Goal: Task Accomplishment & Management: Manage account settings

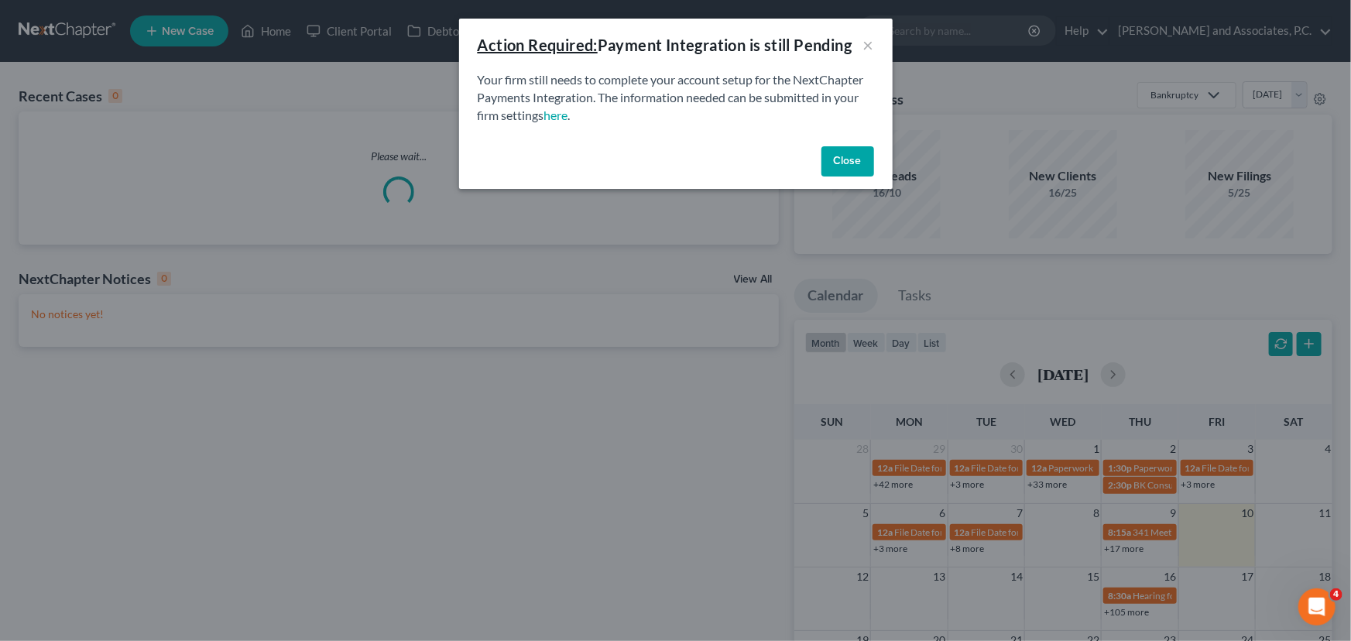
click at [832, 168] on button "Close" at bounding box center [847, 161] width 53 height 31
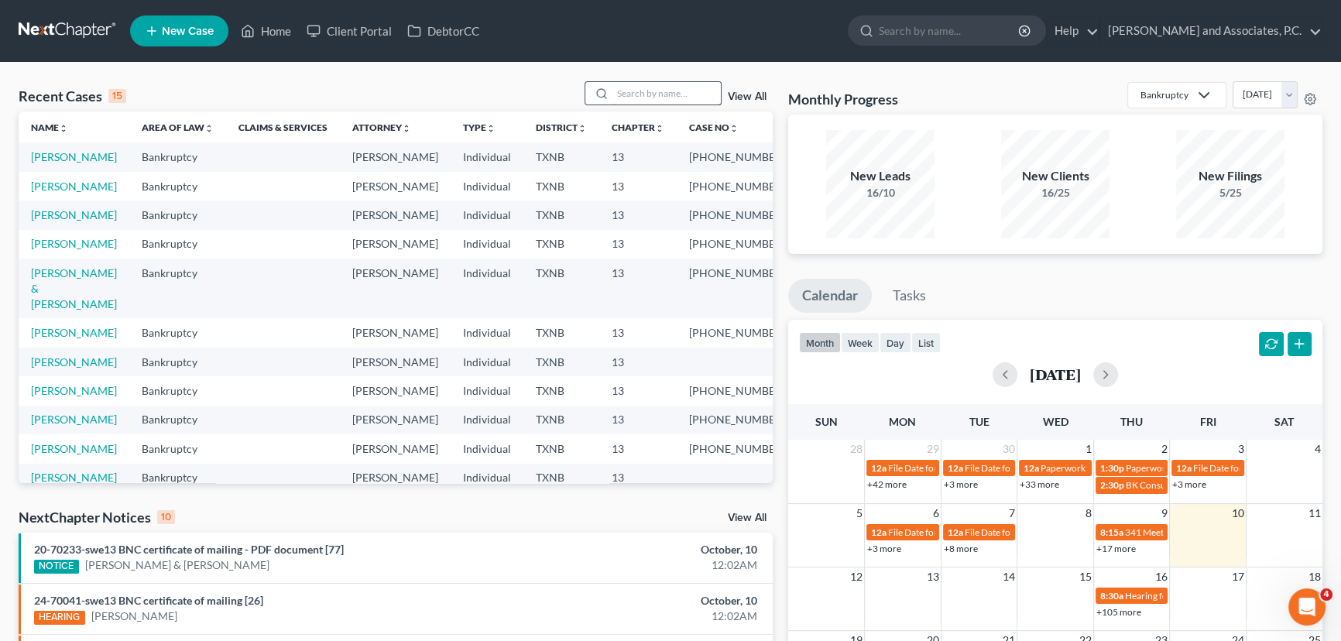
click at [643, 94] on input "search" at bounding box center [666, 93] width 108 height 22
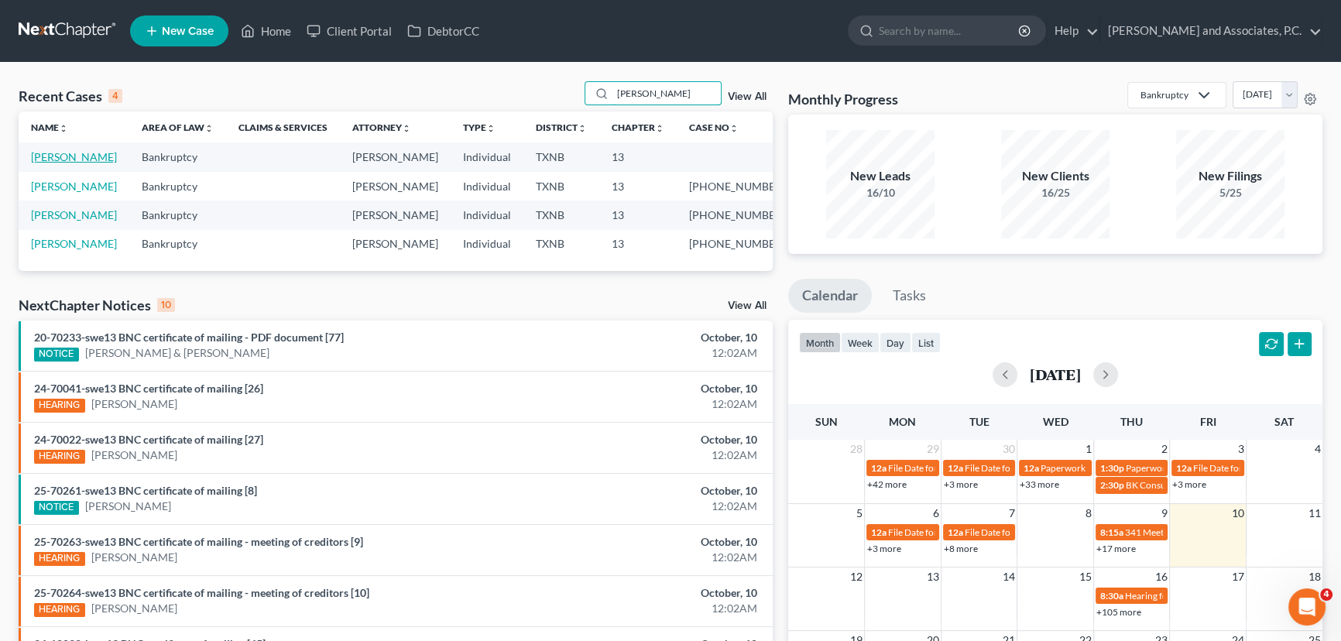
type input "medina"
click at [85, 156] on link "[PERSON_NAME]" at bounding box center [74, 156] width 86 height 13
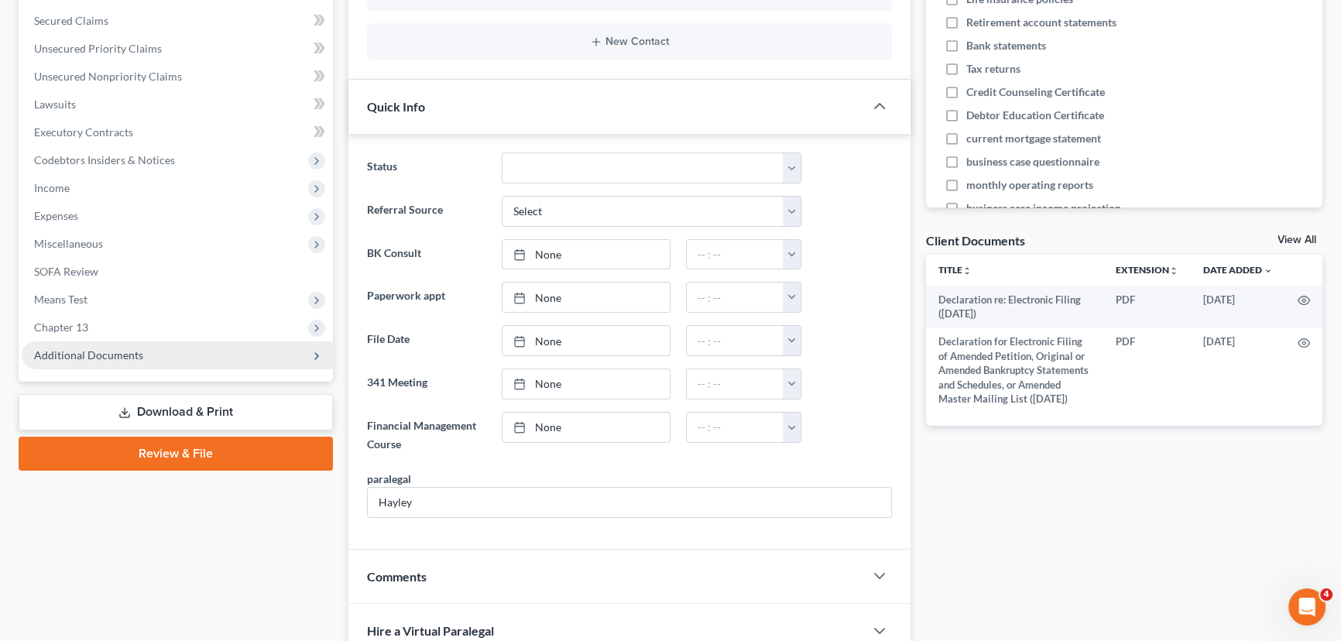
scroll to position [351, 0]
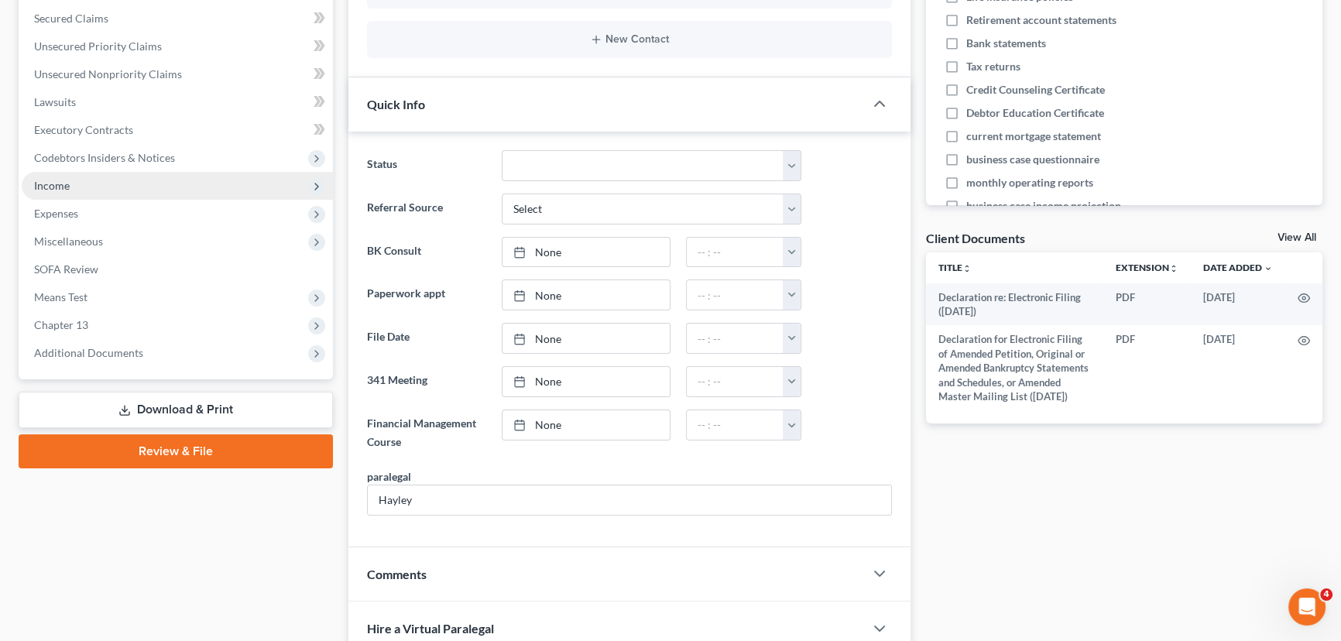
click at [62, 185] on span "Income" at bounding box center [52, 185] width 36 height 13
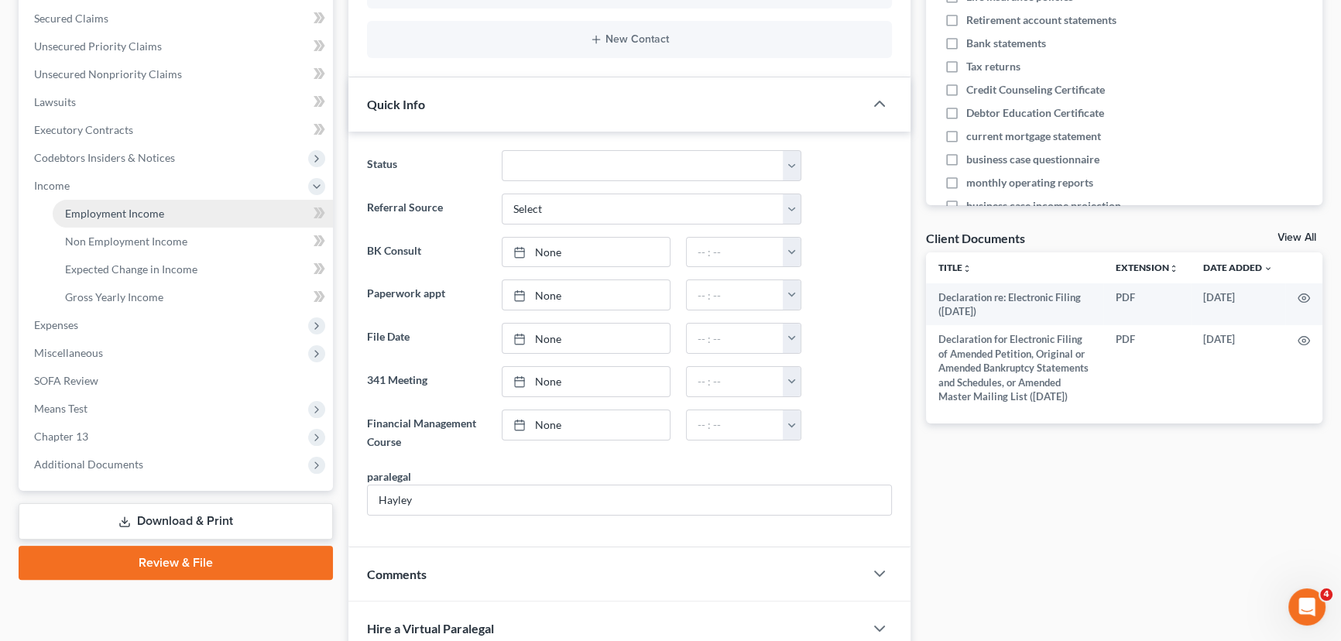
click at [101, 218] on span "Employment Income" at bounding box center [114, 213] width 99 height 13
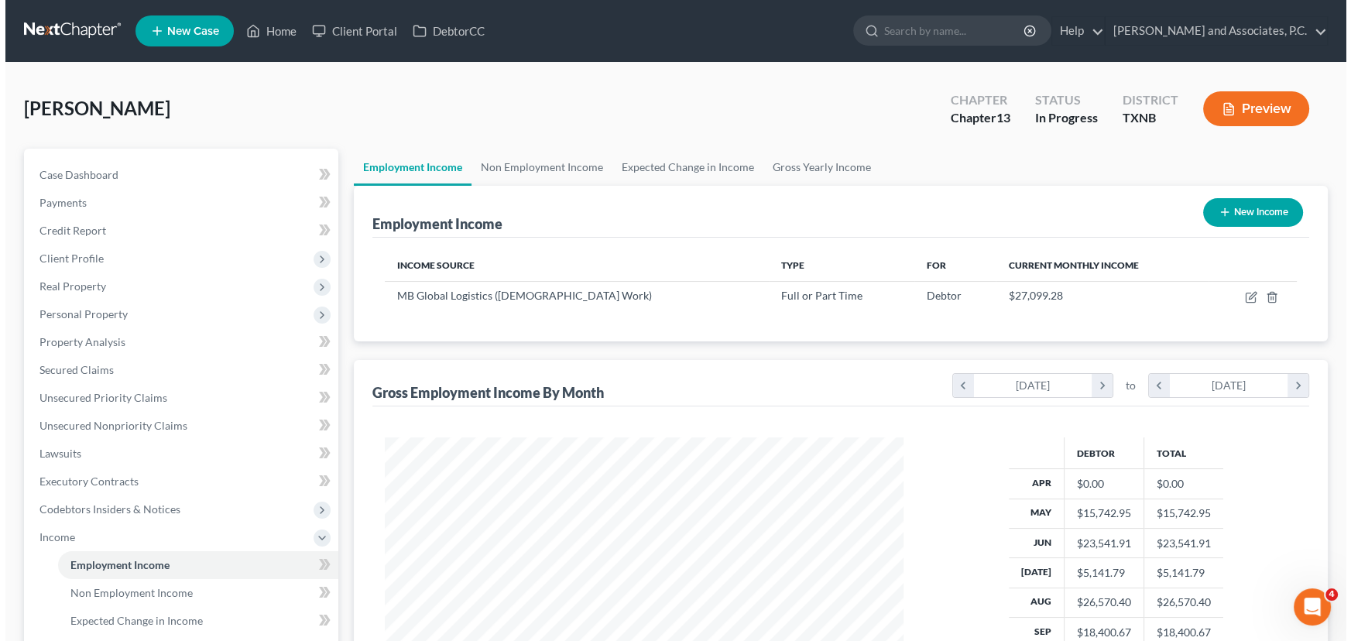
scroll to position [277, 550]
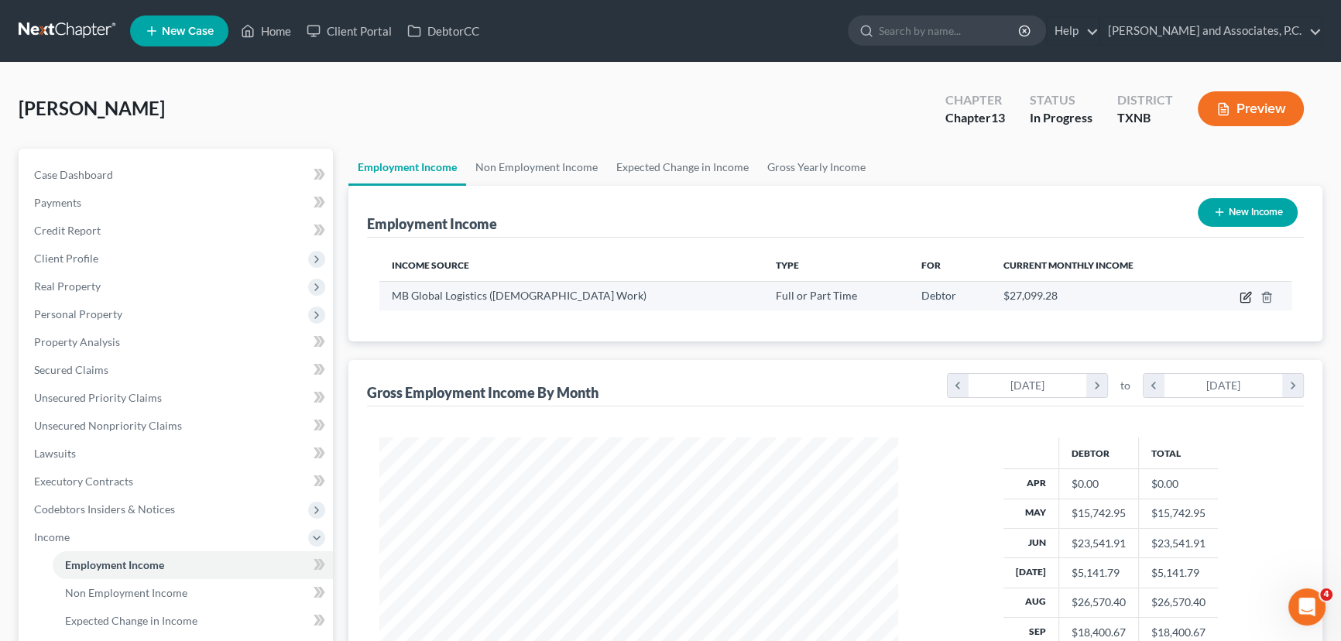
click at [1243, 293] on icon "button" at bounding box center [1244, 297] width 9 height 9
select select "0"
select select "14"
select select "3"
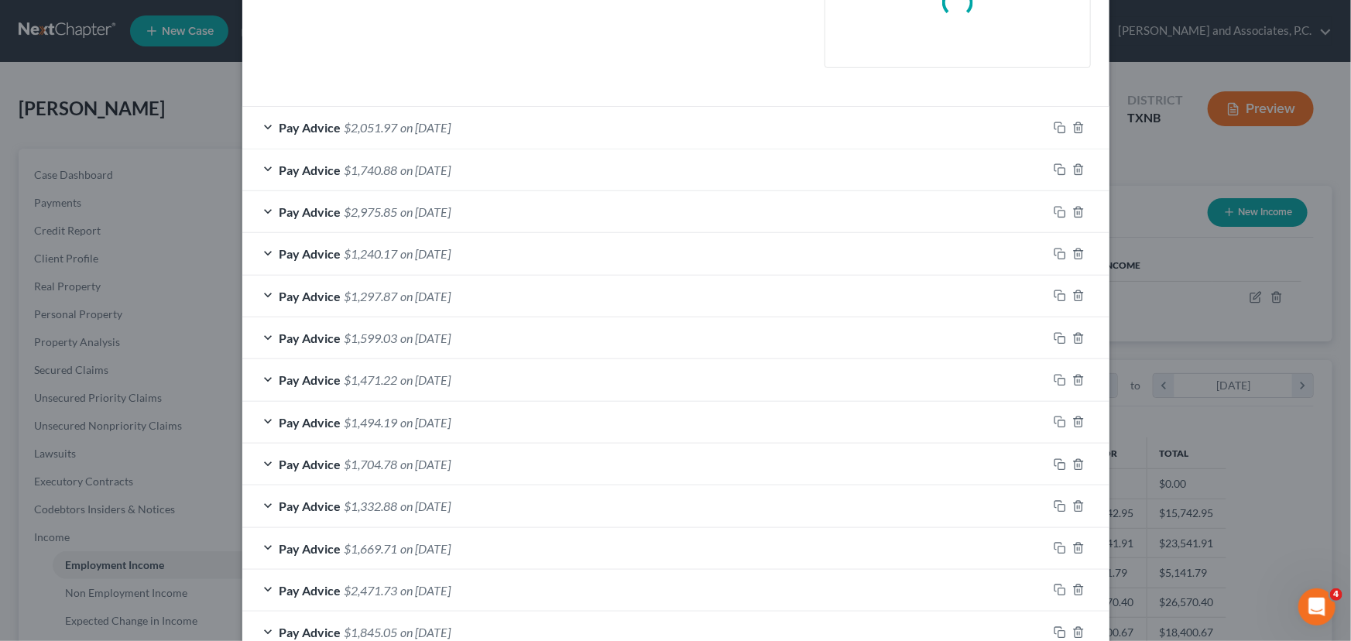
scroll to position [422, 0]
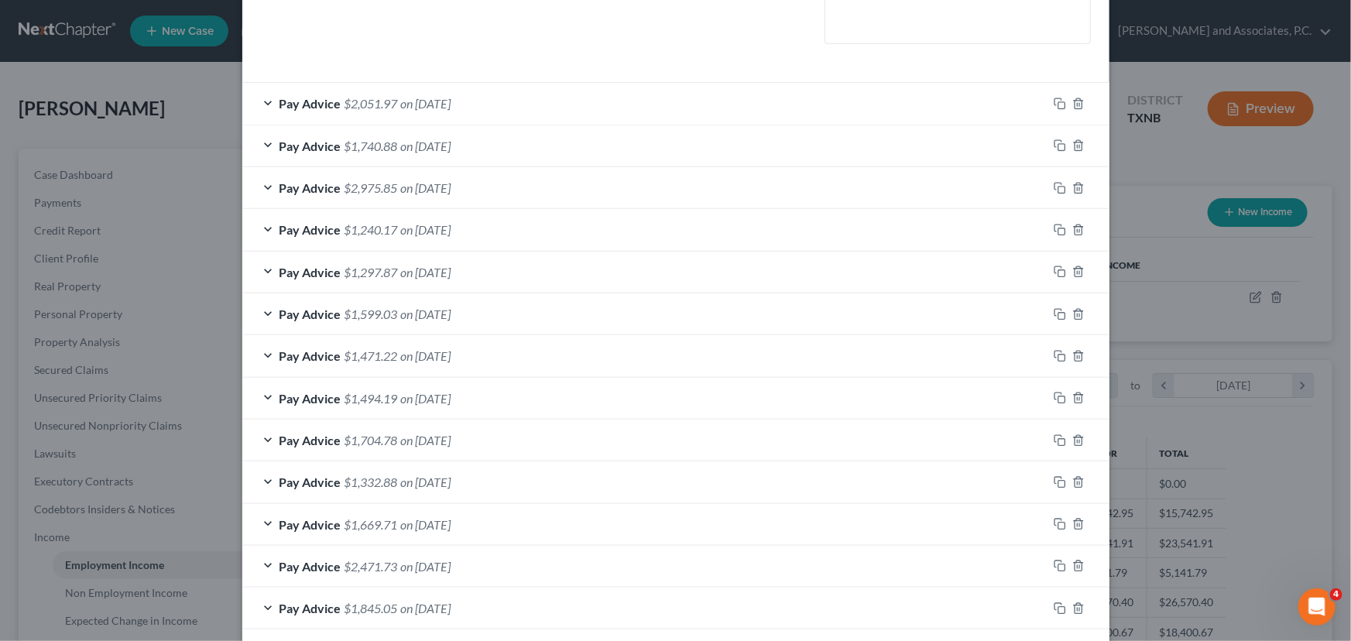
click at [590, 108] on div "Pay Advice $2,051.97 on 09/19/2025" at bounding box center [644, 103] width 805 height 41
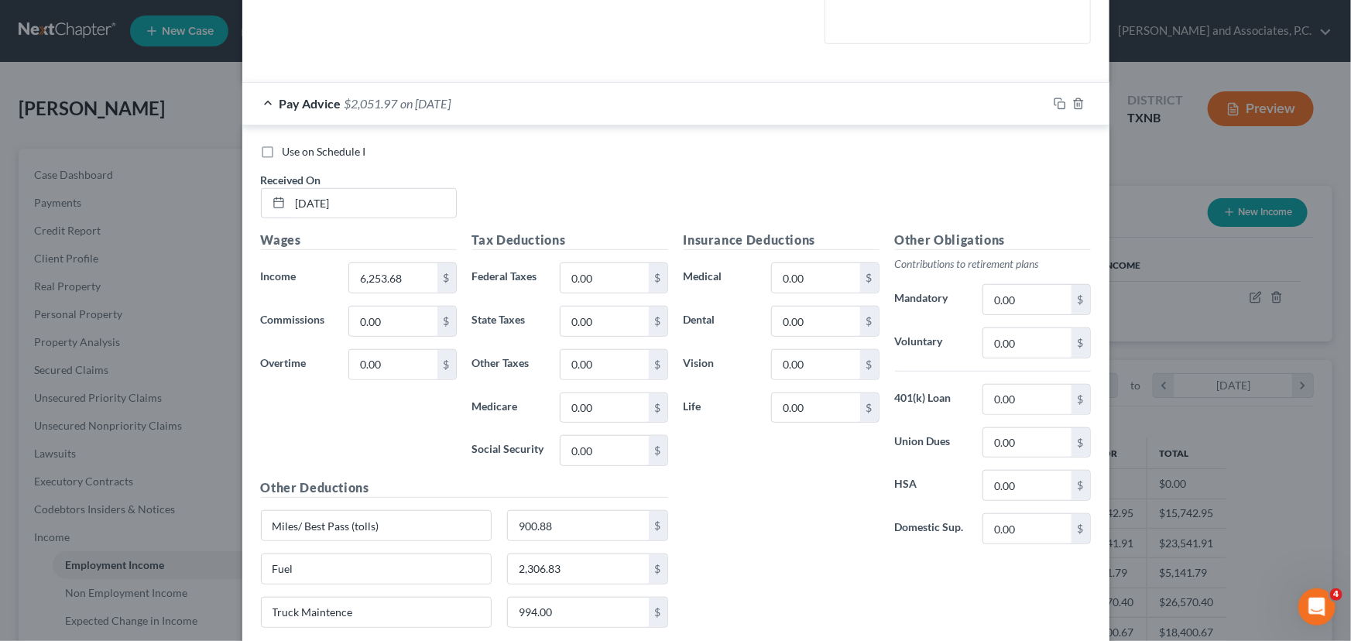
click at [283, 155] on label "Use on Schedule I" at bounding box center [325, 151] width 84 height 15
click at [289, 154] on input "Use on Schedule I" at bounding box center [294, 149] width 10 height 10
checkbox input "true"
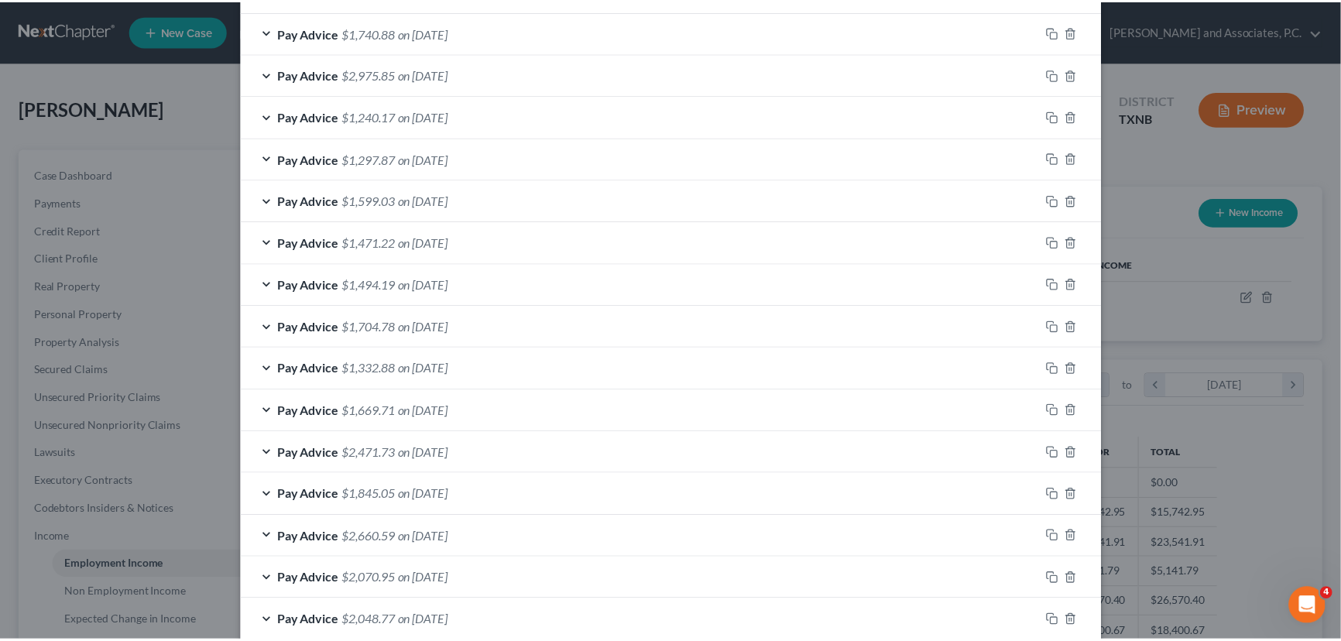
scroll to position [1171, 0]
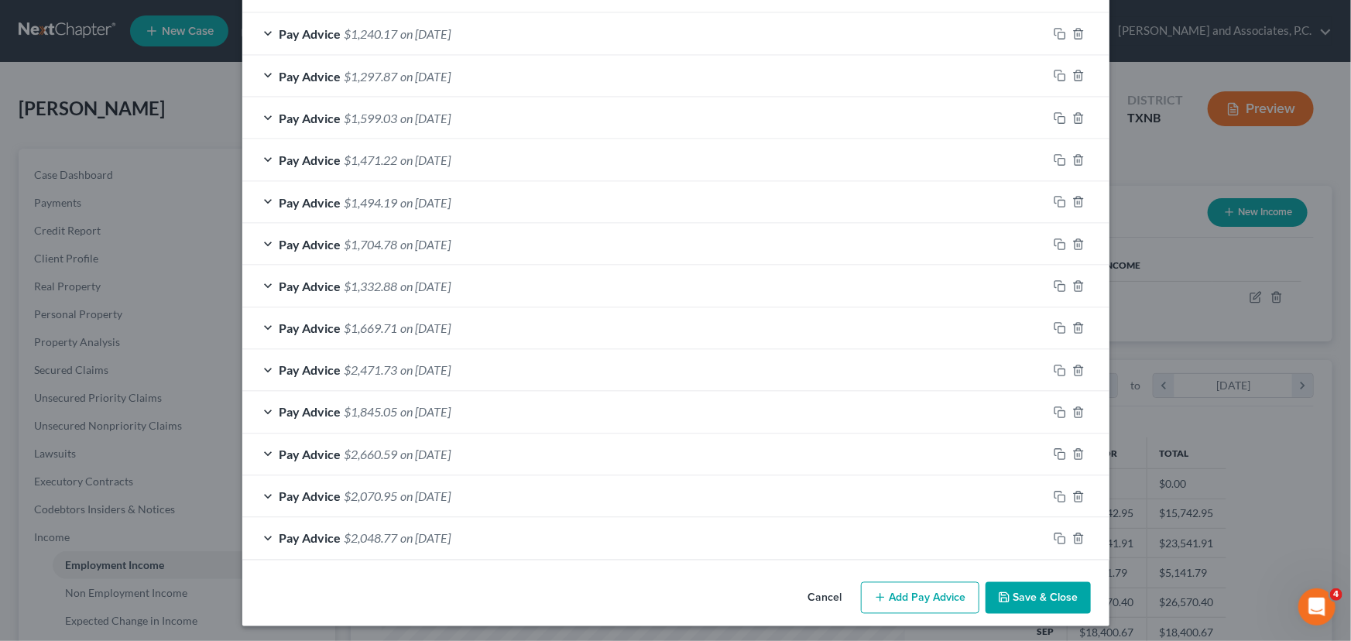
click at [1061, 590] on button "Save & Close" at bounding box center [1038, 598] width 105 height 33
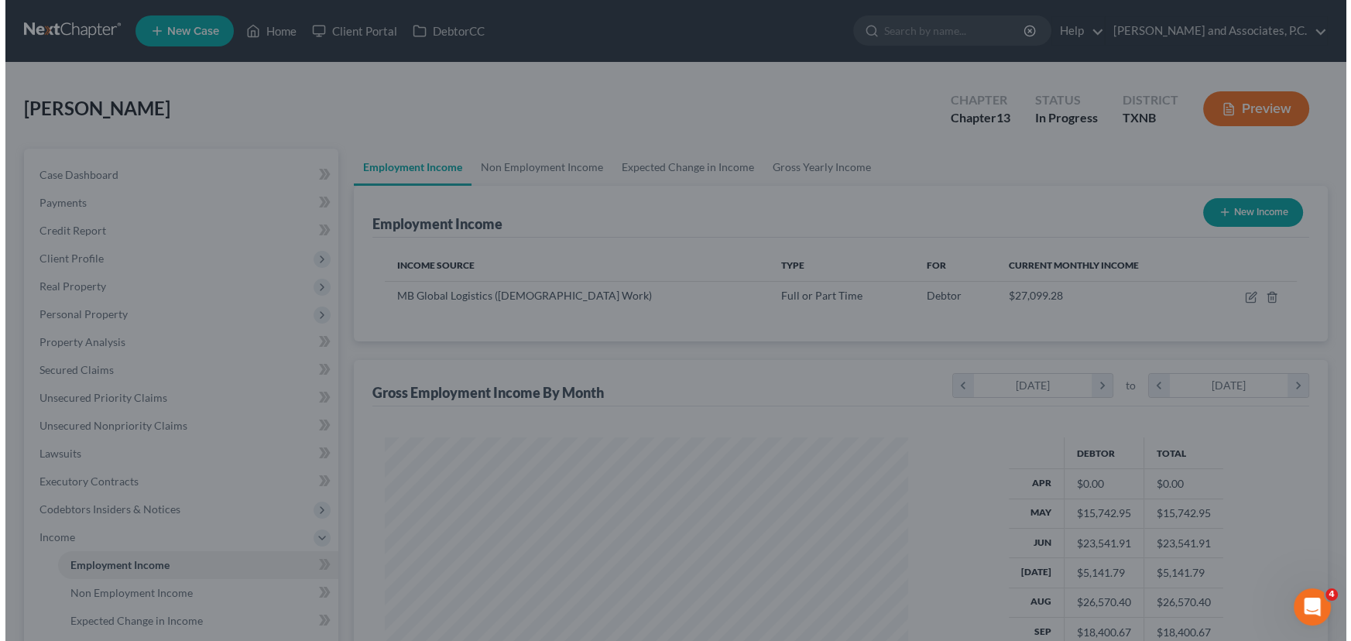
scroll to position [773885, 773612]
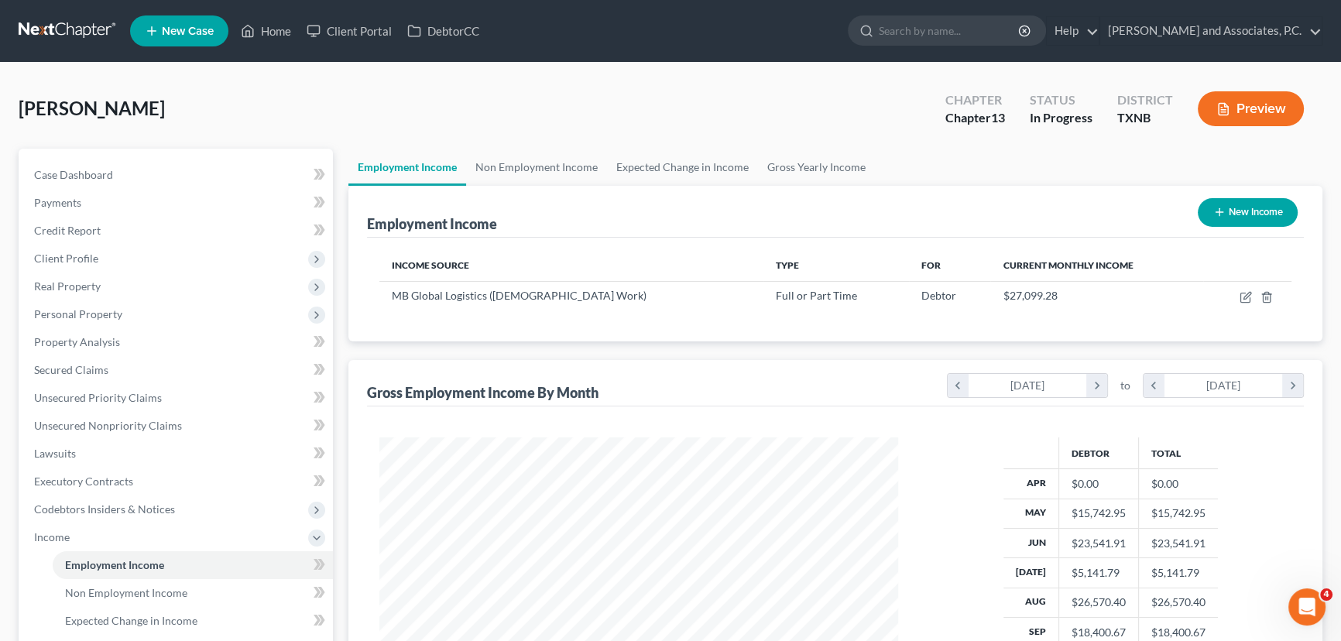
click at [1244, 216] on button "New Income" at bounding box center [1248, 212] width 100 height 29
select select "0"
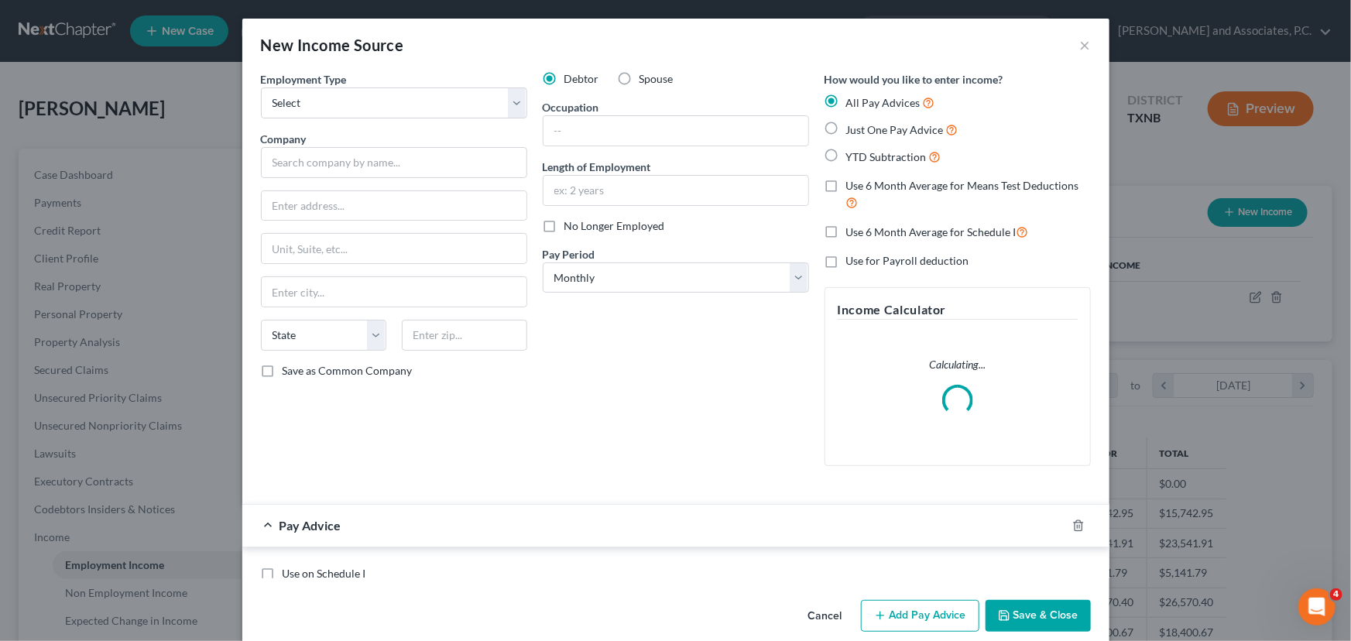
scroll to position [277, 554]
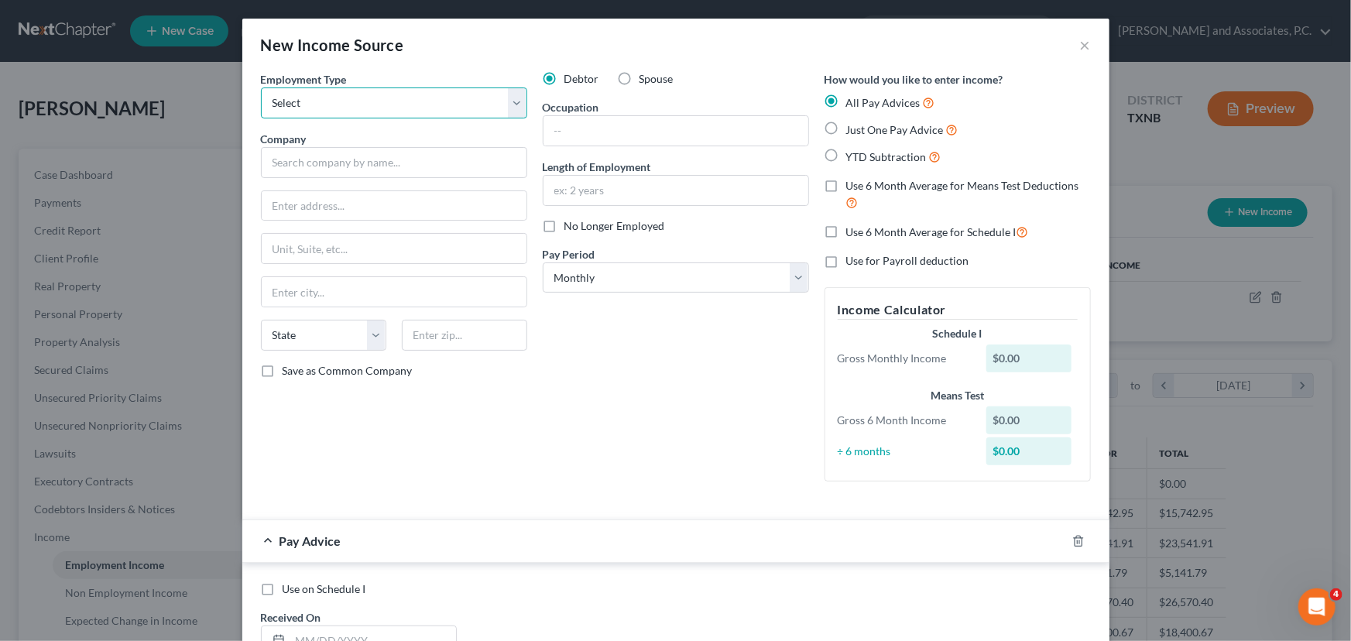
drag, startPoint x: 335, startPoint y: 96, endPoint x: 345, endPoint y: 116, distance: 22.5
click at [335, 96] on select "Select Full or Part Time Employment Self Employment" at bounding box center [394, 102] width 266 height 31
select select "0"
click at [261, 87] on select "Select Full or Part Time Employment Self Employment" at bounding box center [394, 102] width 266 height 31
click at [331, 153] on input "text" at bounding box center [394, 162] width 266 height 31
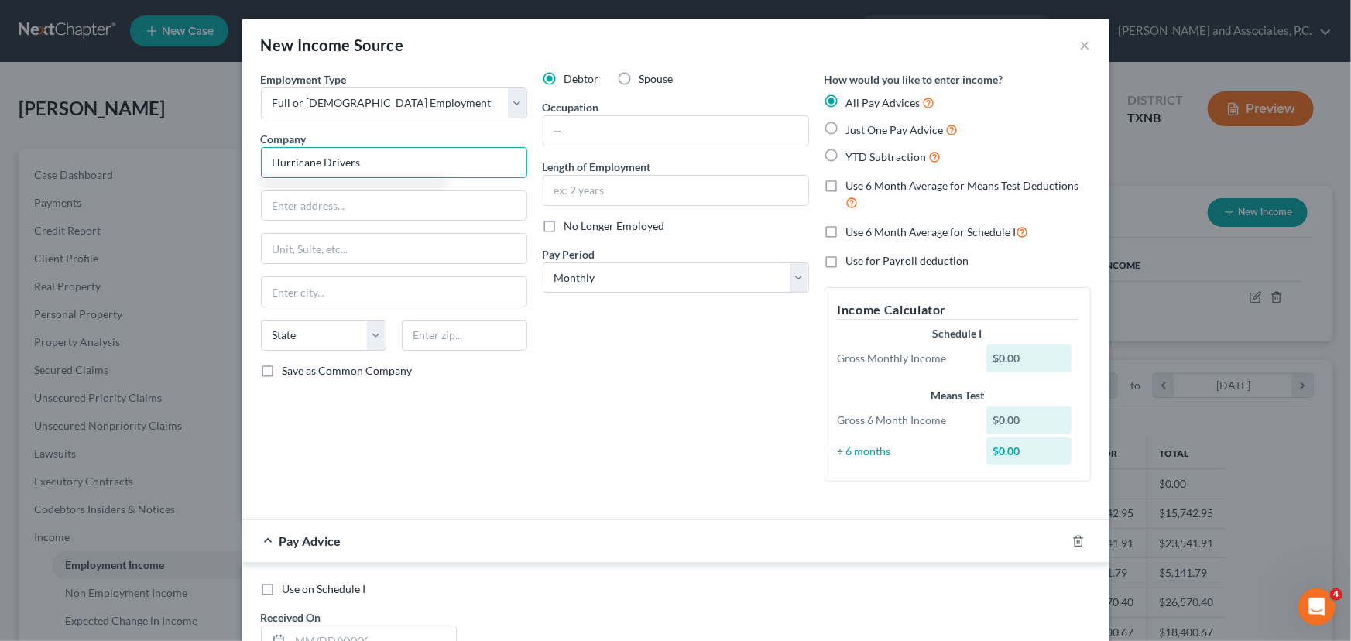
type input "Hurricane Drivers"
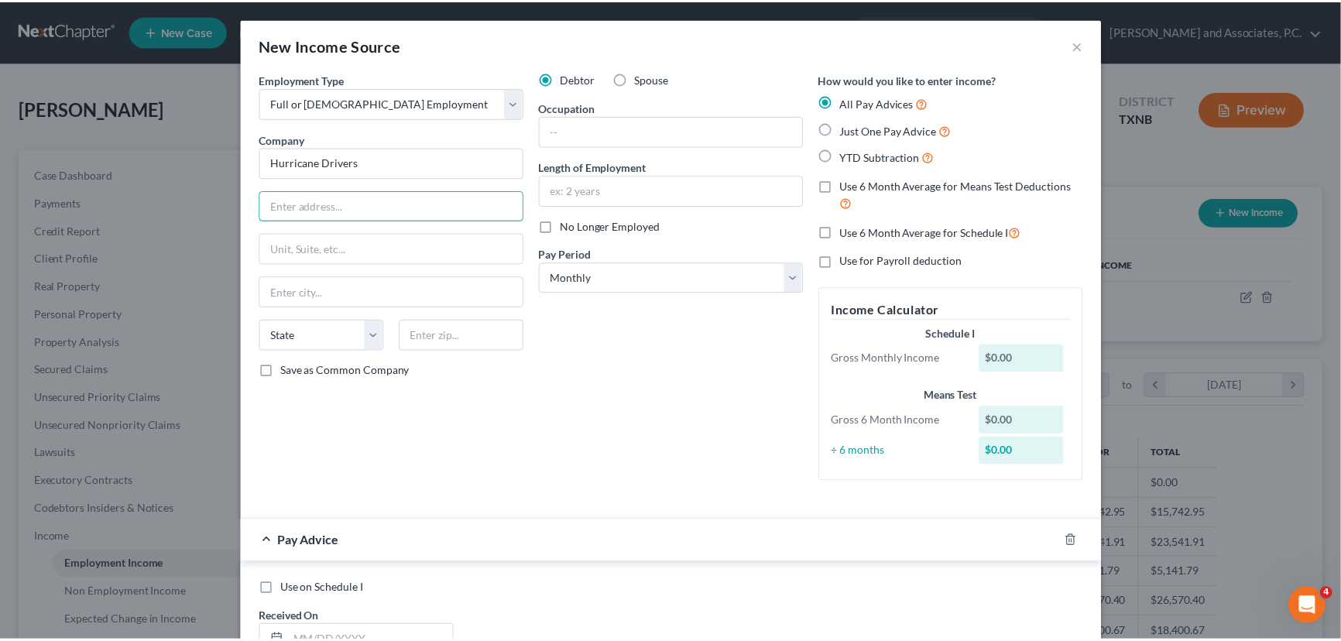
scroll to position [0, 0]
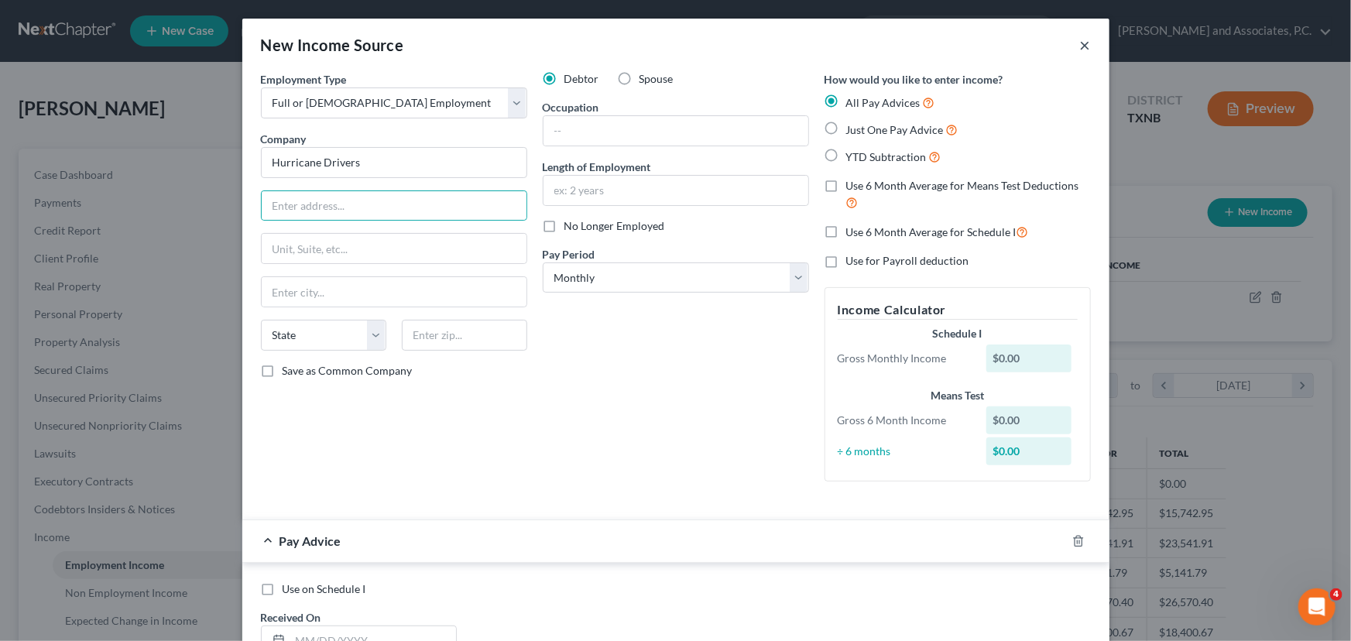
click at [1080, 47] on button "×" at bounding box center [1085, 45] width 11 height 19
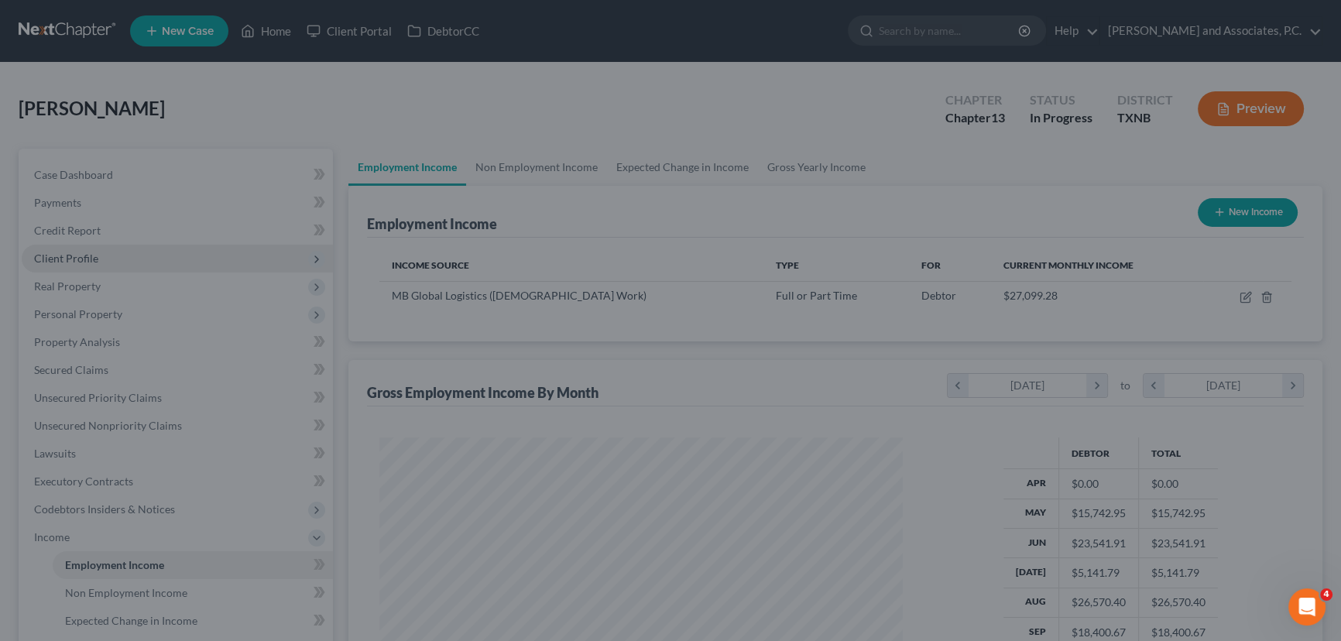
scroll to position [773885, 773612]
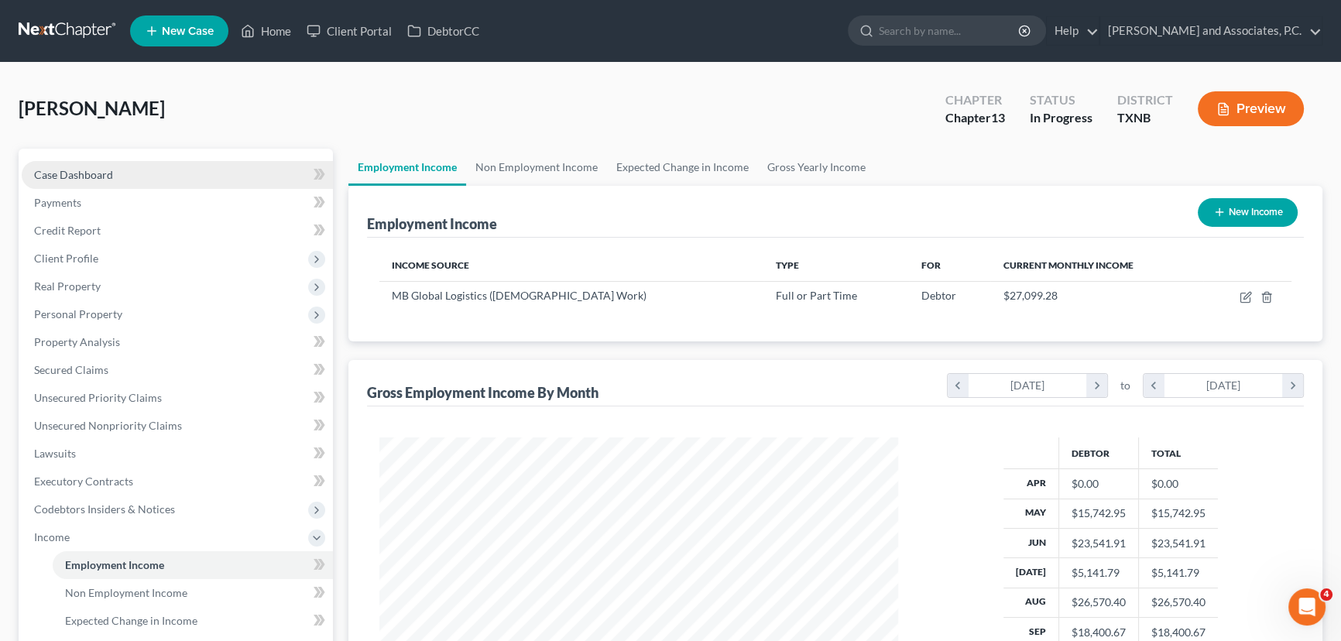
click at [135, 170] on link "Case Dashboard" at bounding box center [177, 175] width 311 height 28
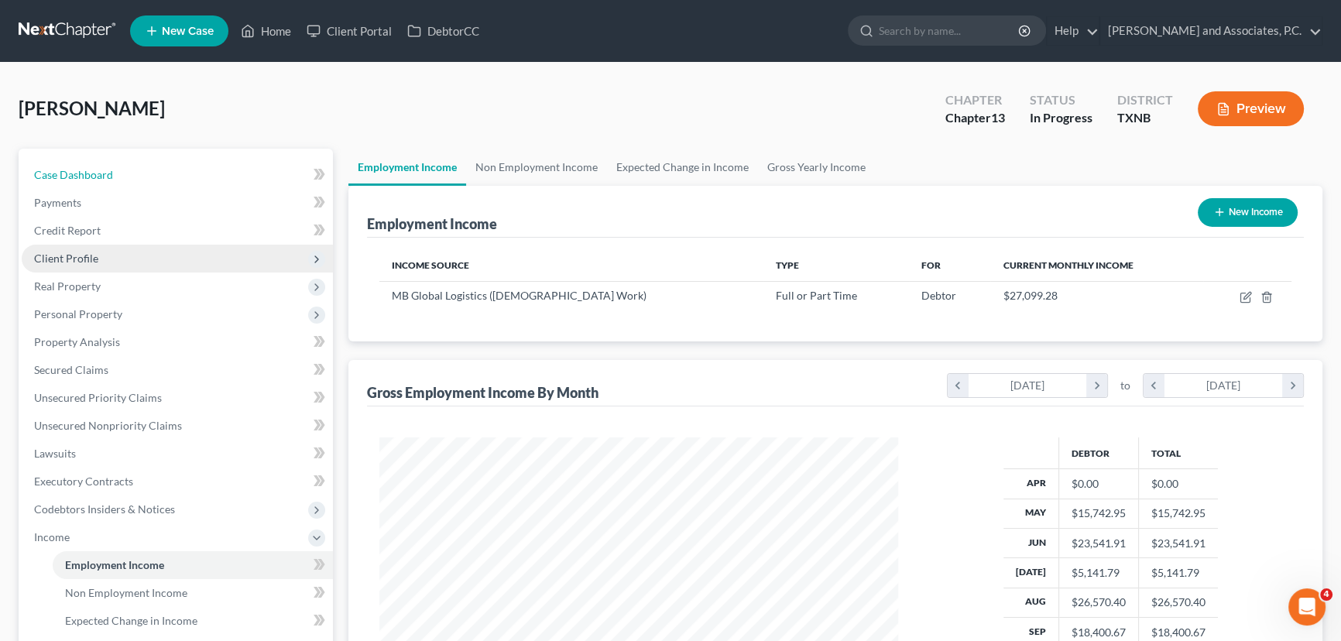
select select "7"
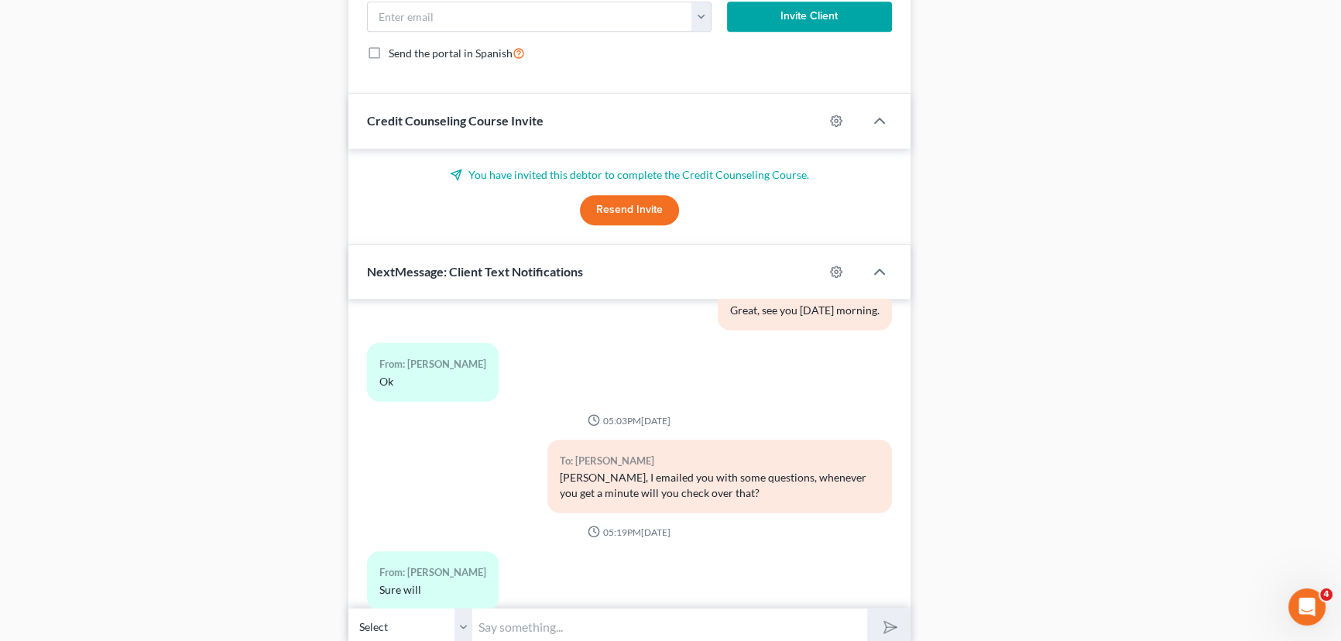
scroll to position [1139, 0]
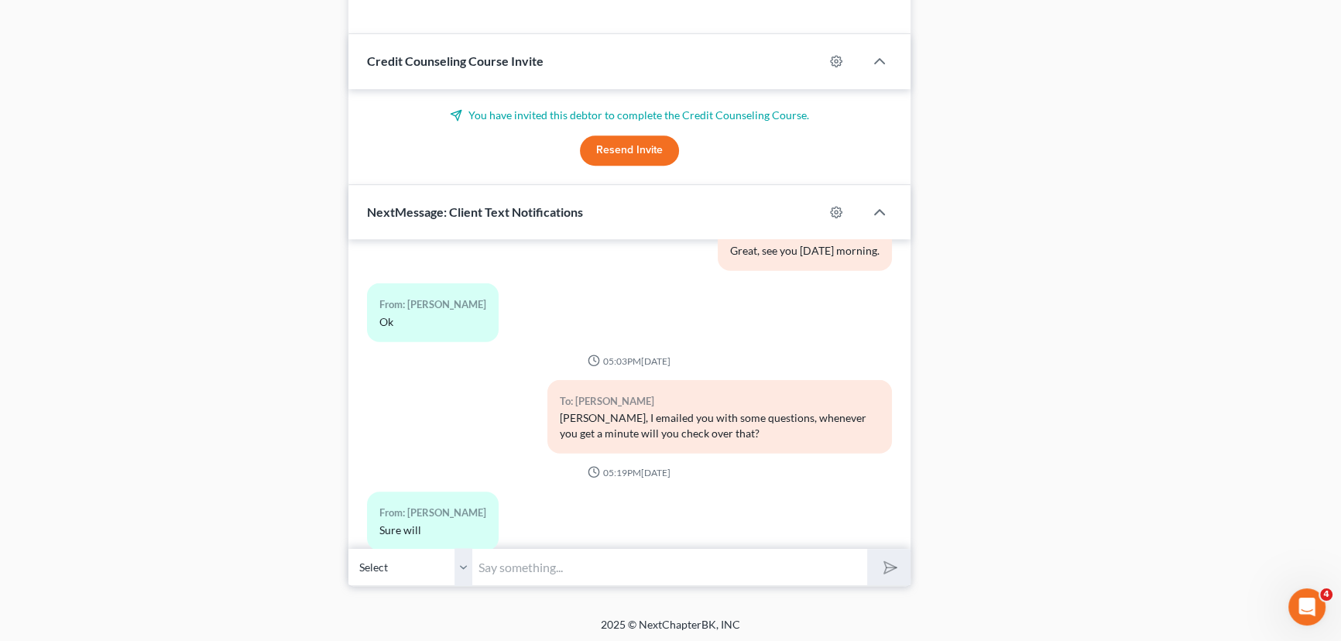
click at [488, 568] on input "text" at bounding box center [669, 567] width 395 height 38
type input "Hey Manuel do you have a address for Hurricane Drivers?"
click at [867, 549] on button "submit" at bounding box center [888, 567] width 43 height 36
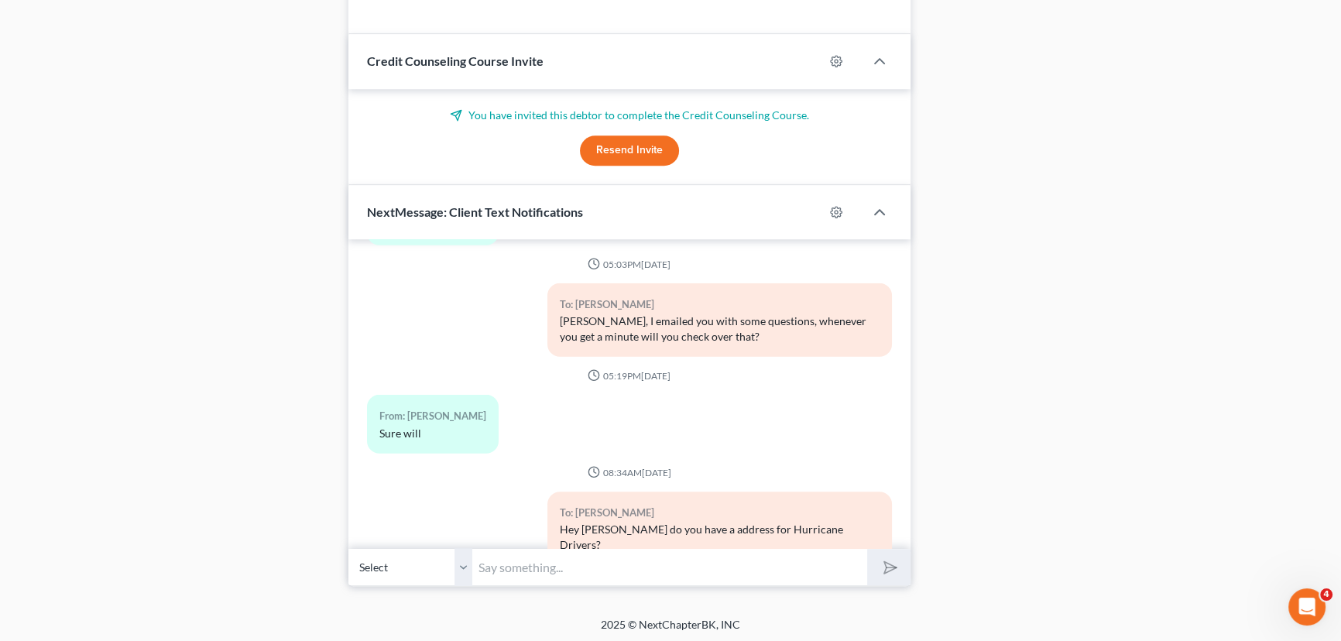
scroll to position [5346, 0]
click at [549, 567] on input "text" at bounding box center [669, 567] width 395 height 38
paste input "US-412, West Siloam Springs, OK 74338"
type input "you think this is correct? US-412, West Siloam Springs, OK 74338"
click at [896, 567] on button "submit" at bounding box center [888, 567] width 43 height 36
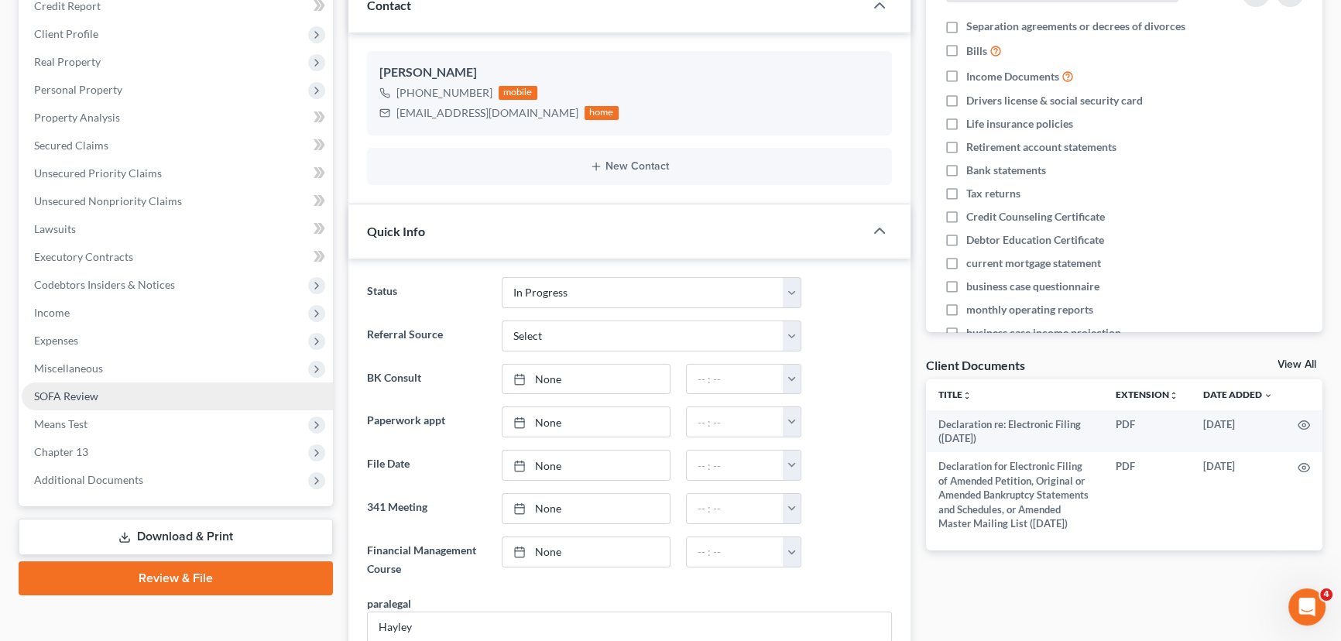
scroll to position [5488, 0]
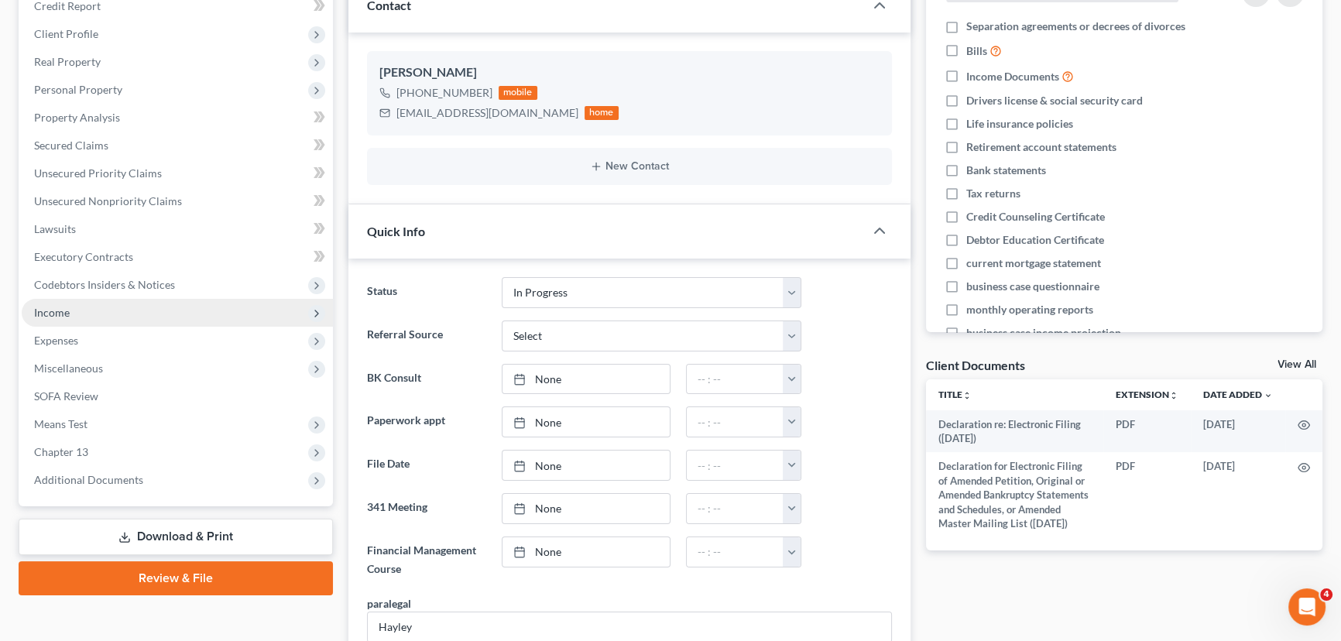
click at [188, 319] on span "Income" at bounding box center [177, 313] width 311 height 28
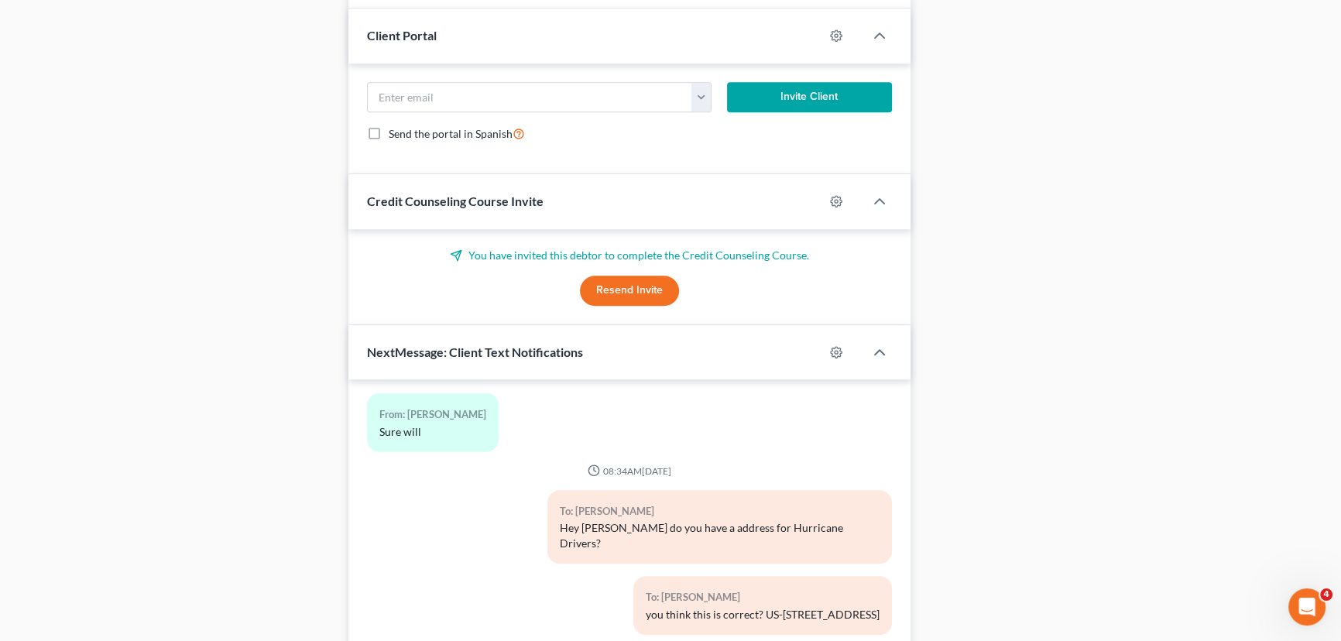
scroll to position [1139, 0]
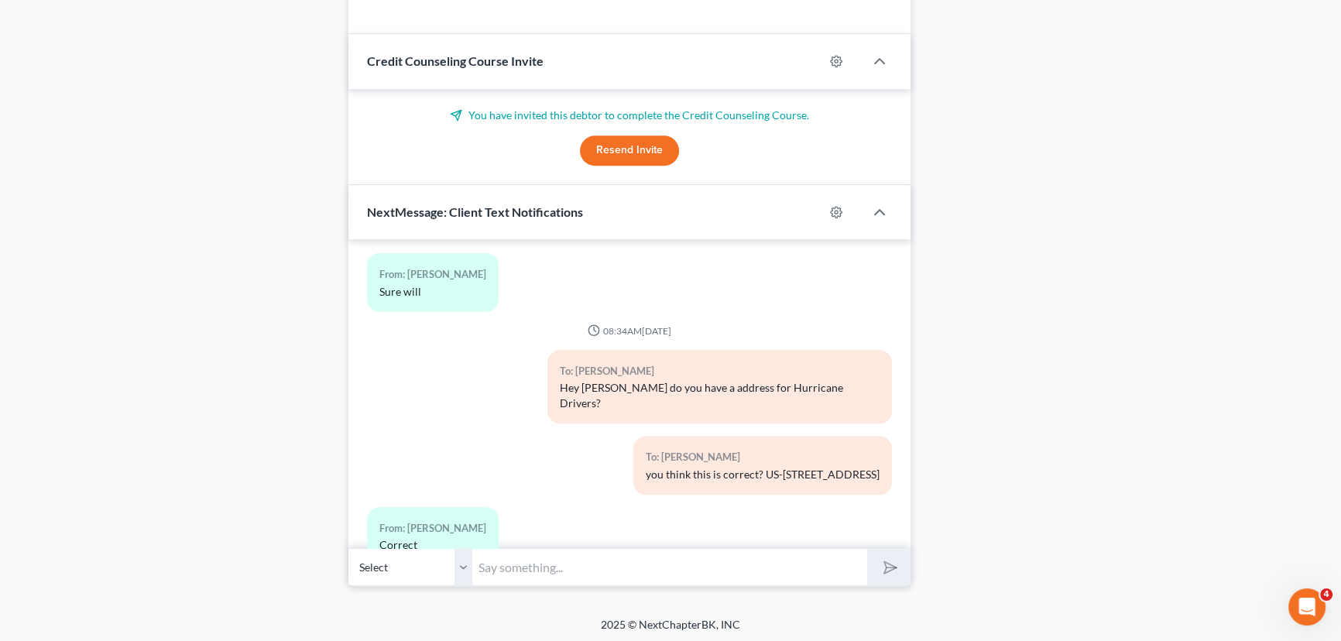
click at [512, 566] on input "text" at bounding box center [669, 567] width 395 height 38
type input "Thank you!!"
click at [867, 549] on button "submit" at bounding box center [888, 567] width 43 height 36
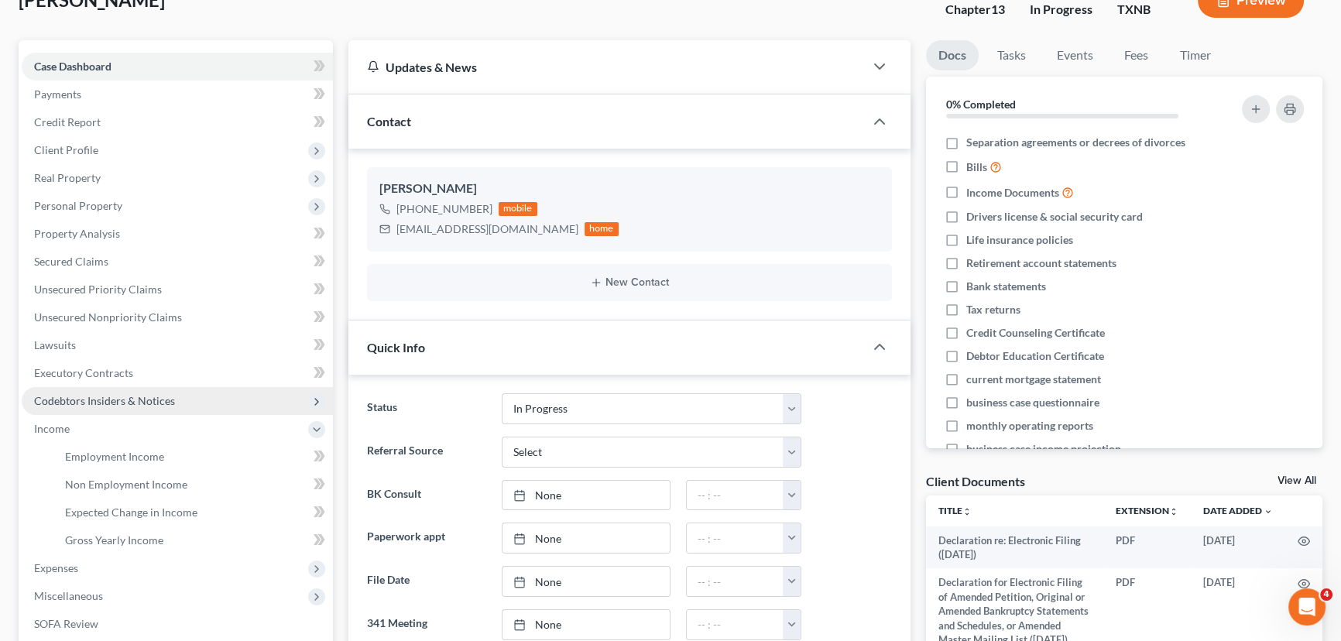
scroll to position [84, 0]
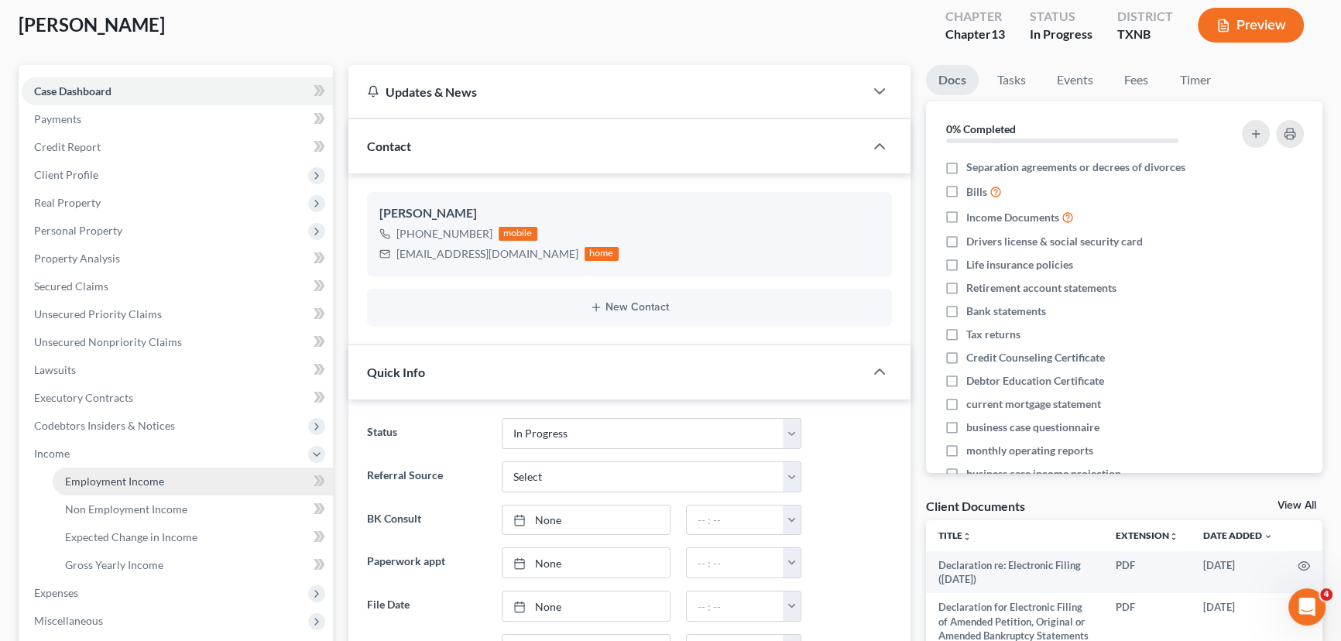
click at [104, 480] on span "Employment Income" at bounding box center [114, 481] width 99 height 13
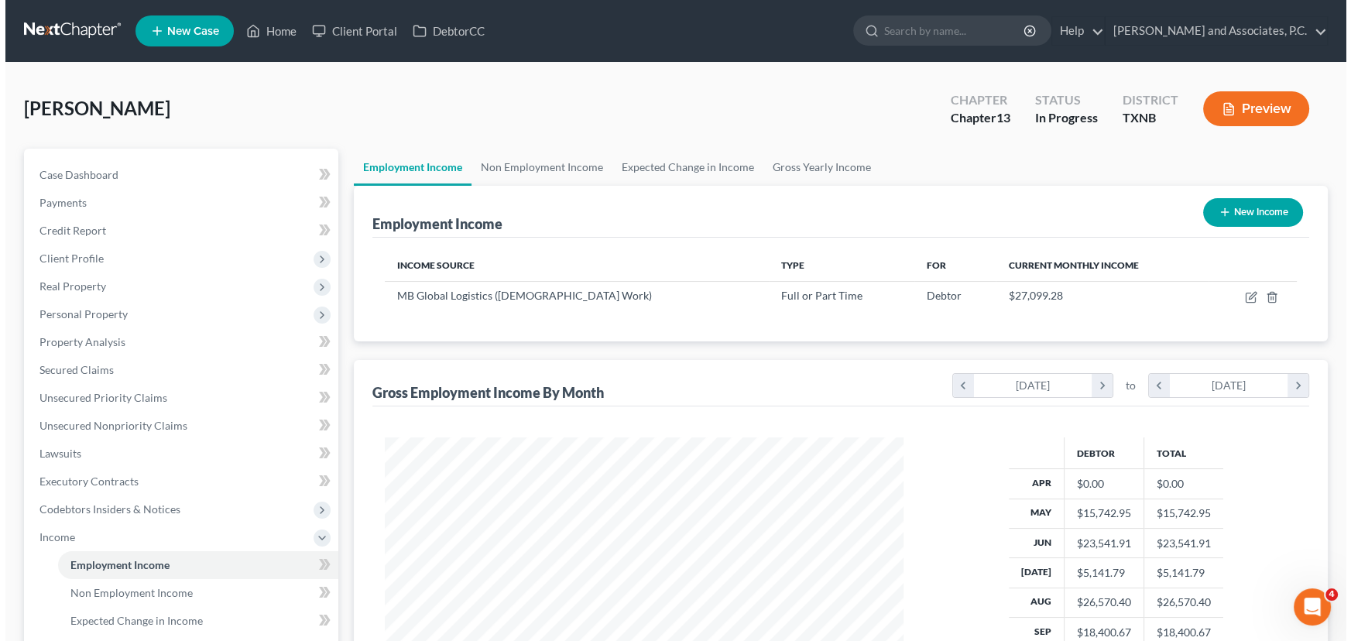
scroll to position [277, 550]
click at [1271, 207] on button "New Income" at bounding box center [1248, 212] width 100 height 29
select select "0"
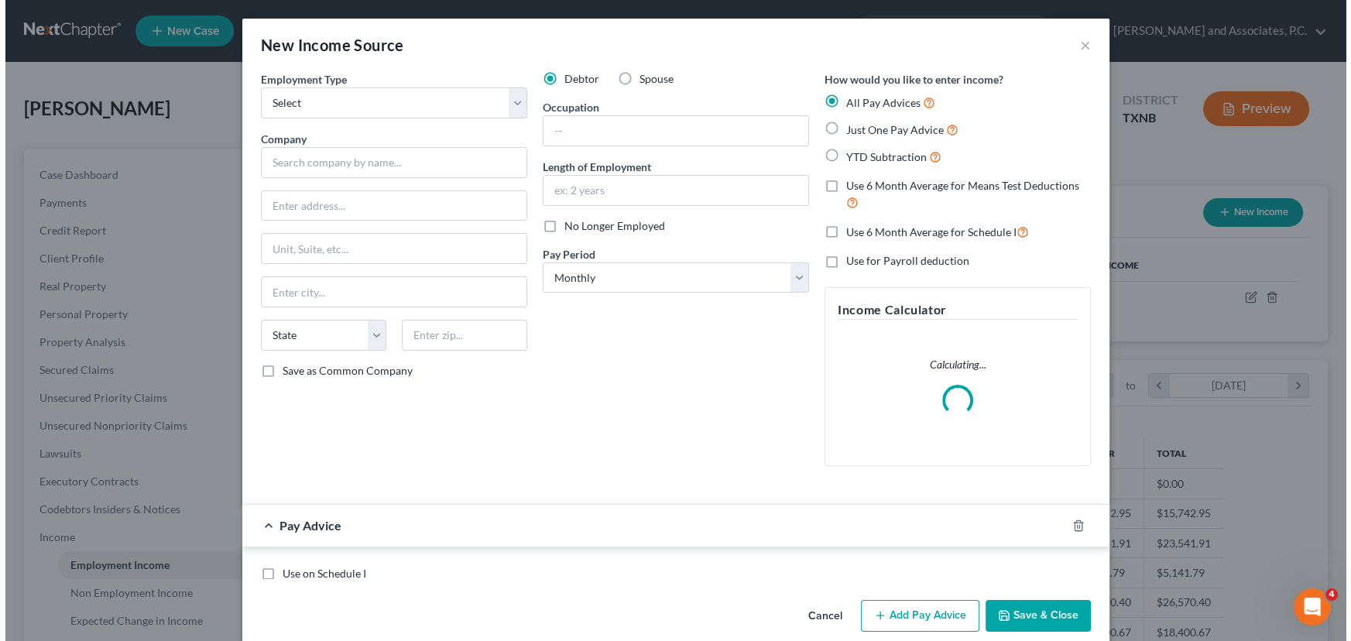
scroll to position [277, 554]
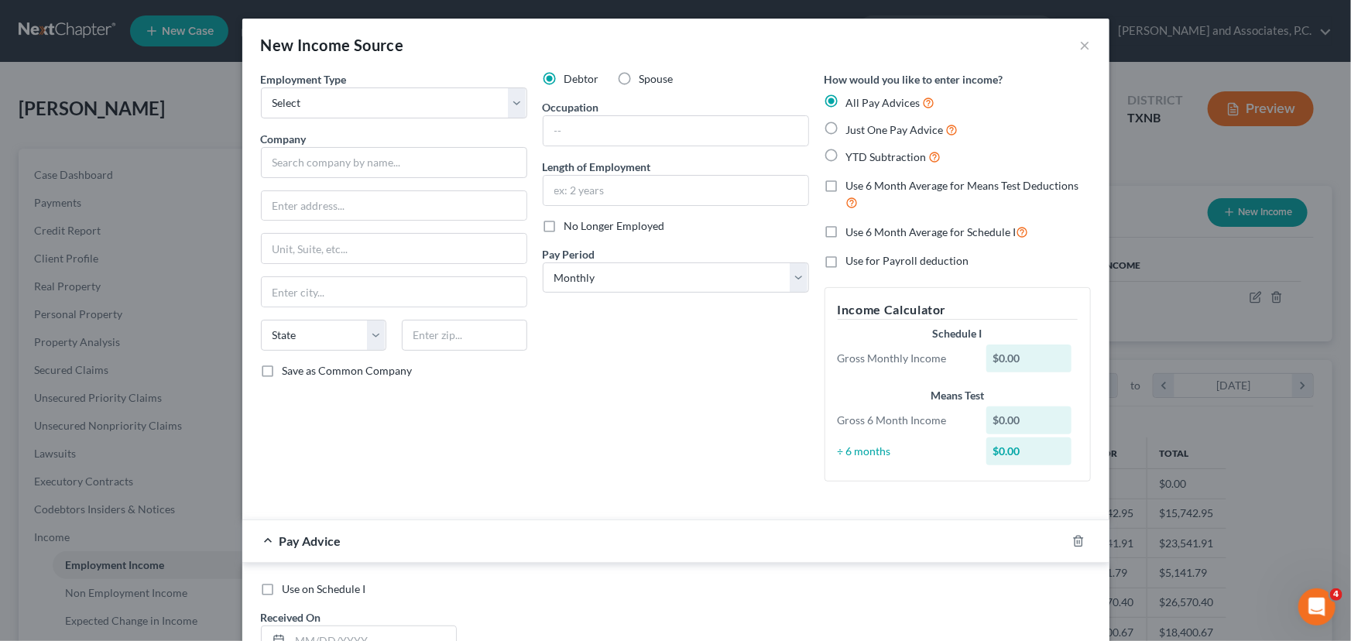
click at [564, 225] on label "No Longer Employed" at bounding box center [614, 225] width 101 height 15
click at [571, 225] on input "No Longer Employed" at bounding box center [576, 223] width 10 height 10
checkbox input "true"
drag, startPoint x: 355, startPoint y: 107, endPoint x: 353, endPoint y: 115, distance: 8.7
click at [355, 107] on select "Select Full or Part Time Employment Self Employment" at bounding box center [394, 102] width 266 height 31
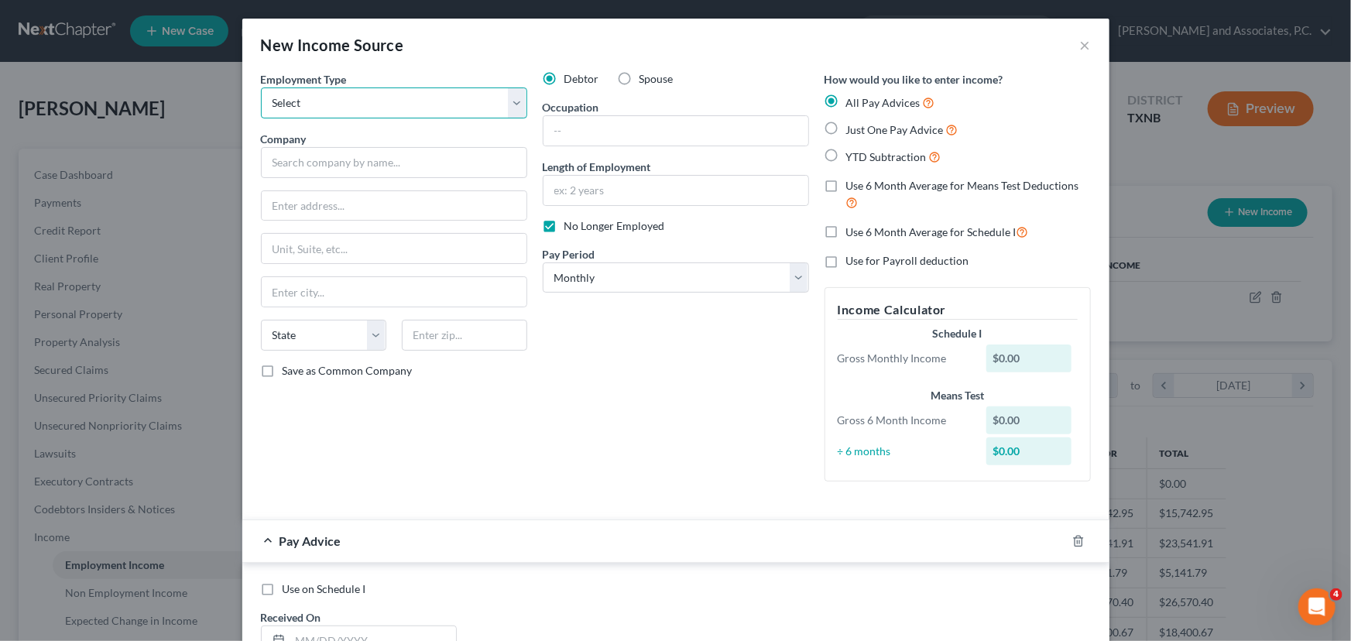
select select "0"
click at [261, 87] on select "Select Full or Part Time Employment Self Employment" at bounding box center [394, 102] width 266 height 31
click at [290, 158] on input "text" at bounding box center [394, 162] width 266 height 31
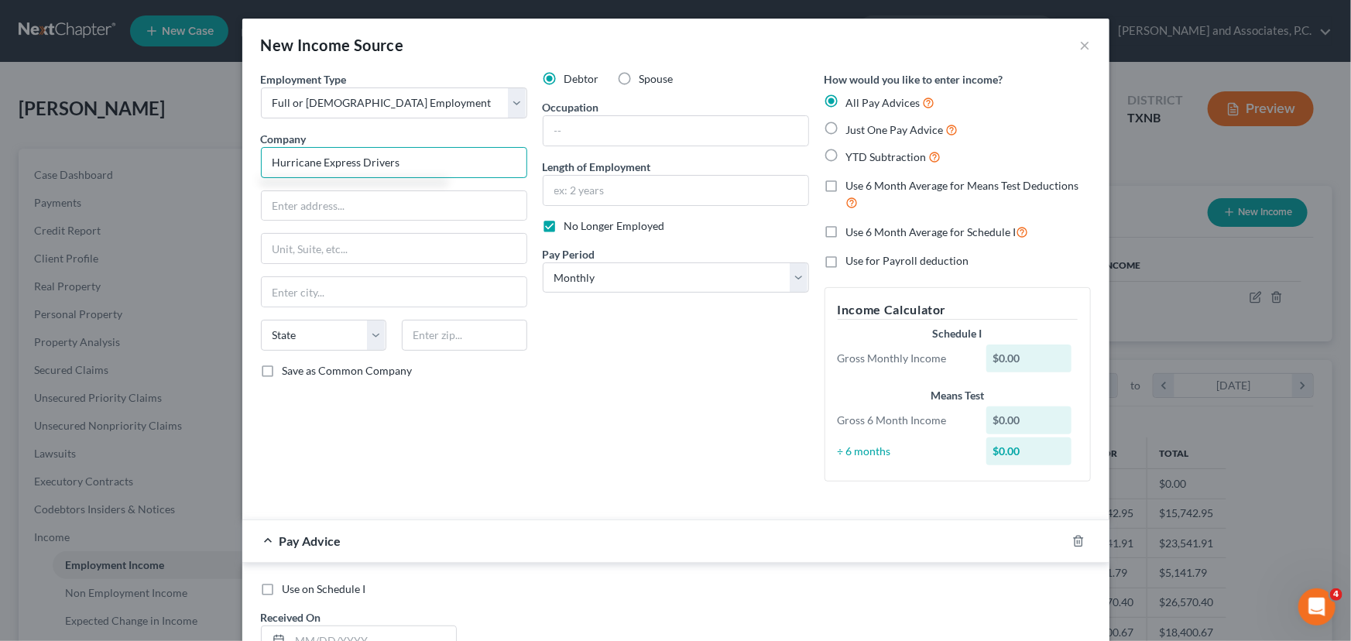
type input "Hurricane Express Drivers"
click at [290, 209] on input "text" at bounding box center [394, 205] width 265 height 29
type input "US-412"
click at [432, 337] on input "text" at bounding box center [464, 335] width 125 height 31
type input "74338"
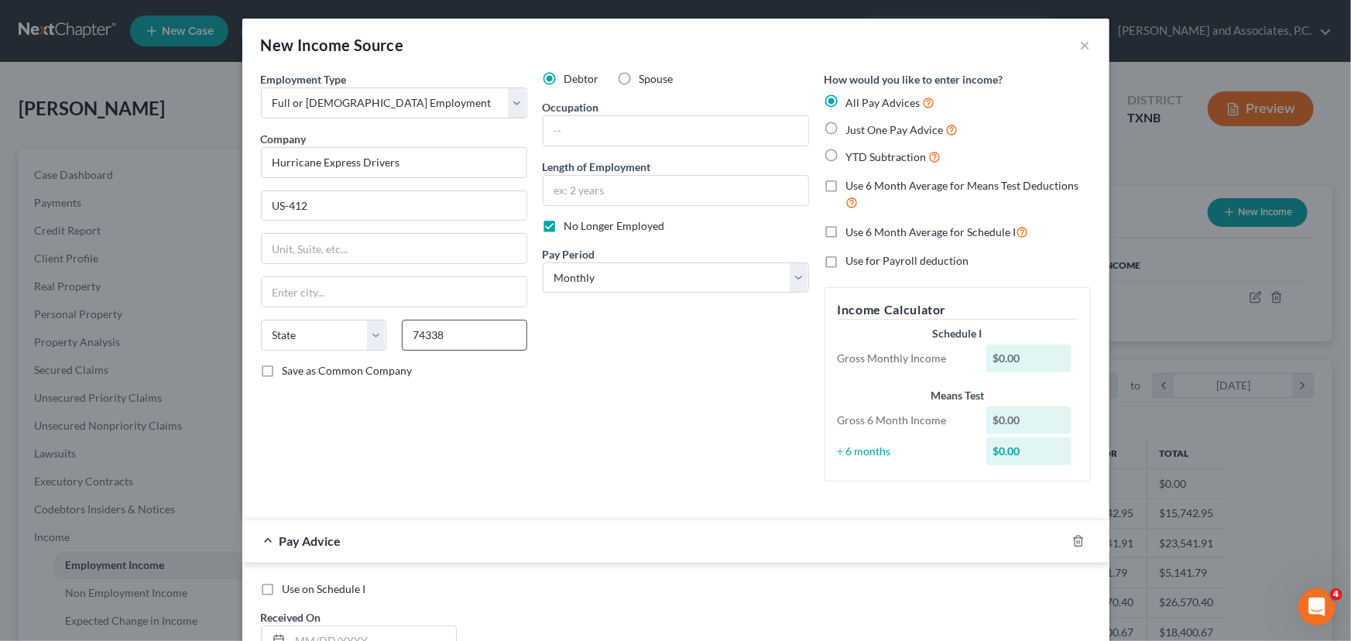
type input "Colcord"
select select "37"
drag, startPoint x: 242, startPoint y: 293, endPoint x: 221, endPoint y: 294, distance: 21.7
click at [221, 294] on div "New Income Source × Employment Type * Select Full or Part Time Employment Self …" at bounding box center [675, 320] width 1351 height 641
type input "West Siloam Springs"
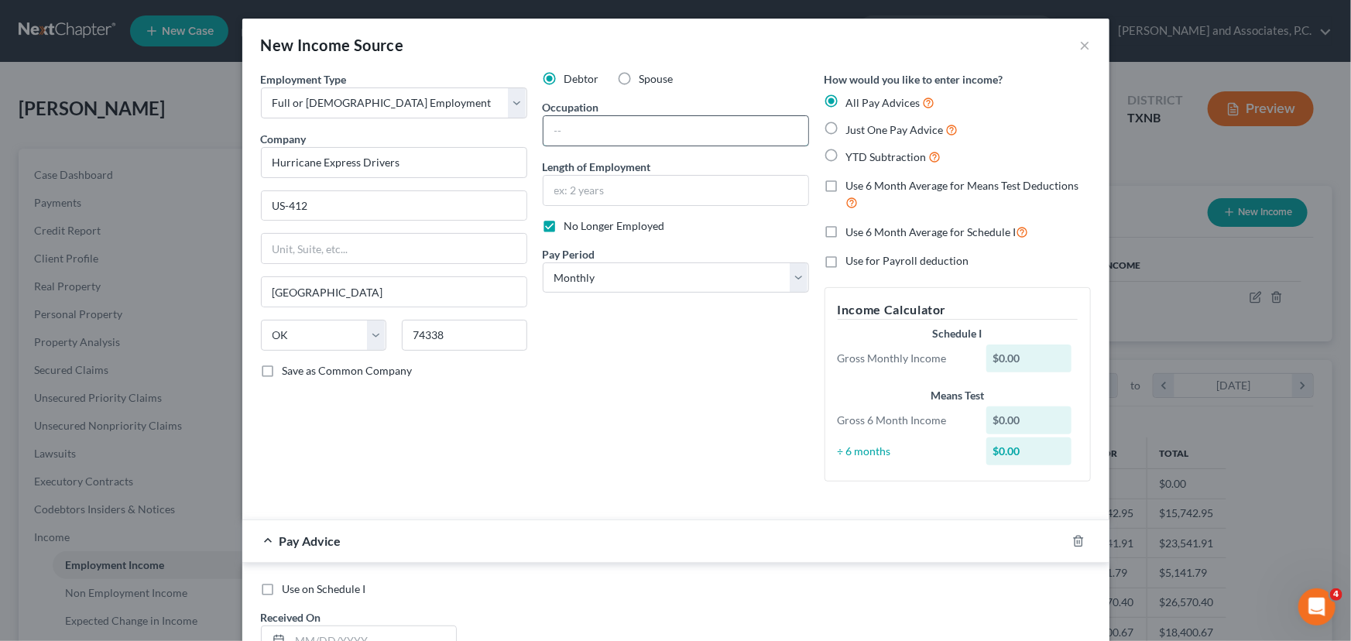
click at [575, 135] on input "text" at bounding box center [675, 130] width 265 height 29
type input "Drivers"
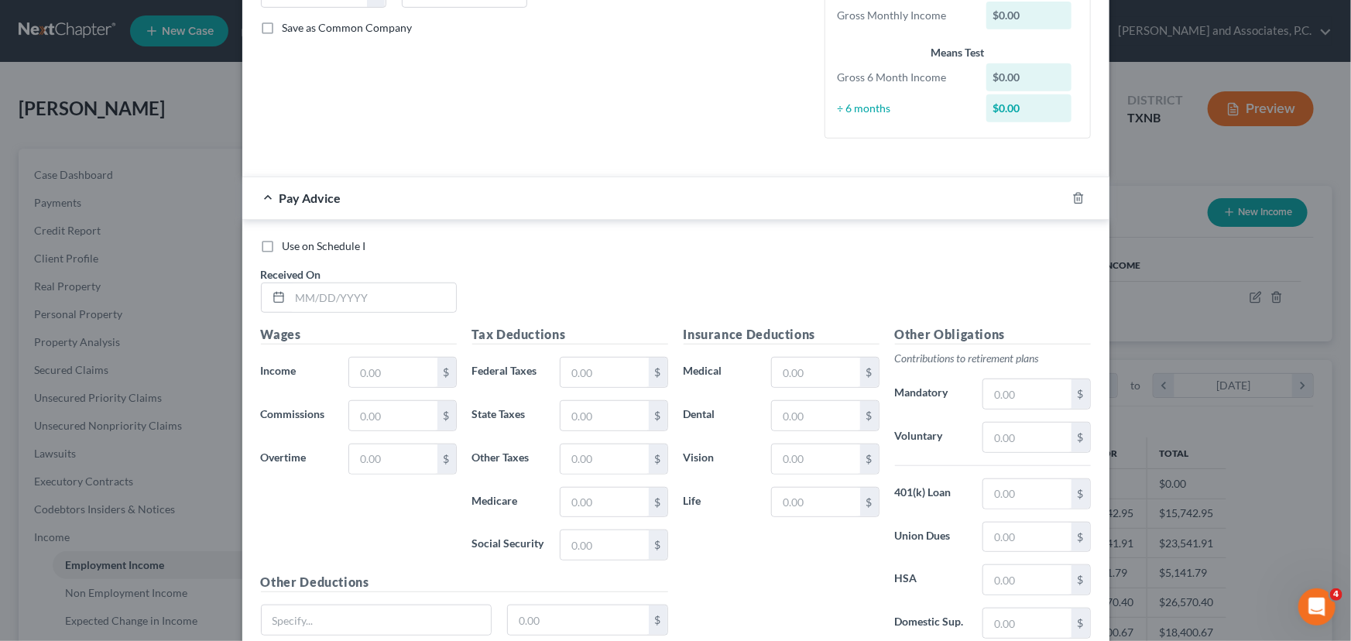
scroll to position [351, 0]
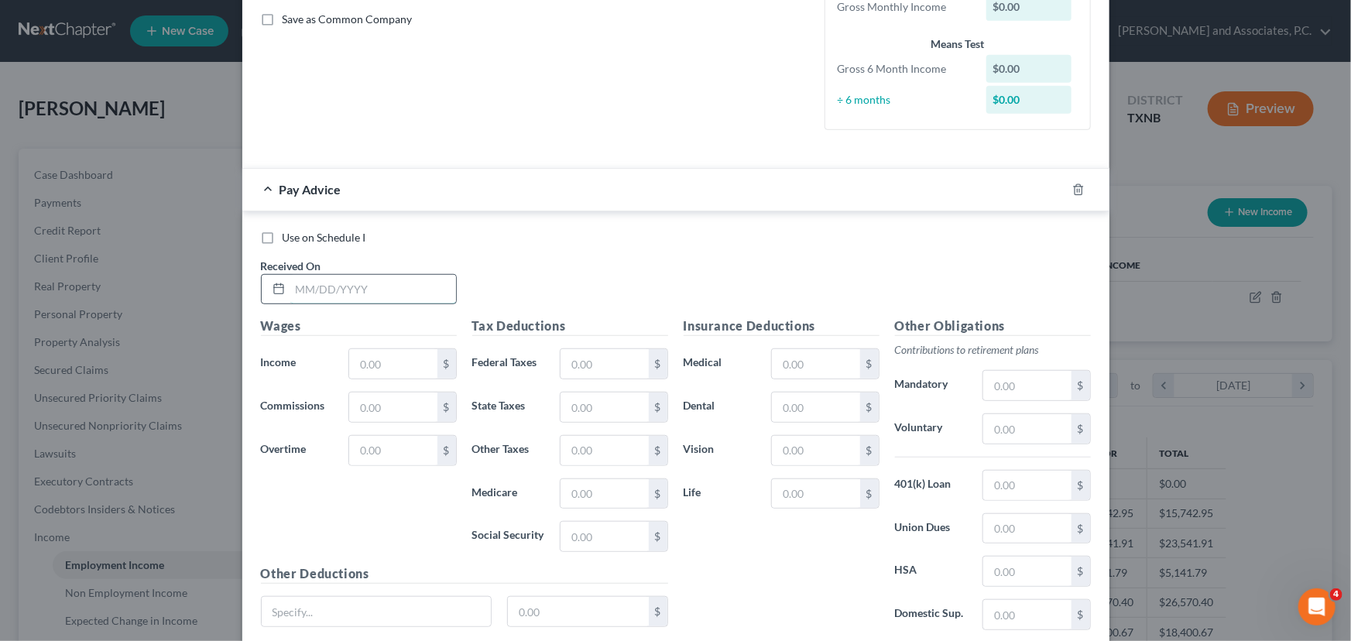
click at [293, 287] on input "text" at bounding box center [373, 289] width 166 height 29
type input "04/02/2025"
click at [406, 364] on input "text" at bounding box center [392, 363] width 87 height 29
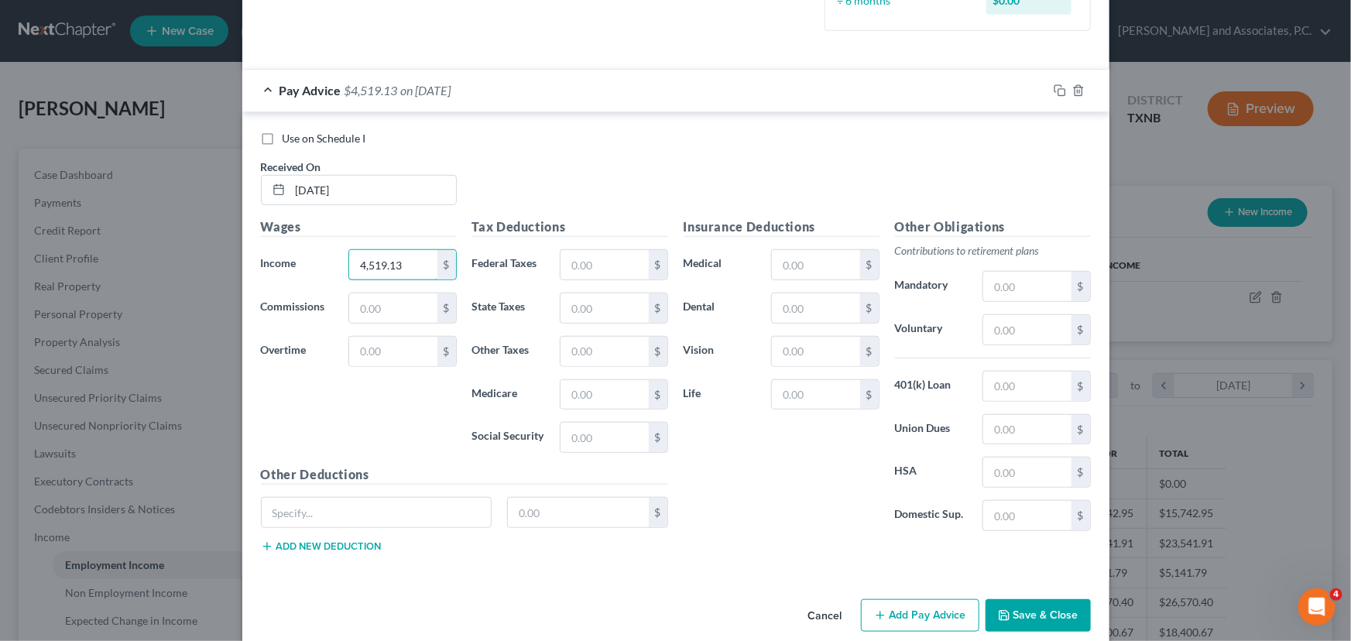
scroll to position [470, 0]
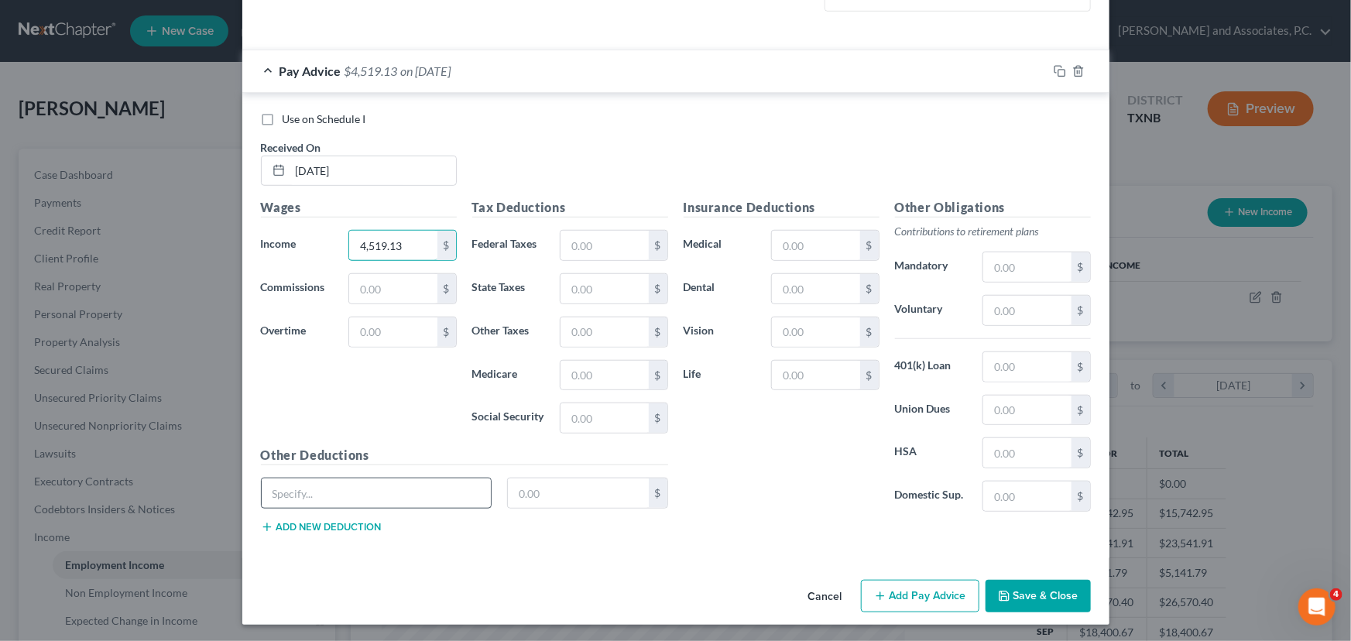
type input "4,519.13"
click at [295, 489] on input "text" at bounding box center [377, 492] width 230 height 29
type input "Truck Maintenance"
click at [535, 494] on input "text" at bounding box center [578, 492] width 141 height 29
type input "2,116.22"
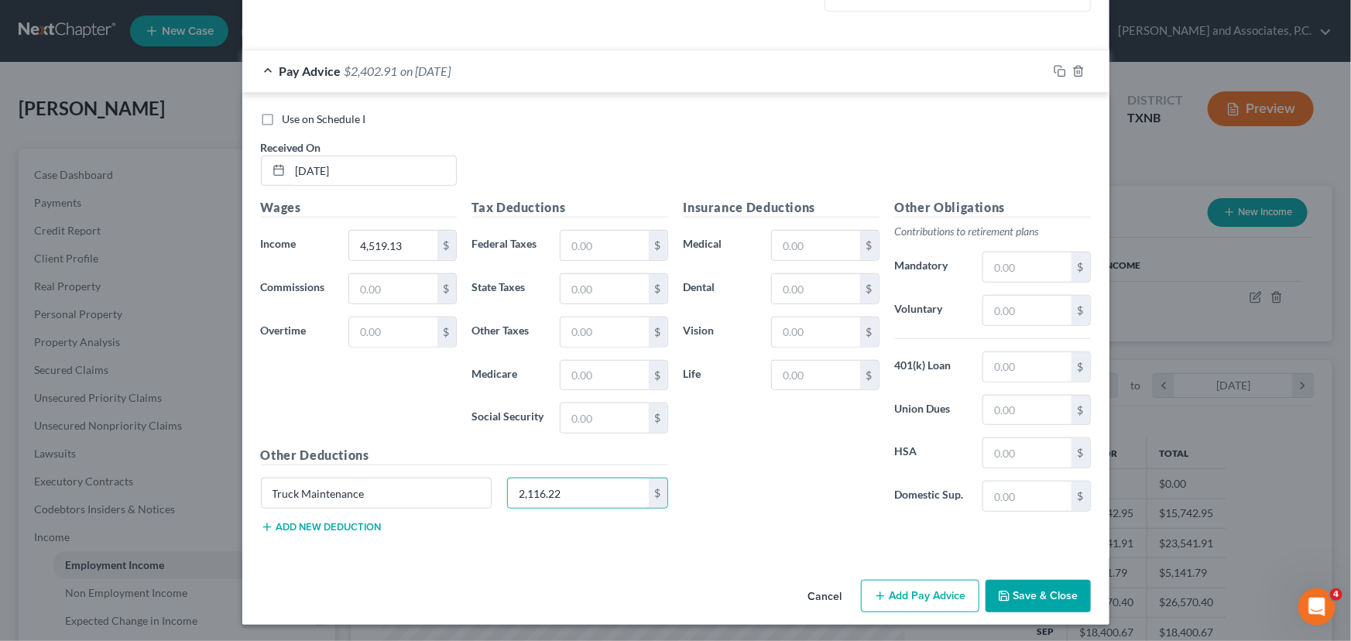
click at [338, 533] on div "Other Deductions Truck Maintenance 2,116.22 $ Add new deduction" at bounding box center [464, 496] width 423 height 100
click at [338, 521] on button "Add new deduction" at bounding box center [321, 527] width 121 height 12
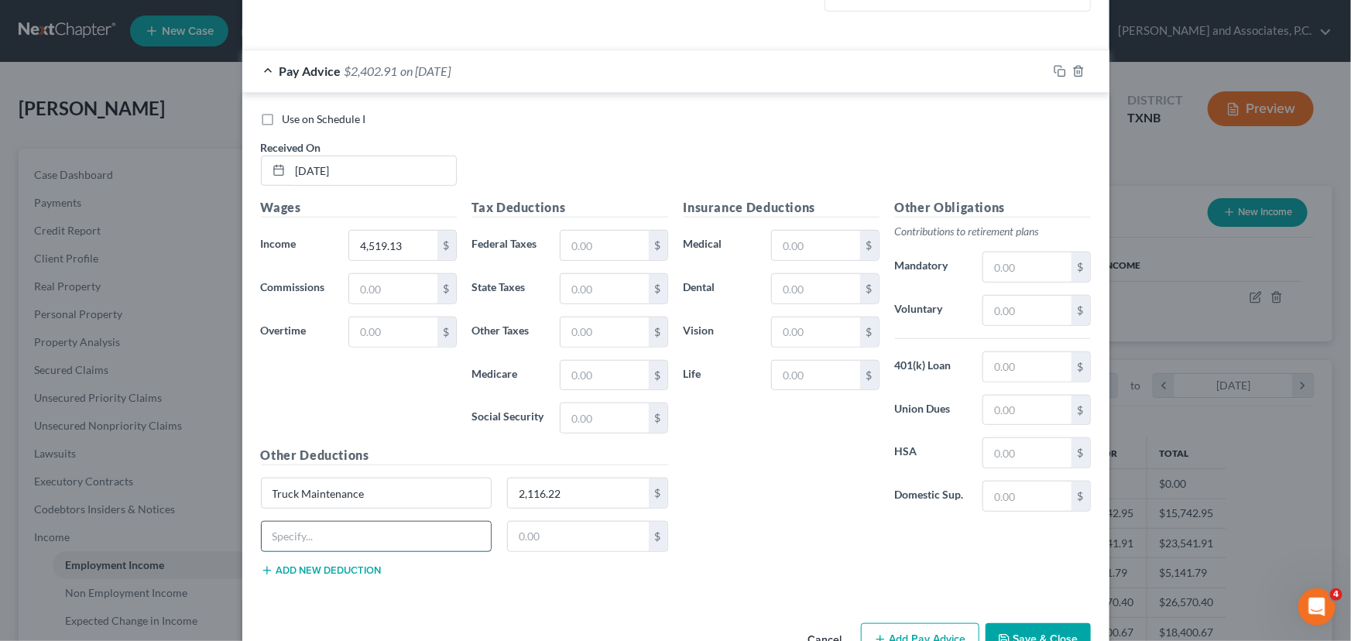
click at [320, 542] on input "text" at bounding box center [377, 536] width 230 height 29
type input "Fuel"
type input "1,563.72"
click at [320, 542] on input "Fuel" at bounding box center [377, 536] width 230 height 29
type input "1,658.17"
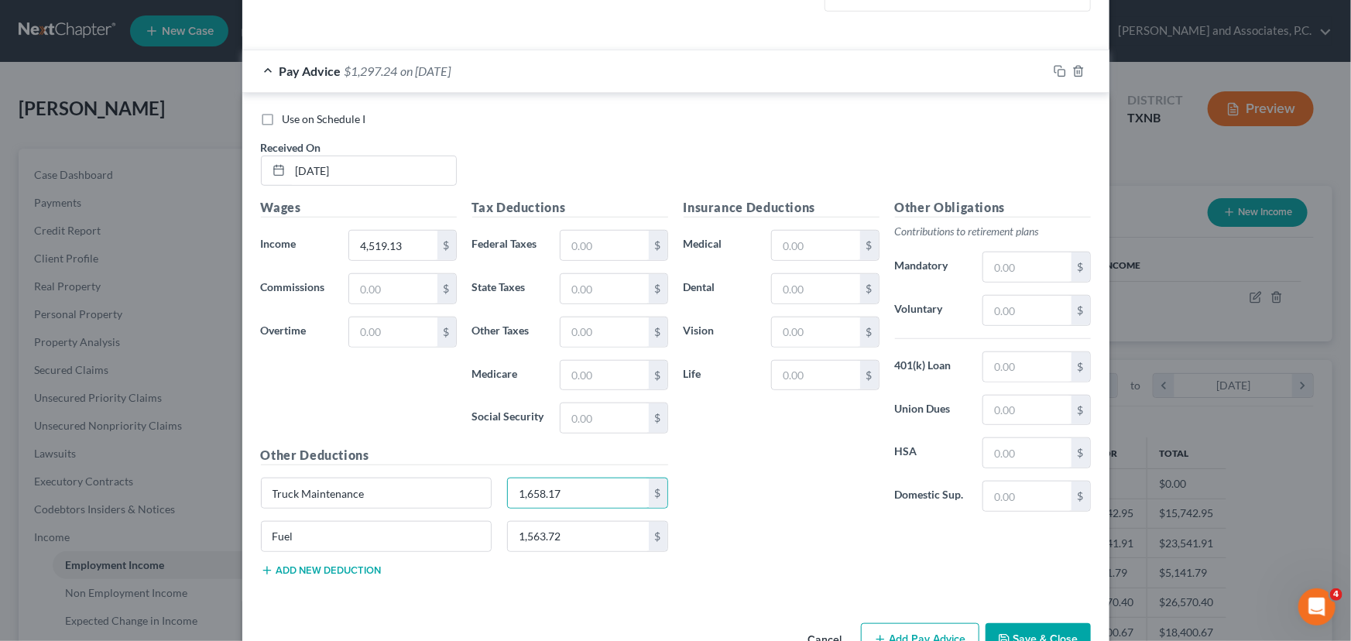
click at [761, 492] on div "Insurance Deductions Medical $ Dental $ Vision $ Life $" at bounding box center [781, 361] width 211 height 326
click at [409, 244] on input "4,519.13" at bounding box center [392, 245] width 87 height 29
drag, startPoint x: 409, startPoint y: 244, endPoint x: 344, endPoint y: 255, distance: 66.1
click at [349, 255] on input "1,981.68" at bounding box center [392, 245] width 87 height 29
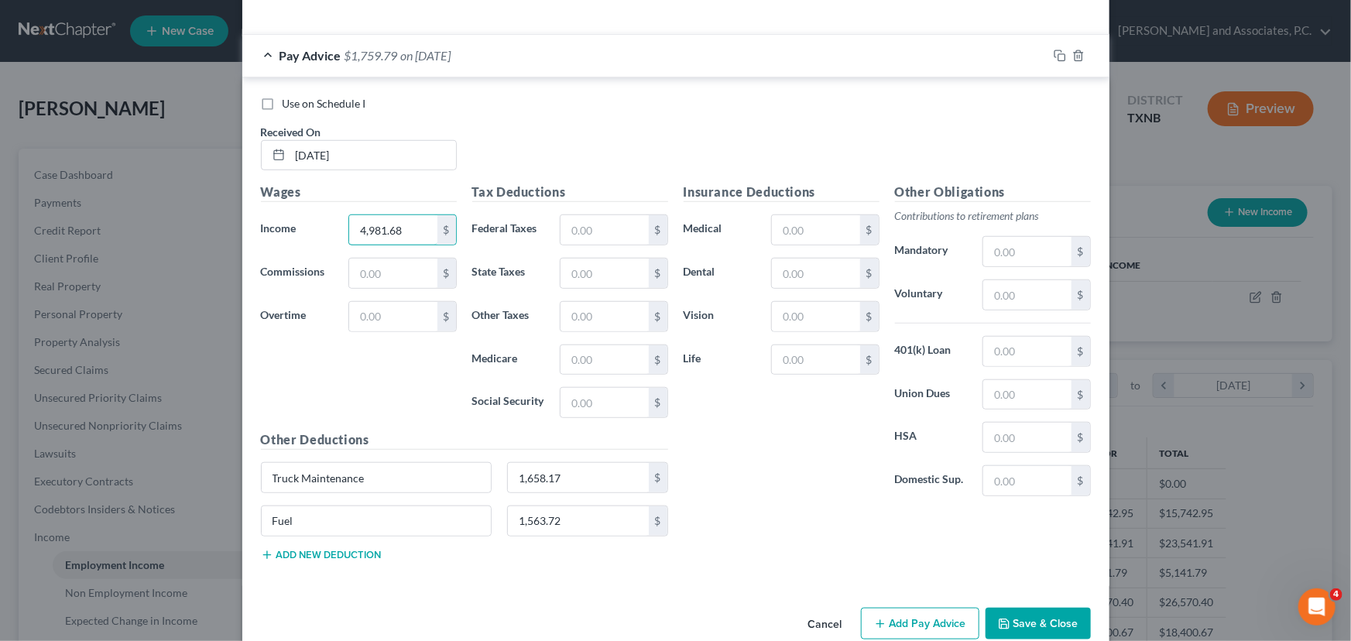
scroll to position [512, 0]
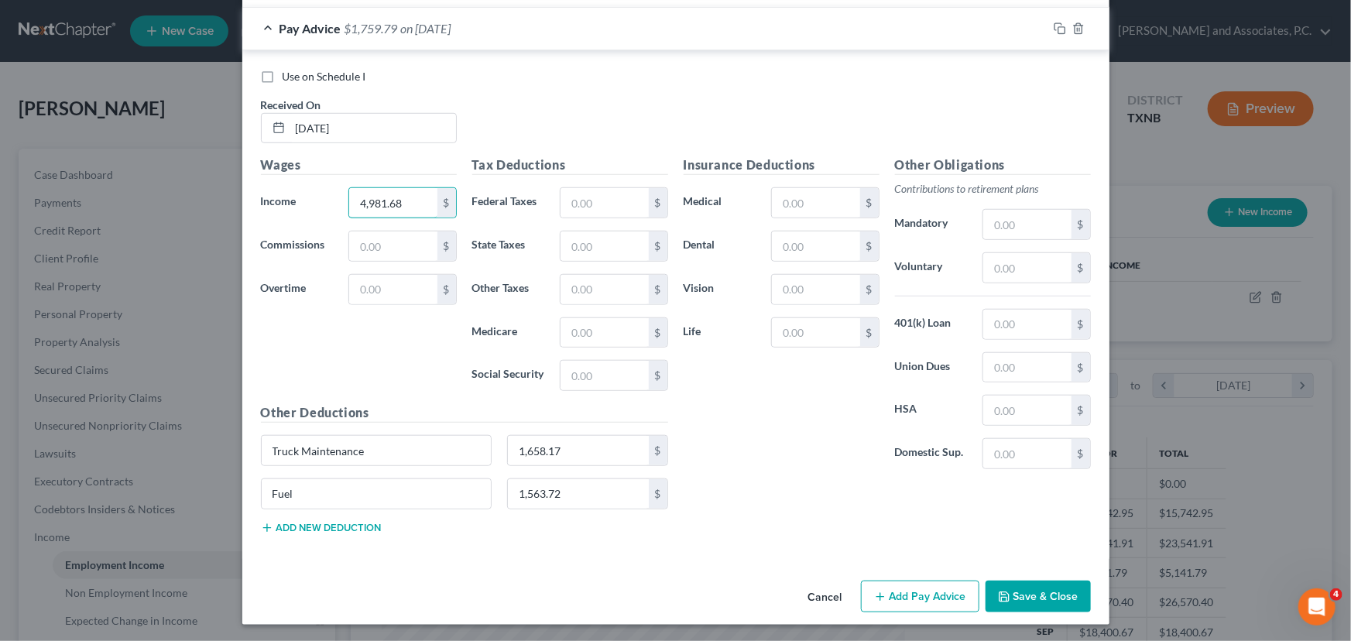
type input "4,981.68"
click at [879, 591] on icon "button" at bounding box center [880, 597] width 12 height 12
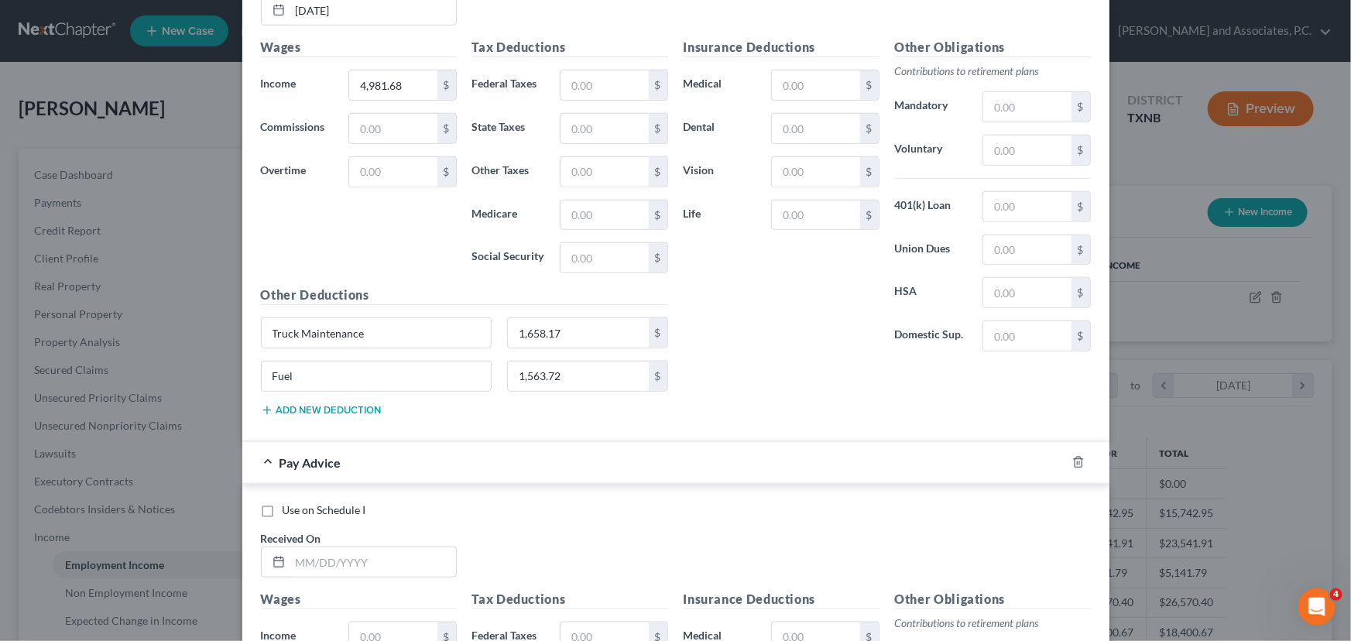
scroll to position [865, 0]
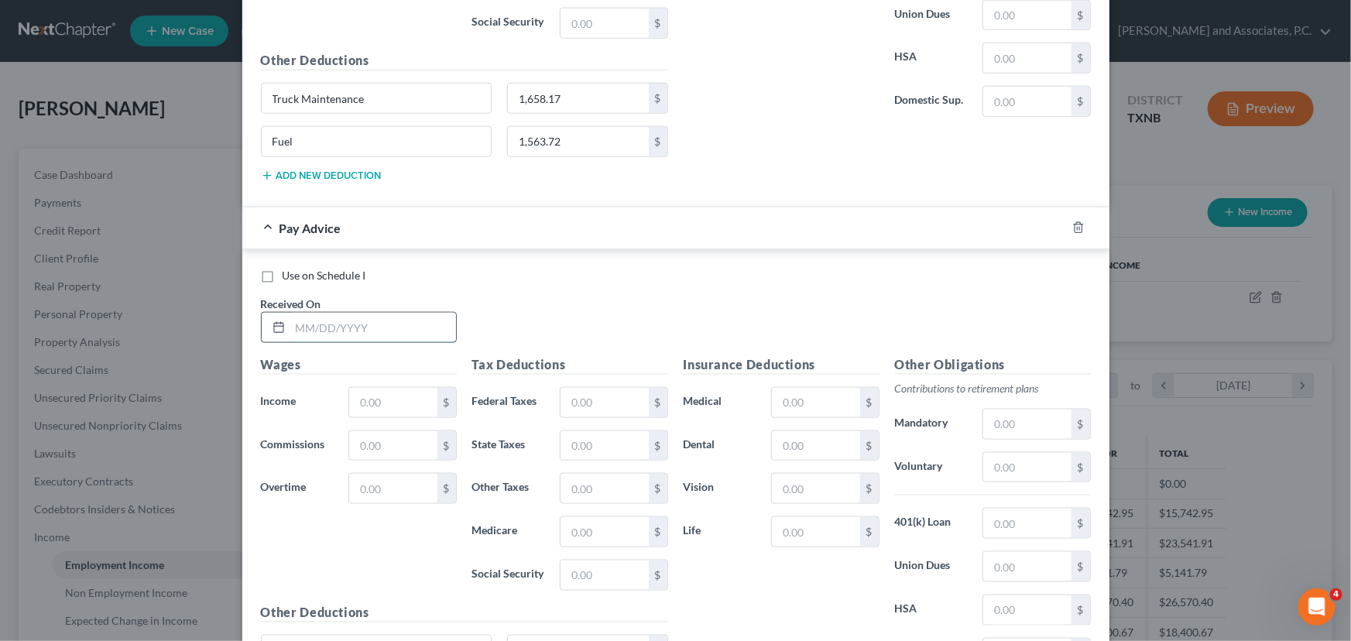
click at [309, 324] on input "text" at bounding box center [373, 327] width 166 height 29
type input "04/09/2025"
click at [404, 403] on input "text" at bounding box center [392, 402] width 87 height 29
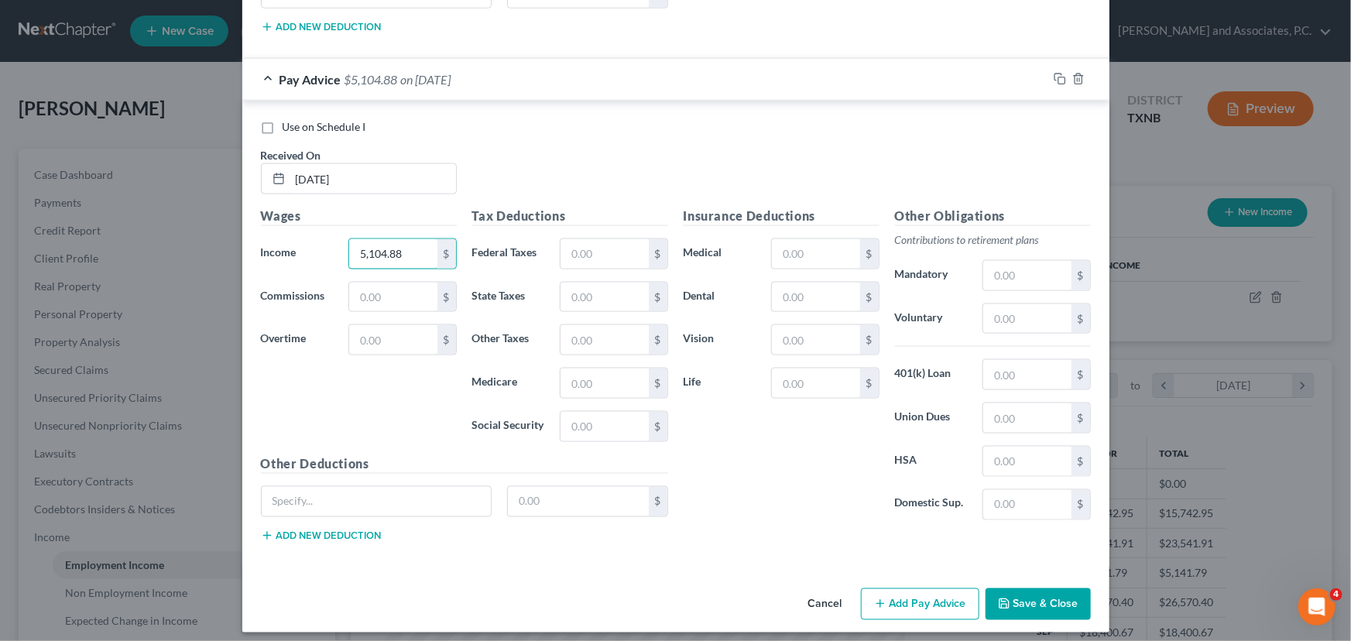
scroll to position [1020, 0]
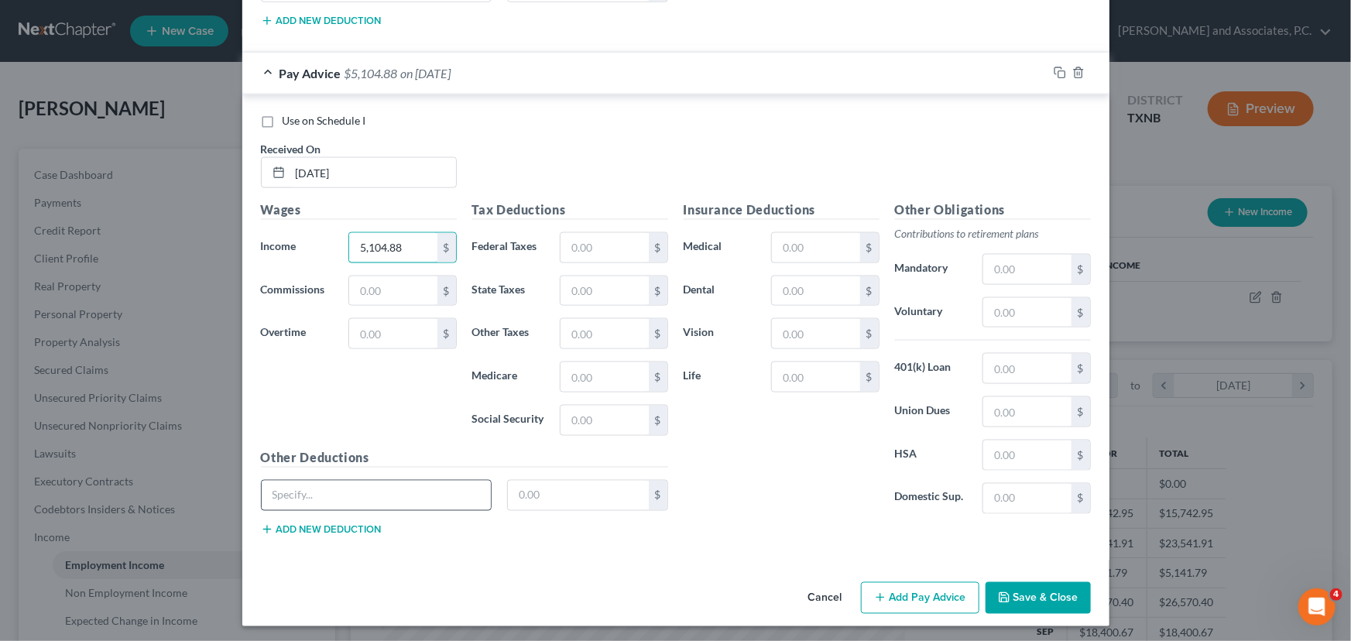
type input "5,104.88"
click at [330, 483] on input "text" at bounding box center [377, 495] width 230 height 29
type input "Fuel"
type input "1,893.60"
click at [349, 524] on button "Add new deduction" at bounding box center [321, 529] width 121 height 12
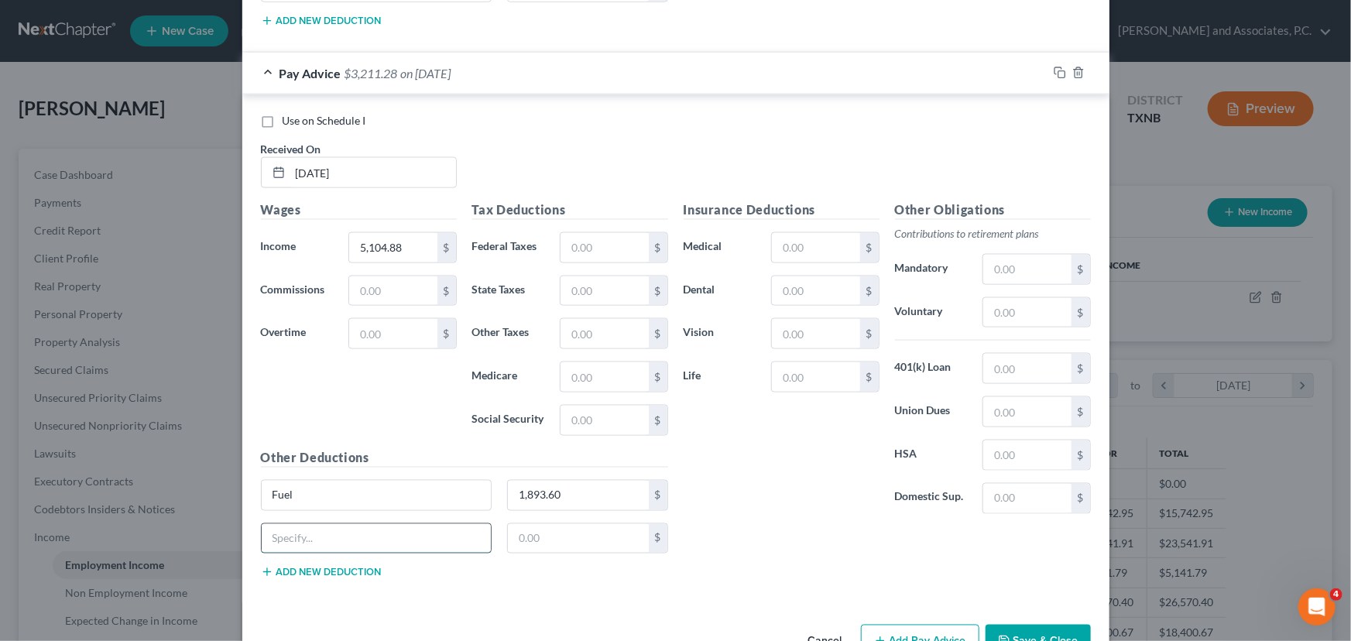
click at [323, 529] on input "text" at bounding box center [377, 538] width 230 height 29
type input "Truck Maintenance"
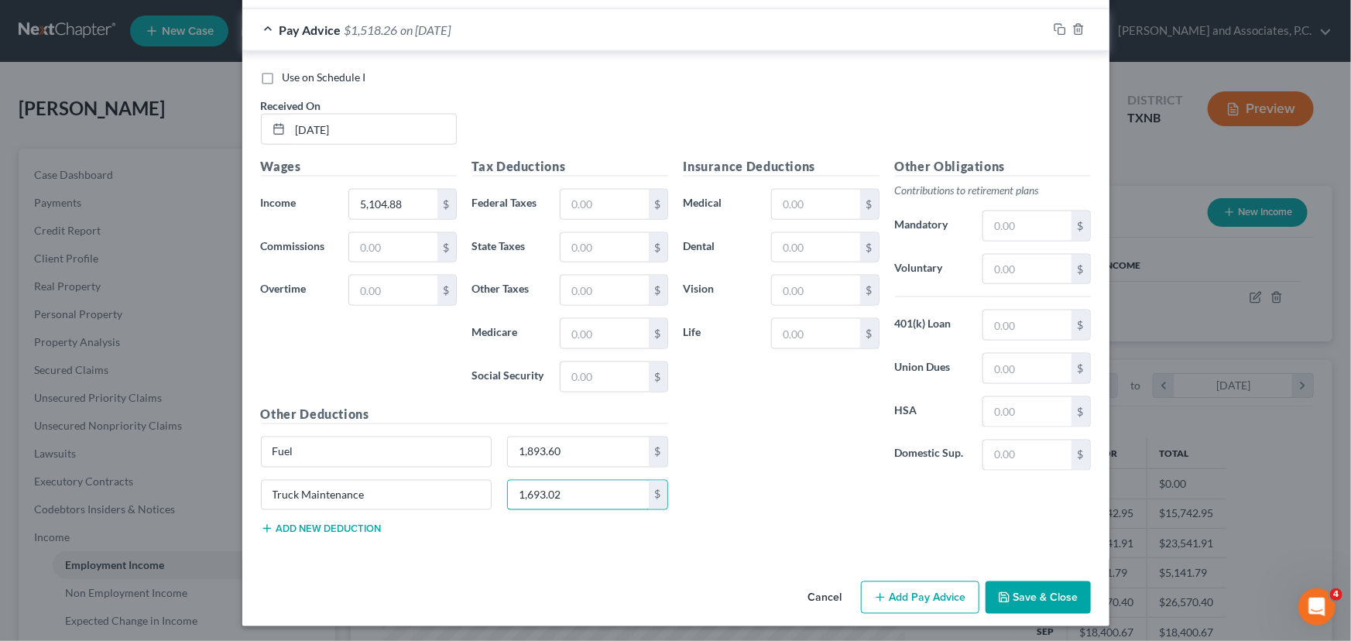
type input "1,693.02"
click at [896, 597] on button "Add Pay Advice" at bounding box center [920, 597] width 118 height 33
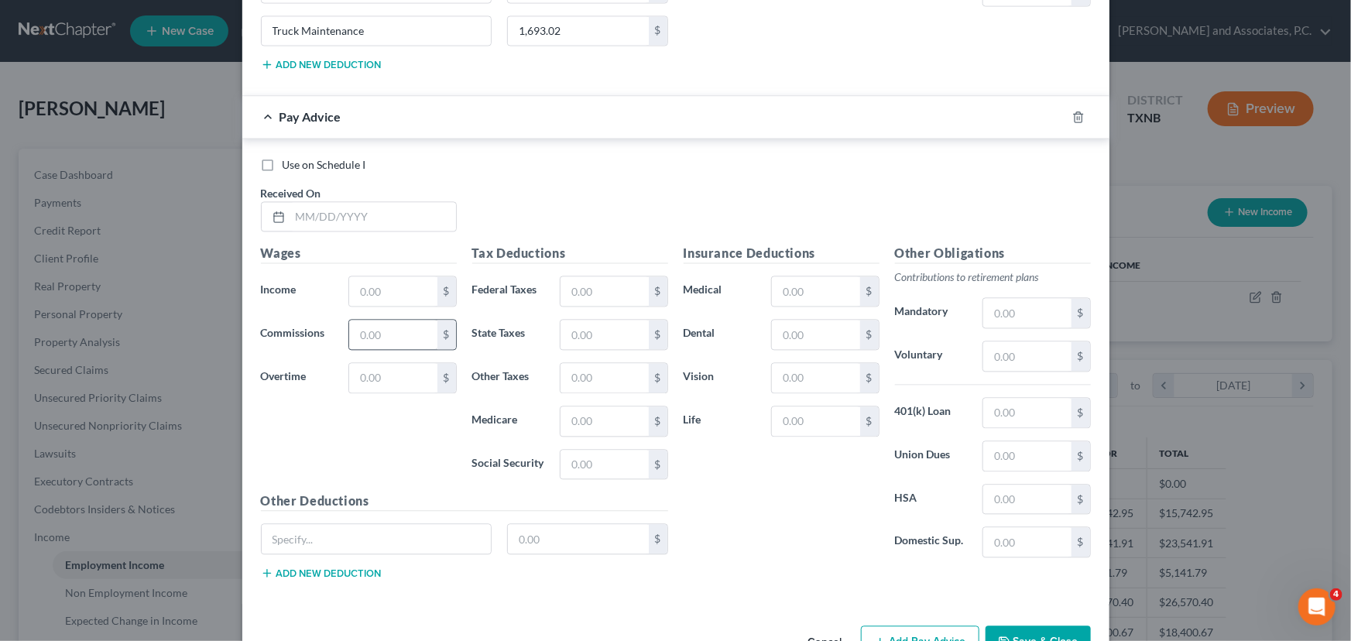
scroll to position [1570, 0]
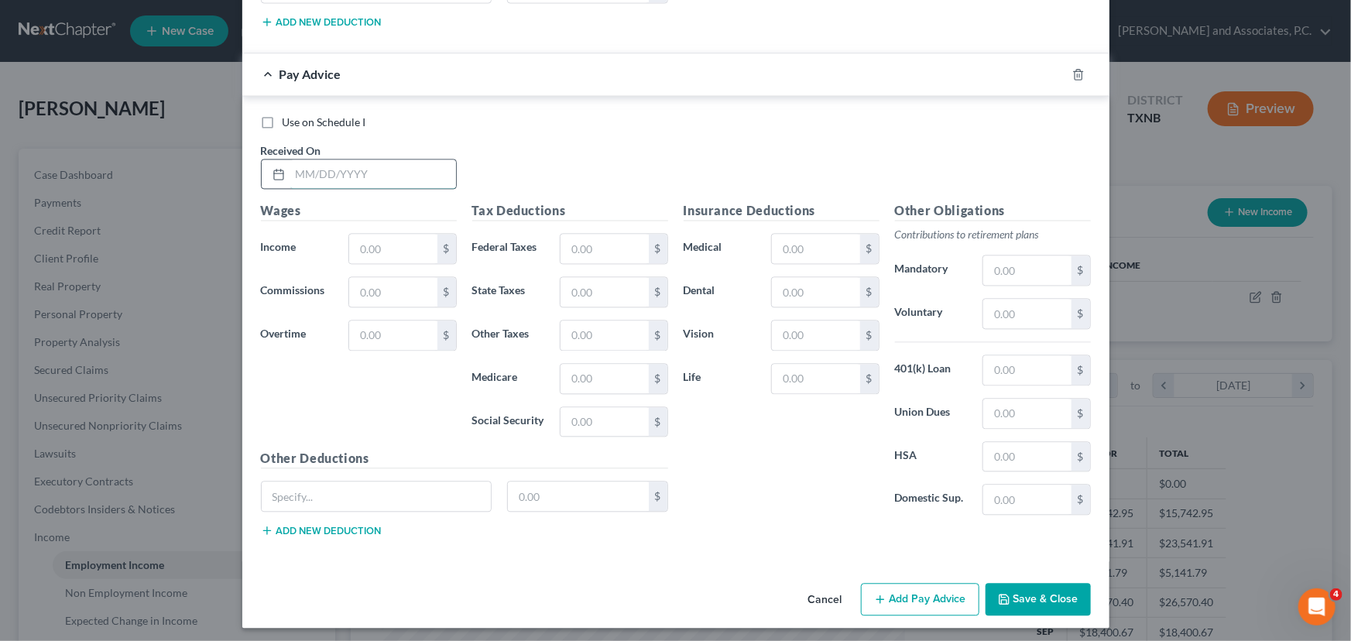
click at [303, 170] on input "text" at bounding box center [373, 173] width 166 height 29
type input "04/16/2025"
click at [363, 245] on input "text" at bounding box center [392, 248] width 87 height 29
type input "4,357.14"
click at [351, 495] on input "text" at bounding box center [377, 496] width 230 height 29
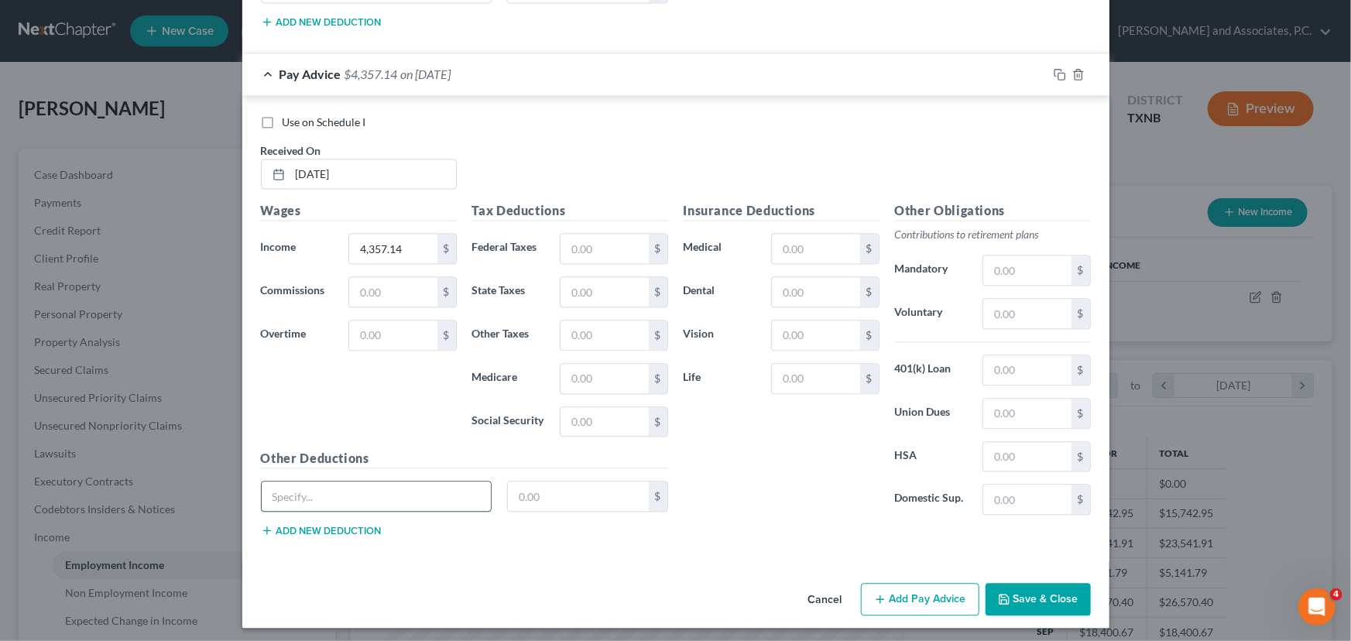
type input "D"
type input "Fuel"
type input "1,397.75"
click at [293, 529] on button "Add new deduction" at bounding box center [321, 530] width 121 height 12
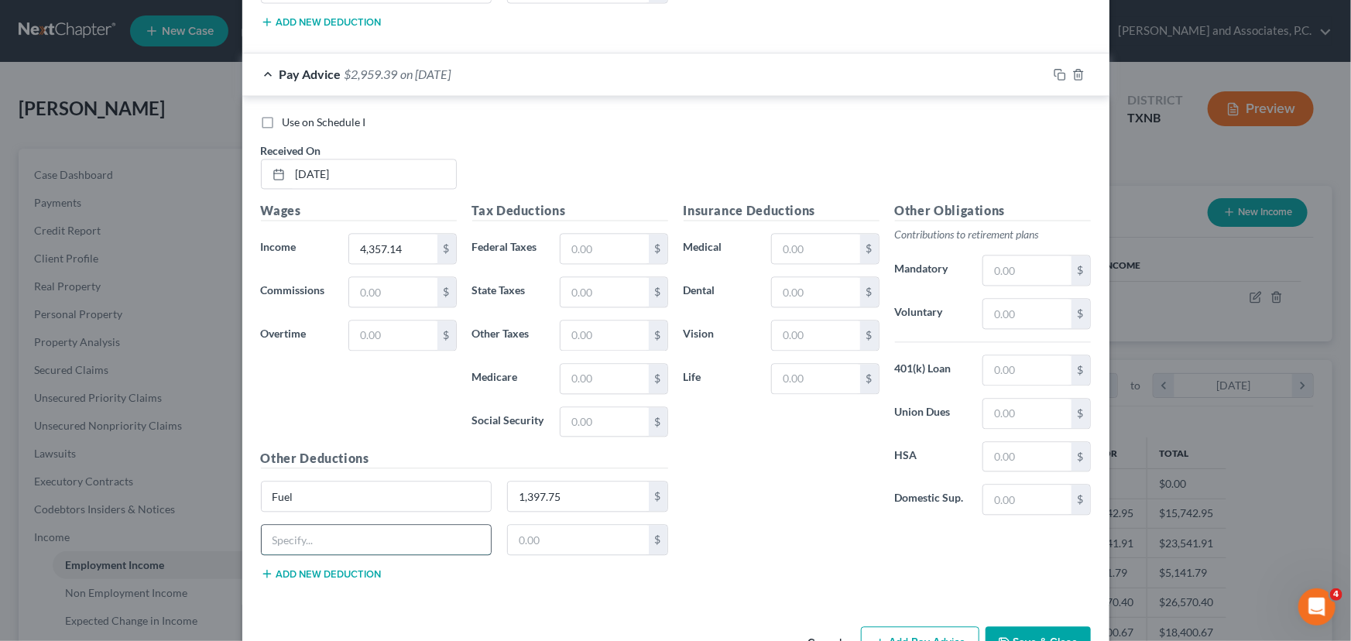
click at [291, 534] on input "text" at bounding box center [377, 539] width 230 height 29
type input "Truck Maintenance"
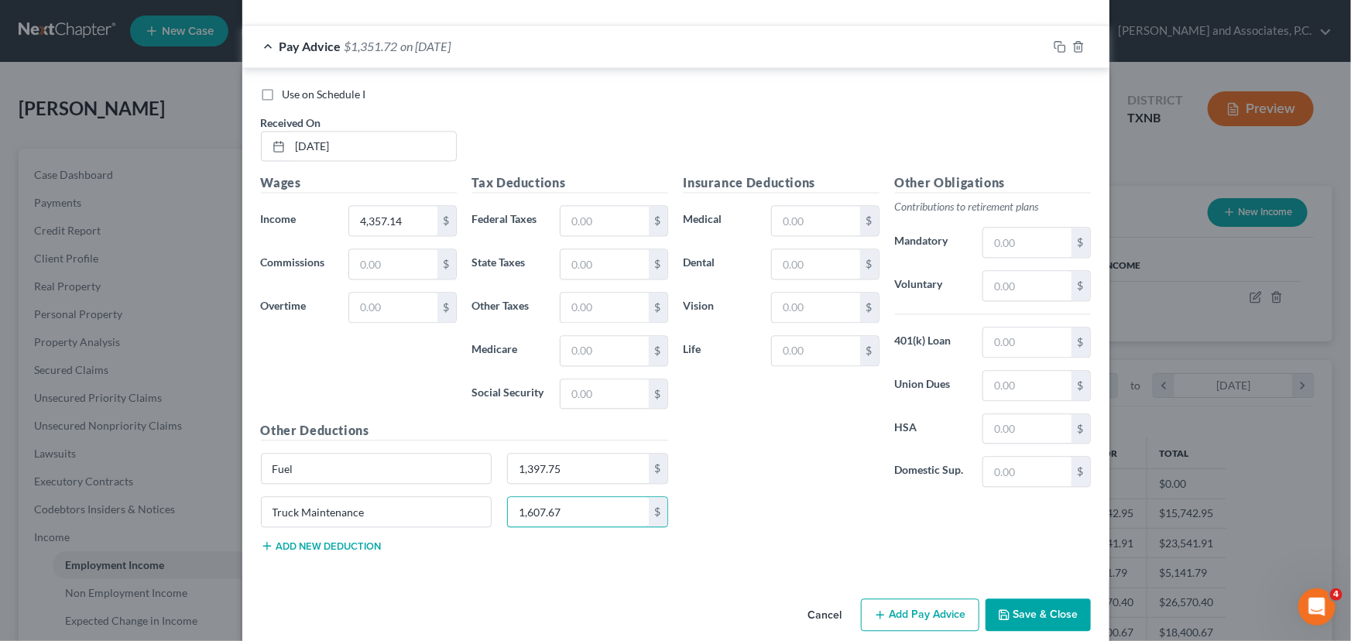
scroll to position [1613, 0]
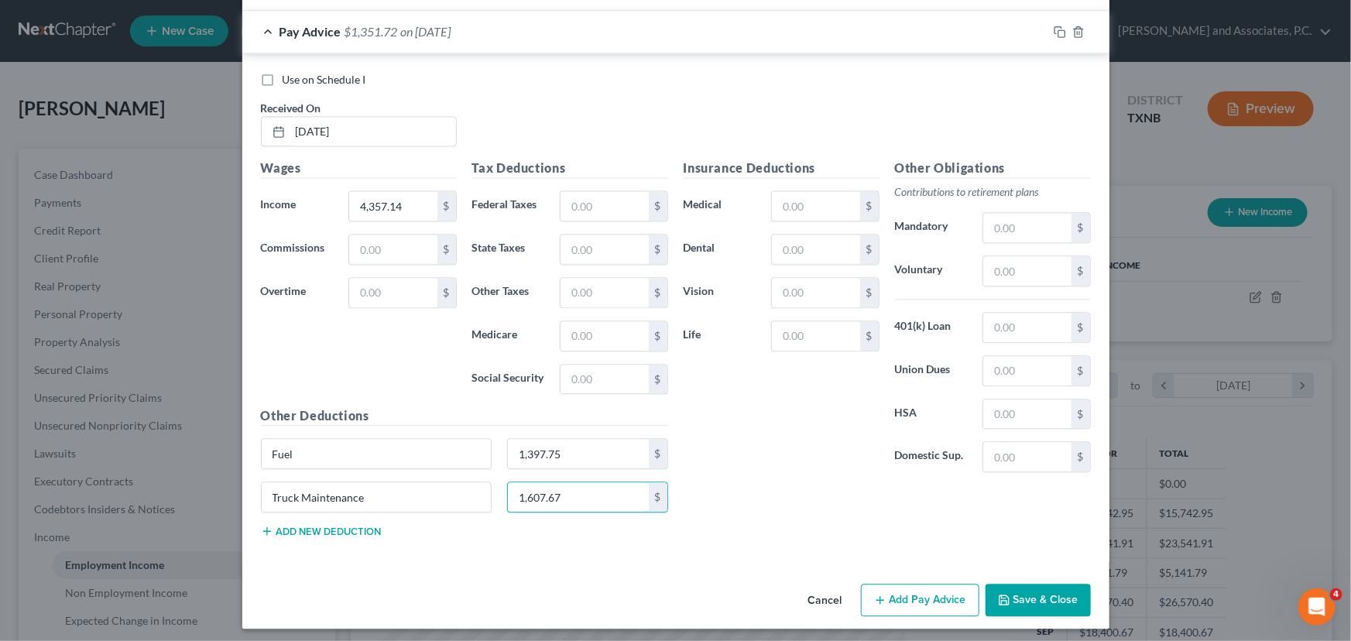
type input "1,607.67"
click at [908, 588] on button "Add Pay Advice" at bounding box center [920, 600] width 118 height 33
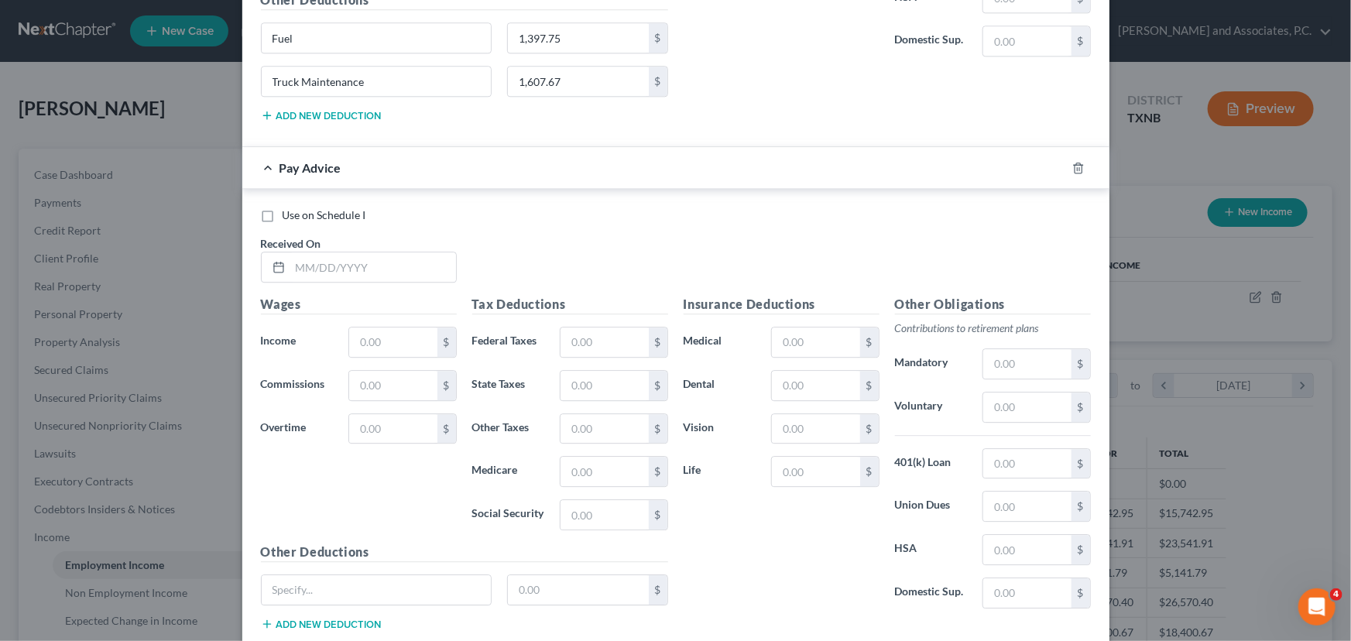
scroll to position [2035, 0]
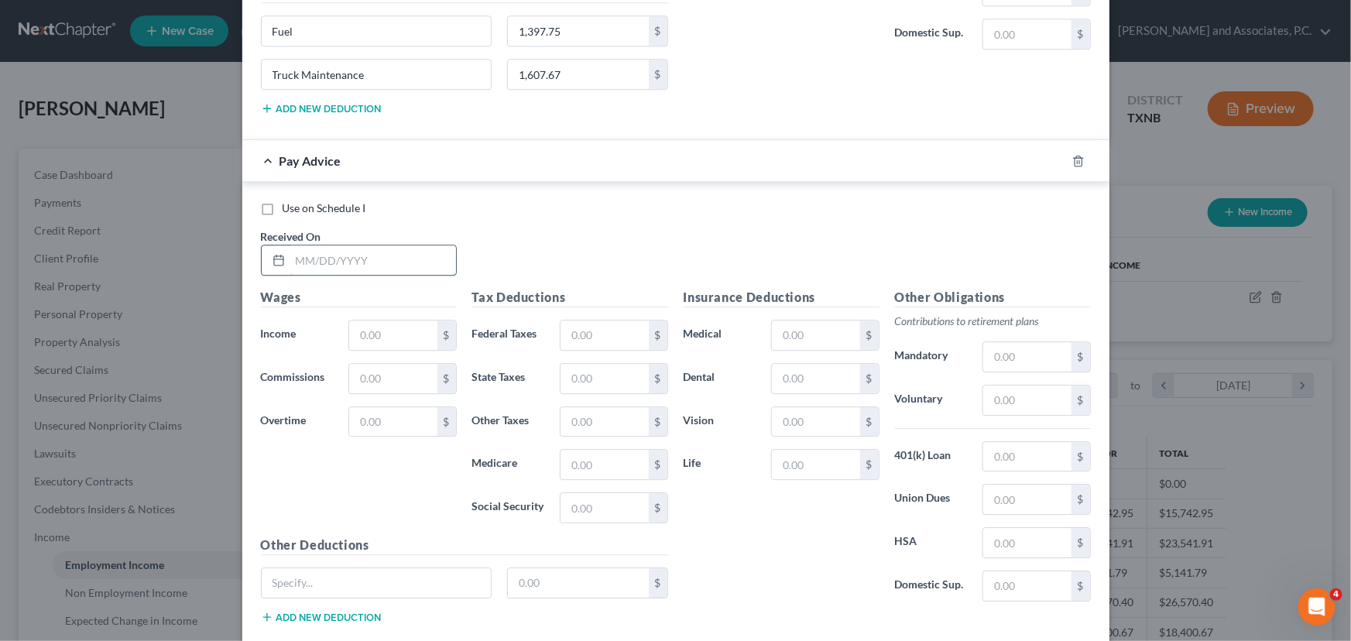
click at [295, 252] on input "text" at bounding box center [373, 259] width 166 height 29
type input "04/23/2025"
click at [361, 321] on input "text" at bounding box center [392, 335] width 87 height 29
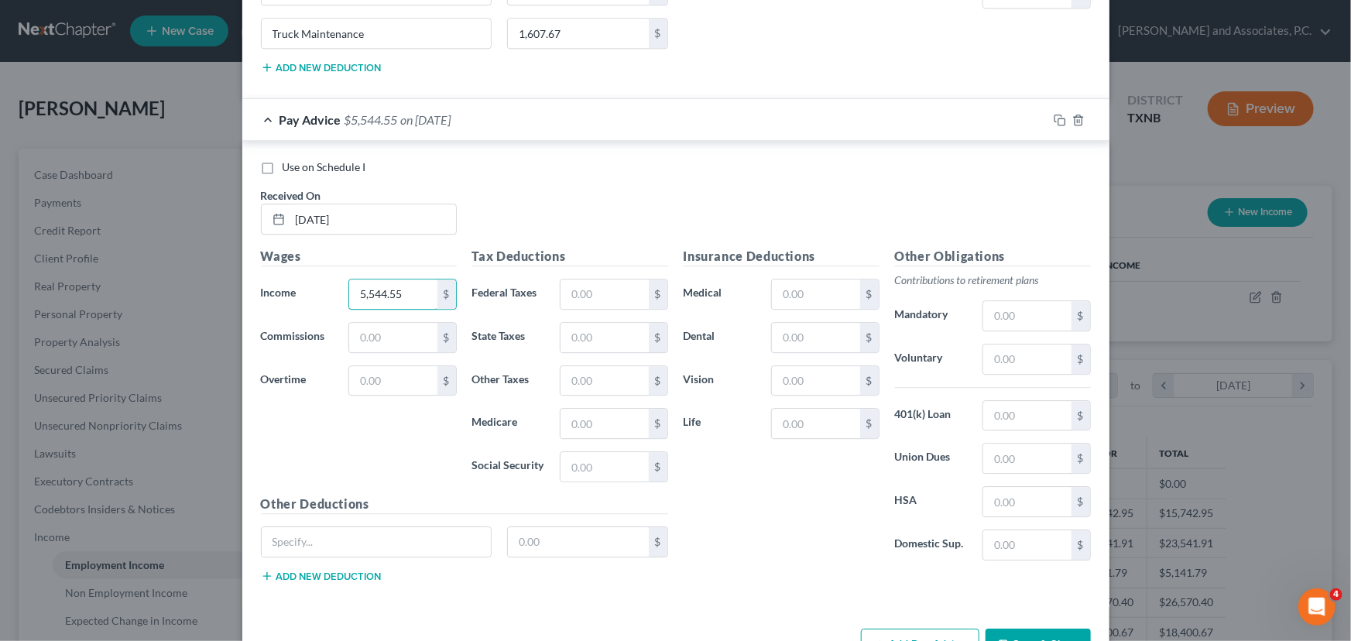
scroll to position [2120, 0]
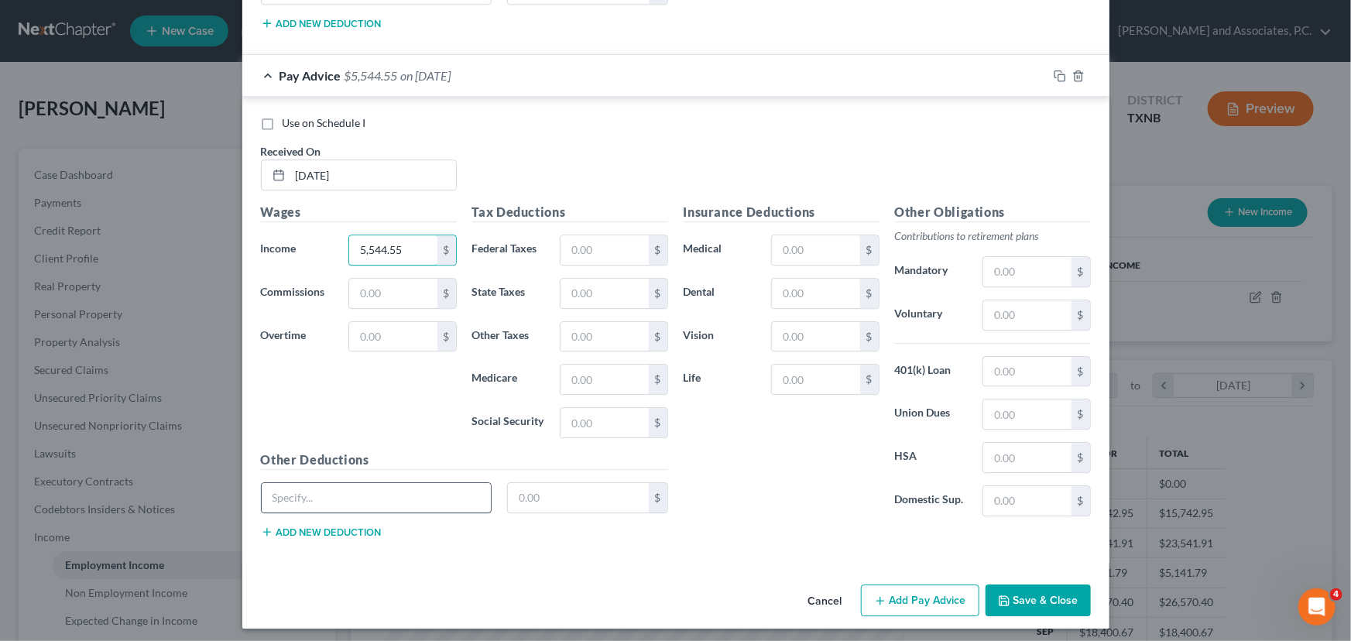
type input "5,544.55"
click at [296, 492] on input "text" at bounding box center [377, 497] width 230 height 29
type input "Fuel"
type input "1,694.27"
click at [307, 526] on button "Add new deduction" at bounding box center [321, 532] width 121 height 12
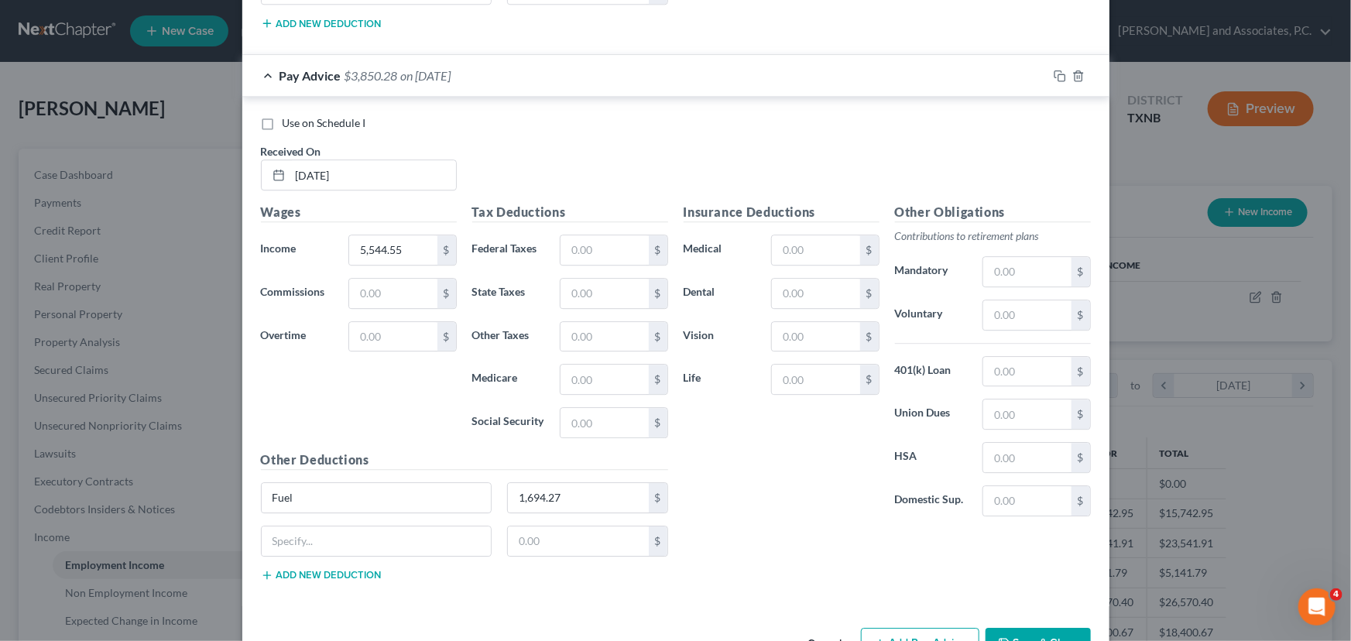
scroll to position [2163, 0]
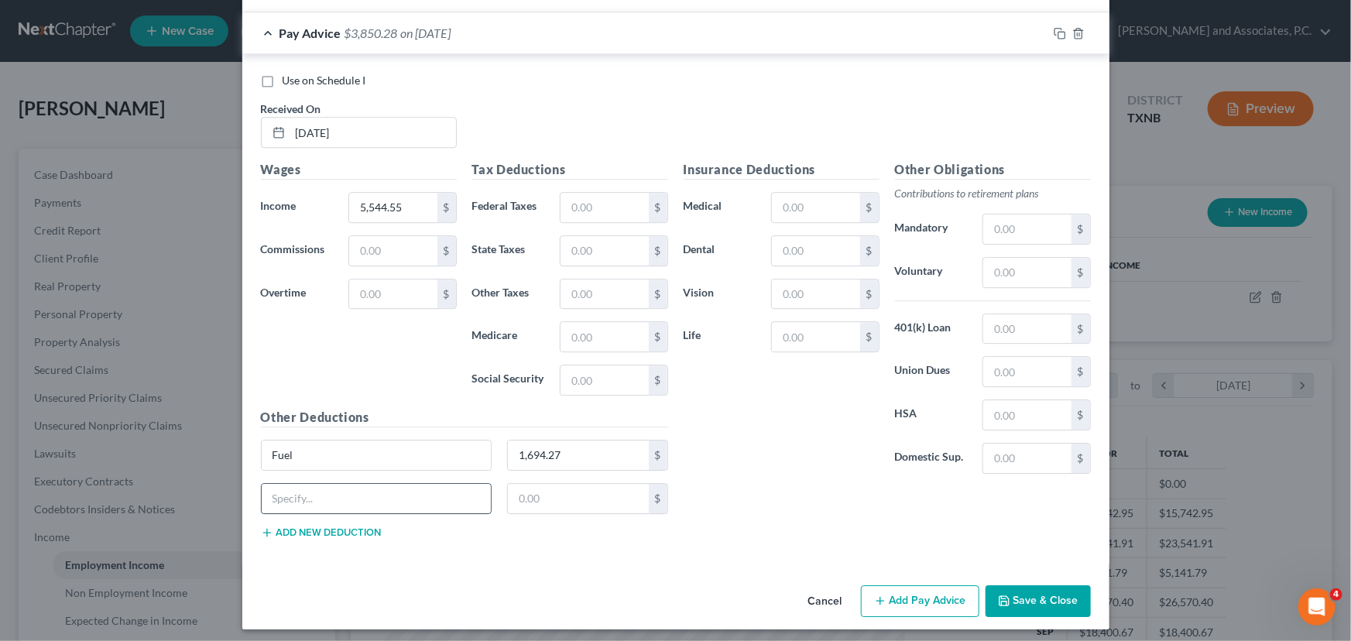
click at [289, 484] on input "text" at bounding box center [377, 498] width 230 height 29
type input "1"
type input "Truck Maintenance"
type input "1,726.11"
click at [300, 526] on button "Add new deduction" at bounding box center [321, 532] width 121 height 12
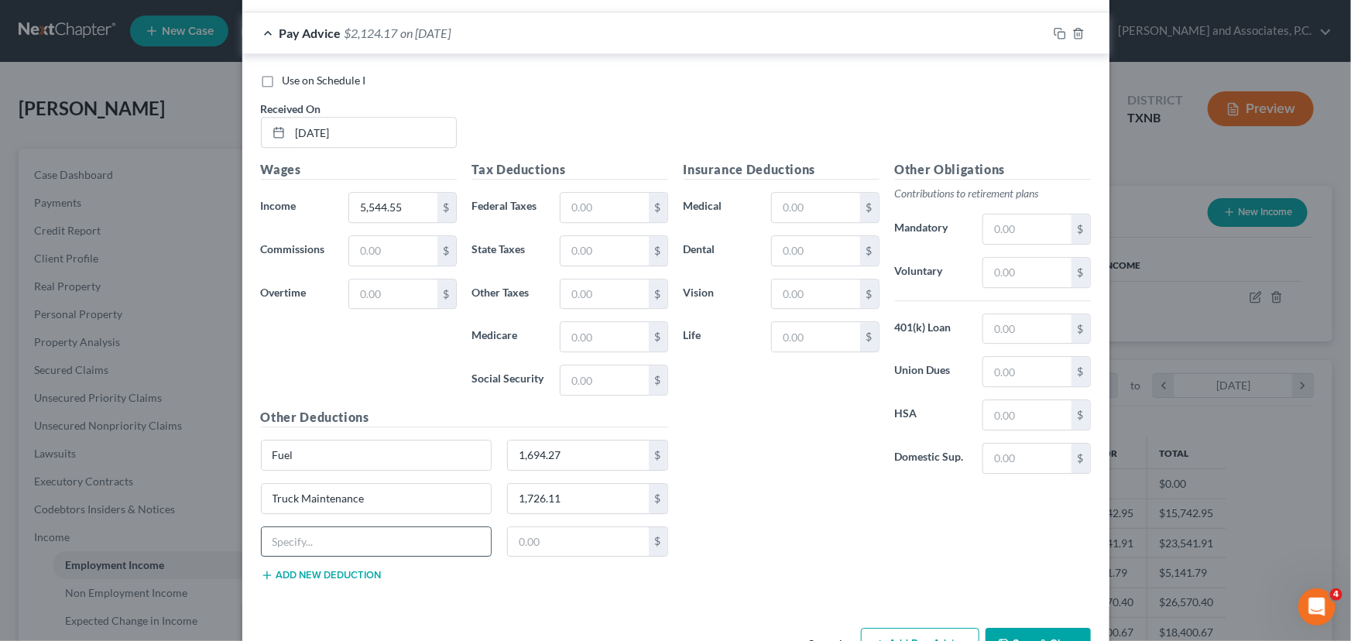
click at [299, 540] on input "text" at bounding box center [377, 541] width 230 height 29
type input "3565.46"
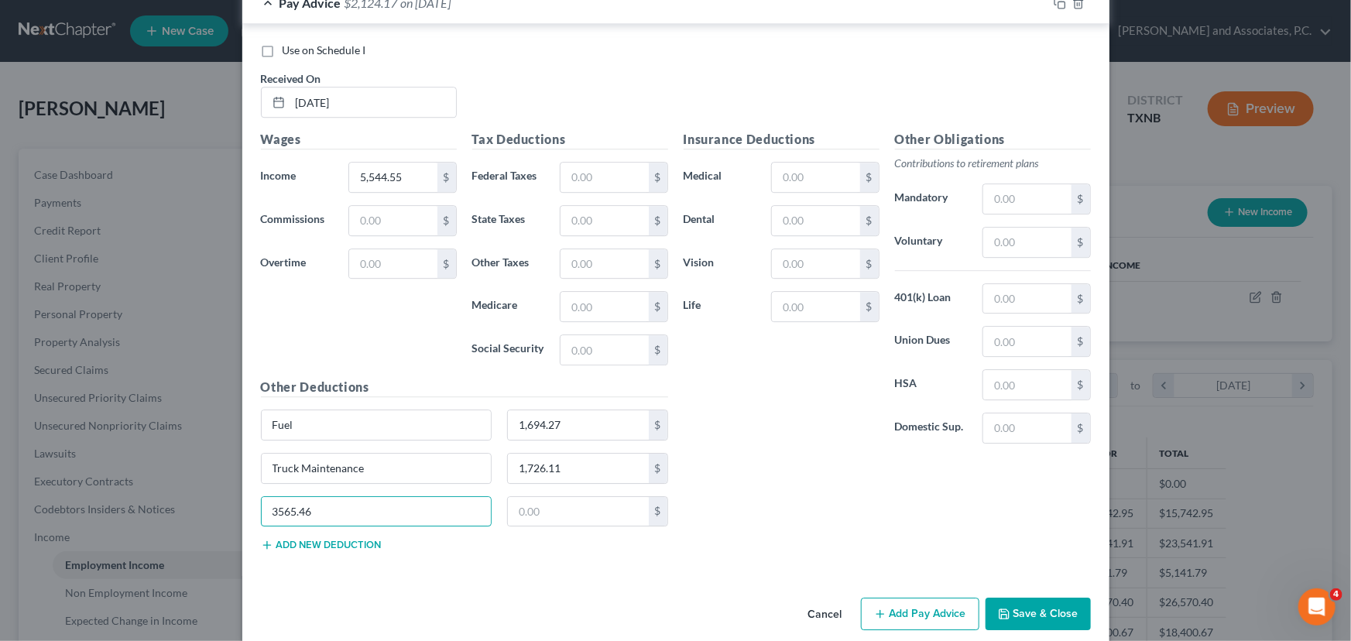
scroll to position [2206, 0]
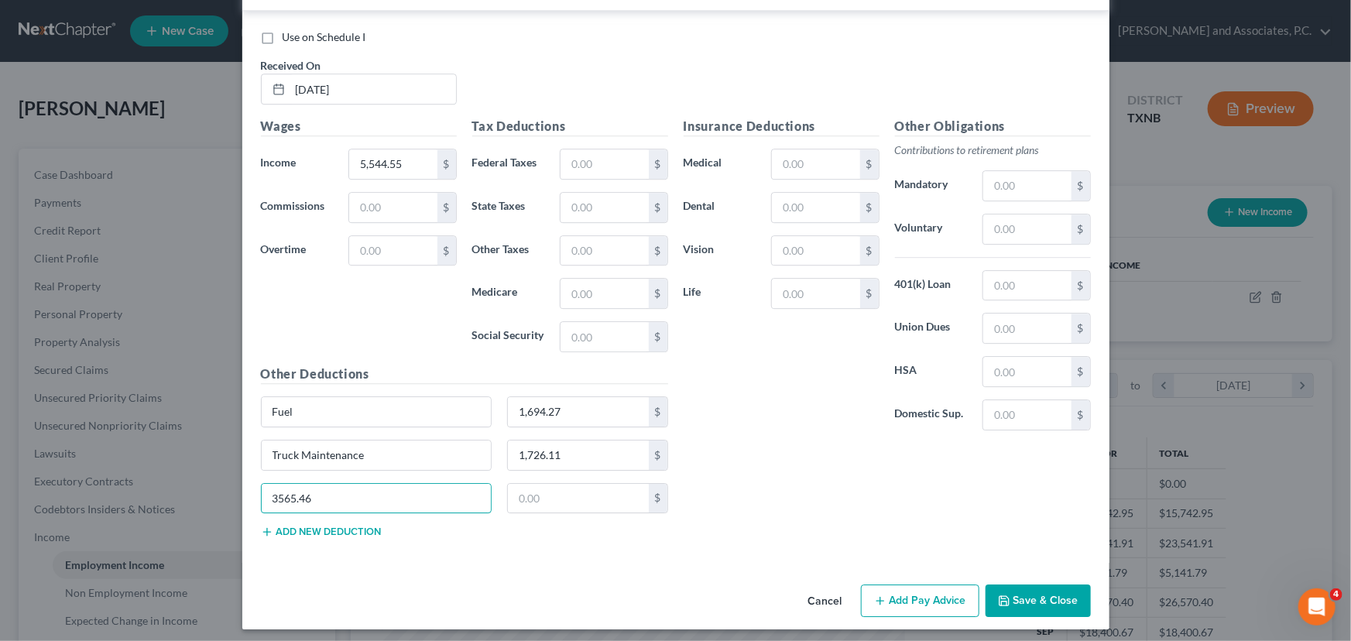
drag, startPoint x: 389, startPoint y: 483, endPoint x: 249, endPoint y: 490, distance: 140.3
click at [253, 490] on div "3565.46" at bounding box center [376, 498] width 247 height 31
click at [879, 595] on icon "button" at bounding box center [880, 601] width 12 height 12
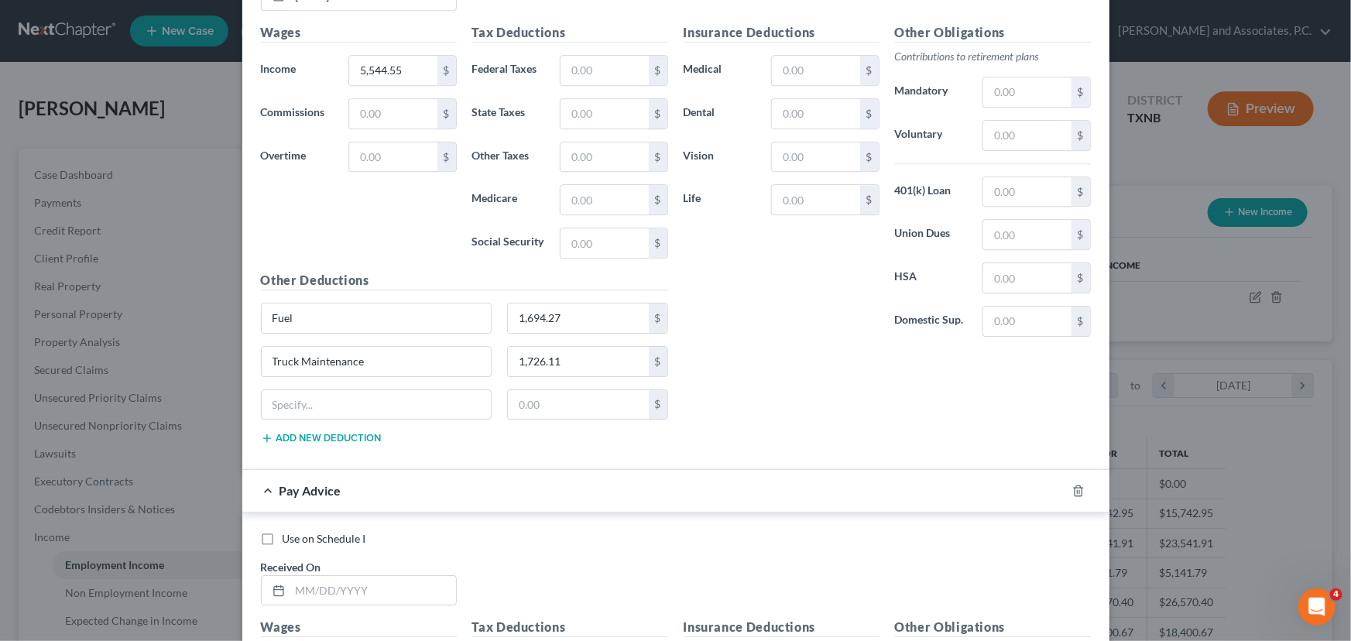
scroll to position [2558, 0]
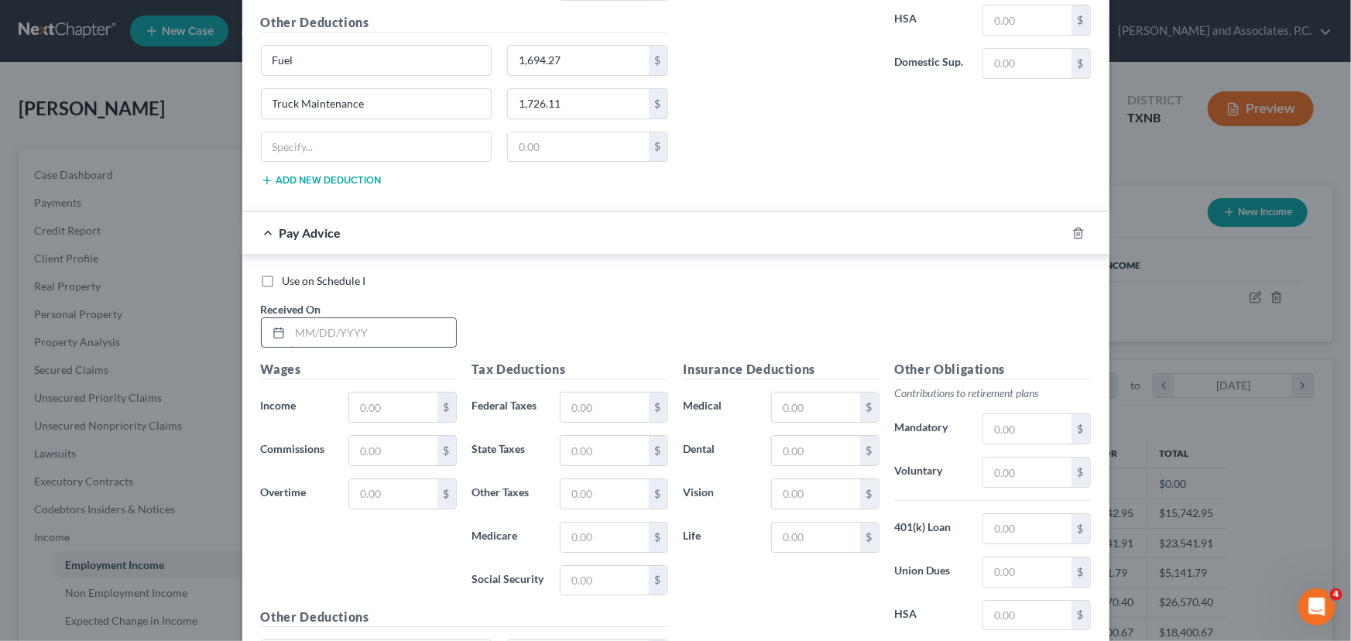
click at [290, 318] on input "text" at bounding box center [373, 332] width 166 height 29
type input "04/30/2025"
click at [355, 406] on input "text" at bounding box center [392, 406] width 87 height 29
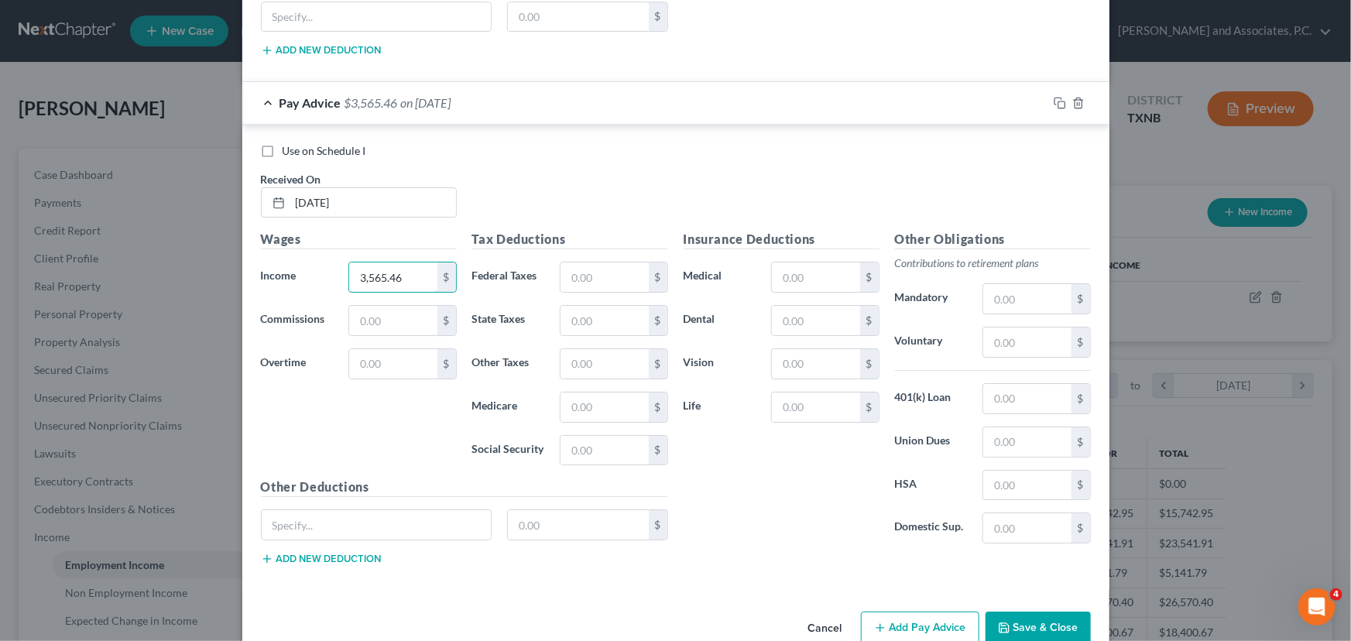
scroll to position [2699, 0]
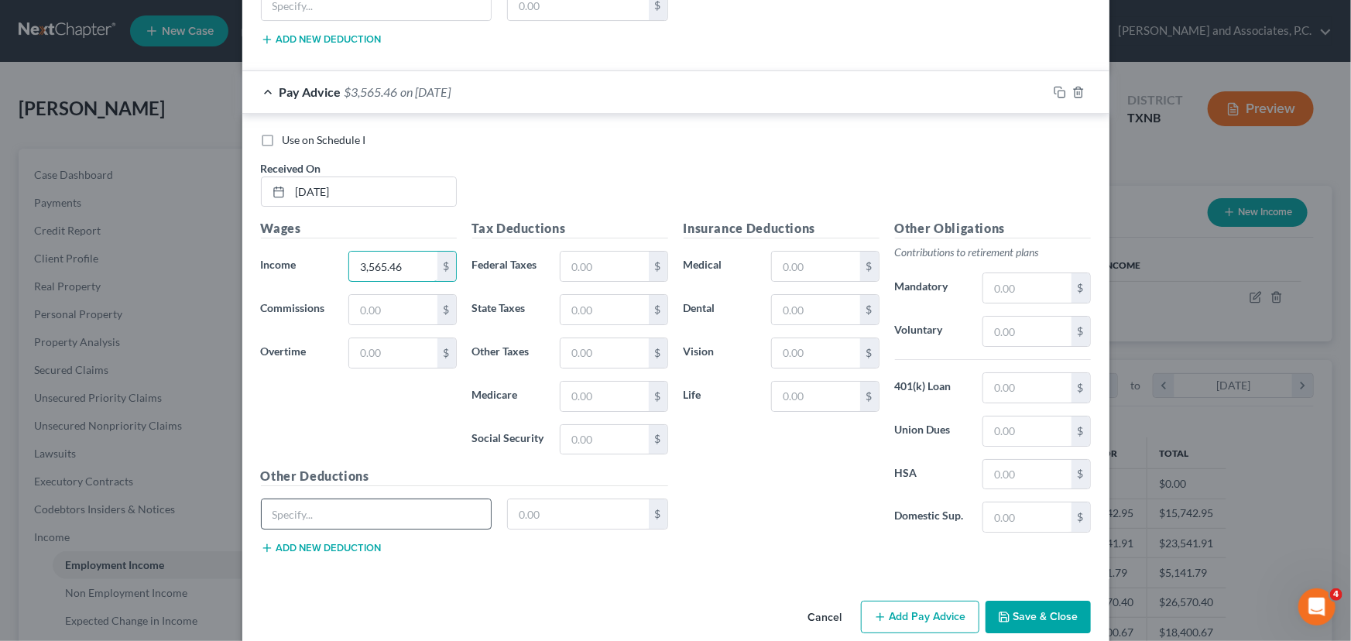
type input "3,565.46"
click at [331, 502] on input "text" at bounding box center [377, 513] width 230 height 29
type input "Fuel"
type input "1,298.86"
click at [345, 531] on div "Fuel 1,298.86 $" at bounding box center [464, 520] width 423 height 43
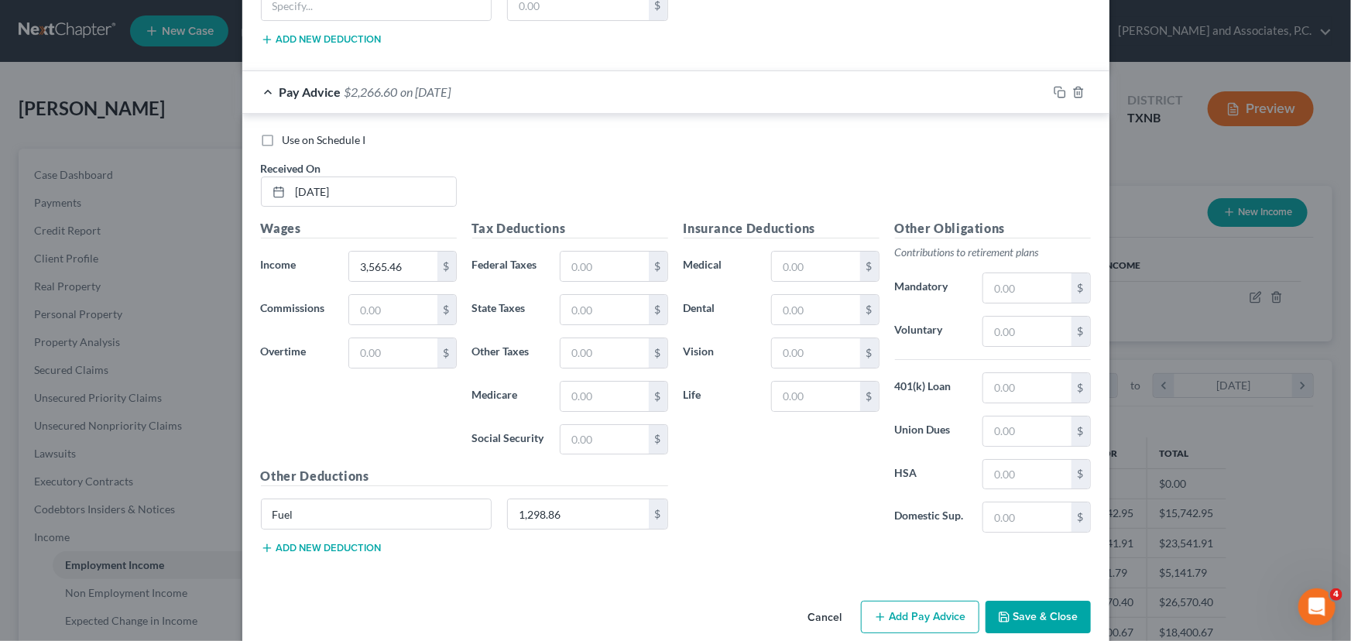
click at [332, 542] on button "Add new deduction" at bounding box center [321, 548] width 121 height 12
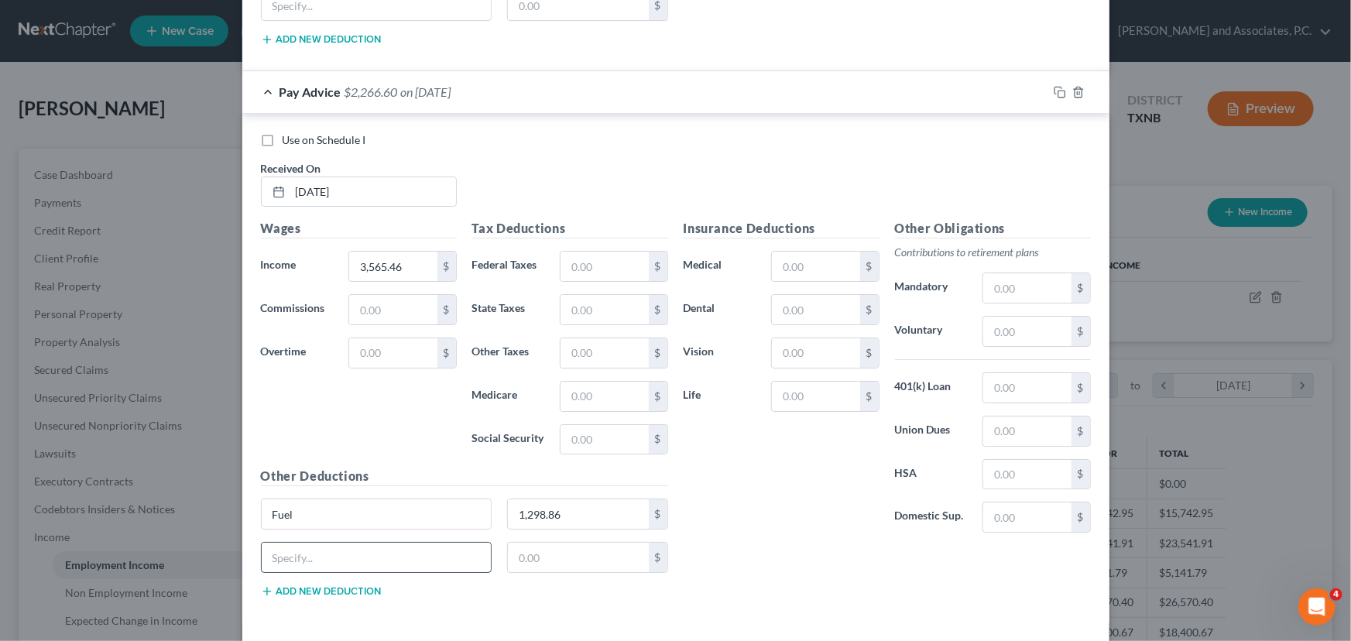
click at [307, 543] on input "text" at bounding box center [377, 557] width 230 height 29
type input "Truck Maintenance"
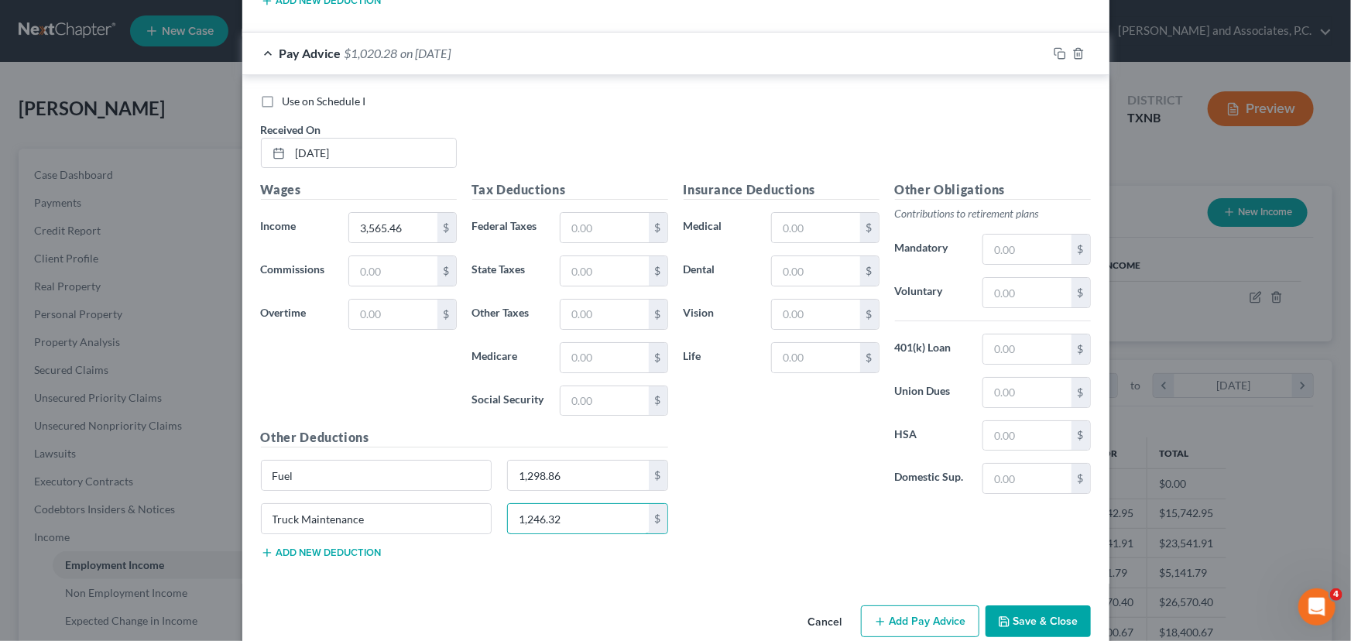
scroll to position [2756, 0]
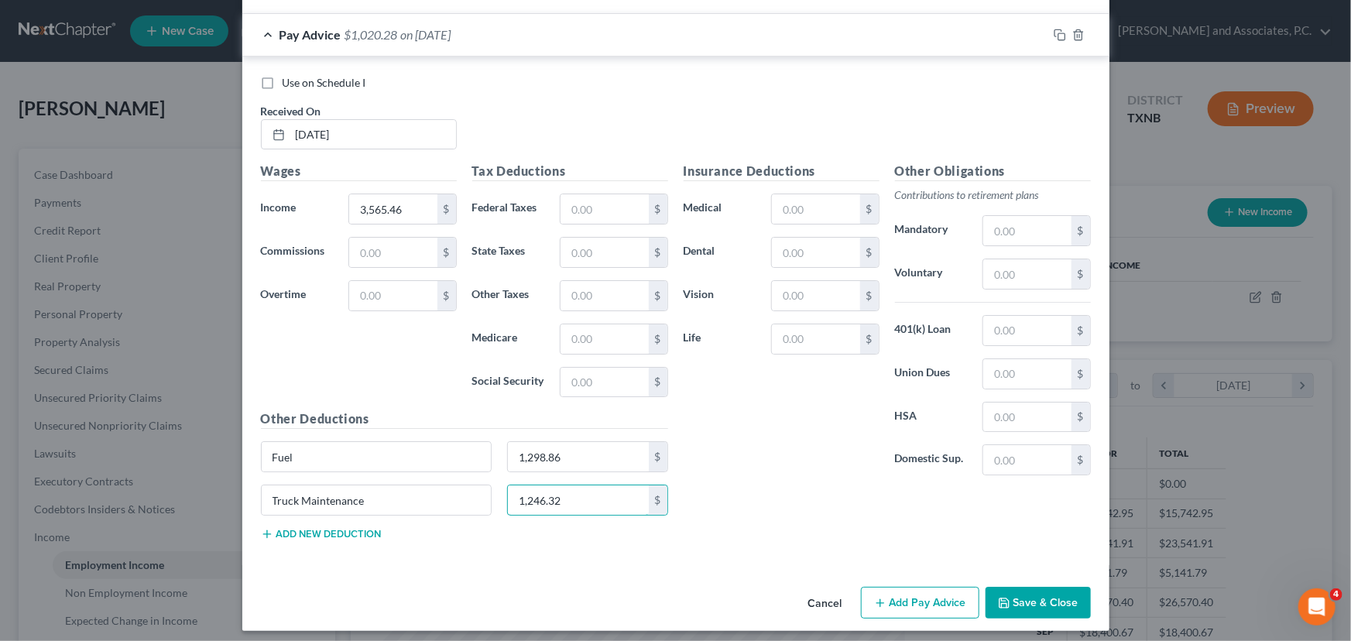
type input "1,246.32"
click at [924, 592] on button "Add Pay Advice" at bounding box center [920, 603] width 118 height 33
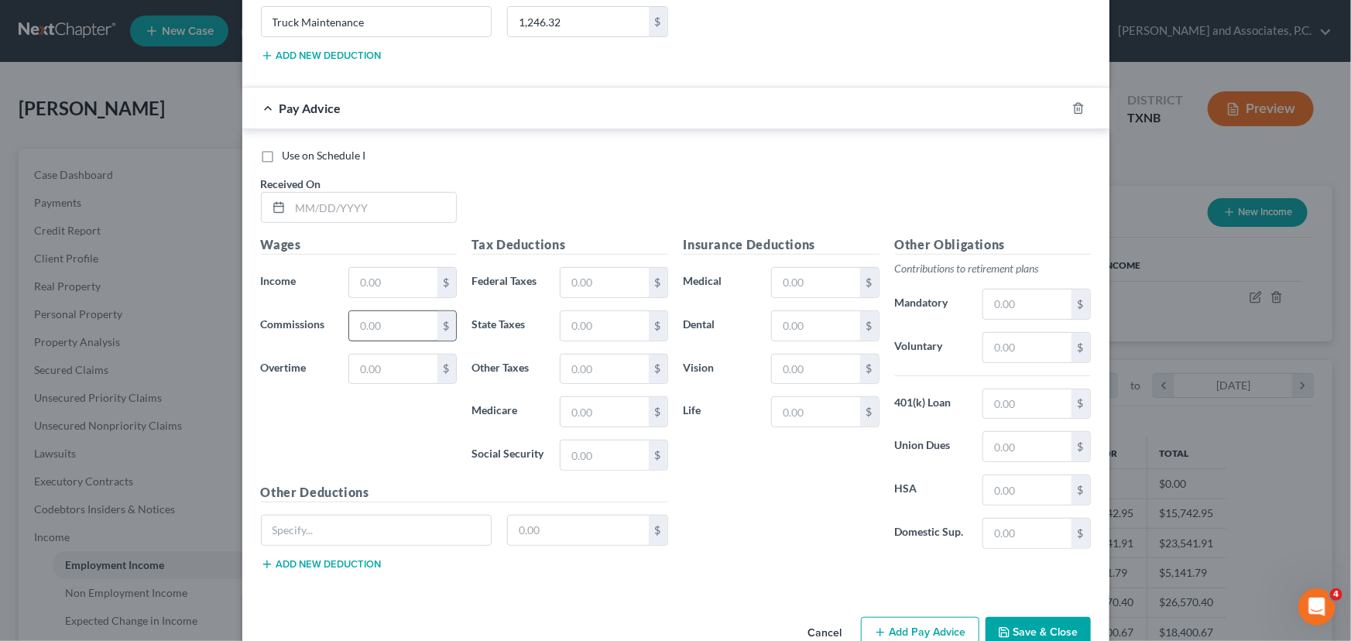
scroll to position [3249, 0]
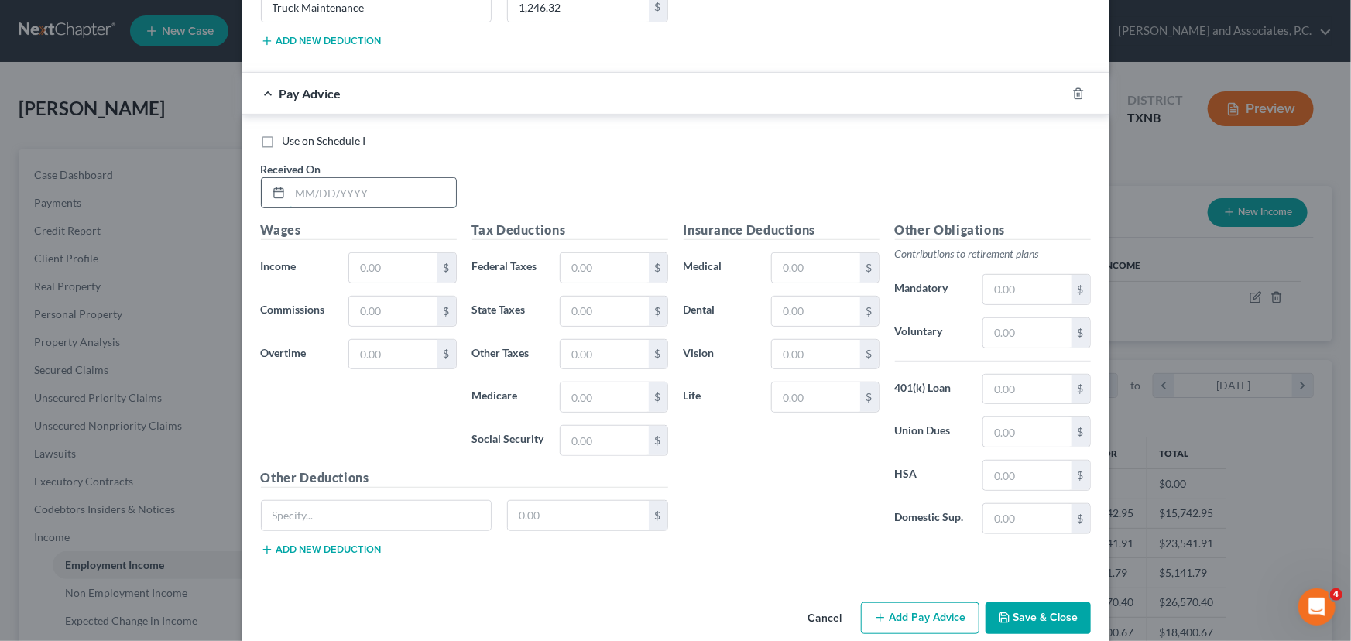
click at [290, 185] on input "text" at bounding box center [373, 192] width 166 height 29
type input "05/07/2025"
click at [413, 263] on input "text" at bounding box center [392, 267] width 87 height 29
type input "4,749.87"
click at [440, 502] on input "text" at bounding box center [377, 515] width 230 height 29
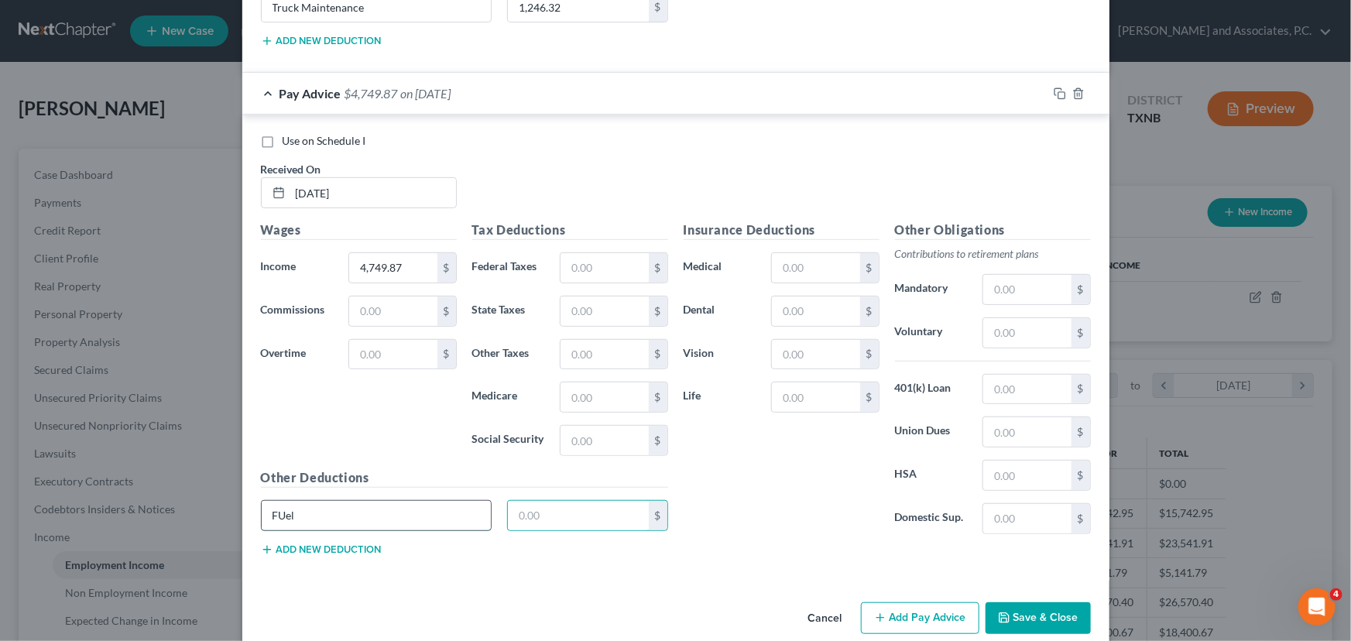
click at [440, 502] on input "FUel" at bounding box center [377, 515] width 230 height 29
type input "Fuel"
type input "1,490.26"
click at [335, 543] on button "Add new deduction" at bounding box center [321, 549] width 121 height 12
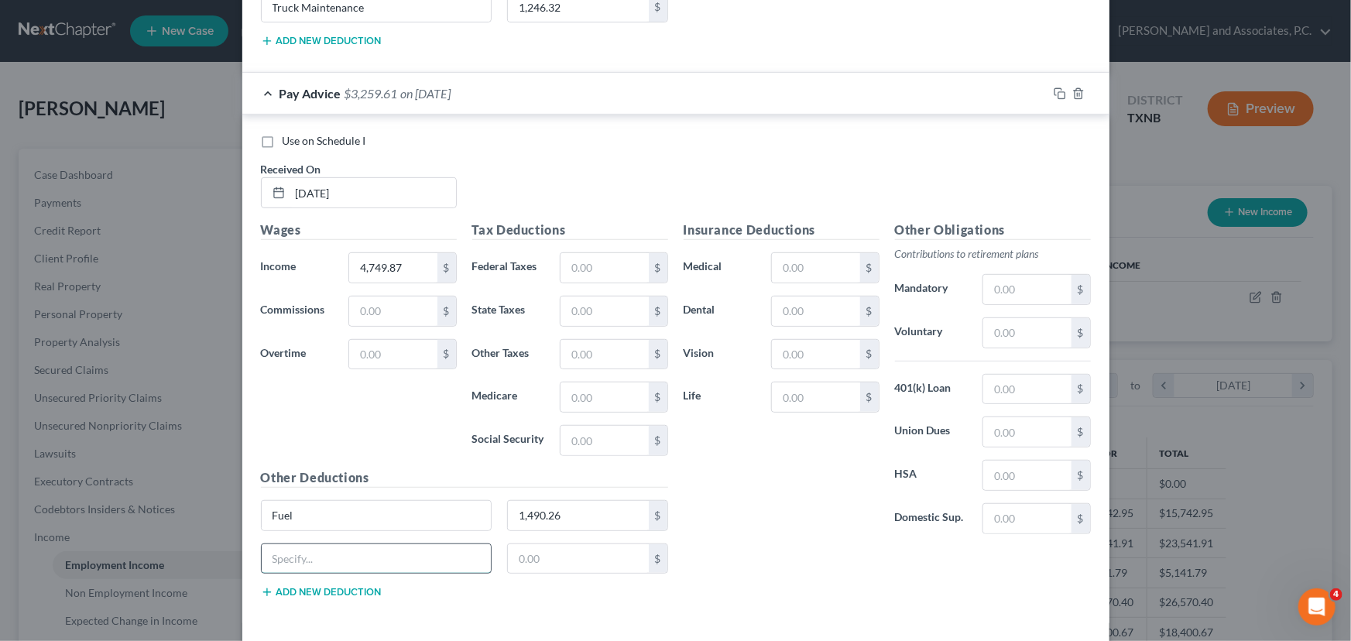
click at [339, 544] on input "text" at bounding box center [377, 558] width 230 height 29
click at [341, 544] on input "text" at bounding box center [377, 558] width 230 height 29
type input "Truck Maintenance"
click at [547, 553] on input "text" at bounding box center [578, 558] width 141 height 29
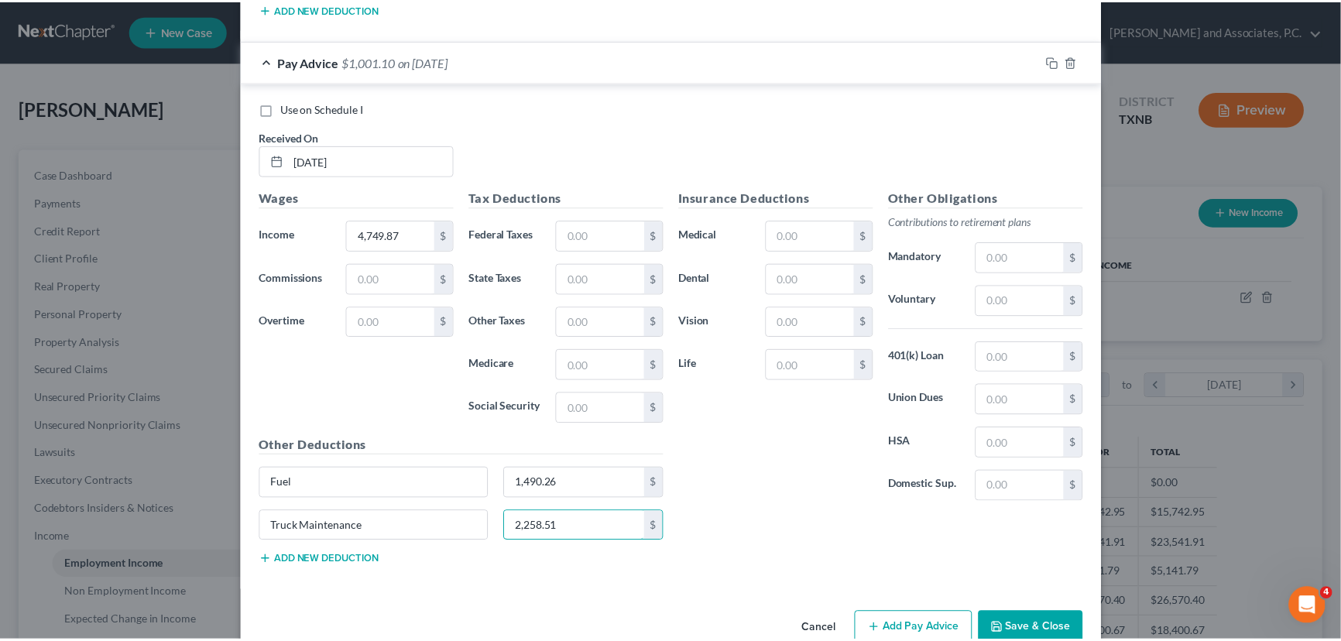
scroll to position [3306, 0]
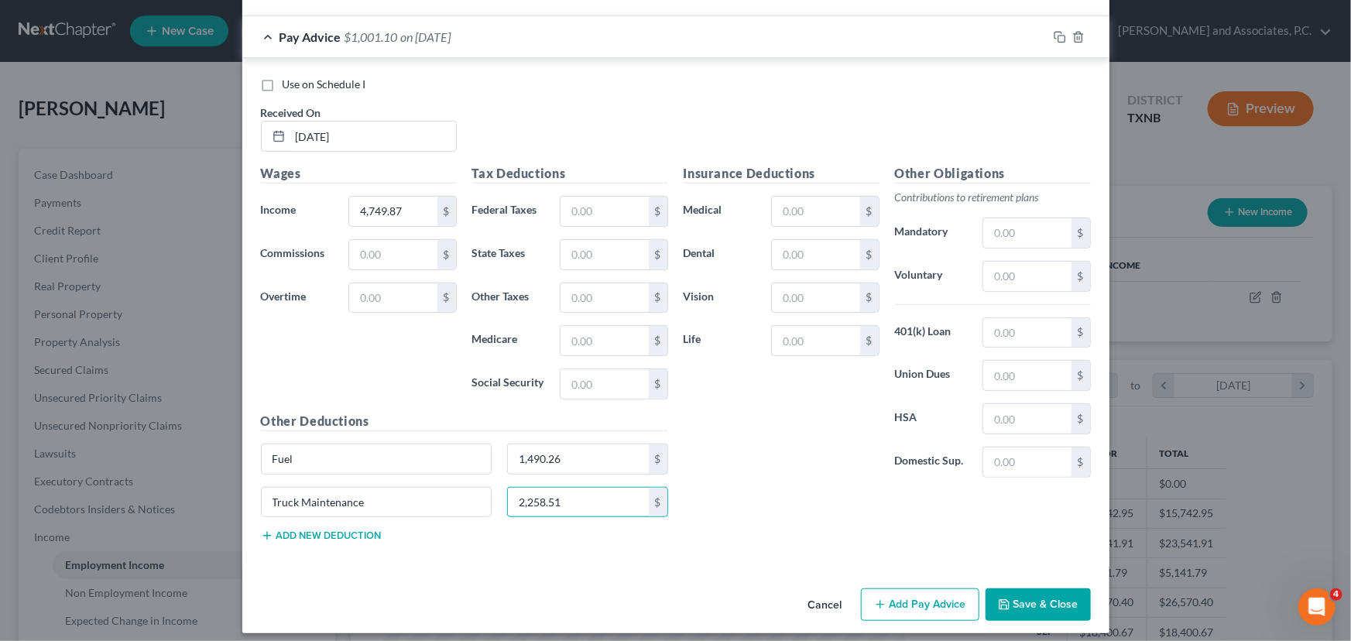
type input "2,258.51"
click at [1058, 588] on button "Save & Close" at bounding box center [1038, 604] width 105 height 33
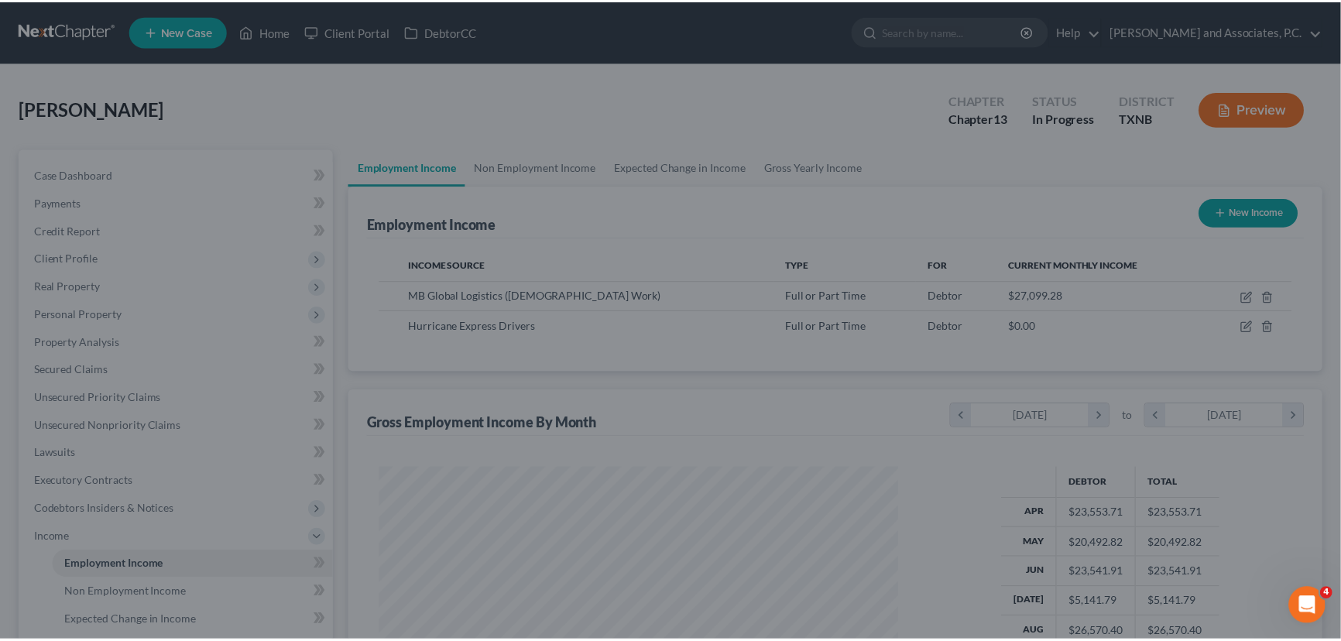
scroll to position [773885, 773612]
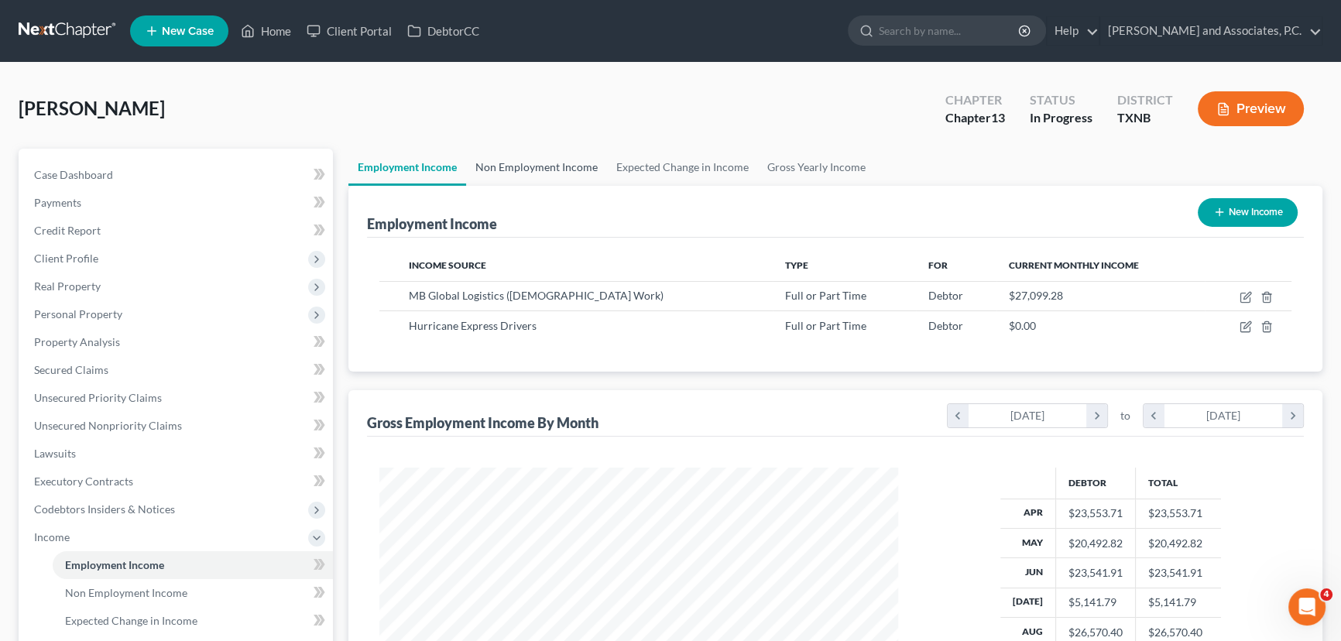
click at [560, 181] on link "Non Employment Income" at bounding box center [536, 167] width 141 height 37
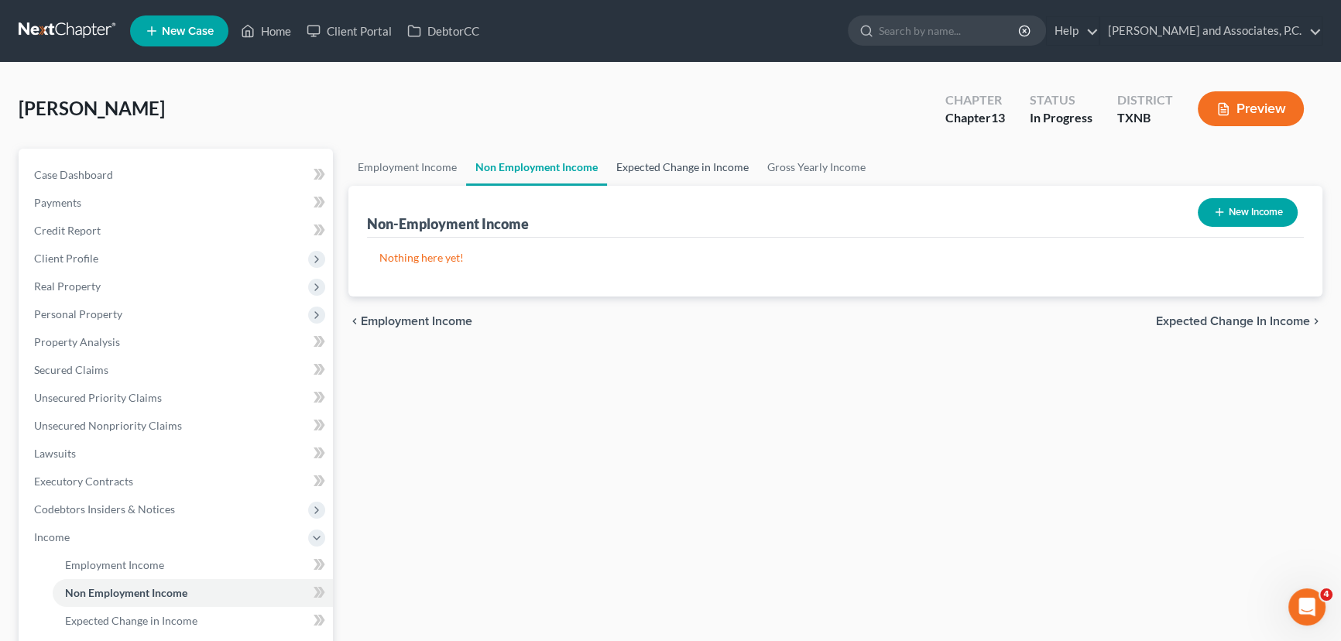
click at [676, 176] on link "Expected Change in Income" at bounding box center [682, 167] width 151 height 37
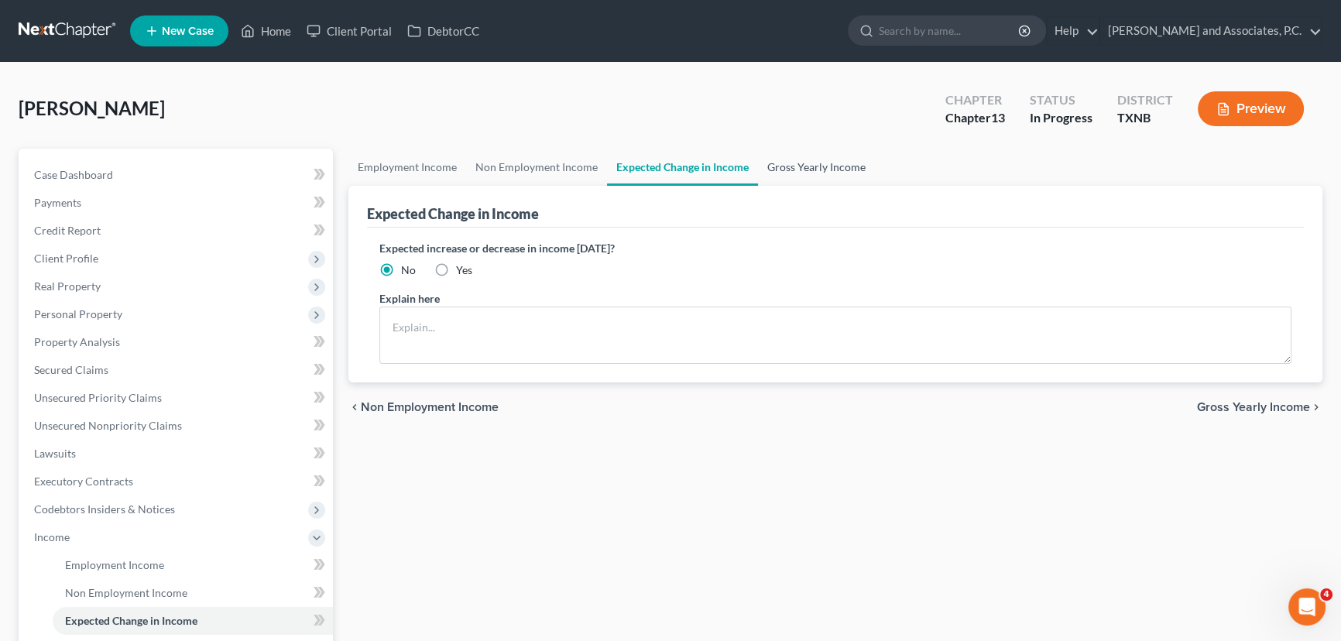
click at [786, 173] on link "Gross Yearly Income" at bounding box center [816, 167] width 117 height 37
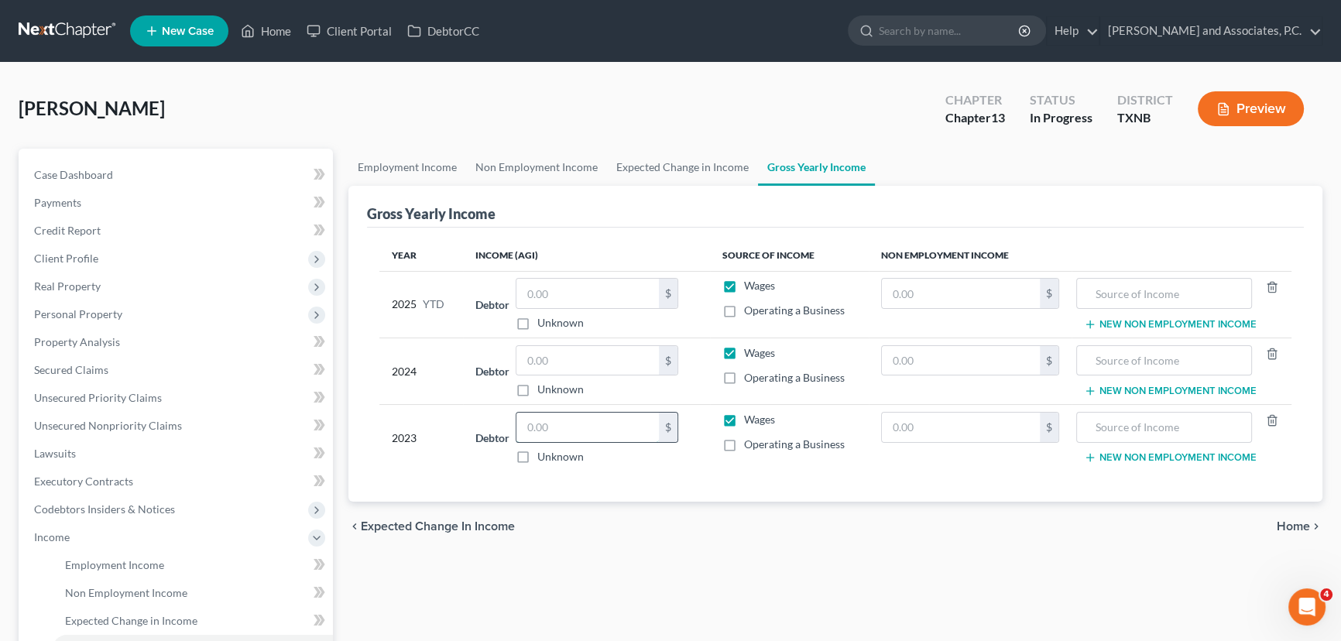
click at [581, 420] on input "text" at bounding box center [587, 427] width 142 height 29
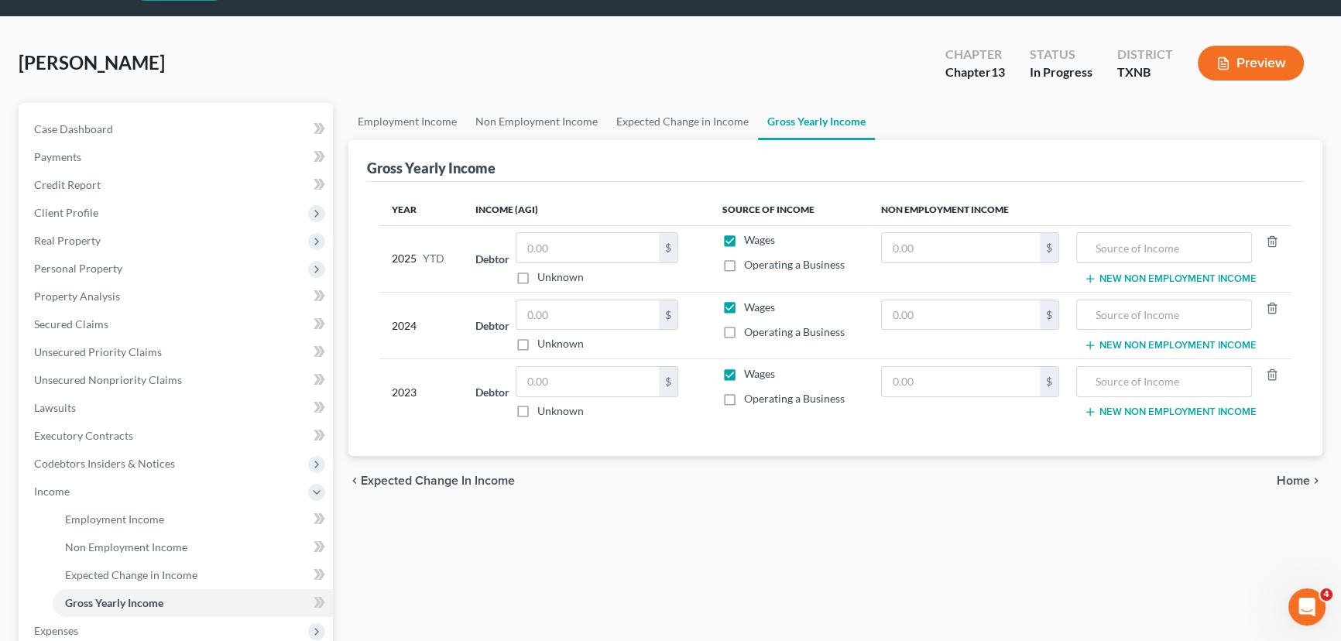
scroll to position [70, 0]
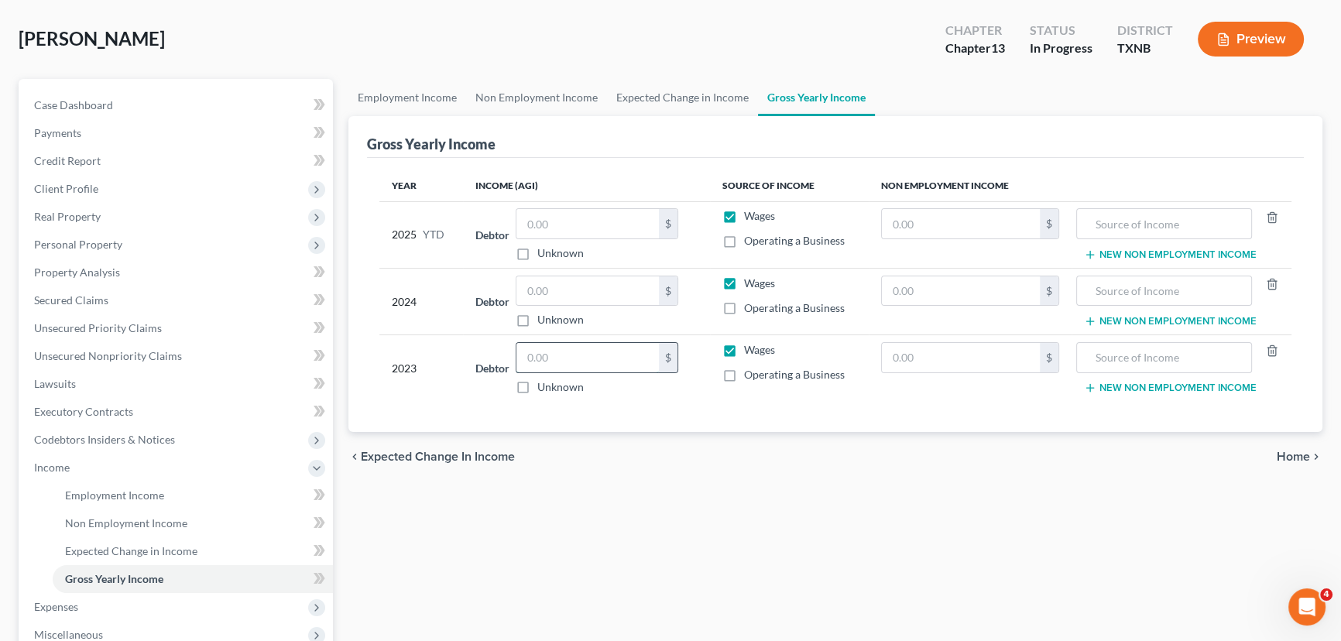
click at [610, 351] on input "text" at bounding box center [587, 357] width 142 height 29
type input "52,617.00"
click at [606, 284] on input "text" at bounding box center [587, 290] width 142 height 29
type input "42,501.00"
click at [426, 100] on link "Employment Income" at bounding box center [407, 97] width 118 height 37
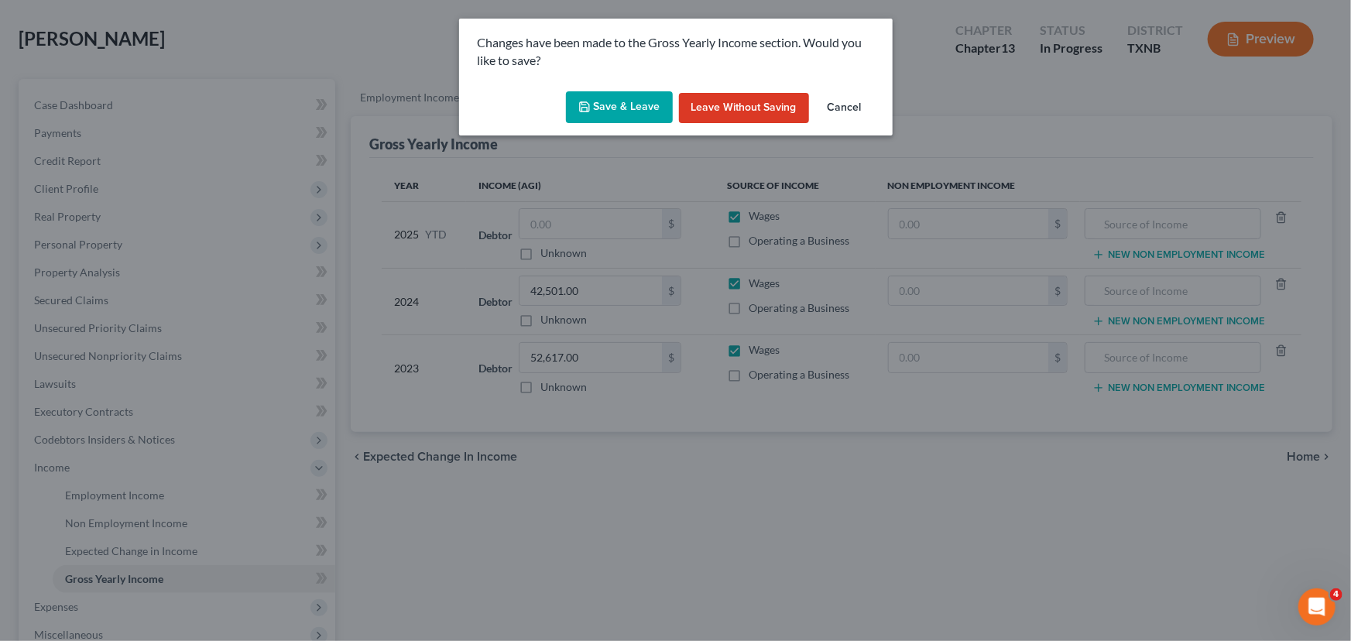
click at [596, 105] on button "Save & Leave" at bounding box center [619, 107] width 107 height 33
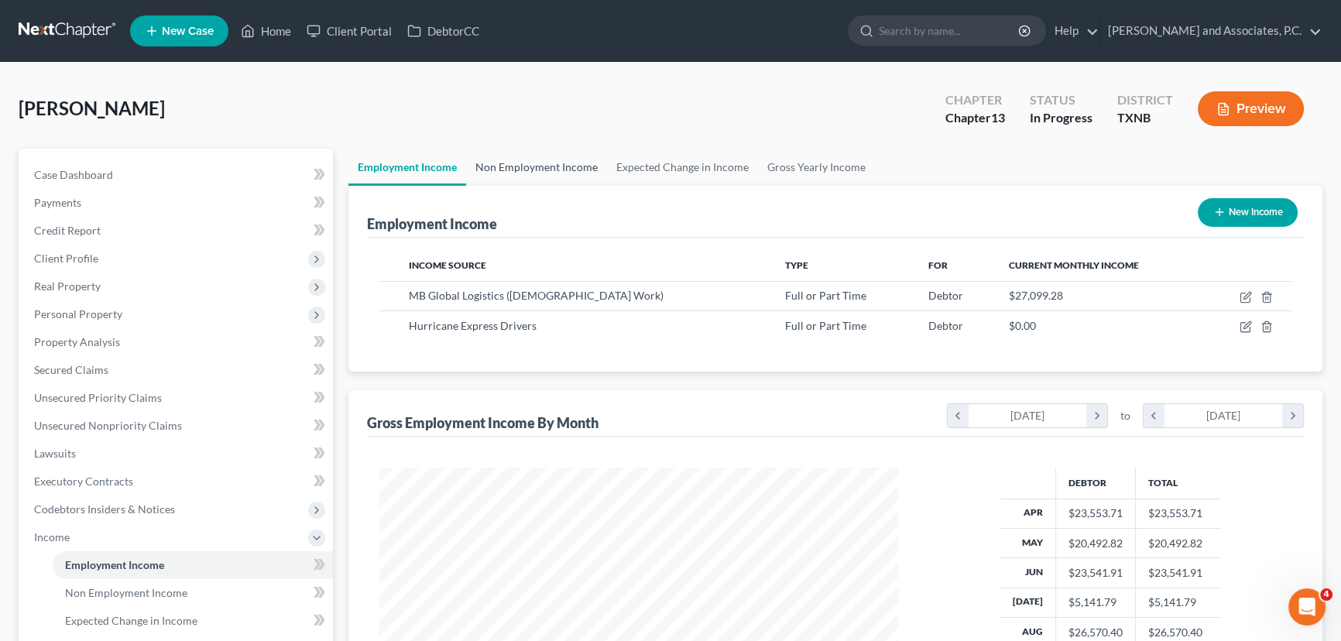
scroll to position [277, 550]
click at [823, 179] on link "Gross Yearly Income" at bounding box center [816, 167] width 117 height 37
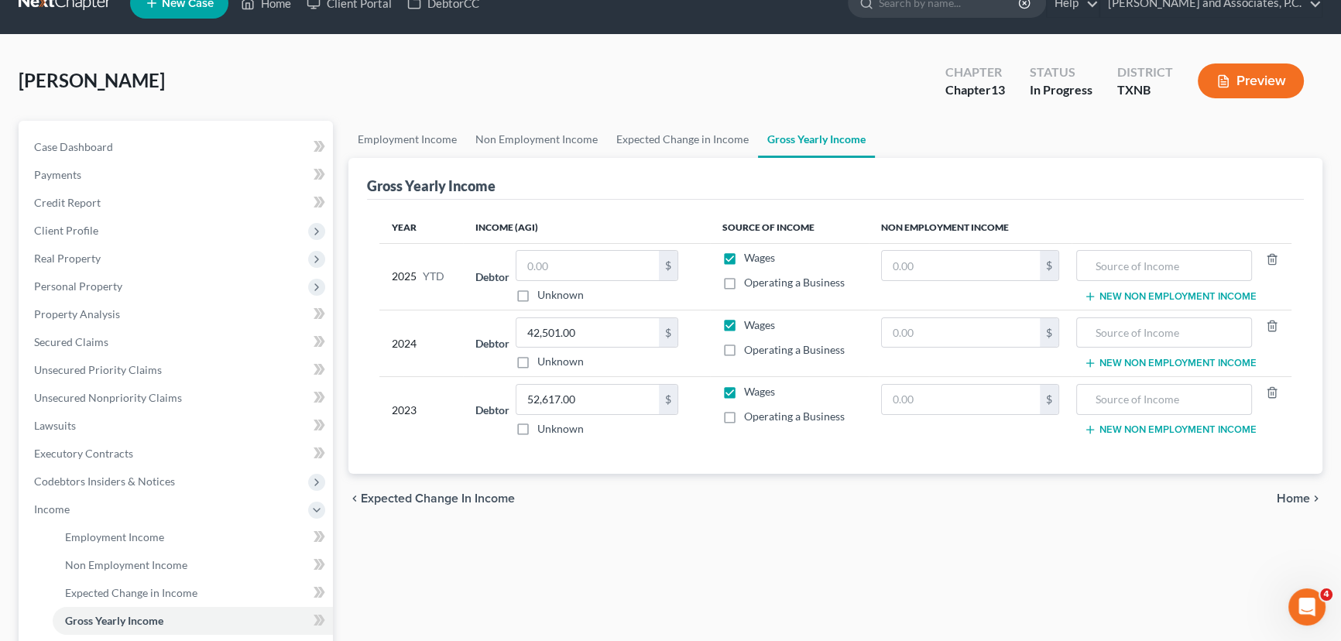
scroll to position [70, 0]
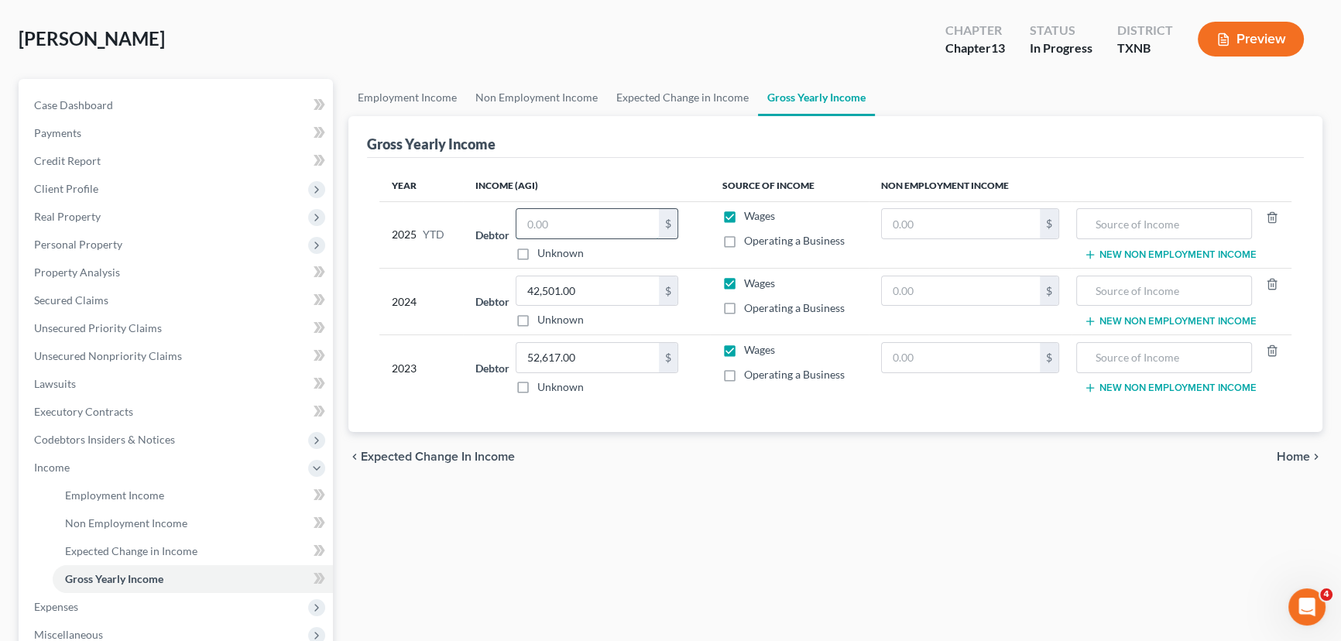
click at [550, 226] on input "text" at bounding box center [587, 223] width 142 height 29
click at [511, 100] on link "Non Employment Income" at bounding box center [536, 97] width 141 height 37
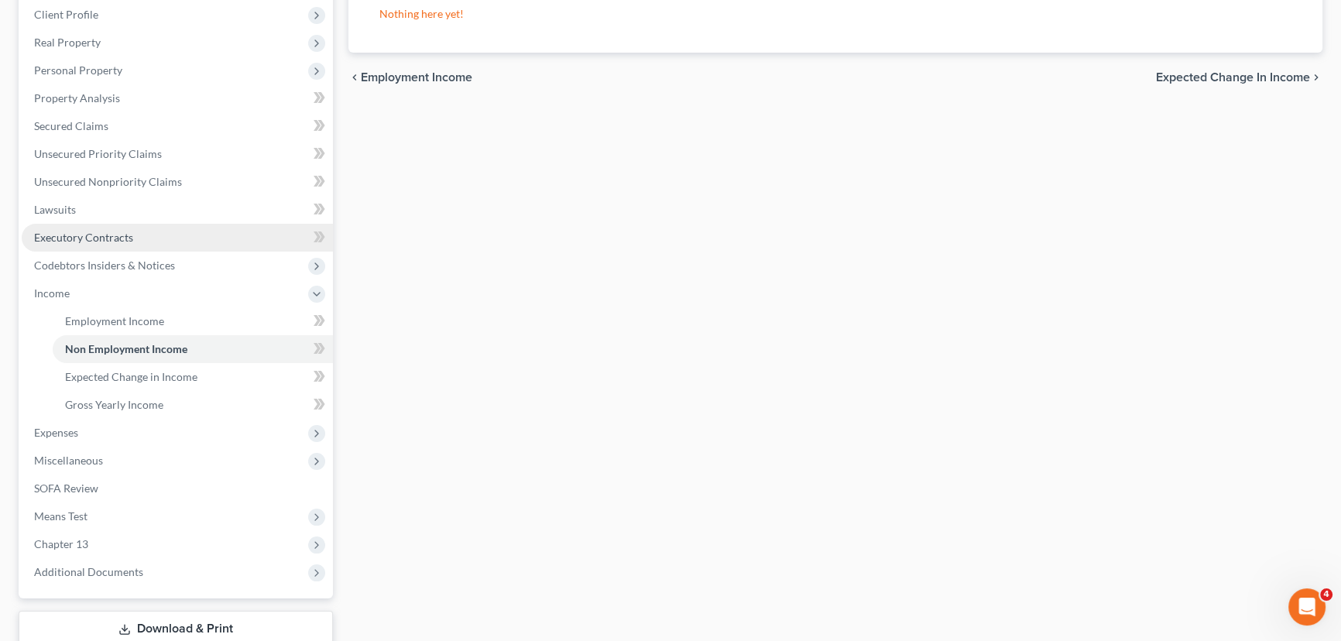
scroll to position [281, 0]
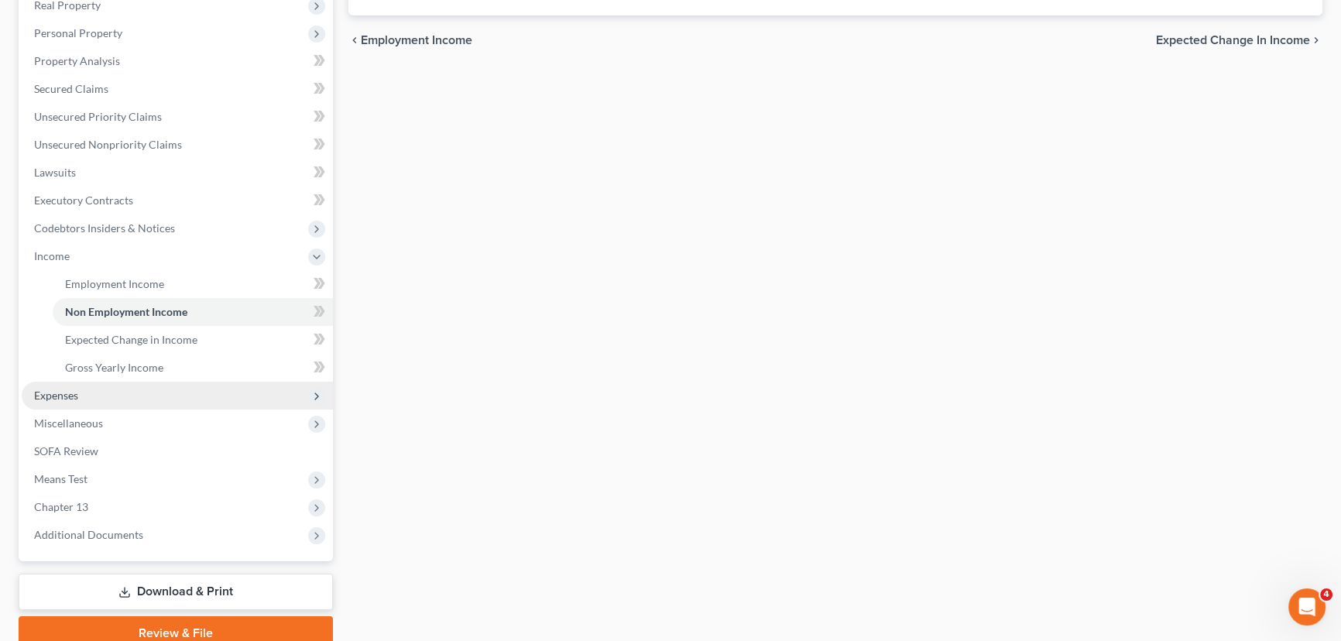
click at [122, 390] on span "Expenses" at bounding box center [177, 396] width 311 height 28
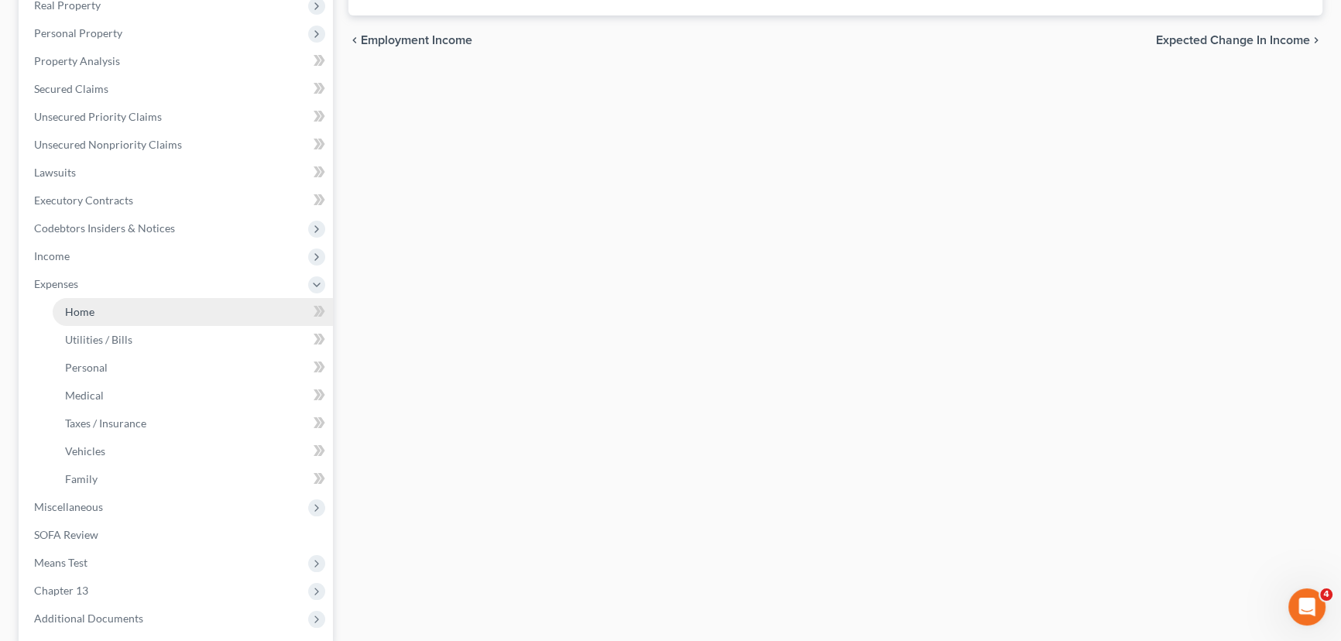
click at [108, 302] on link "Home" at bounding box center [193, 312] width 280 height 28
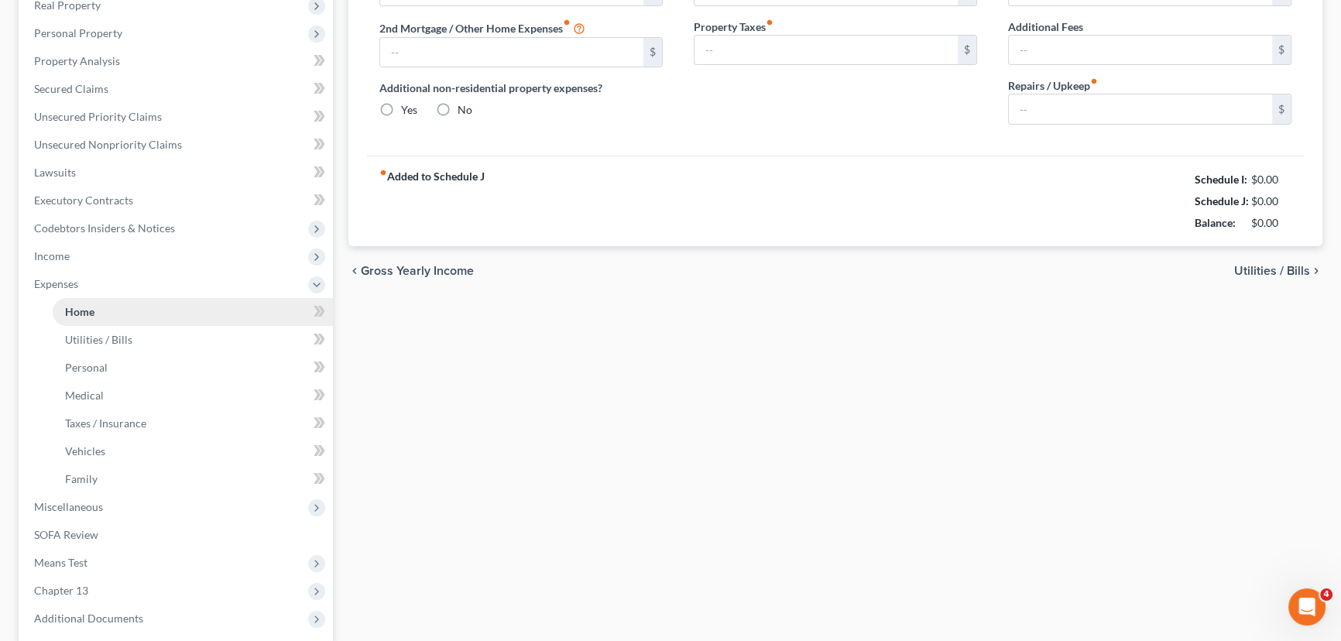
scroll to position [119, 0]
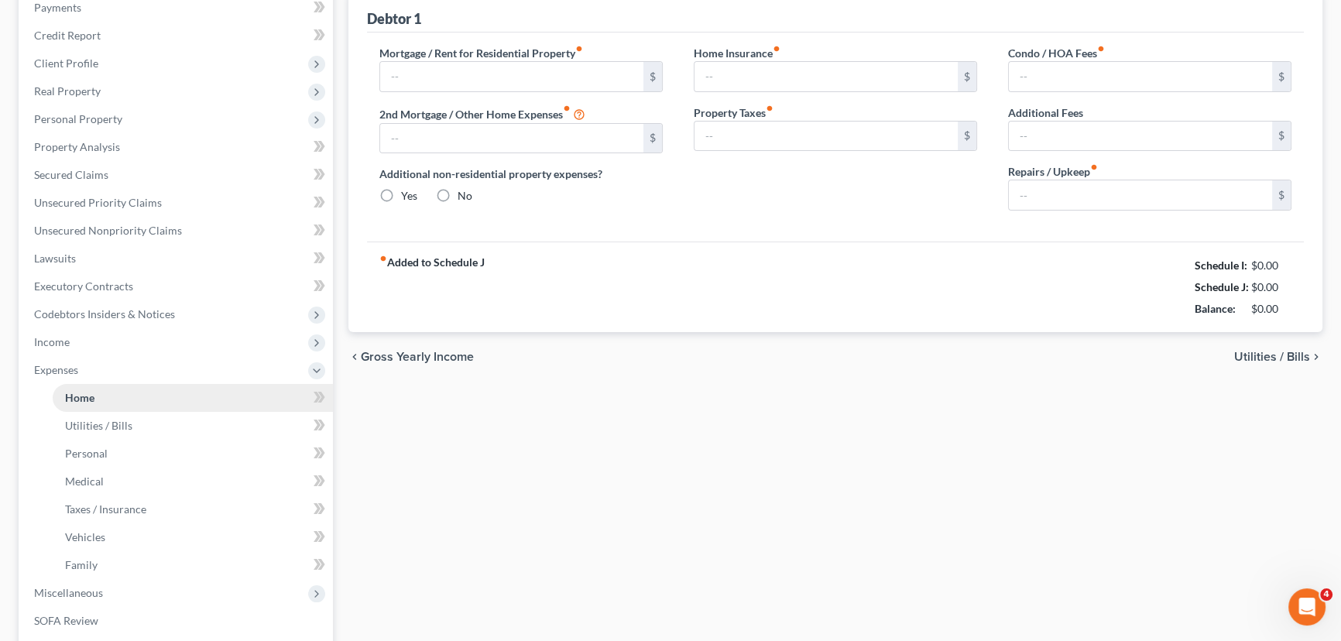
type input "1,000.00"
type input "0.00"
radio input "true"
type input "0.00"
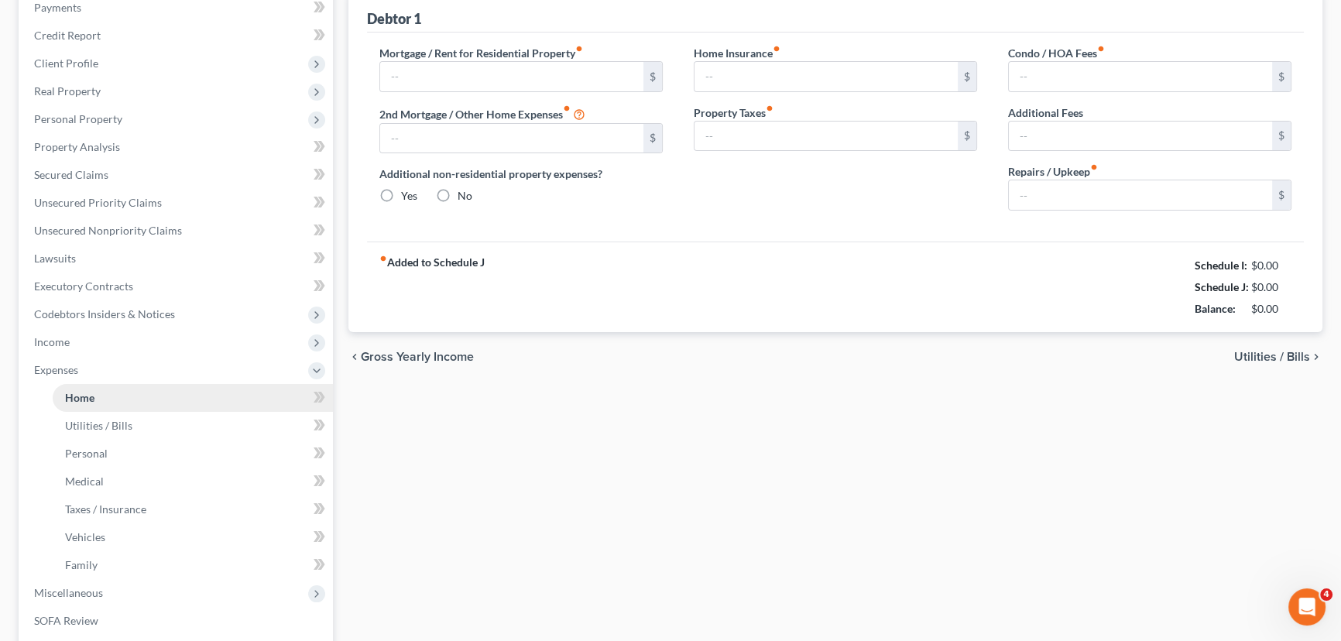
type input "0.00"
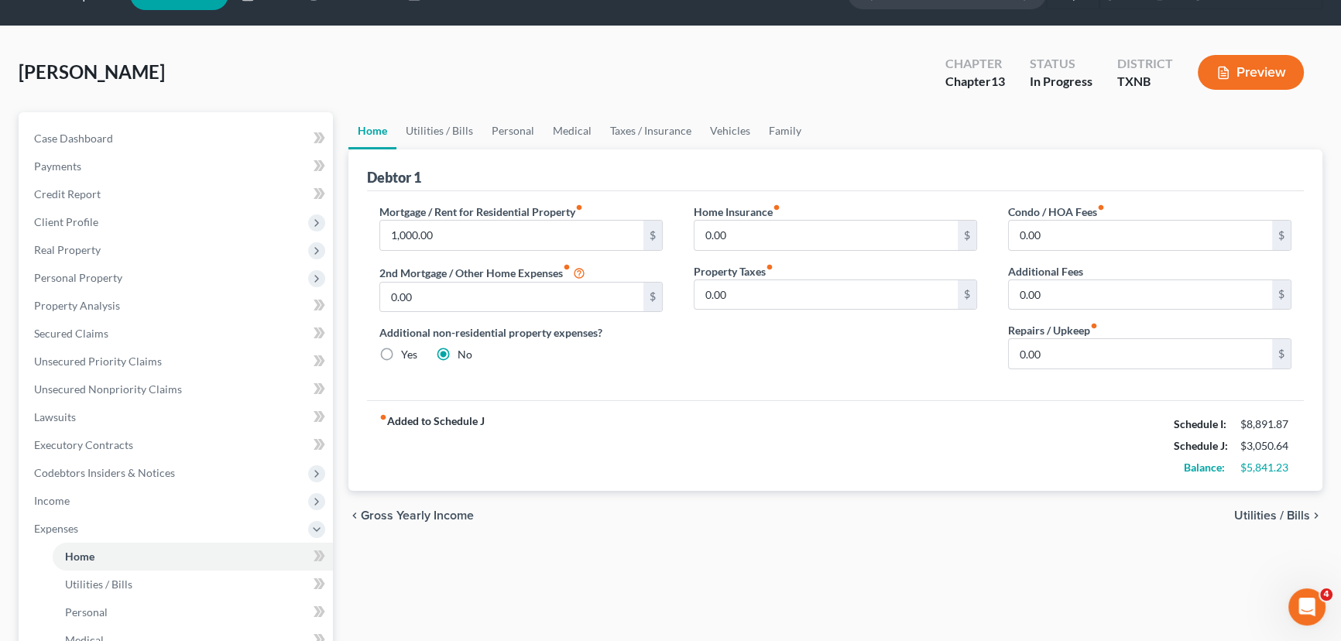
scroll to position [70, 0]
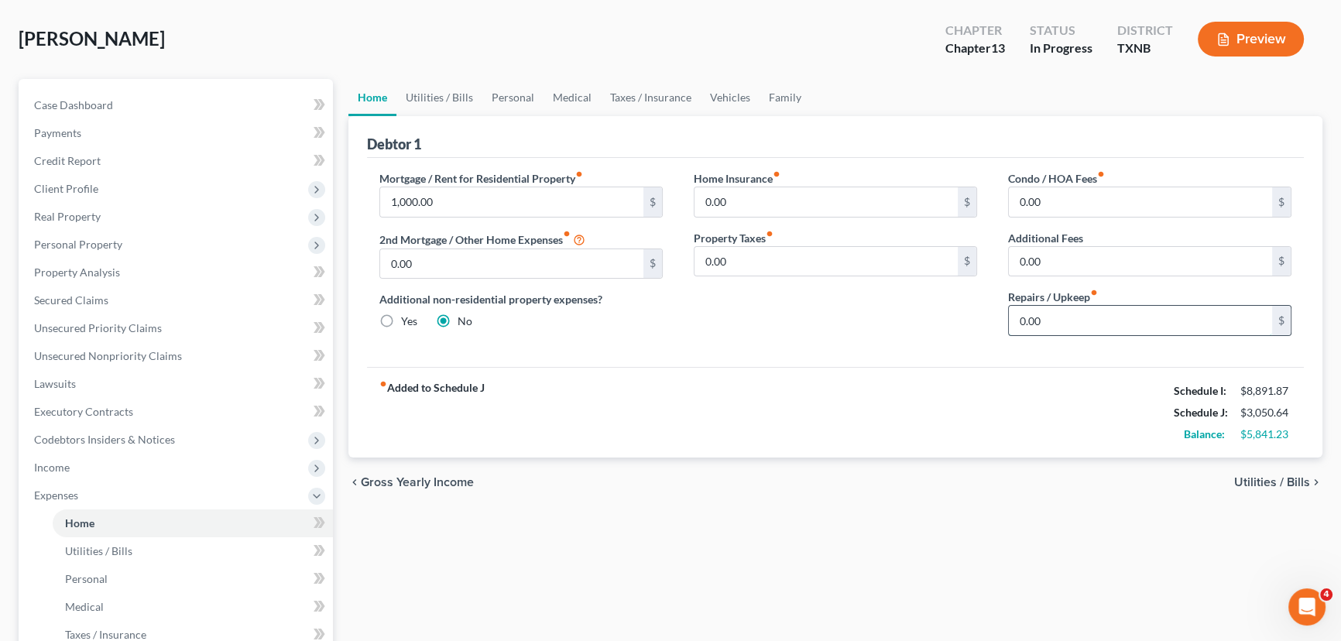
click at [1051, 315] on input "0.00" at bounding box center [1140, 320] width 263 height 29
type input "100.00"
click at [440, 98] on link "Utilities / Bills" at bounding box center [439, 97] width 86 height 37
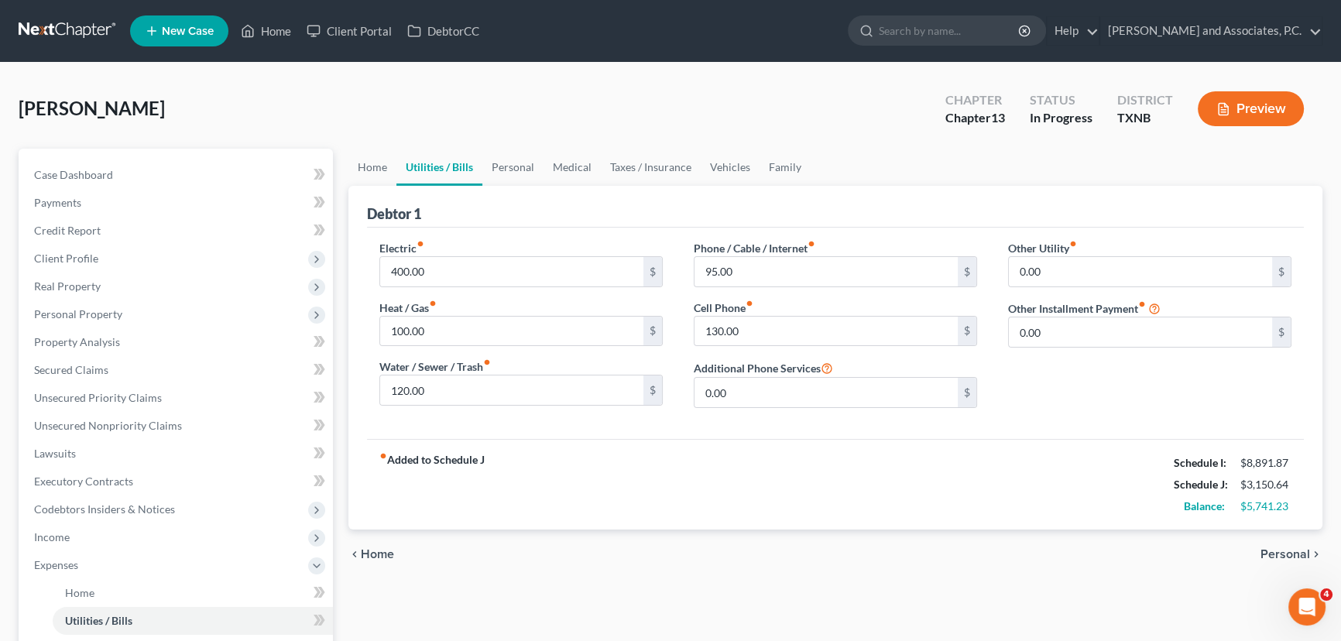
click at [502, 190] on div "Debtor 1" at bounding box center [835, 207] width 937 height 42
click at [501, 182] on link "Personal" at bounding box center [512, 167] width 61 height 37
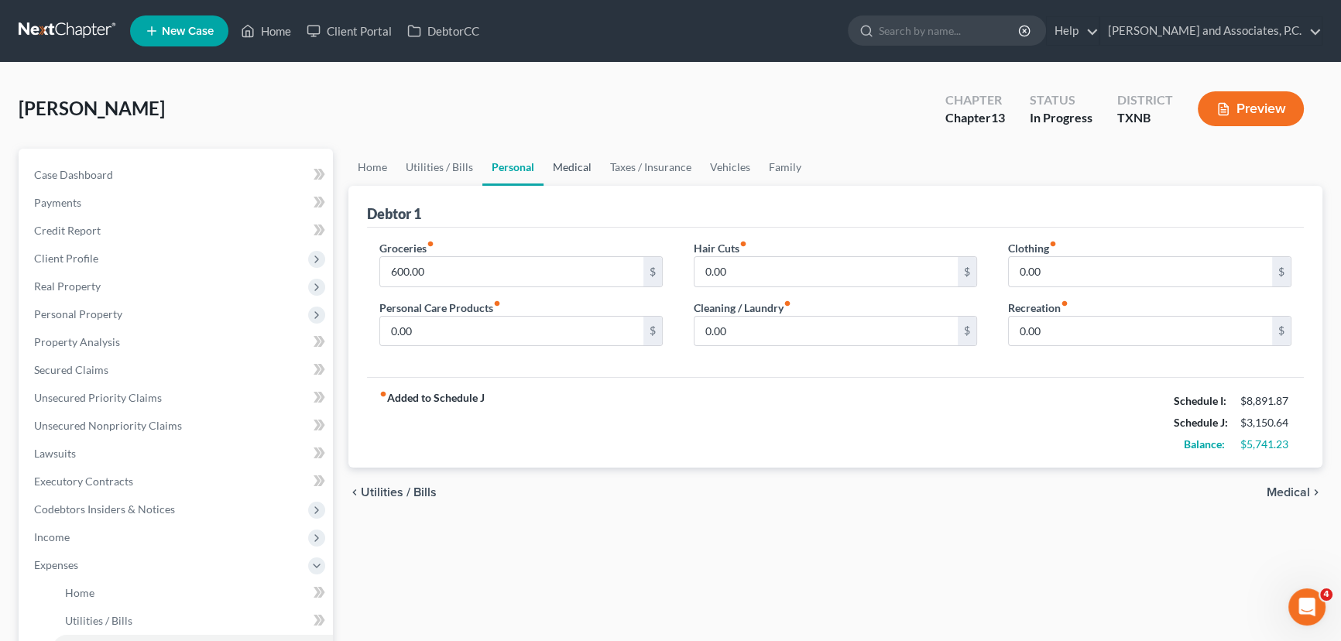
click at [584, 170] on link "Medical" at bounding box center [571, 167] width 57 height 37
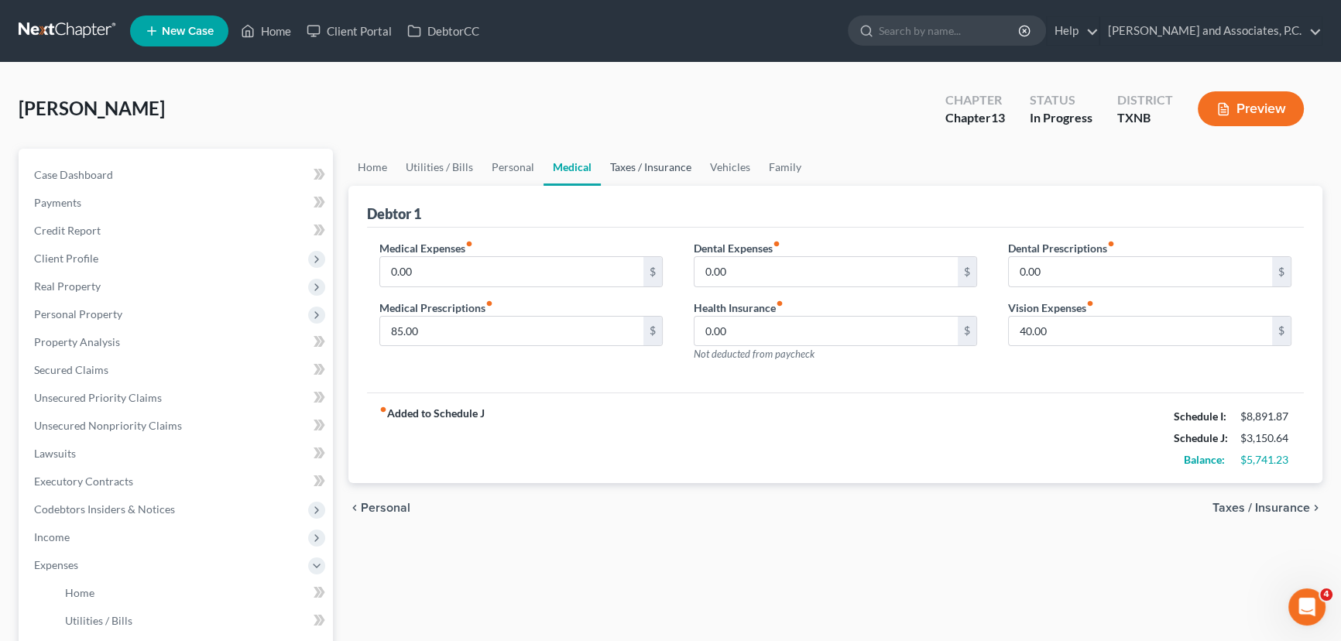
click at [628, 169] on link "Taxes / Insurance" at bounding box center [651, 167] width 100 height 37
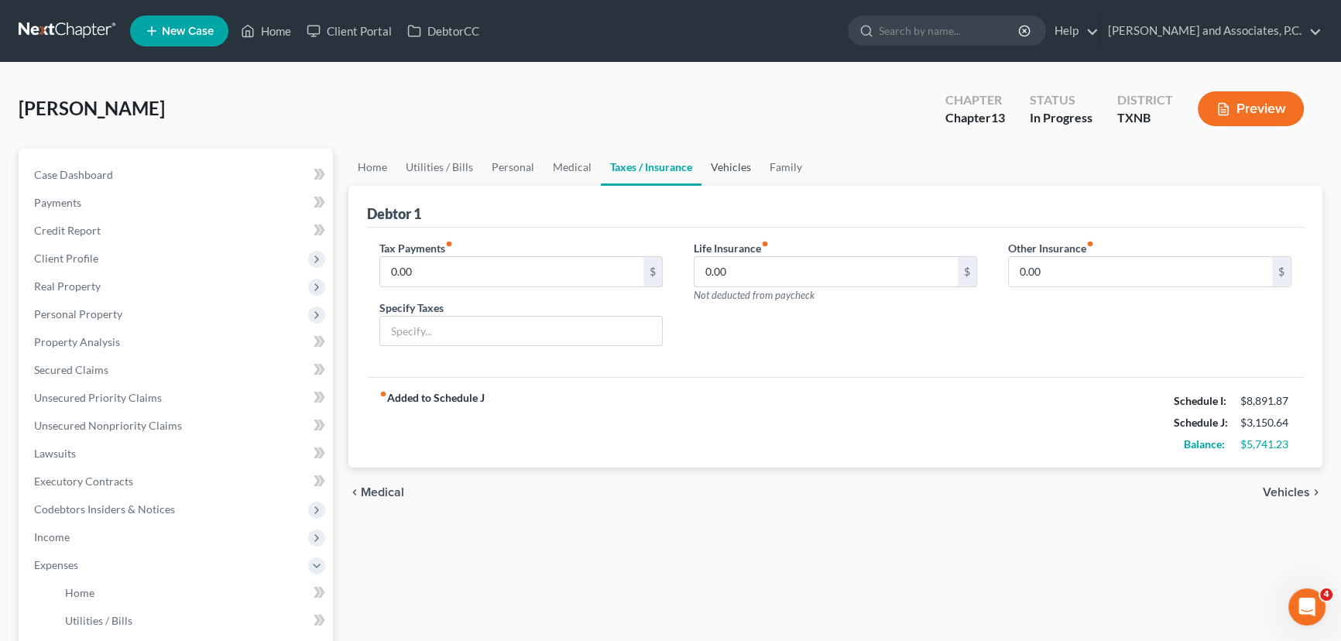
click at [749, 173] on link "Vehicles" at bounding box center [730, 167] width 59 height 37
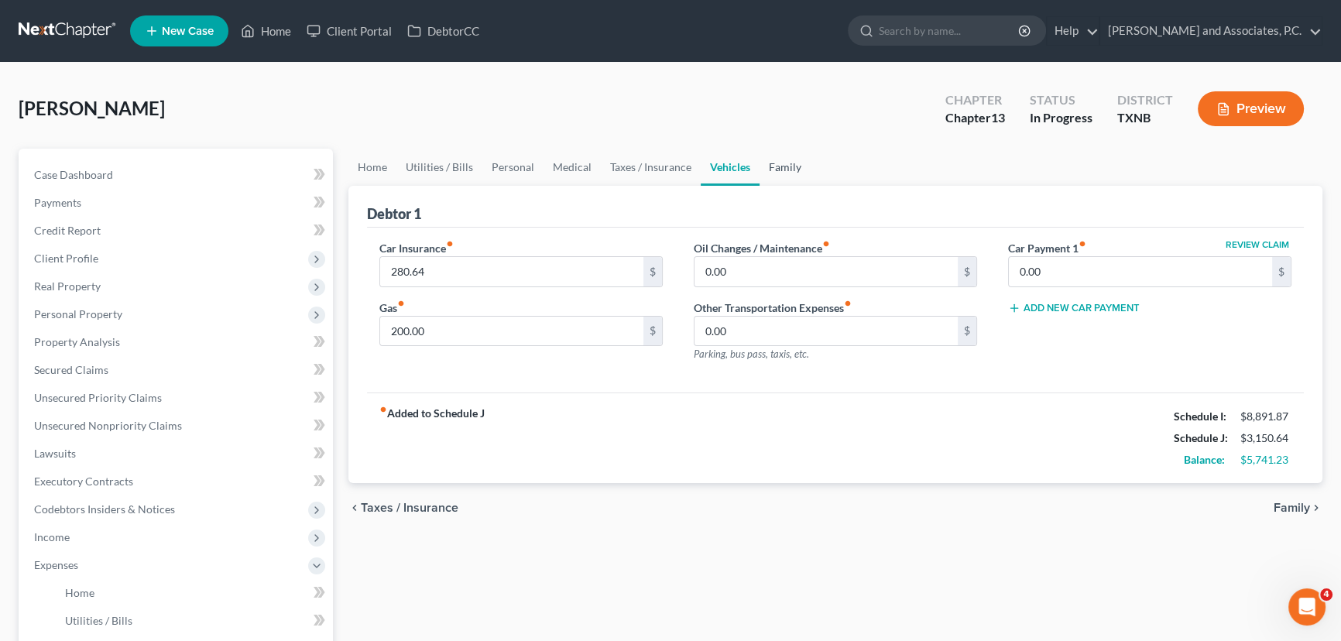
click at [773, 170] on link "Family" at bounding box center [784, 167] width 51 height 37
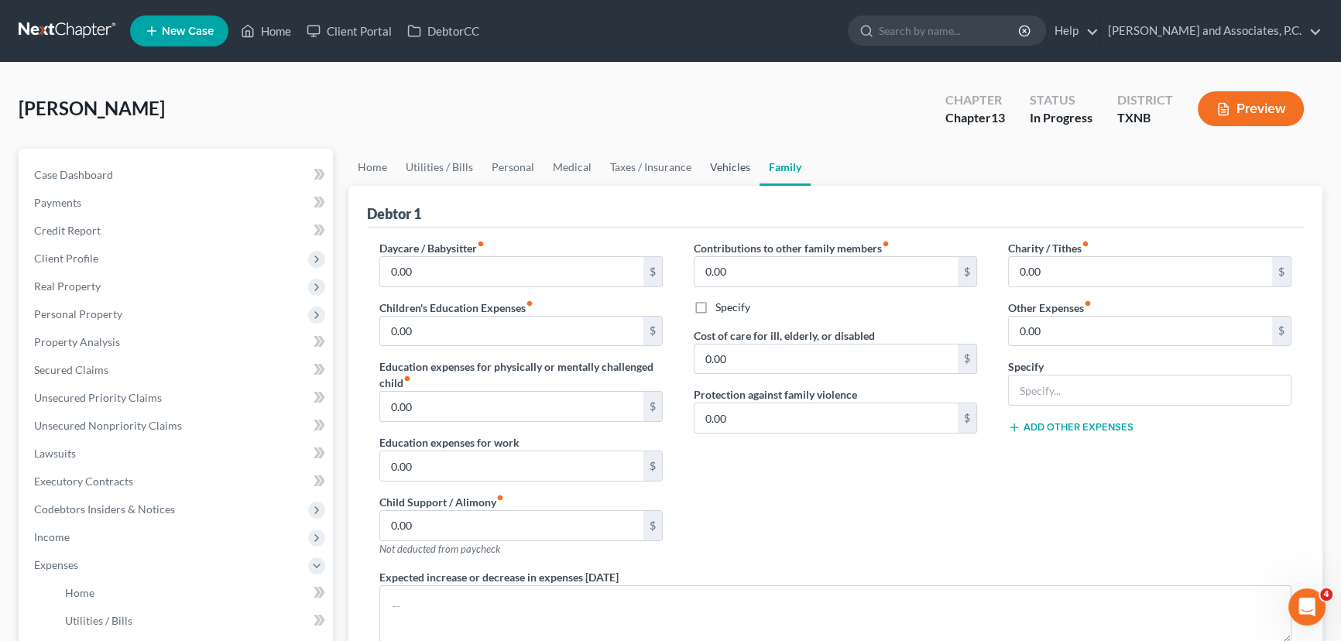
click at [702, 170] on link "Vehicles" at bounding box center [730, 167] width 59 height 37
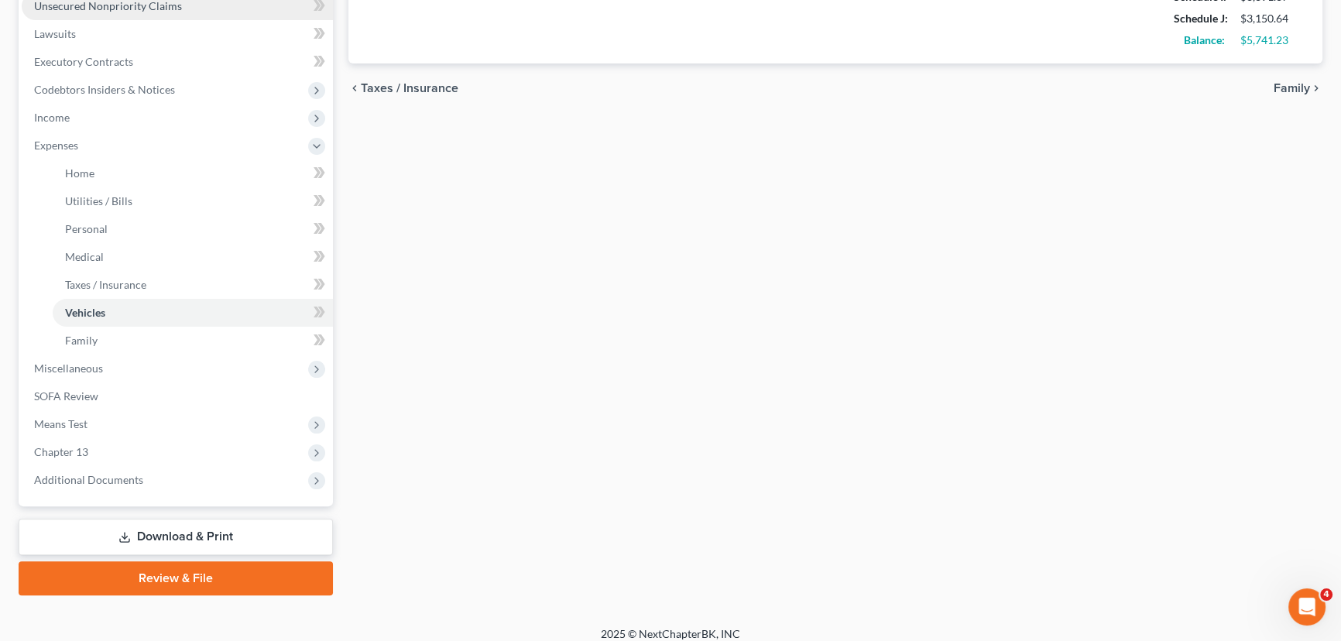
scroll to position [422, 0]
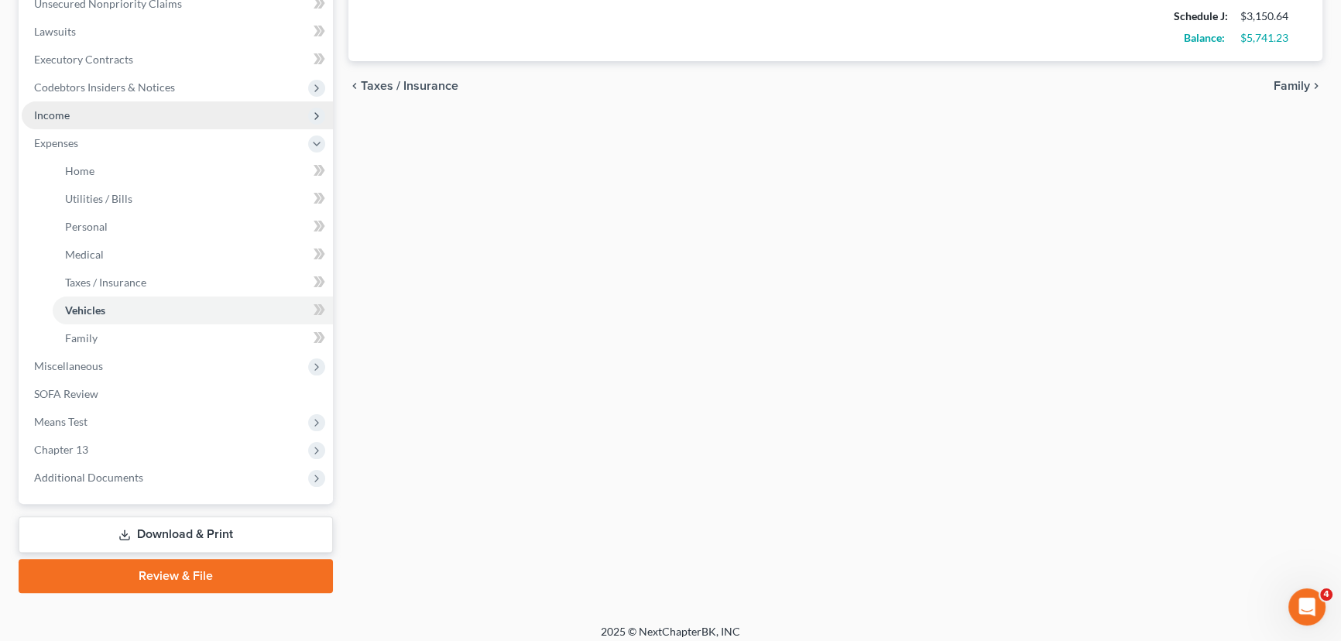
click at [124, 115] on span "Income" at bounding box center [177, 115] width 311 height 28
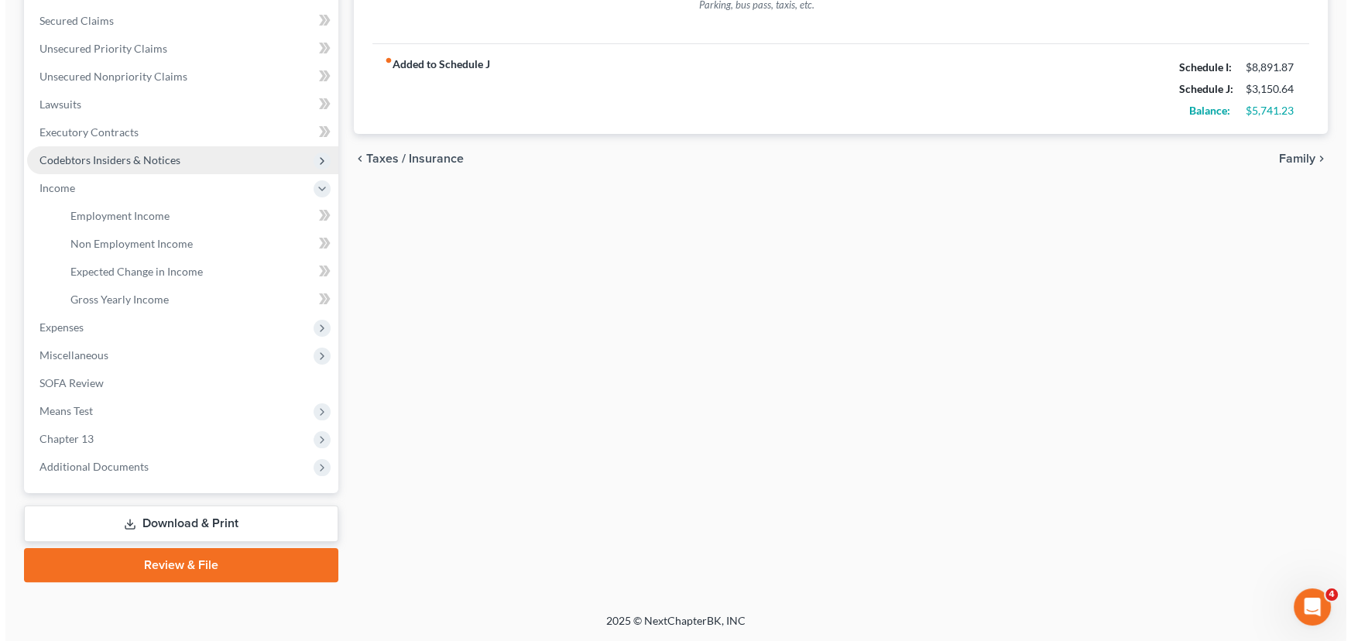
scroll to position [347, 0]
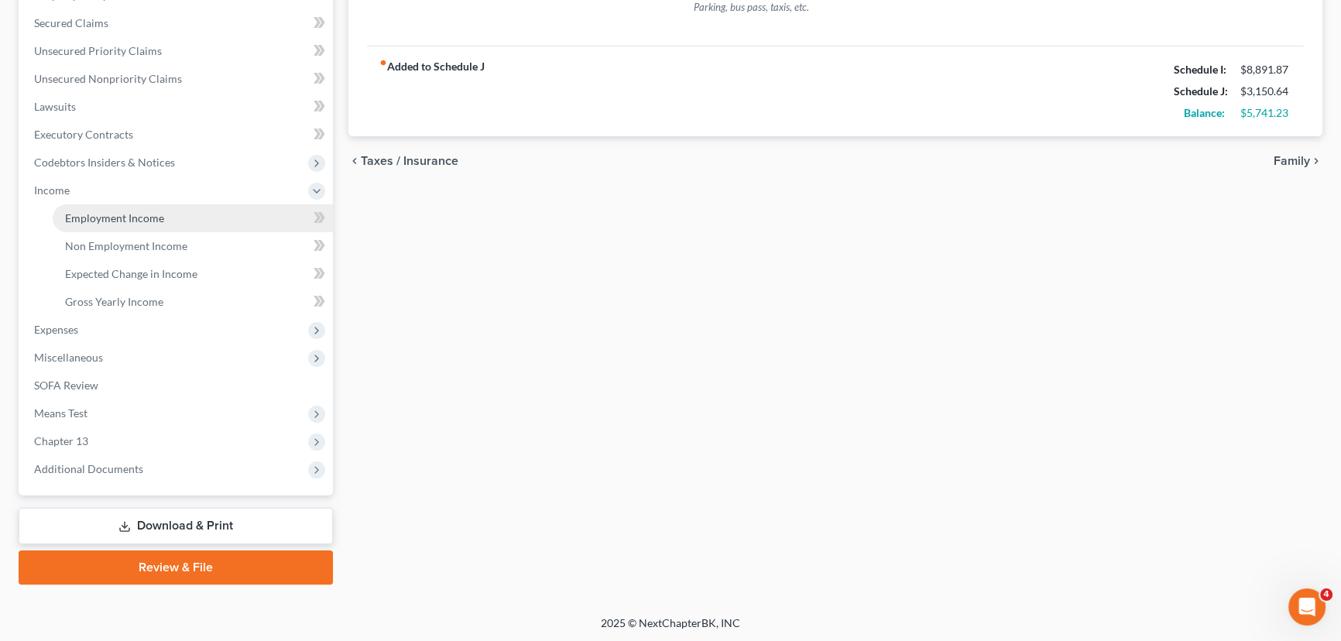
click at [111, 224] on link "Employment Income" at bounding box center [193, 218] width 280 height 28
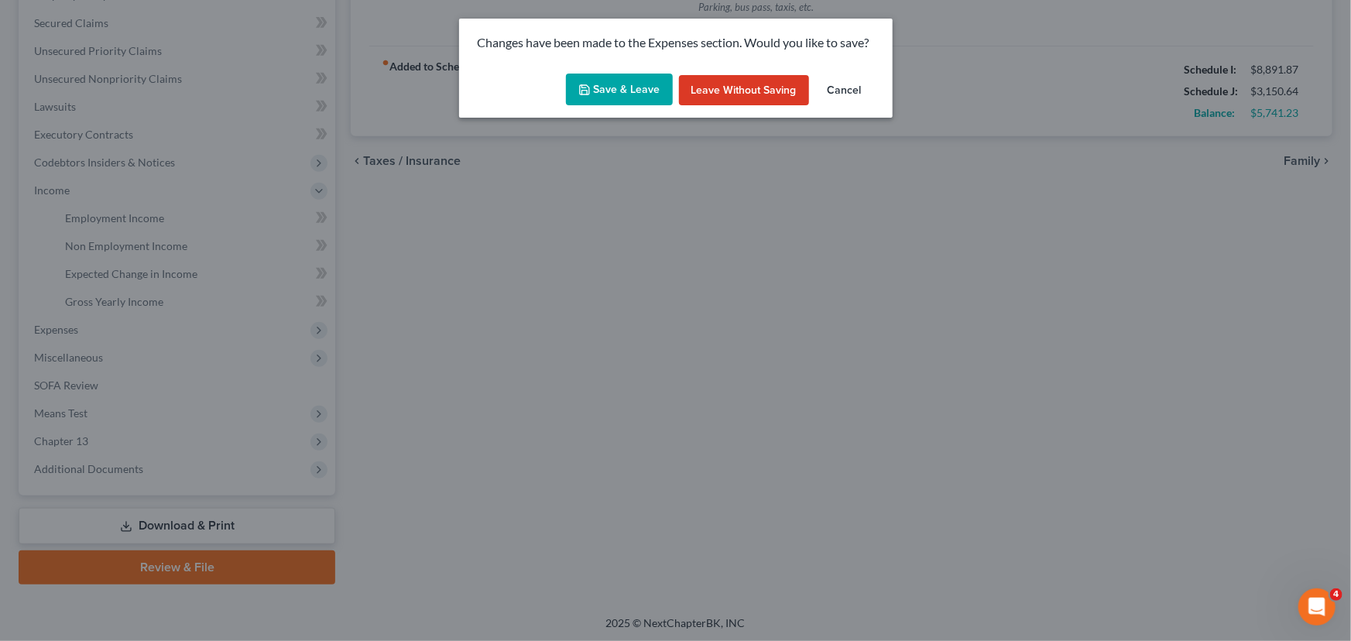
click at [604, 94] on button "Save & Leave" at bounding box center [619, 90] width 107 height 33
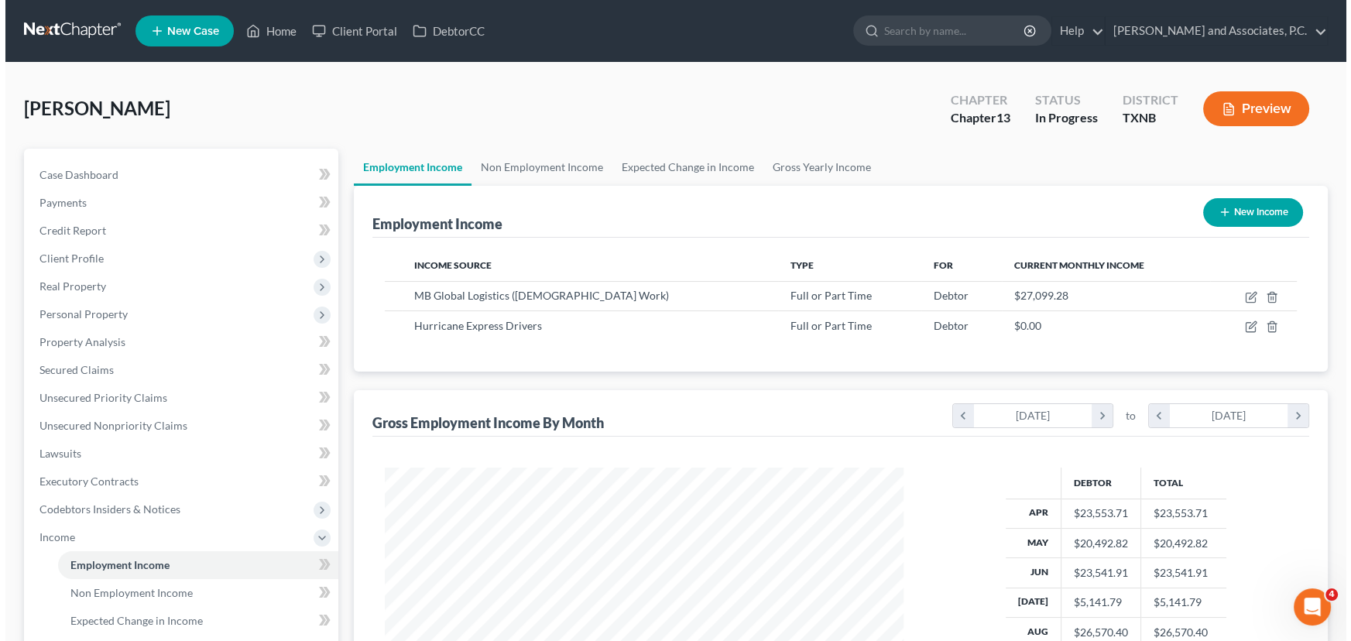
scroll to position [277, 550]
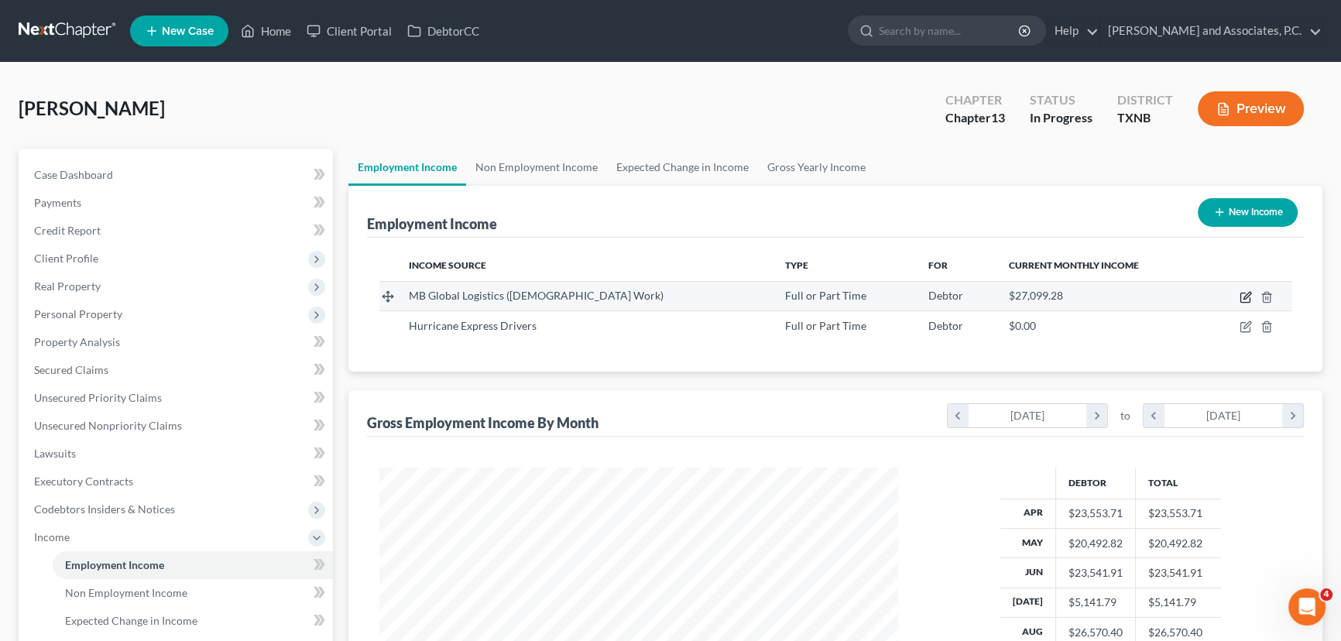
click at [1243, 294] on icon "button" at bounding box center [1245, 297] width 12 height 12
select select "0"
select select "14"
select select "3"
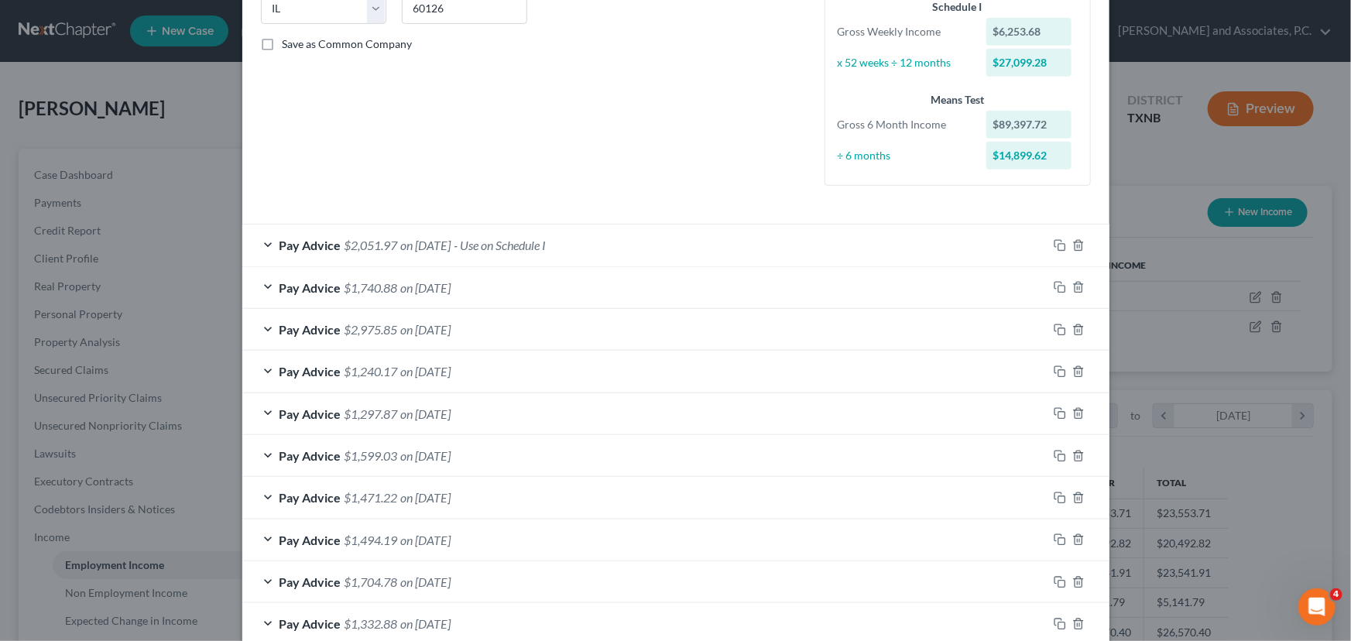
scroll to position [314, 0]
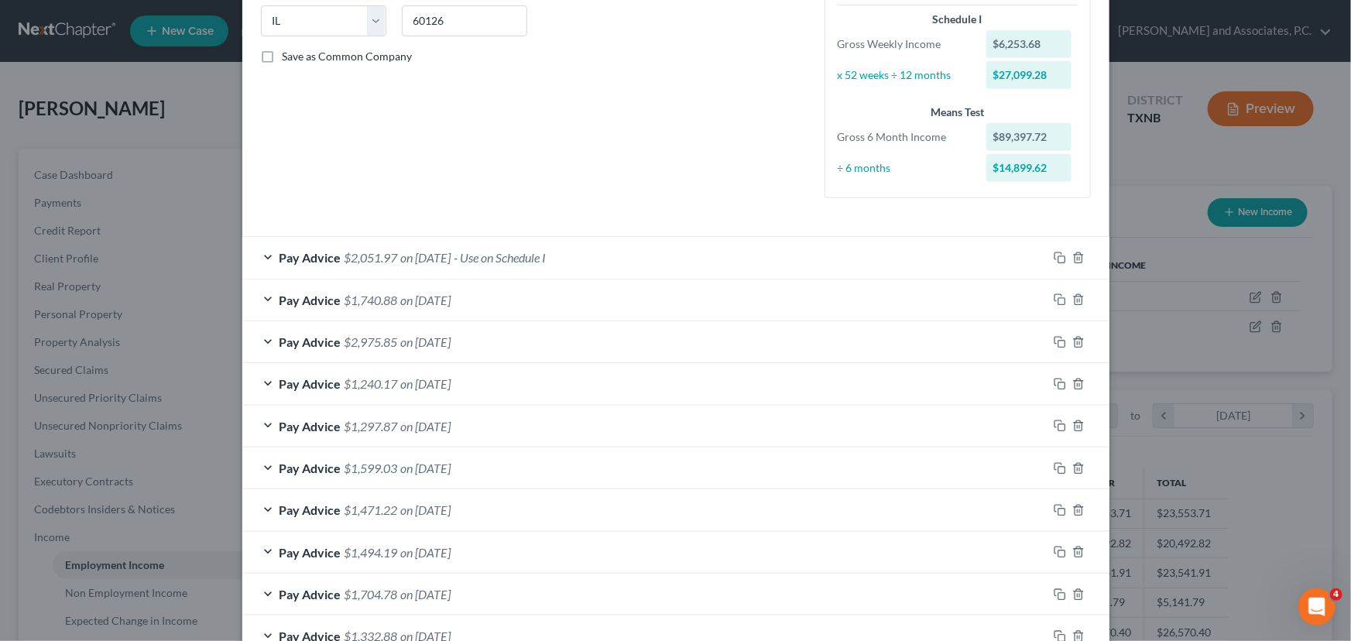
click at [664, 252] on div "Pay Advice $2,051.97 on 09/19/2025 - Use on Schedule I" at bounding box center [644, 257] width 805 height 41
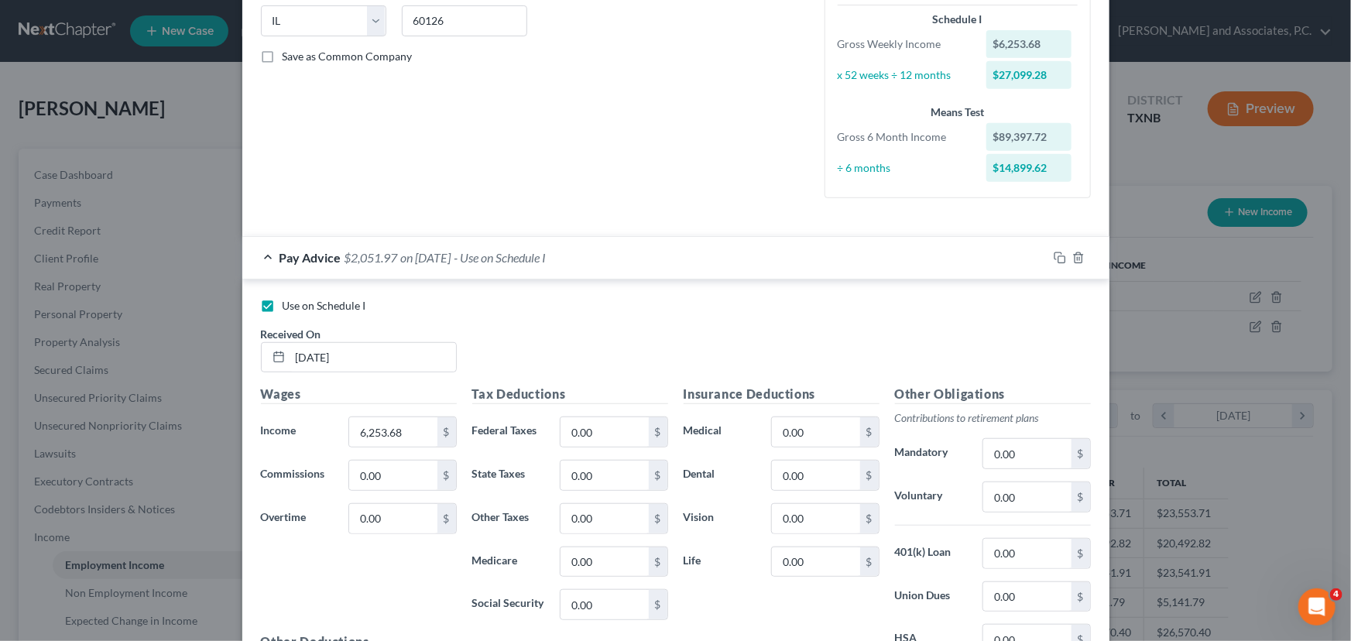
click at [664, 252] on div "Pay Advice $2,051.97 on 09/19/2025 - Use on Schedule I" at bounding box center [644, 257] width 805 height 41
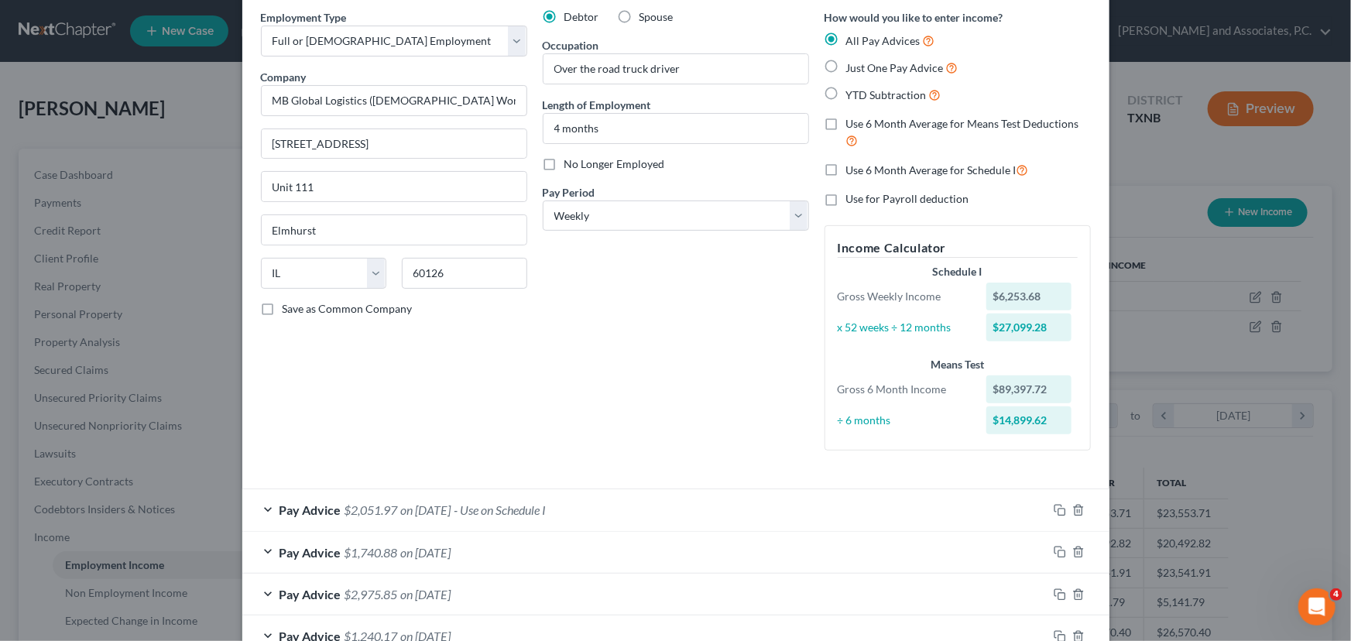
scroll to position [33, 0]
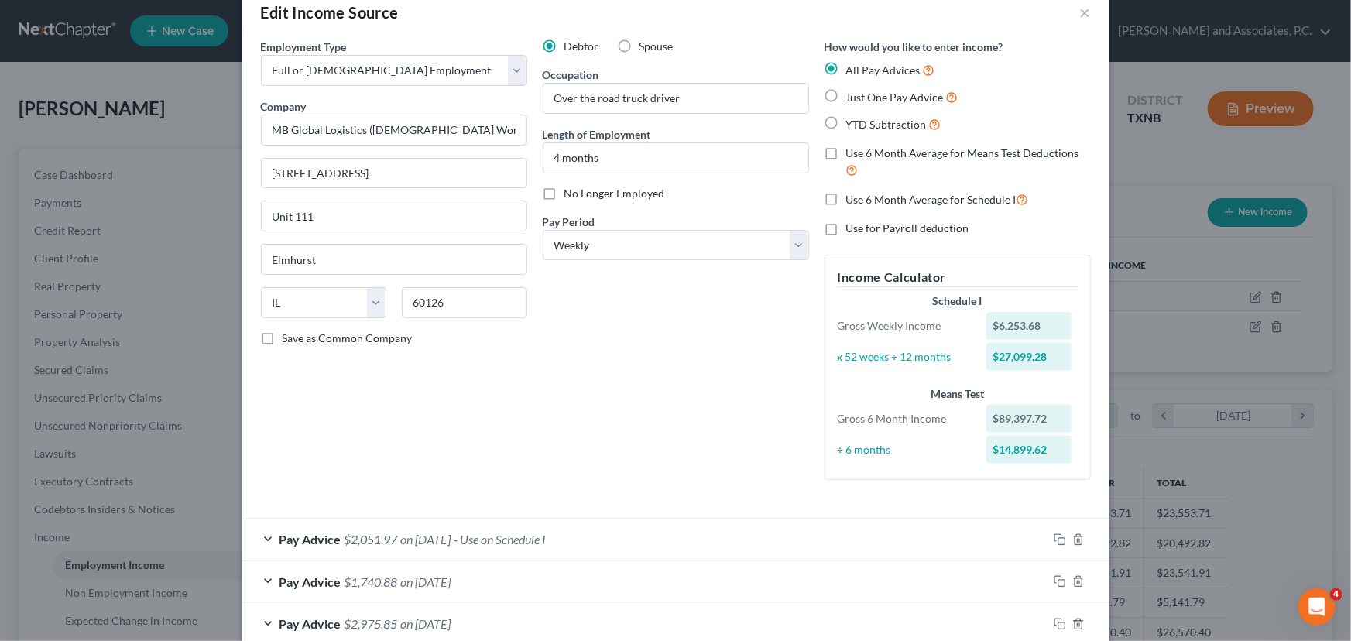
click at [698, 375] on div "Debtor Spouse Occupation Over the road truck driver Length of Employment 4 mont…" at bounding box center [676, 266] width 282 height 454
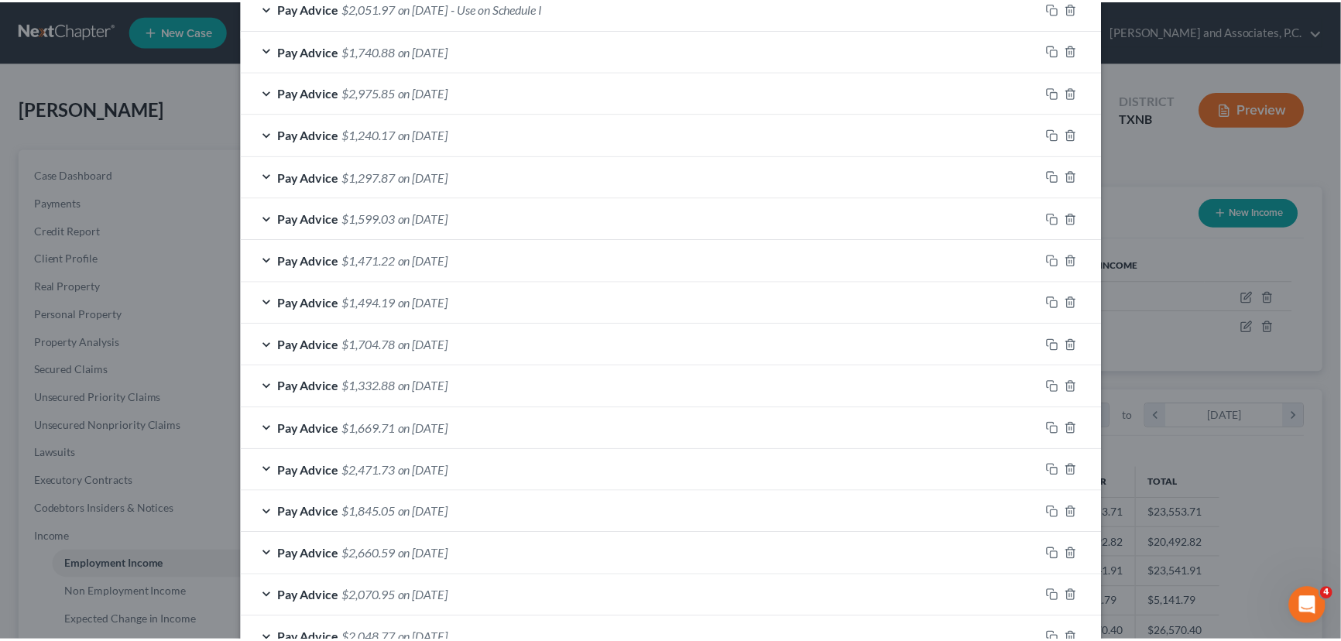
scroll to position [666, 0]
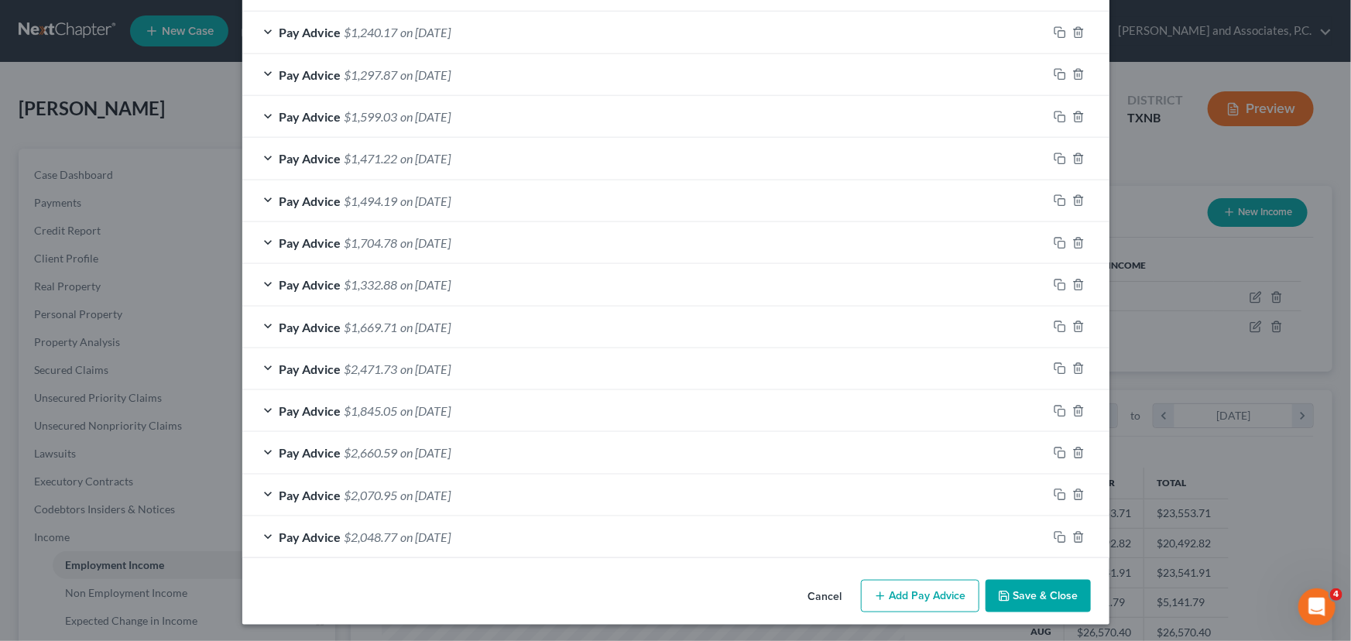
click at [1030, 596] on button "Save & Close" at bounding box center [1038, 596] width 105 height 33
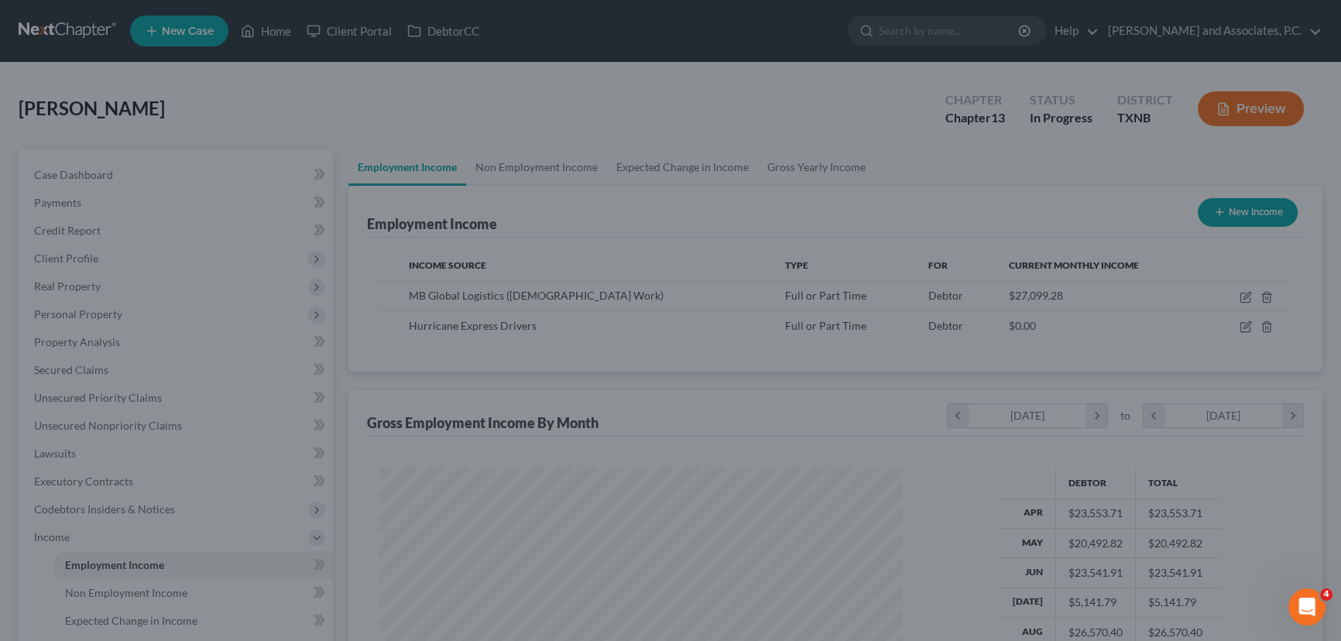
scroll to position [773885, 773612]
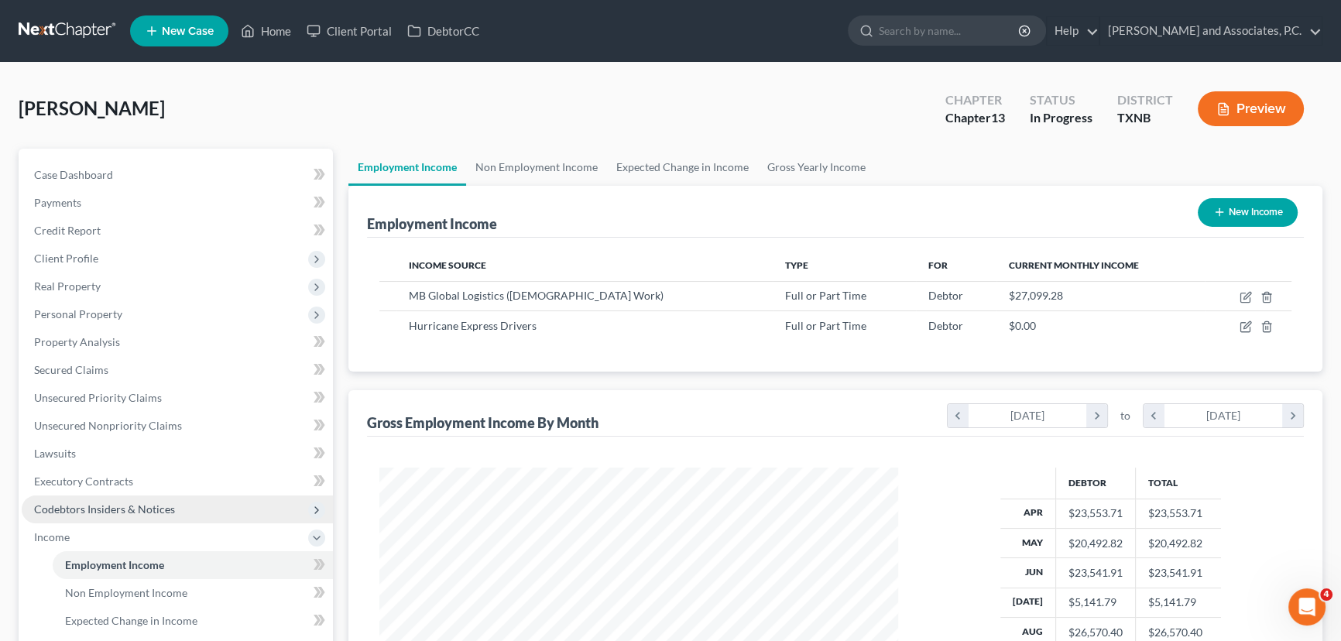
click at [103, 502] on span "Codebtors Insiders & Notices" at bounding box center [104, 508] width 141 height 13
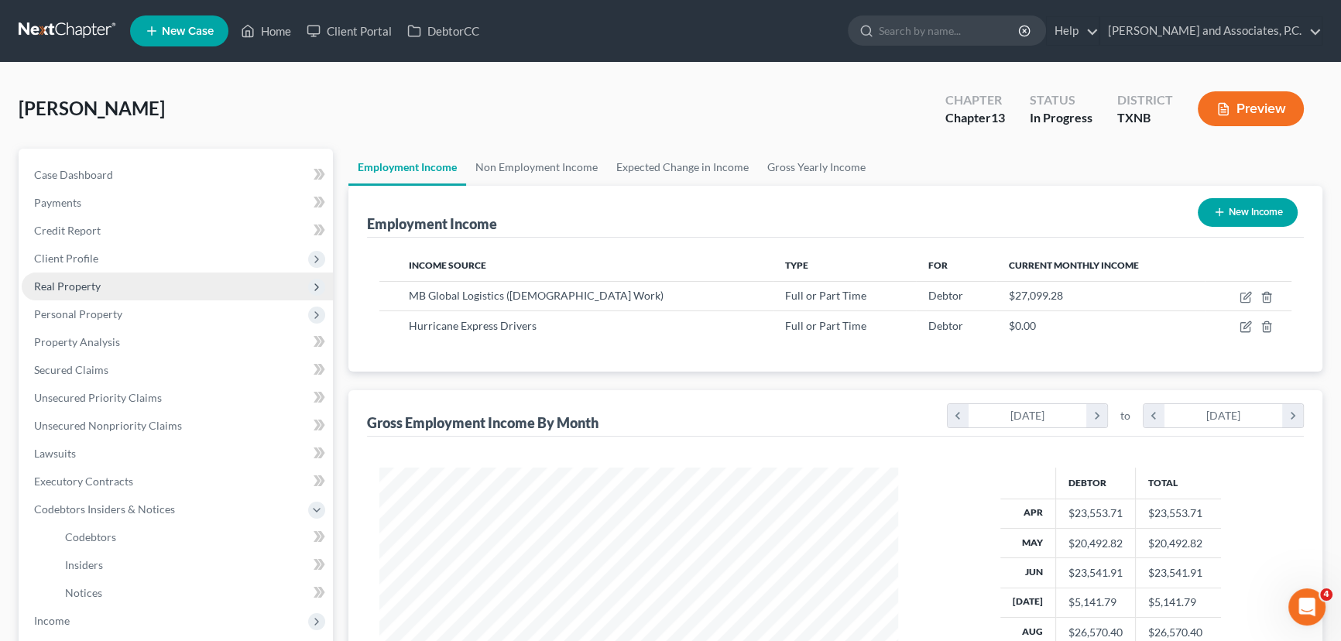
click at [111, 290] on span "Real Property" at bounding box center [177, 287] width 311 height 28
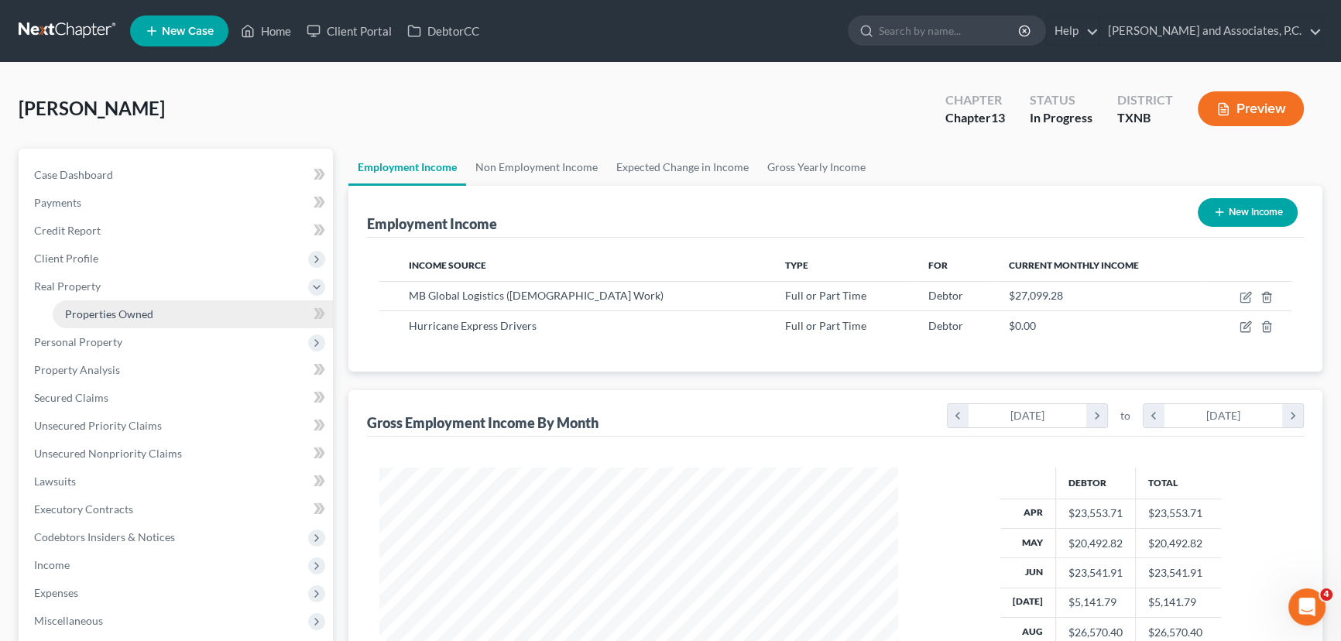
click at [122, 317] on span "Properties Owned" at bounding box center [109, 313] width 88 height 13
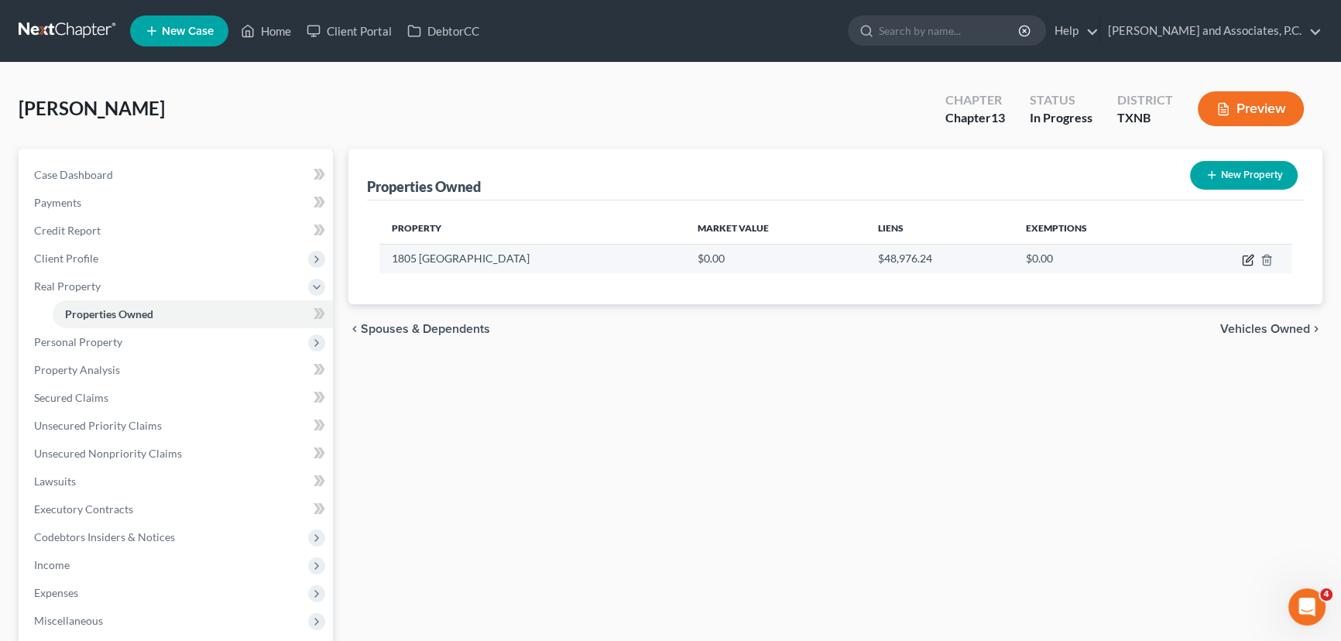
click at [1246, 258] on icon "button" at bounding box center [1249, 258] width 7 height 7
select select "34"
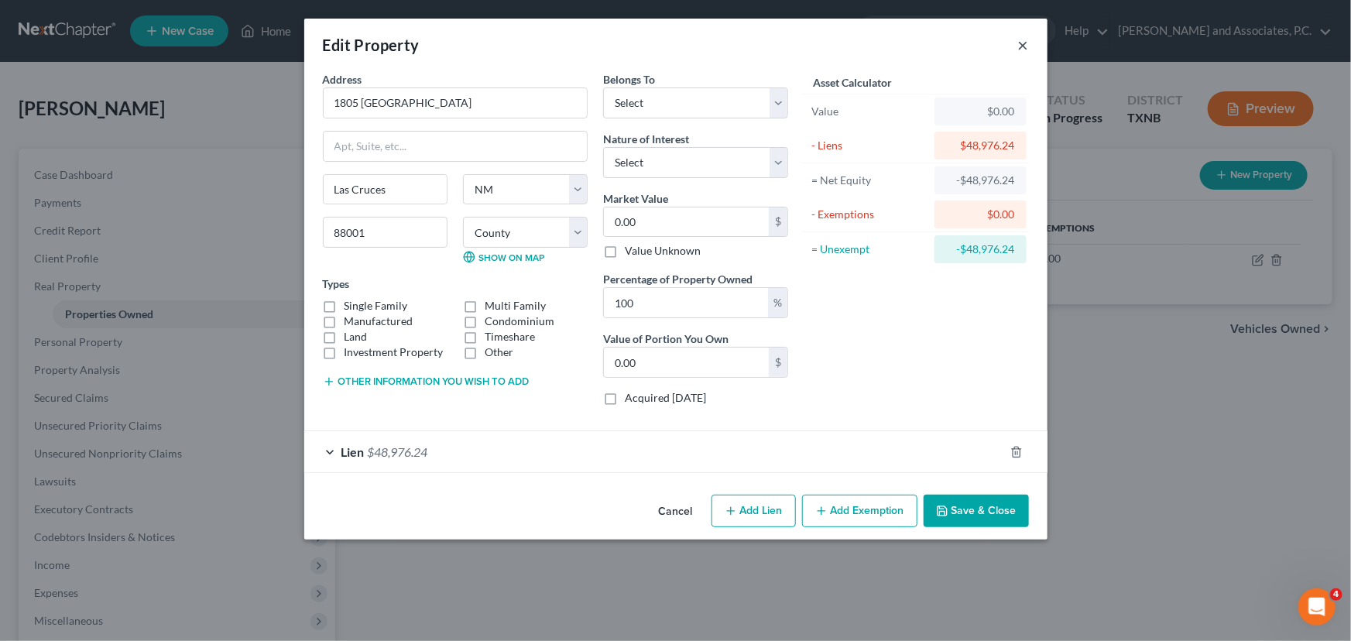
click at [1023, 46] on button "×" at bounding box center [1023, 45] width 11 height 19
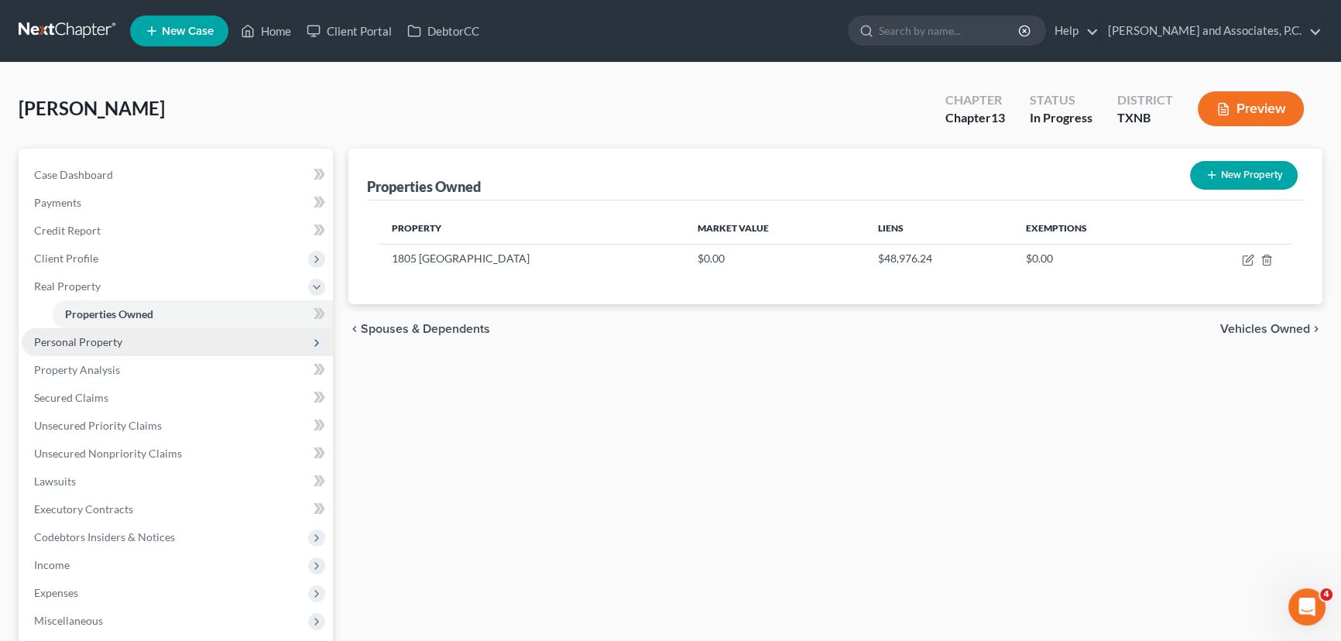
click at [99, 338] on span "Personal Property" at bounding box center [78, 341] width 88 height 13
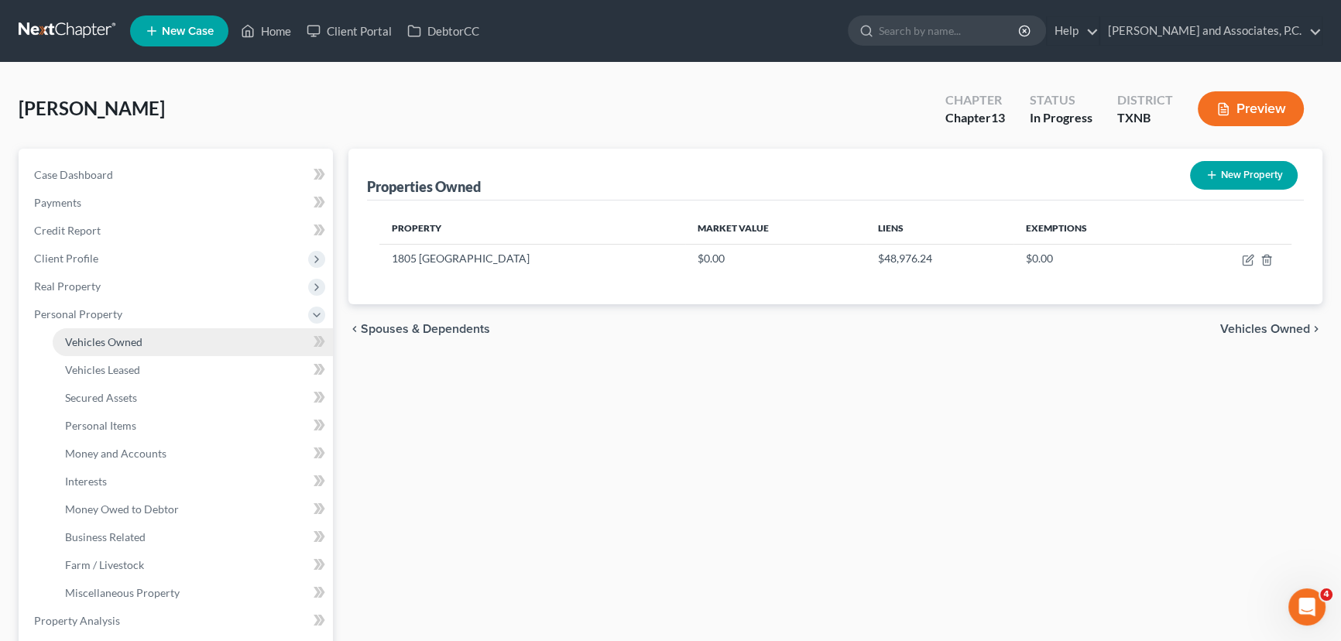
click at [108, 347] on span "Vehicles Owned" at bounding box center [103, 341] width 77 height 13
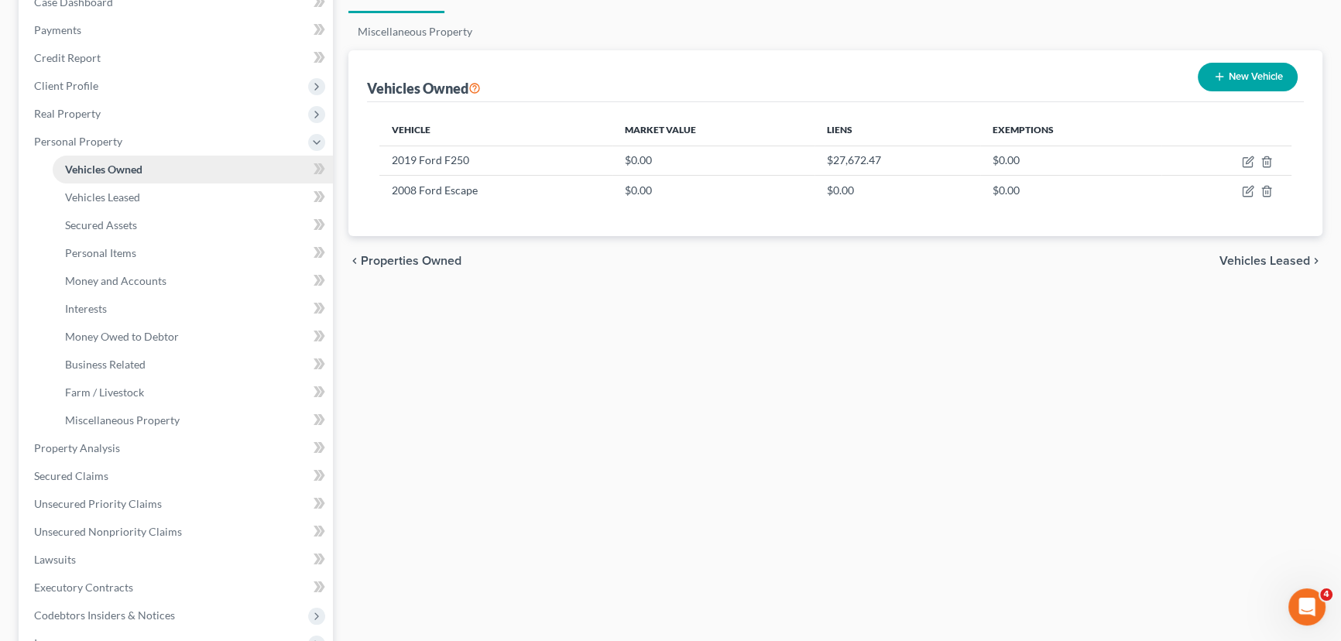
scroll to position [211, 0]
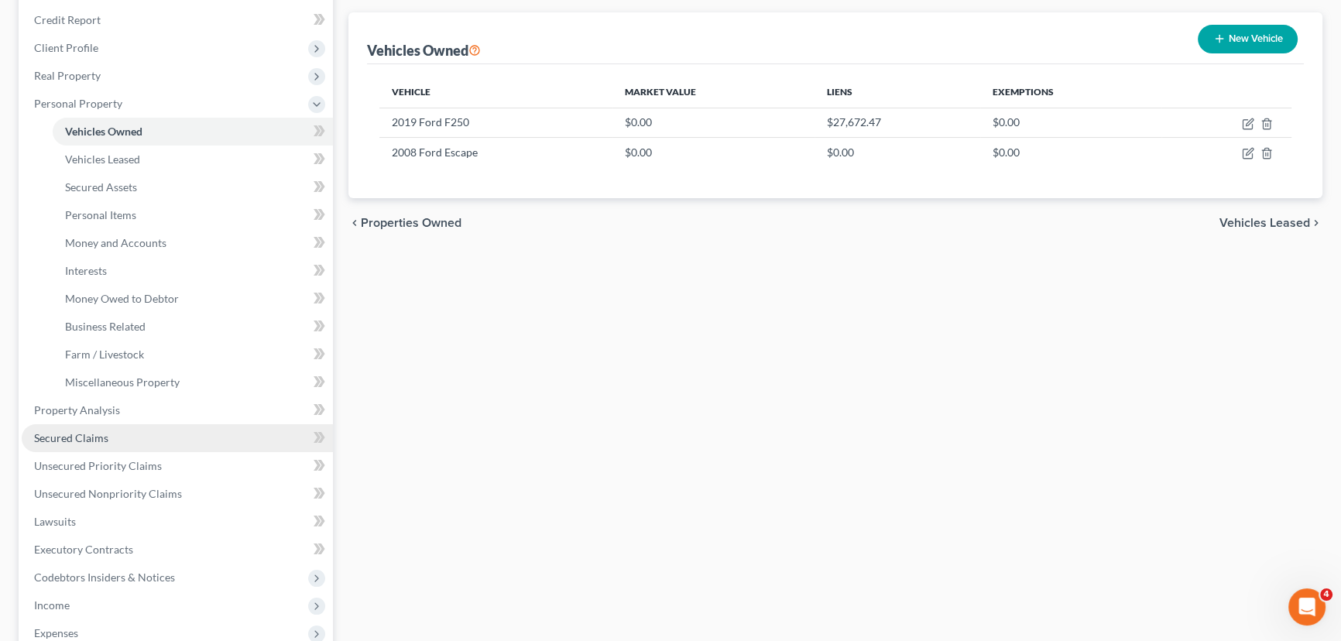
click at [74, 440] on span "Secured Claims" at bounding box center [71, 437] width 74 height 13
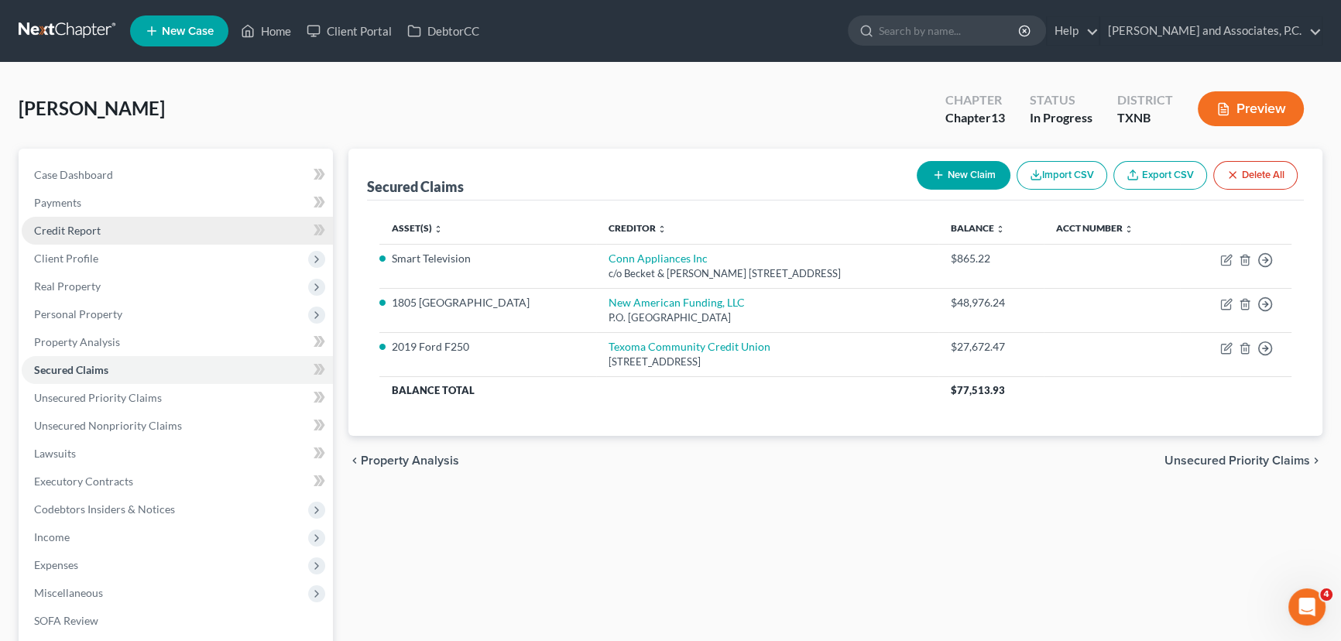
click at [177, 228] on link "Credit Report" at bounding box center [177, 231] width 311 height 28
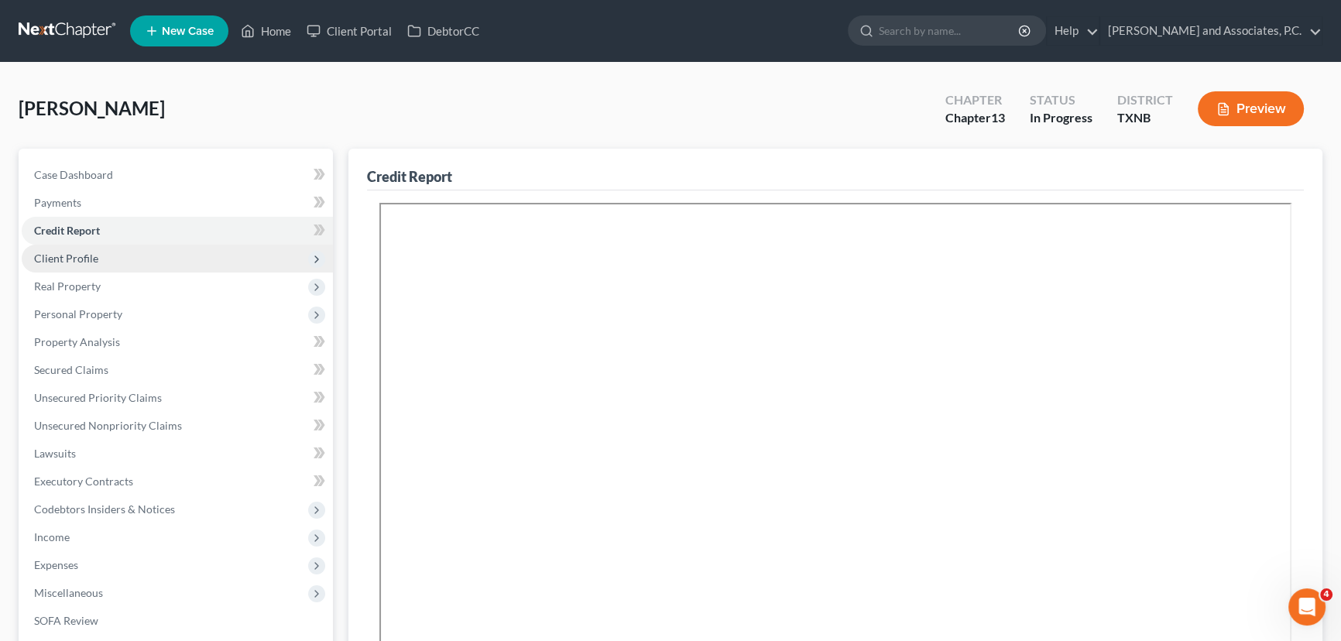
click at [87, 248] on span "Client Profile" at bounding box center [177, 259] width 311 height 28
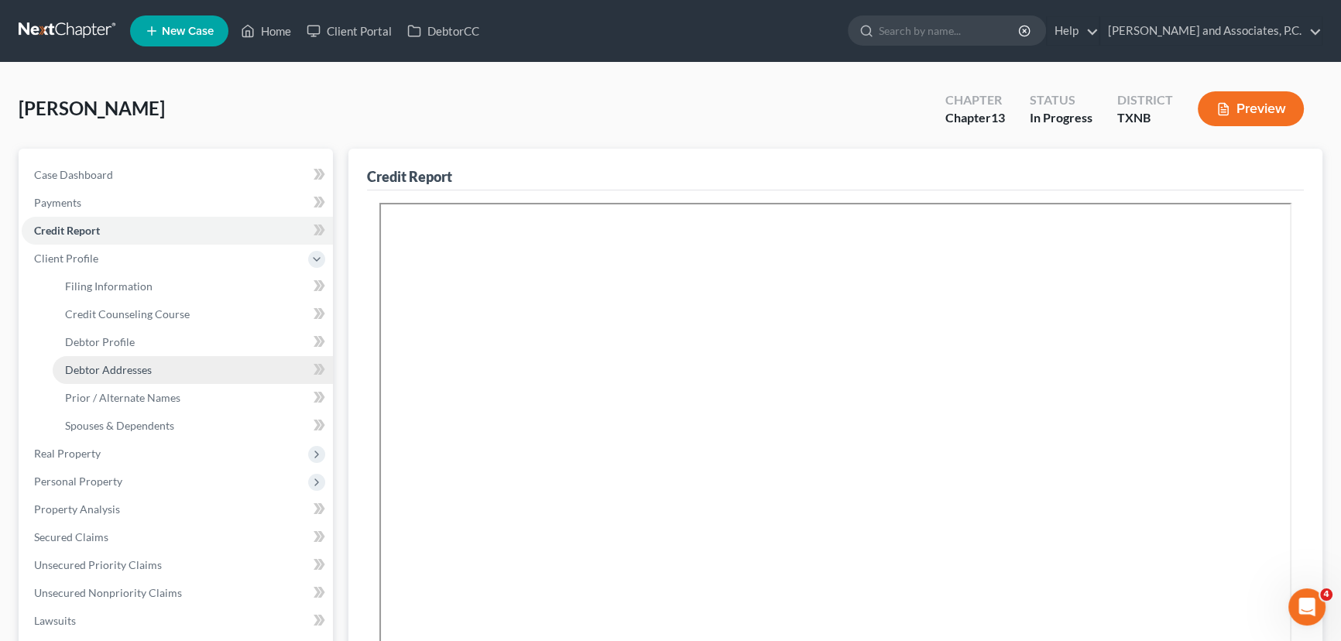
click at [105, 363] on span "Debtor Addresses" at bounding box center [108, 369] width 87 height 13
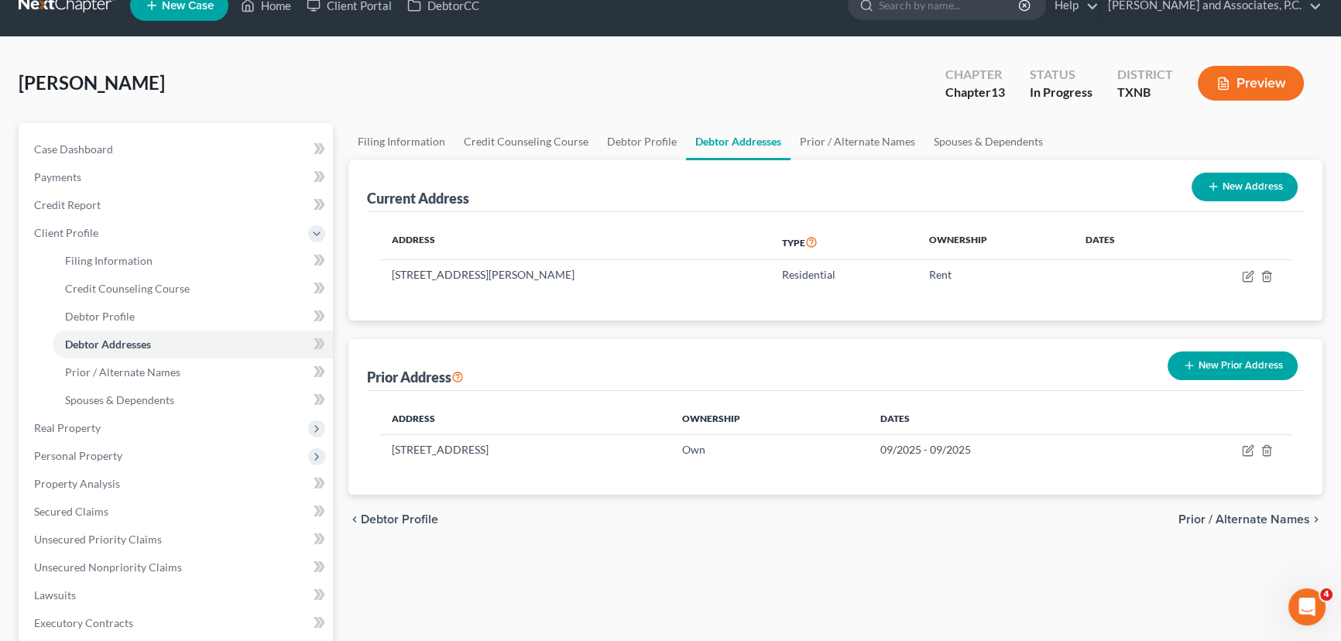
scroll to position [70, 0]
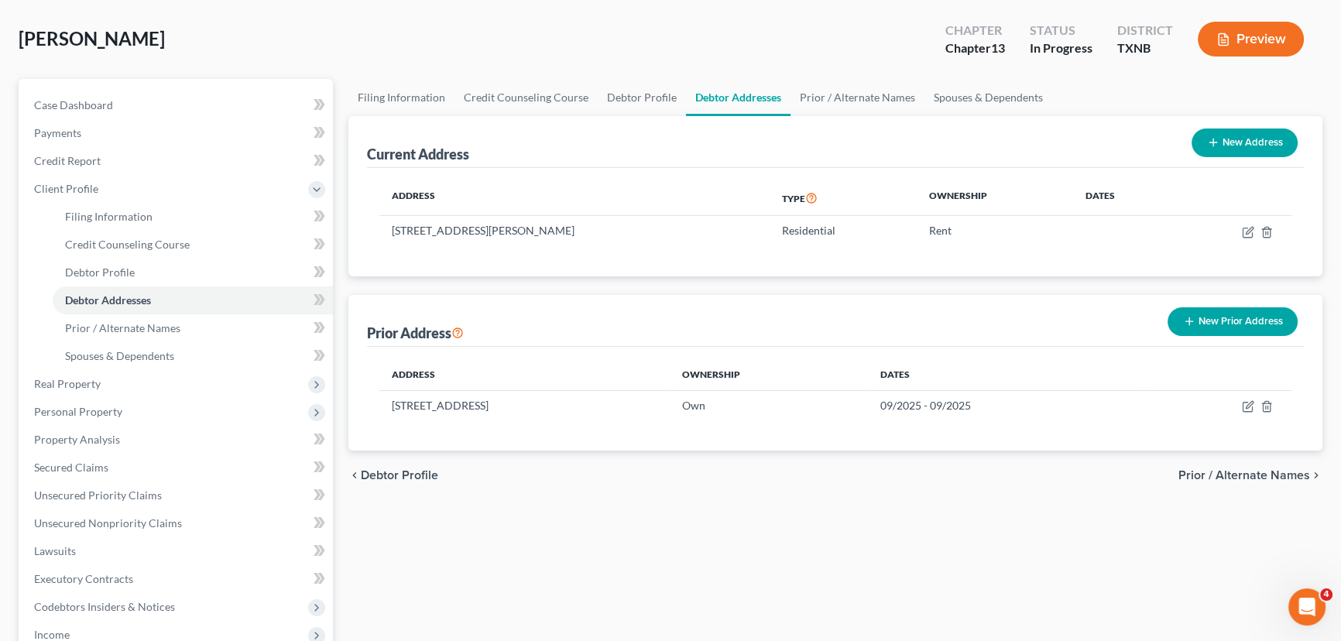
click at [1242, 324] on button "New Prior Address" at bounding box center [1232, 321] width 130 height 29
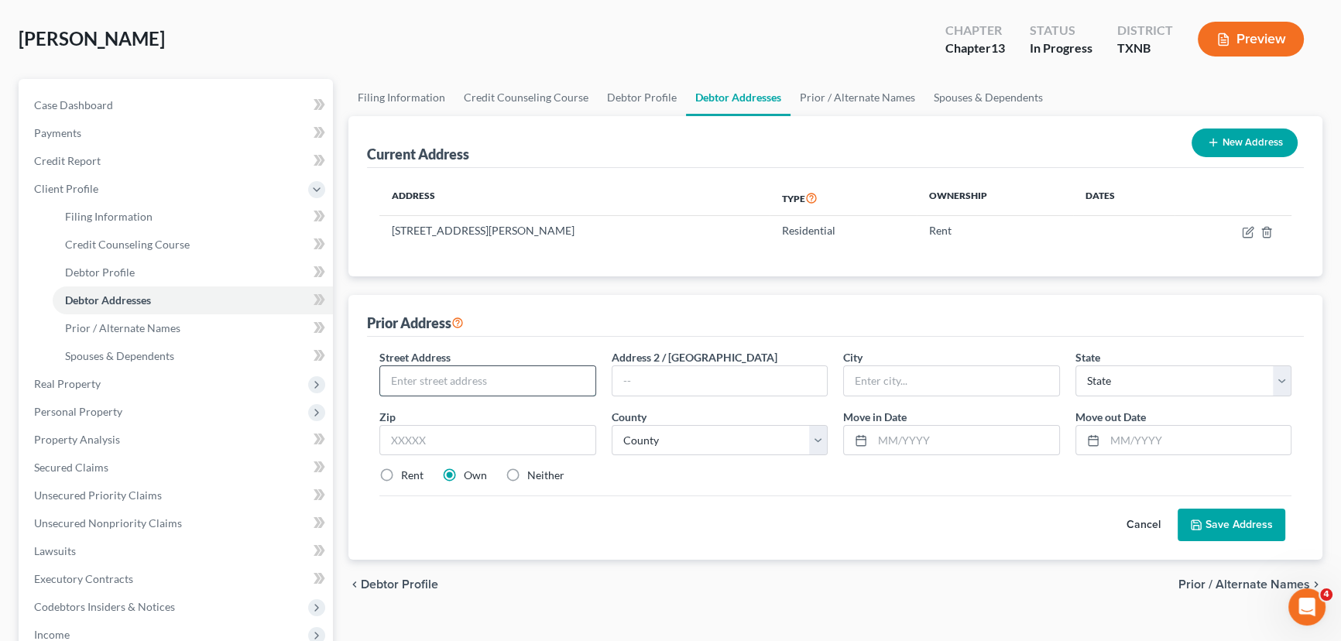
click at [456, 379] on input "text" at bounding box center [487, 380] width 215 height 29
type input "3305 Seymour Road"
click at [396, 436] on input "text" at bounding box center [487, 440] width 217 height 31
type input "76309"
type input "Wichita Falls"
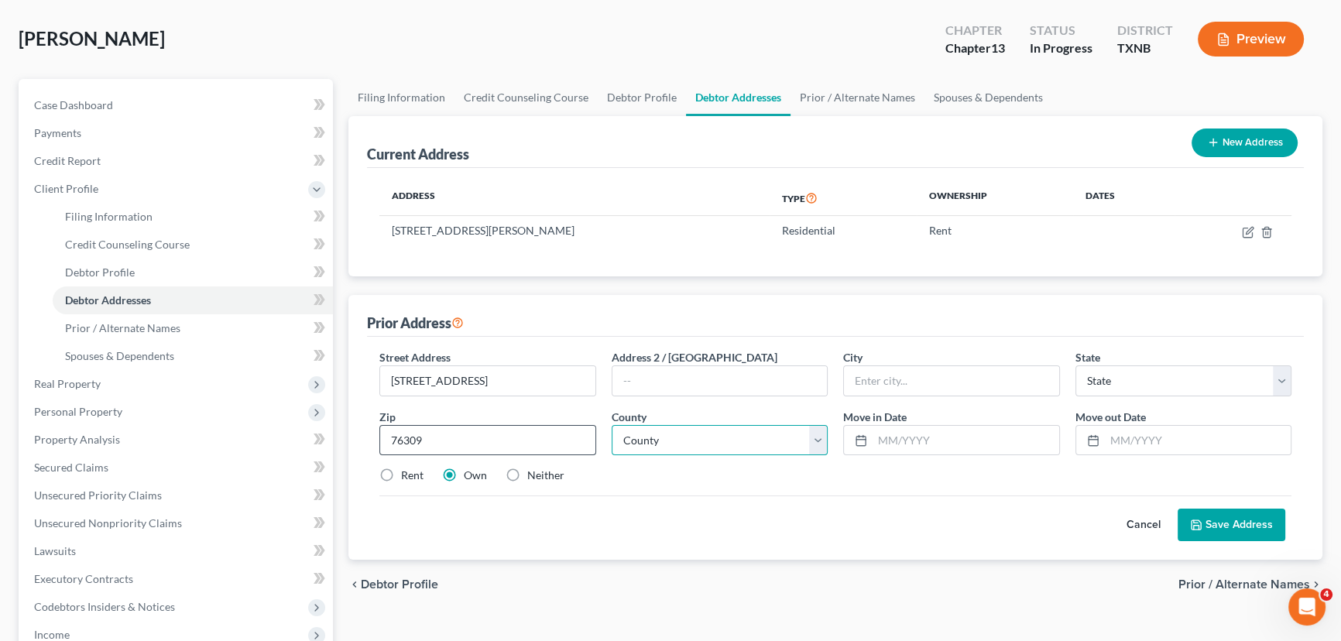
select select "45"
select select "242"
click at [895, 433] on input "text" at bounding box center [965, 440] width 187 height 29
type input "05/2021"
type input "08/15/2023"
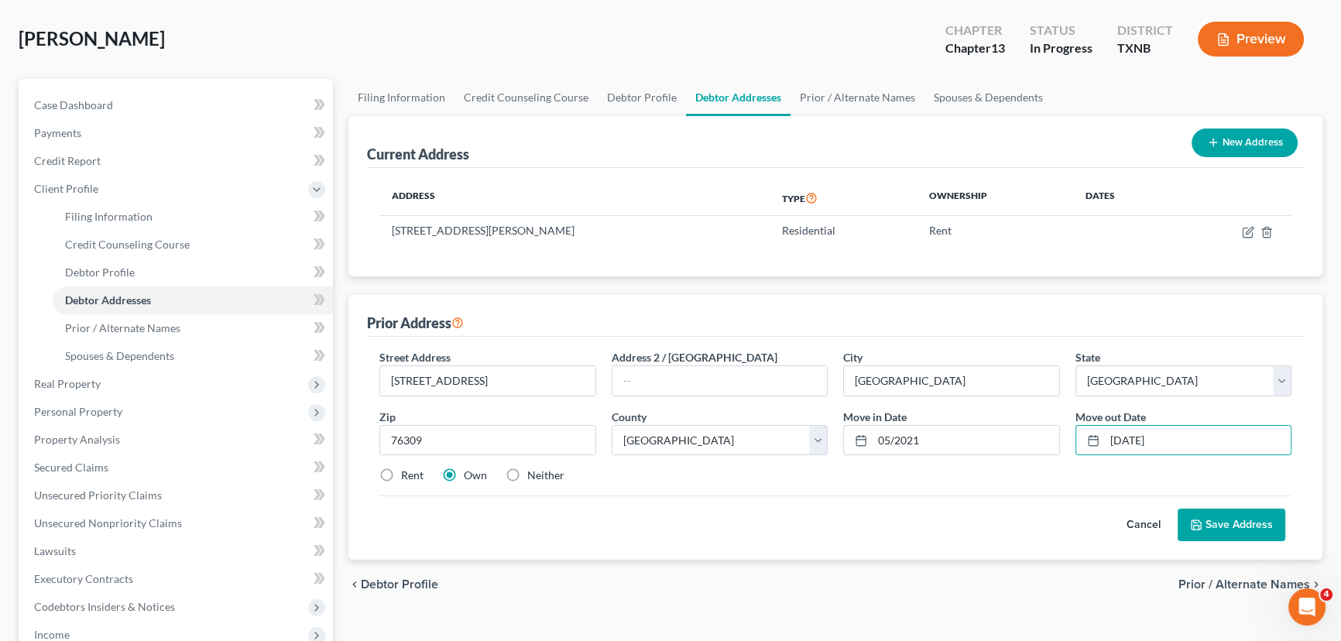
click at [1253, 516] on button "Save Address" at bounding box center [1231, 525] width 108 height 33
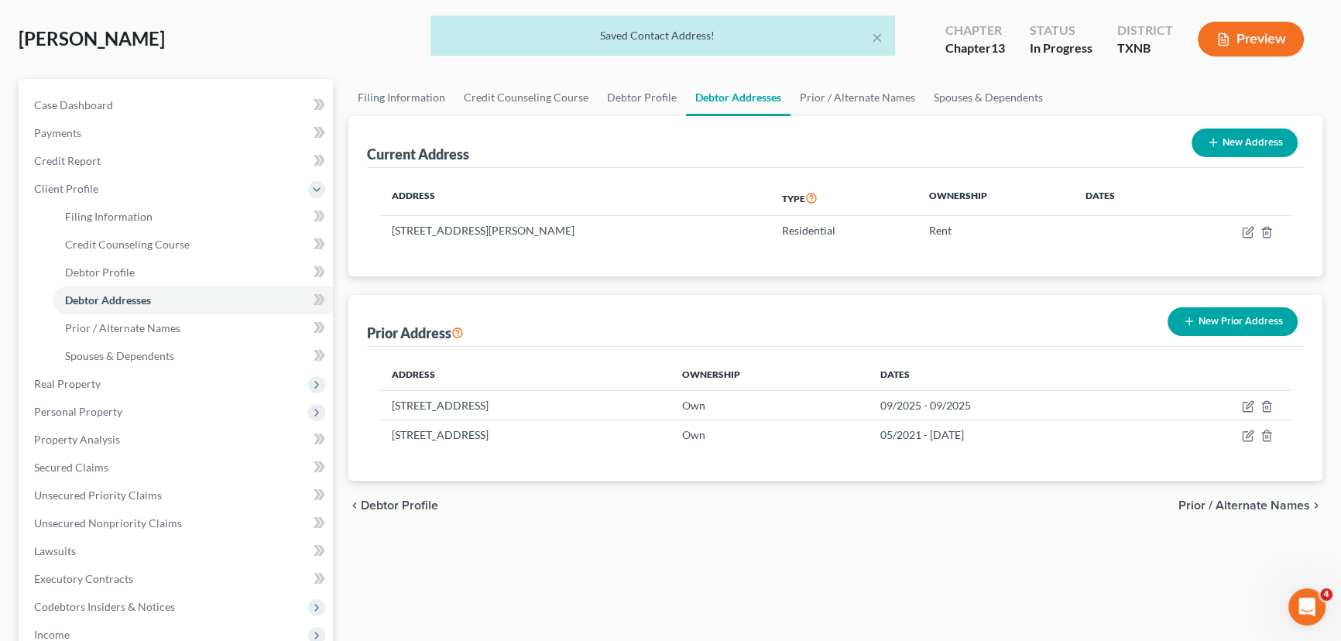
click at [991, 499] on div "chevron_left Debtor Profile Prior / Alternate Names chevron_right" at bounding box center [835, 506] width 974 height 50
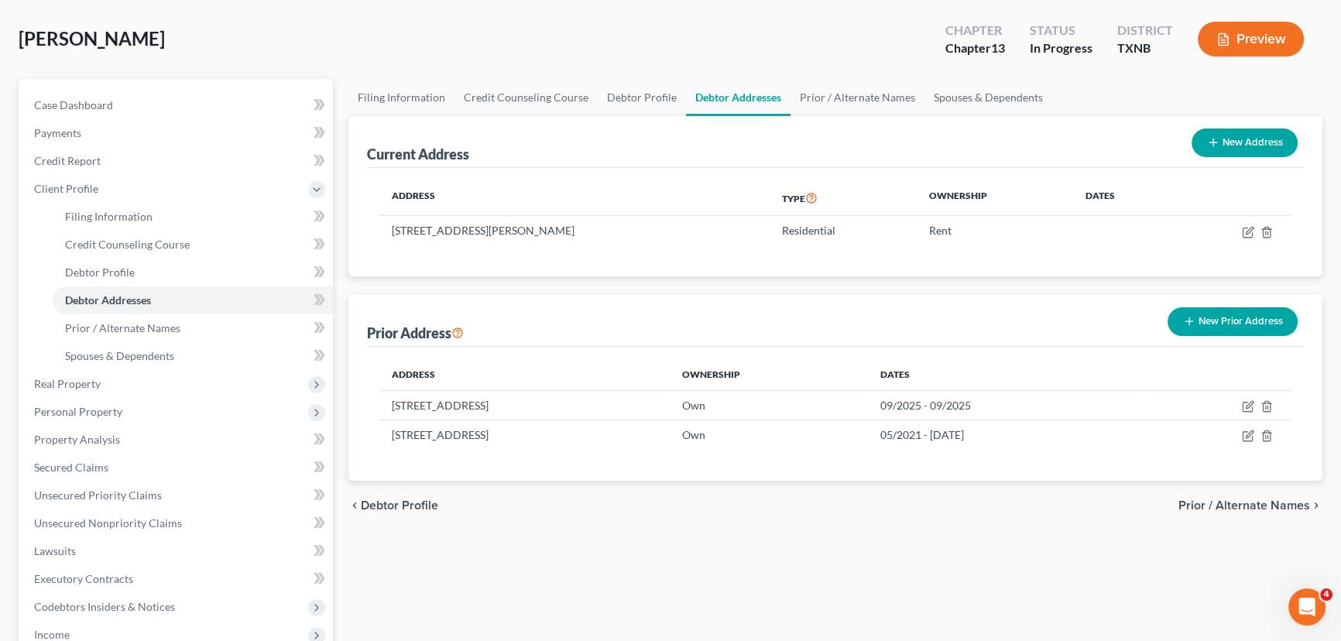
scroll to position [0, 0]
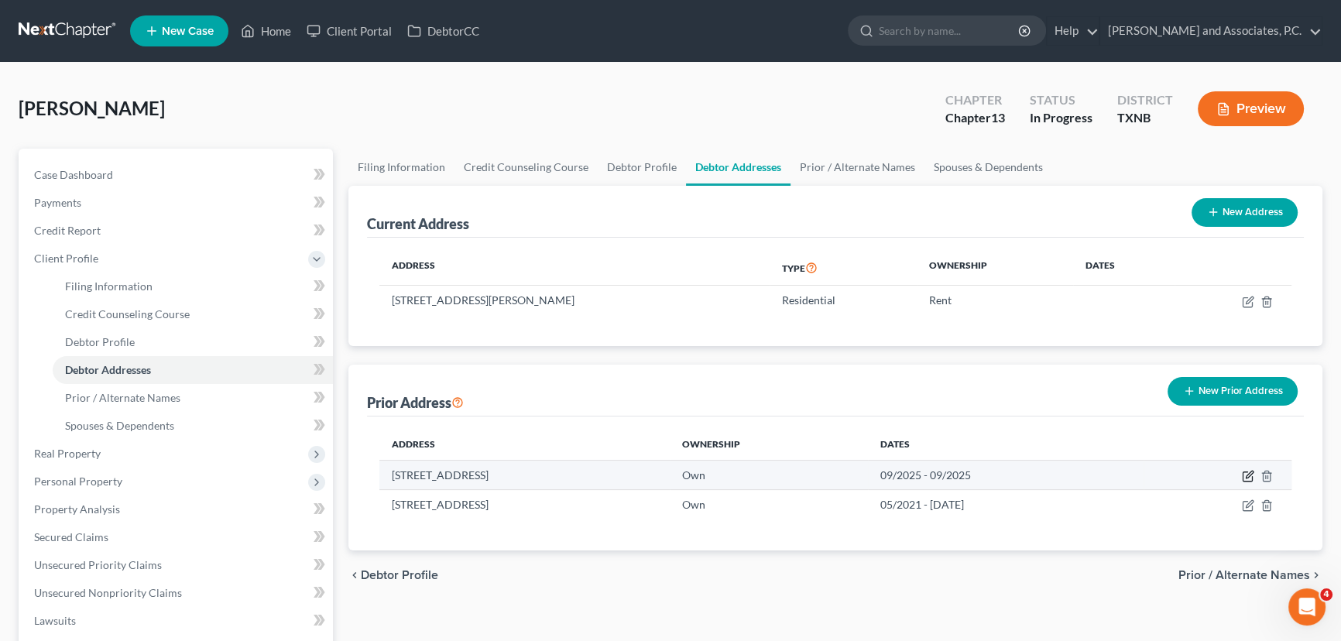
click at [1245, 472] on icon "button" at bounding box center [1247, 476] width 9 height 9
select select "34"
select select "7"
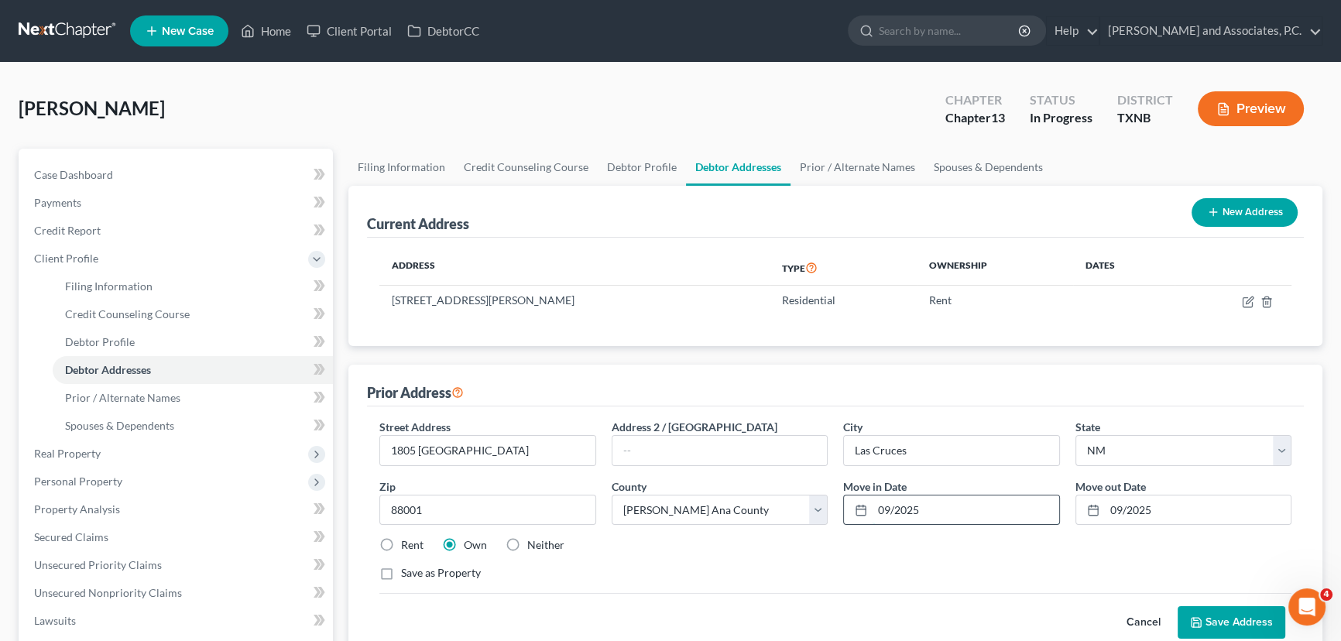
click at [891, 508] on input "09/2025" at bounding box center [965, 509] width 187 height 29
click at [1055, 569] on div "Save as Property" at bounding box center [835, 572] width 912 height 15
click at [946, 512] on input "08/2025" at bounding box center [965, 509] width 187 height 29
type input "08/2023"
click at [1209, 612] on button "Save Address" at bounding box center [1231, 622] width 108 height 33
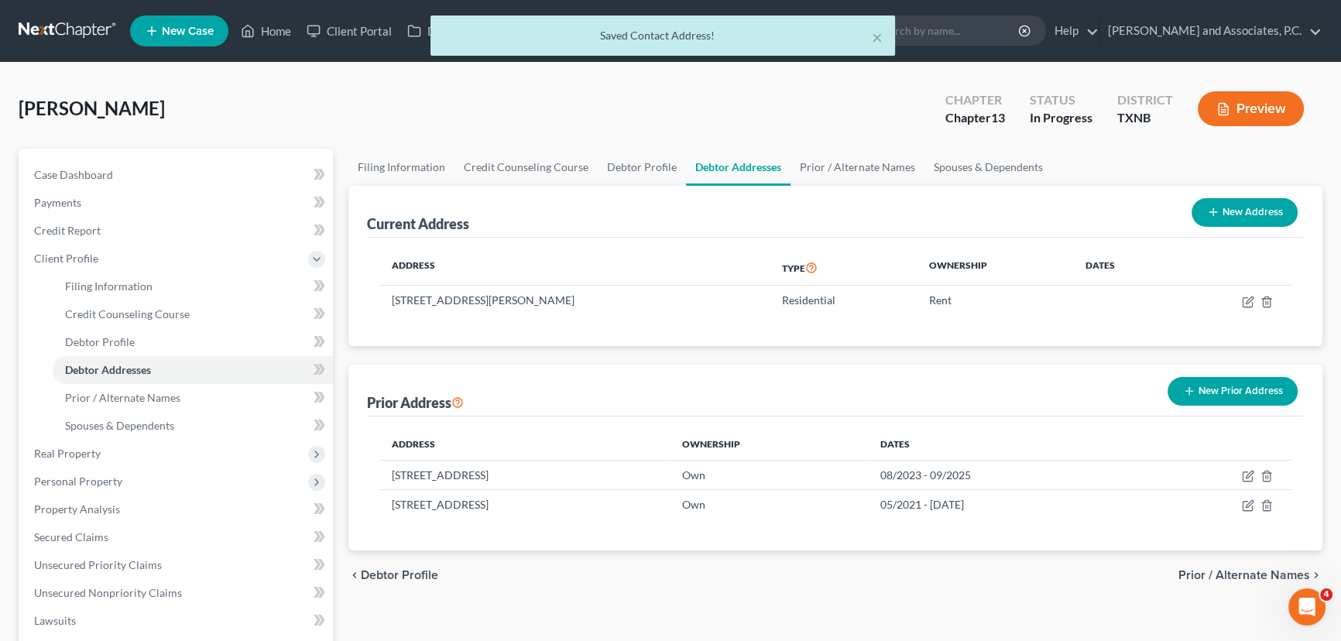
click at [967, 579] on div "chevron_left Debtor Profile Prior / Alternate Names chevron_right" at bounding box center [835, 575] width 974 height 50
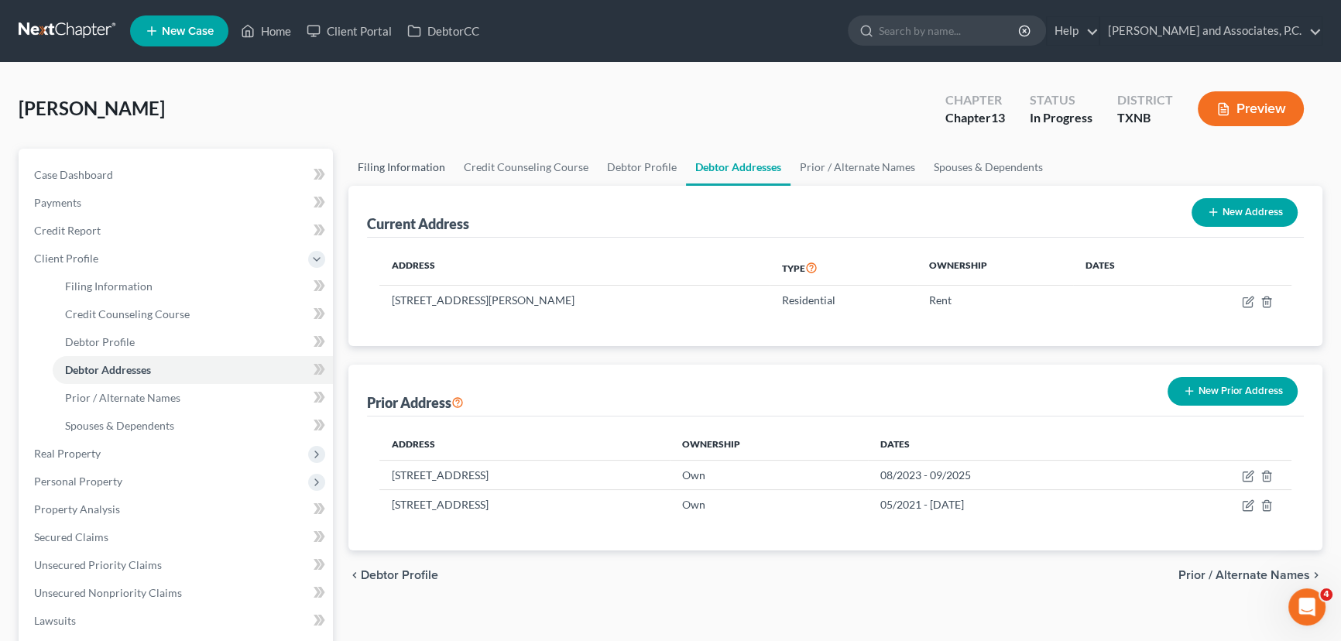
click at [430, 177] on link "Filing Information" at bounding box center [401, 167] width 106 height 37
select select "1"
select select "0"
select select "3"
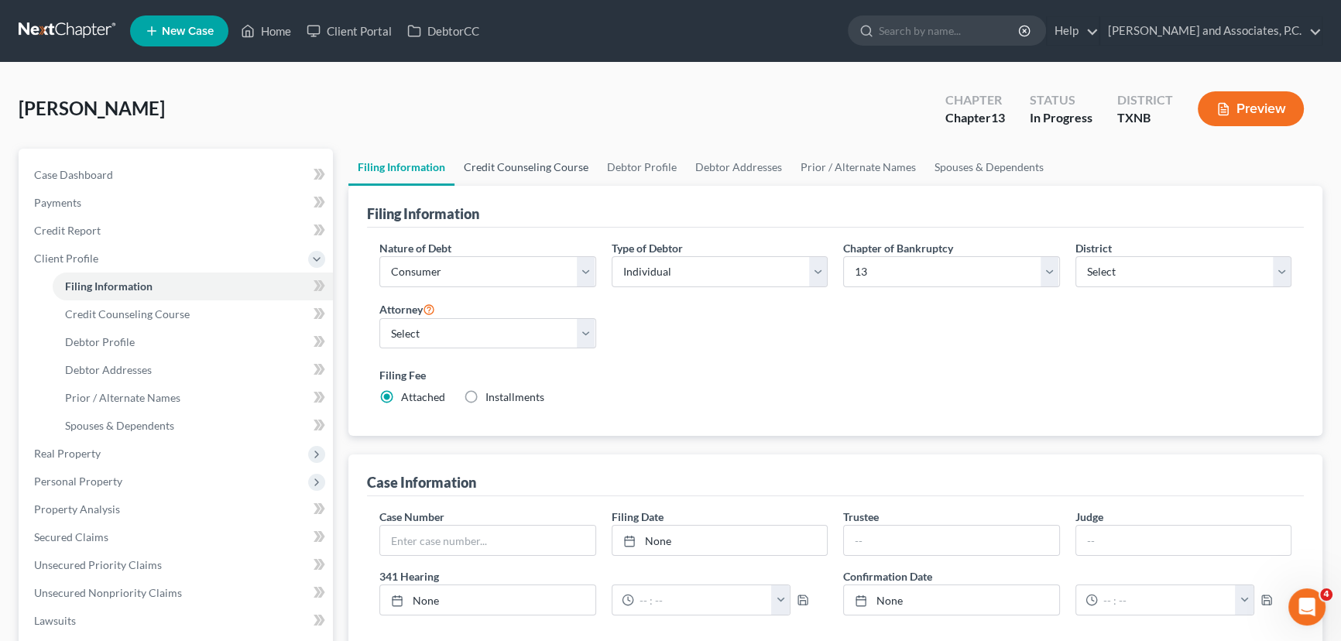
click at [526, 166] on link "Credit Counseling Course" at bounding box center [525, 167] width 143 height 37
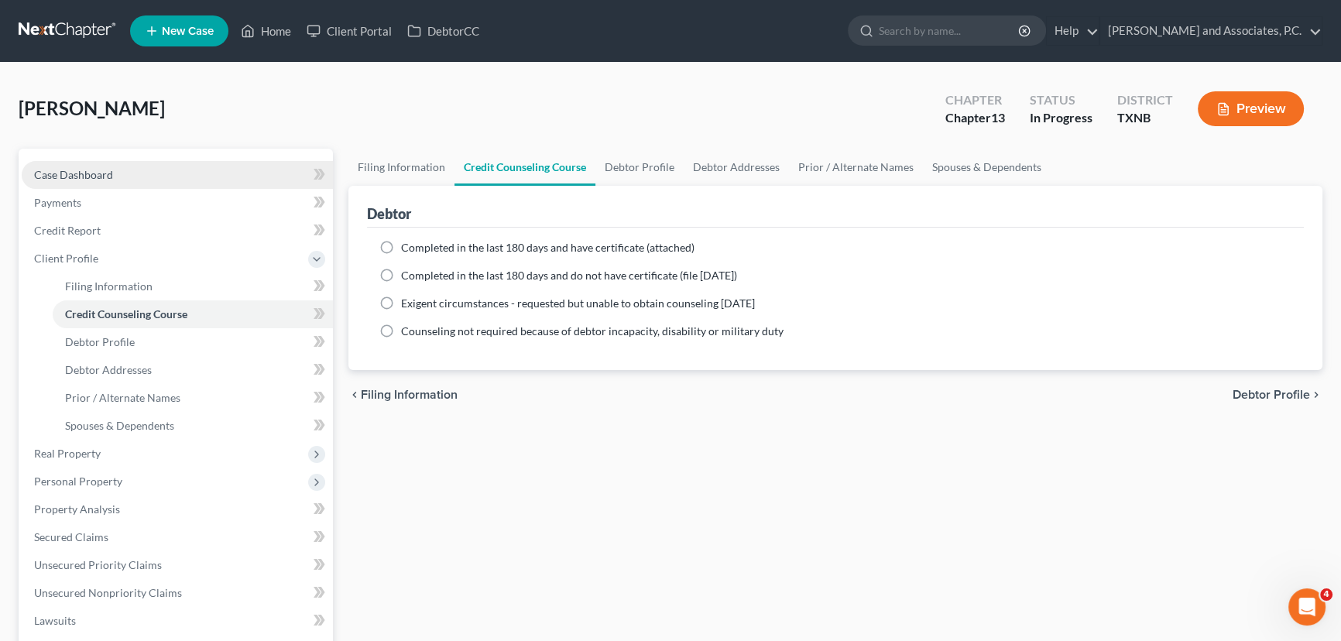
click at [136, 178] on link "Case Dashboard" at bounding box center [177, 175] width 311 height 28
select select "7"
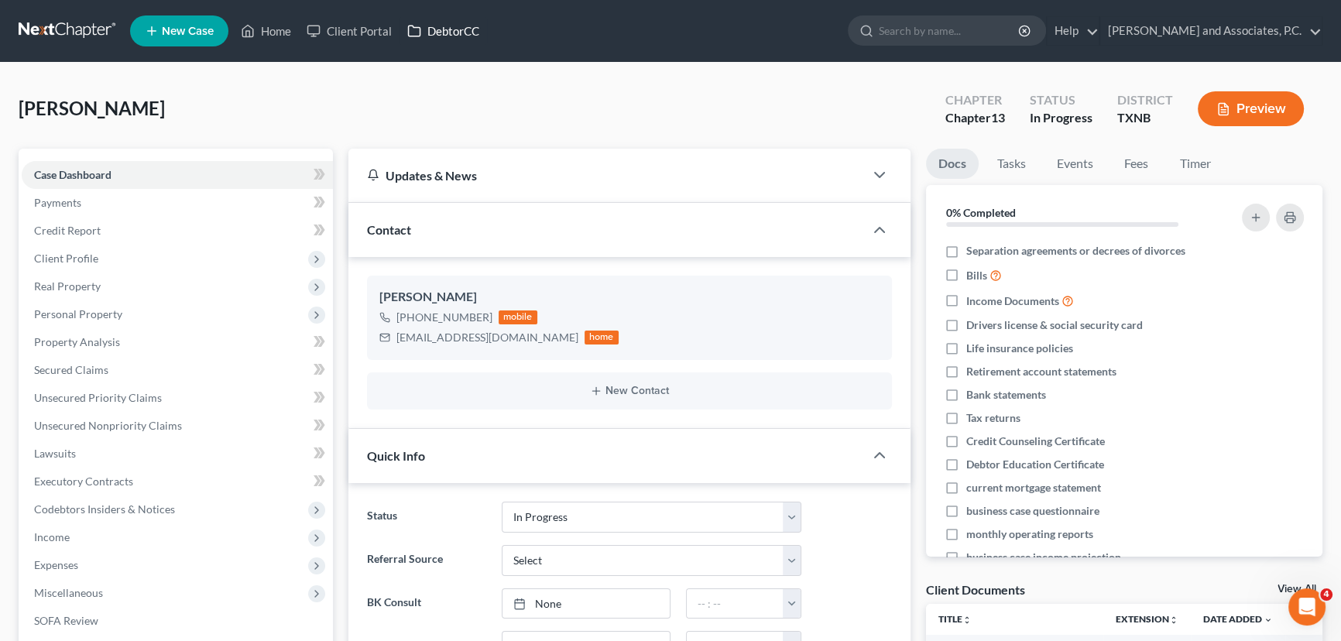
click at [457, 32] on link "DebtorCC" at bounding box center [442, 31] width 87 height 28
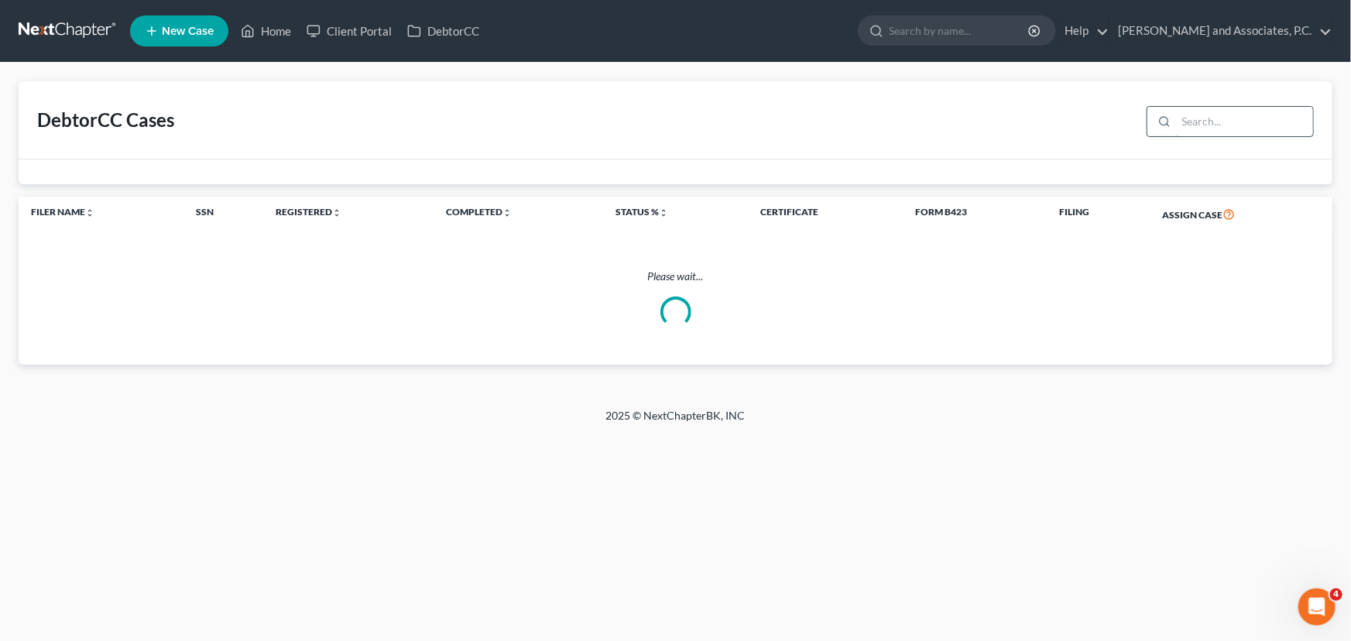
click at [1207, 123] on input "search" at bounding box center [1244, 121] width 137 height 29
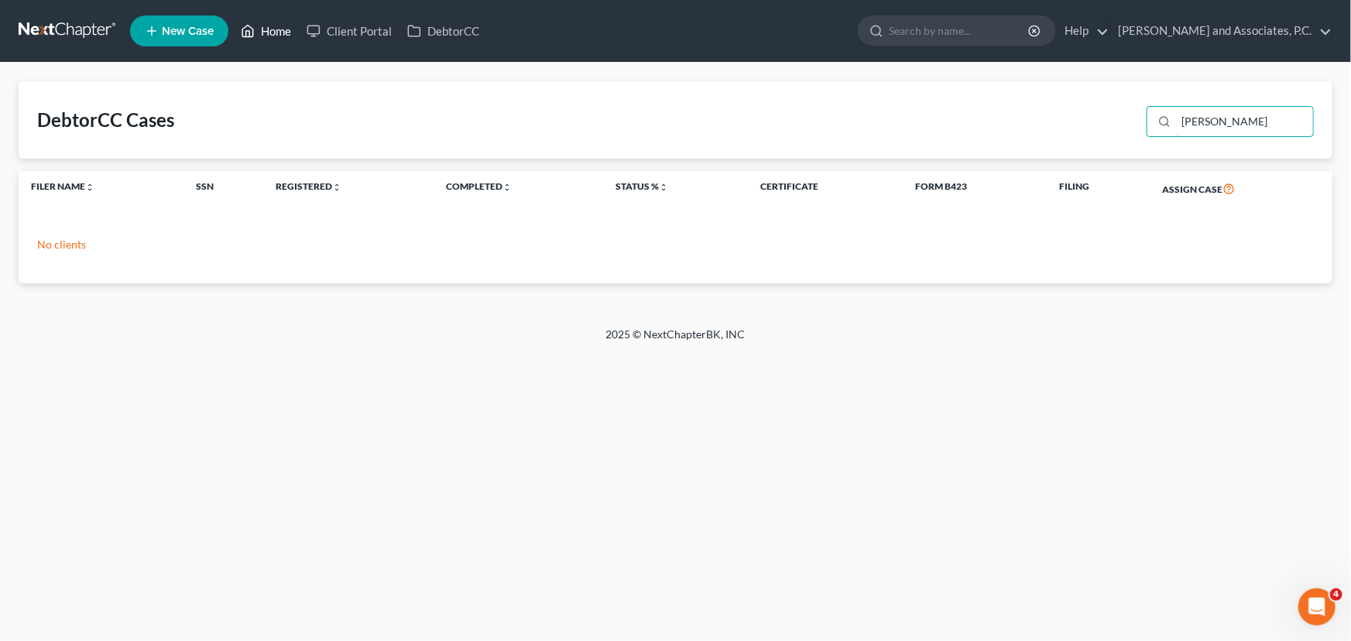
type input "medina"
click at [265, 36] on link "Home" at bounding box center [266, 31] width 66 height 28
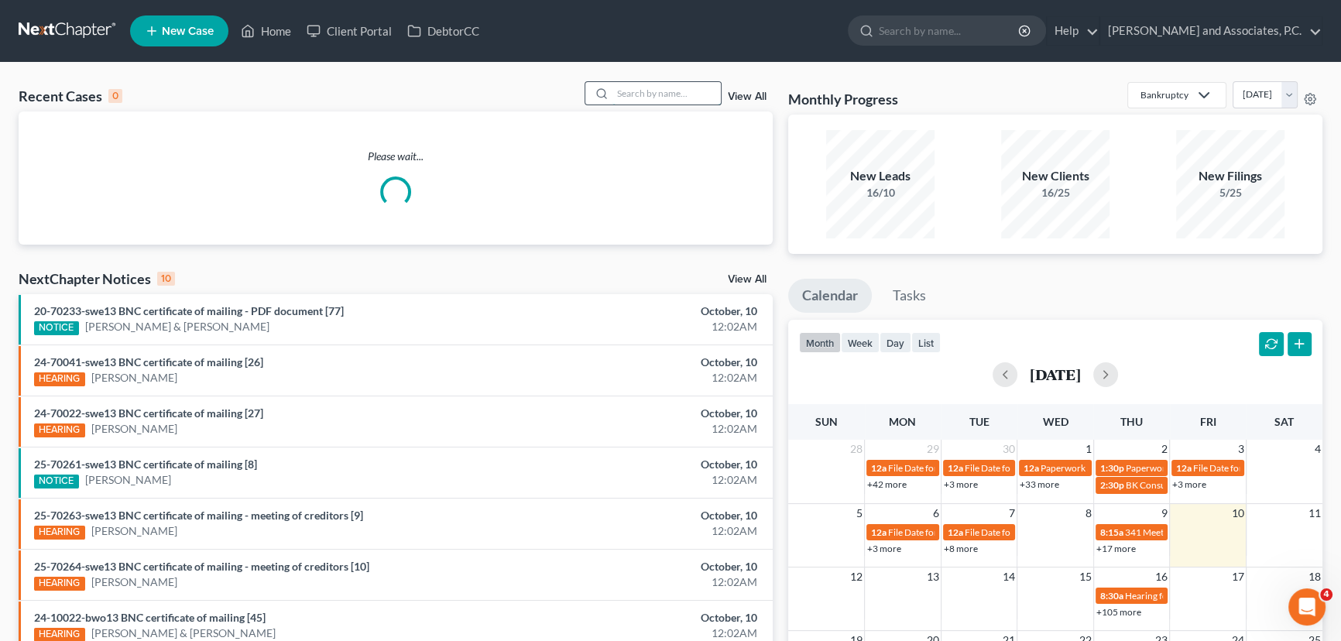
click at [655, 94] on input "search" at bounding box center [666, 93] width 108 height 22
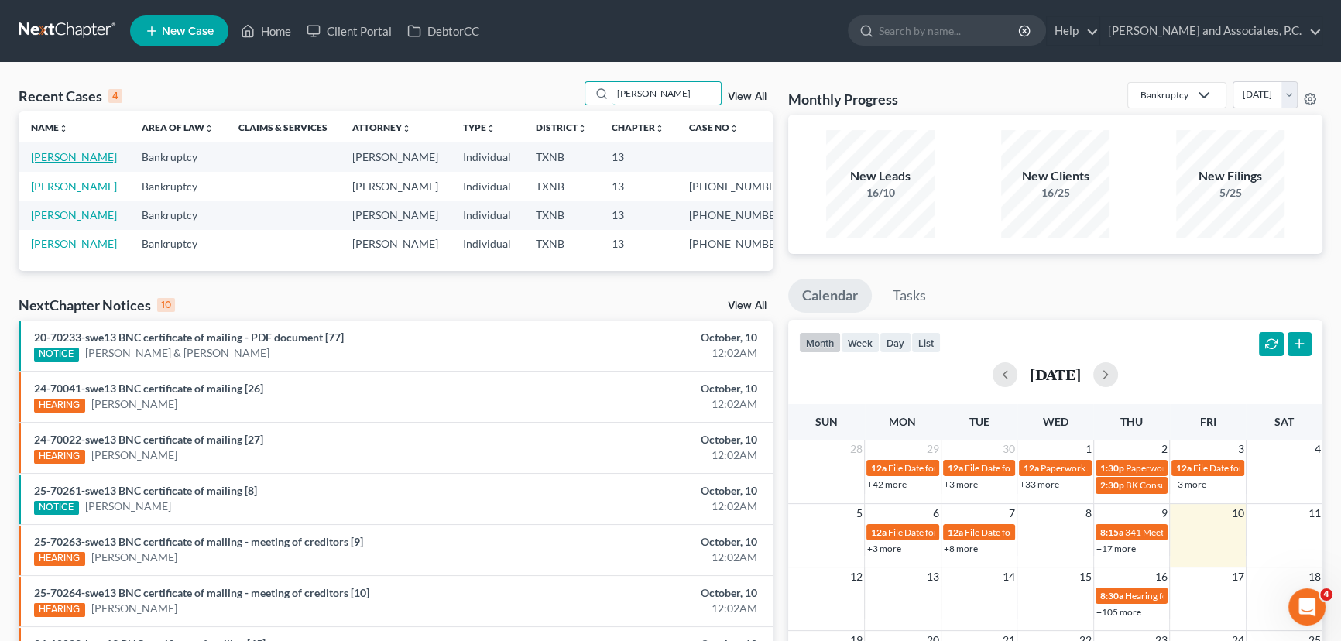
type input "medina"
click at [80, 156] on link "Medina, Manuel" at bounding box center [74, 156] width 86 height 13
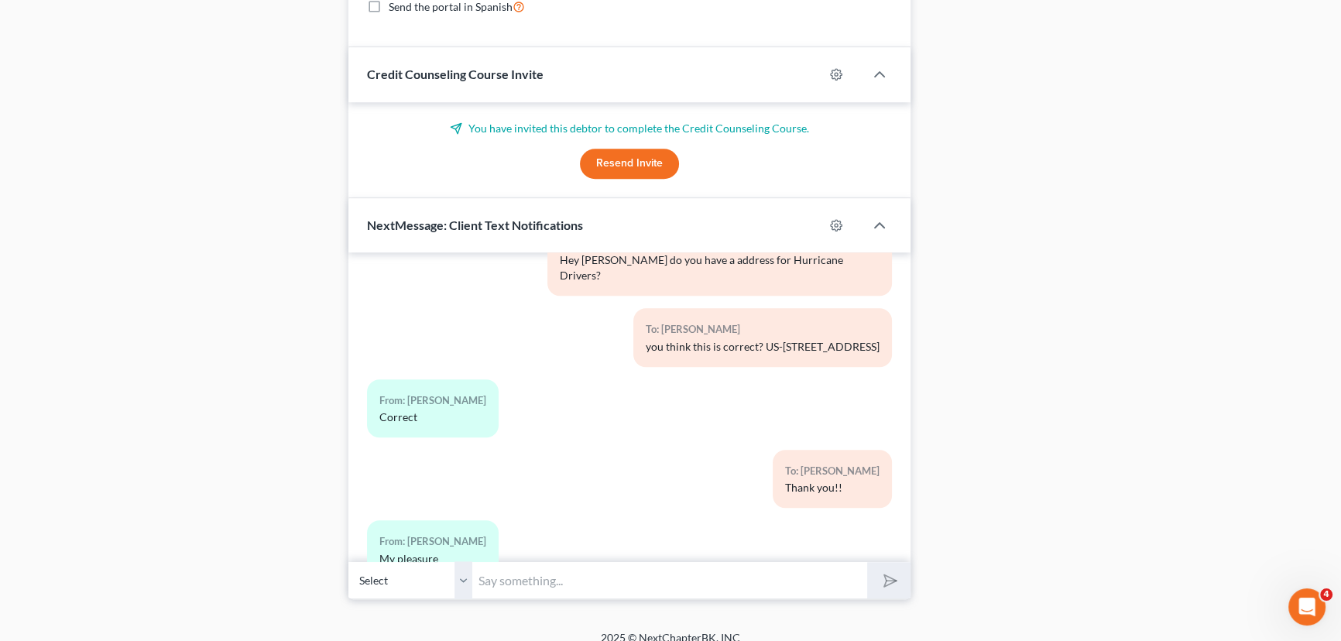
scroll to position [5628, 0]
click at [526, 579] on input "text" at bounding box center [669, 580] width 395 height 38
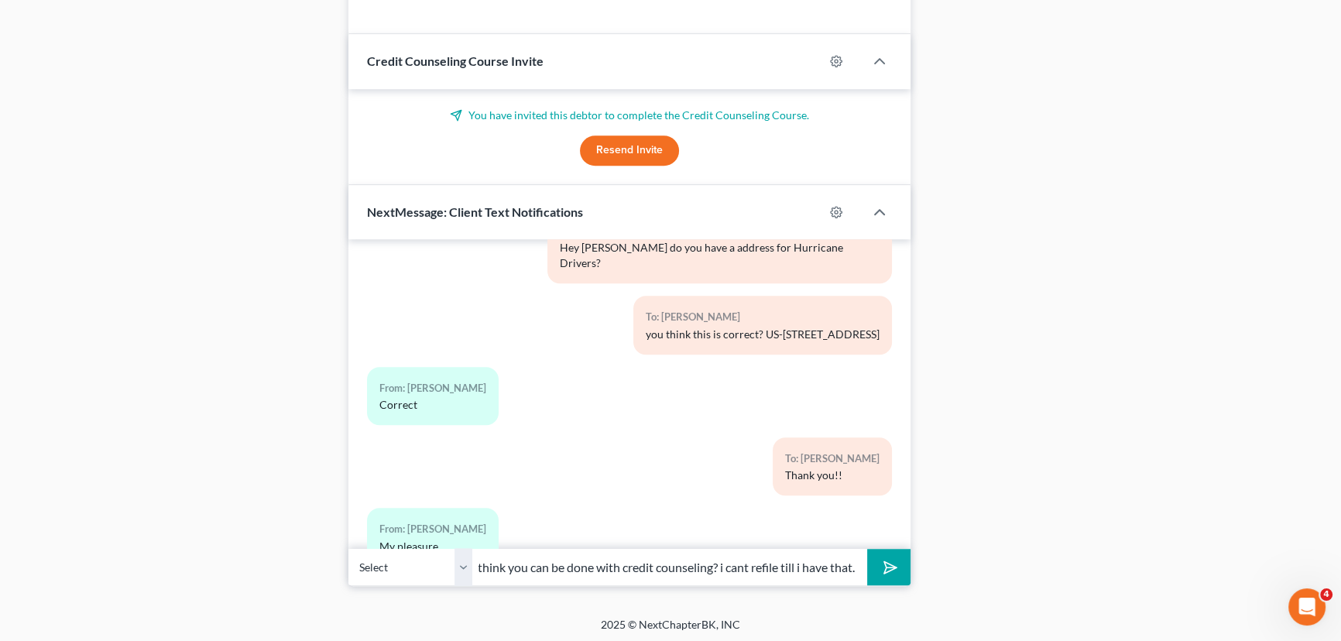
scroll to position [0, 130]
type input "Hey also, when do you think you can be done with credit counseling? i cant refi…"
click at [867, 549] on button "submit" at bounding box center [888, 567] width 43 height 36
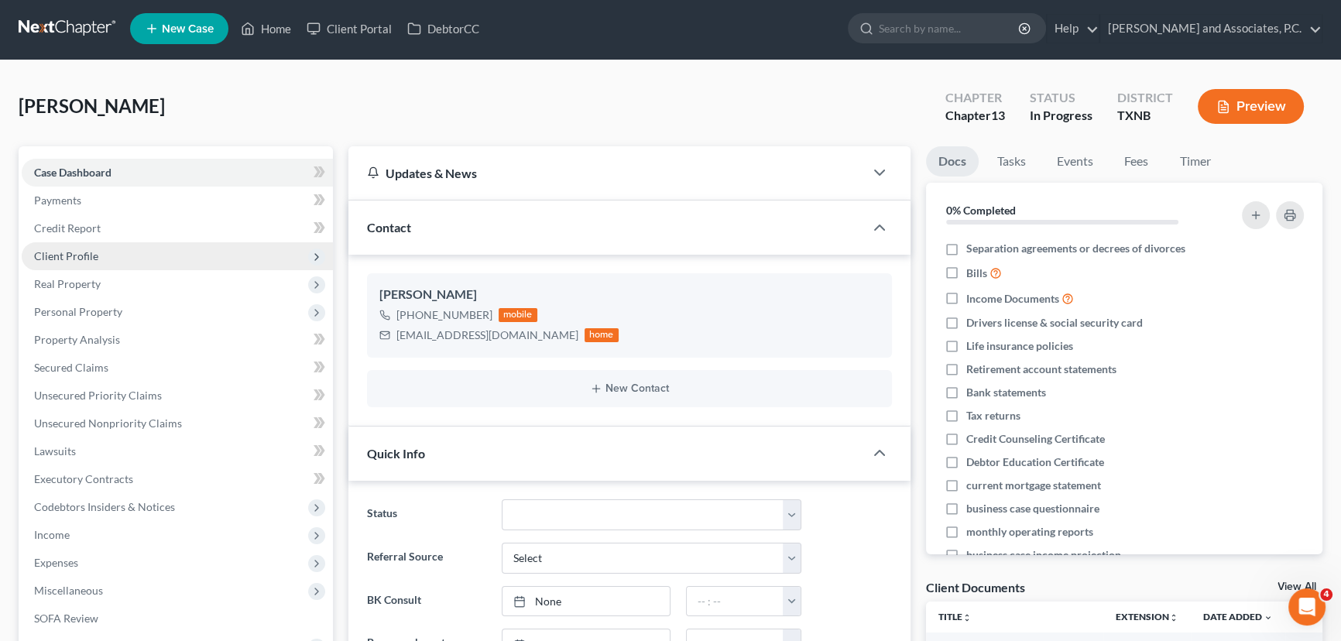
scroll to position [0, 0]
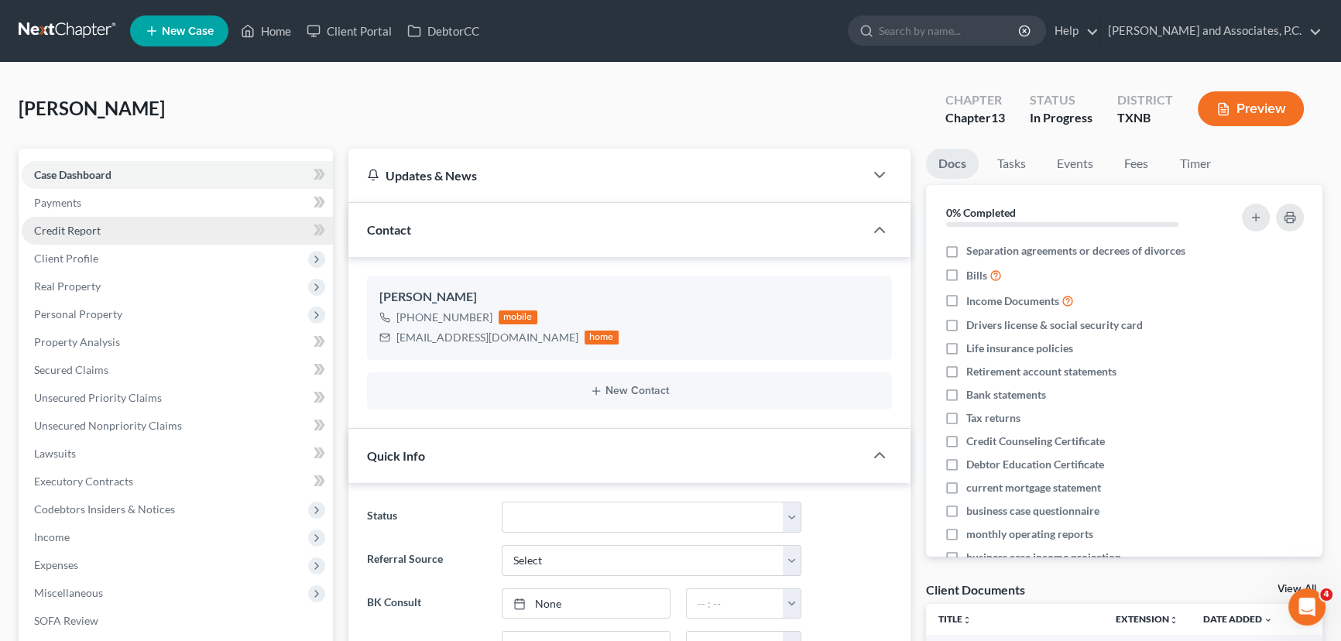
click at [86, 229] on span "Credit Report" at bounding box center [67, 230] width 67 height 13
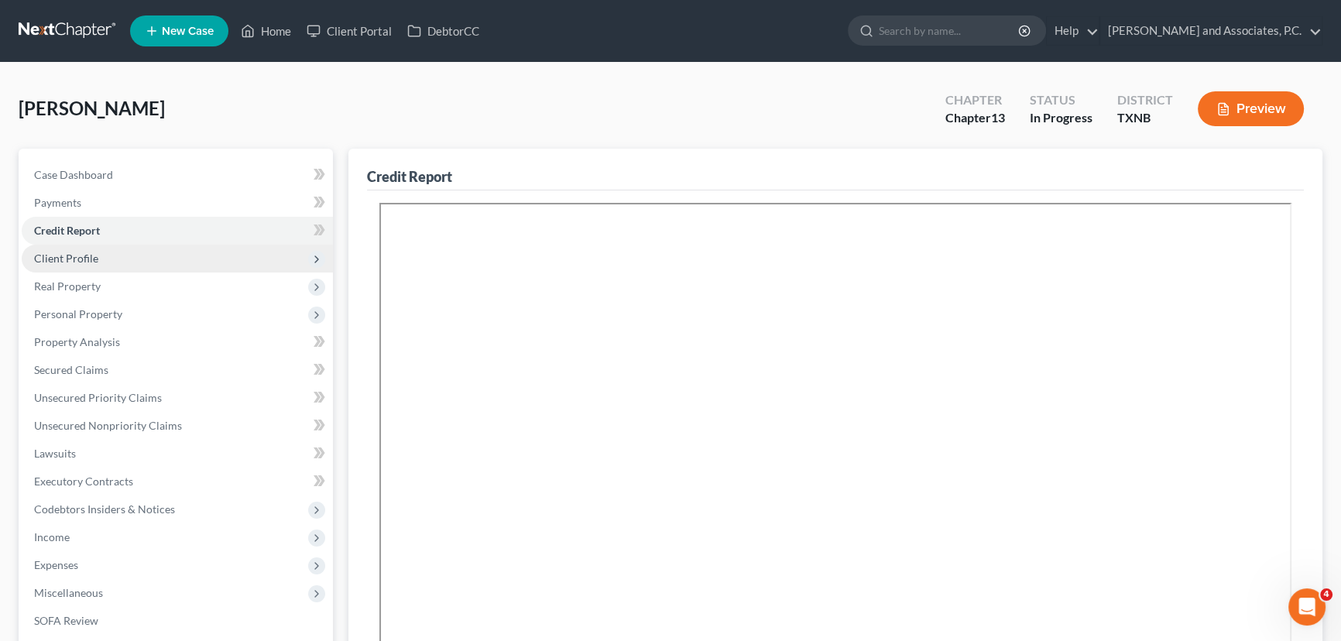
click at [69, 266] on span "Client Profile" at bounding box center [177, 259] width 311 height 28
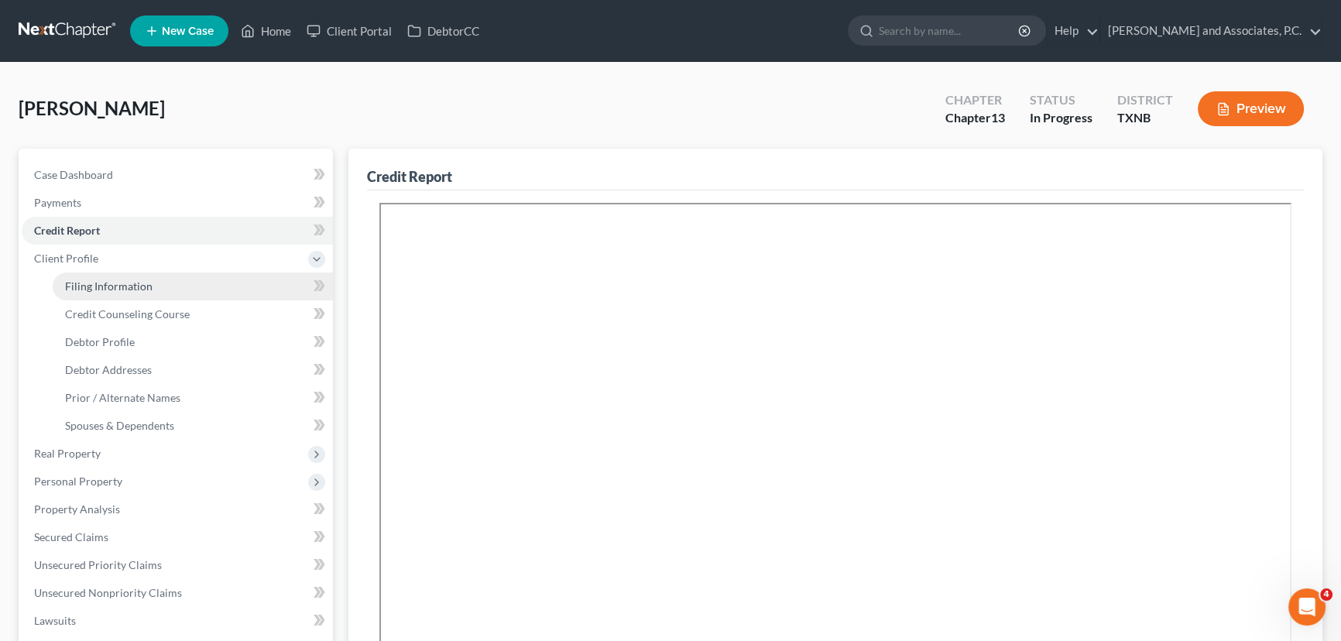
click at [69, 281] on span "Filing Information" at bounding box center [108, 285] width 87 height 13
select select "1"
select select "0"
select select "3"
select select "78"
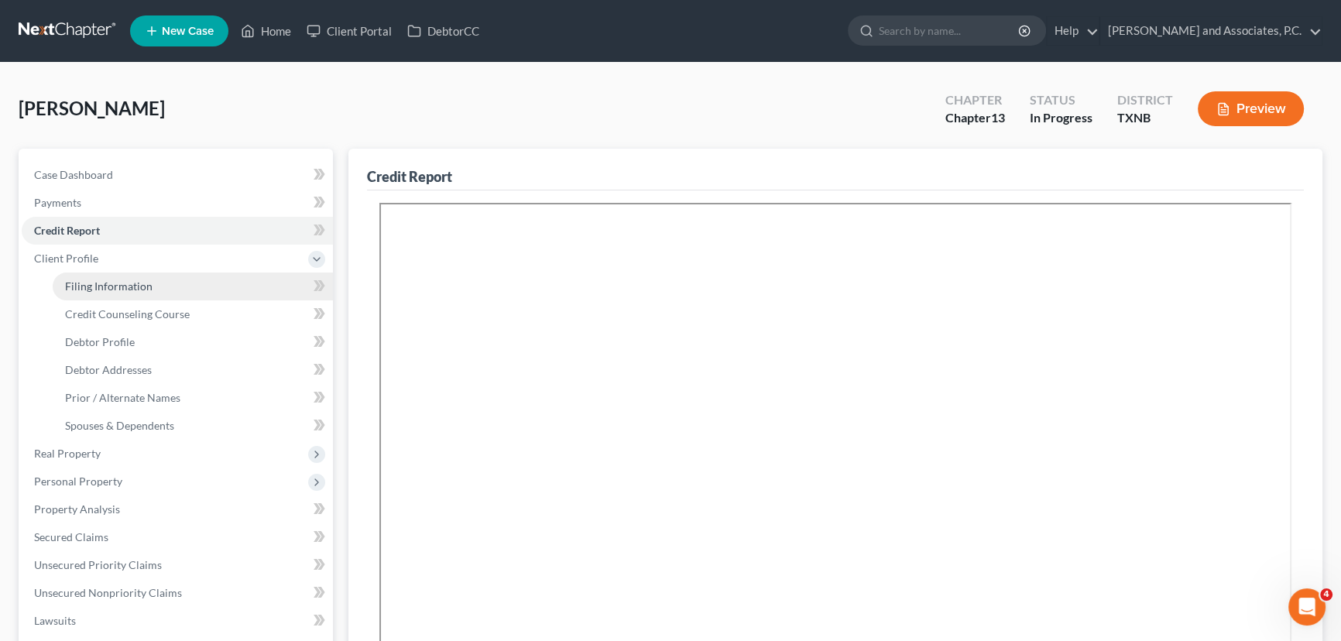
select select "0"
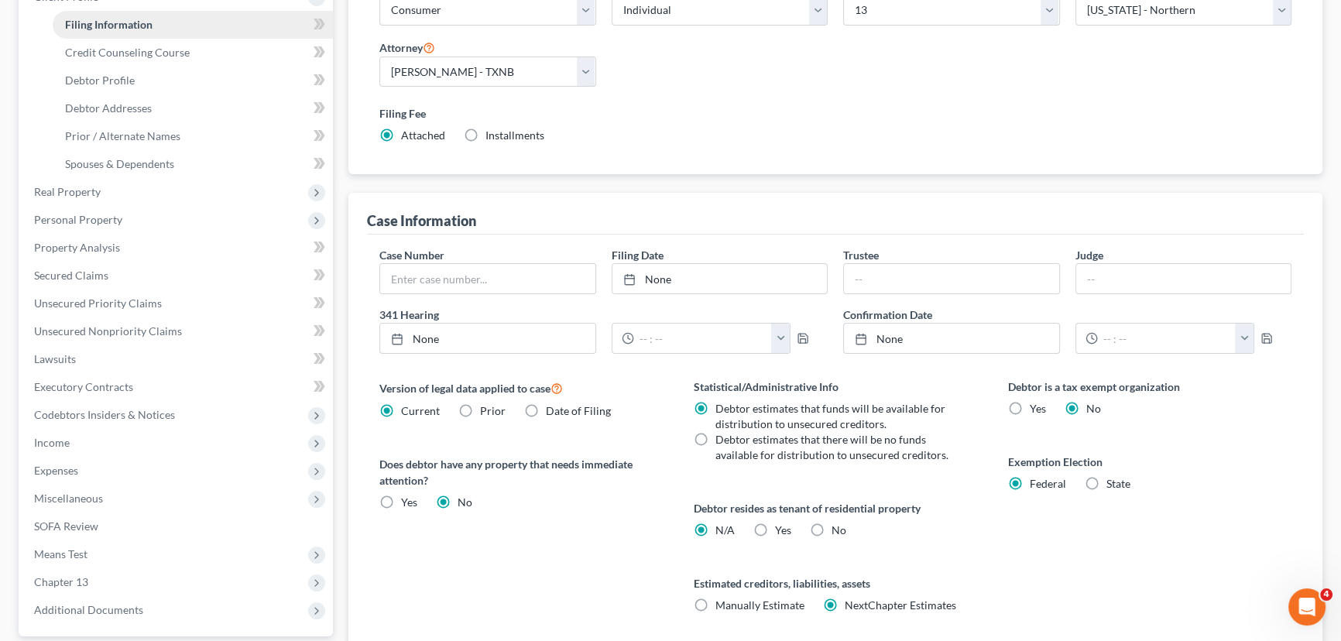
scroll to position [281, 0]
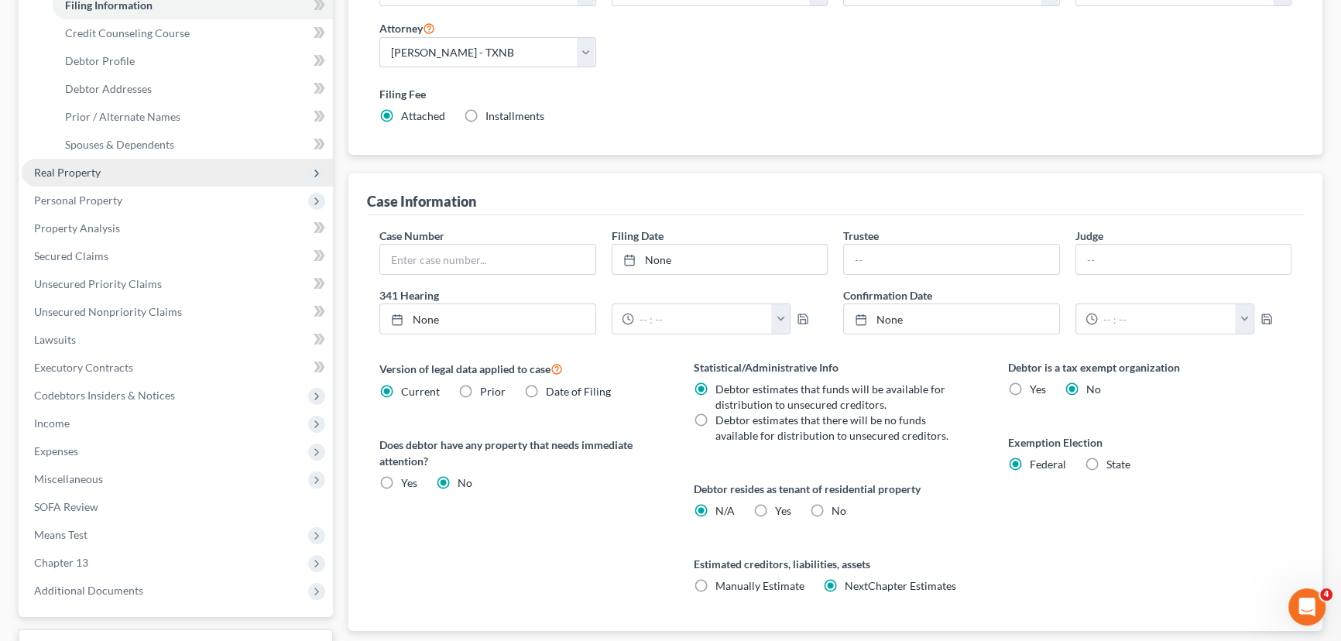
click at [93, 170] on span "Real Property" at bounding box center [67, 172] width 67 height 13
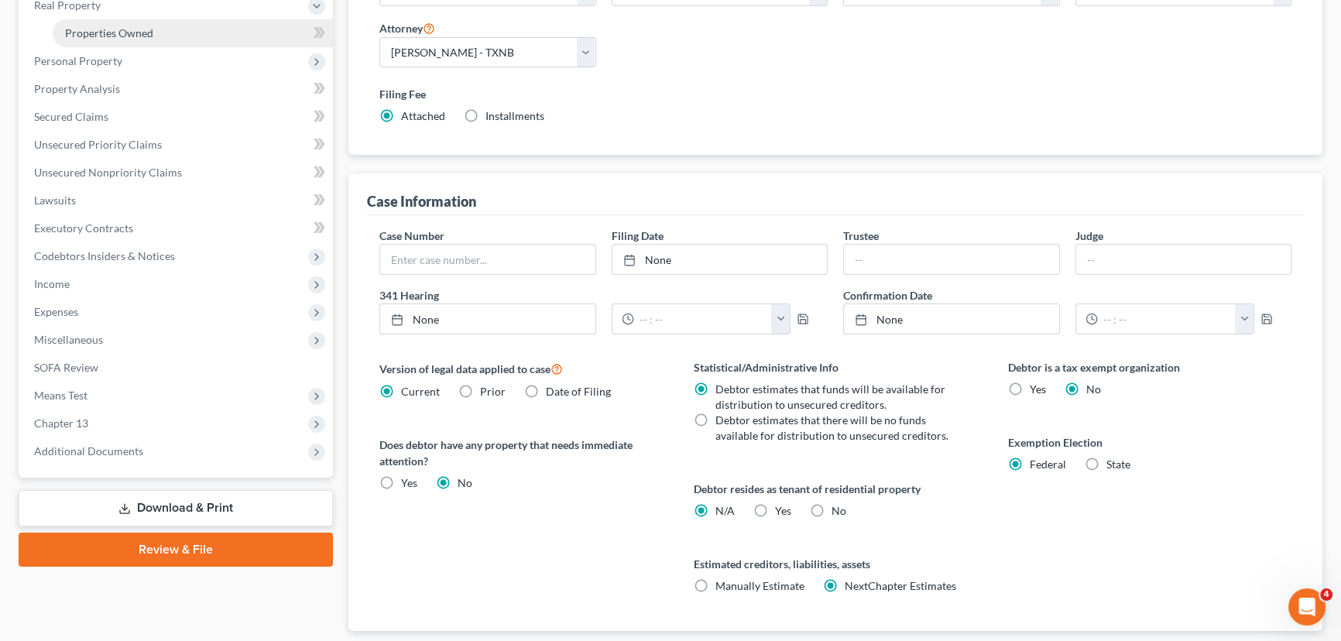
click at [135, 34] on span "Properties Owned" at bounding box center [109, 32] width 88 height 13
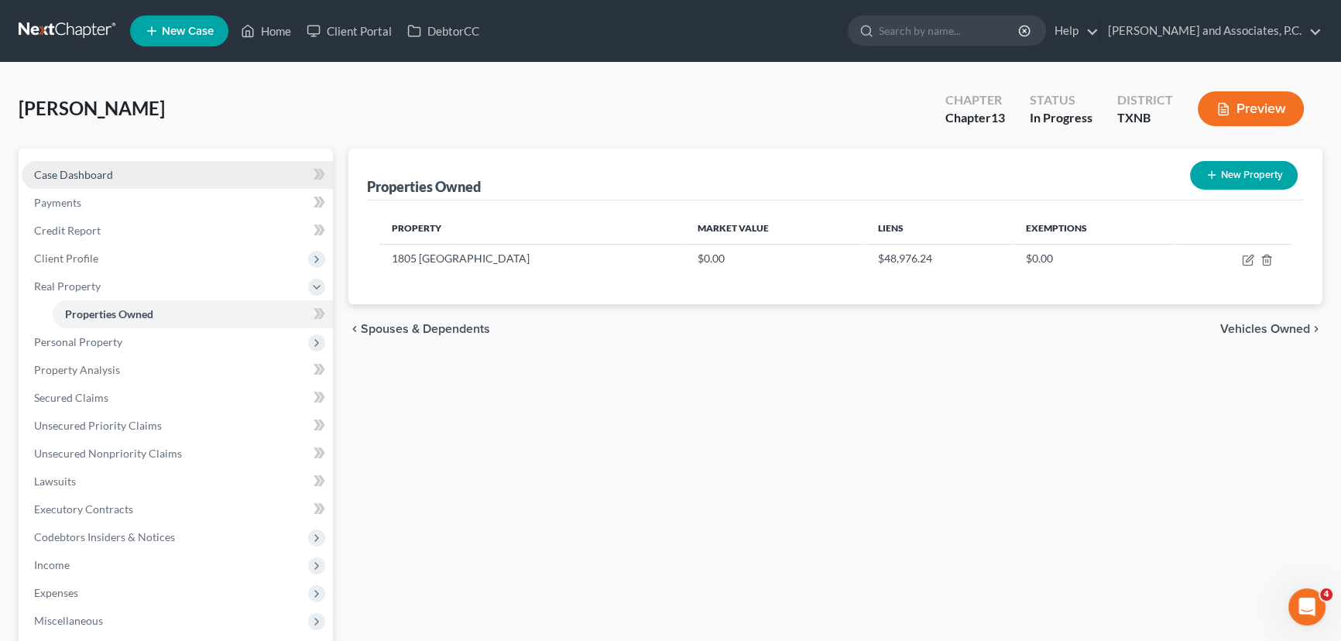
click at [96, 180] on link "Case Dashboard" at bounding box center [177, 175] width 311 height 28
select select "7"
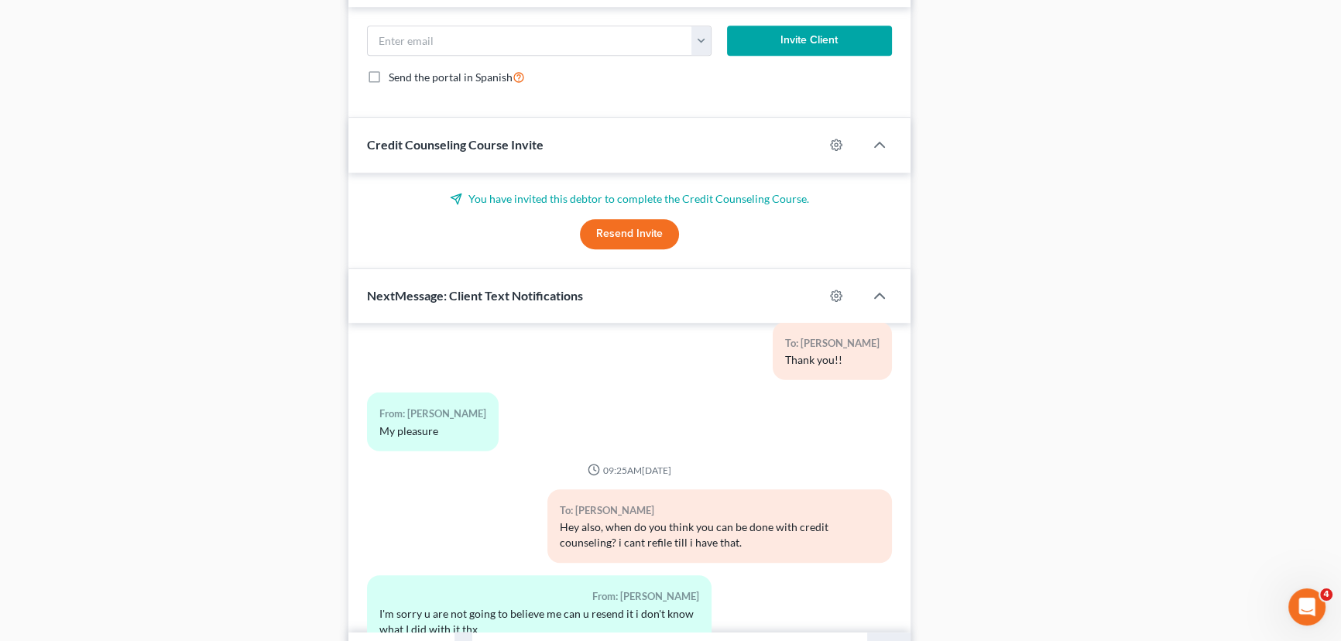
scroll to position [1126, 0]
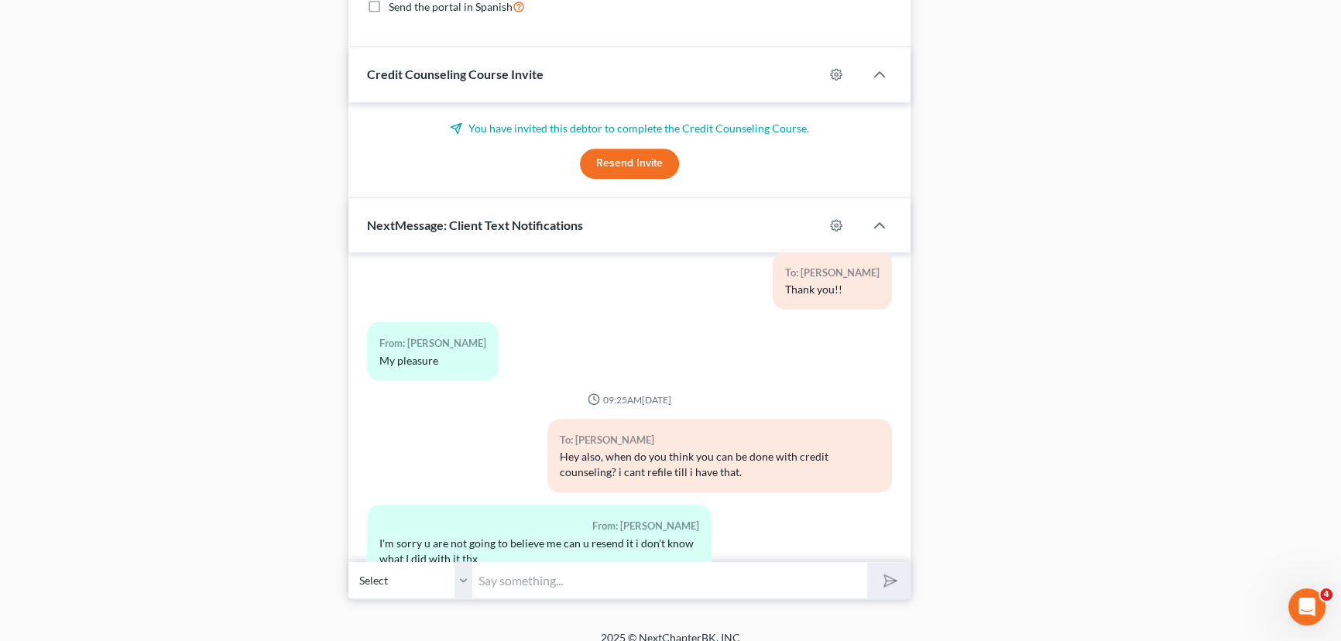
click at [627, 155] on button "Resend Invite" at bounding box center [629, 164] width 99 height 31
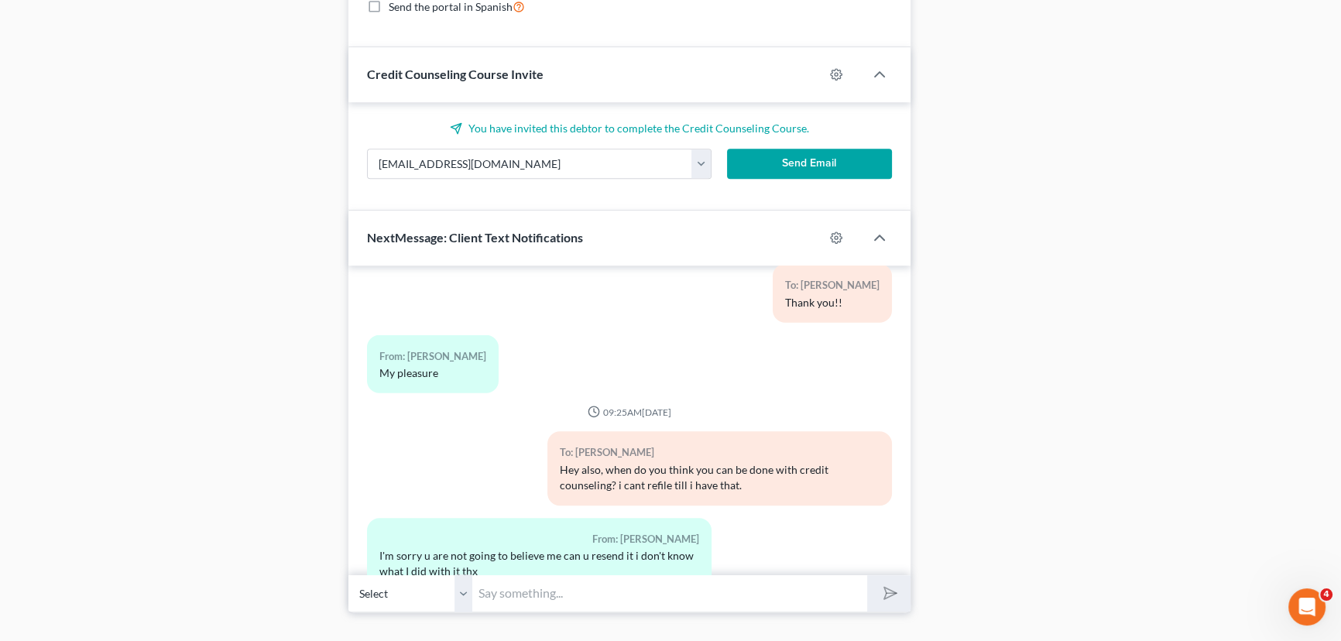
click at [800, 155] on button "Send Email" at bounding box center [809, 164] width 165 height 31
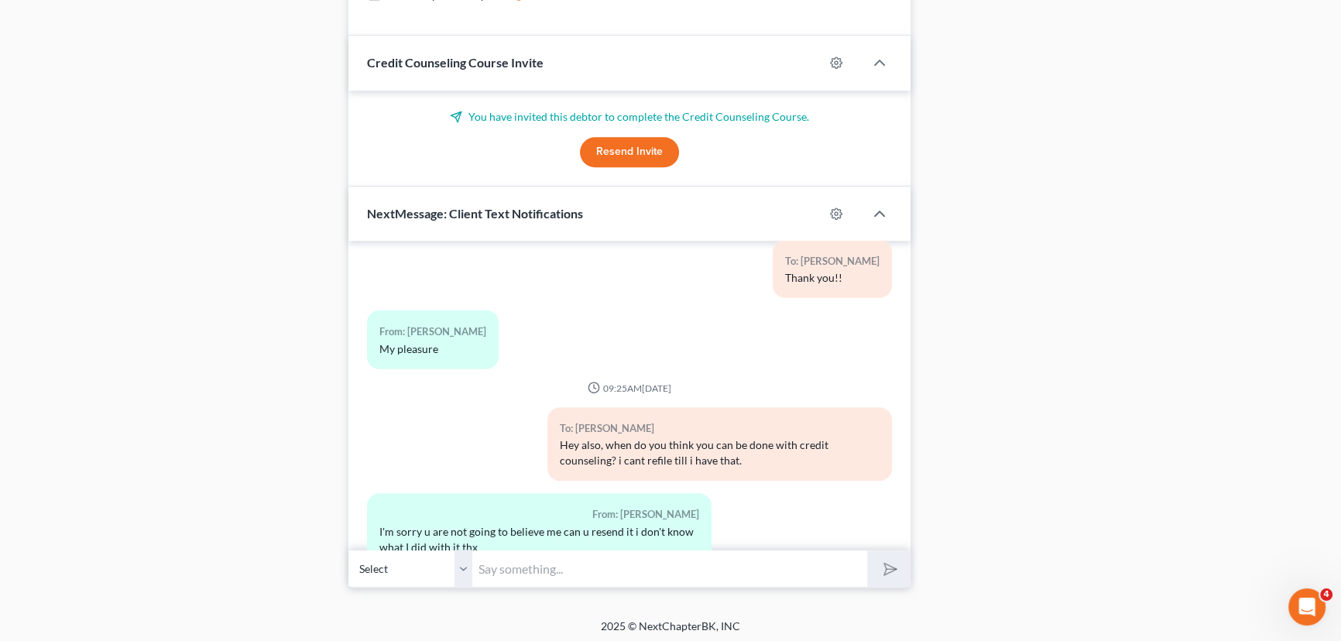
scroll to position [1139, 0]
click at [519, 557] on input "text" at bounding box center [669, 567] width 395 height 38
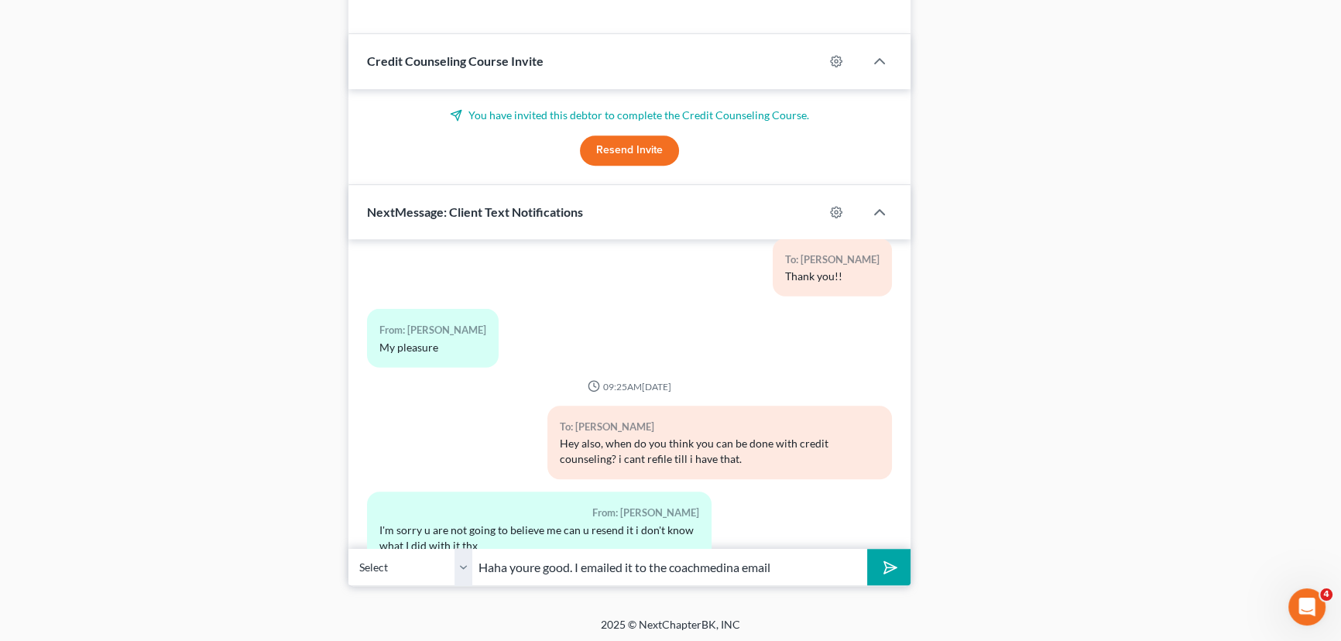
type input "Haha youre good. I emailed it to the coachmedina email"
click at [867, 549] on button "submit" at bounding box center [888, 567] width 43 height 36
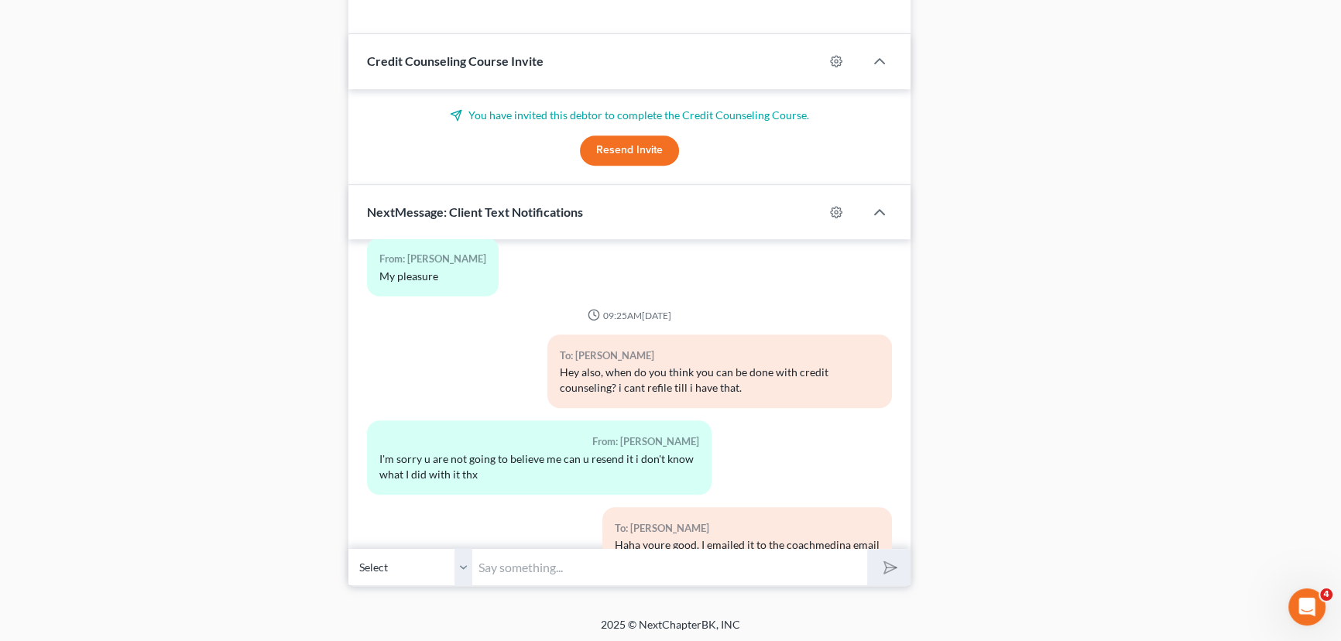
scroll to position [6000, 0]
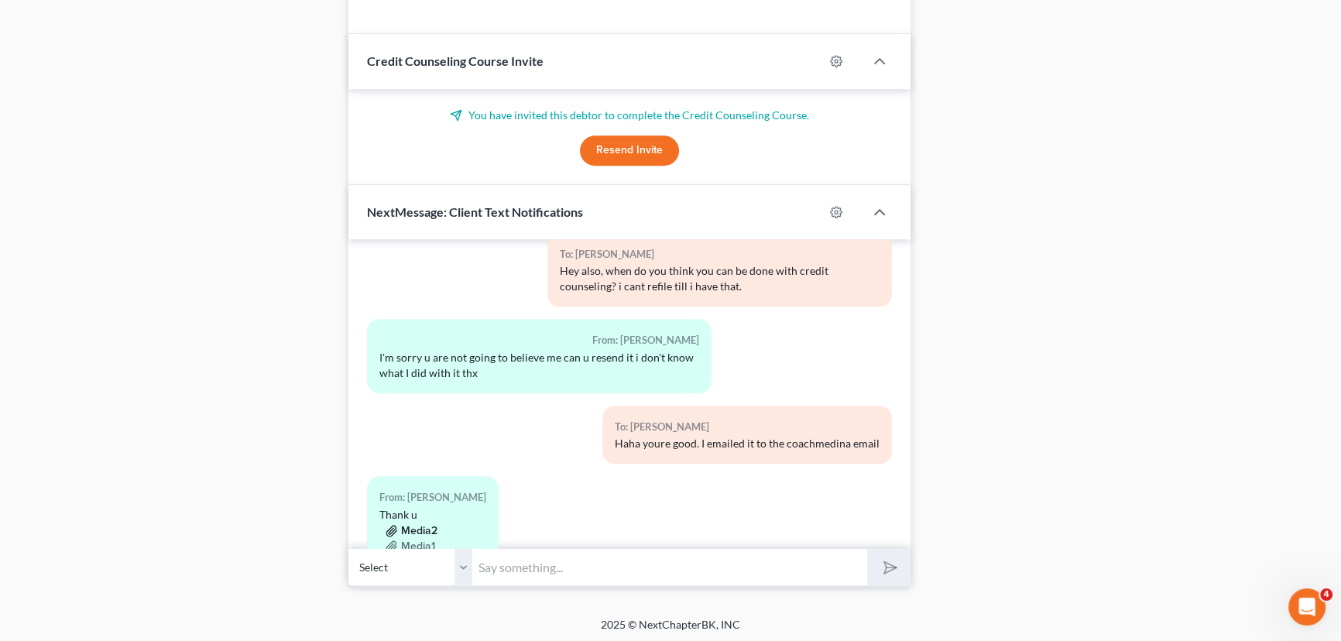
click at [416, 525] on button "Media2" at bounding box center [412, 531] width 52 height 12
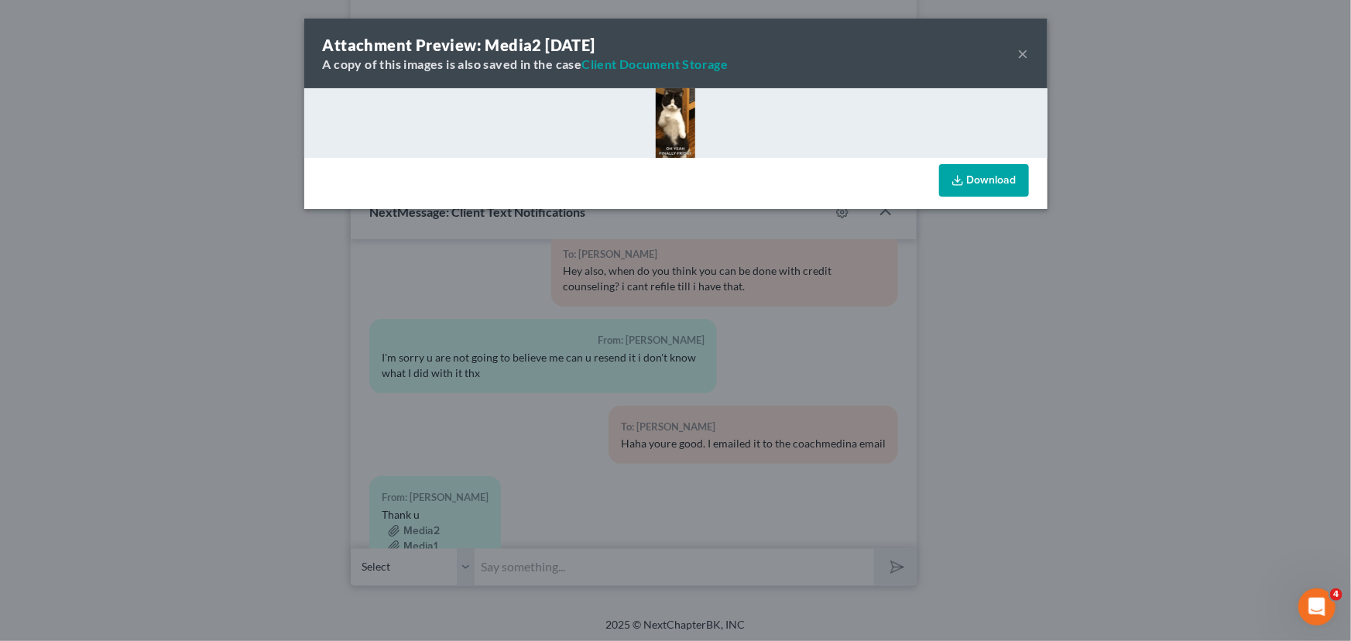
click at [1020, 49] on button "×" at bounding box center [1023, 53] width 11 height 19
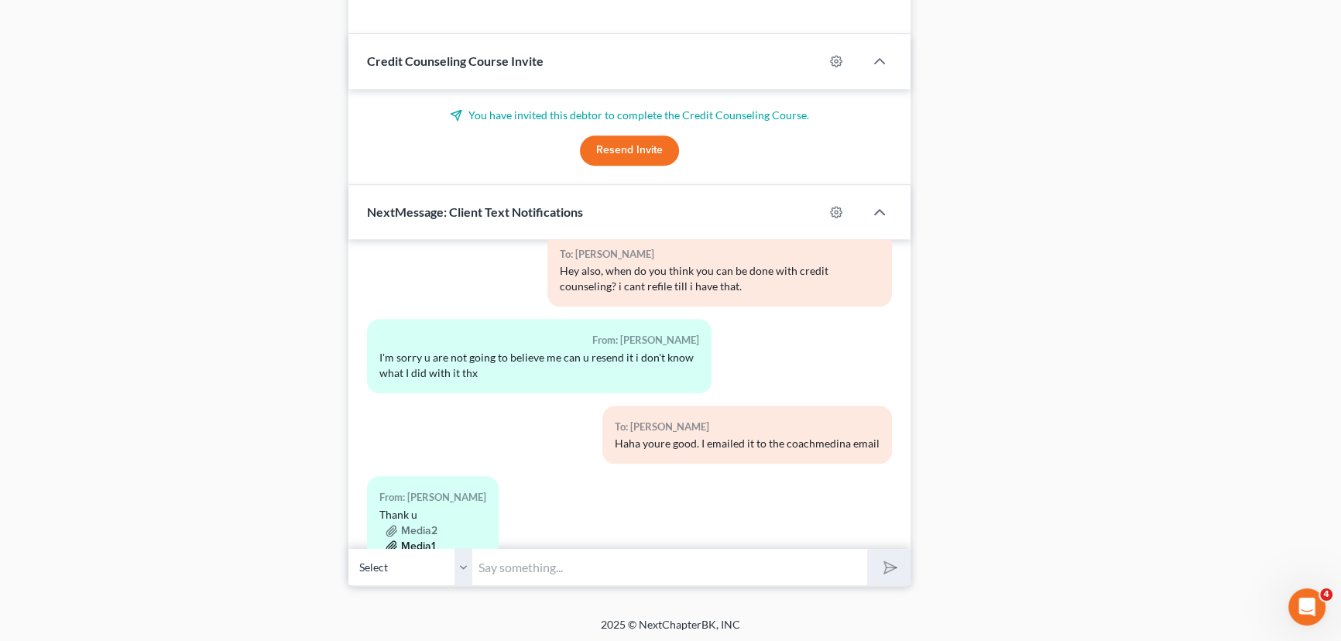
click at [424, 540] on button "Media1" at bounding box center [411, 546] width 50 height 12
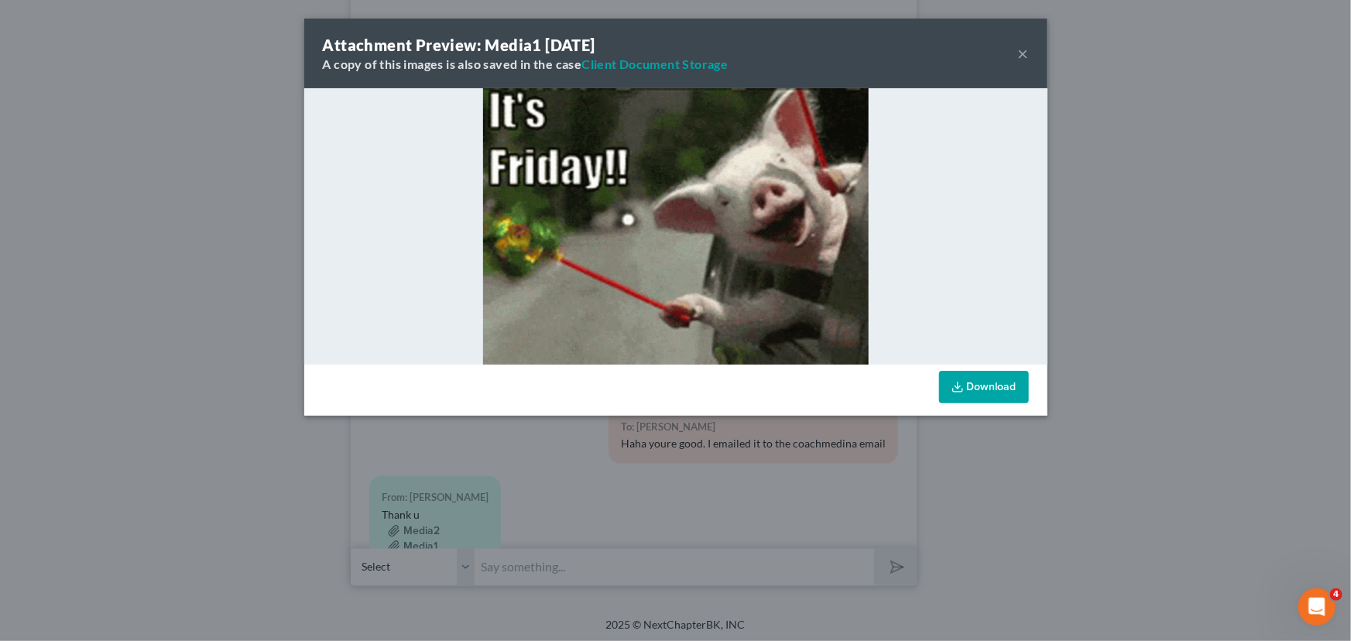
click at [1019, 53] on button "×" at bounding box center [1023, 53] width 11 height 19
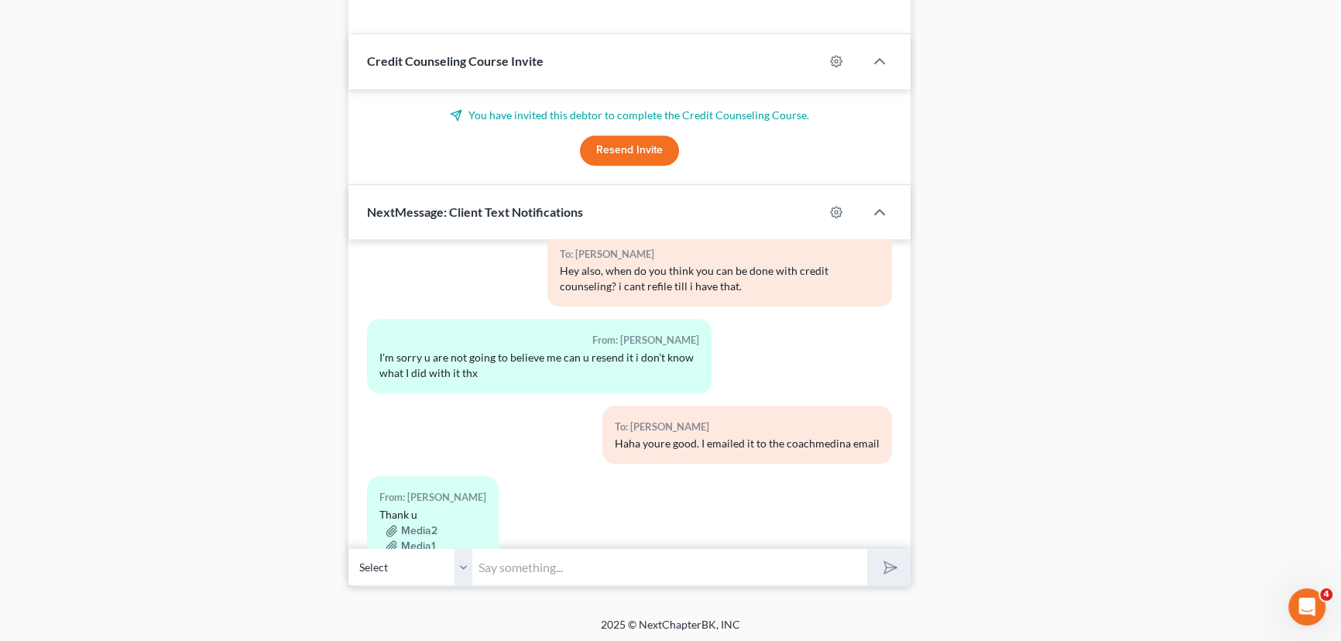
click at [536, 557] on input "text" at bounding box center [669, 567] width 395 height 38
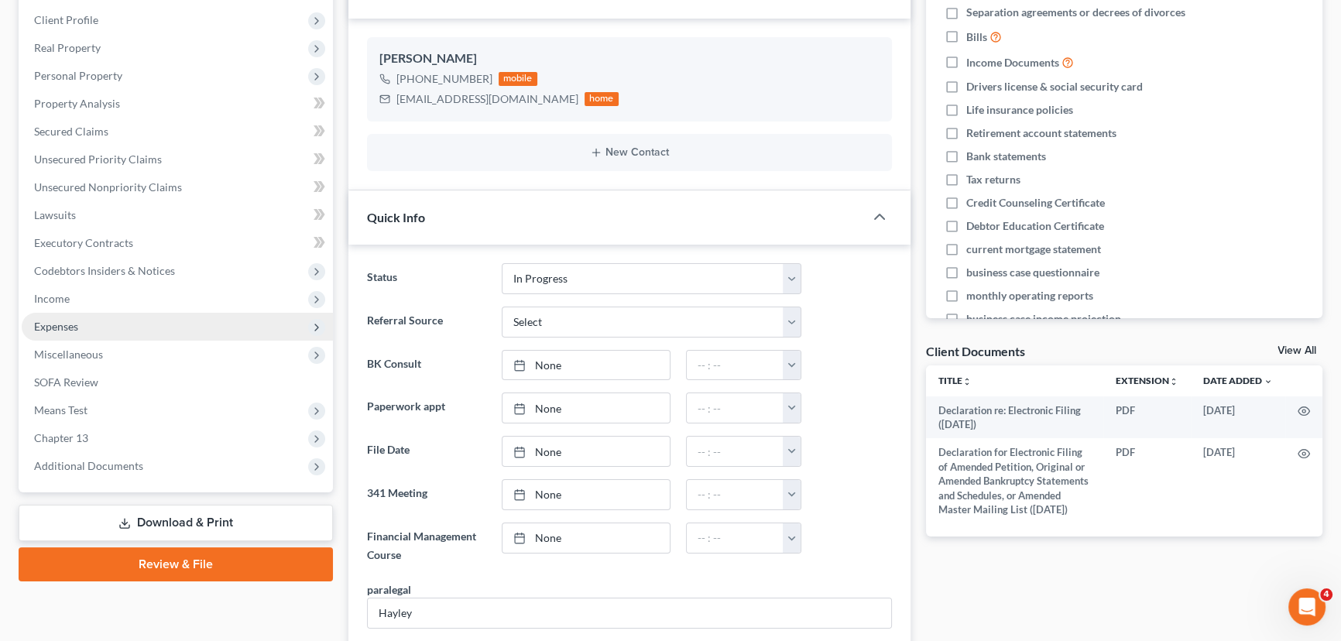
scroll to position [84, 0]
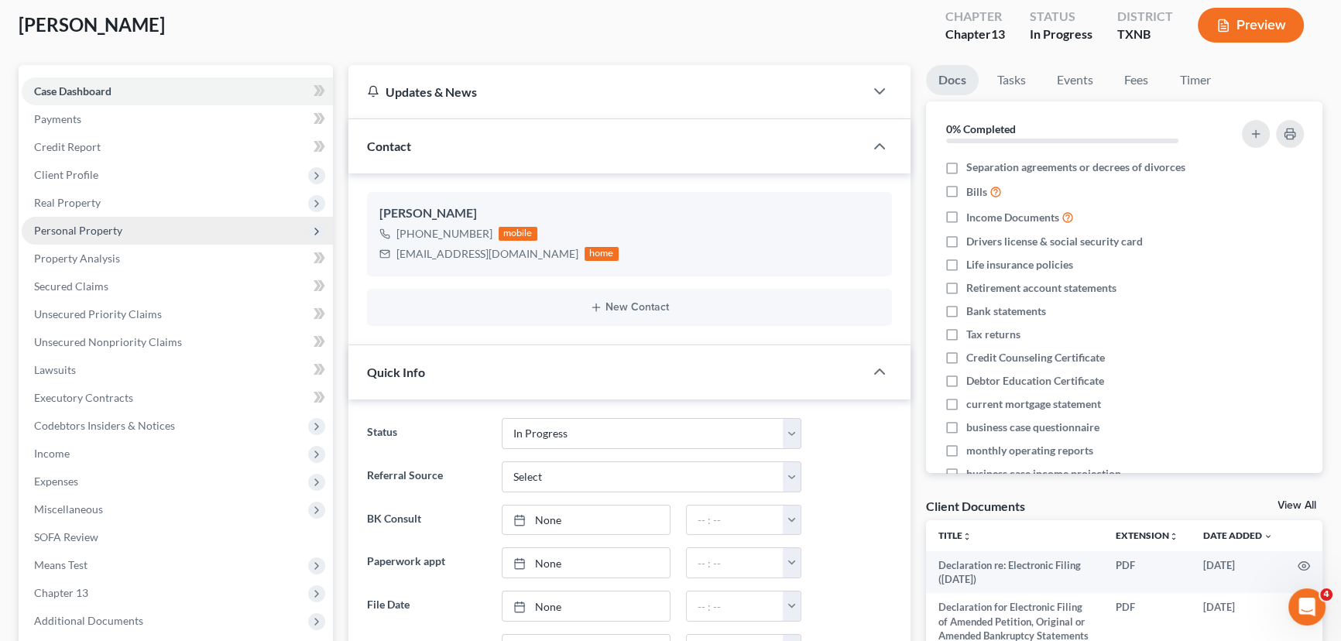
click at [100, 233] on span "Personal Property" at bounding box center [78, 230] width 88 height 13
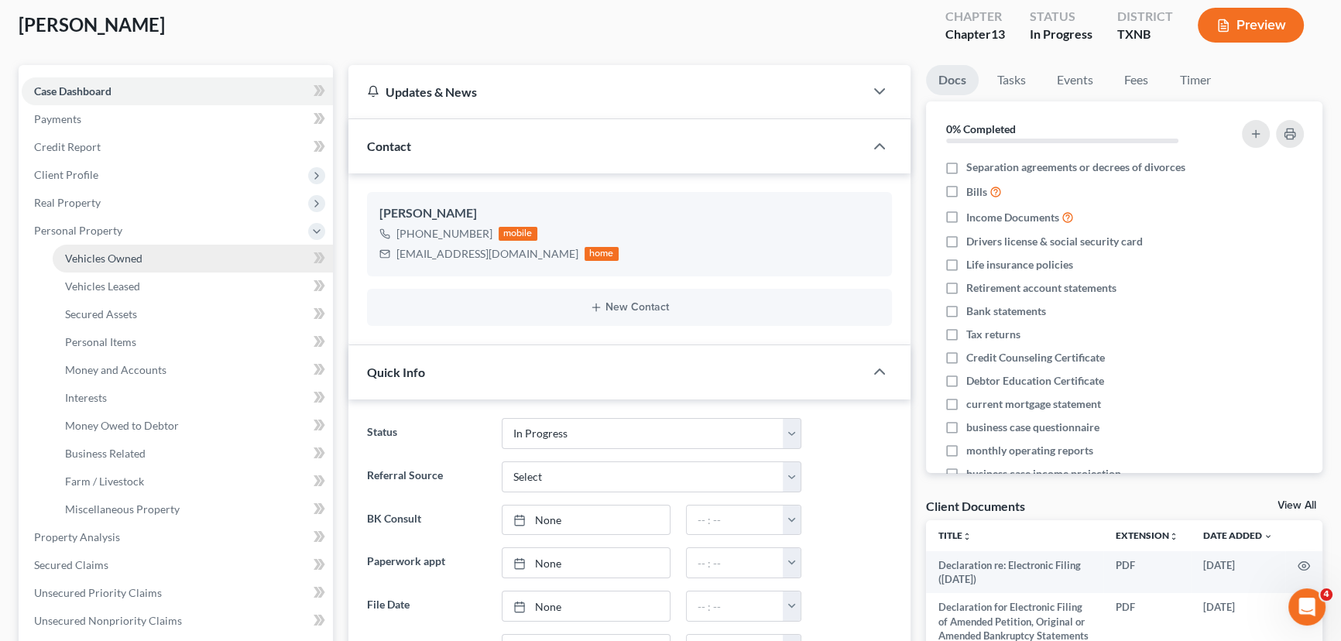
click at [96, 255] on span "Vehicles Owned" at bounding box center [103, 258] width 77 height 13
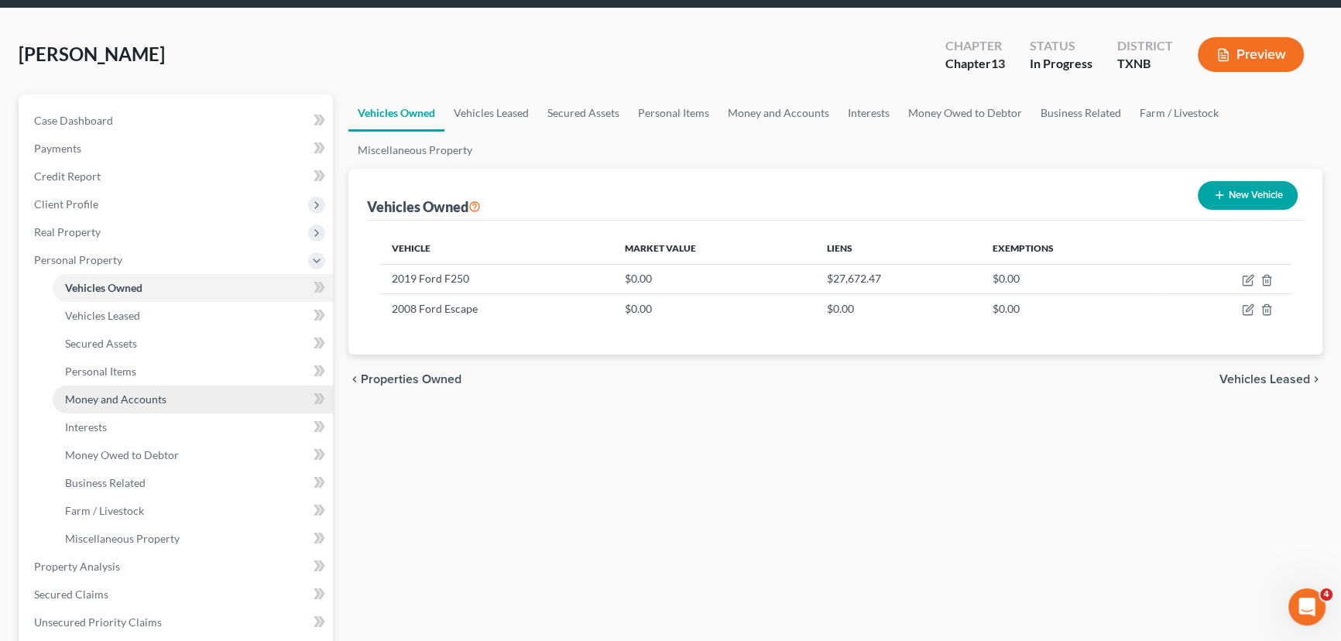
scroll to position [211, 0]
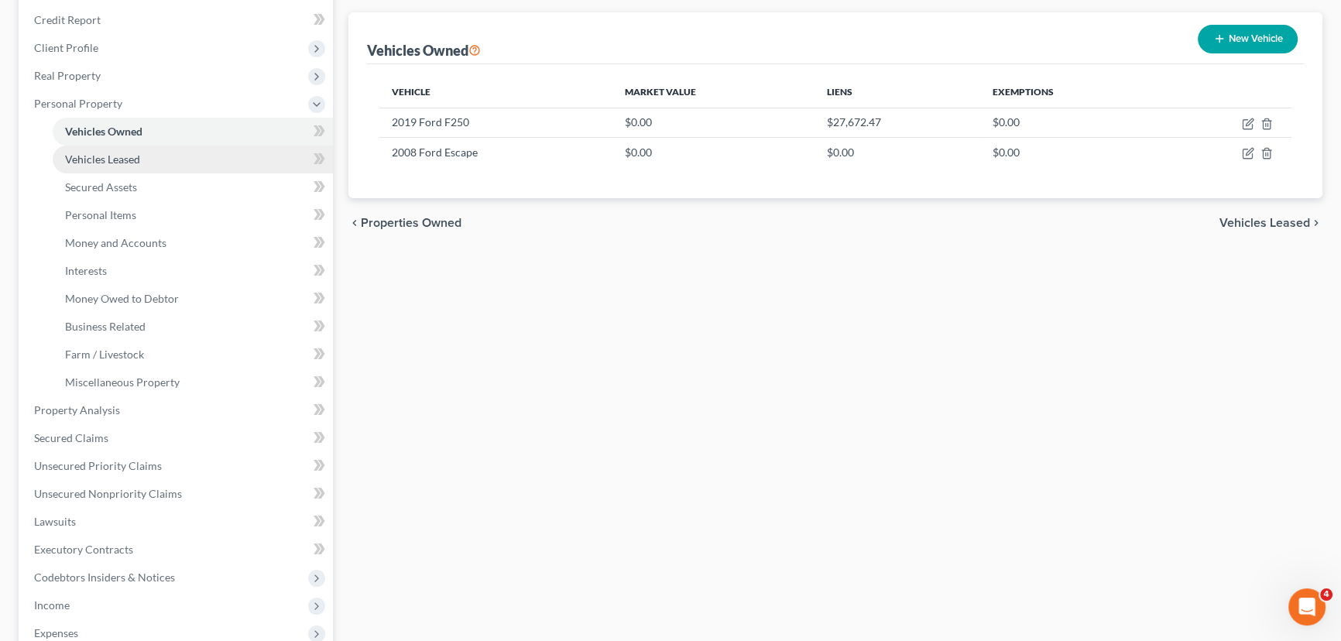
click at [144, 156] on link "Vehicles Leased" at bounding box center [193, 160] width 280 height 28
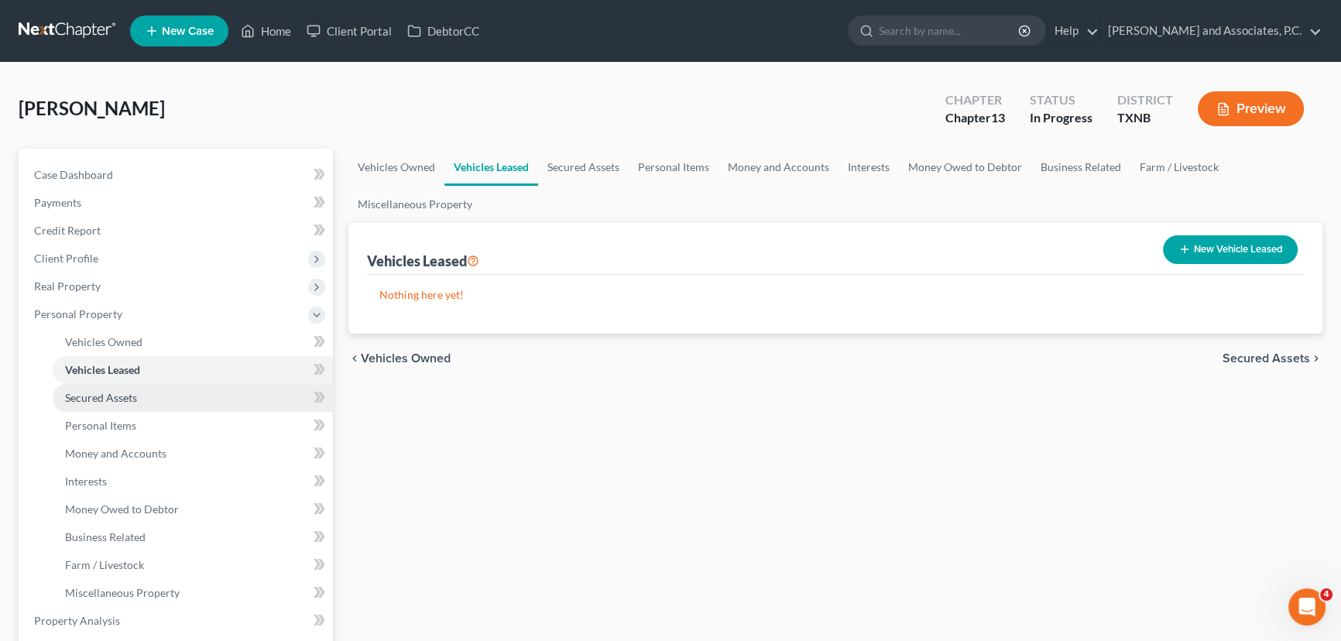
click at [139, 401] on link "Secured Assets" at bounding box center [193, 398] width 280 height 28
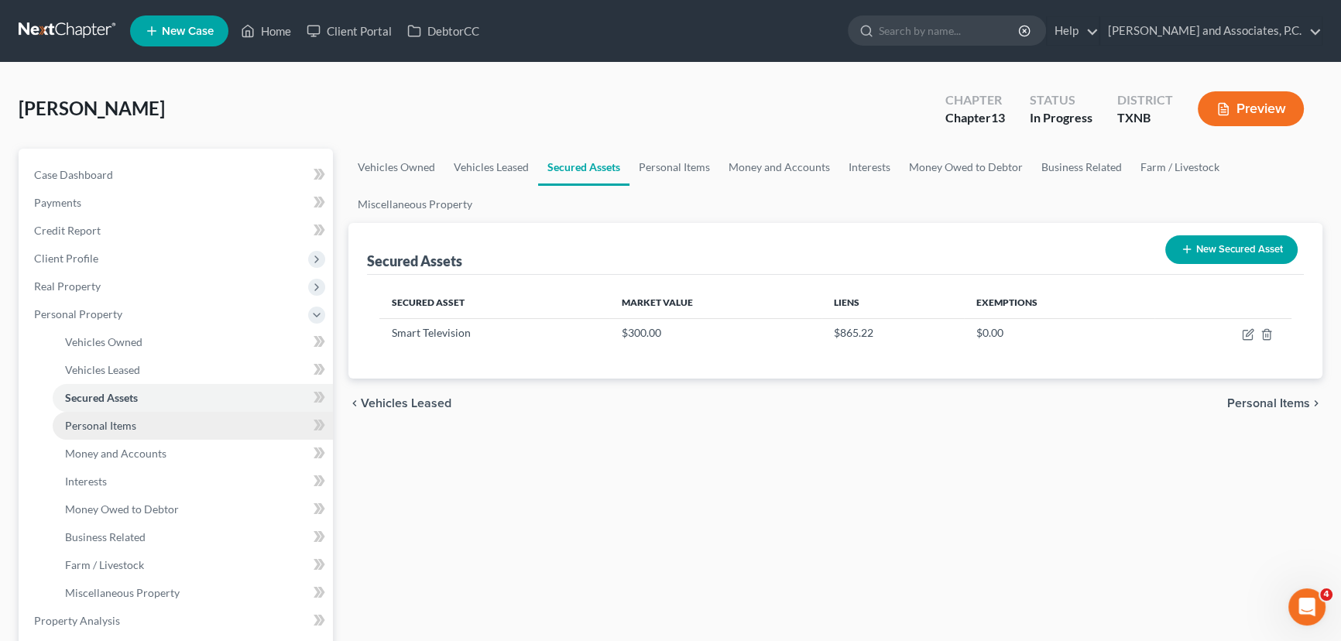
click at [139, 418] on link "Personal Items" at bounding box center [193, 426] width 280 height 28
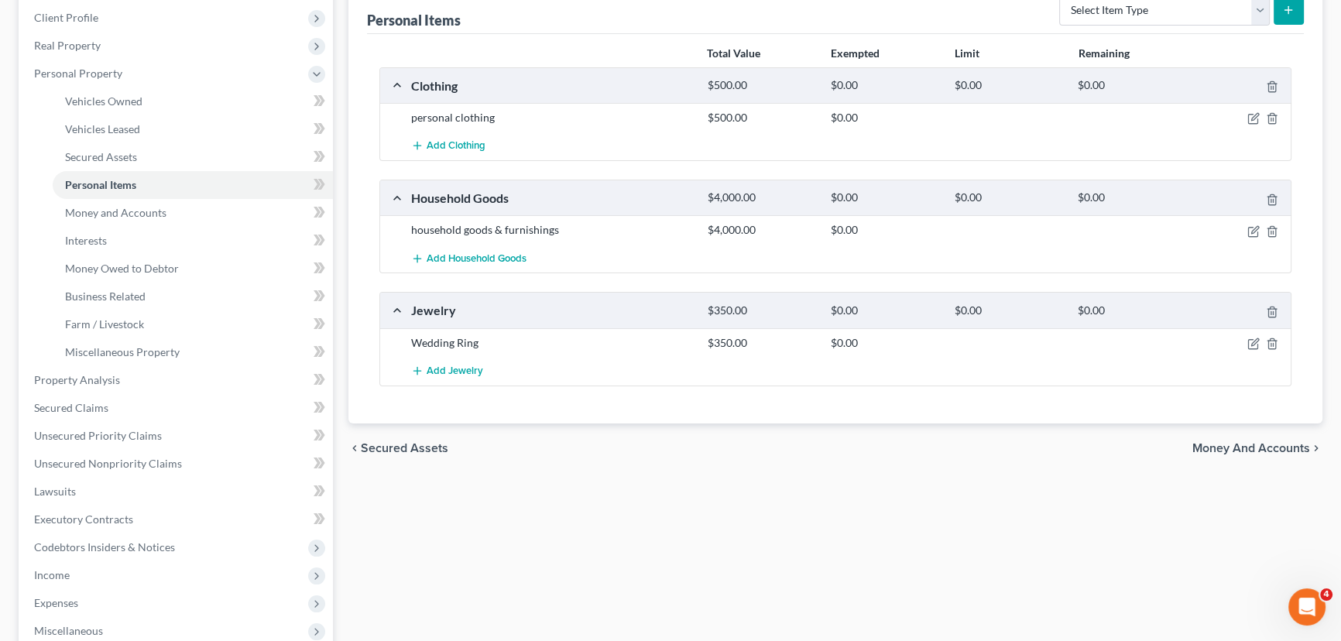
scroll to position [281, 0]
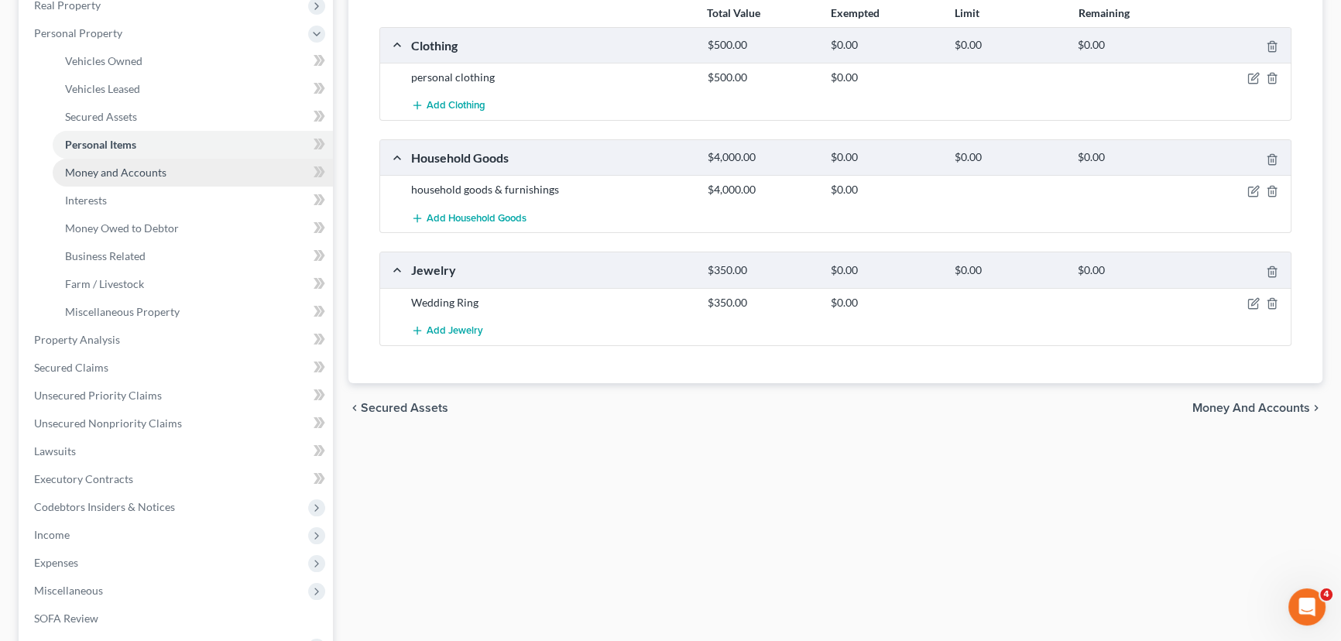
click at [139, 163] on link "Money and Accounts" at bounding box center [193, 173] width 280 height 28
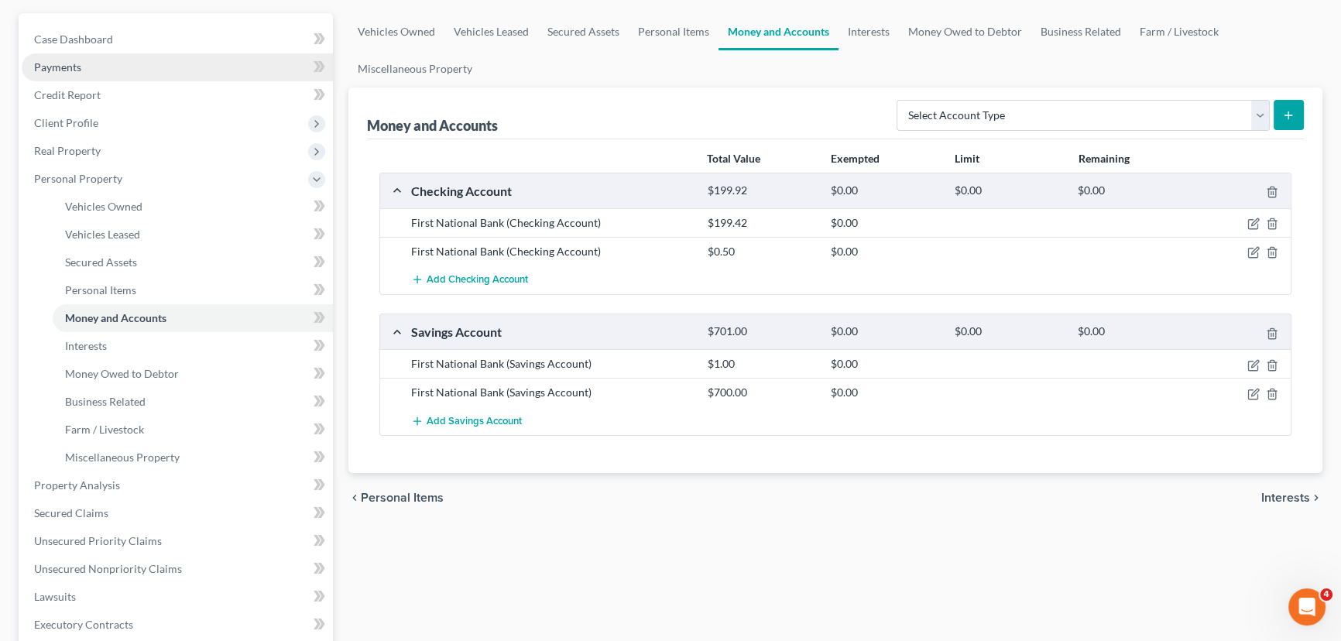
scroll to position [140, 0]
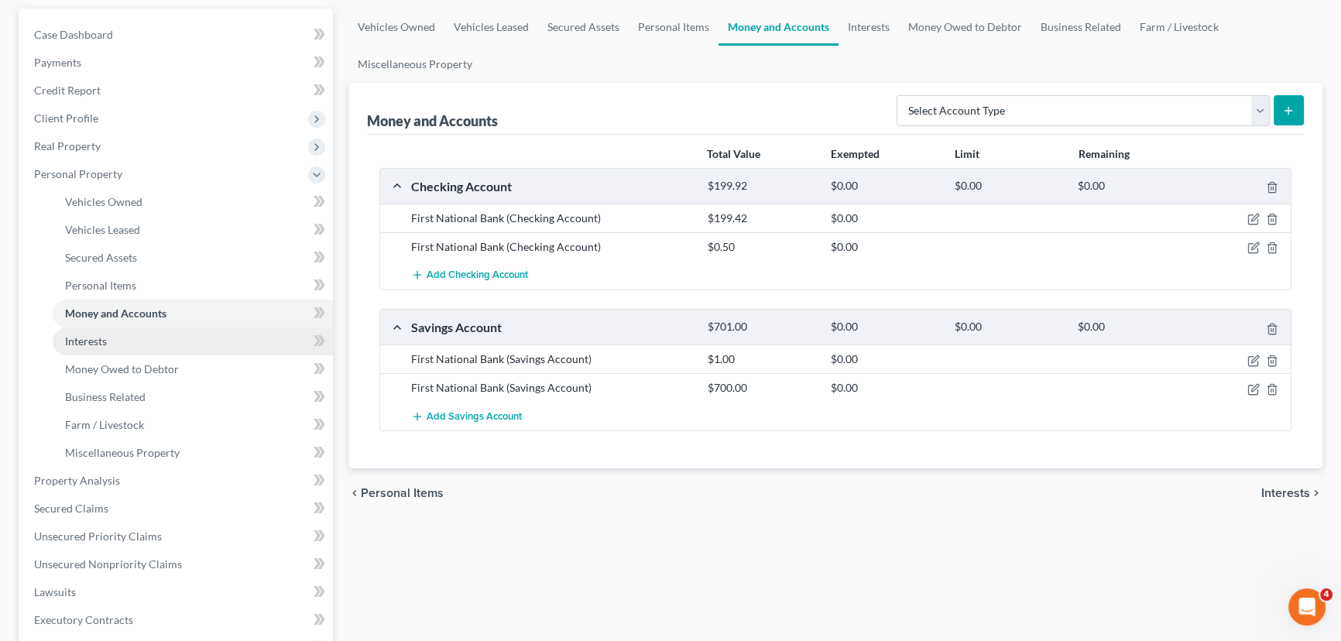
click at [102, 348] on link "Interests" at bounding box center [193, 341] width 280 height 28
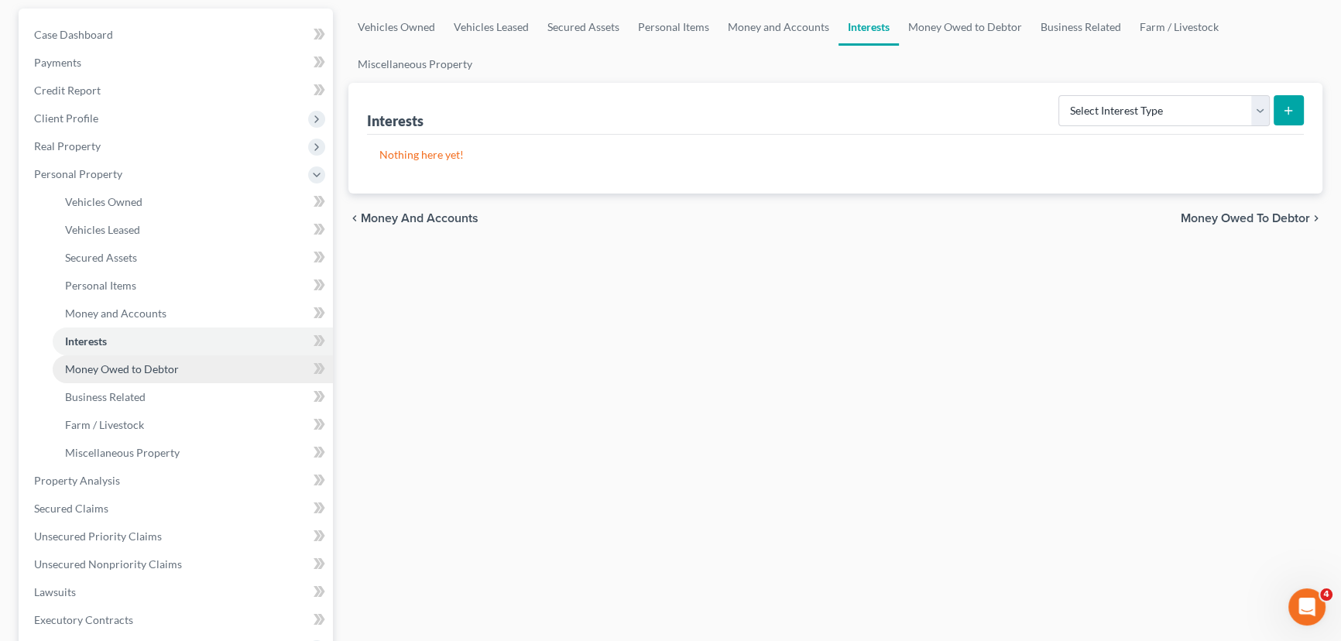
click at [81, 356] on link "Money Owed to Debtor" at bounding box center [193, 369] width 280 height 28
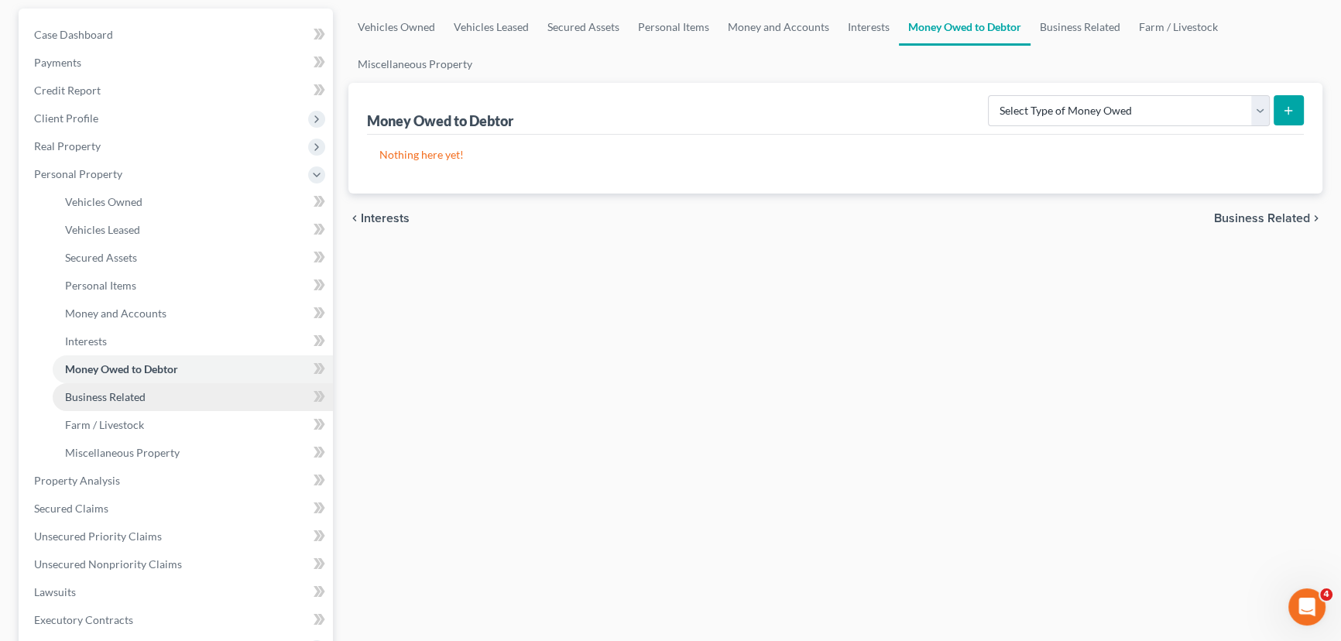
click at [116, 390] on span "Business Related" at bounding box center [105, 396] width 81 height 13
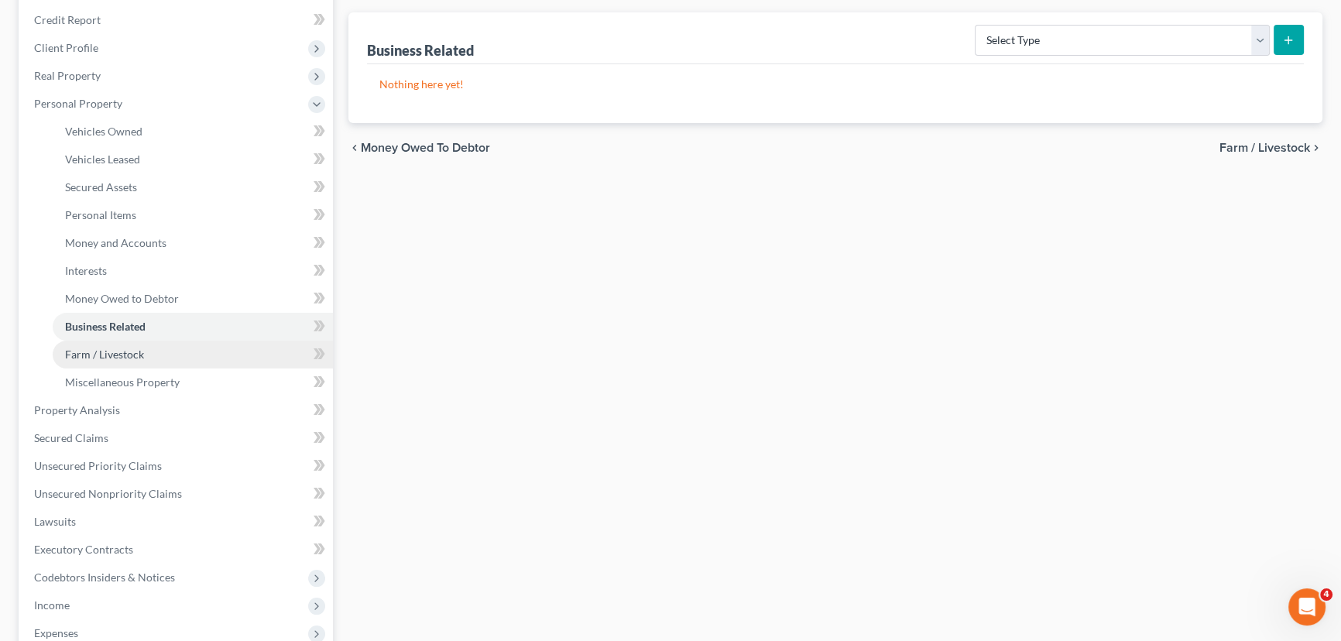
click at [98, 342] on link "Farm / Livestock" at bounding box center [193, 355] width 280 height 28
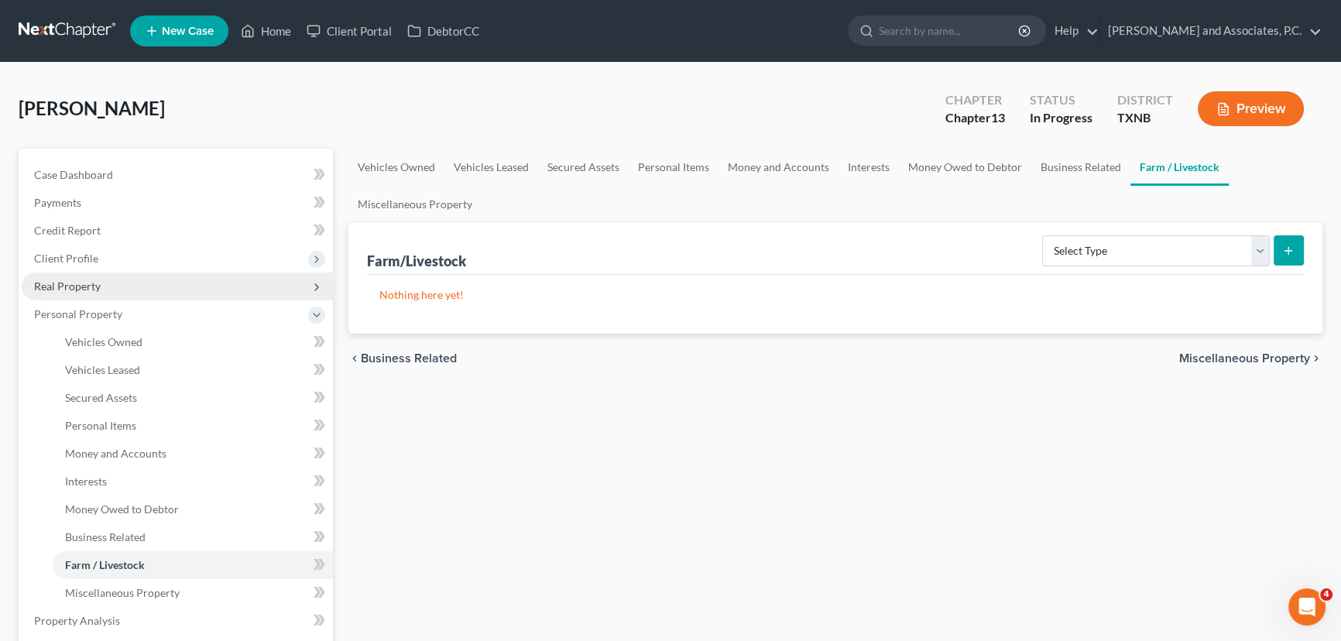
scroll to position [211, 0]
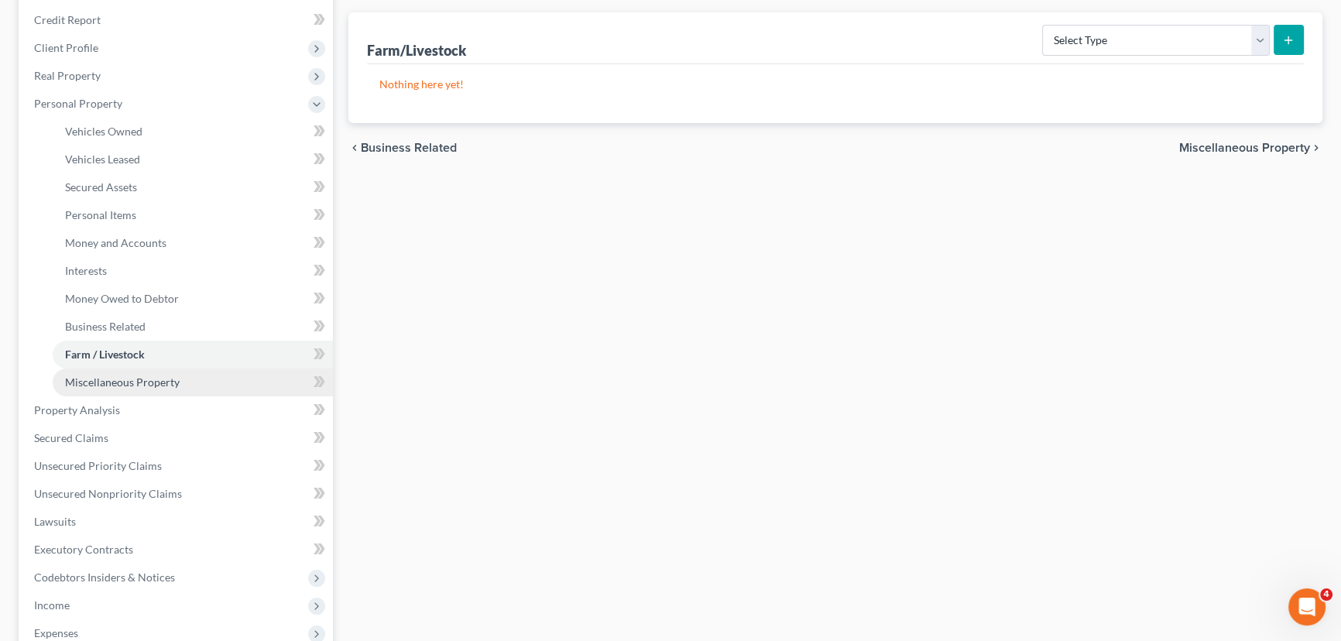
click at [101, 378] on span "Miscellaneous Property" at bounding box center [122, 381] width 115 height 13
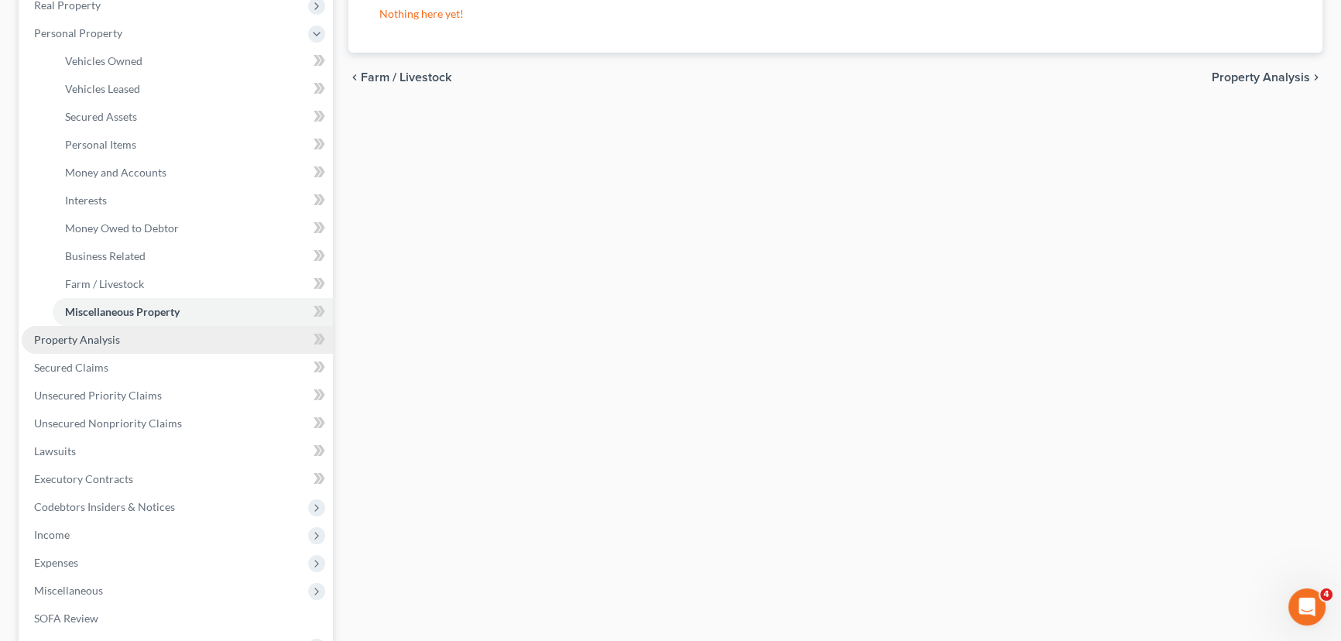
click at [111, 337] on span "Property Analysis" at bounding box center [77, 339] width 86 height 13
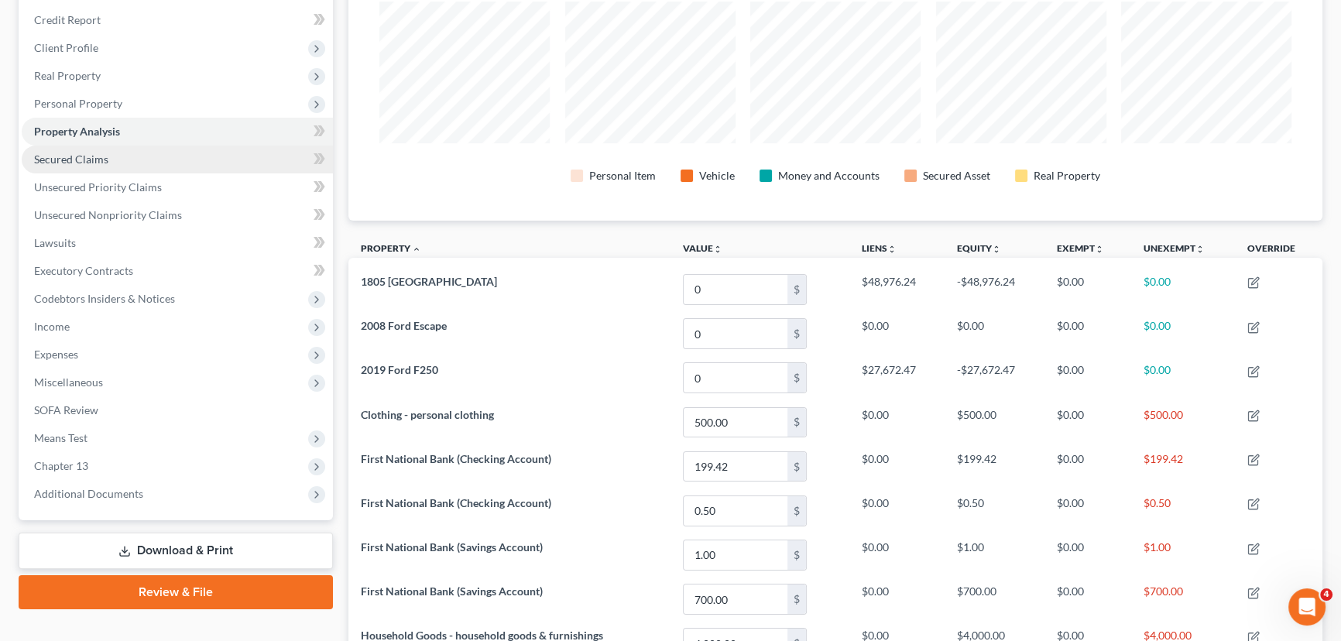
click at [118, 155] on link "Secured Claims" at bounding box center [177, 160] width 311 height 28
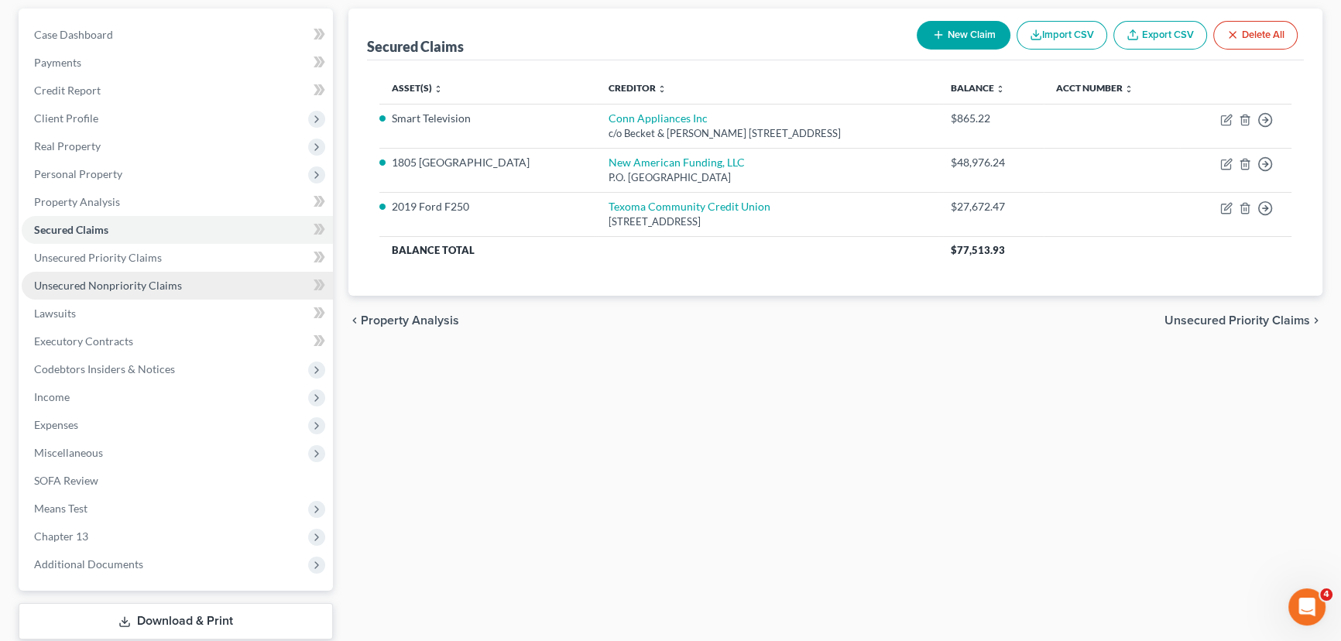
click at [135, 283] on span "Unsecured Nonpriority Claims" at bounding box center [108, 285] width 148 height 13
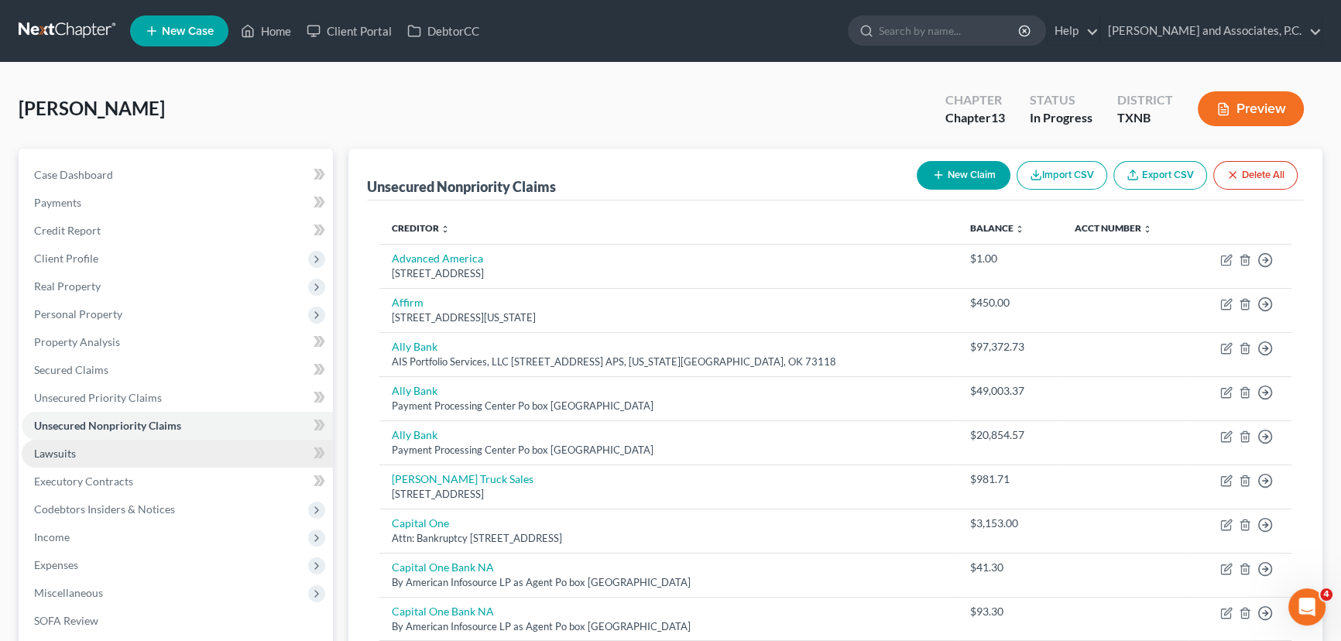
click at [90, 453] on link "Lawsuits" at bounding box center [177, 454] width 311 height 28
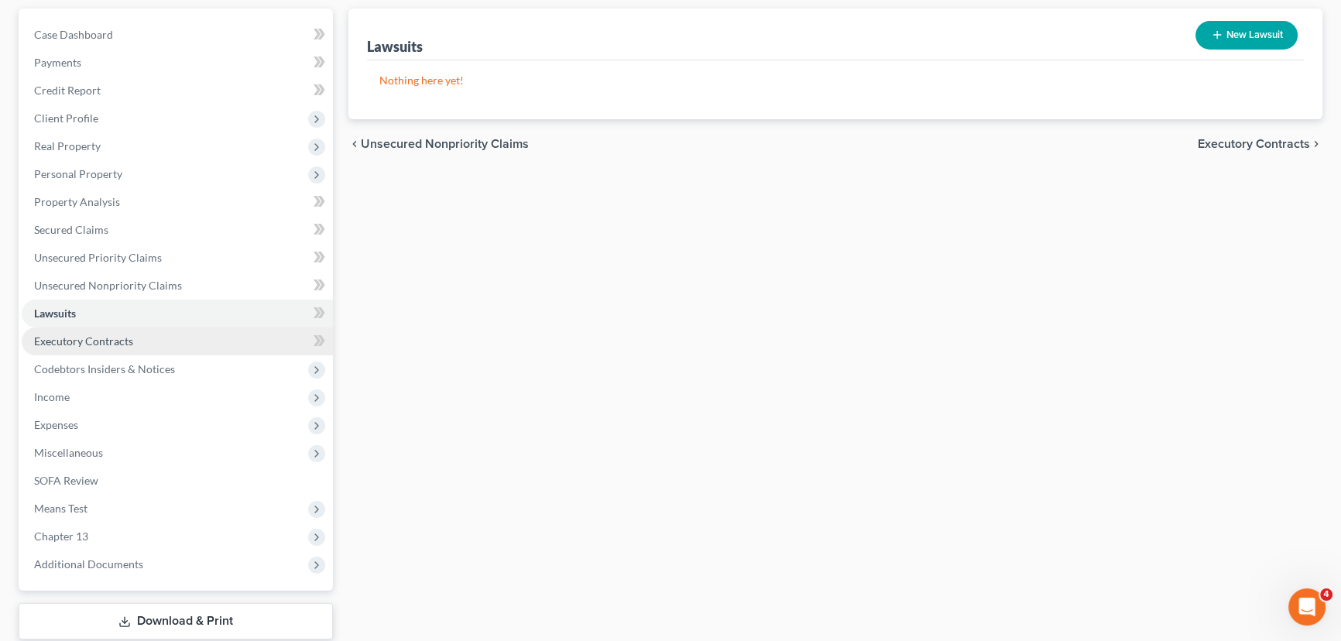
click at [55, 342] on span "Executory Contracts" at bounding box center [83, 340] width 99 height 13
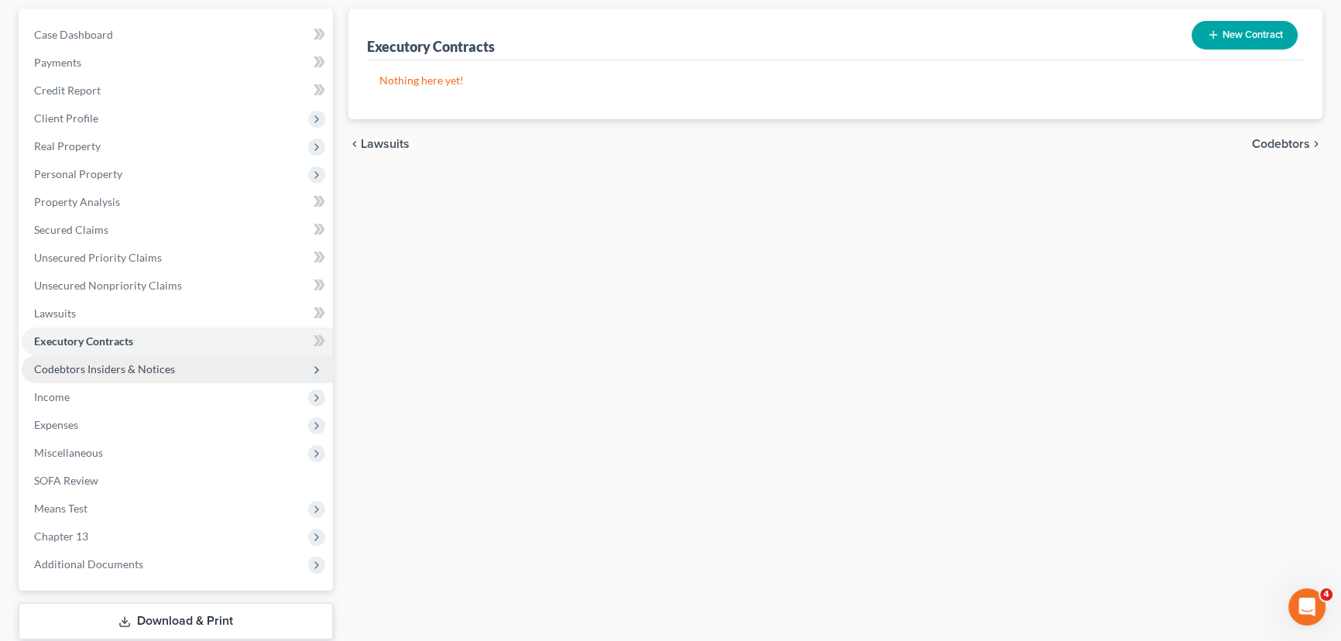
click at [64, 370] on span "Codebtors Insiders & Notices" at bounding box center [104, 368] width 141 height 13
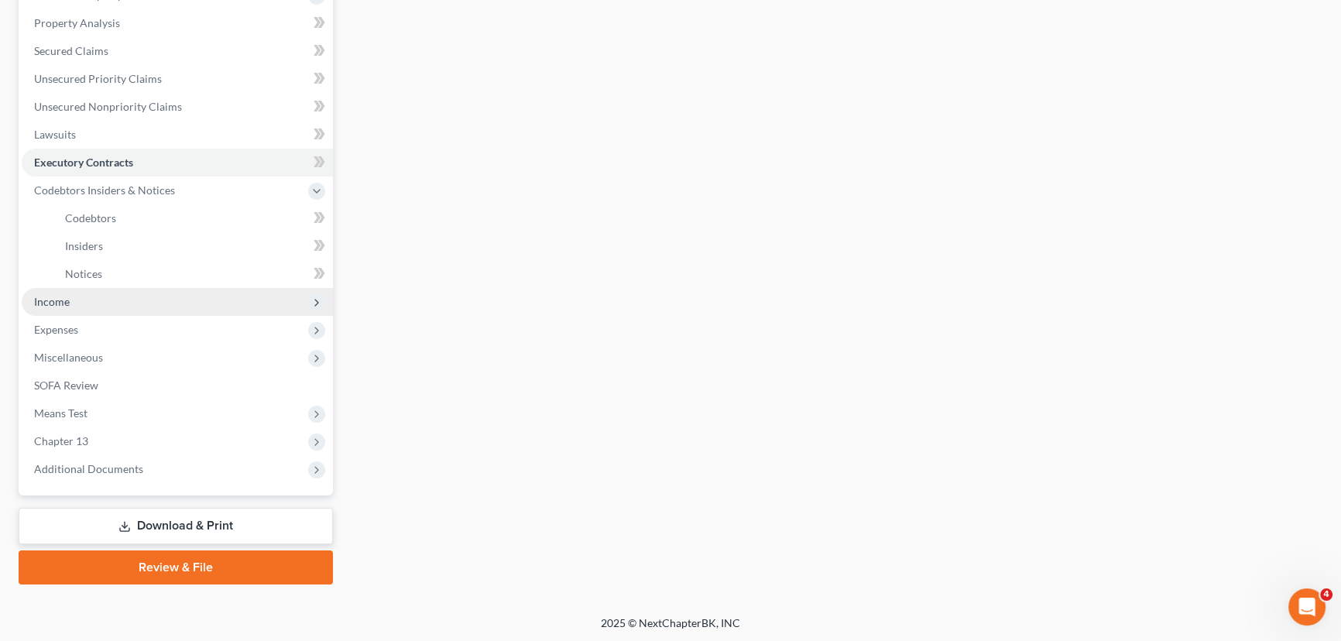
click at [62, 302] on span "Income" at bounding box center [52, 301] width 36 height 13
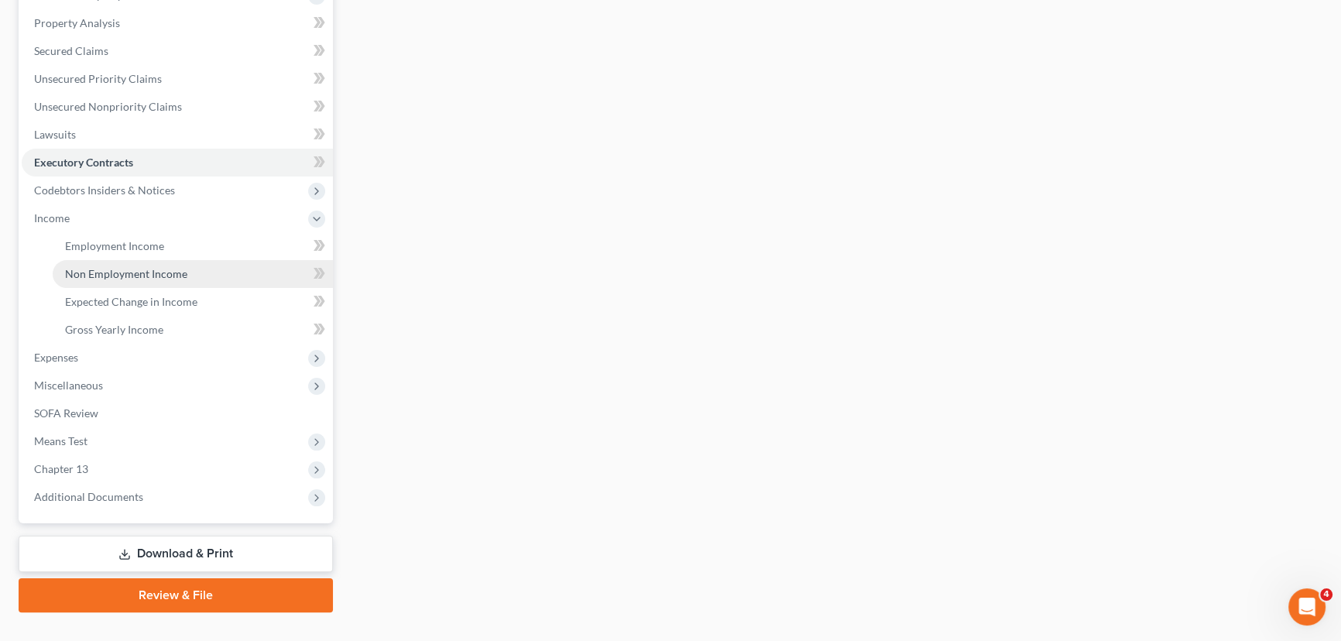
click at [105, 270] on span "Non Employment Income" at bounding box center [126, 273] width 122 height 13
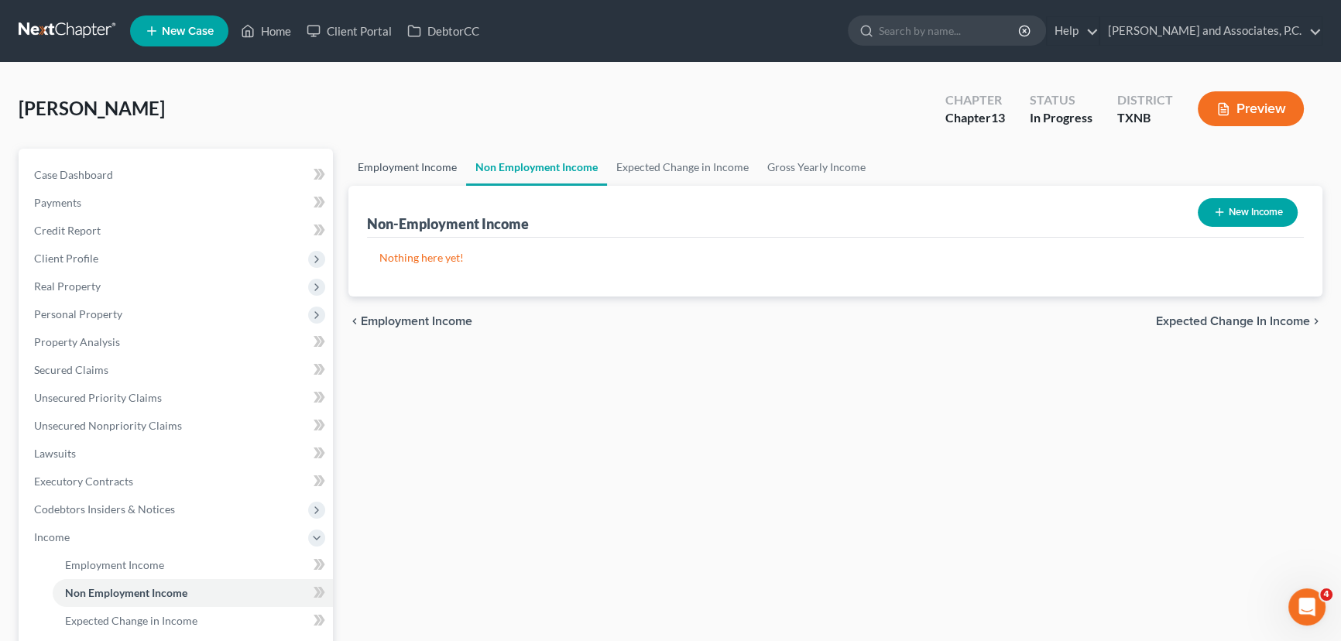
click at [406, 170] on link "Employment Income" at bounding box center [407, 167] width 118 height 37
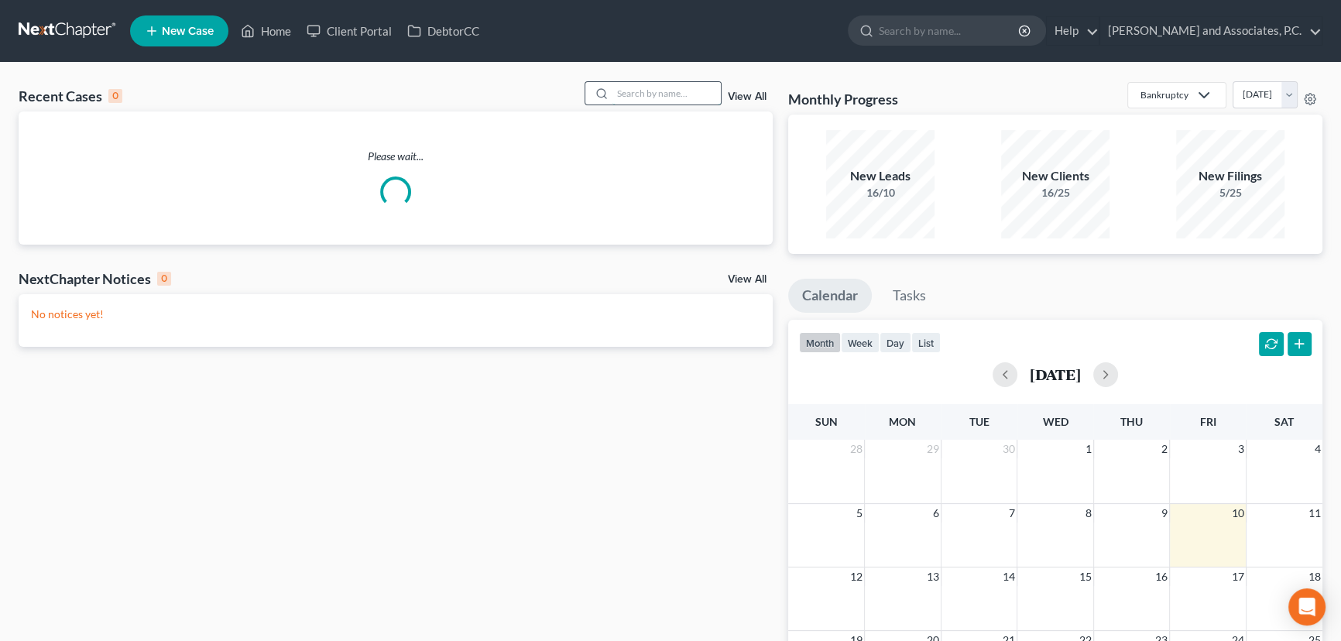
click at [660, 91] on input "search" at bounding box center [666, 93] width 108 height 22
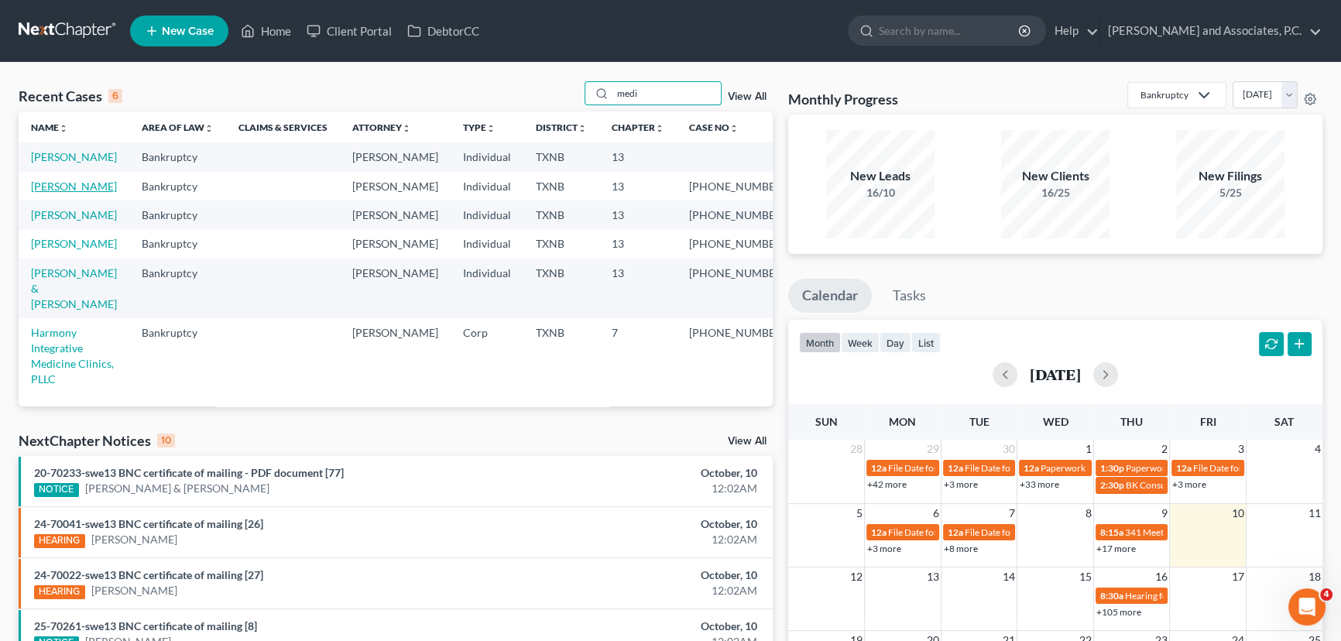
type input "medi"
click at [54, 193] on link "[PERSON_NAME]" at bounding box center [74, 186] width 86 height 13
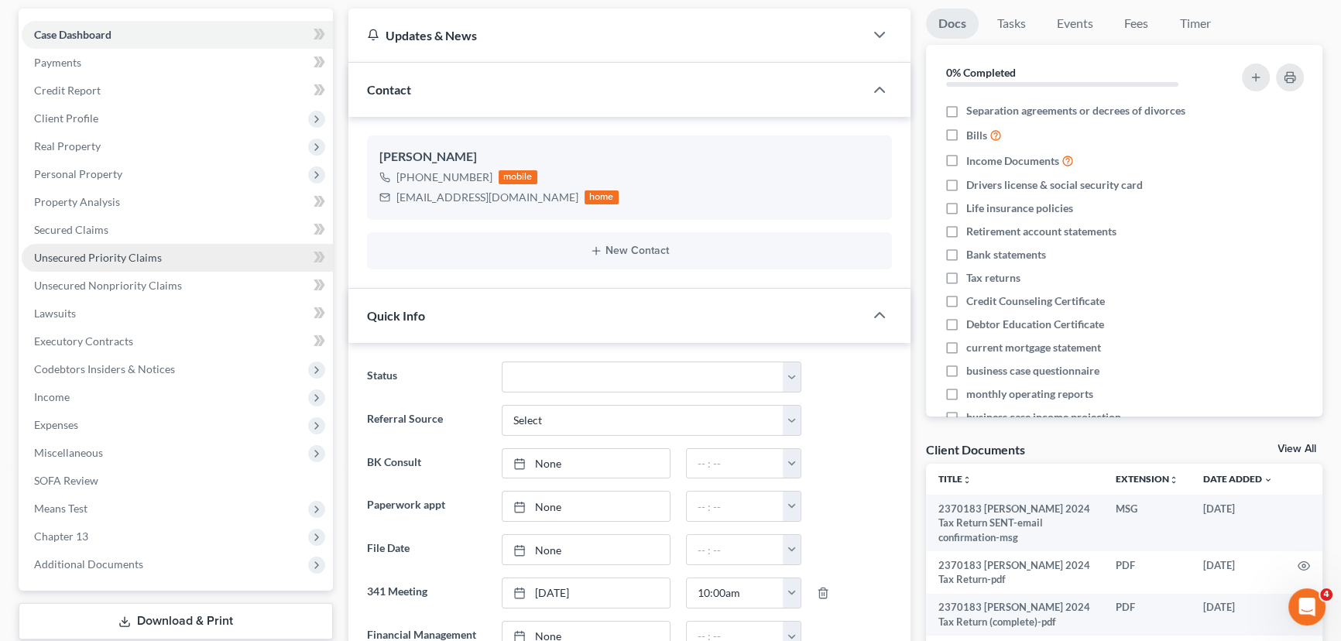
scroll to position [5629, 0]
click at [124, 252] on span "Unsecured Priority Claims" at bounding box center [98, 257] width 128 height 13
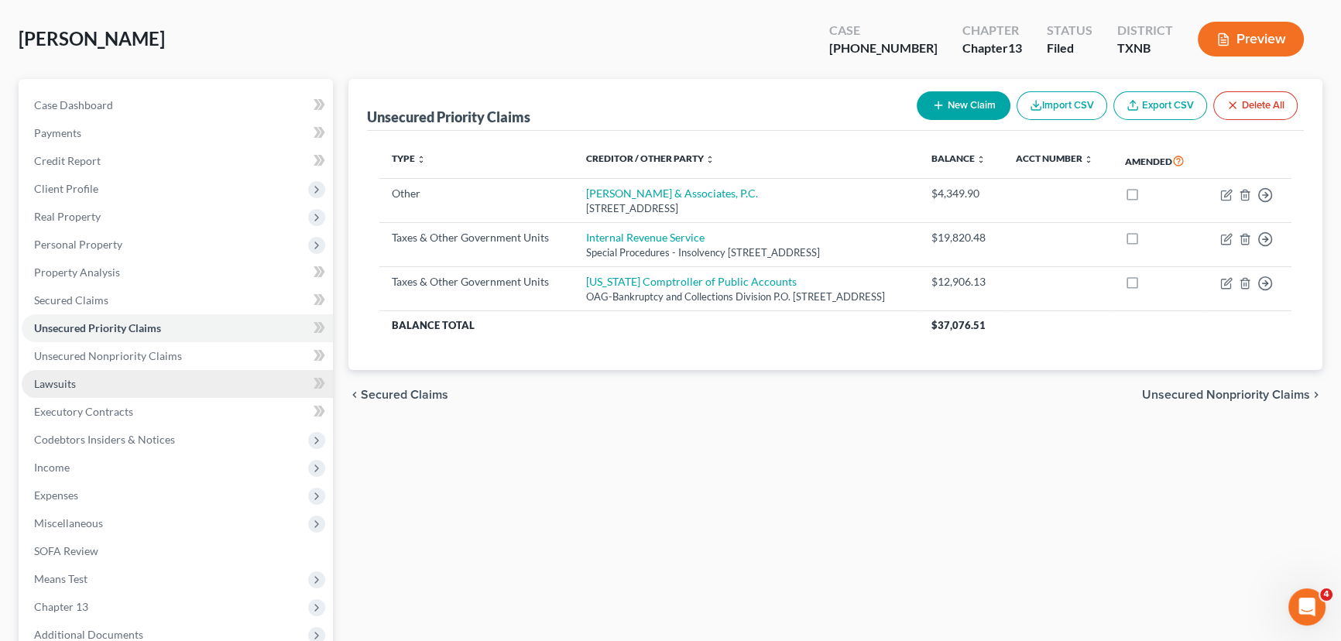
scroll to position [140, 0]
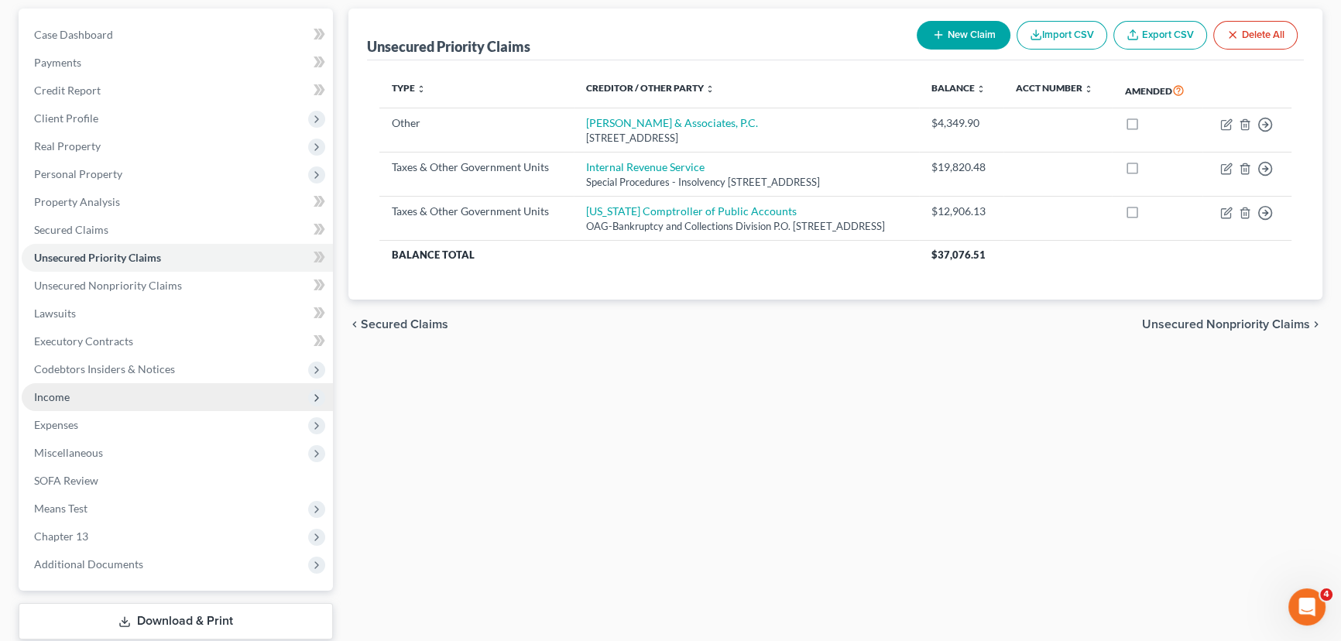
click at [94, 395] on span "Income" at bounding box center [177, 397] width 311 height 28
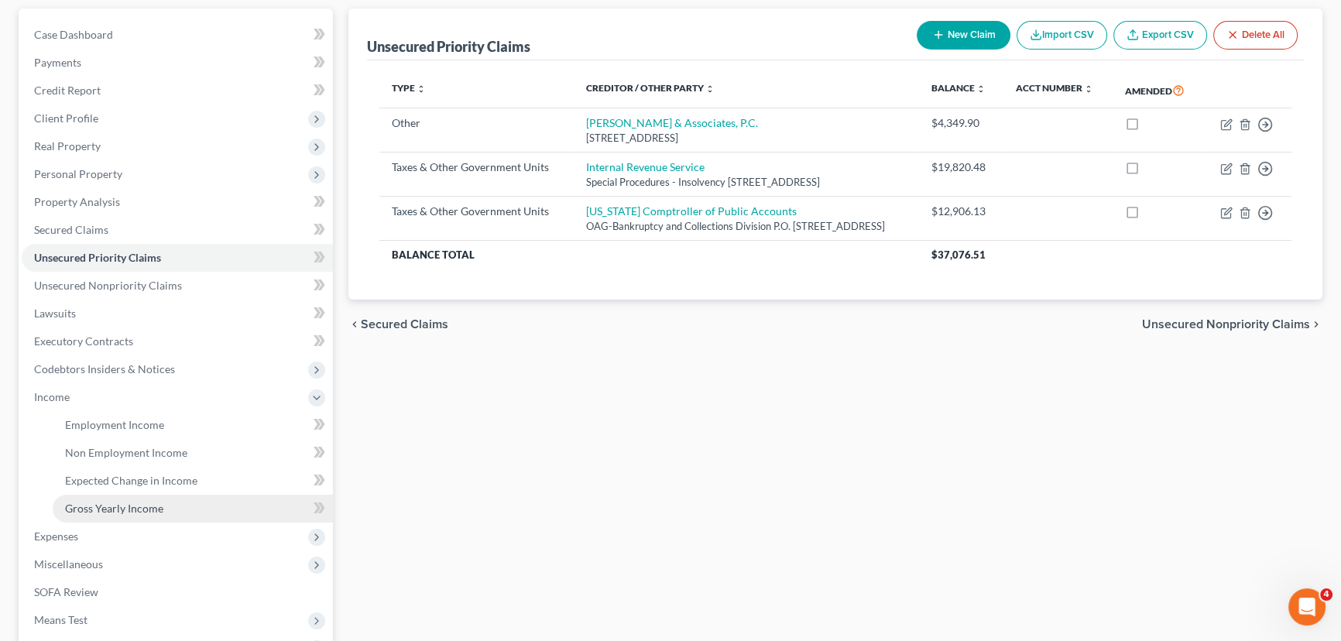
click at [111, 505] on span "Gross Yearly Income" at bounding box center [114, 508] width 98 height 13
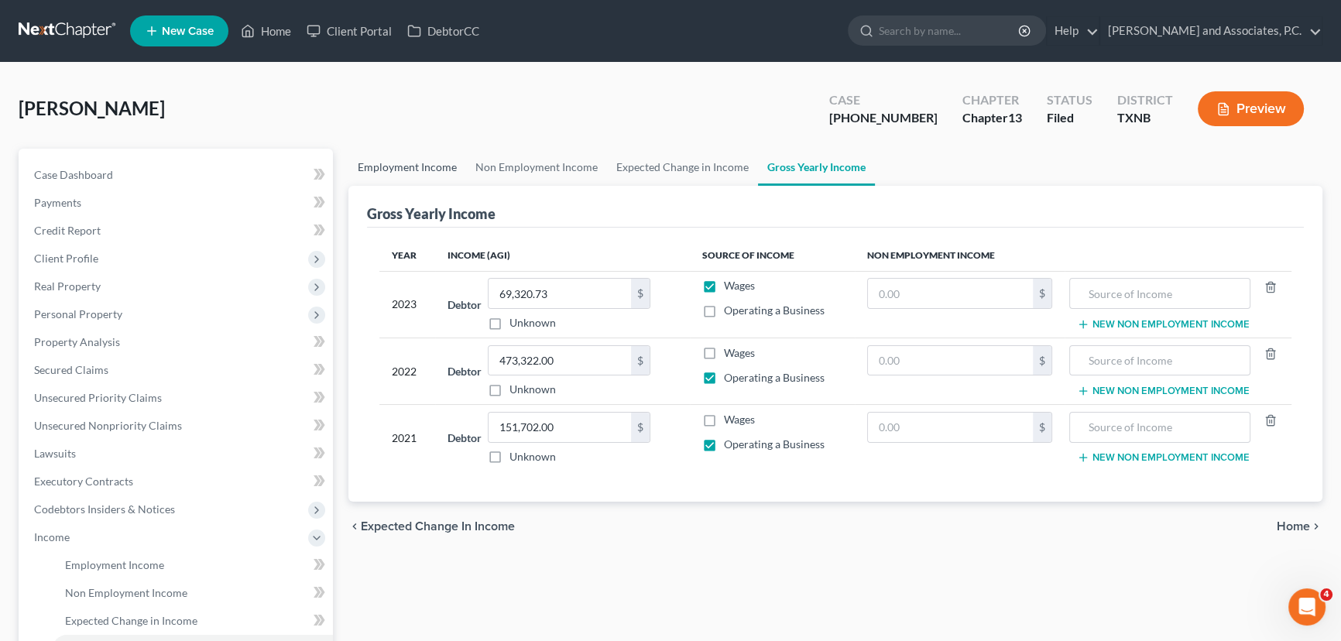
click at [403, 174] on link "Employment Income" at bounding box center [407, 167] width 118 height 37
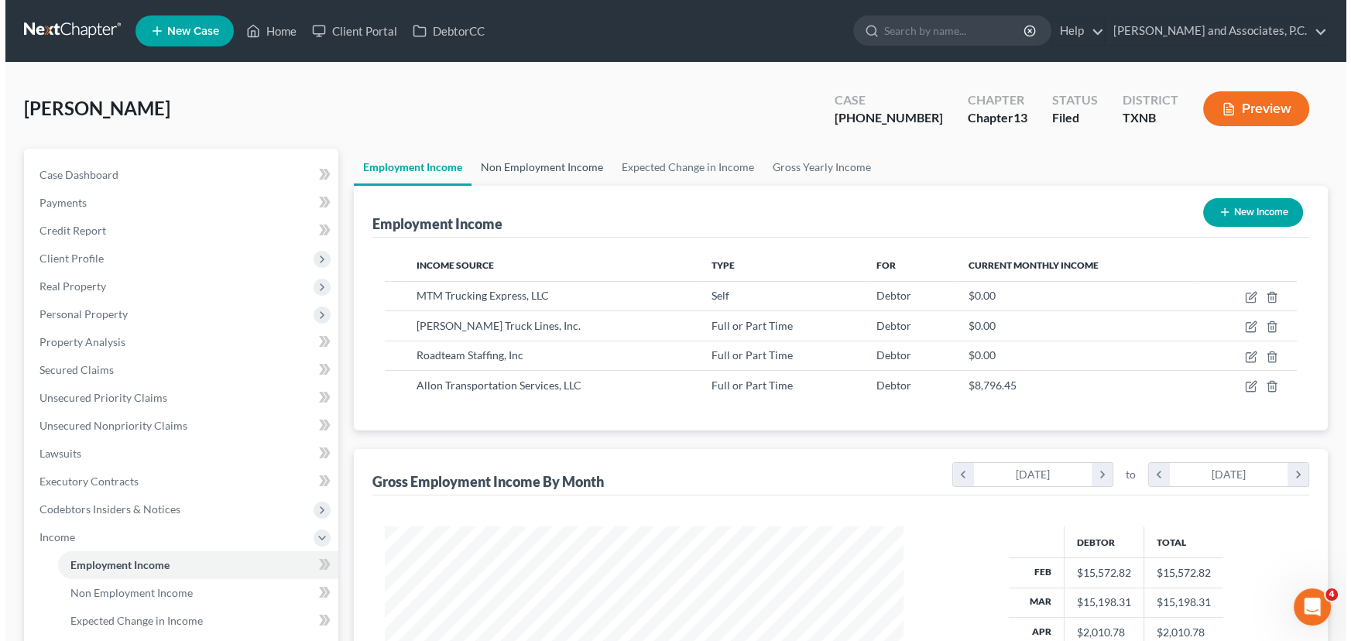
scroll to position [277, 550]
click at [522, 172] on link "Non Employment Income" at bounding box center [536, 167] width 141 height 37
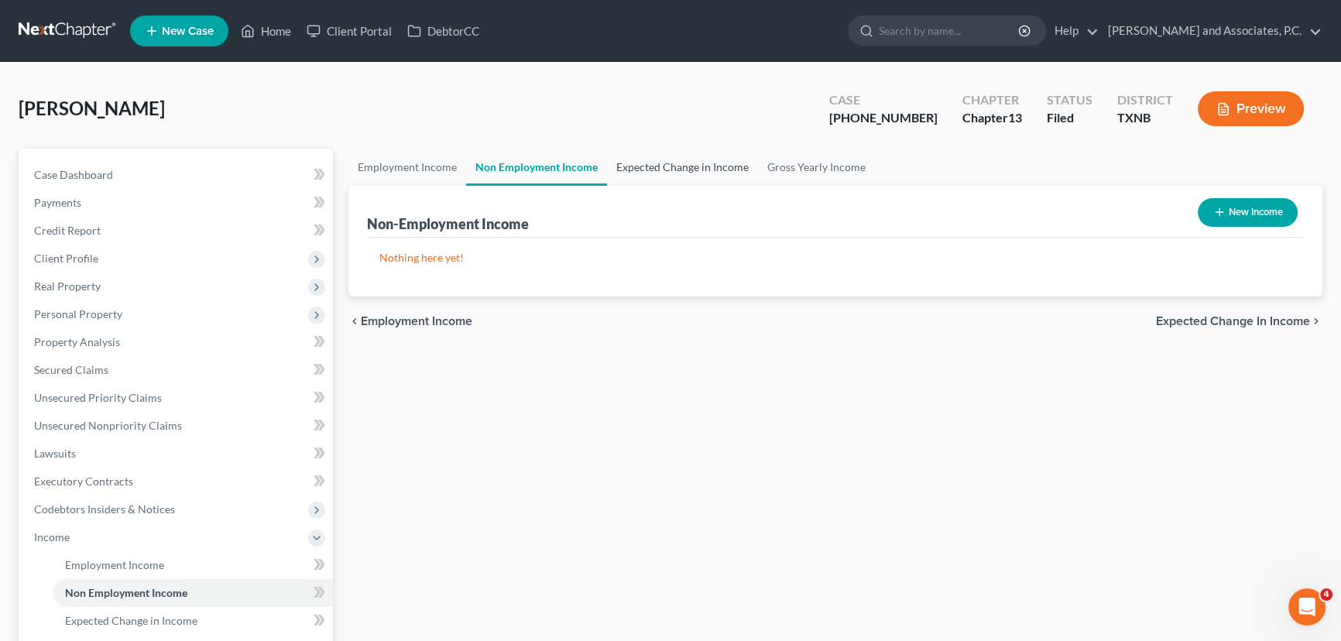
click at [613, 166] on link "Expected Change in Income" at bounding box center [682, 167] width 151 height 37
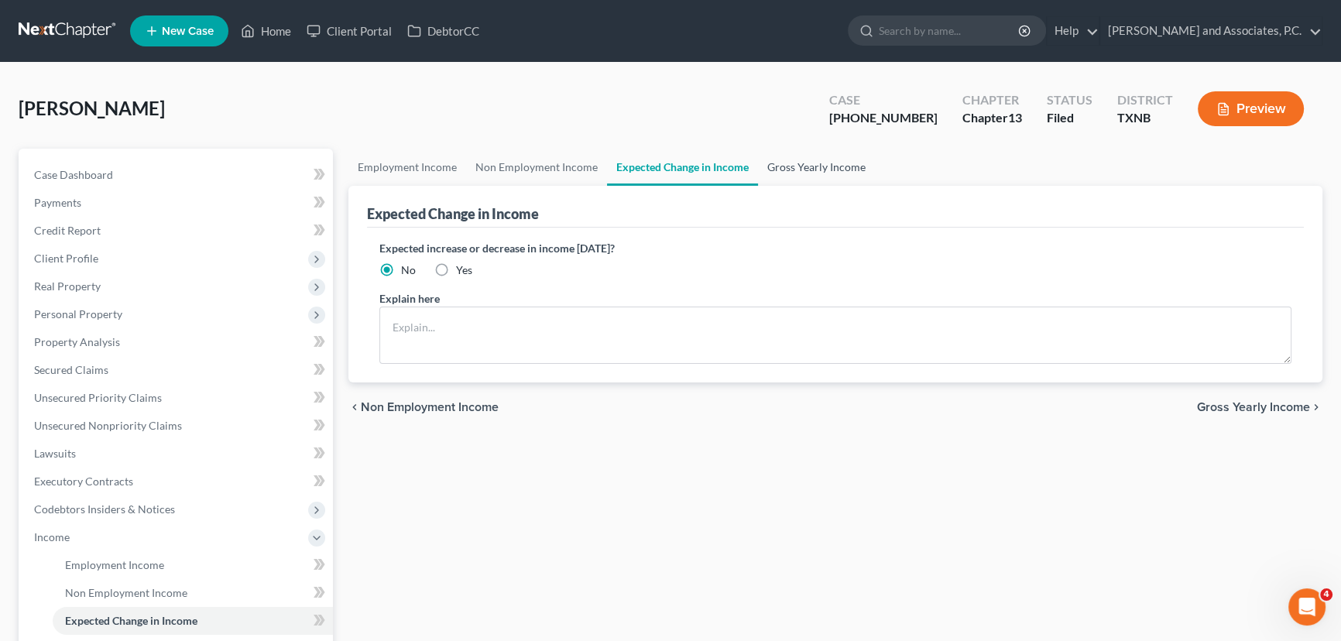
click at [781, 163] on link "Gross Yearly Income" at bounding box center [816, 167] width 117 height 37
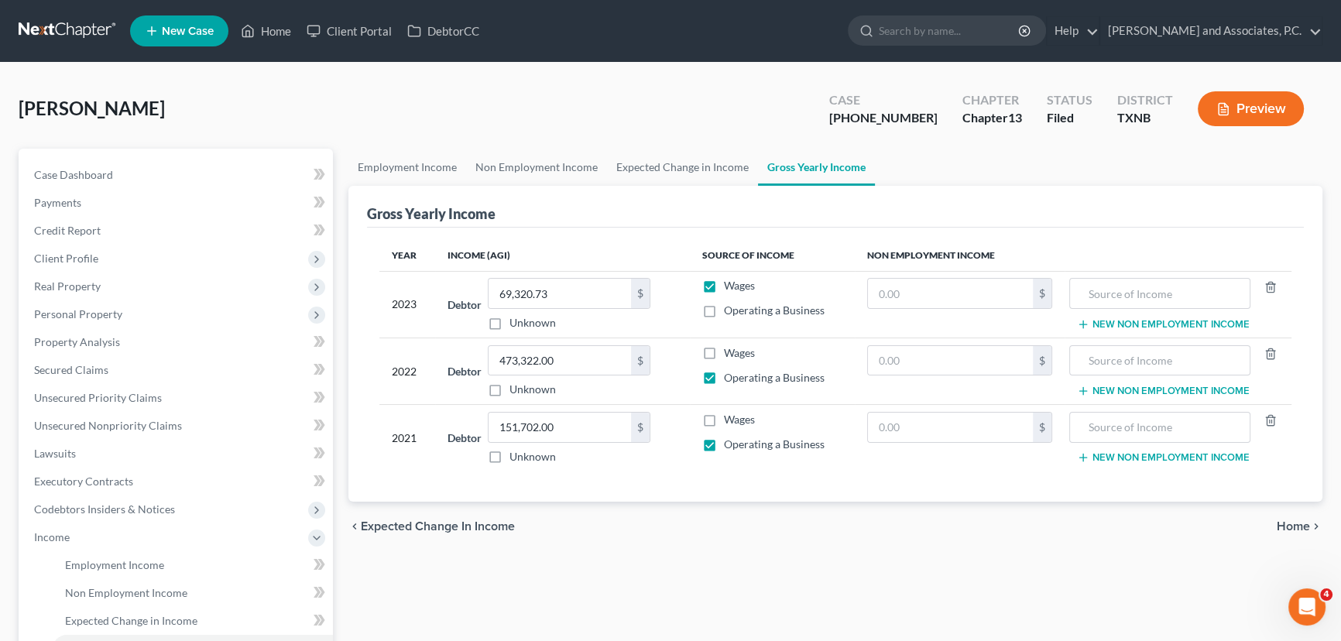
click at [575, 232] on div "Year Income (AGI) Source of Income Non Employment Income 2023 Debtor 69,320.73 …" at bounding box center [835, 365] width 937 height 275
click at [59, 257] on span "Client Profile" at bounding box center [66, 258] width 64 height 13
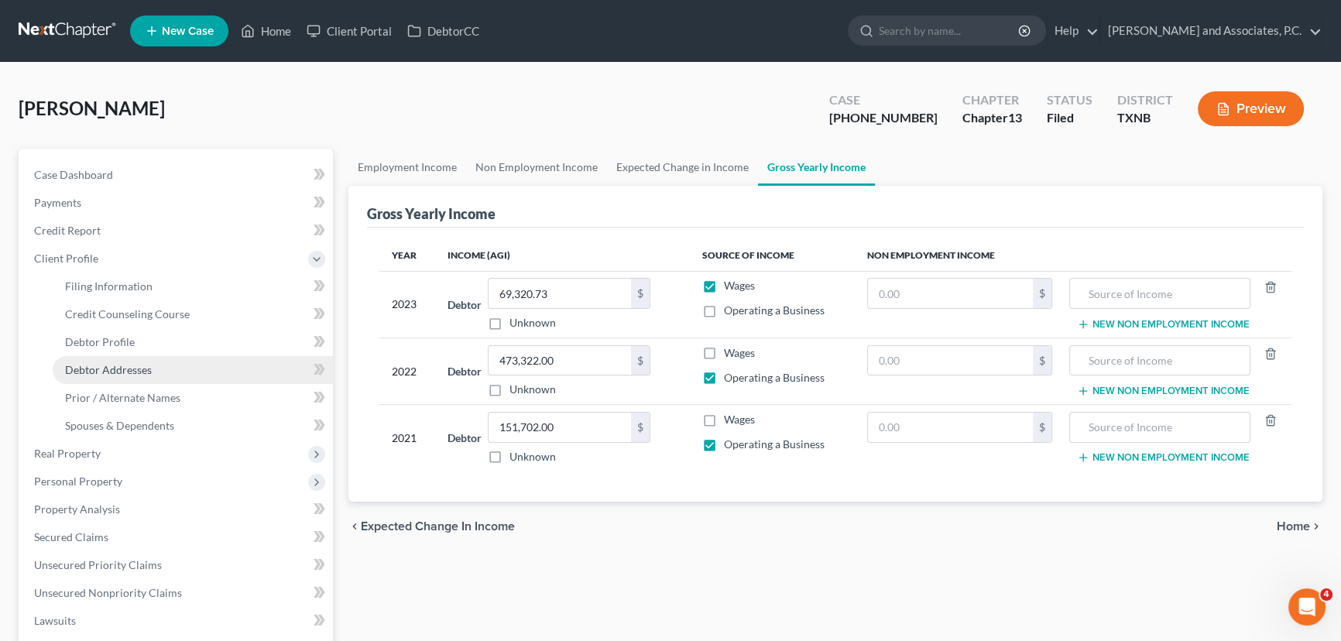
click at [118, 366] on span "Debtor Addresses" at bounding box center [108, 369] width 87 height 13
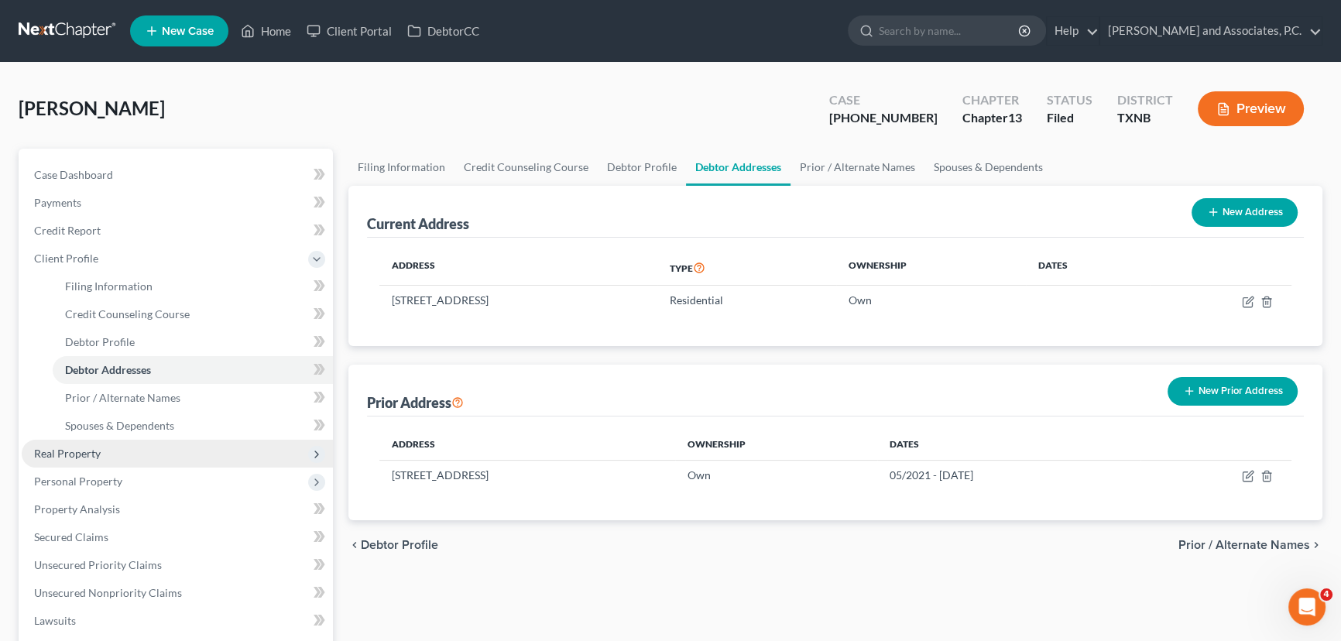
click at [98, 454] on span "Real Property" at bounding box center [67, 453] width 67 height 13
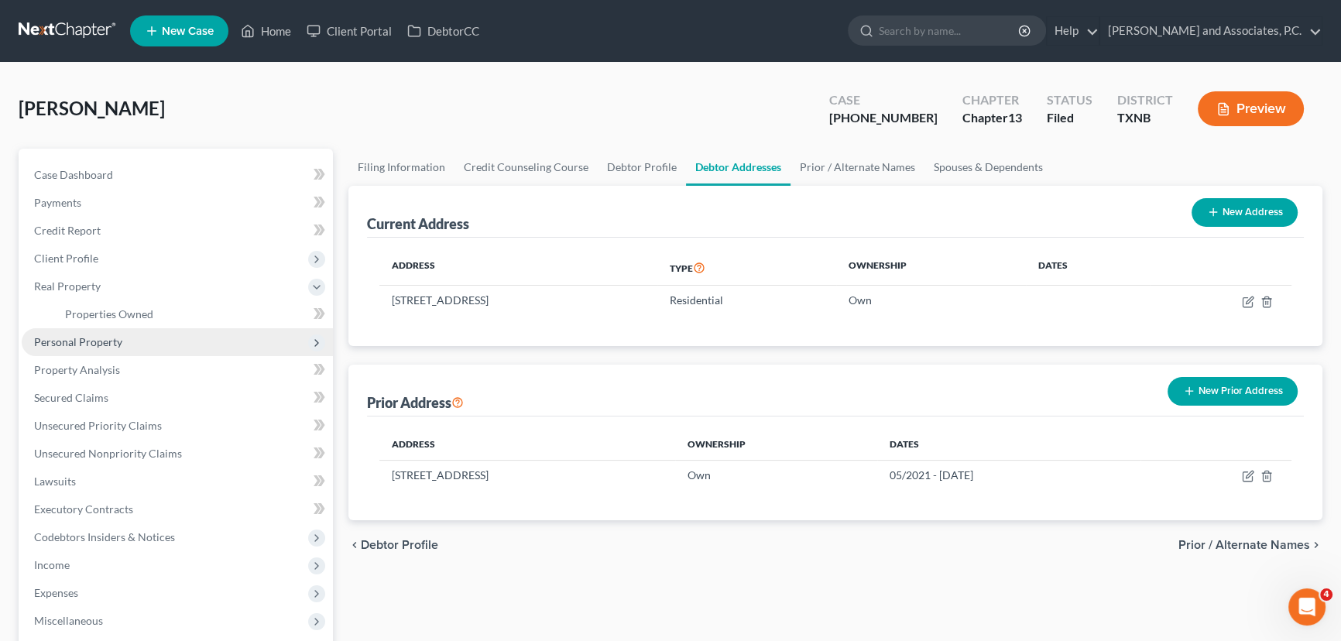
click at [113, 337] on span "Personal Property" at bounding box center [78, 341] width 88 height 13
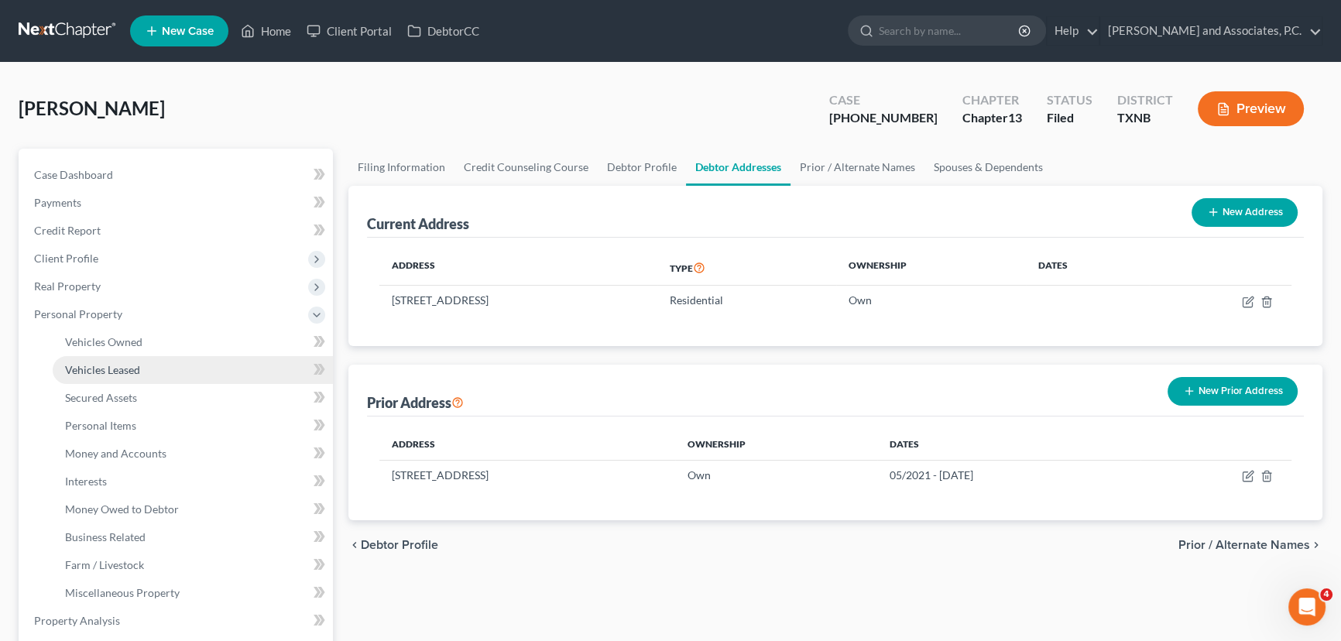
click at [111, 359] on link "Vehicles Leased" at bounding box center [193, 370] width 280 height 28
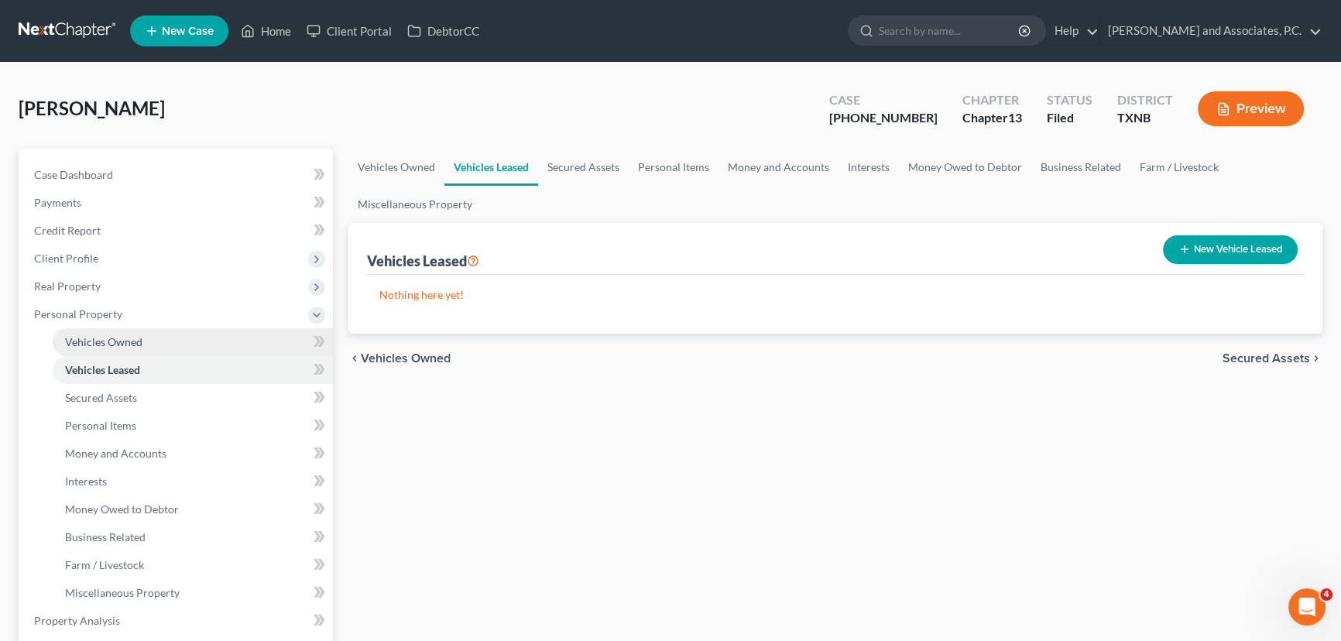
click at [108, 345] on span "Vehicles Owned" at bounding box center [103, 341] width 77 height 13
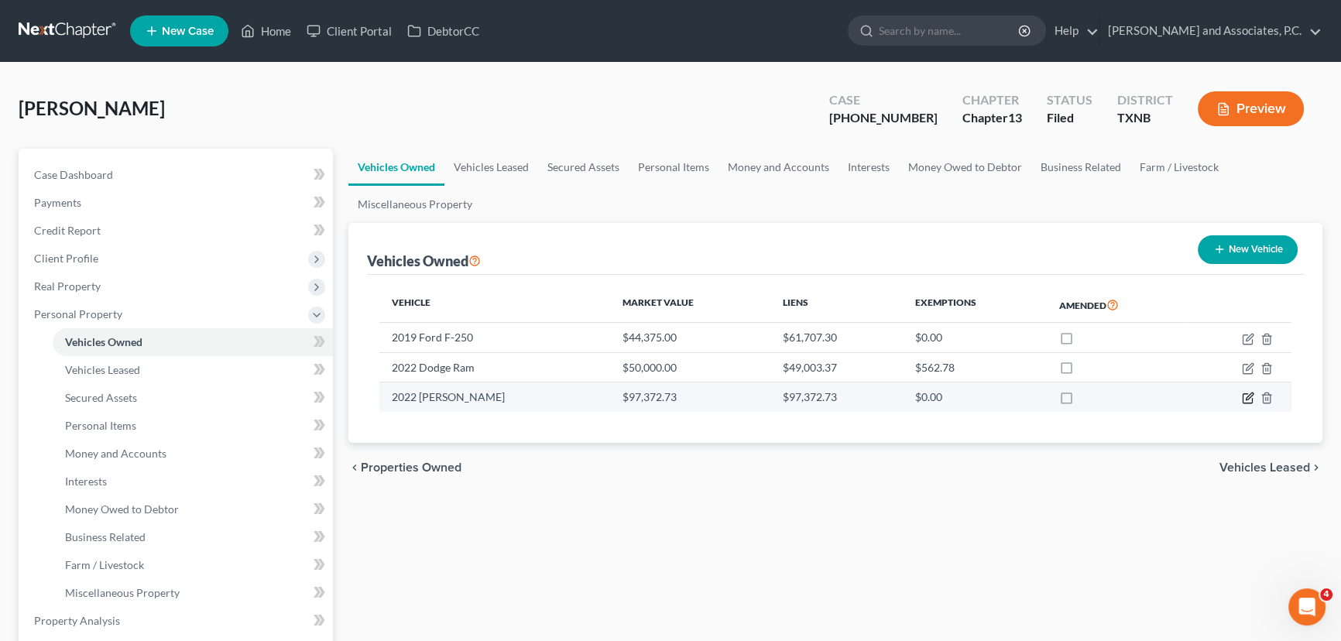
click at [1249, 401] on icon "button" at bounding box center [1248, 398] width 12 height 12
select select "0"
select select "4"
select select "1"
select select "4"
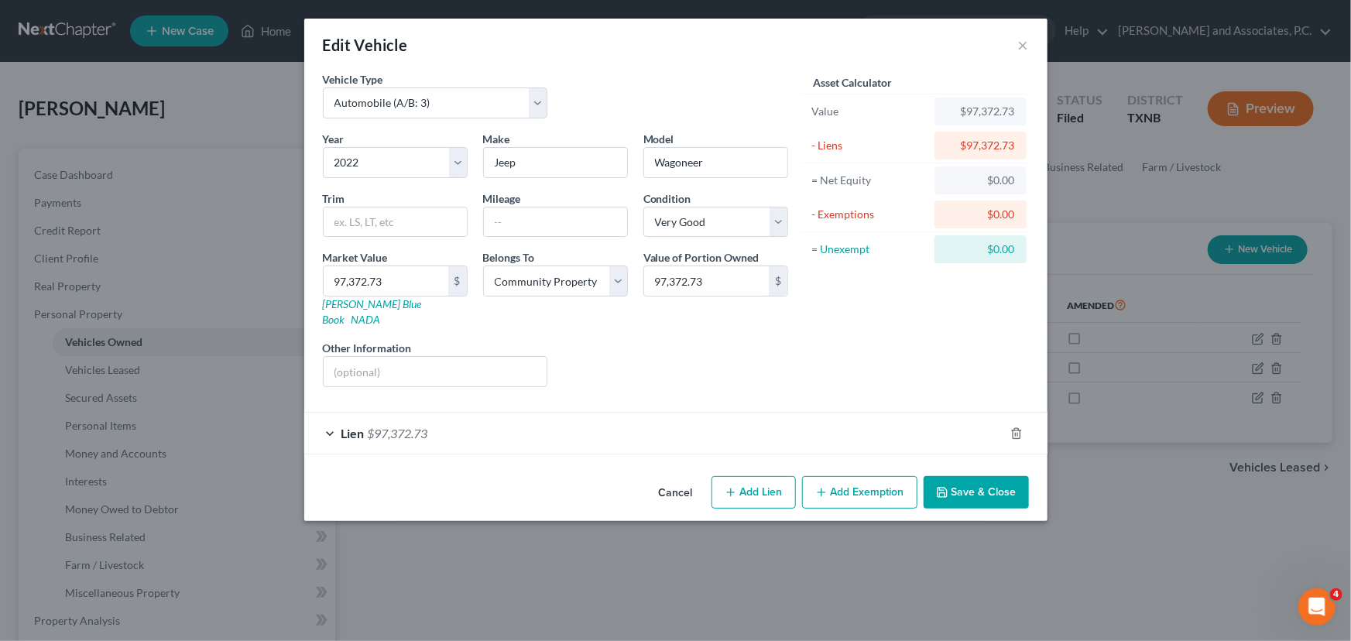
click at [580, 424] on div "Lien $97,372.73" at bounding box center [654, 433] width 700 height 41
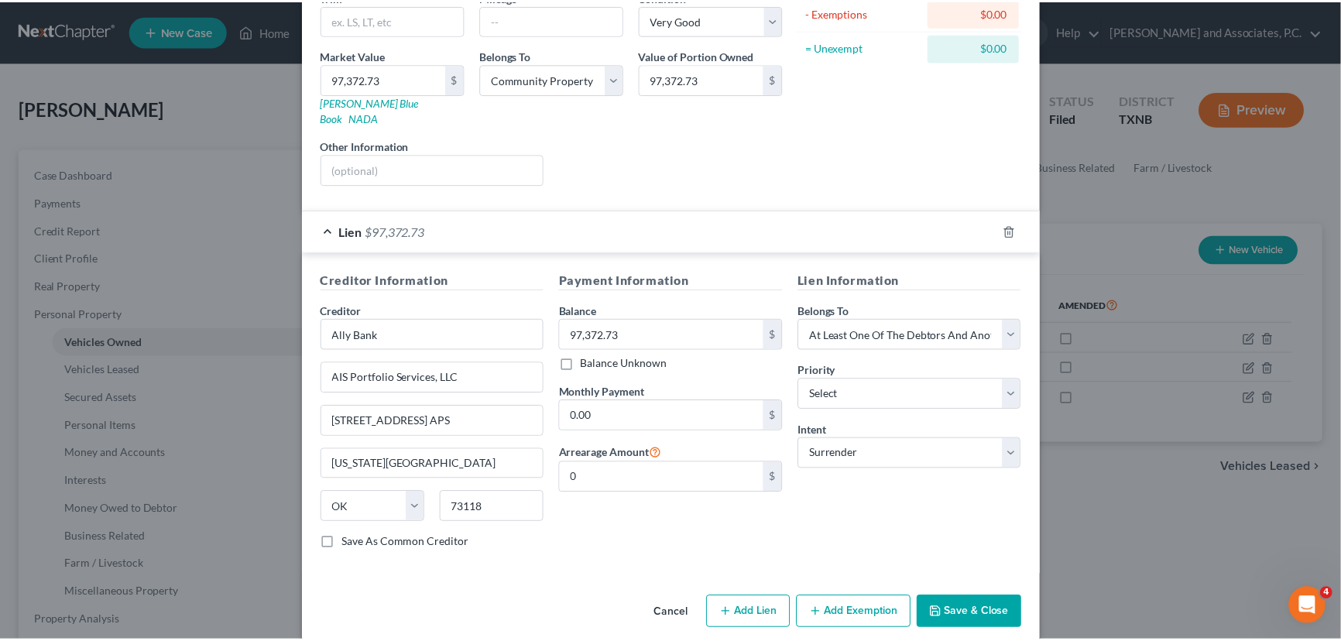
scroll to position [204, 0]
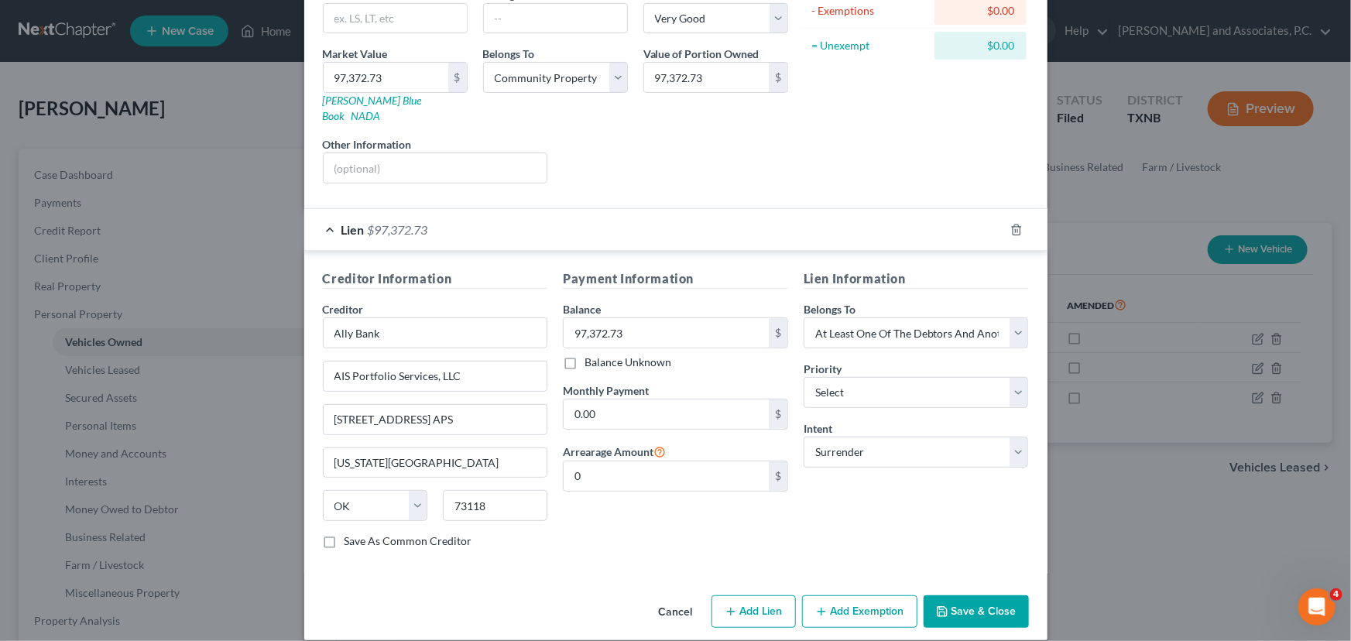
click at [976, 595] on button "Save & Close" at bounding box center [976, 611] width 105 height 33
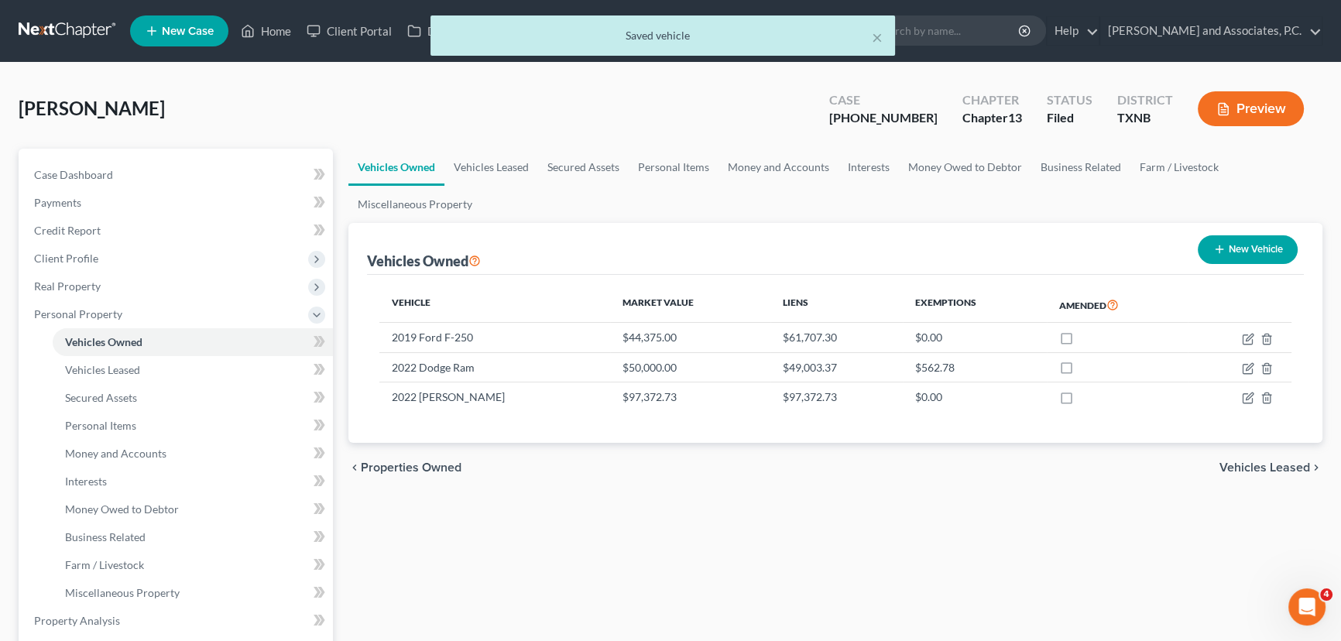
click at [983, 556] on div "Vehicles Owned Vehicles Leased Secured Assets Personal Items Money and Accounts…" at bounding box center [835, 624] width 989 height 950
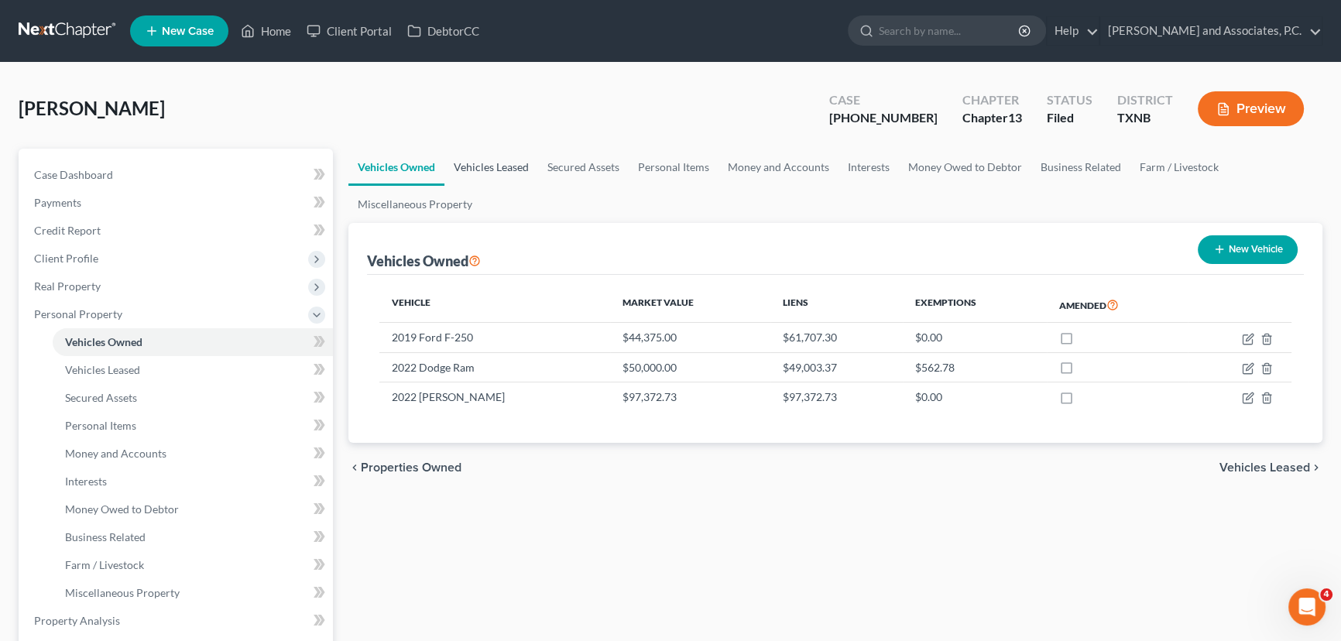
click at [509, 163] on link "Vehicles Leased" at bounding box center [491, 167] width 94 height 37
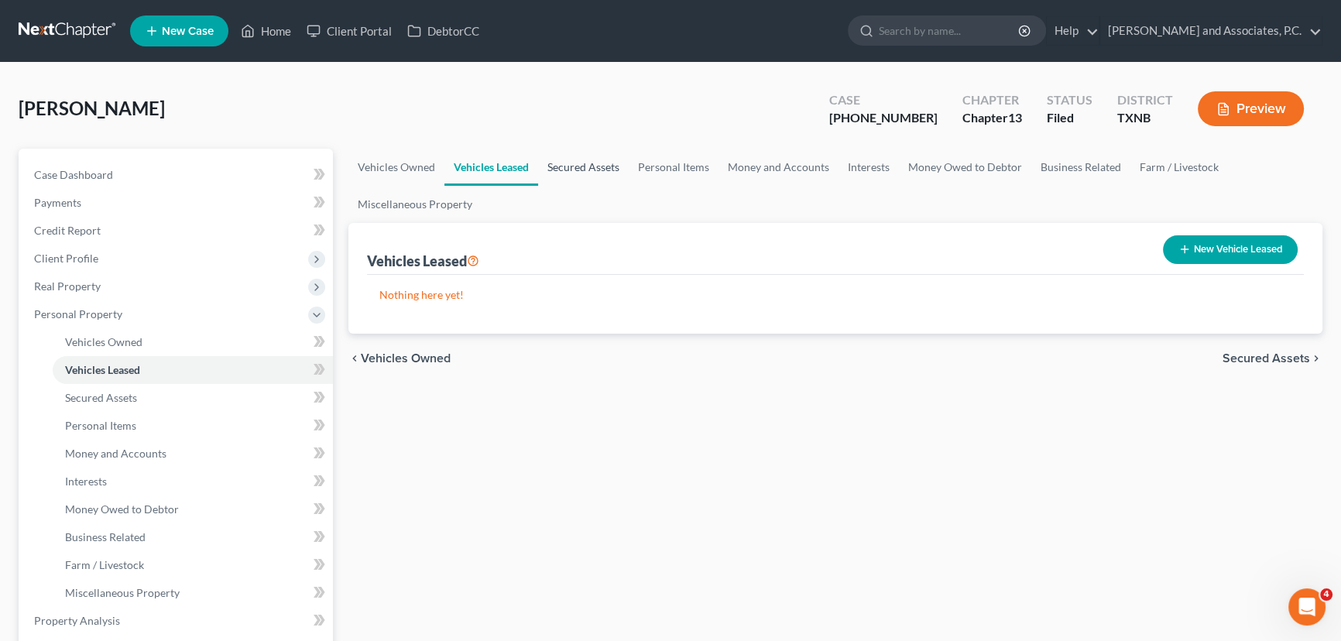
click at [574, 171] on link "Secured Assets" at bounding box center [583, 167] width 91 height 37
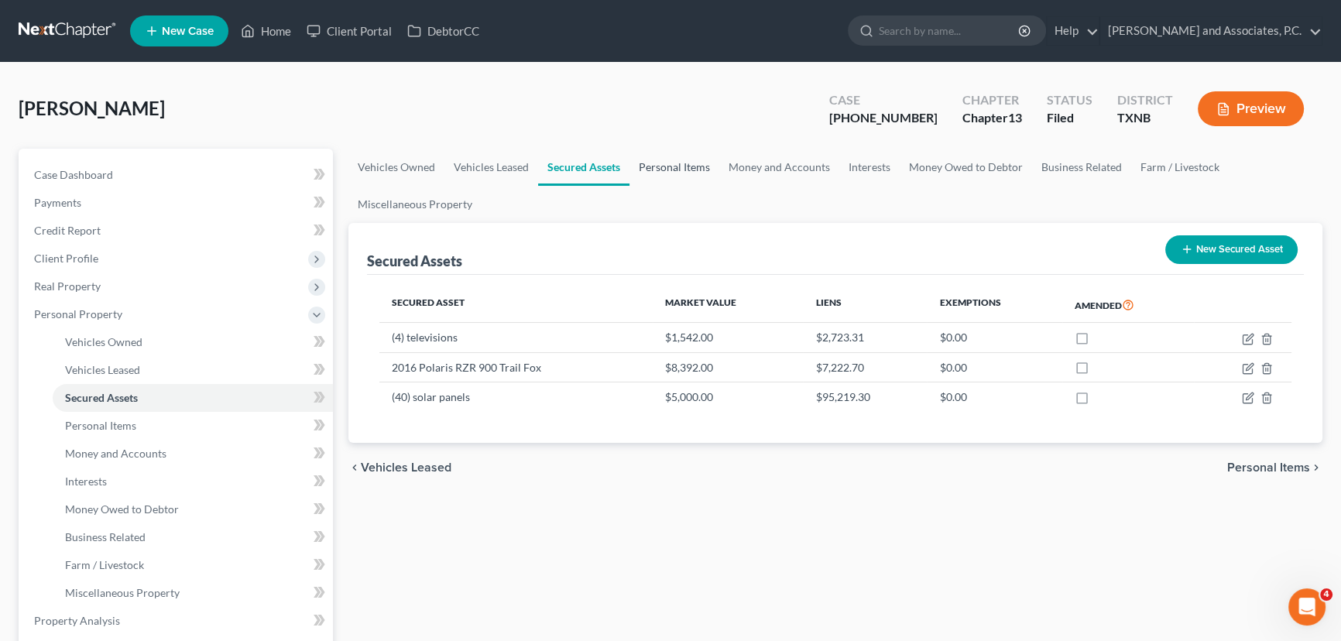
click at [691, 170] on link "Personal Items" at bounding box center [674, 167] width 90 height 37
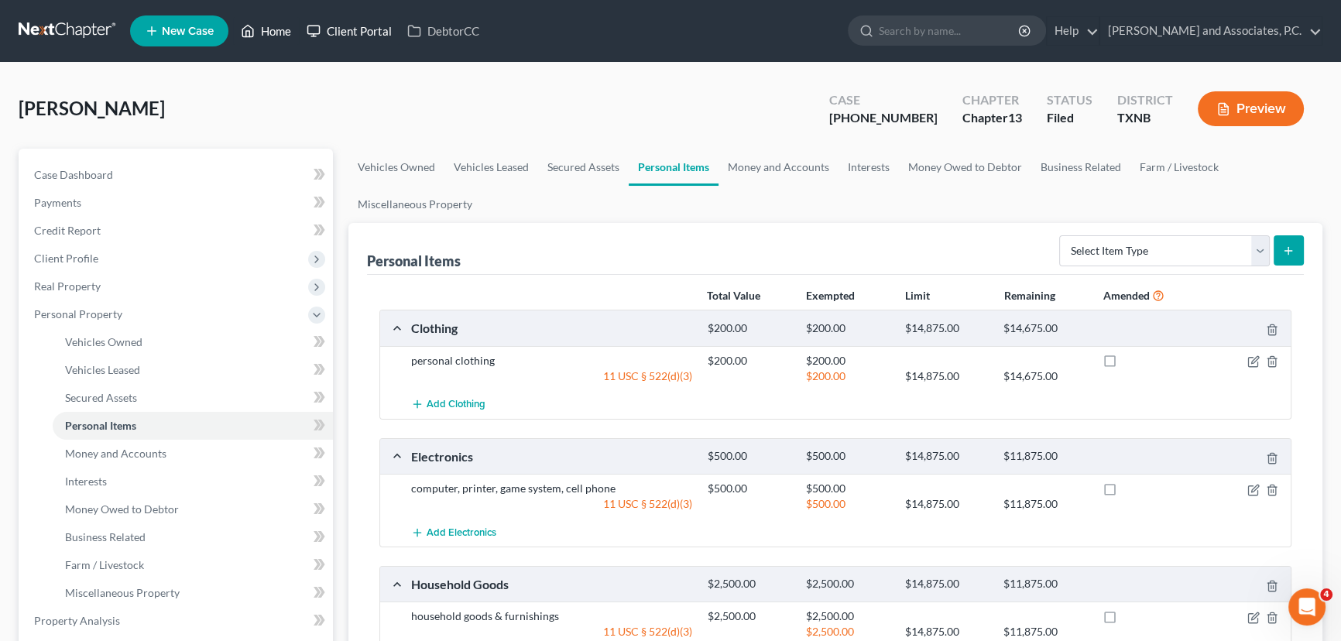
drag, startPoint x: 279, startPoint y: 33, endPoint x: 300, endPoint y: 39, distance: 22.5
click at [279, 33] on link "Home" at bounding box center [266, 31] width 66 height 28
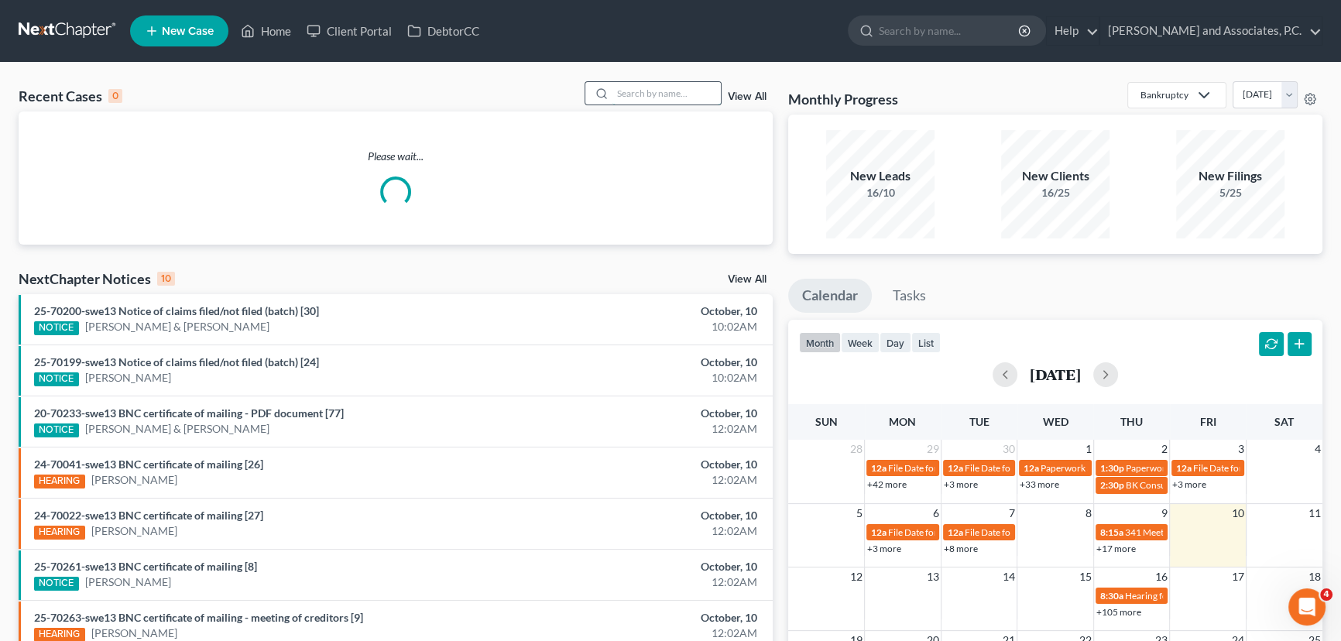
click at [657, 91] on input "search" at bounding box center [666, 93] width 108 height 22
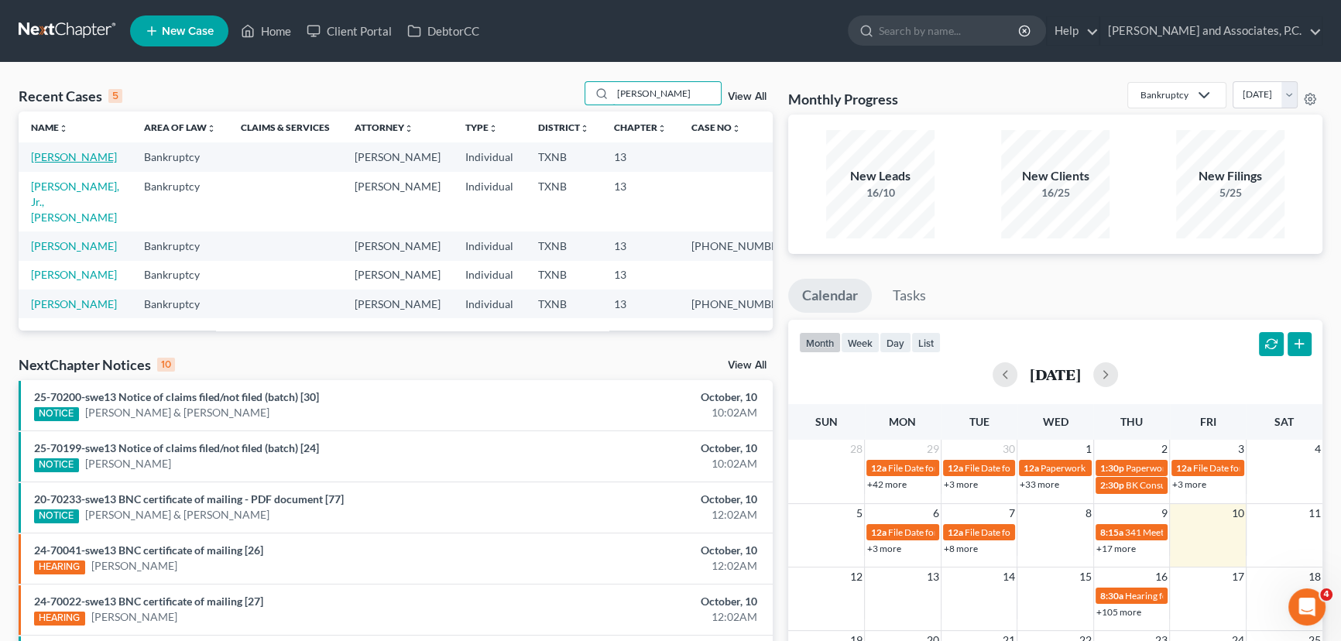
type input "BECKER"
click at [65, 161] on link "[PERSON_NAME]" at bounding box center [74, 156] width 86 height 13
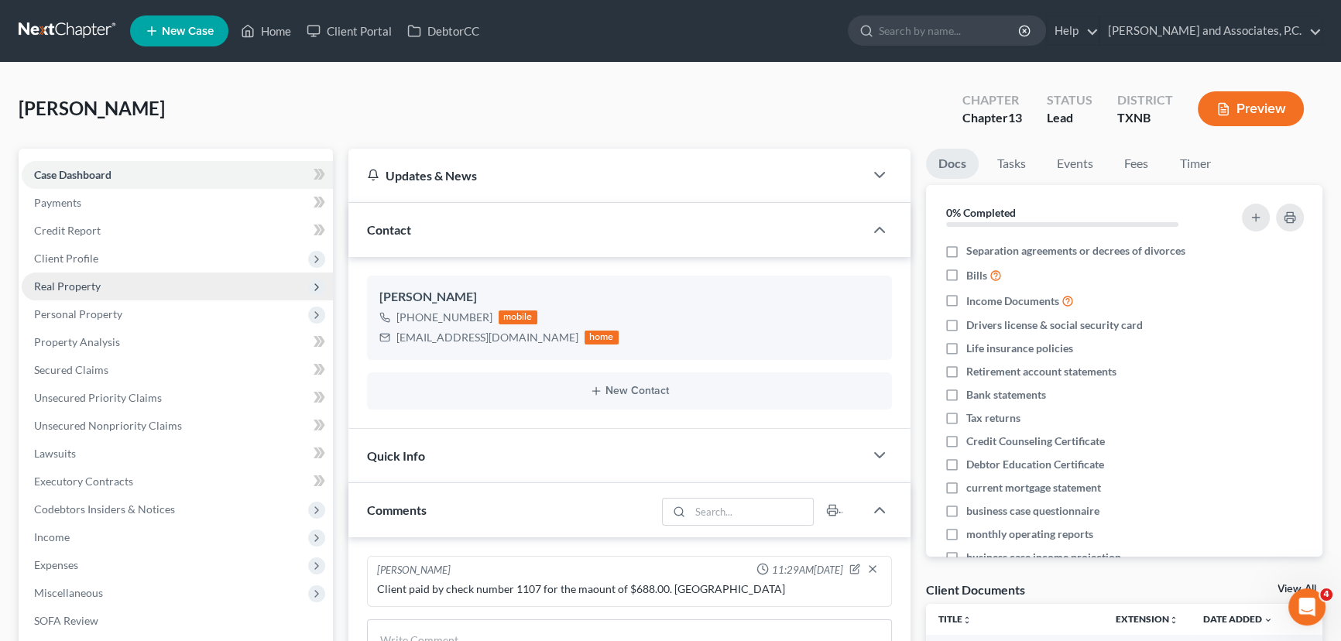
click at [103, 282] on span "Real Property" at bounding box center [177, 287] width 311 height 28
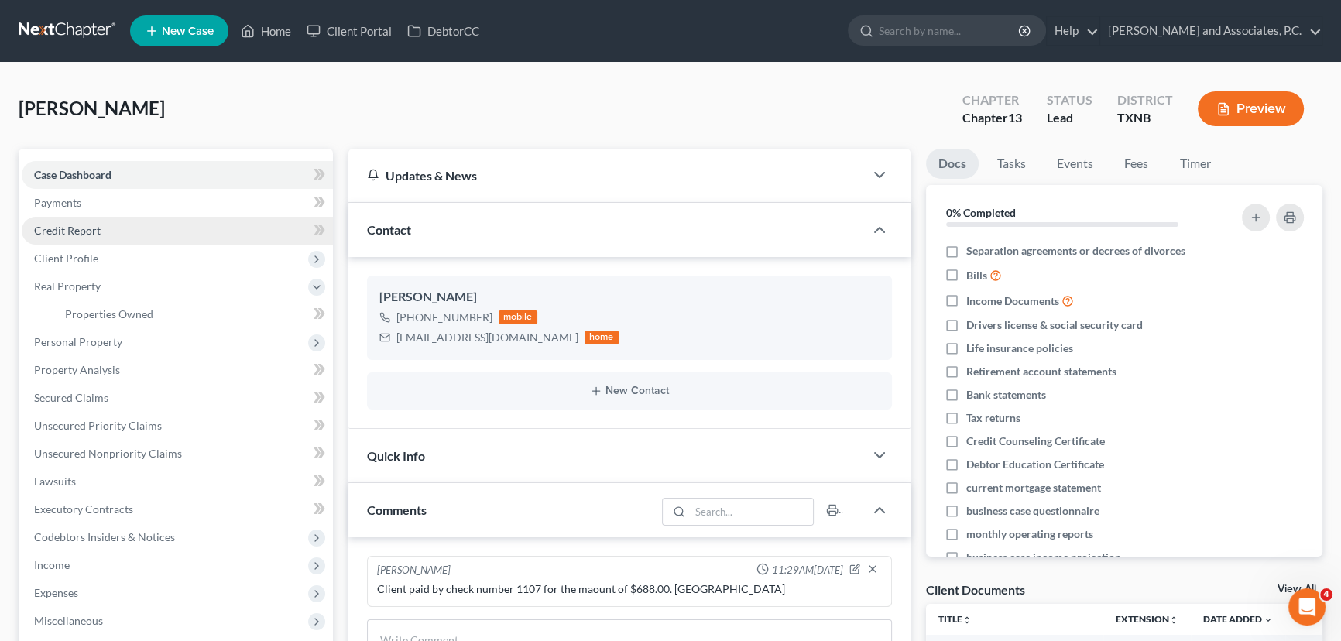
click at [98, 227] on span "Credit Report" at bounding box center [67, 230] width 67 height 13
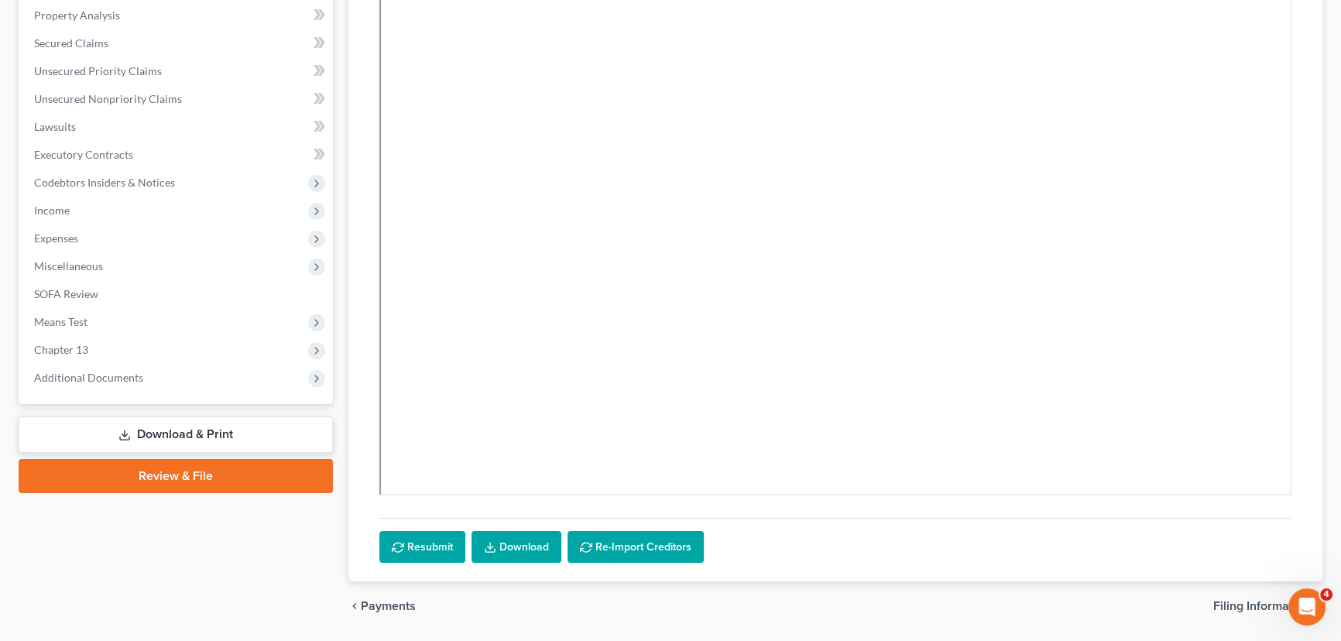
scroll to position [351, 0]
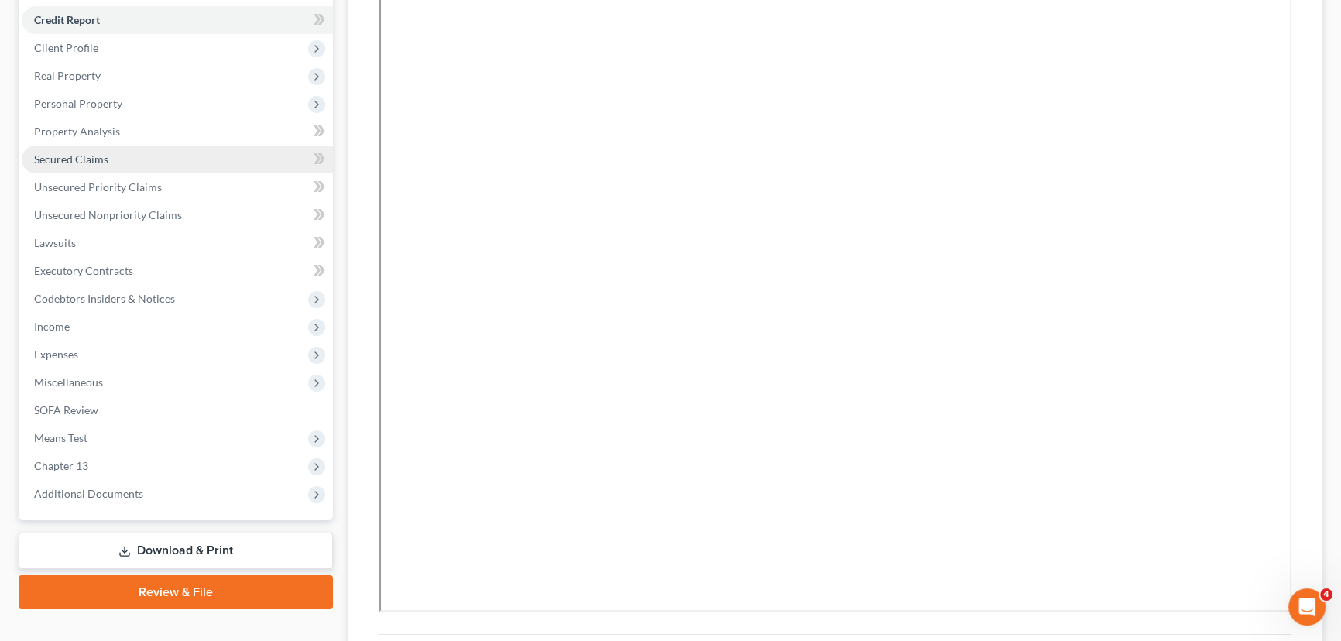
click at [63, 153] on span "Secured Claims" at bounding box center [71, 159] width 74 height 13
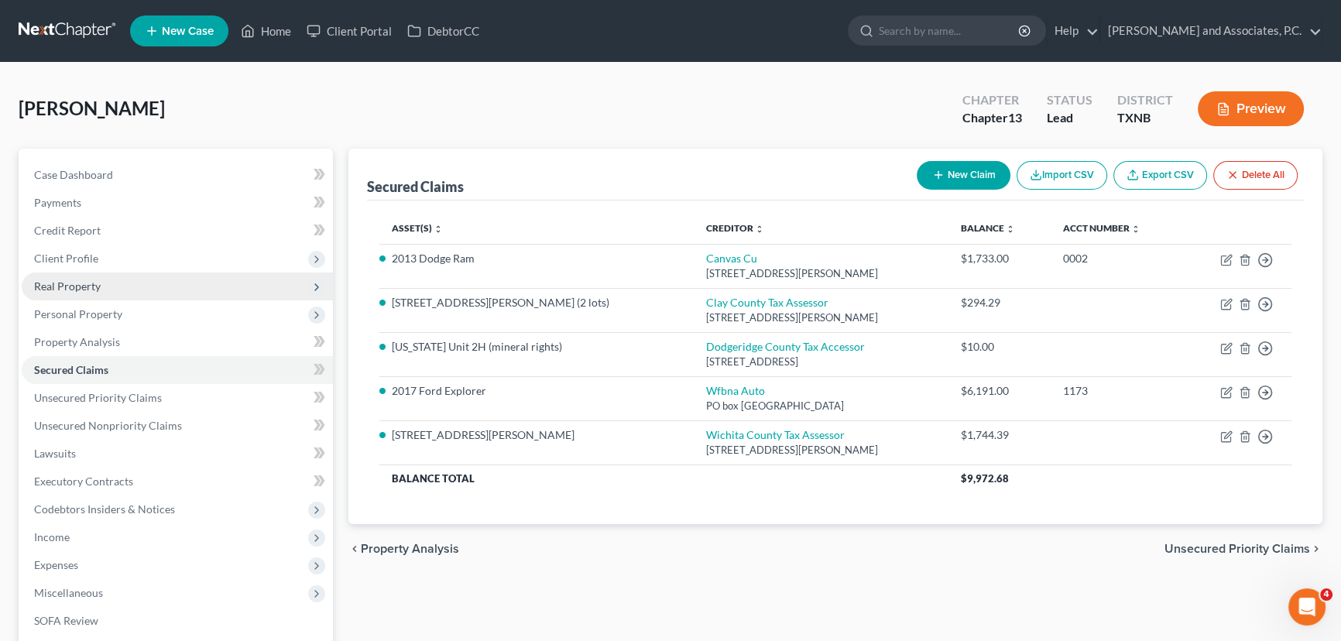
click at [94, 291] on span "Real Property" at bounding box center [67, 285] width 67 height 13
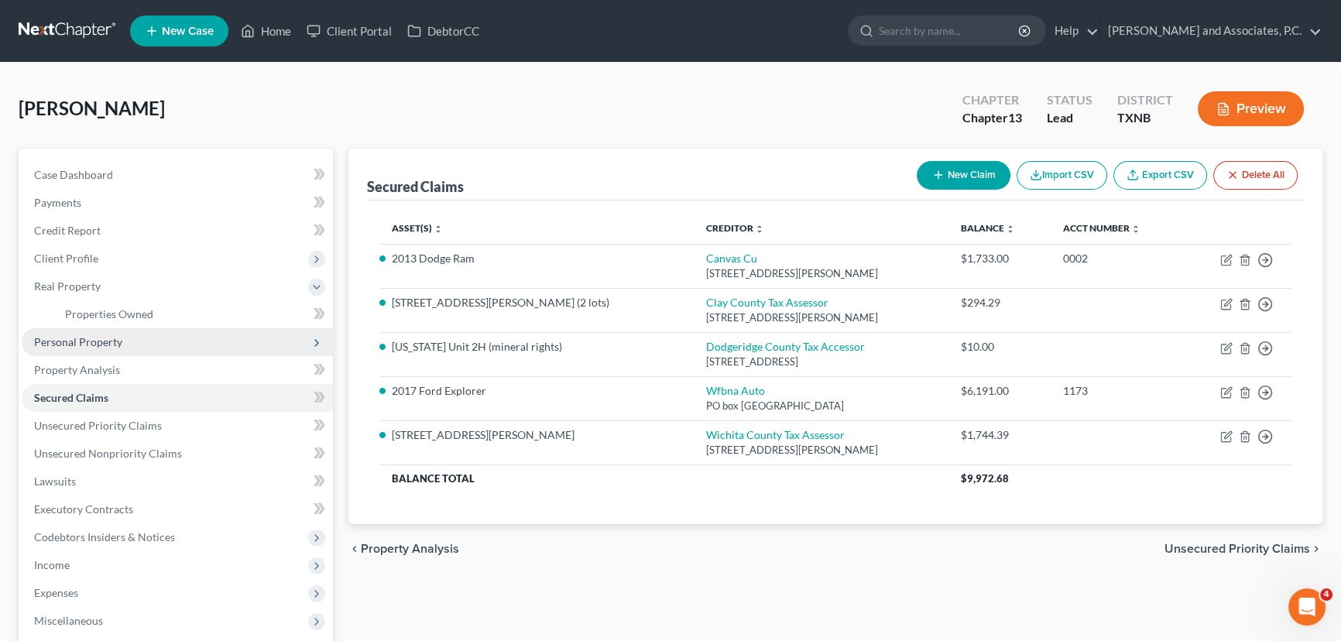
click at [85, 334] on span "Personal Property" at bounding box center [177, 342] width 311 height 28
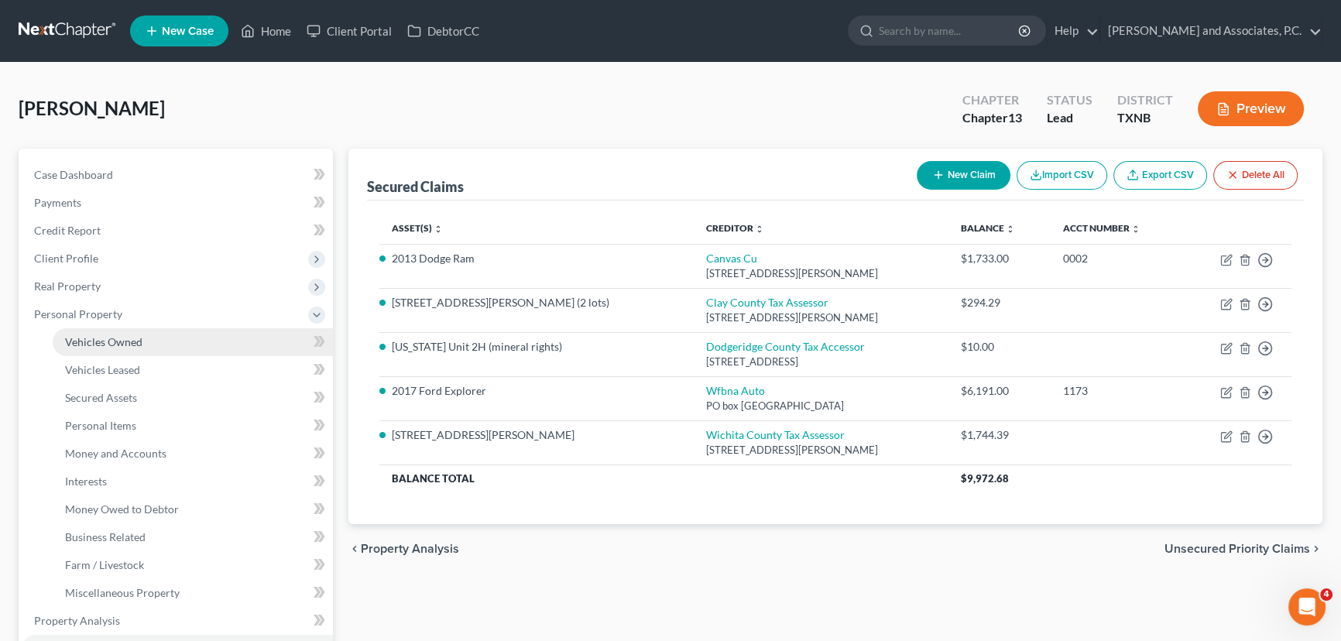
click at [108, 340] on span "Vehicles Owned" at bounding box center [103, 341] width 77 height 13
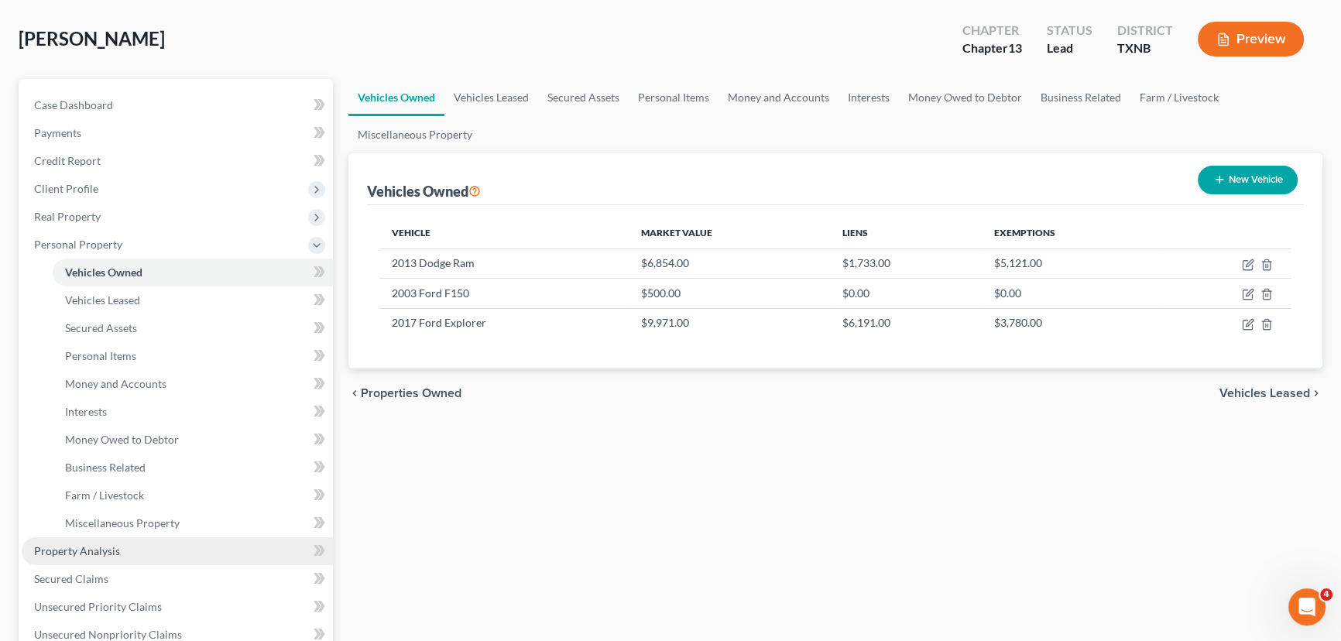
click at [77, 546] on span "Property Analysis" at bounding box center [77, 550] width 86 height 13
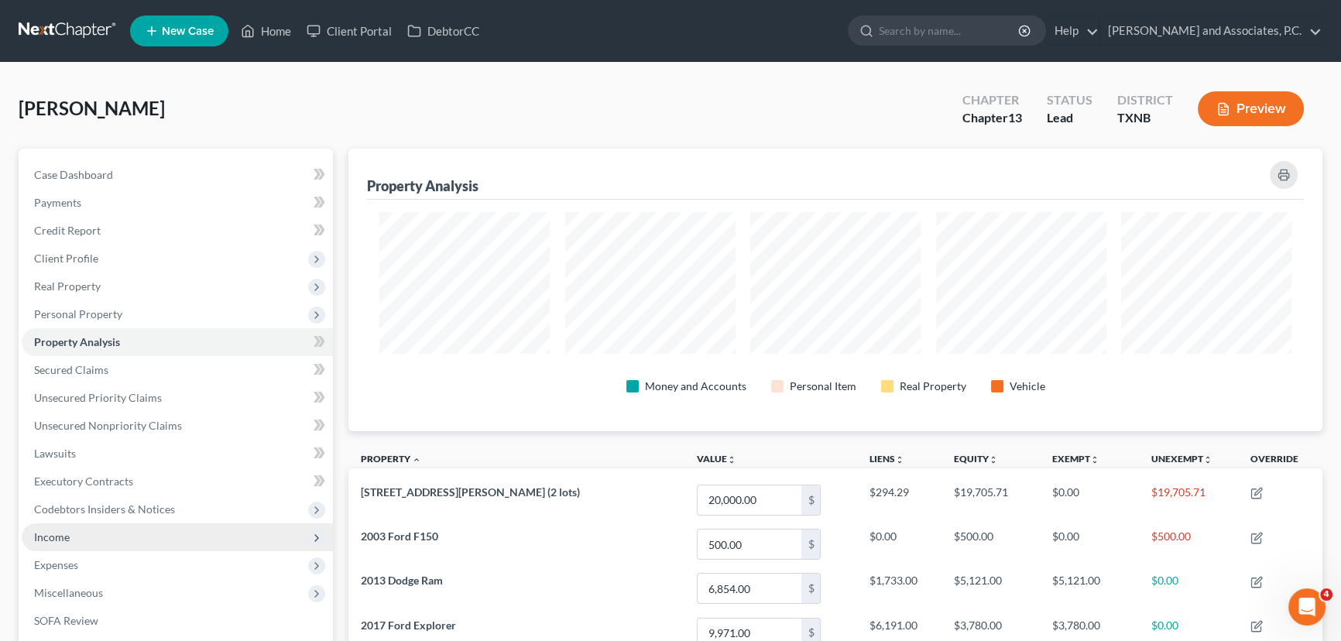
scroll to position [283, 973]
click at [100, 369] on span "Secured Claims" at bounding box center [71, 369] width 74 height 13
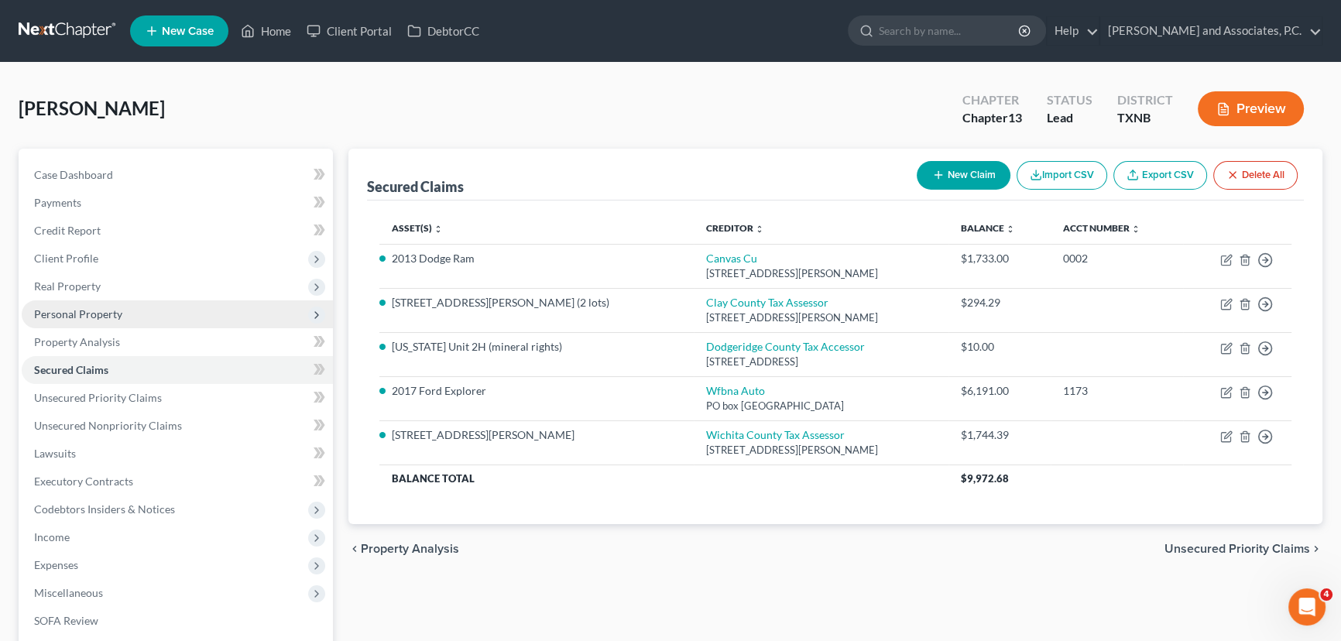
click at [91, 303] on span "Personal Property" at bounding box center [177, 314] width 311 height 28
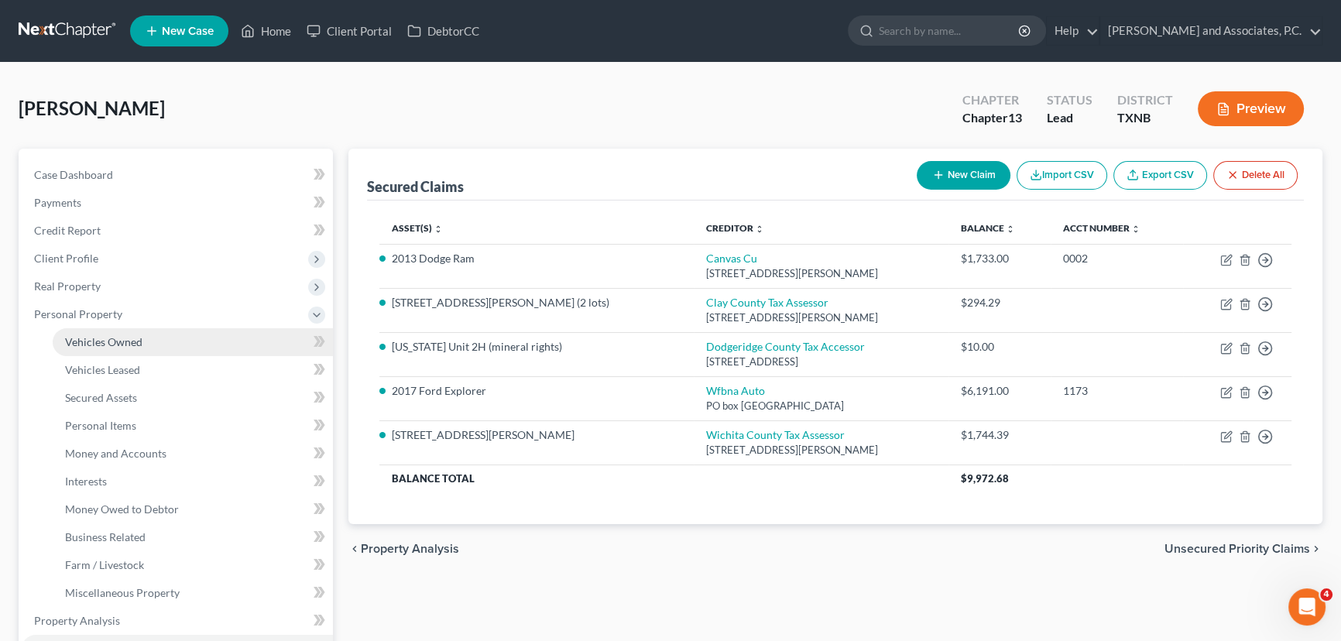
click at [103, 341] on span "Vehicles Owned" at bounding box center [103, 341] width 77 height 13
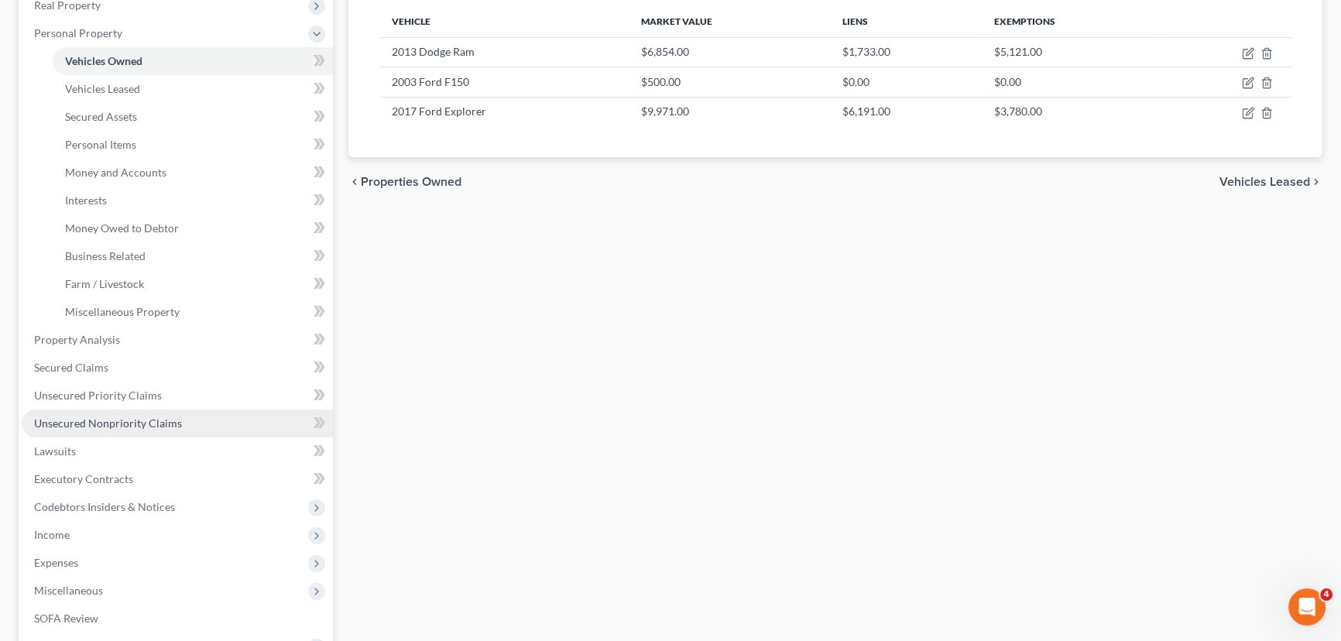
click at [125, 427] on span "Unsecured Nonpriority Claims" at bounding box center [108, 422] width 148 height 13
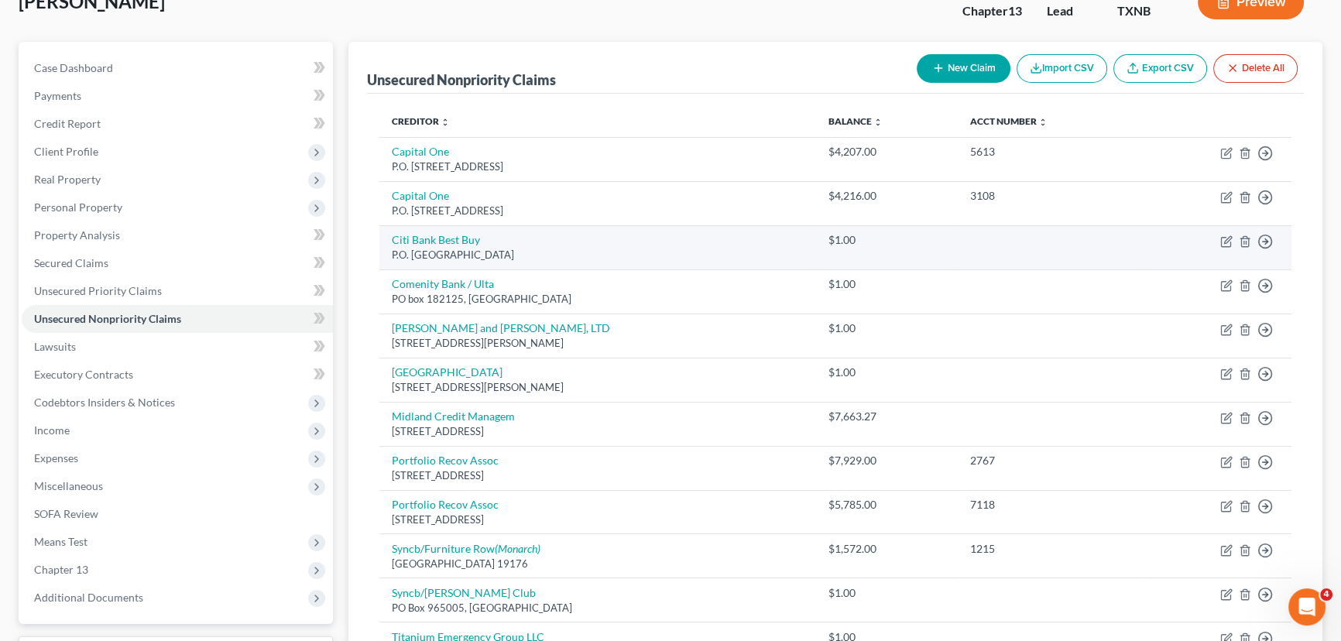
scroll to position [351, 0]
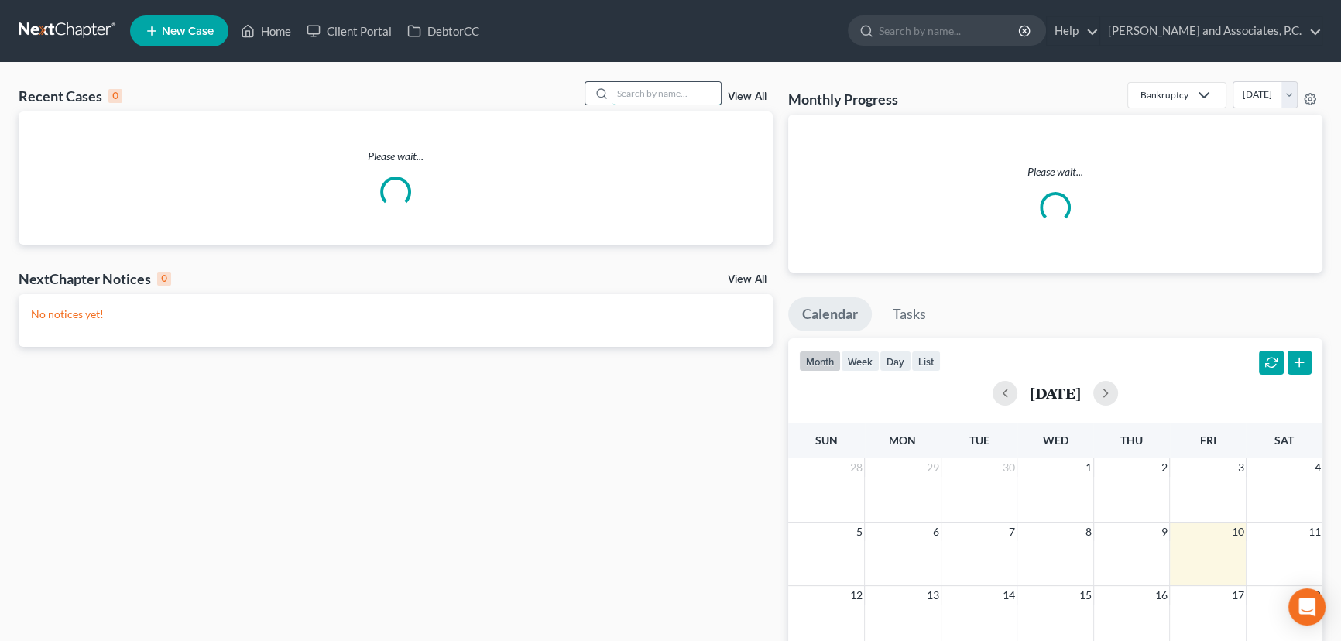
click at [654, 87] on input "search" at bounding box center [666, 93] width 108 height 22
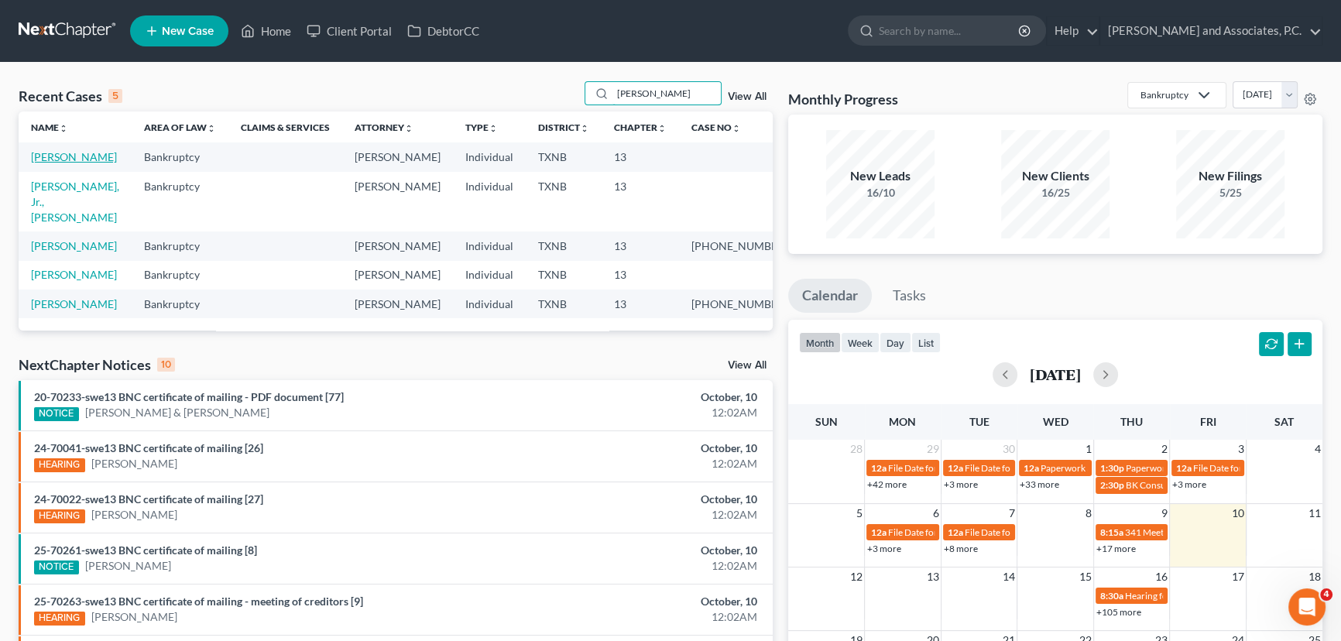
type input "becker"
click at [86, 157] on link "[PERSON_NAME]" at bounding box center [74, 156] width 86 height 13
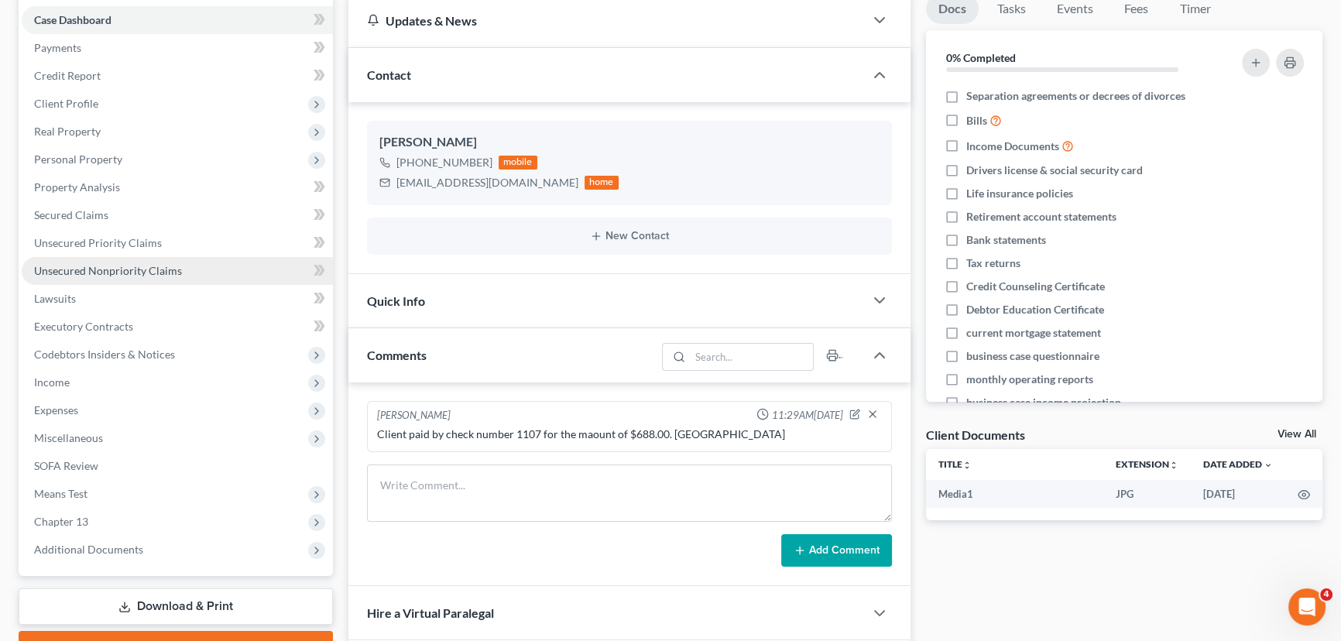
scroll to position [3574, 0]
click at [139, 268] on span "Unsecured Nonpriority Claims" at bounding box center [108, 270] width 148 height 13
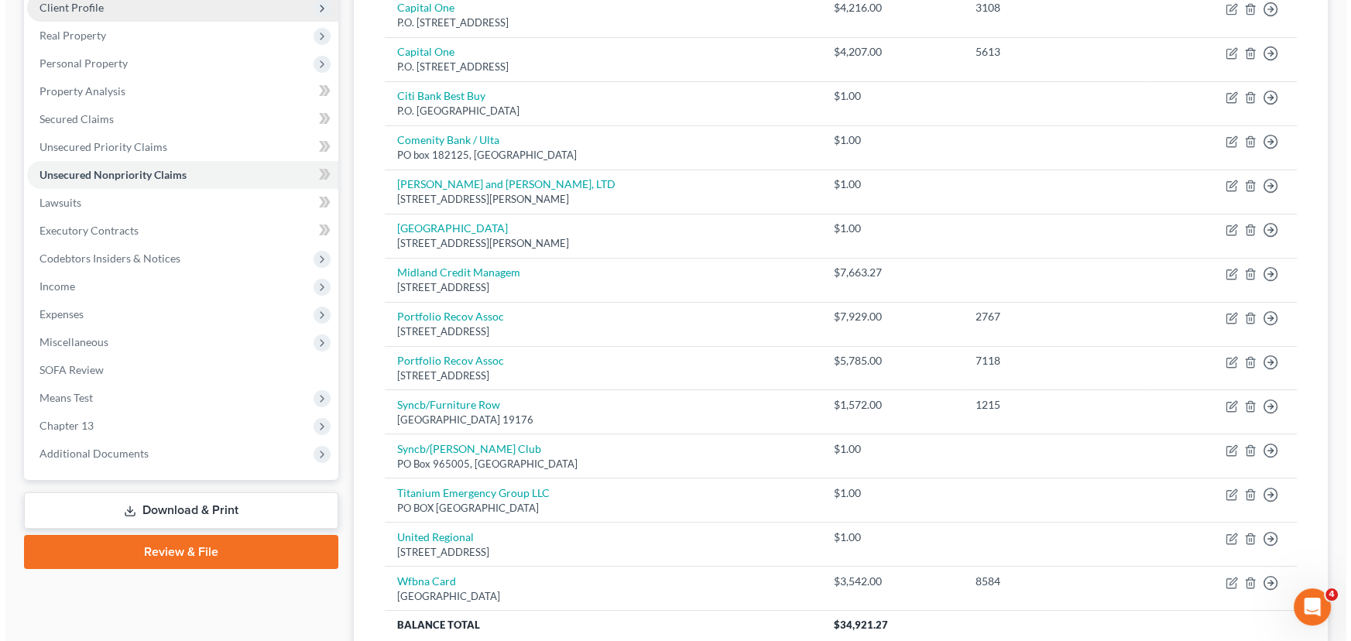
scroll to position [281, 0]
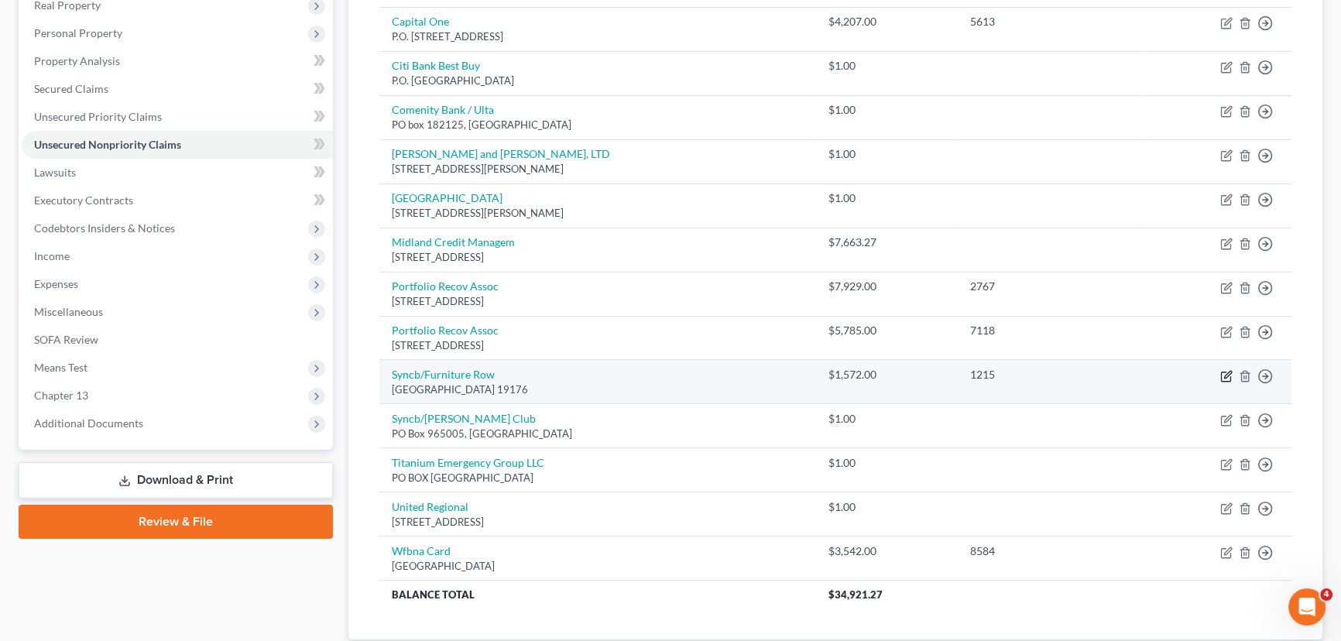
click at [1225, 373] on icon "button" at bounding box center [1227, 374] width 7 height 7
select select "39"
select select "1"
select select "0"
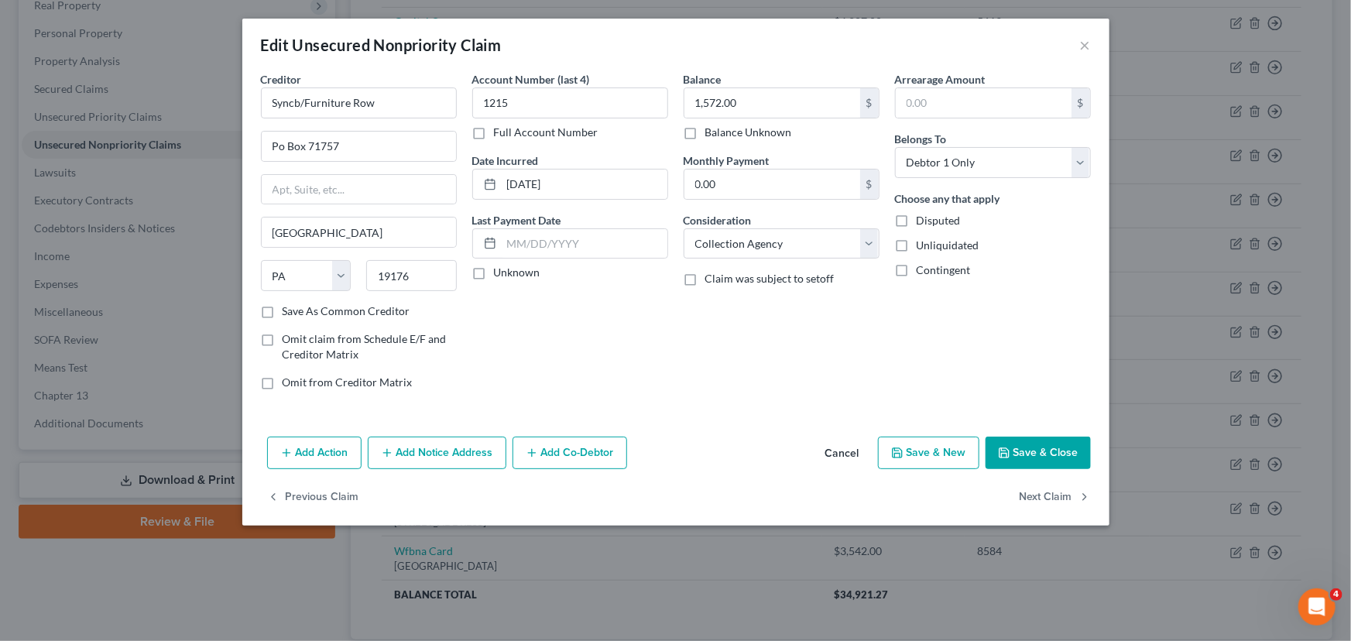
click at [451, 458] on button "Add Notice Address" at bounding box center [437, 453] width 139 height 33
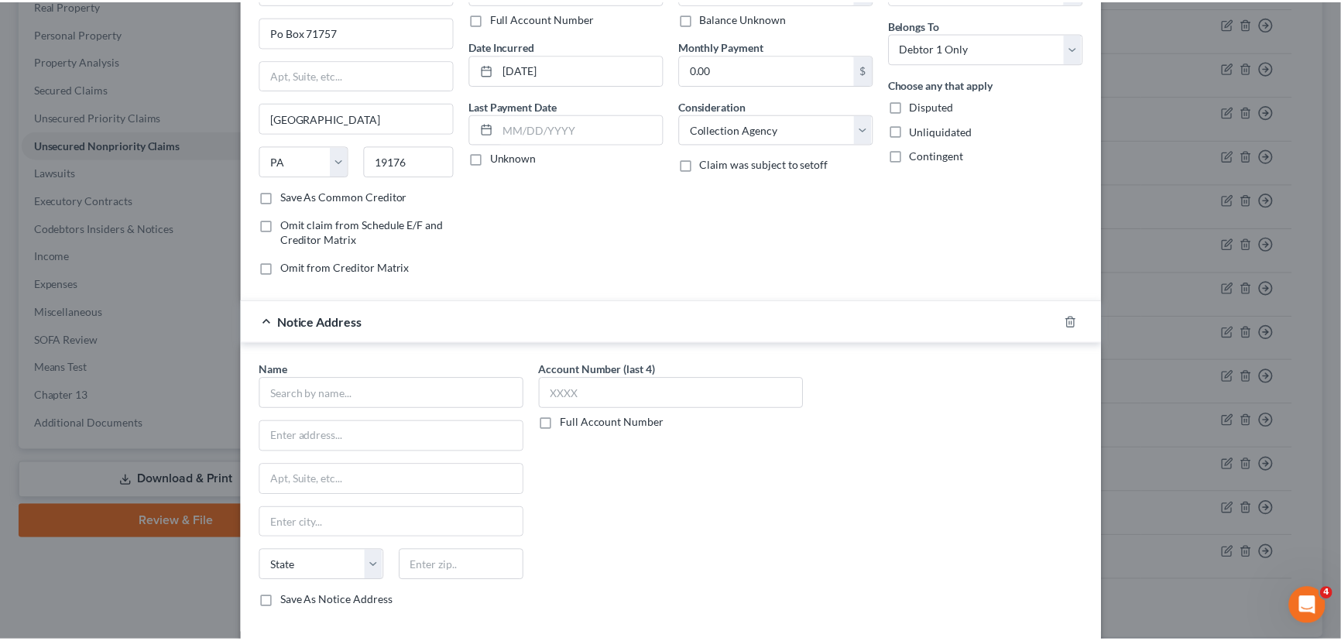
scroll to position [235, 0]
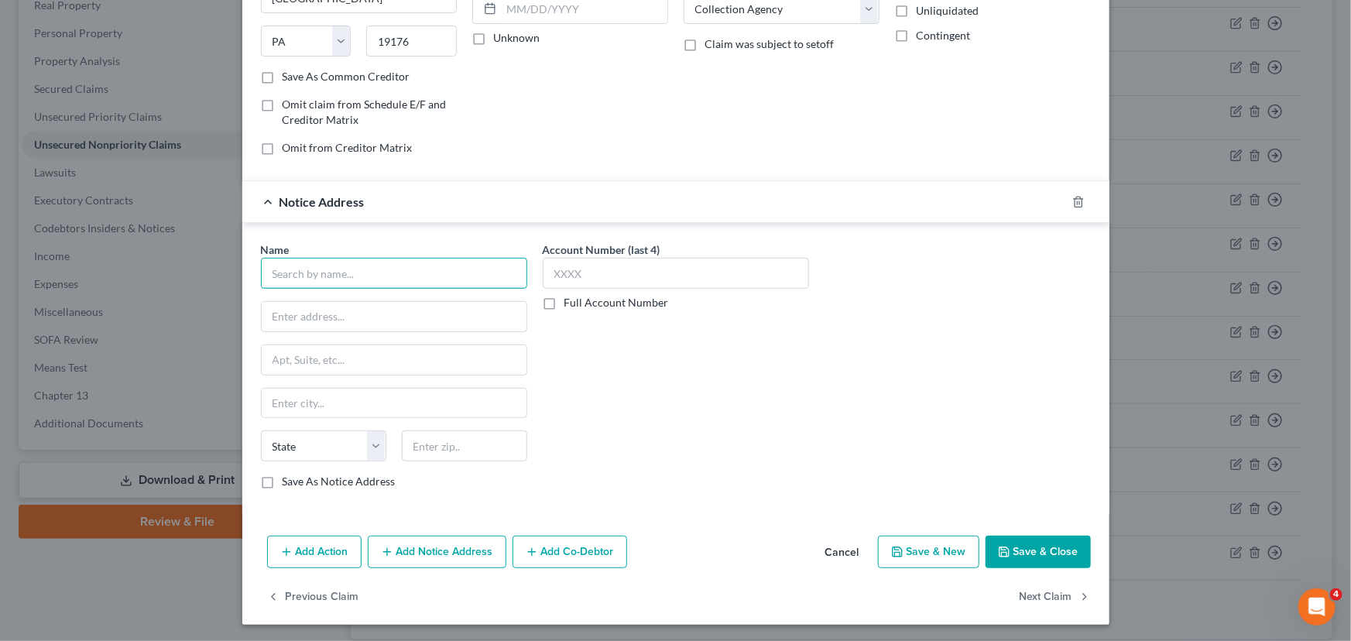
click at [369, 278] on input "text" at bounding box center [394, 273] width 266 height 31
type input "Monarch"
click at [308, 309] on input "text" at bounding box center [394, 316] width 265 height 29
type input "3260 Tilman Drive"
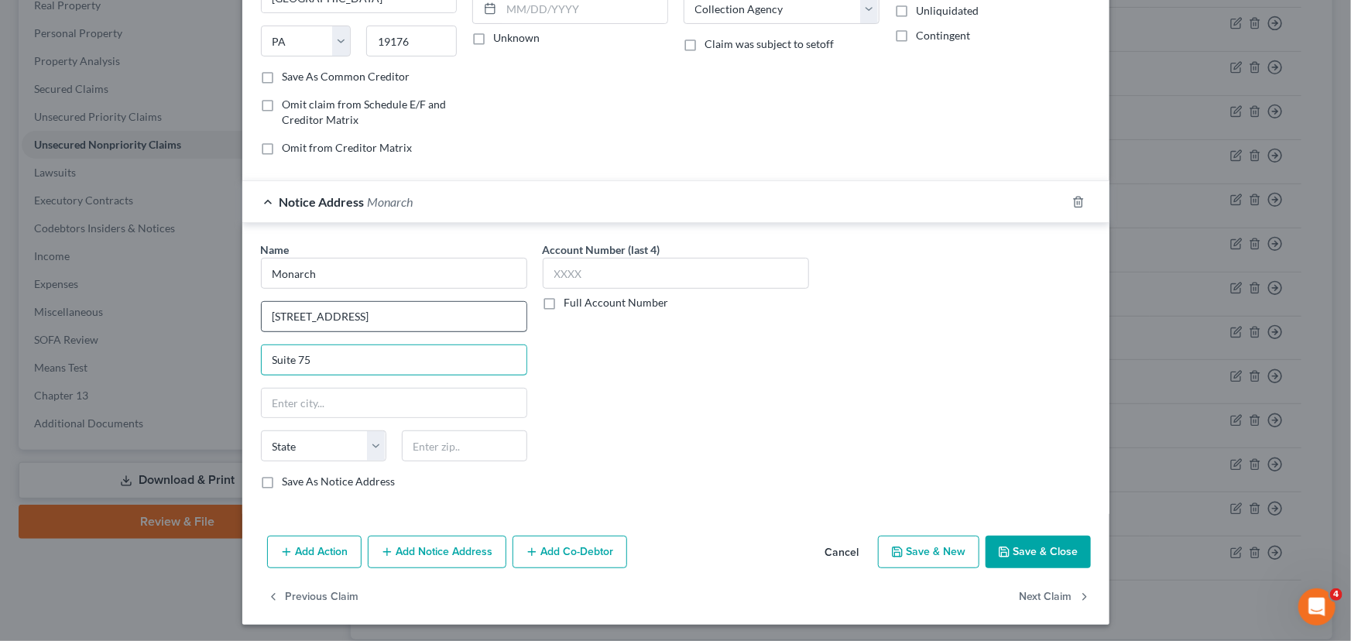
type input "Suite 75"
type input "19020"
type input "Bensalem"
select select "39"
click at [1015, 543] on button "Save & Close" at bounding box center [1038, 552] width 105 height 33
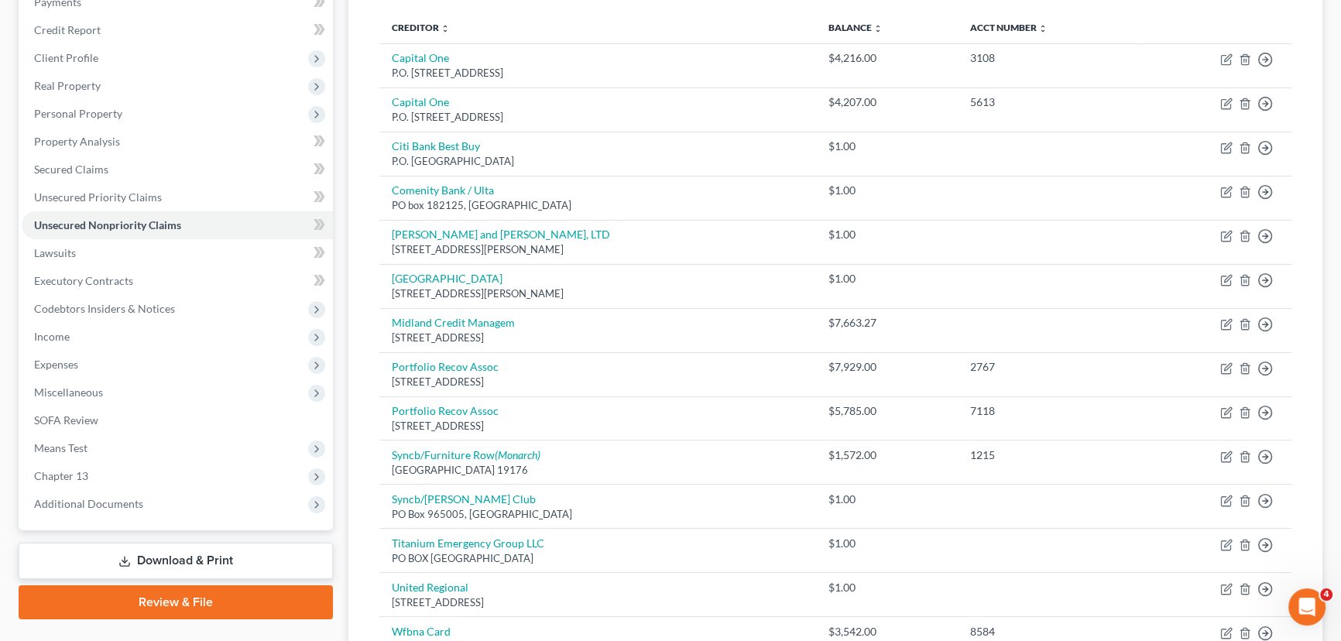
scroll to position [0, 0]
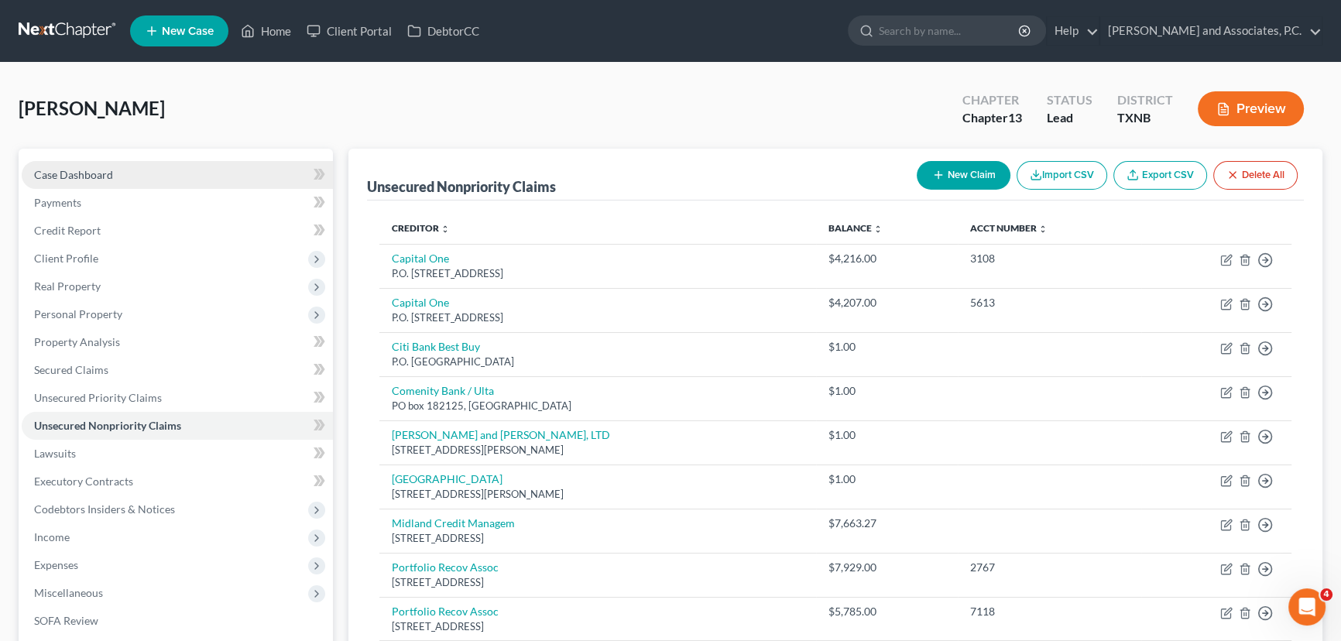
click at [168, 169] on link "Case Dashboard" at bounding box center [177, 175] width 311 height 28
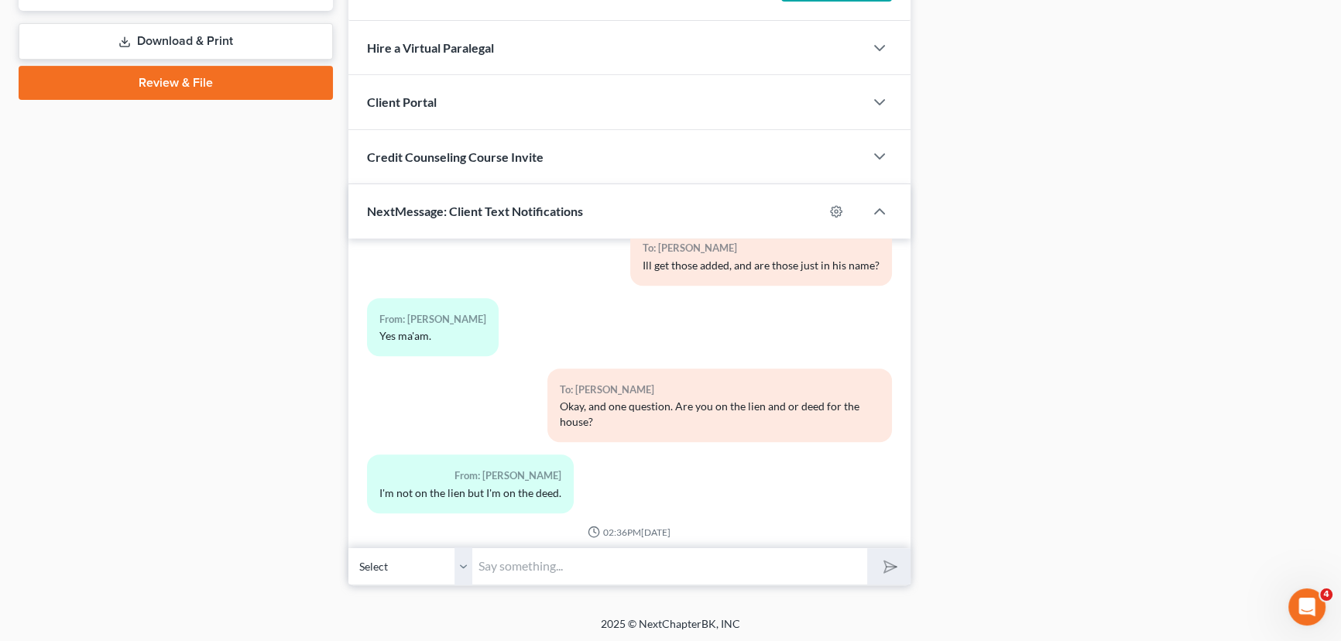
scroll to position [3574, 0]
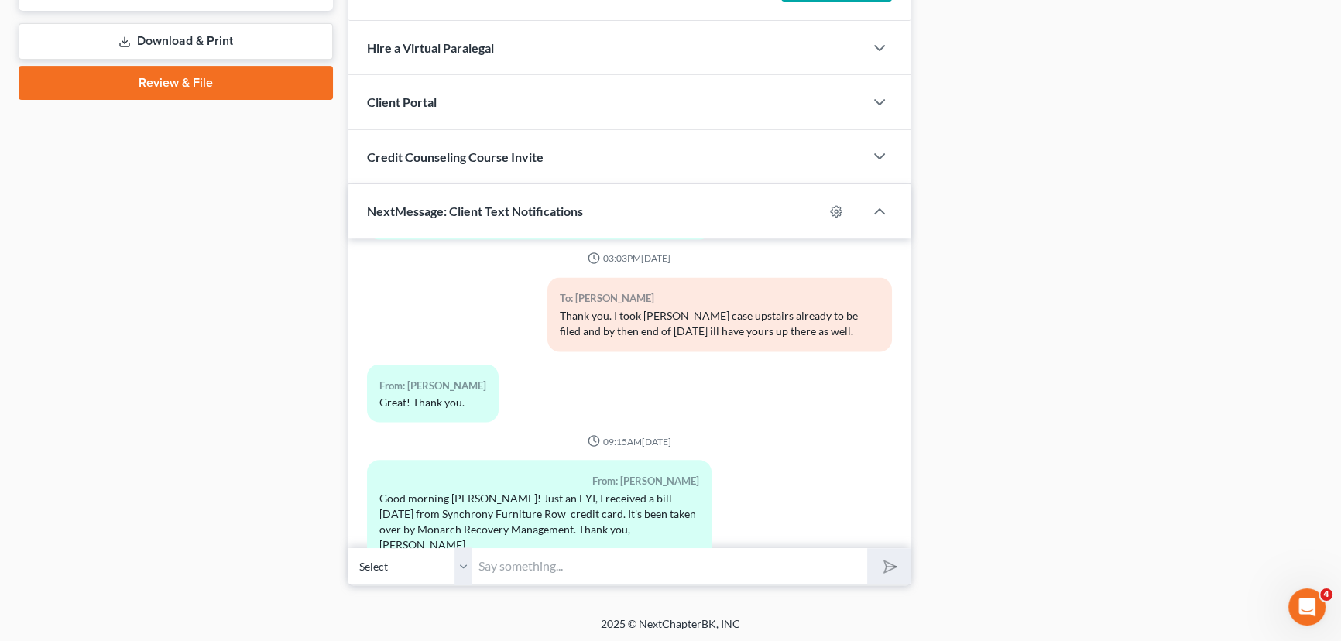
click at [509, 554] on input "text" at bounding box center [669, 566] width 395 height 38
type input "Okay I get them added. I added Synchrony and will leave them just in case."
click at [867, 548] on button "submit" at bounding box center [888, 566] width 43 height 36
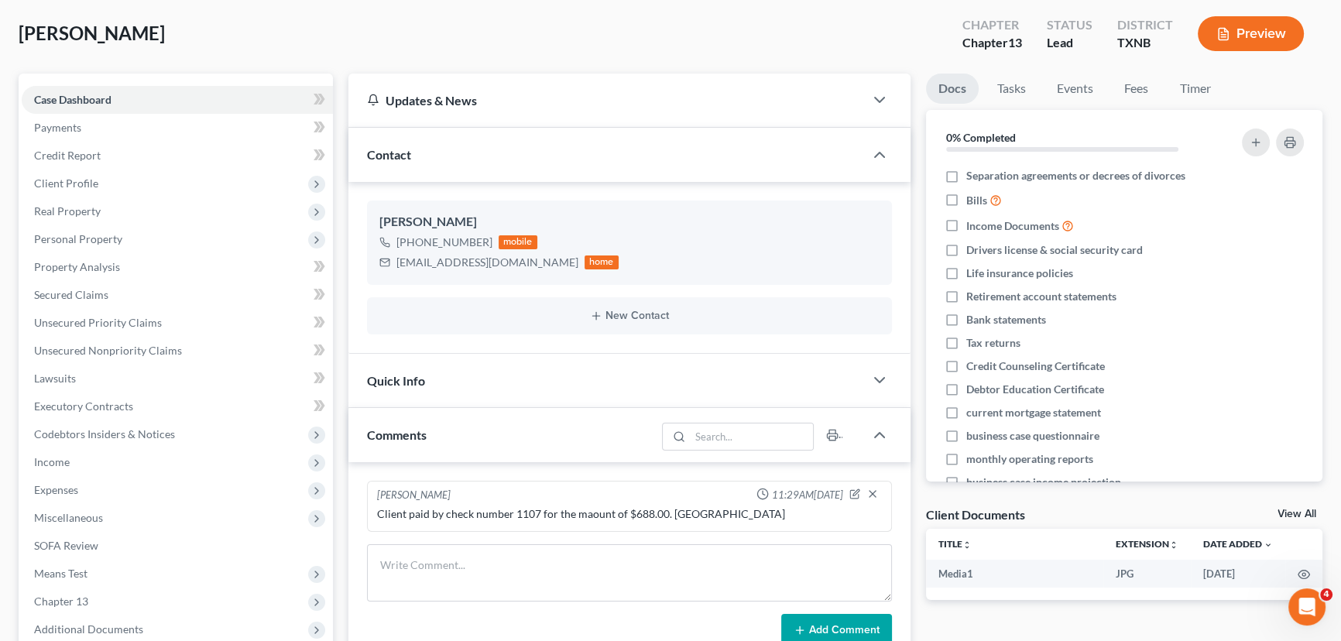
scroll to position [0, 0]
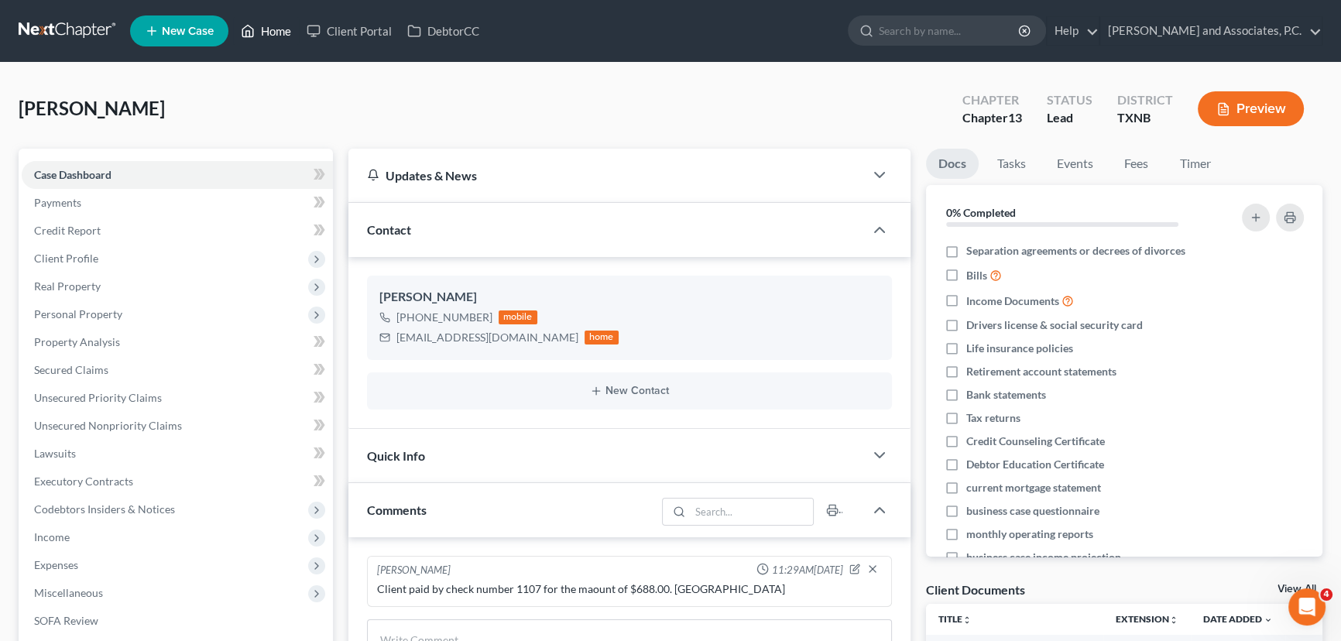
click at [278, 29] on link "Home" at bounding box center [266, 31] width 66 height 28
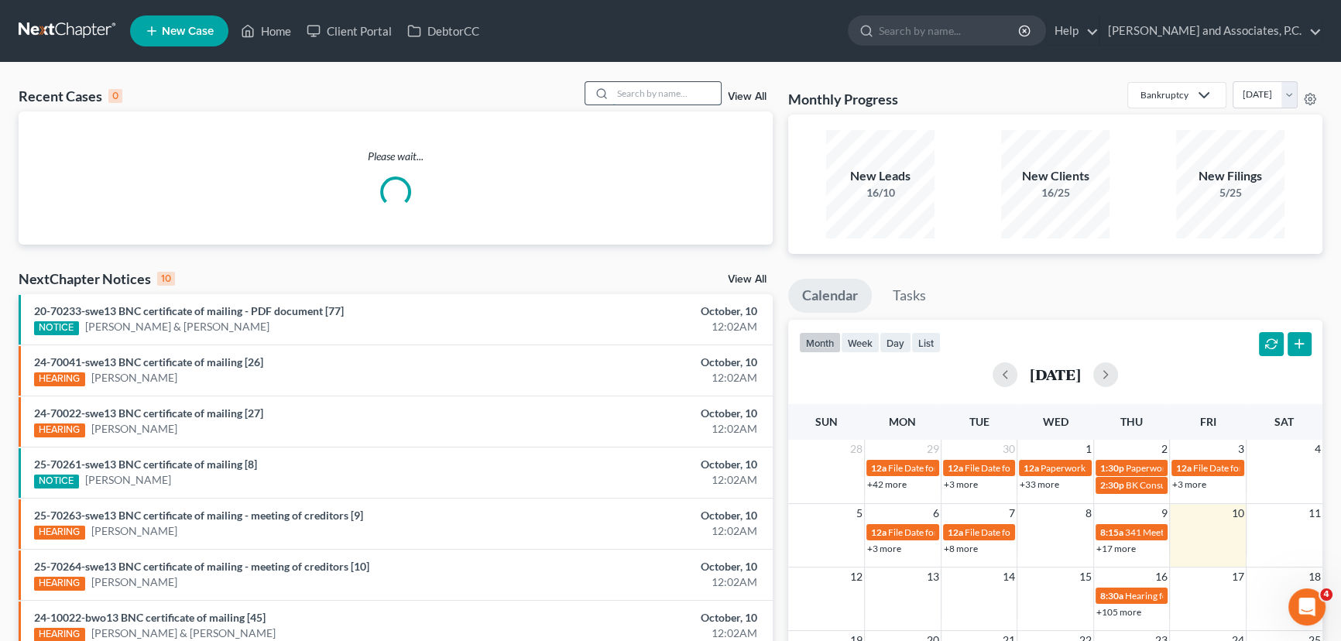
click at [672, 95] on input "search" at bounding box center [666, 93] width 108 height 22
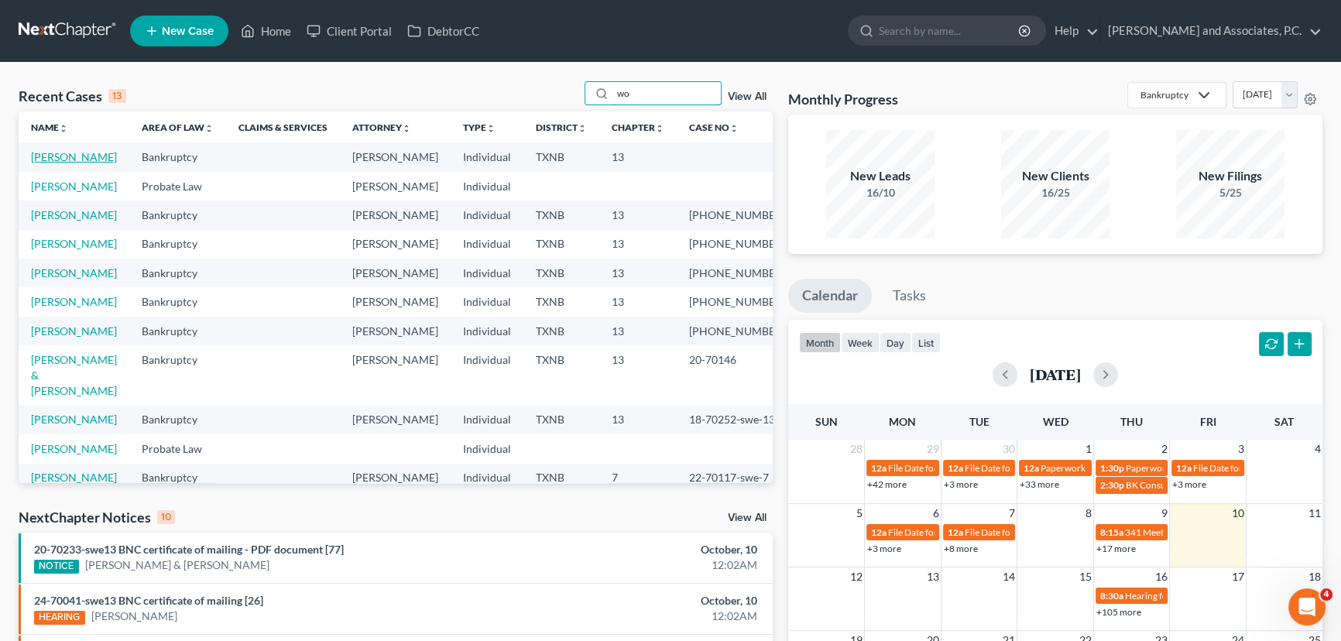
type input "wo"
click at [77, 153] on link "[PERSON_NAME]" at bounding box center [74, 156] width 86 height 13
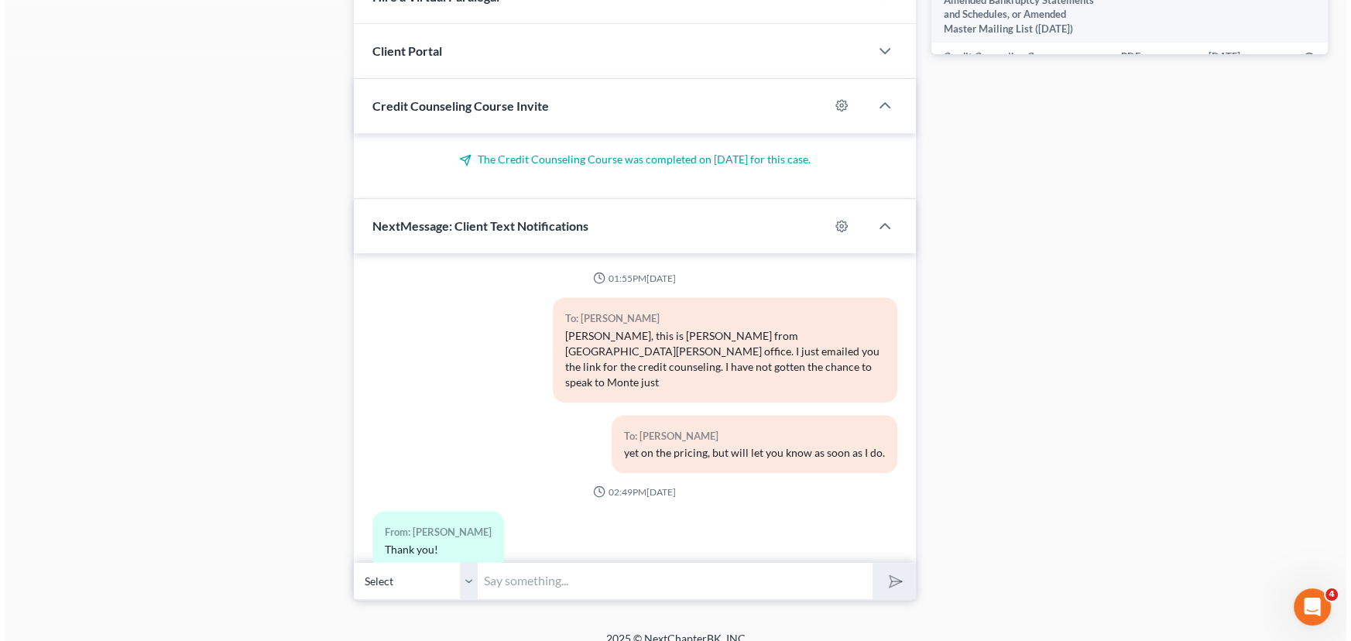
scroll to position [3794, 0]
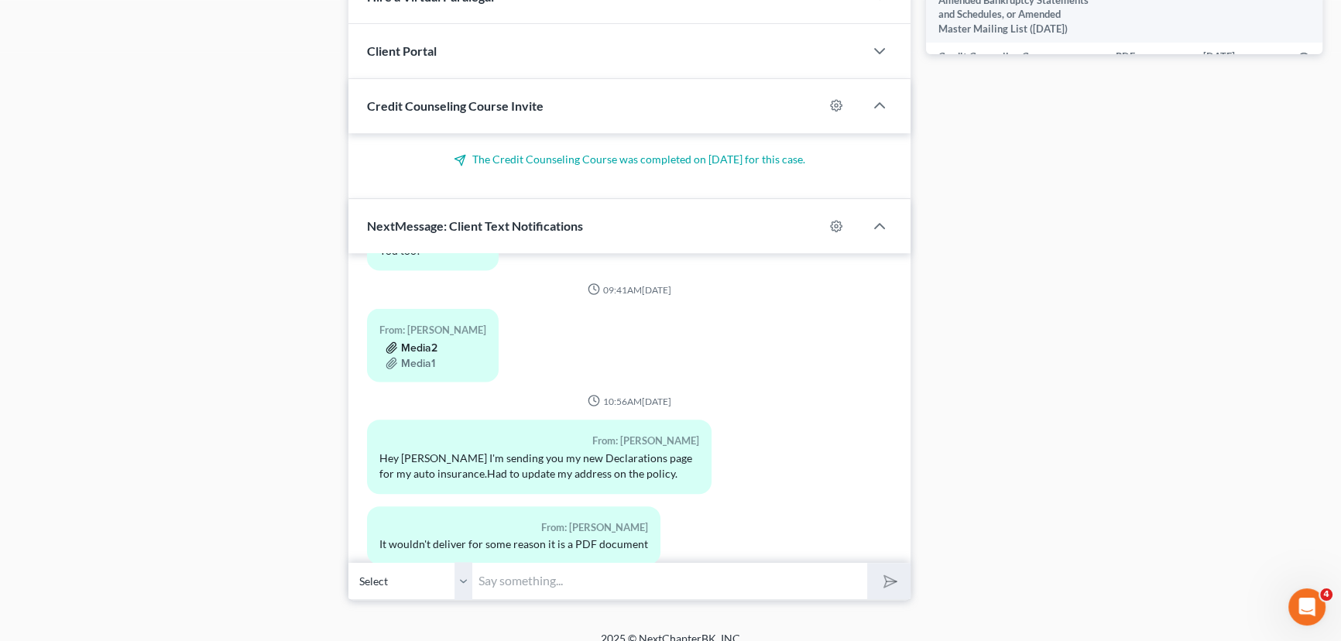
click at [426, 341] on button "Media2" at bounding box center [412, 347] width 52 height 12
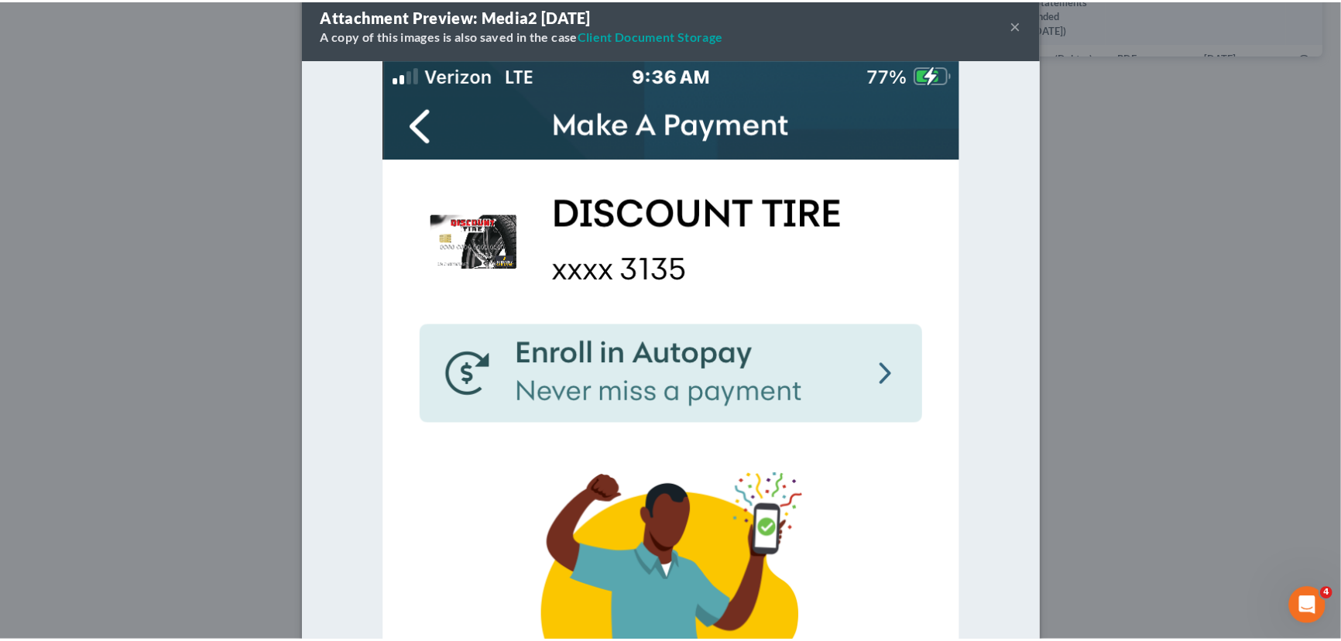
scroll to position [0, 0]
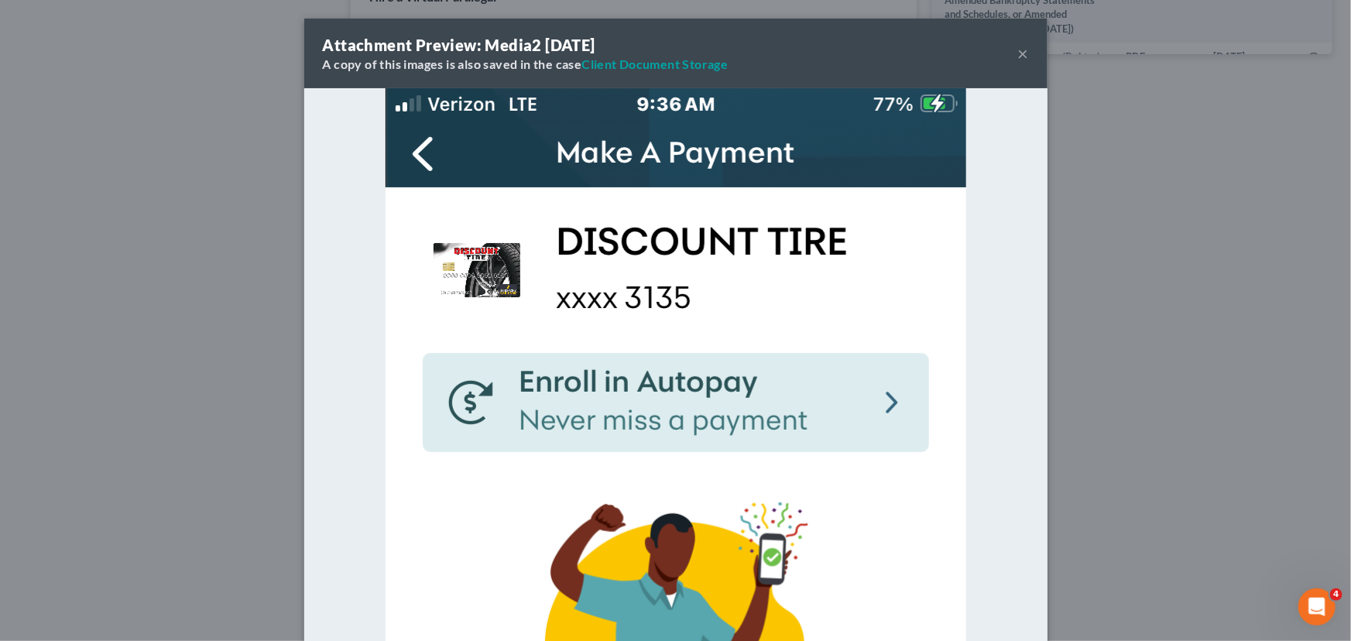
click at [1018, 51] on button "×" at bounding box center [1023, 53] width 11 height 19
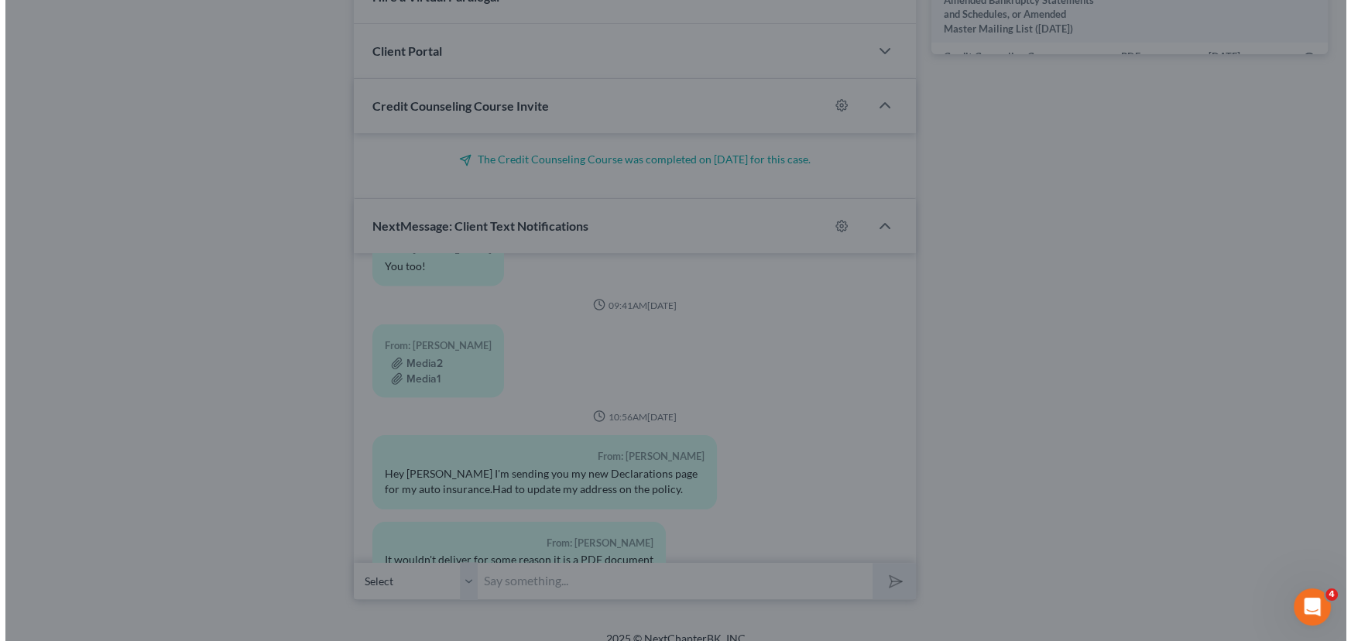
scroll to position [3794, 0]
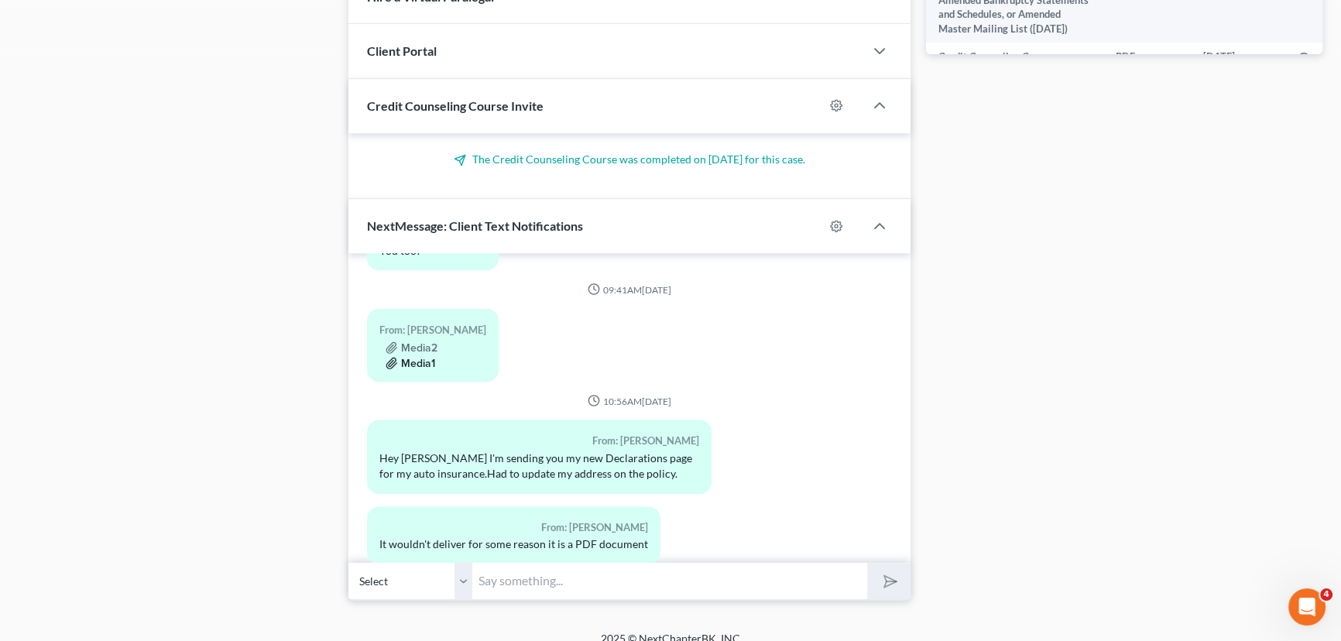
click at [410, 357] on button "Media1" at bounding box center [411, 363] width 50 height 12
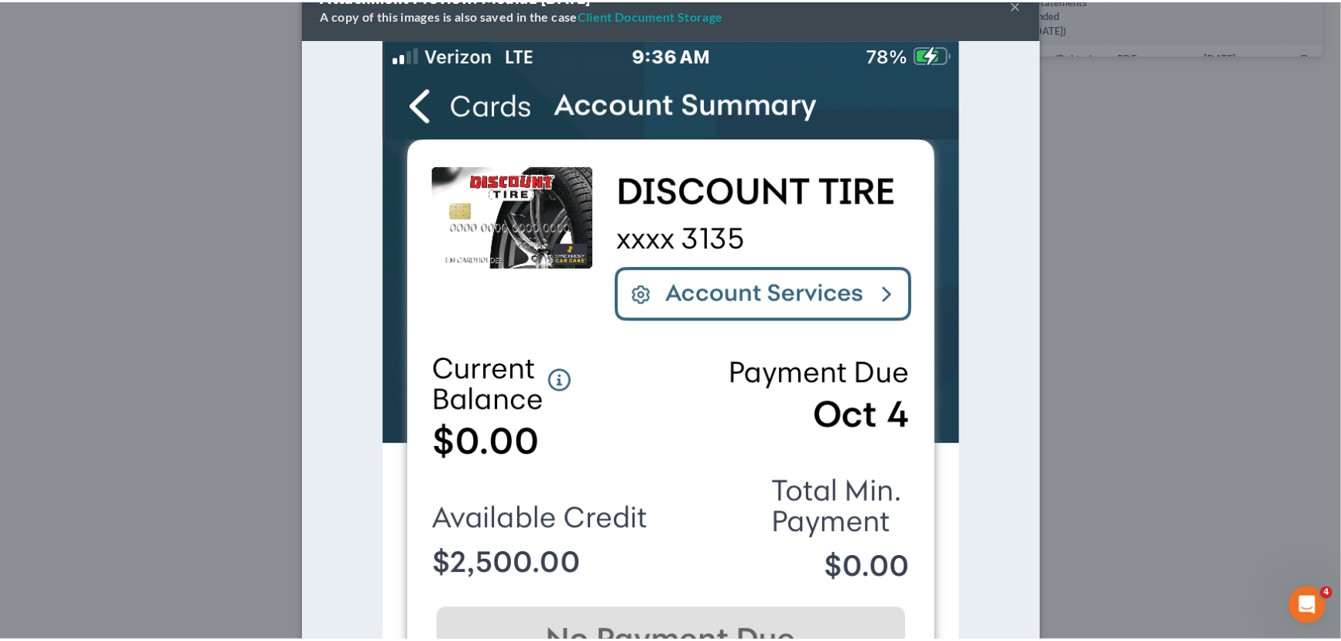
scroll to position [0, 0]
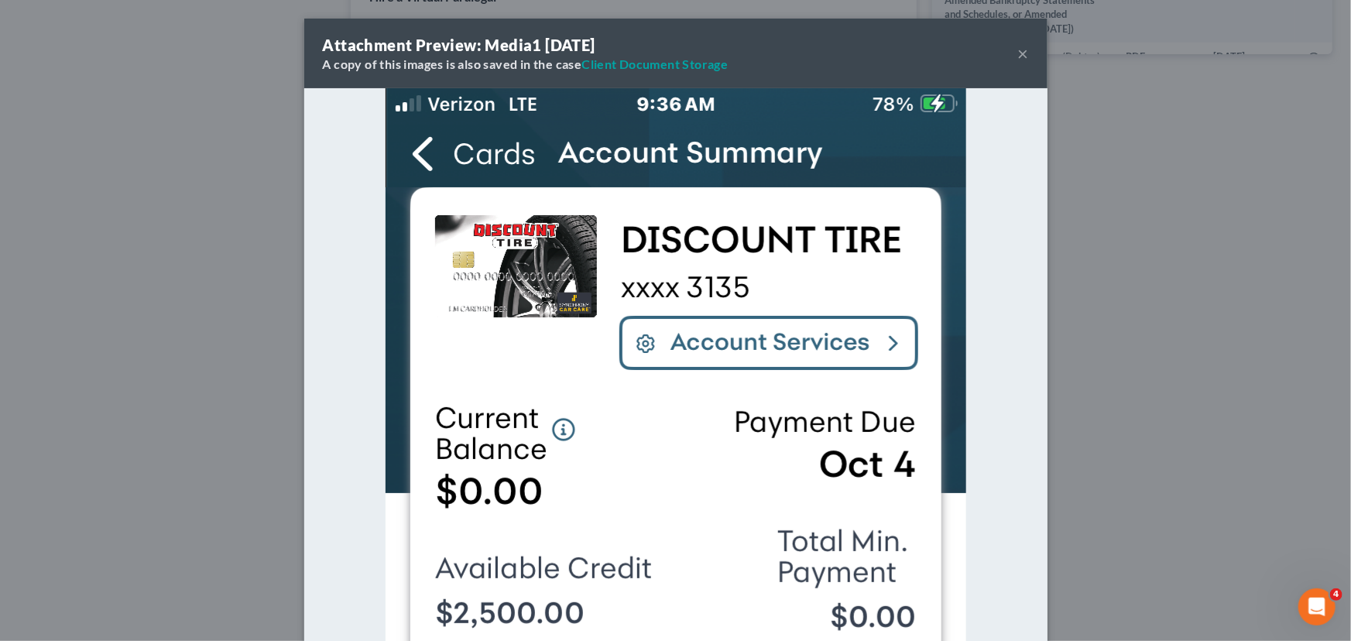
click at [1018, 58] on button "×" at bounding box center [1023, 53] width 11 height 19
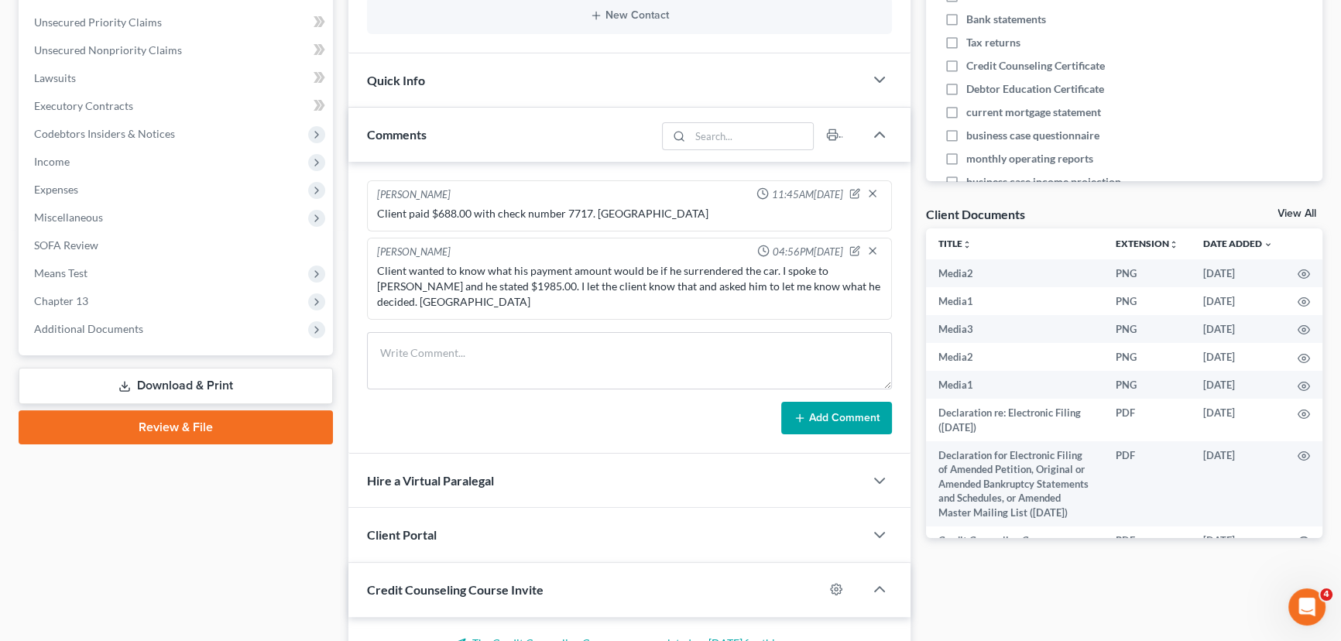
scroll to position [296, 0]
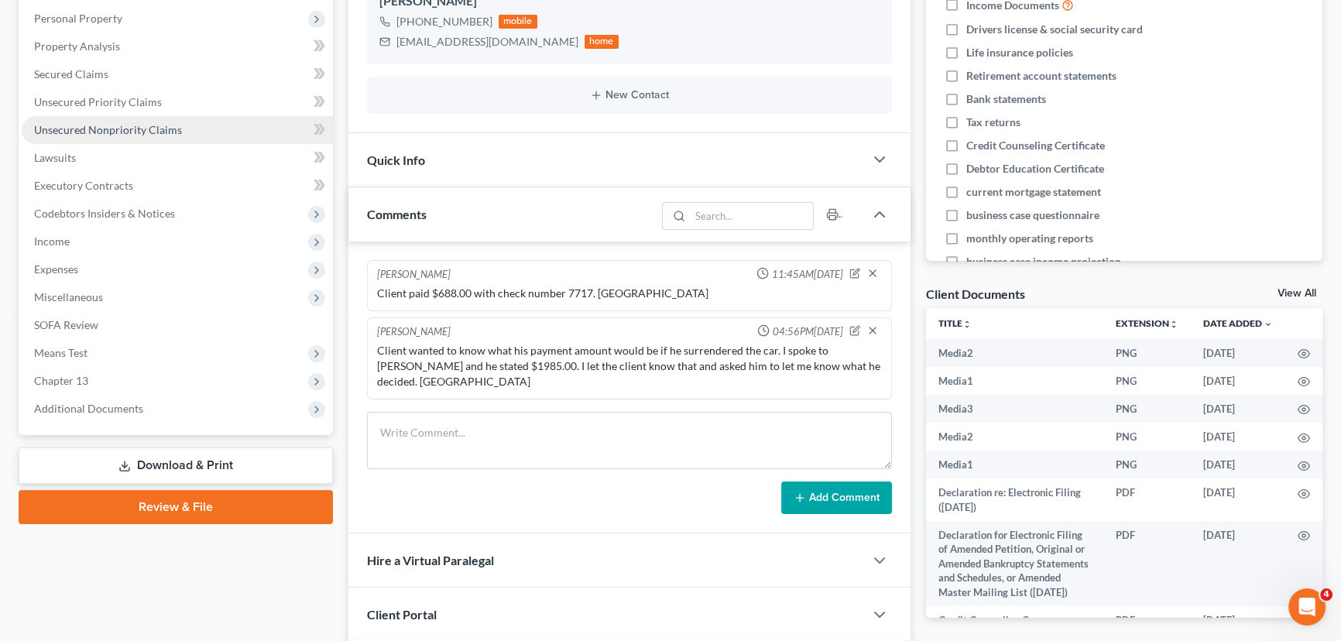
click at [92, 139] on link "Unsecured Nonpriority Claims" at bounding box center [177, 130] width 311 height 28
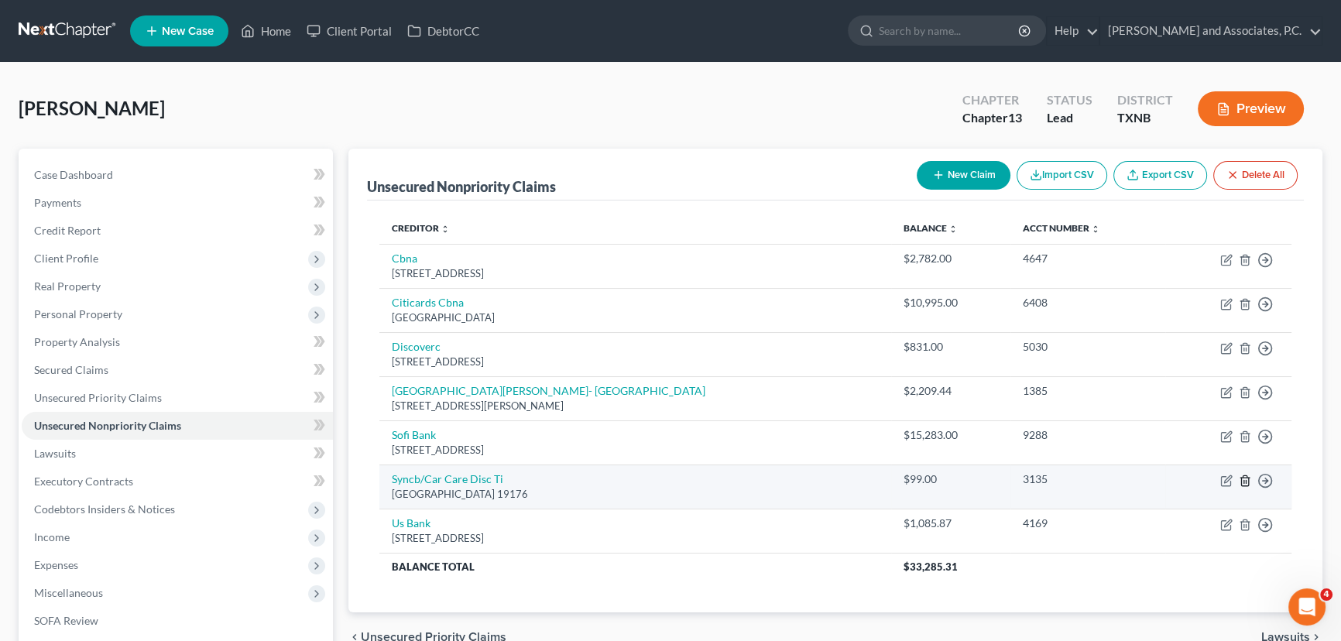
click at [1244, 480] on line "button" at bounding box center [1244, 481] width 0 height 3
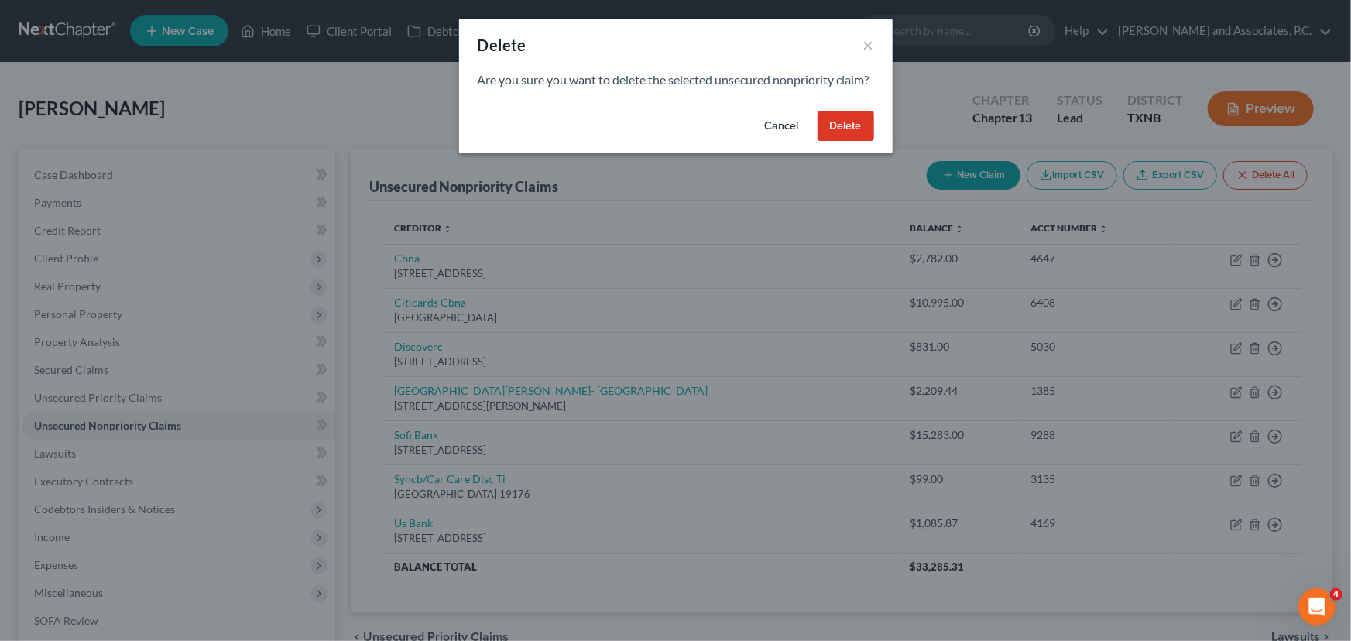
click at [841, 141] on button "Delete" at bounding box center [846, 126] width 57 height 31
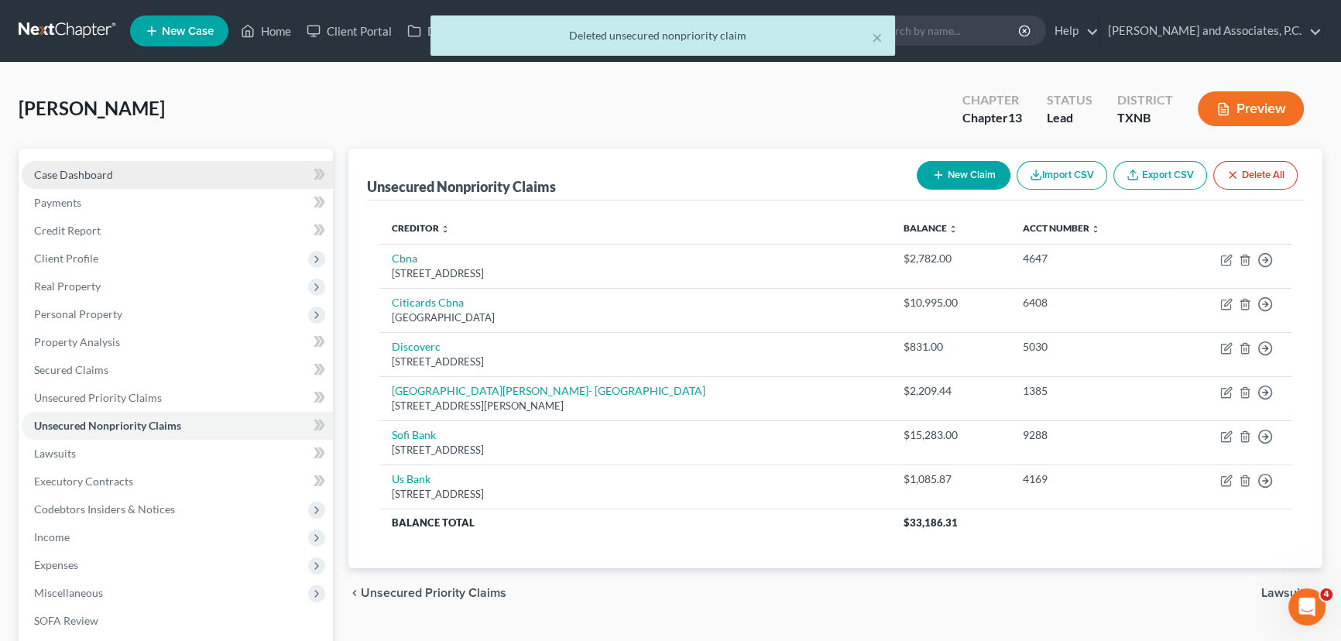
click at [112, 171] on link "Case Dashboard" at bounding box center [177, 175] width 311 height 28
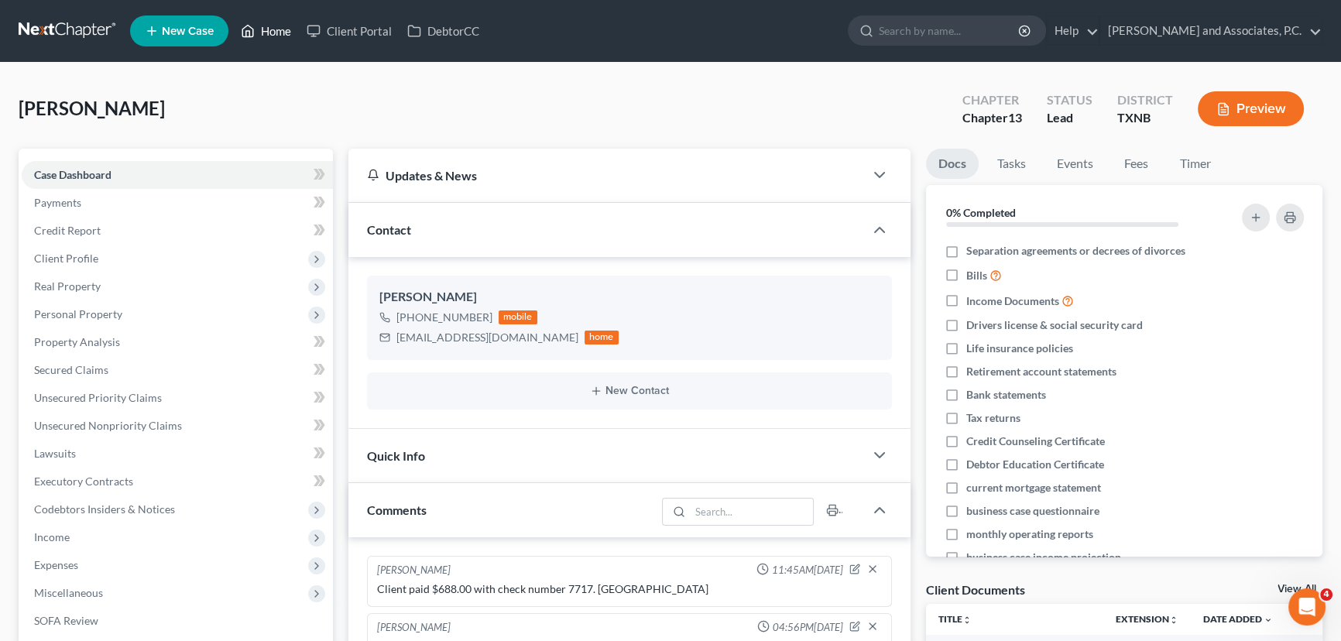
drag, startPoint x: 286, startPoint y: 31, endPoint x: 293, endPoint y: 36, distance: 8.8
click at [286, 31] on link "Home" at bounding box center [266, 31] width 66 height 28
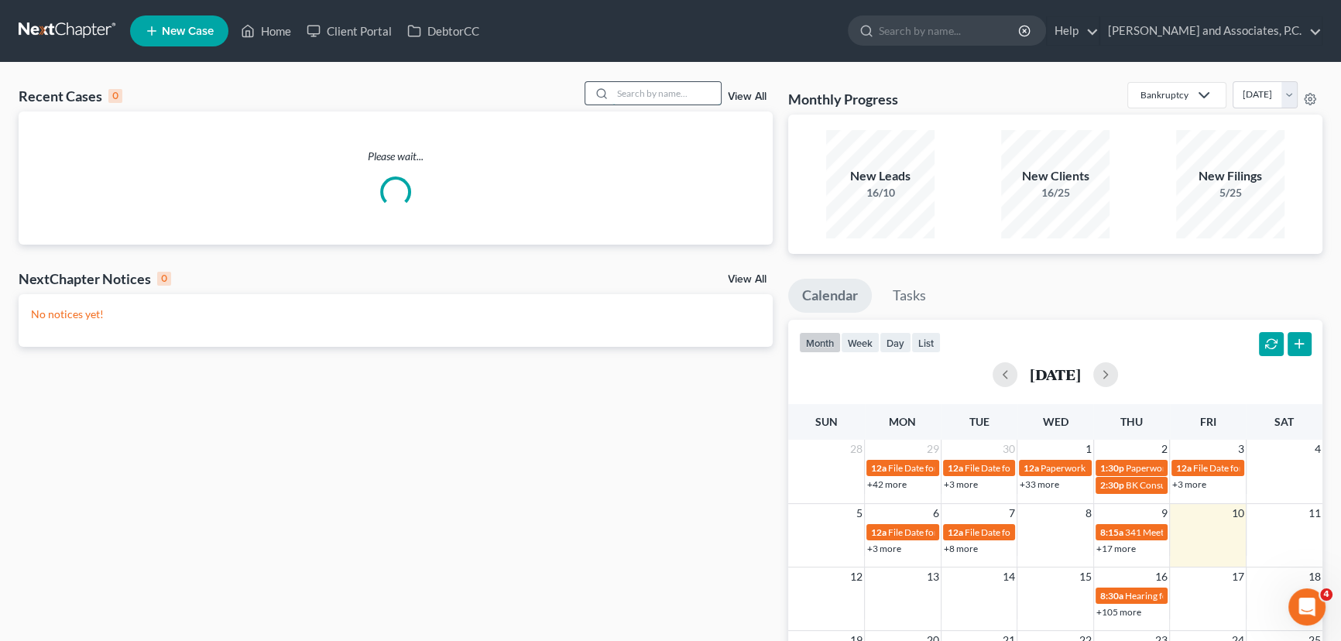
click at [650, 96] on input "search" at bounding box center [666, 93] width 108 height 22
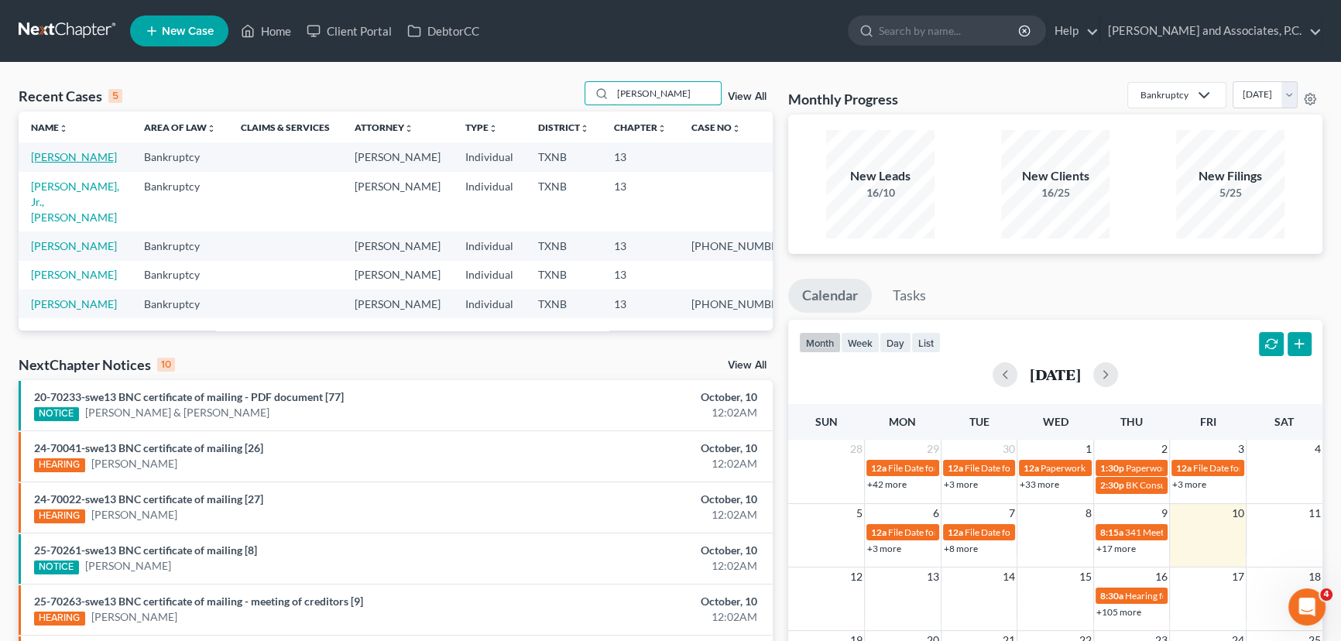
type input "becker"
click at [66, 155] on link "[PERSON_NAME]" at bounding box center [74, 156] width 86 height 13
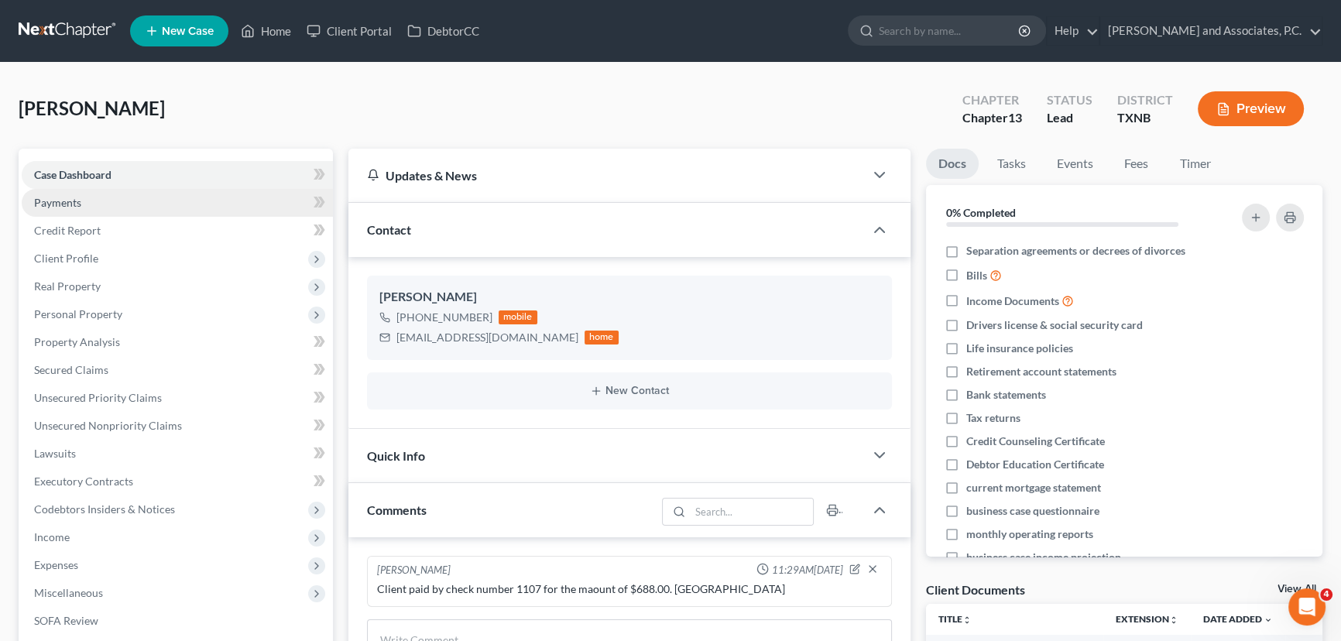
scroll to position [3731, 0]
click at [116, 200] on link "Payments" at bounding box center [177, 203] width 311 height 28
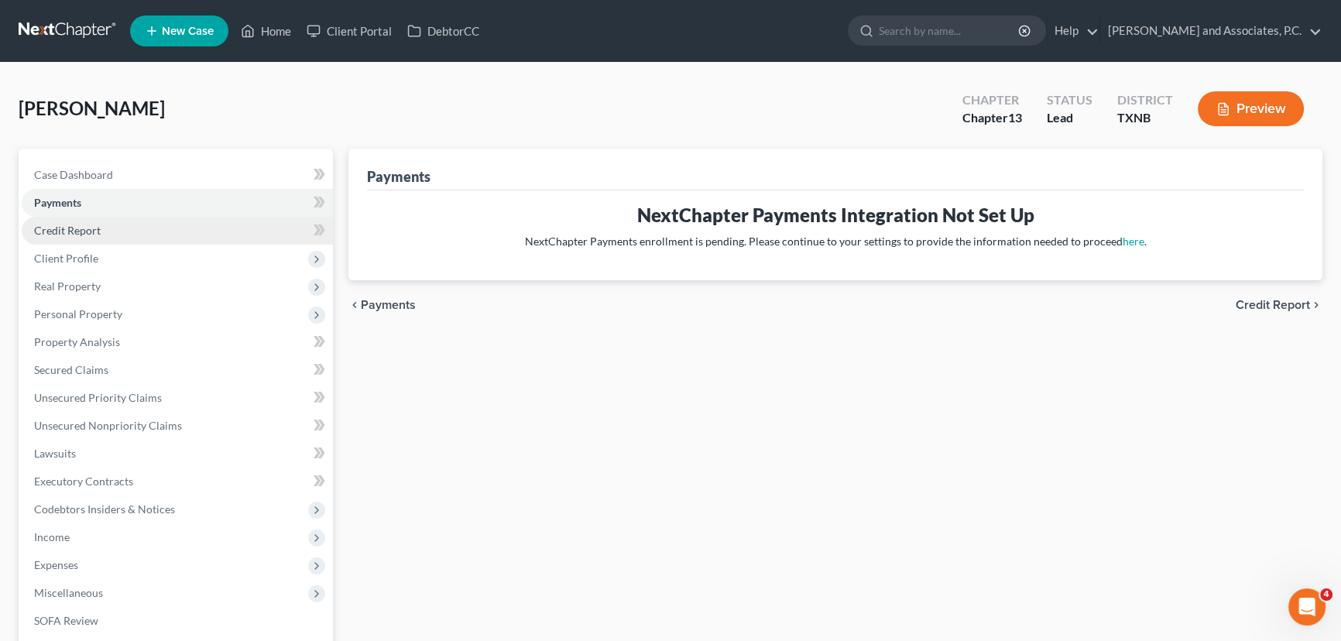
click at [118, 230] on link "Credit Report" at bounding box center [177, 231] width 311 height 28
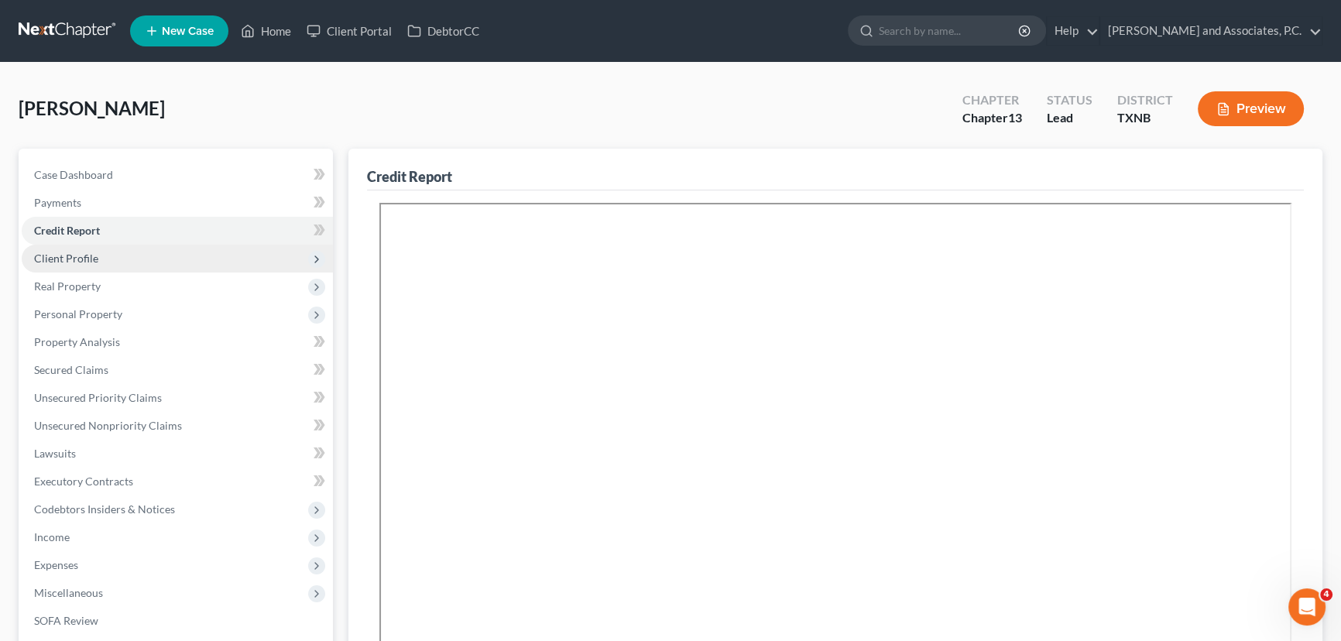
click at [117, 258] on span "Client Profile" at bounding box center [177, 259] width 311 height 28
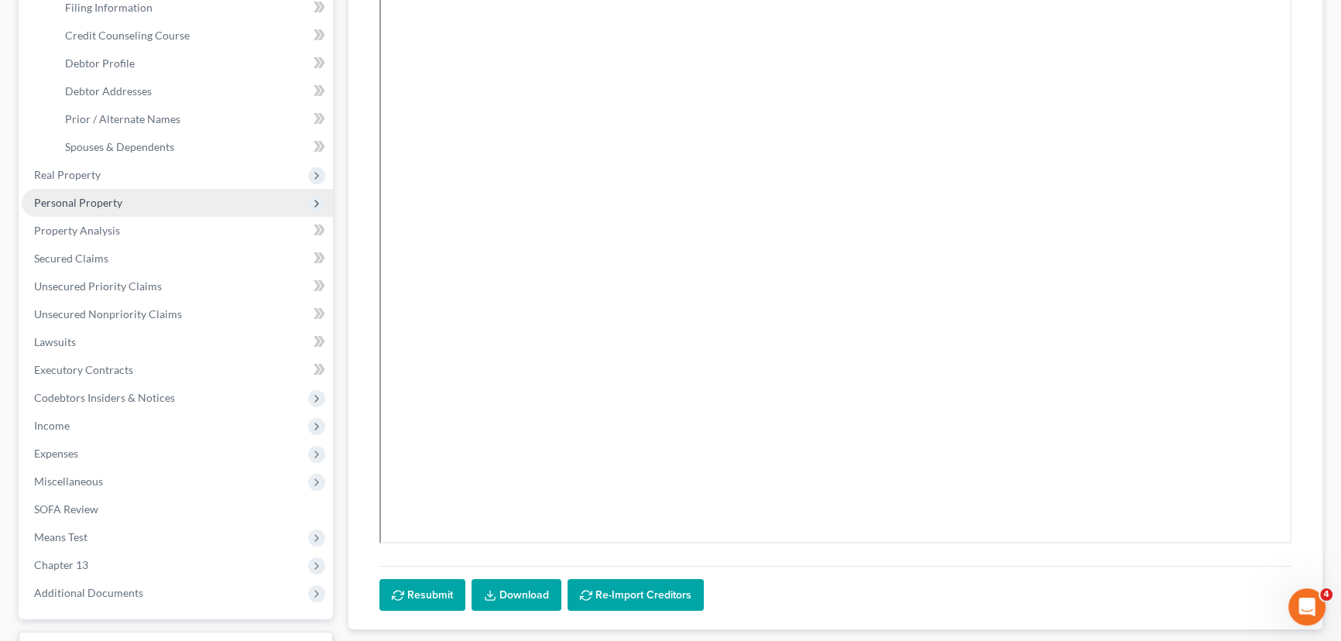
scroll to position [281, 0]
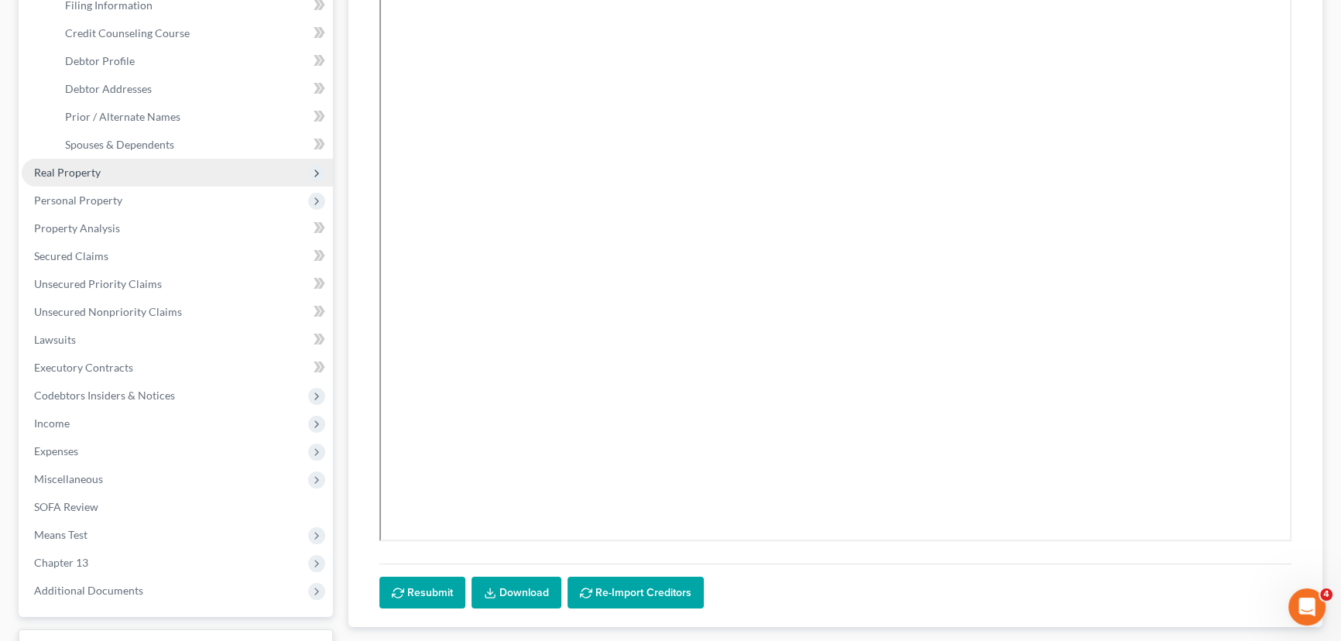
click at [137, 170] on span "Real Property" at bounding box center [177, 173] width 311 height 28
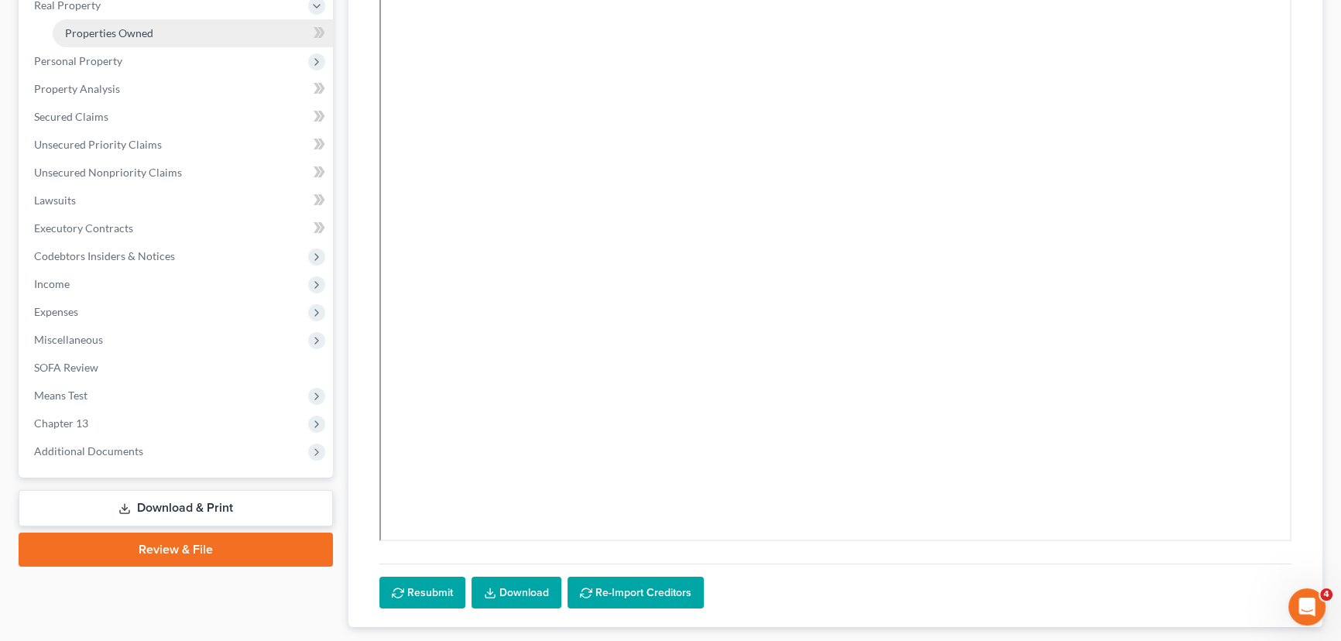
click at [144, 29] on span "Properties Owned" at bounding box center [109, 32] width 88 height 13
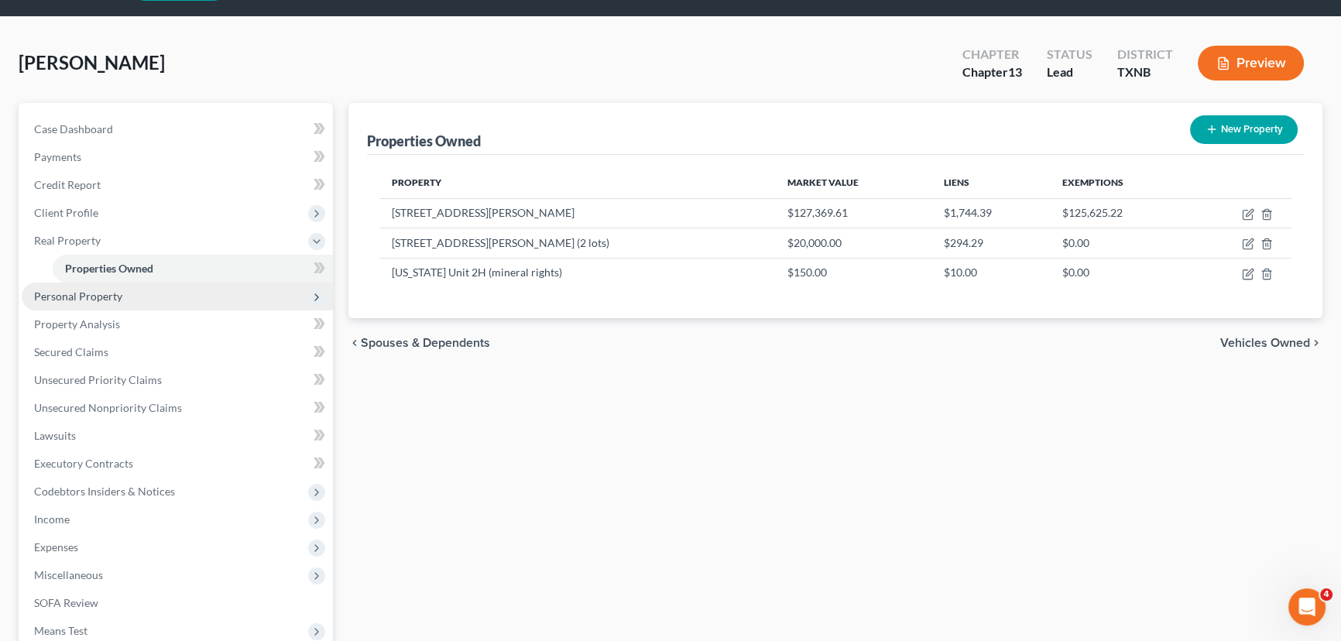
scroll to position [70, 0]
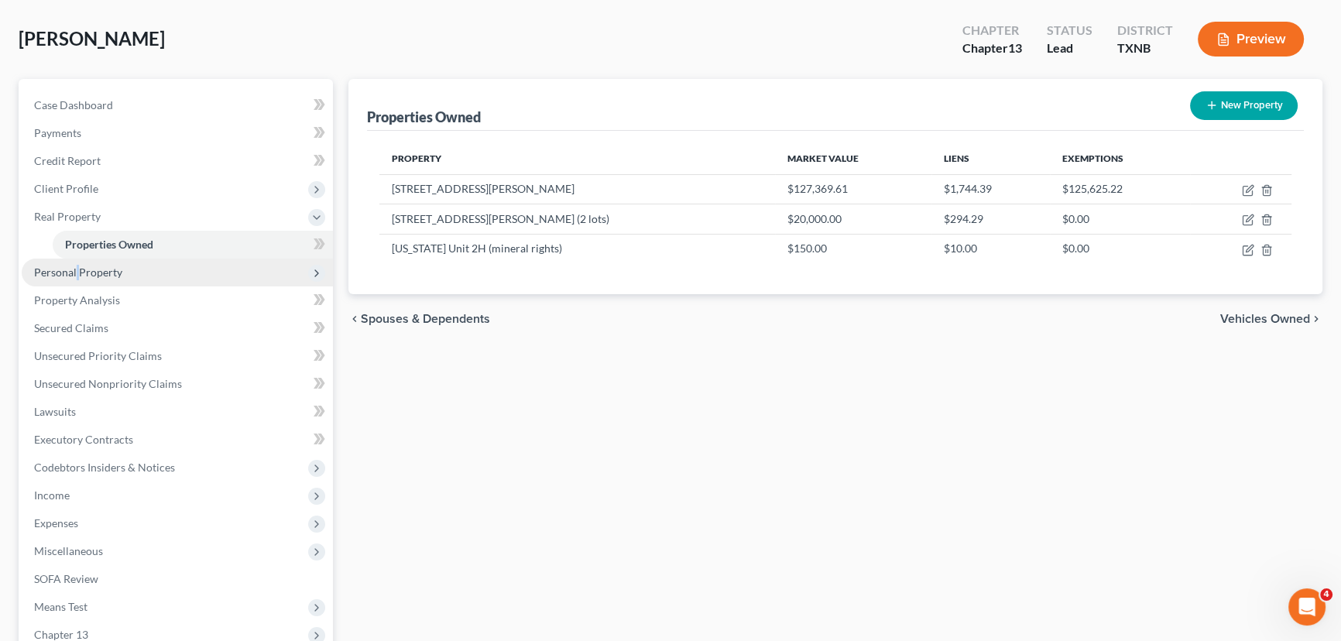
click at [77, 263] on span "Personal Property" at bounding box center [177, 273] width 311 height 28
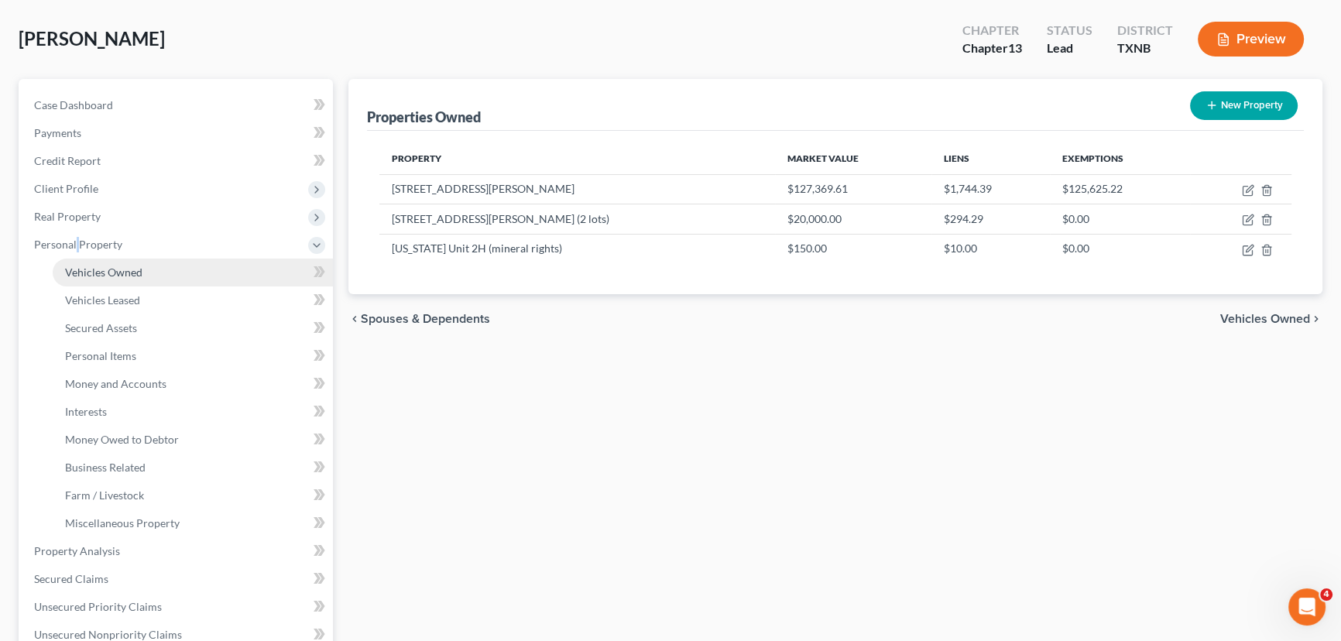
click at [98, 274] on span "Vehicles Owned" at bounding box center [103, 272] width 77 height 13
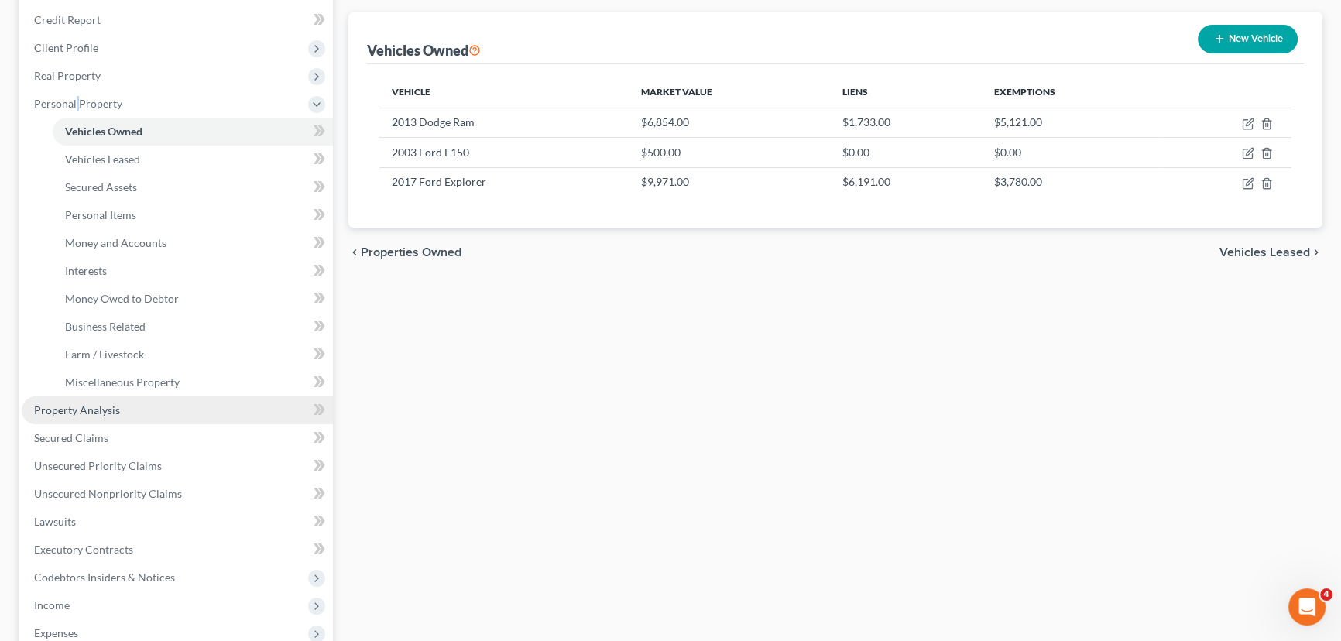
click at [116, 410] on span "Property Analysis" at bounding box center [77, 409] width 86 height 13
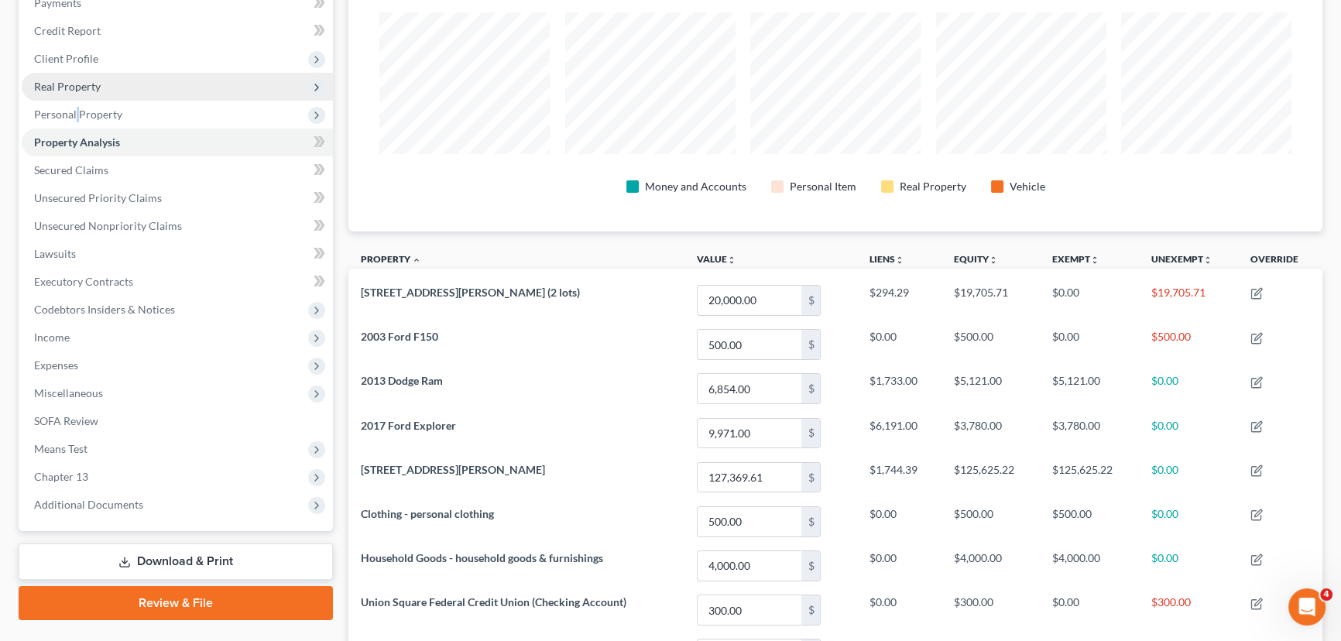
scroll to position [211, 0]
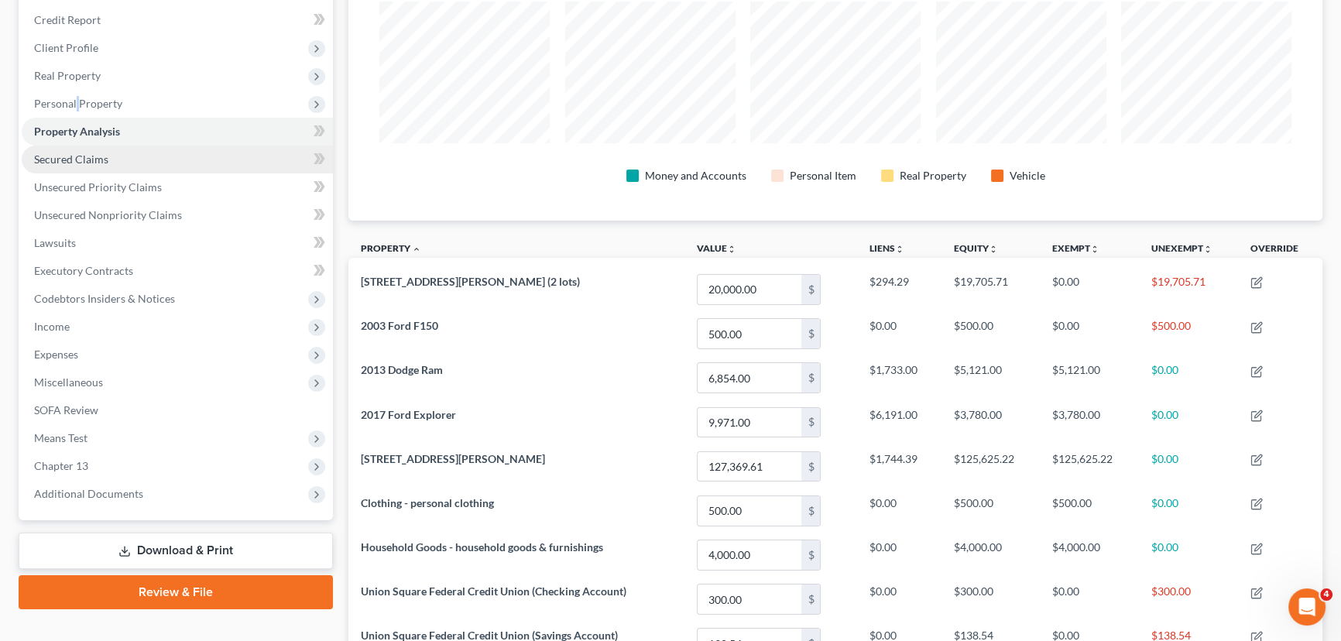
click at [132, 160] on link "Secured Claims" at bounding box center [177, 160] width 311 height 28
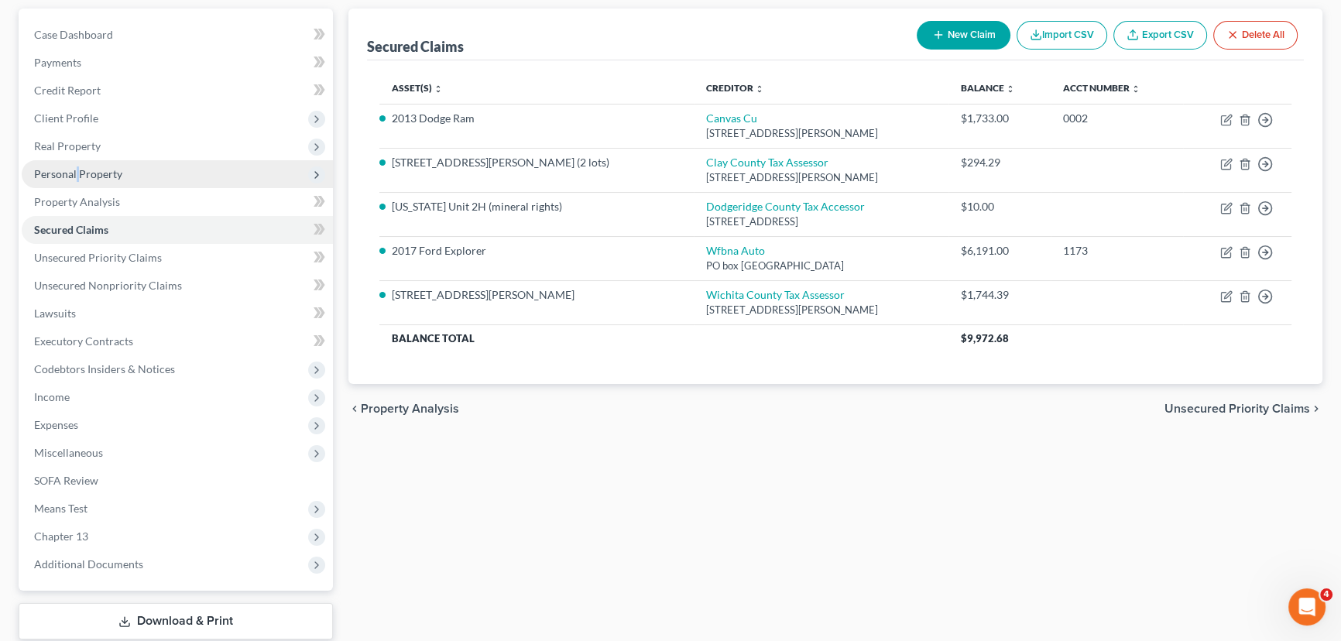
scroll to position [211, 0]
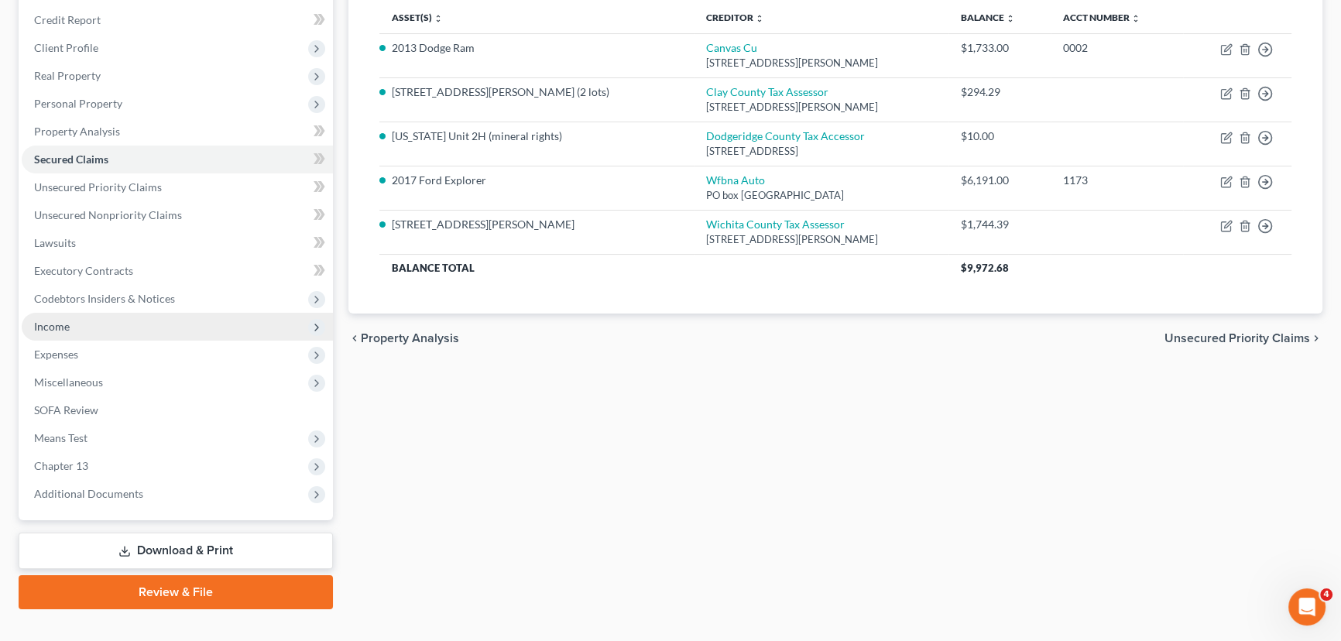
click at [70, 322] on span "Income" at bounding box center [177, 327] width 311 height 28
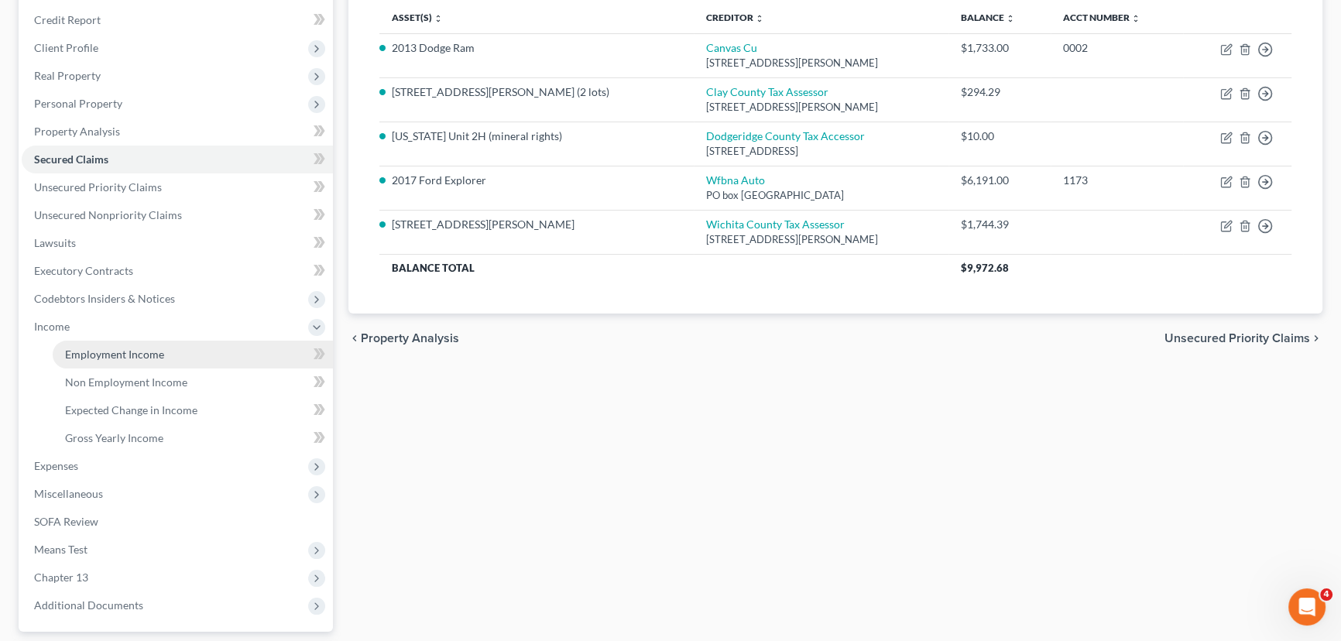
click at [115, 364] on link "Employment Income" at bounding box center [193, 355] width 280 height 28
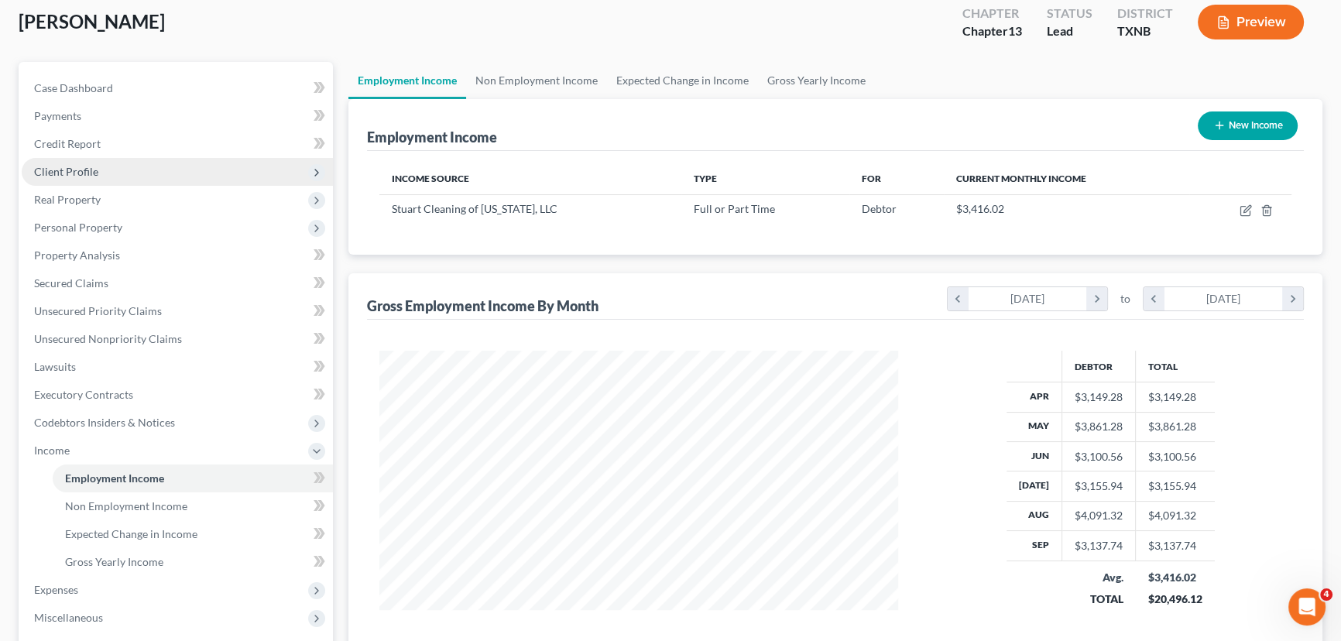
scroll to position [140, 0]
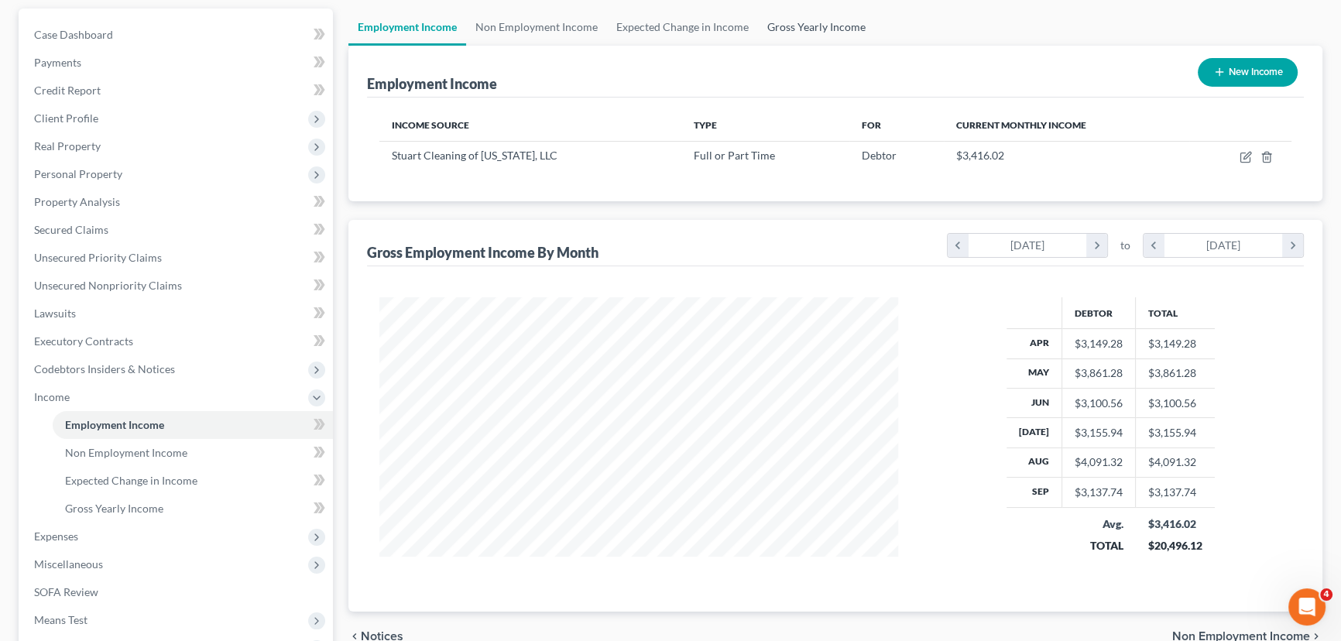
click at [780, 36] on link "Gross Yearly Income" at bounding box center [816, 27] width 117 height 37
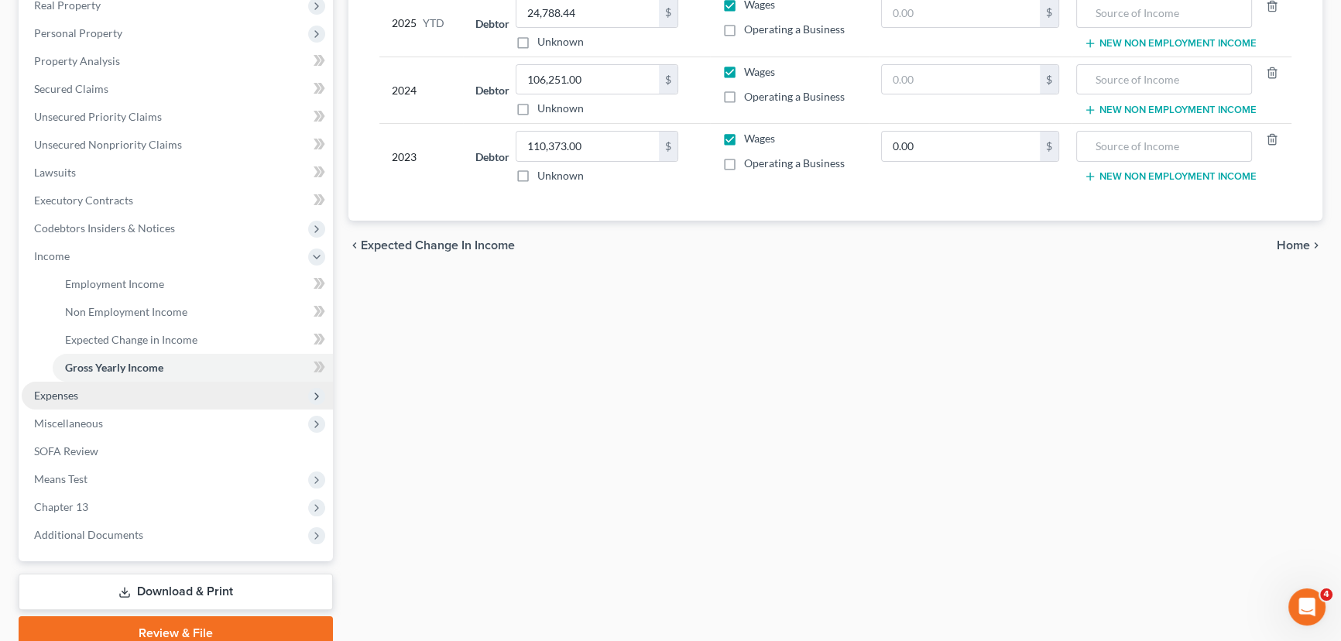
click at [77, 389] on span "Expenses" at bounding box center [56, 395] width 44 height 13
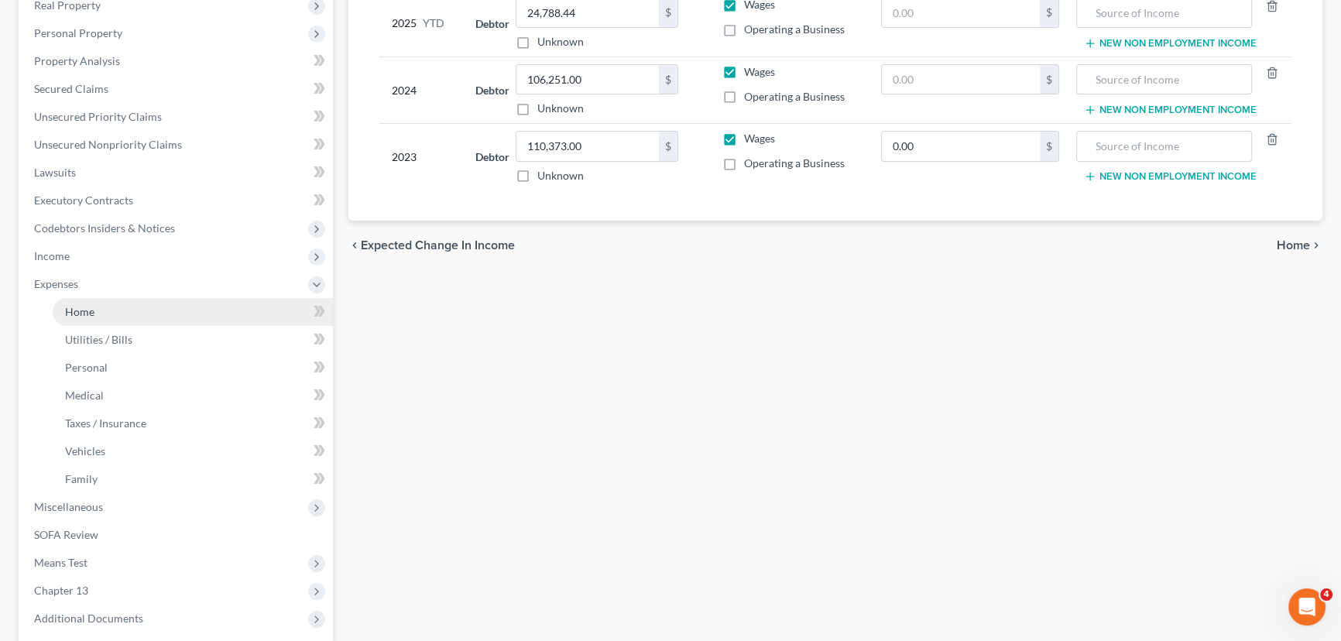
click at [117, 318] on link "Home" at bounding box center [193, 312] width 280 height 28
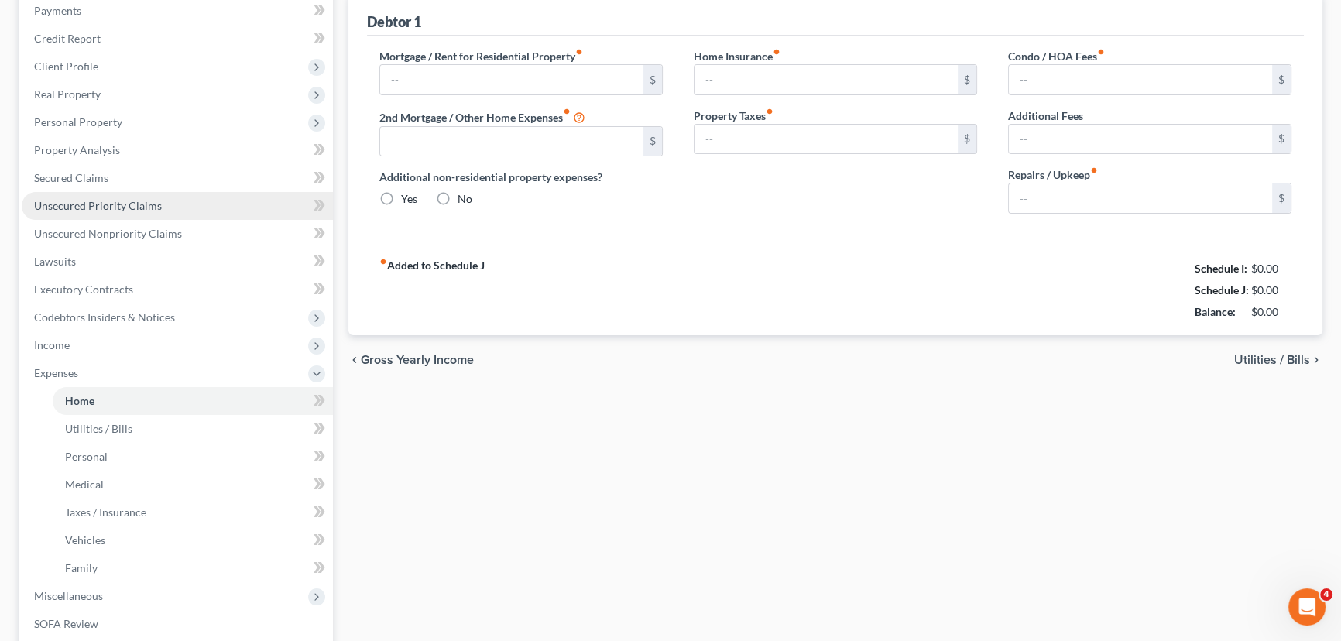
type input "630.00"
type input "0.00"
radio input "true"
type input "0.00"
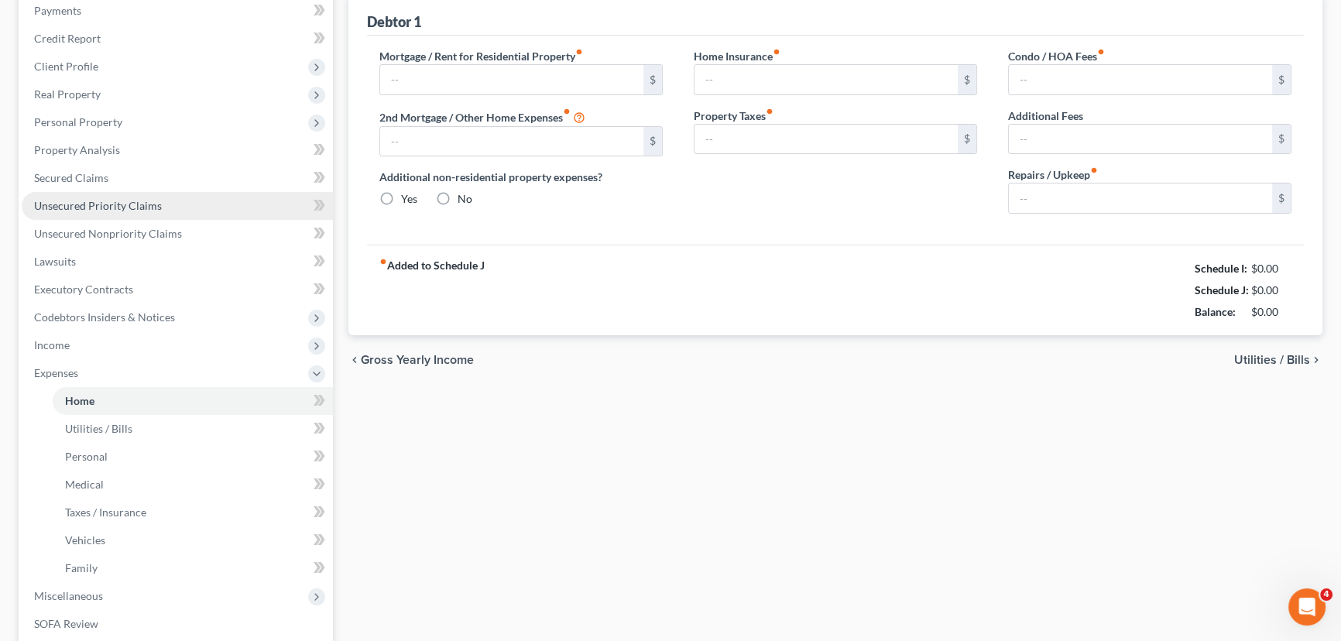
type input "0.00"
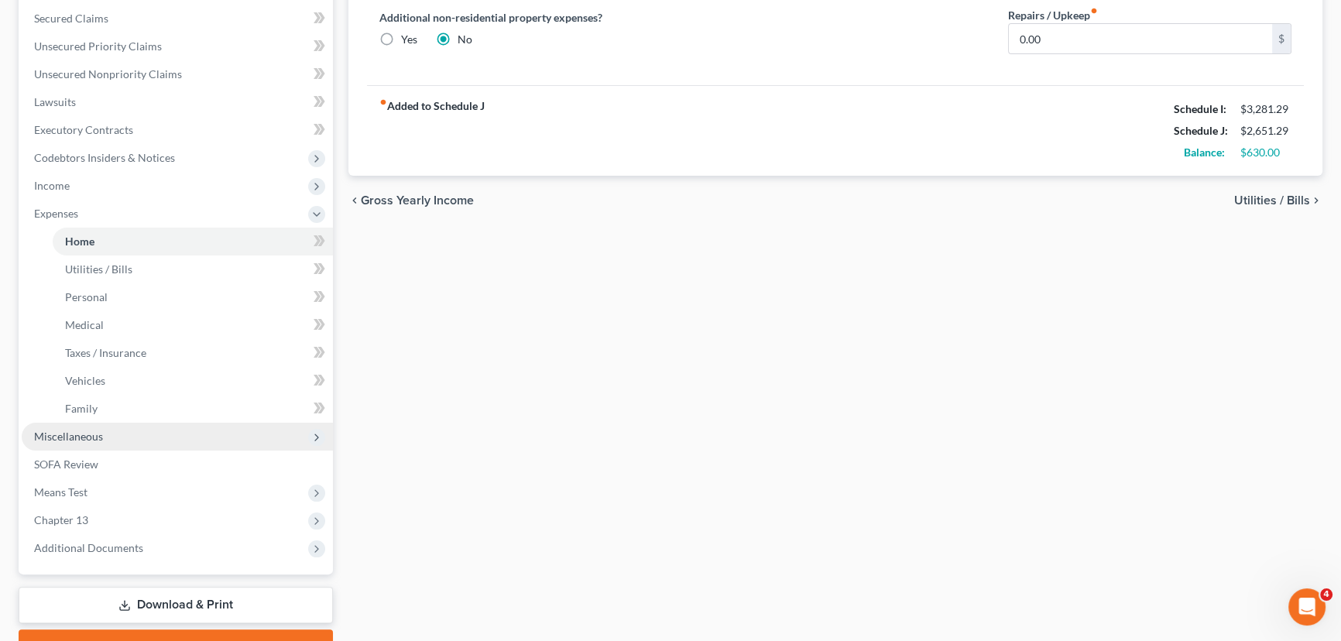
click at [94, 434] on span "Miscellaneous" at bounding box center [68, 436] width 69 height 13
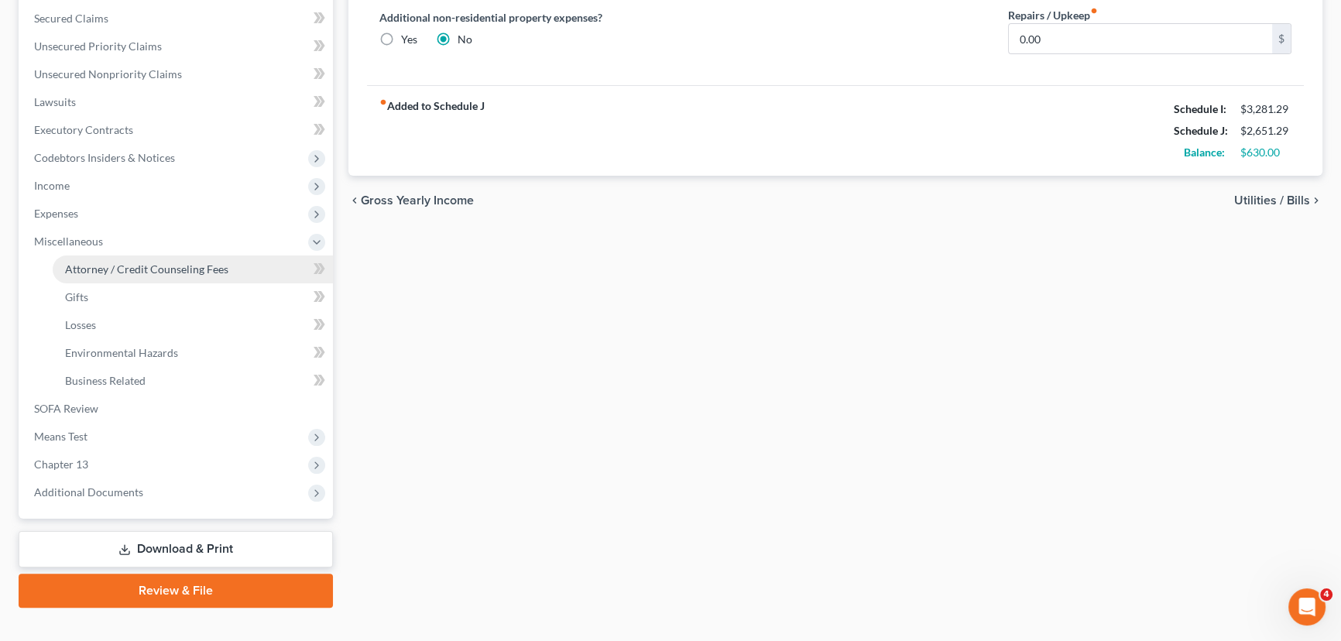
click at [118, 270] on span "Attorney / Credit Counseling Fees" at bounding box center [146, 268] width 163 height 13
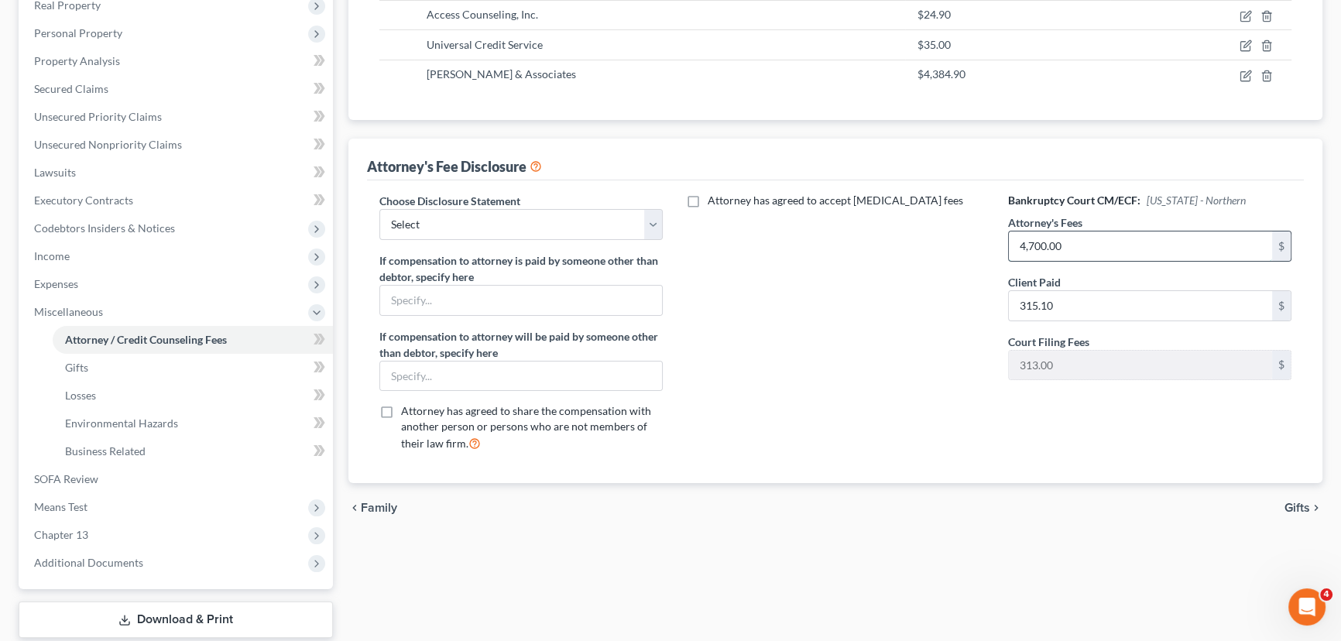
click at [1092, 245] on input "4,700.00" at bounding box center [1140, 245] width 263 height 29
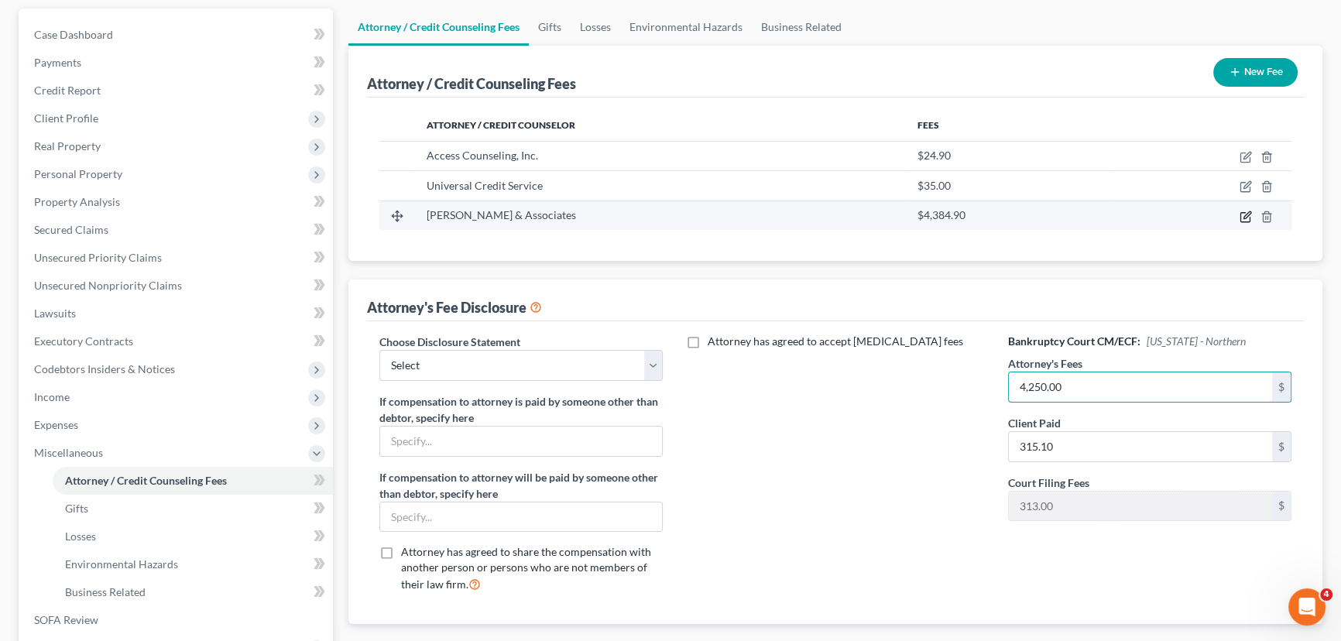
type input "4,250.00"
click at [1243, 216] on icon "button" at bounding box center [1245, 217] width 12 height 12
select select "45"
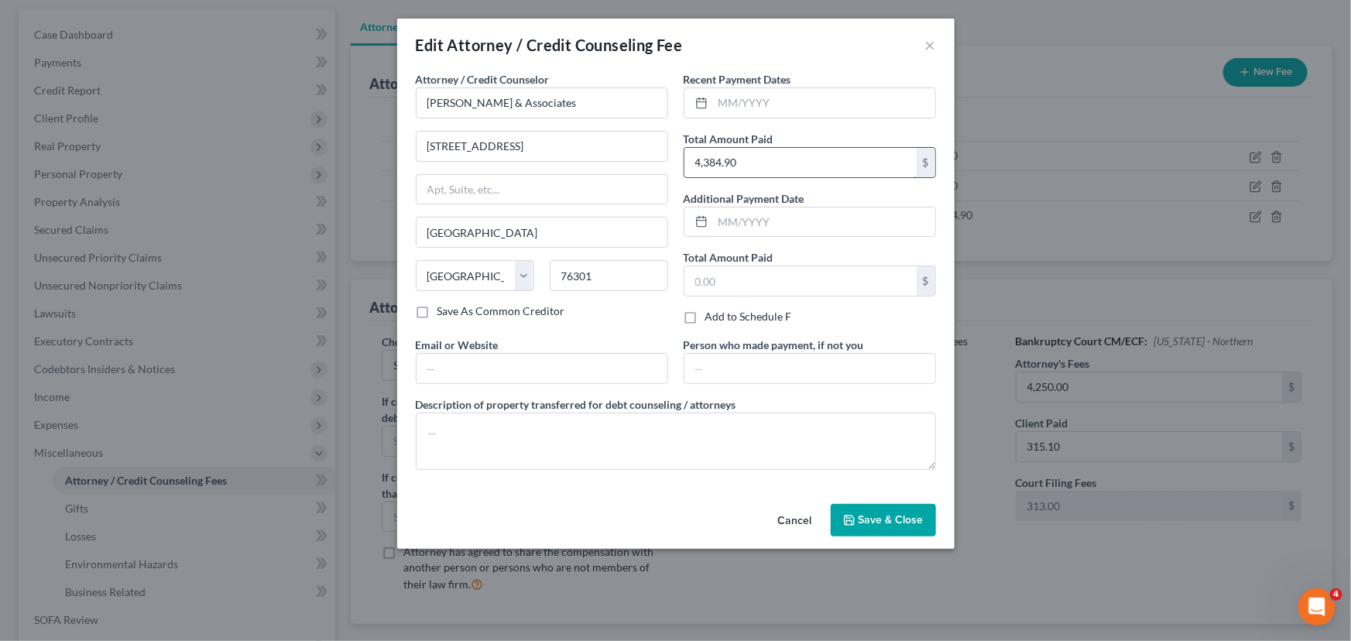
click at [814, 163] on input "4,384.90" at bounding box center [800, 162] width 232 height 29
type input "315.10"
click at [887, 528] on button "Save & Close" at bounding box center [883, 520] width 105 height 33
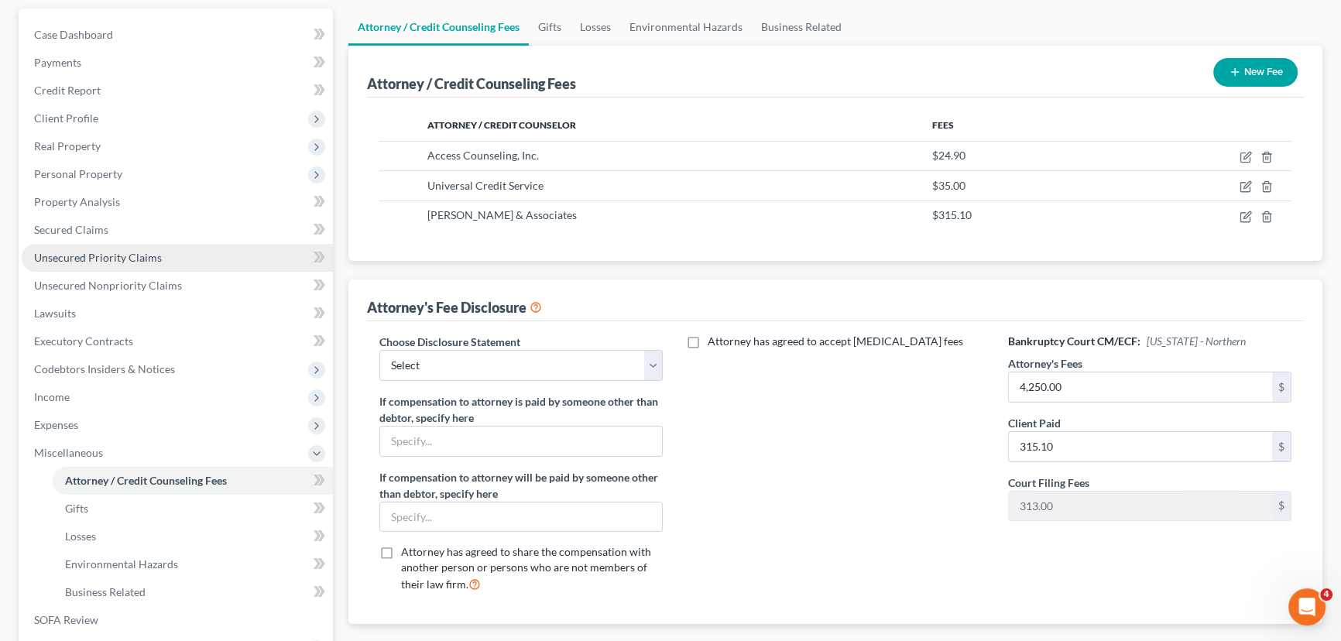
click at [96, 254] on span "Unsecured Priority Claims" at bounding box center [98, 257] width 128 height 13
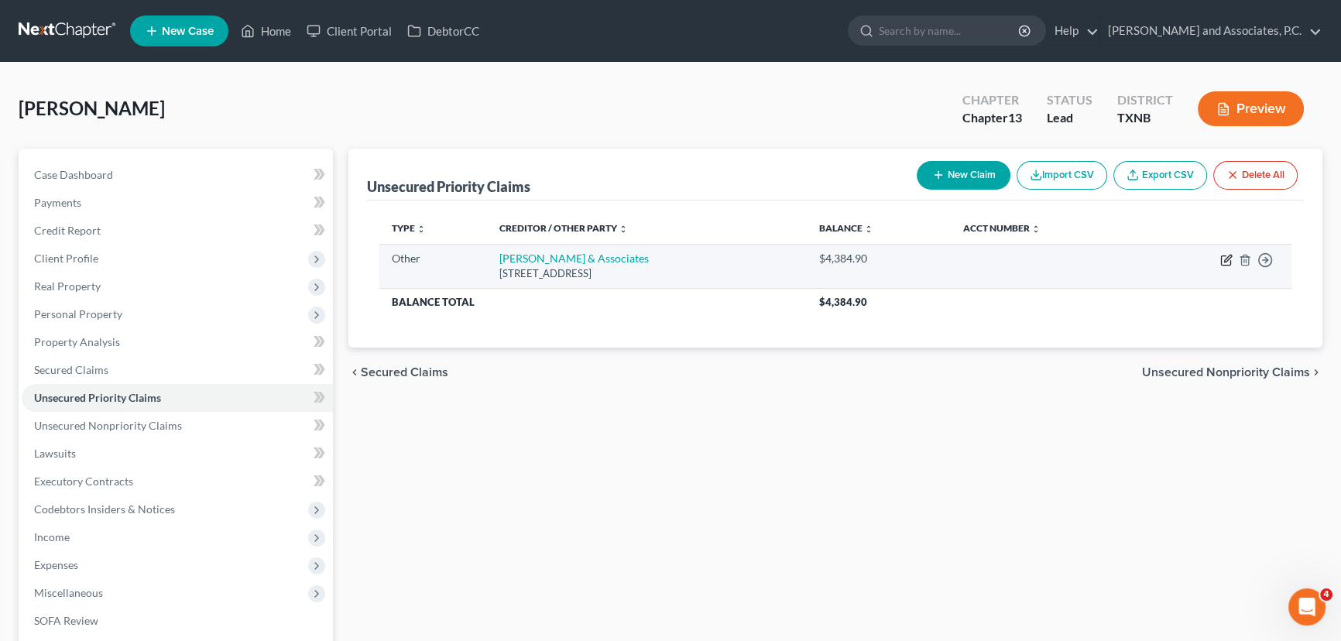
click at [1226, 256] on icon "button" at bounding box center [1227, 258] width 7 height 7
select select "9"
select select "45"
select select "0"
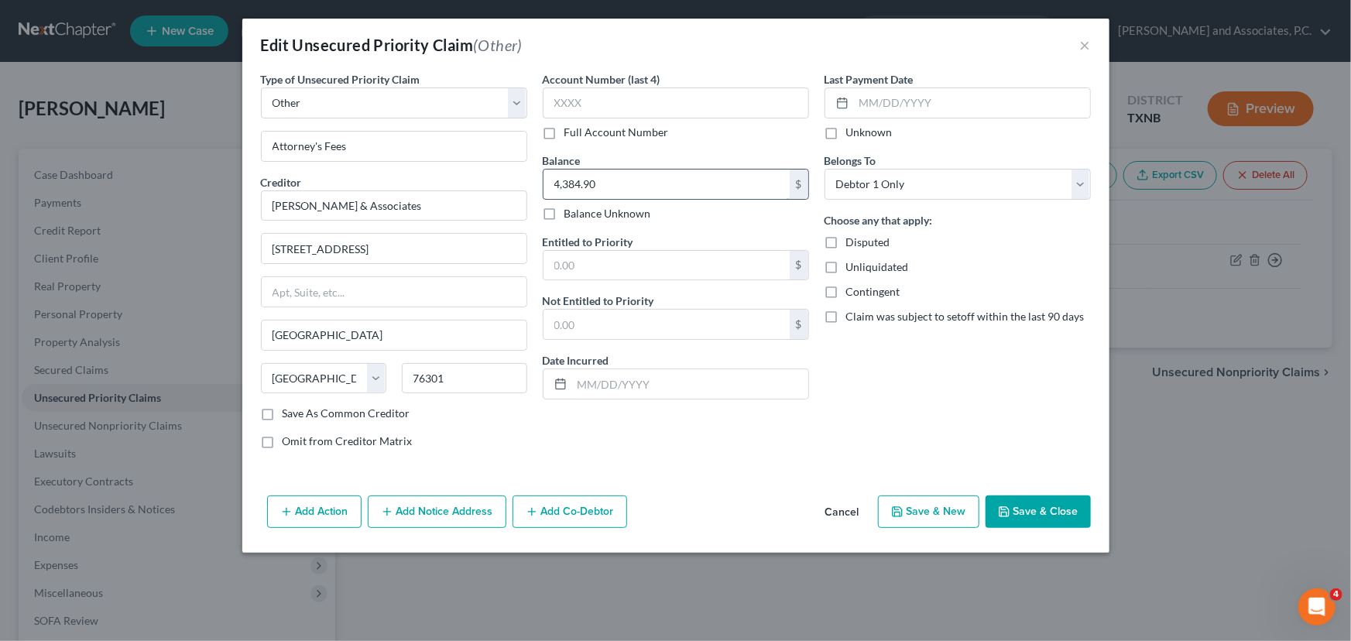
click at [643, 177] on input "4,384.90" at bounding box center [666, 184] width 246 height 29
type input "3,934.90"
click at [1045, 512] on button "Save & Close" at bounding box center [1038, 511] width 105 height 33
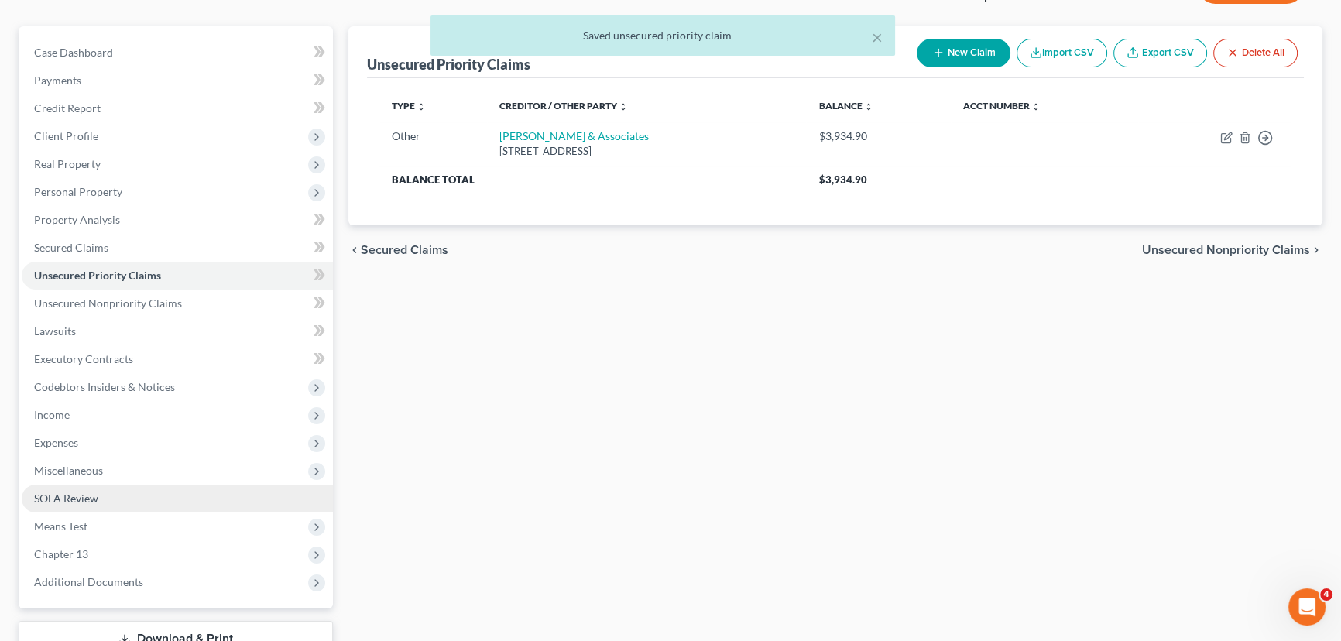
scroll to position [140, 0]
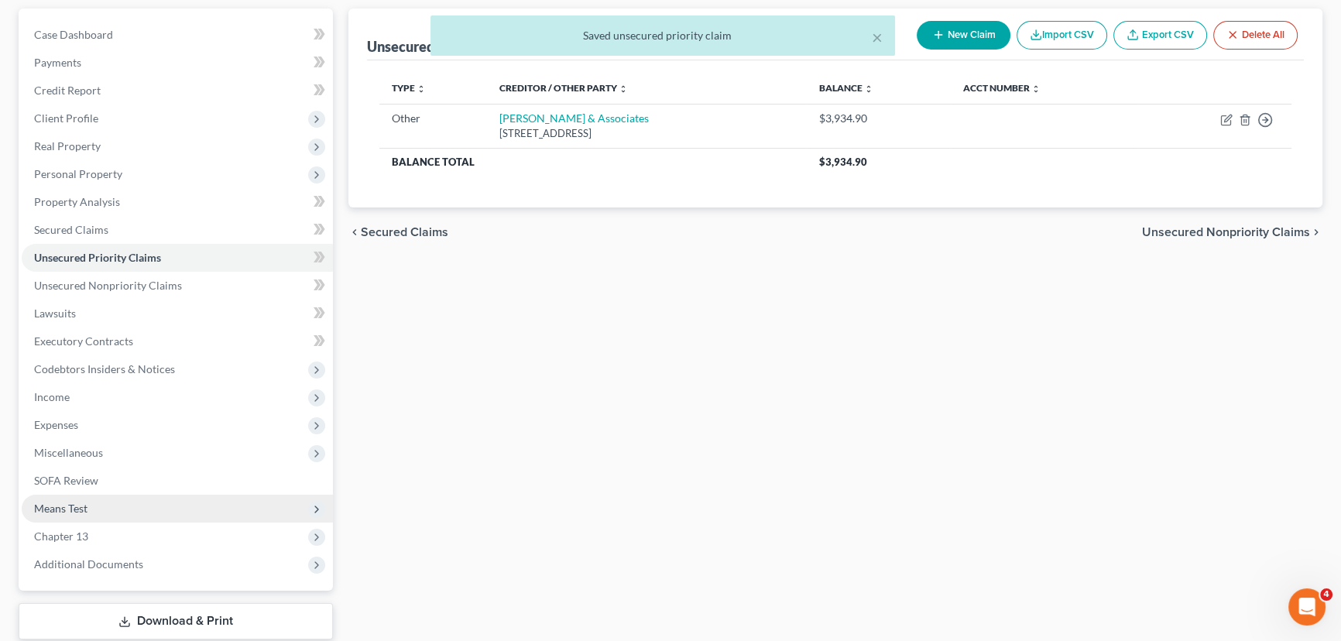
click at [74, 505] on span "Means Test" at bounding box center [60, 508] width 53 height 13
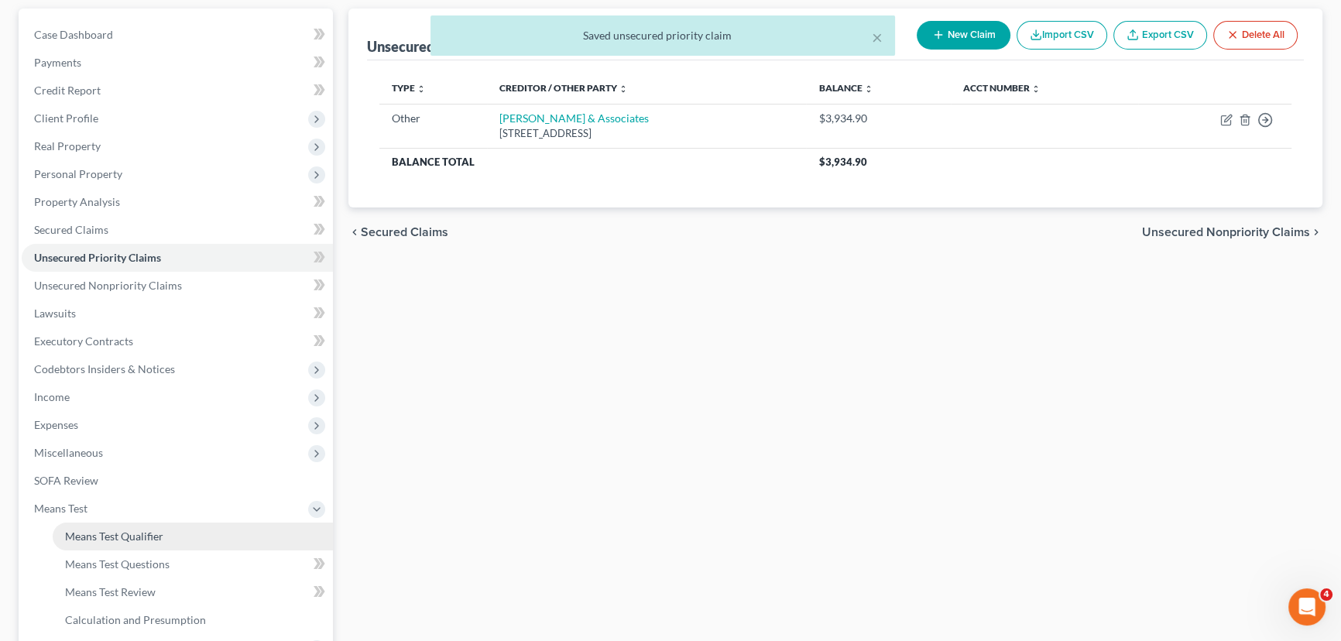
click at [75, 534] on span "Means Test Qualifier" at bounding box center [114, 536] width 98 height 13
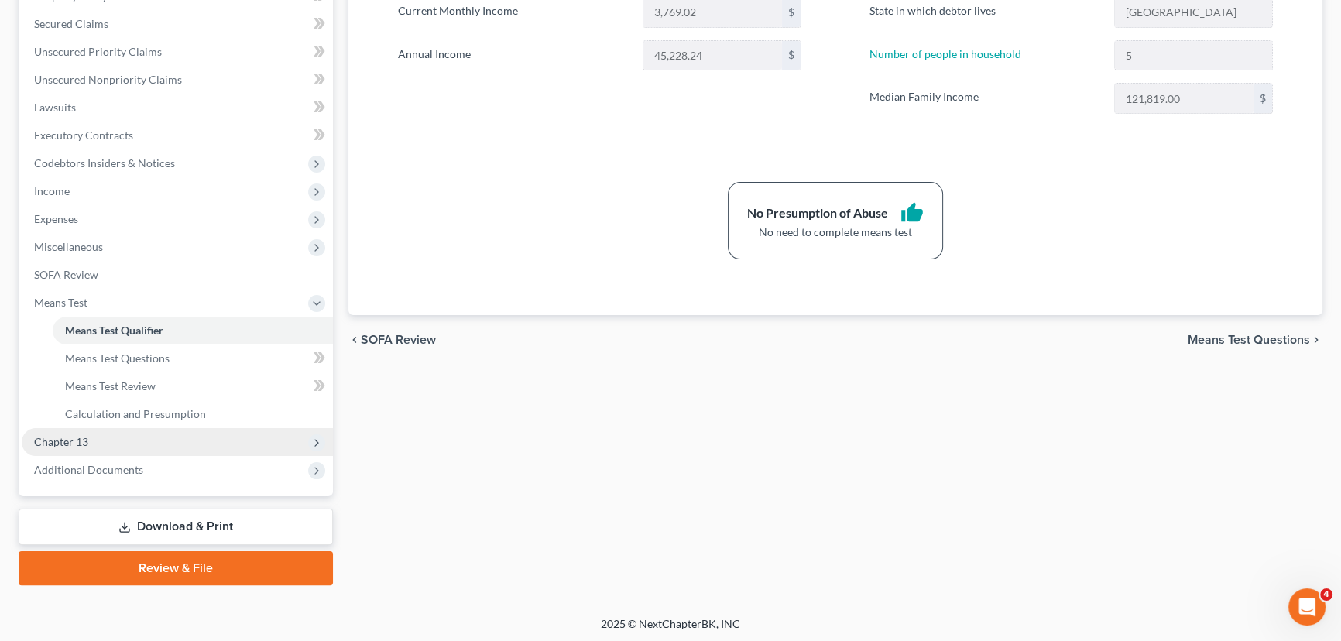
scroll to position [347, 0]
click at [75, 434] on span "Chapter 13" at bounding box center [61, 440] width 54 height 13
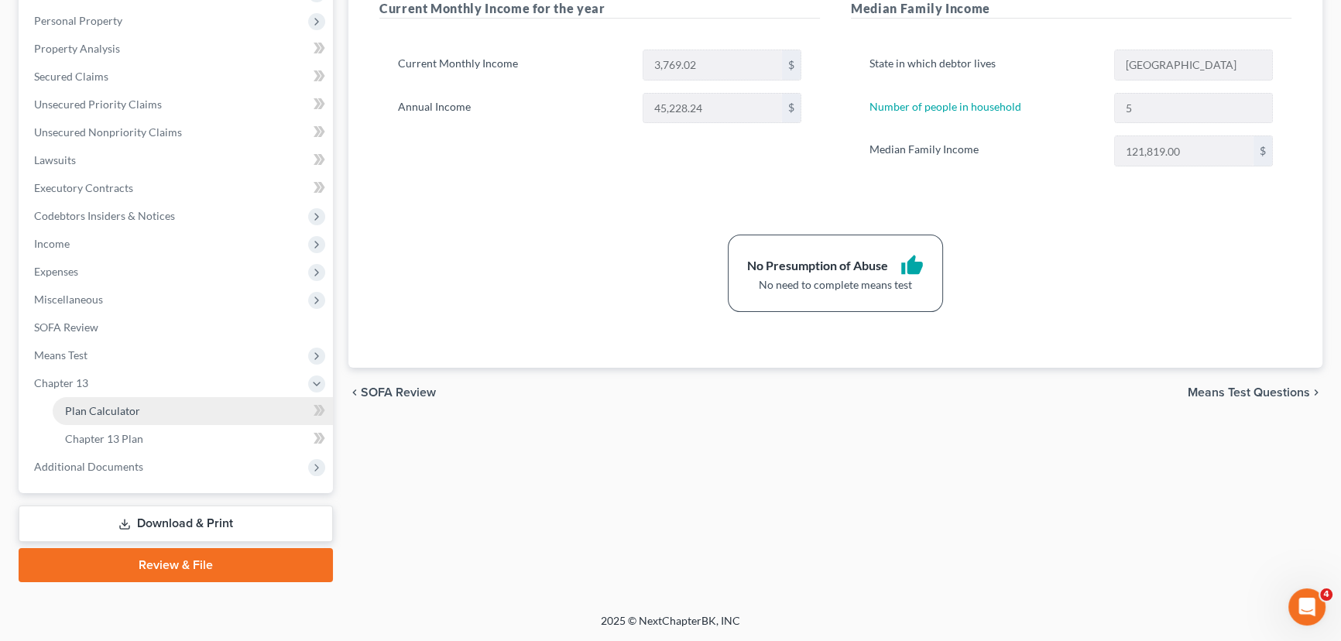
scroll to position [291, 0]
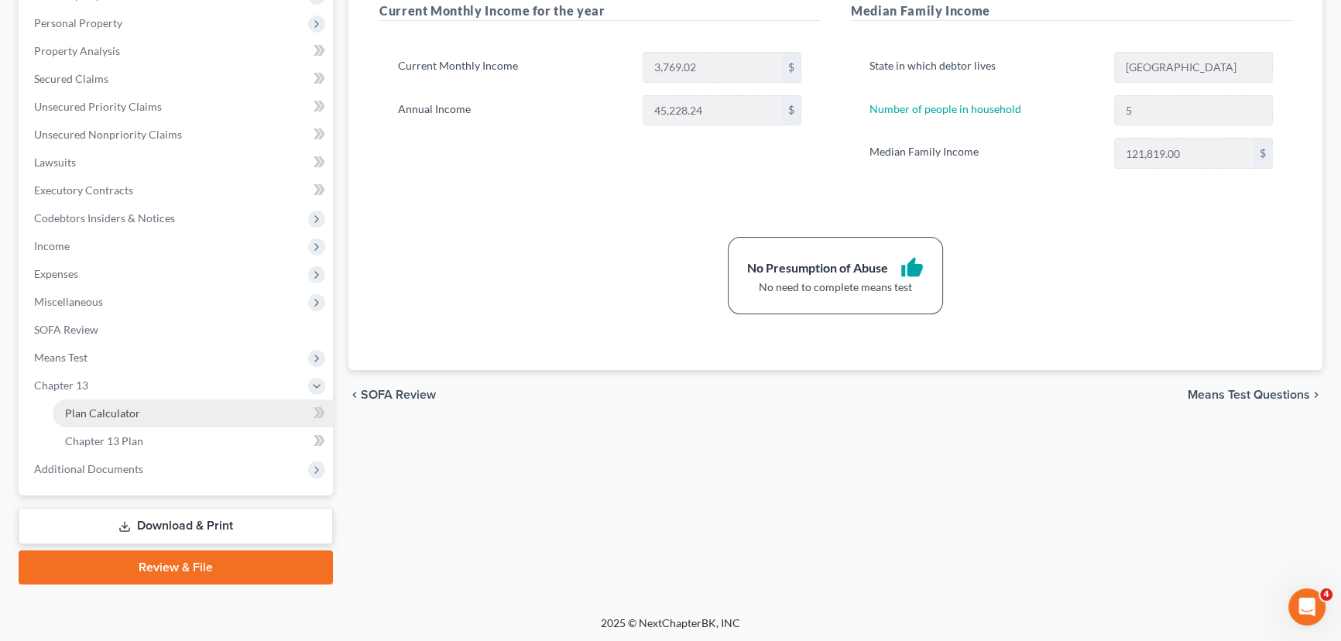
click at [105, 413] on span "Plan Calculator" at bounding box center [102, 412] width 75 height 13
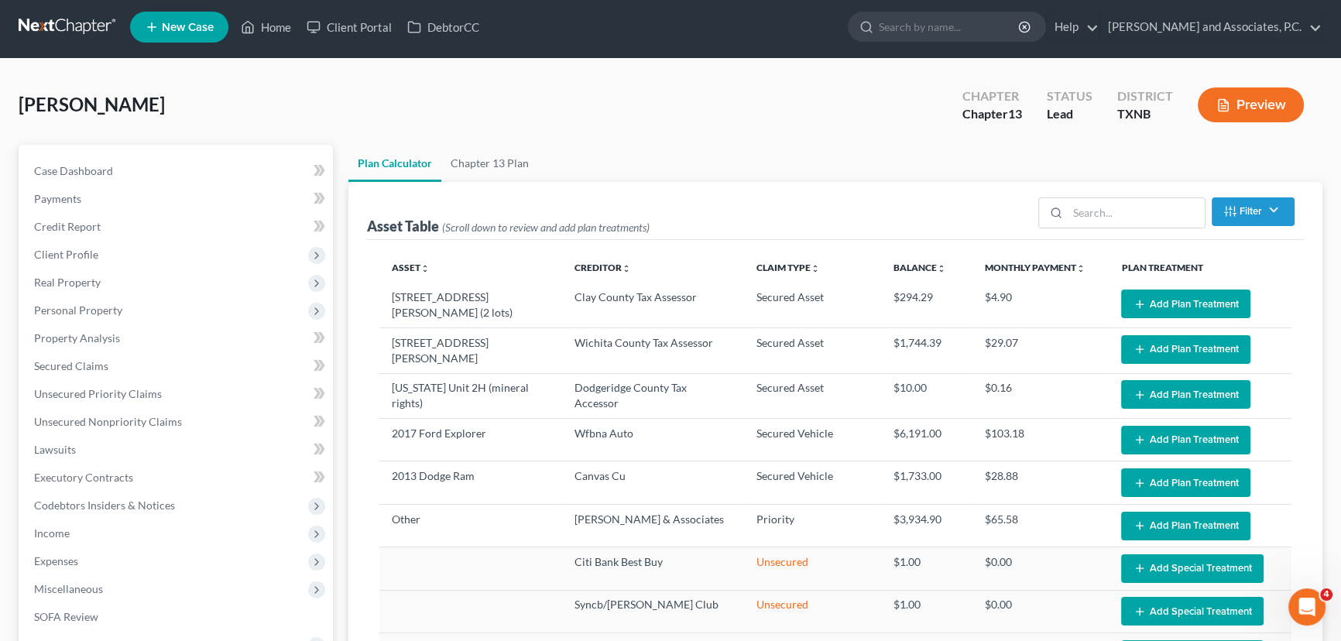
select select "59"
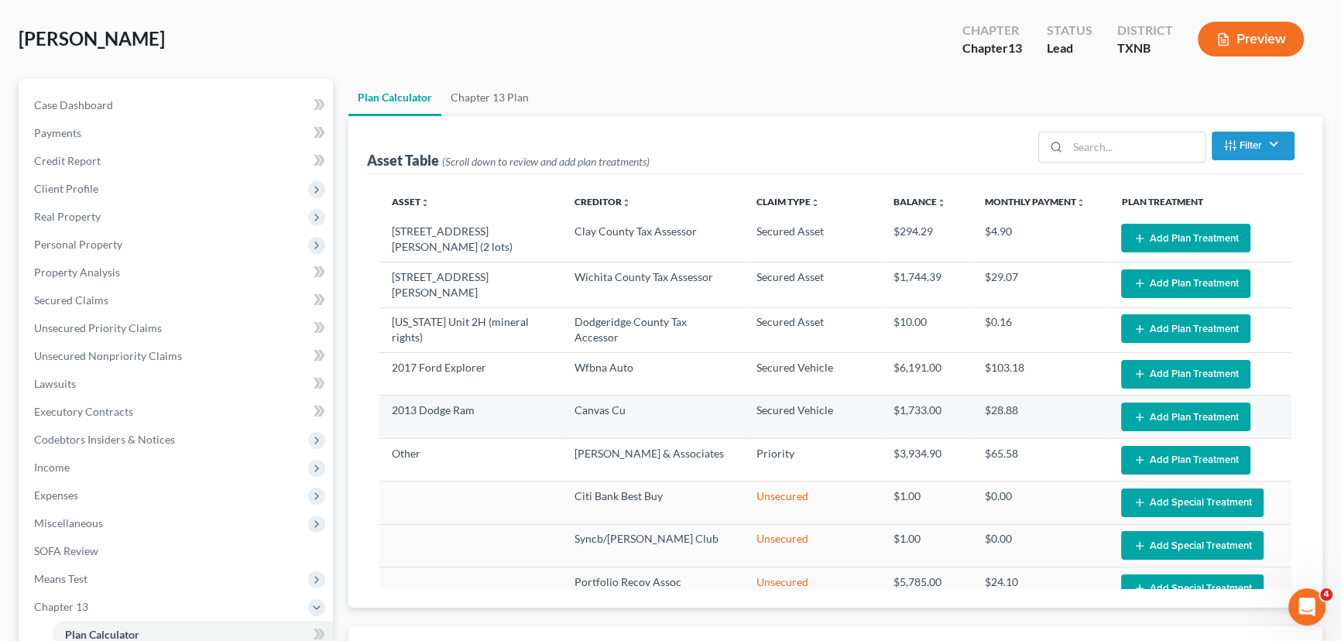
click at [1157, 411] on button "Add Plan Treatment" at bounding box center [1185, 417] width 129 height 29
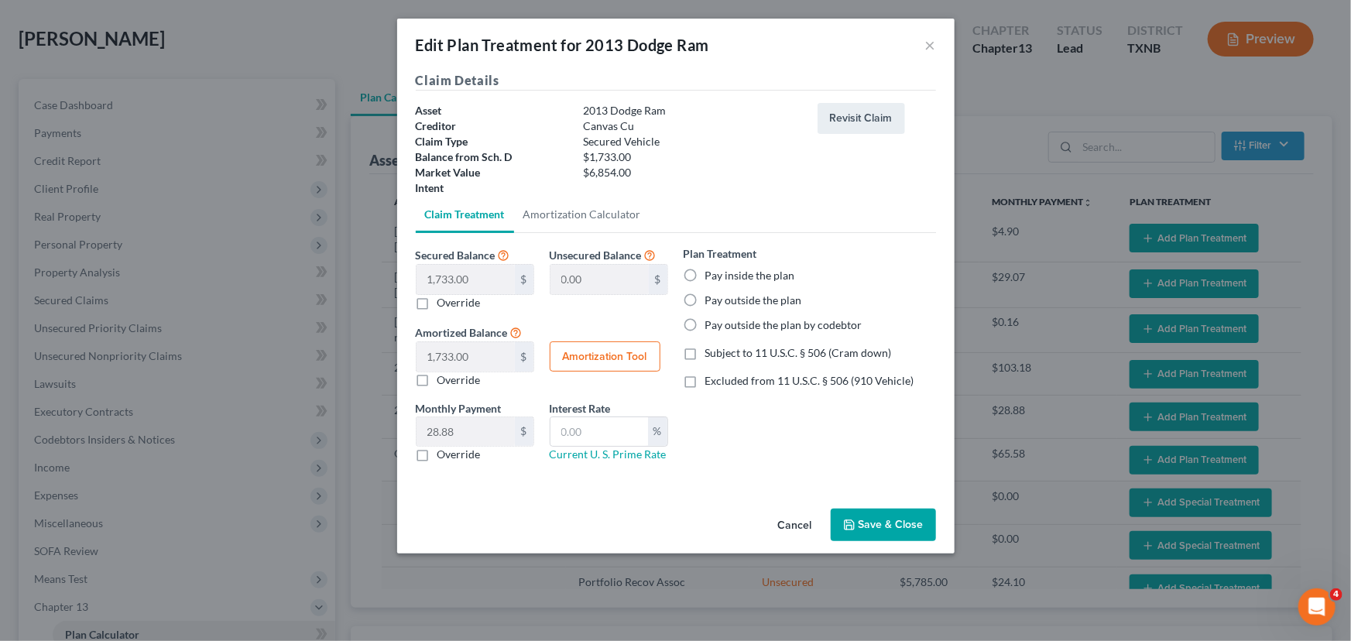
click at [705, 300] on label "Pay outside the plan" at bounding box center [753, 300] width 97 height 15
click at [711, 300] on input "Pay outside the plan" at bounding box center [716, 298] width 10 height 10
radio input "true"
click at [889, 523] on button "Save & Close" at bounding box center [883, 525] width 105 height 33
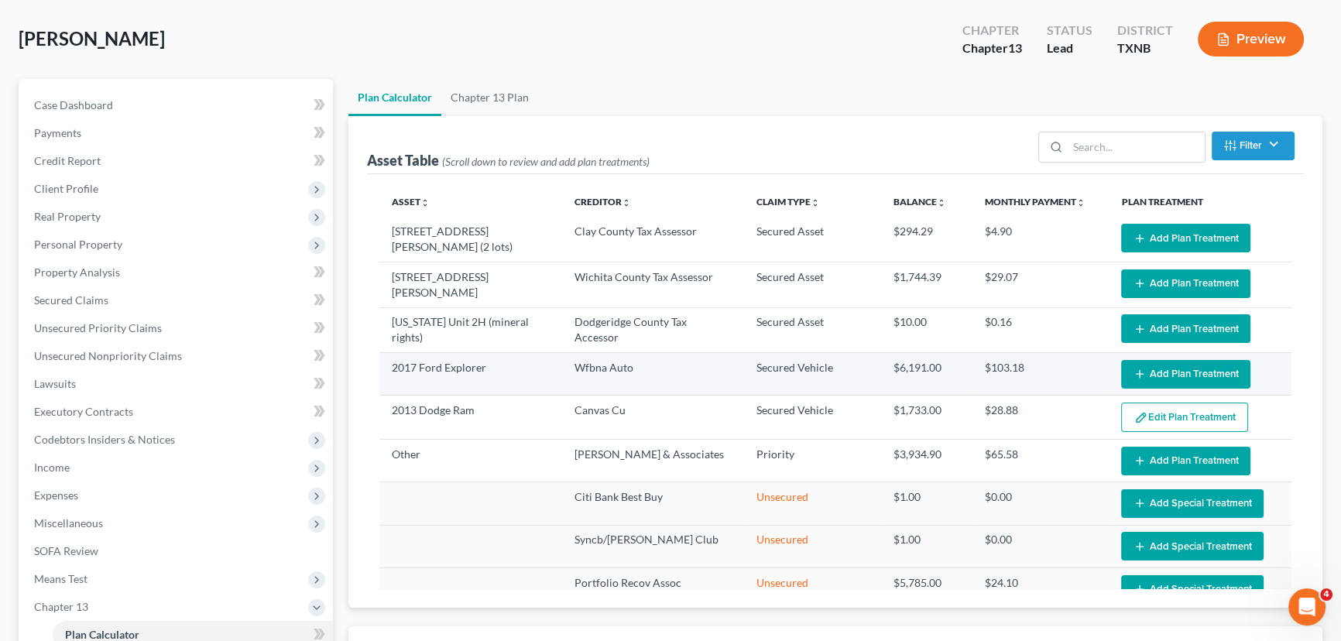
select select "59"
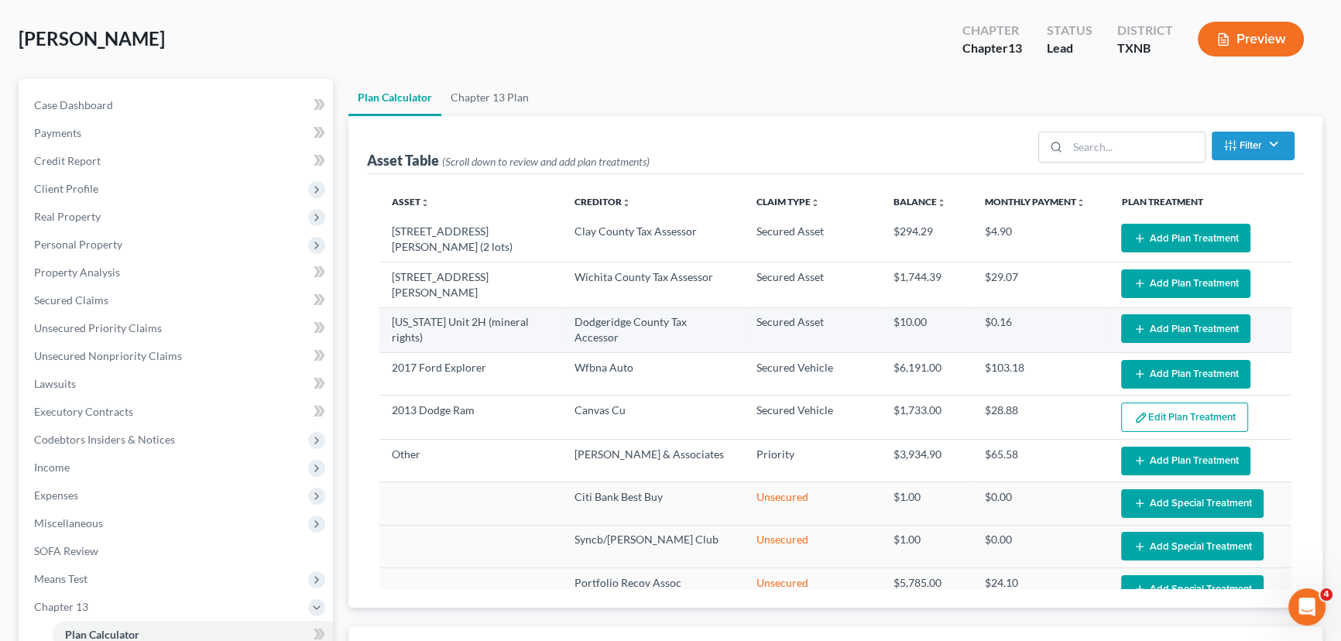
click at [1184, 320] on button "Add Plan Treatment" at bounding box center [1185, 328] width 129 height 29
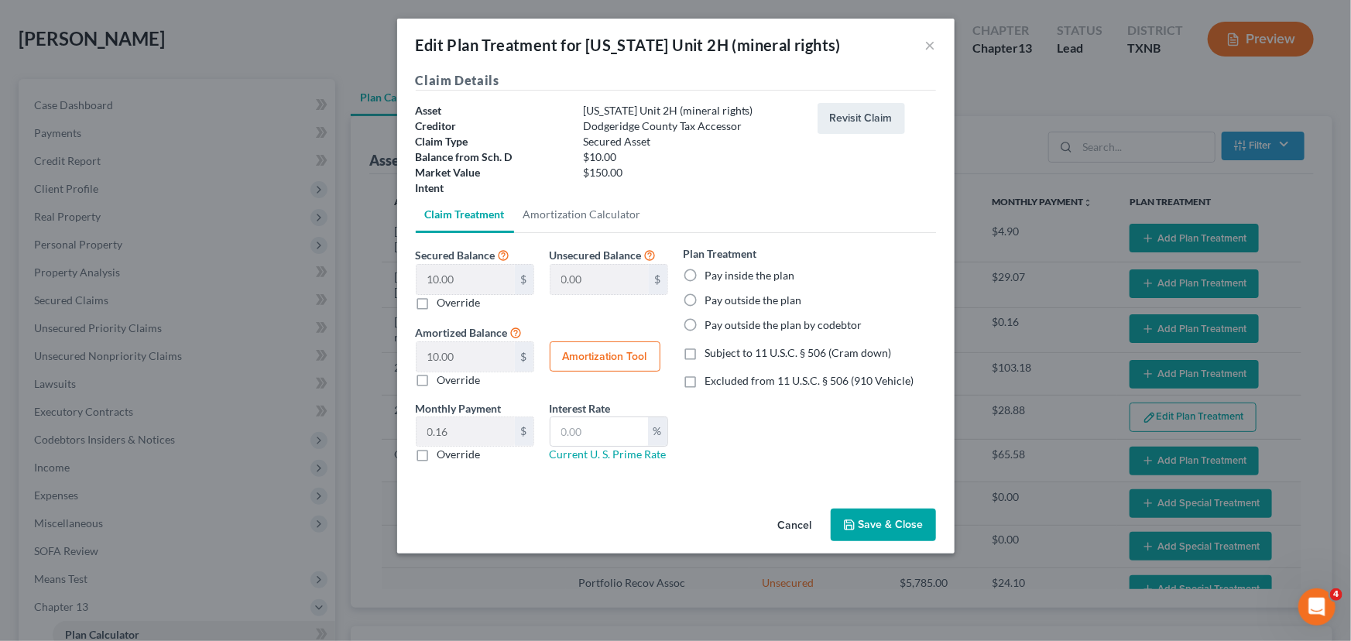
click at [705, 304] on label "Pay outside the plan" at bounding box center [753, 300] width 97 height 15
click at [711, 303] on input "Pay outside the plan" at bounding box center [716, 298] width 10 height 10
radio input "true"
click at [878, 523] on button "Save & Close" at bounding box center [883, 525] width 105 height 33
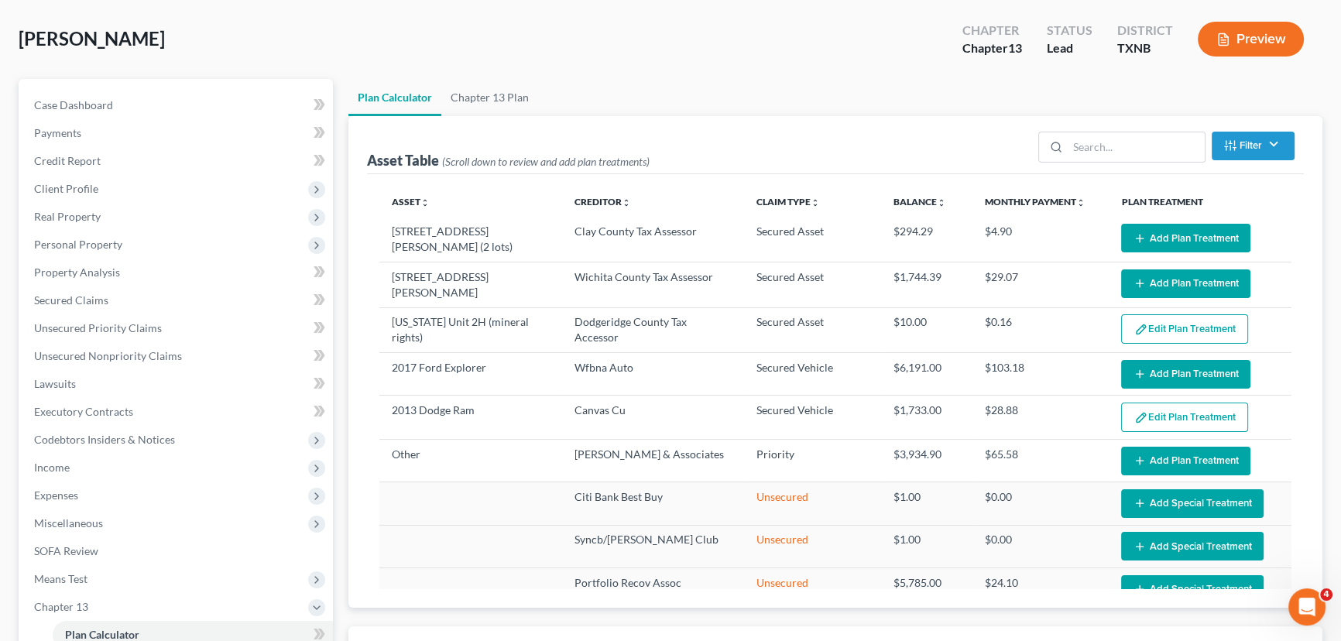
select select "59"
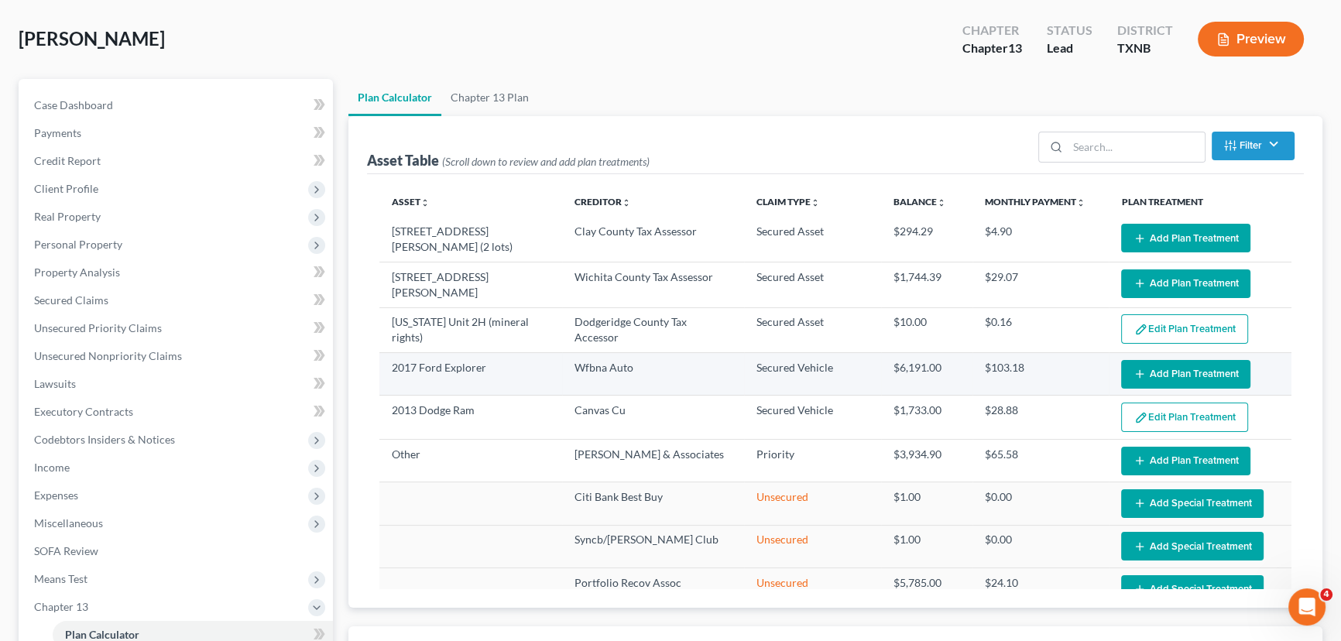
click at [1146, 365] on button "Add Plan Treatment" at bounding box center [1185, 374] width 129 height 29
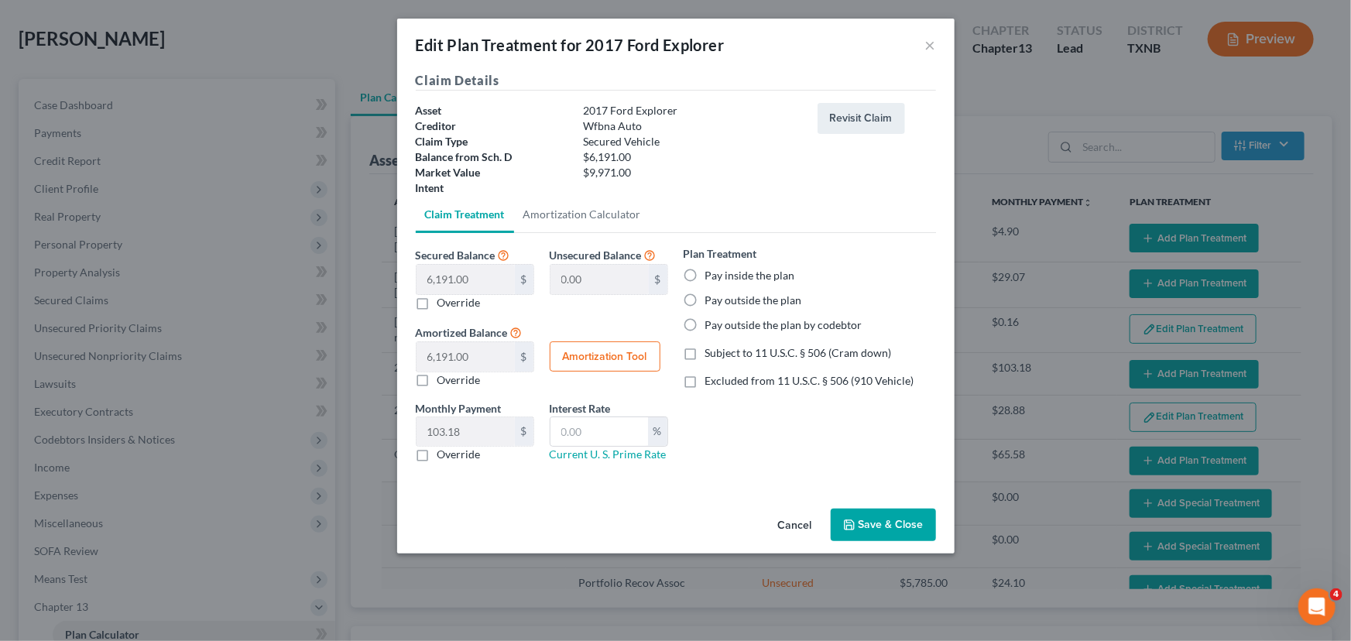
click at [705, 273] on label "Pay inside the plan" at bounding box center [750, 275] width 90 height 15
click at [711, 273] on input "Pay inside the plan" at bounding box center [716, 273] width 10 height 10
radio input "true"
click at [554, 214] on link "Amortization Calculator" at bounding box center [582, 214] width 136 height 37
type input "6,191.00"
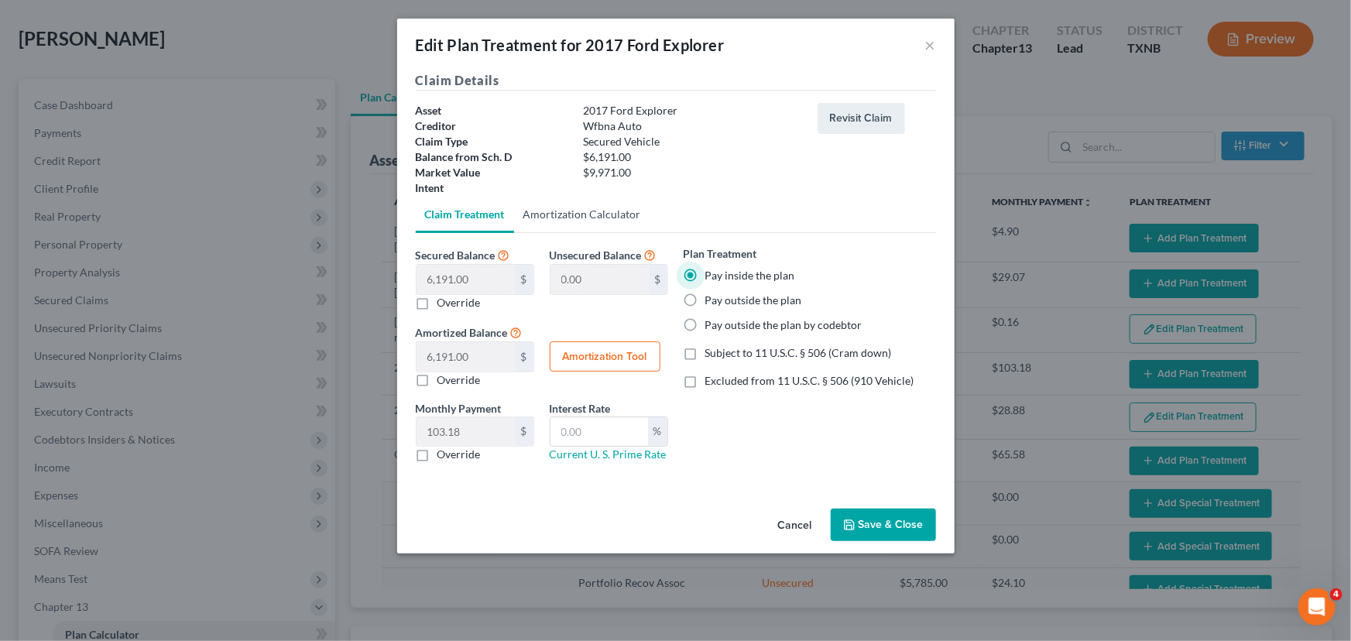
type input "60"
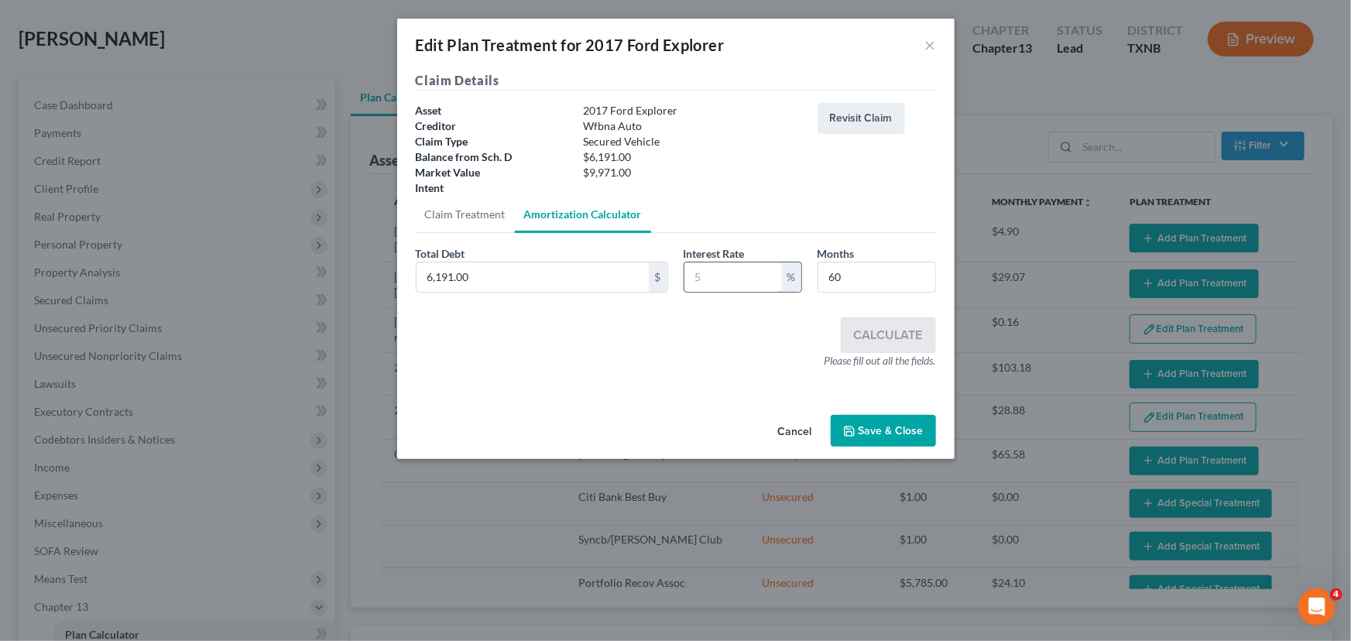
click at [725, 273] on input "text" at bounding box center [733, 276] width 98 height 29
click at [470, 223] on link "Claim Treatment" at bounding box center [465, 214] width 99 height 37
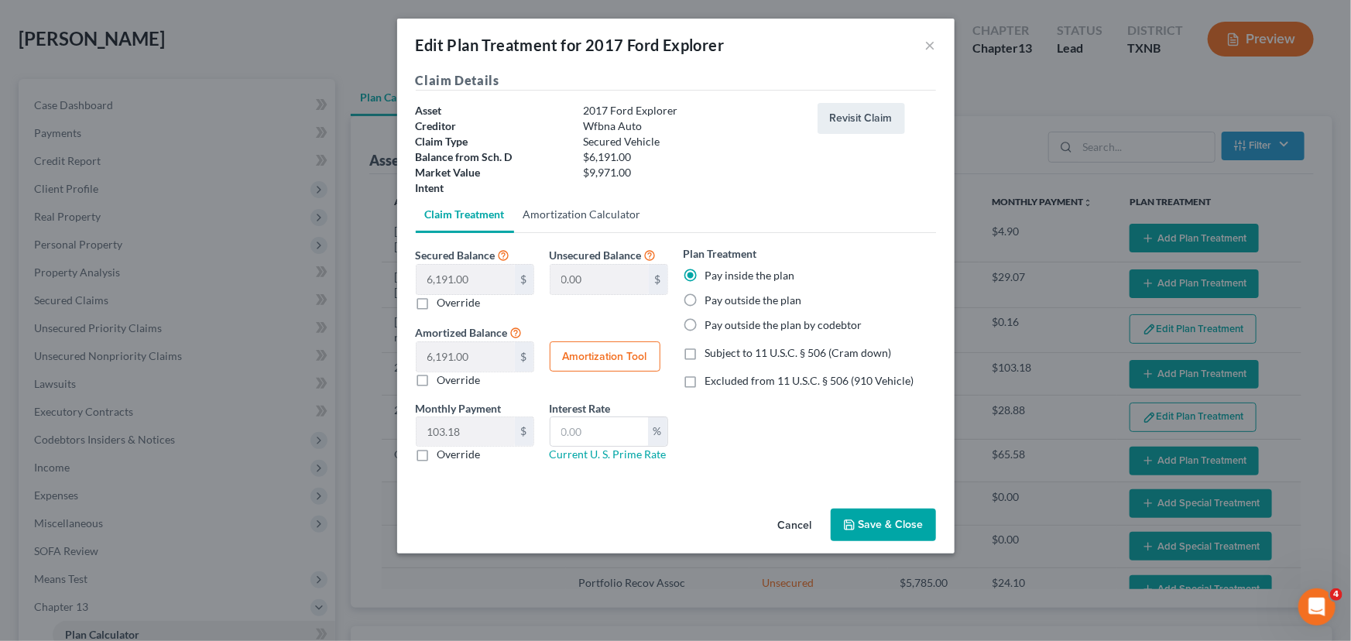
click at [540, 228] on link "Amortization Calculator" at bounding box center [582, 214] width 136 height 37
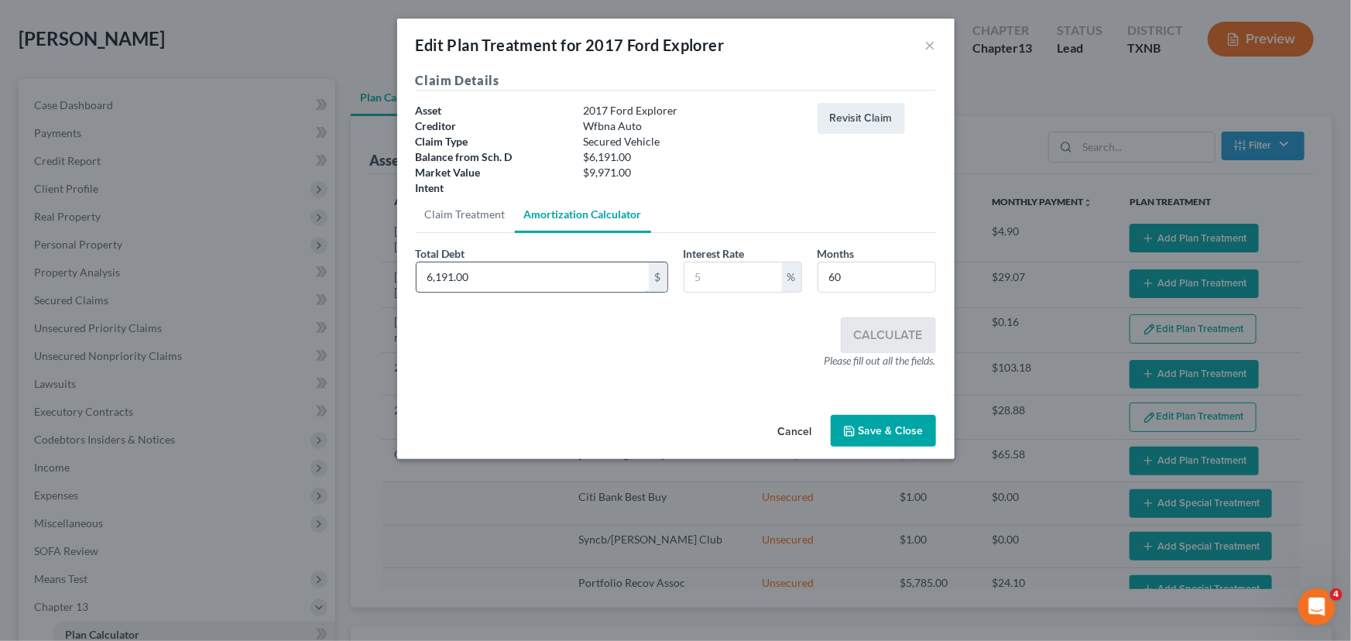
click at [506, 277] on input "6,191.00" at bounding box center [532, 276] width 232 height 29
click at [740, 275] on input "text" at bounding box center [733, 276] width 98 height 29
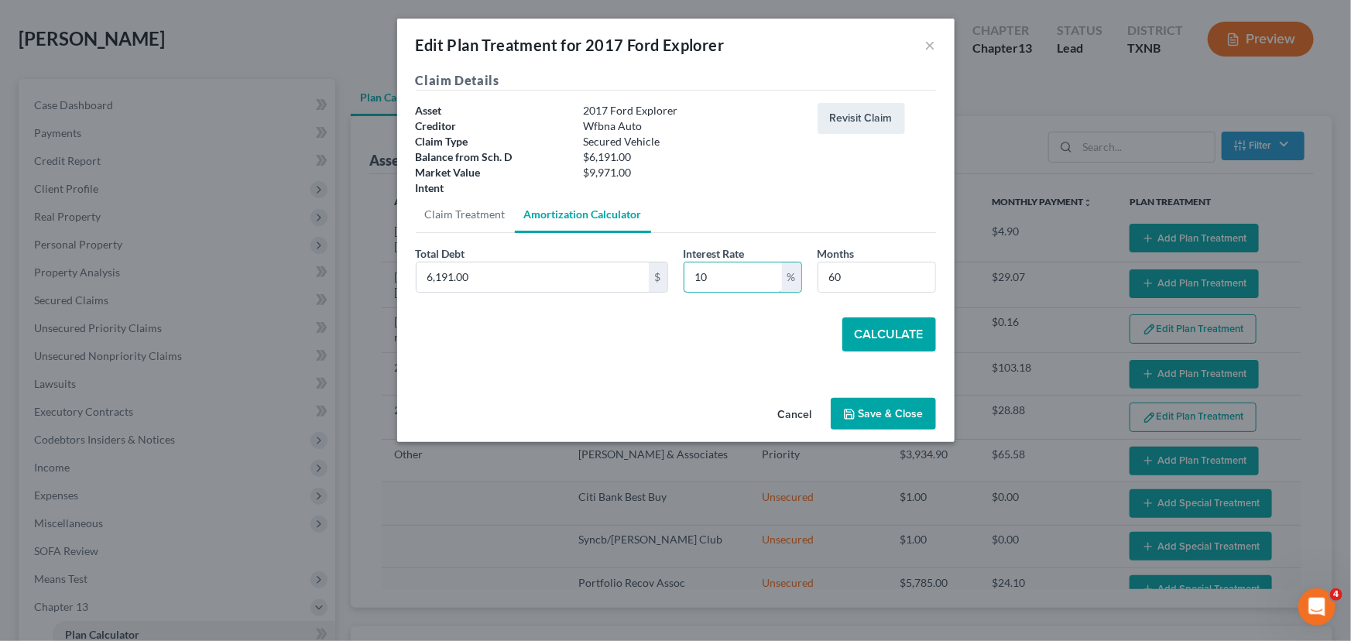
type input "10"
click at [887, 323] on button "Calculate" at bounding box center [889, 334] width 94 height 34
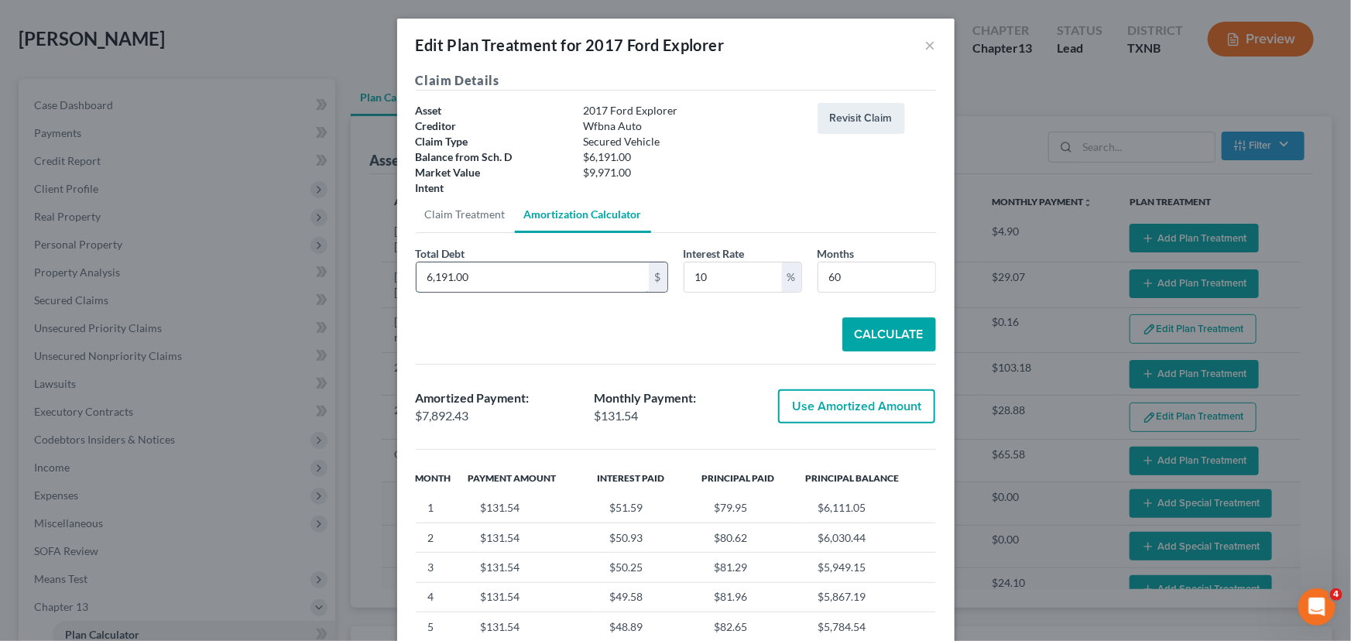
click at [512, 275] on input "6,191.00" at bounding box center [532, 276] width 232 height 29
type input "5,725.00"
click at [884, 335] on button "Calculate" at bounding box center [889, 334] width 94 height 34
click at [890, 412] on button "Use Amortized Amount" at bounding box center [856, 406] width 157 height 34
type input "7,298.35"
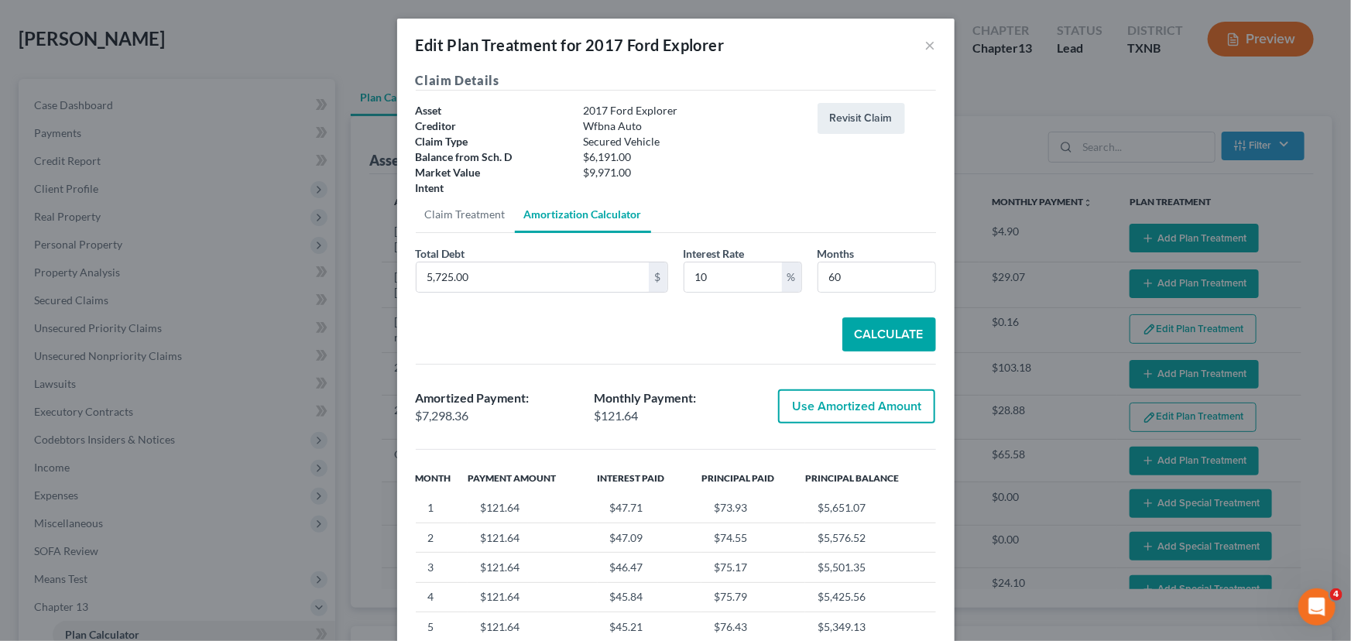
checkbox input "true"
type input "121.63"
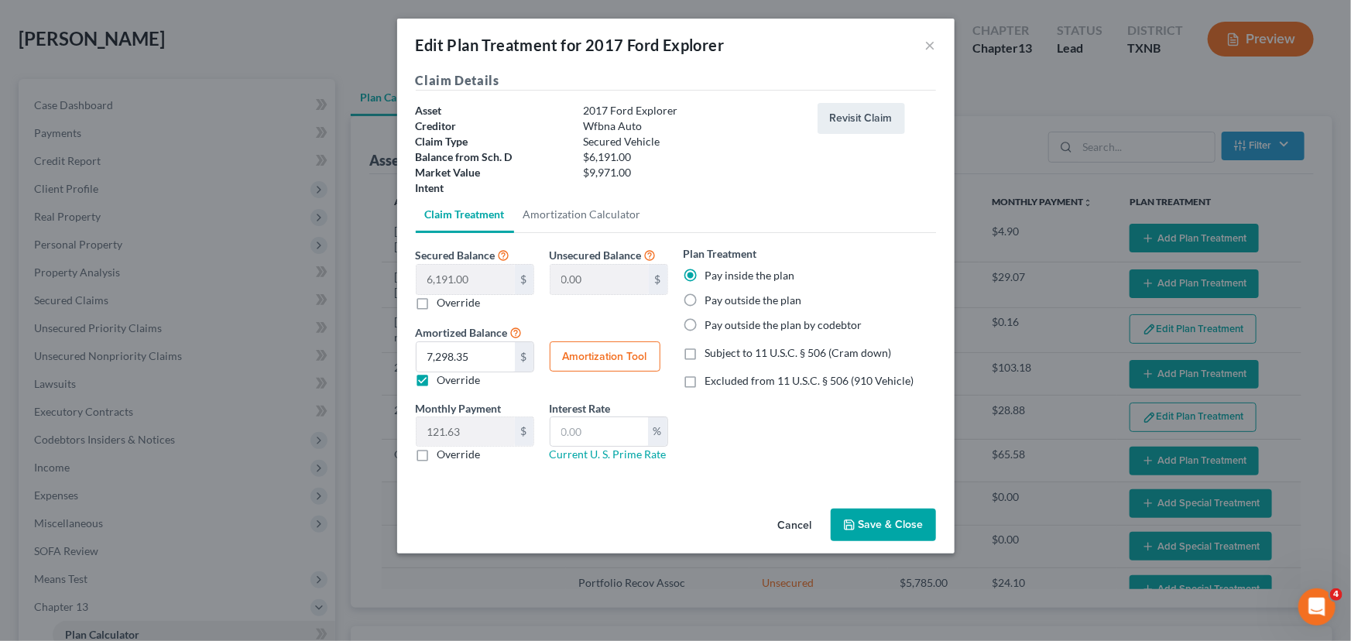
click at [878, 527] on button "Save & Close" at bounding box center [883, 525] width 105 height 33
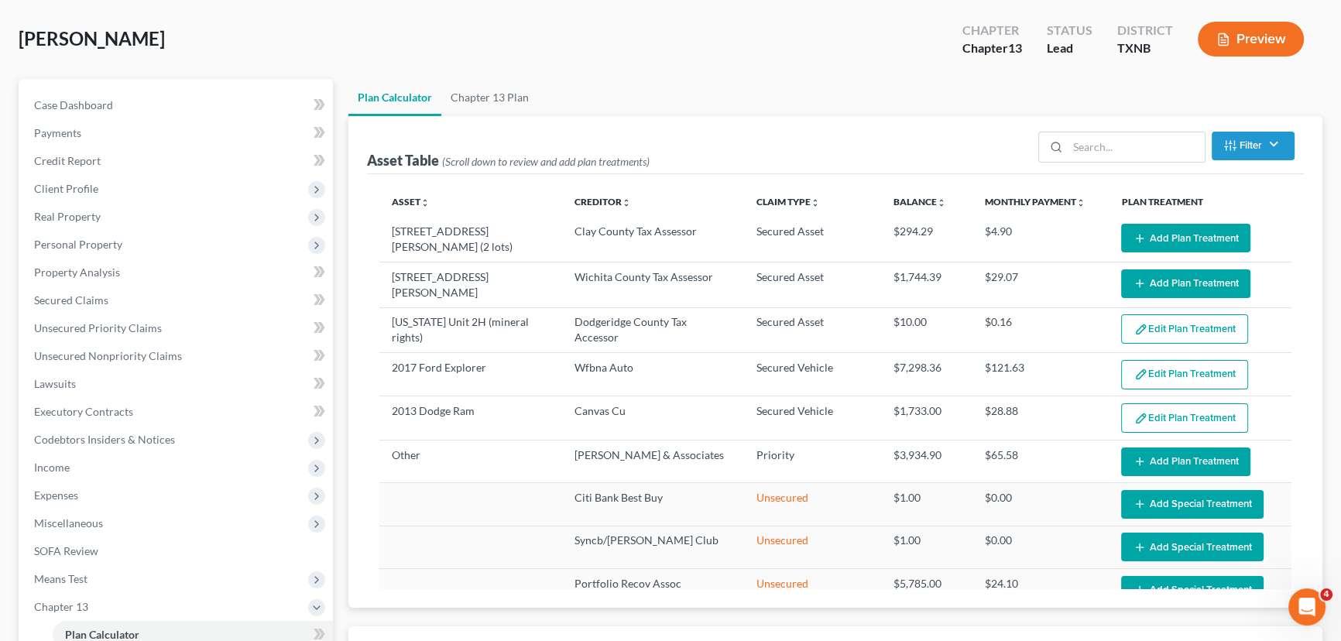
select select "59"
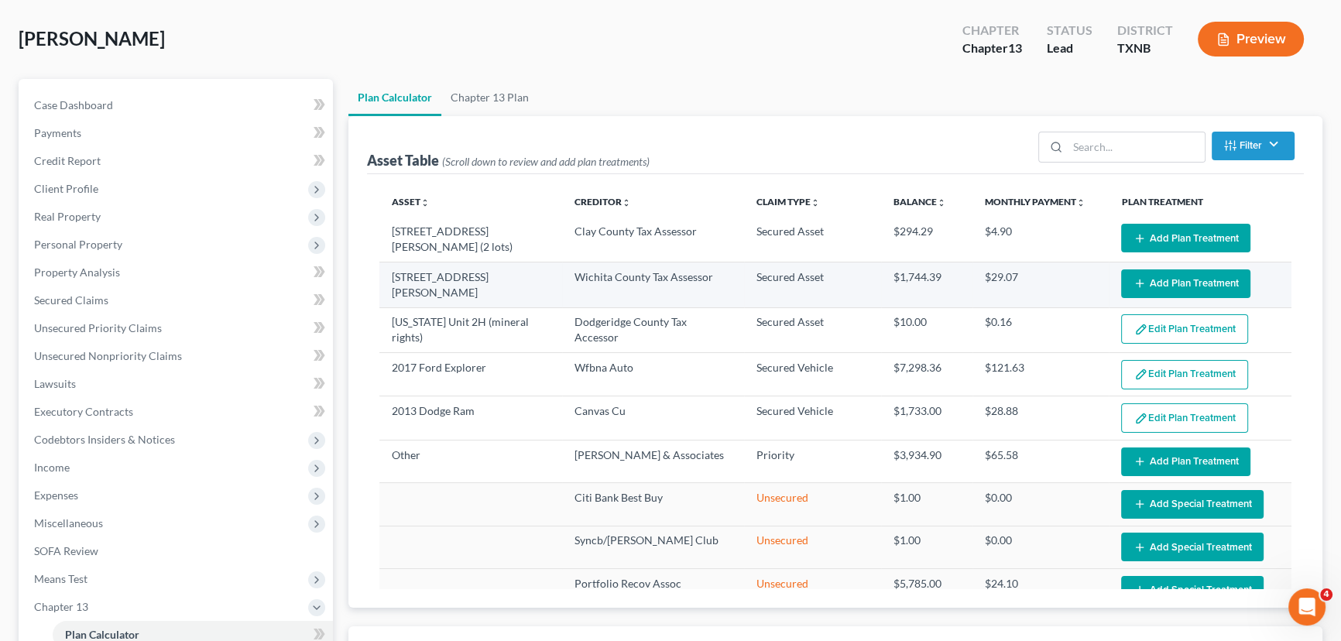
click at [1168, 279] on button "Add Plan Treatment" at bounding box center [1185, 283] width 129 height 29
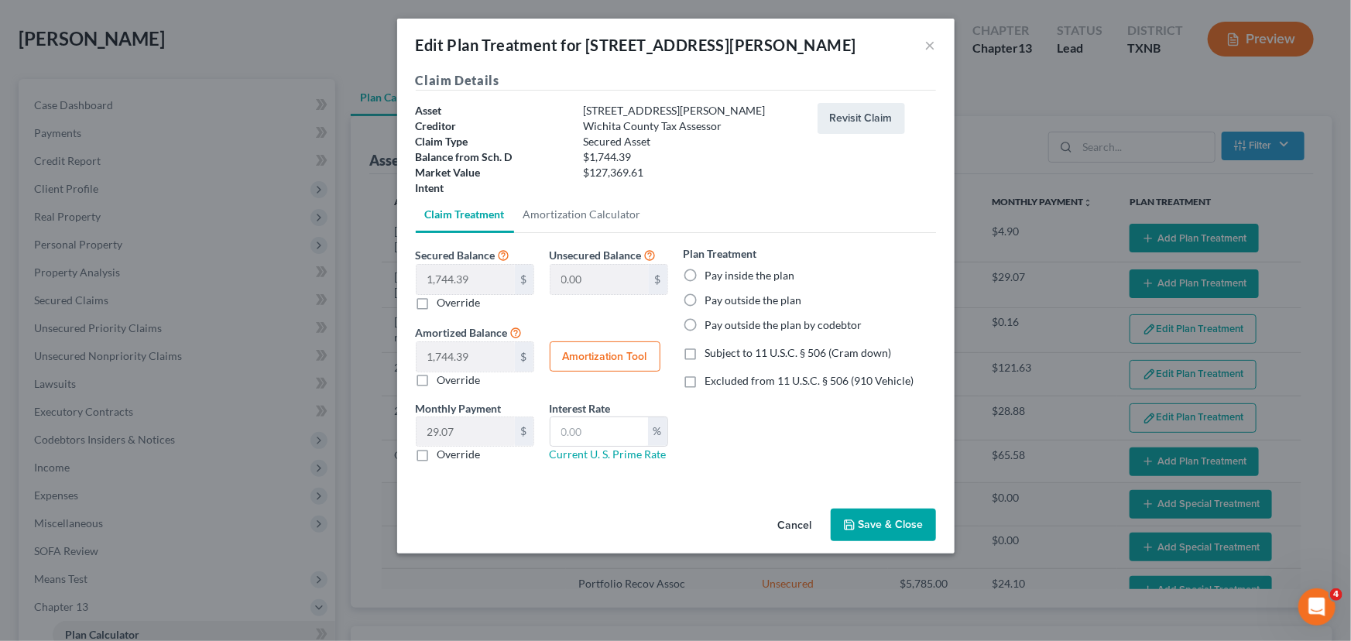
click at [705, 296] on label "Pay outside the plan" at bounding box center [753, 300] width 97 height 15
click at [711, 296] on input "Pay outside the plan" at bounding box center [716, 298] width 10 height 10
radio input "true"
click at [883, 523] on button "Save & Close" at bounding box center [883, 525] width 105 height 33
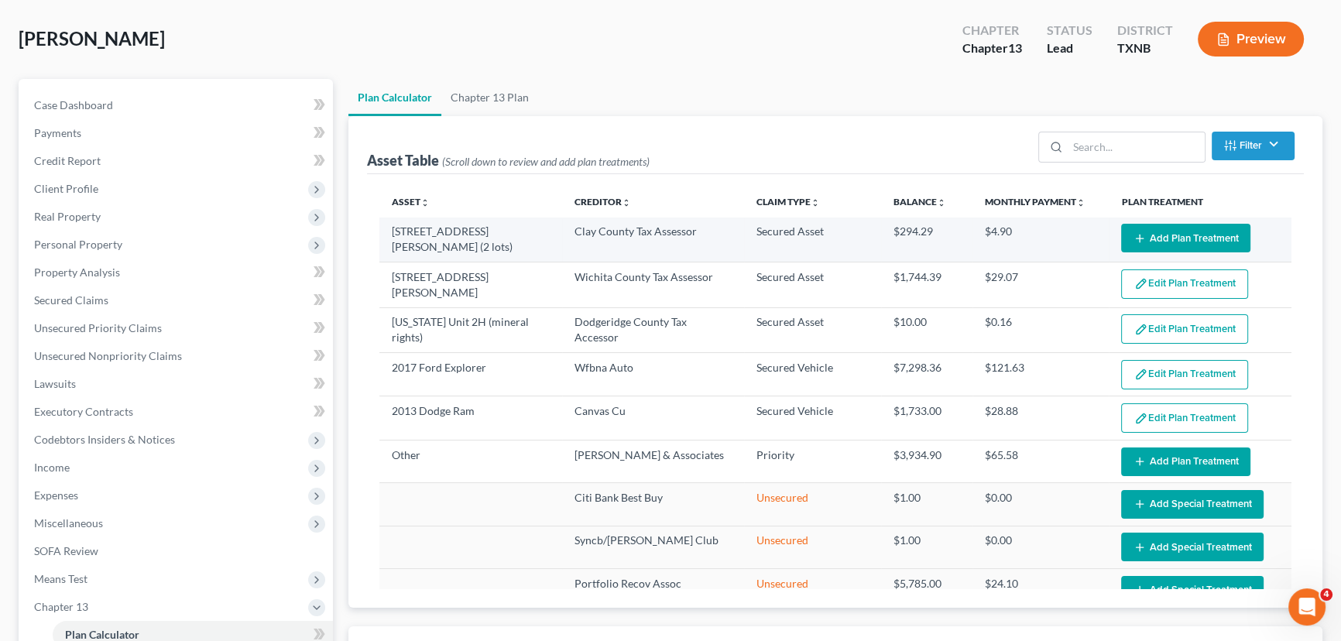
select select "59"
click at [1147, 231] on button "Add Plan Treatment" at bounding box center [1185, 238] width 129 height 29
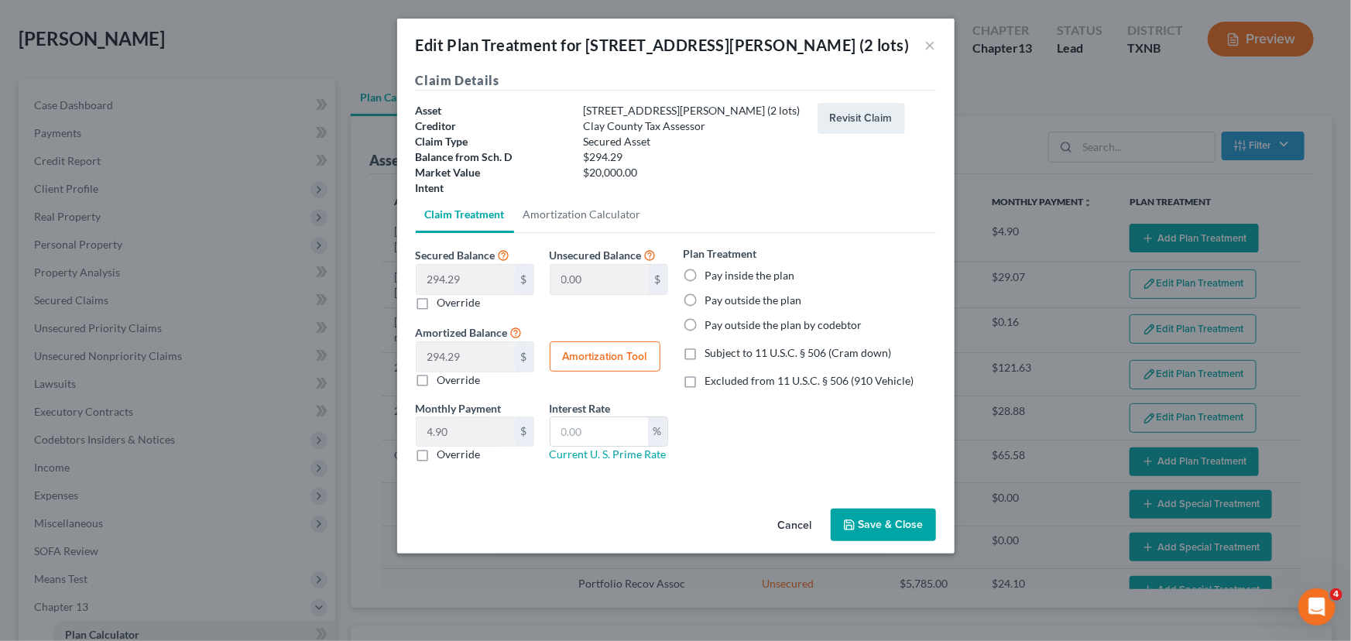
click at [705, 297] on label "Pay outside the plan" at bounding box center [753, 300] width 97 height 15
click at [711, 297] on input "Pay outside the plan" at bounding box center [716, 298] width 10 height 10
radio input "true"
click at [879, 519] on button "Save & Close" at bounding box center [883, 525] width 105 height 33
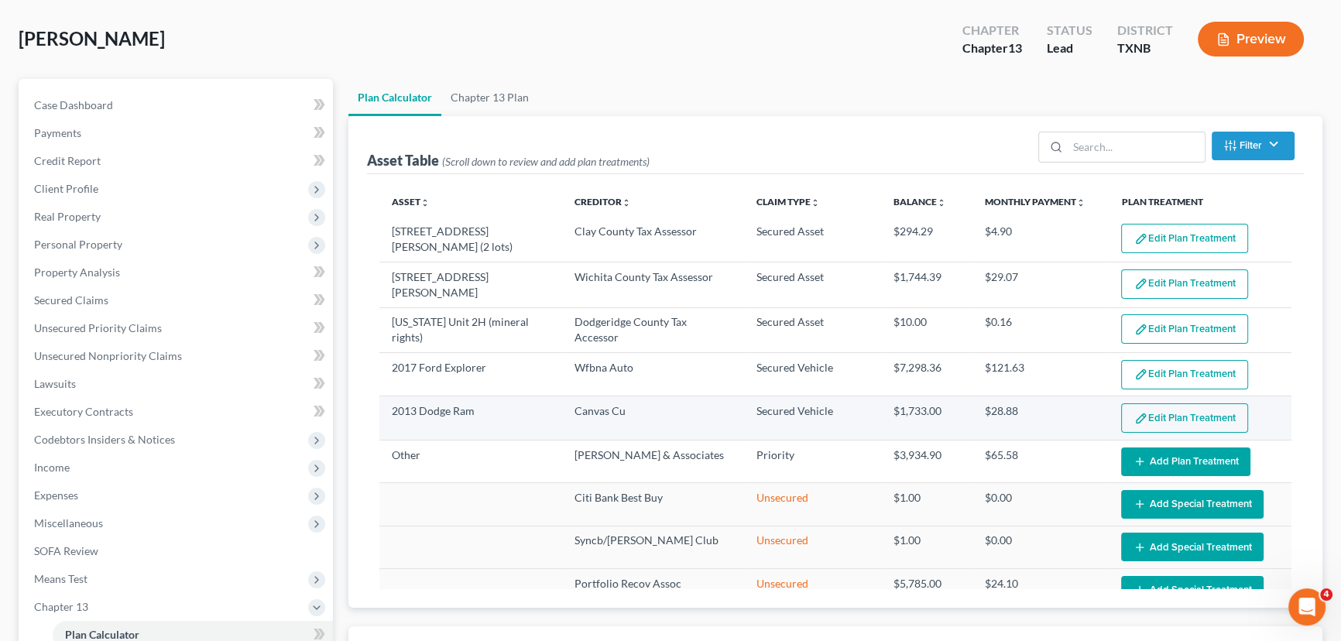
select select "59"
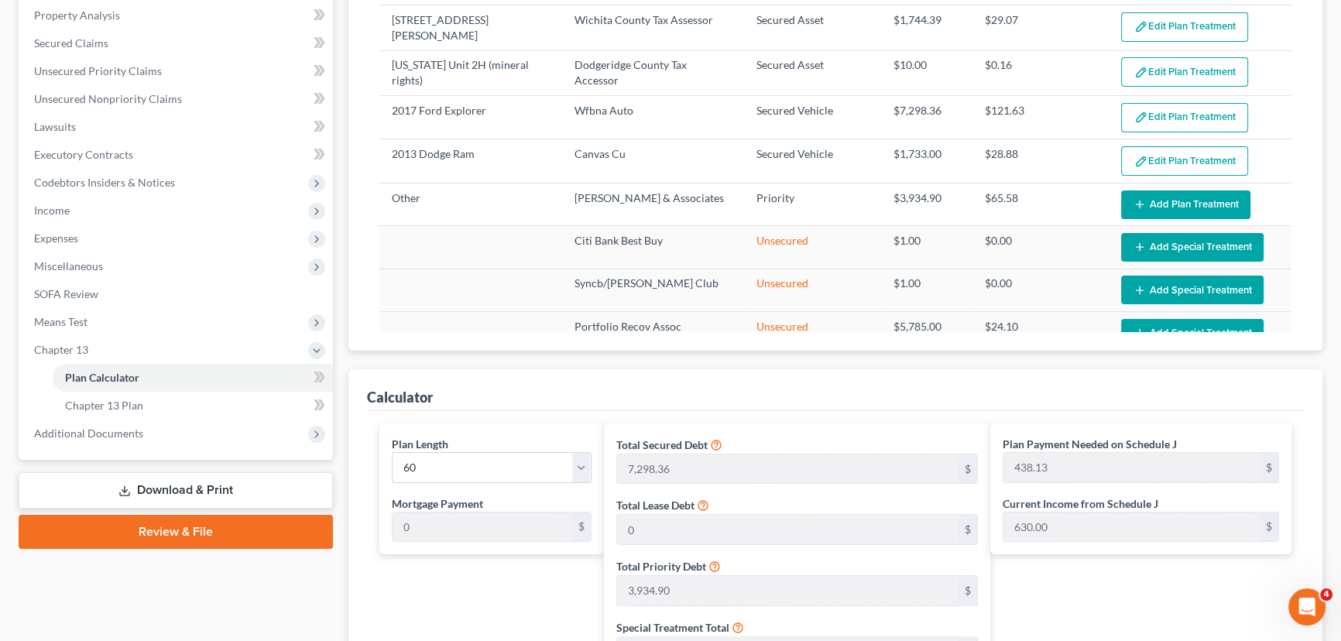
scroll to position [351, 0]
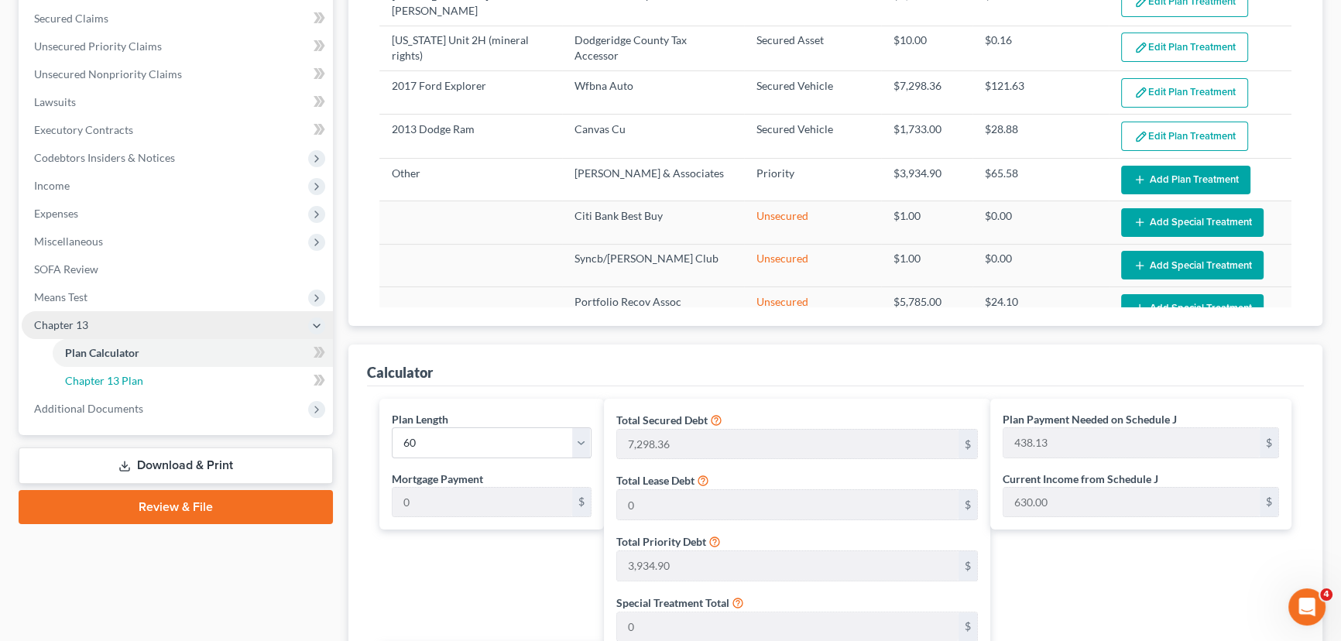
drag, startPoint x: 109, startPoint y: 385, endPoint x: 157, endPoint y: 375, distance: 48.9
click at [109, 385] on span "Chapter 13 Plan" at bounding box center [104, 380] width 78 height 13
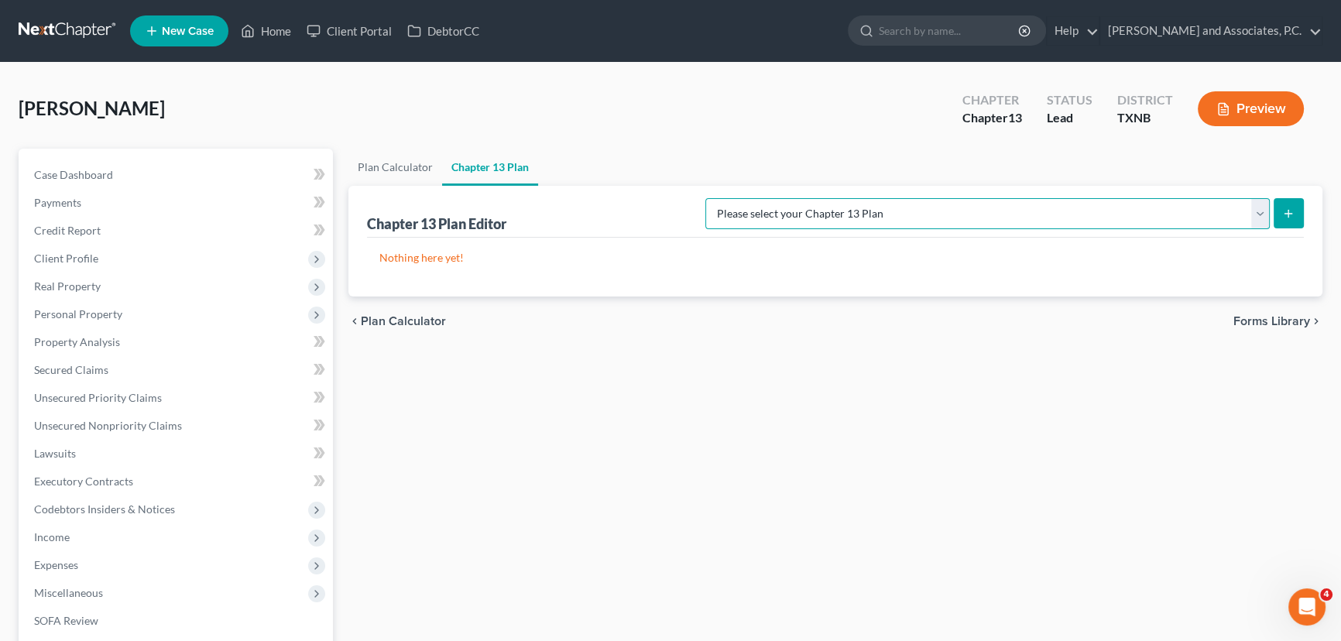
click at [1199, 217] on select "Please select your Chapter 13 Plan AUTHORIZATION FOR ADEQUATE PROTECTION DISBUR…" at bounding box center [987, 213] width 564 height 31
select select "5"
click at [722, 198] on select "Please select your Chapter 13 Plan AUTHORIZATION FOR ADEQUATE PROTECTION DISBUR…" at bounding box center [987, 213] width 564 height 31
click at [1285, 204] on button "submit" at bounding box center [1288, 213] width 30 height 30
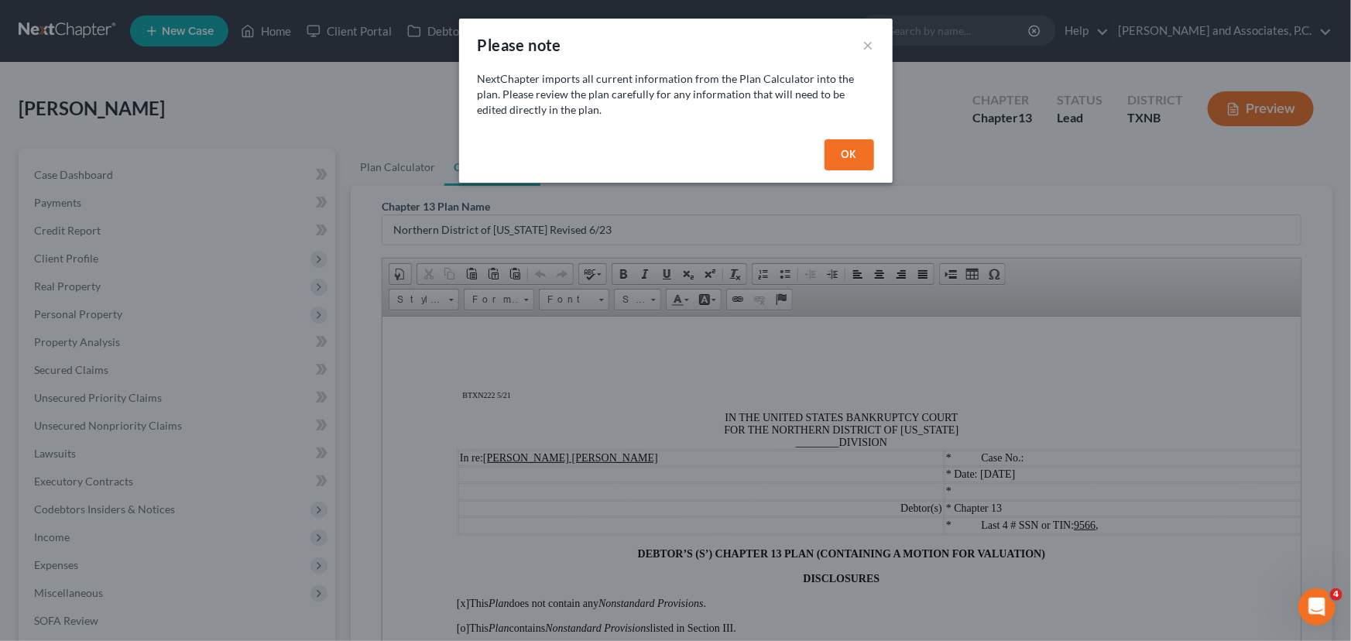
click at [835, 146] on button "OK" at bounding box center [849, 154] width 50 height 31
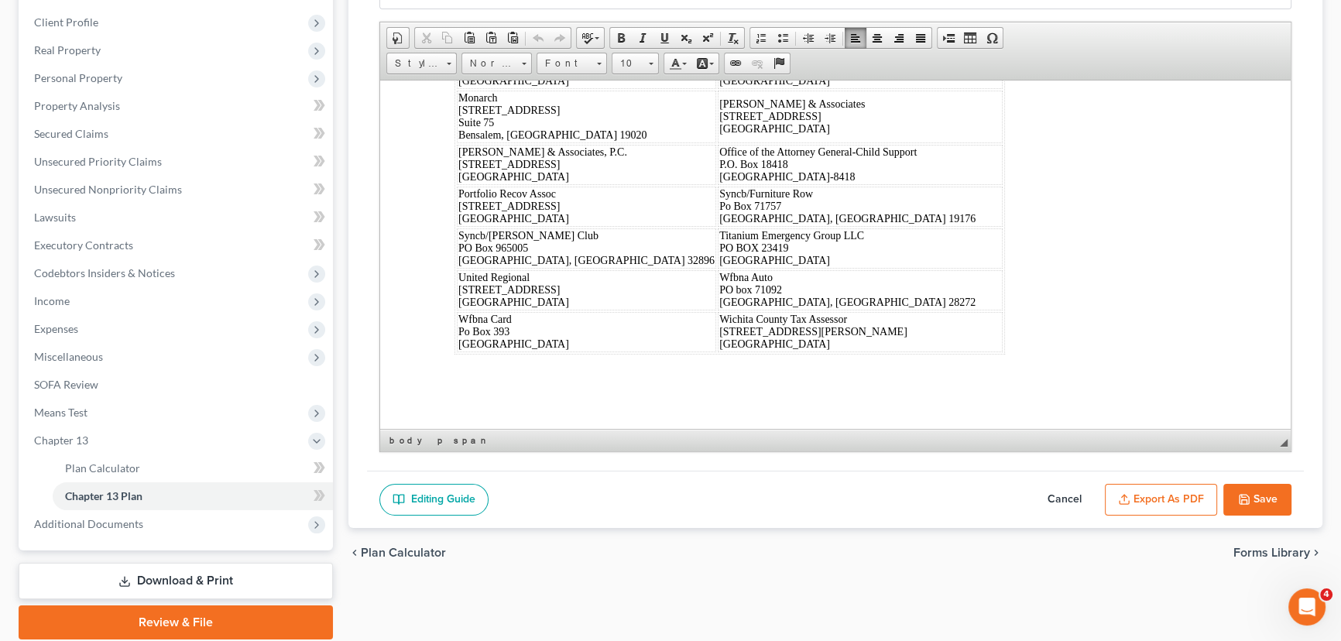
scroll to position [10071, 0]
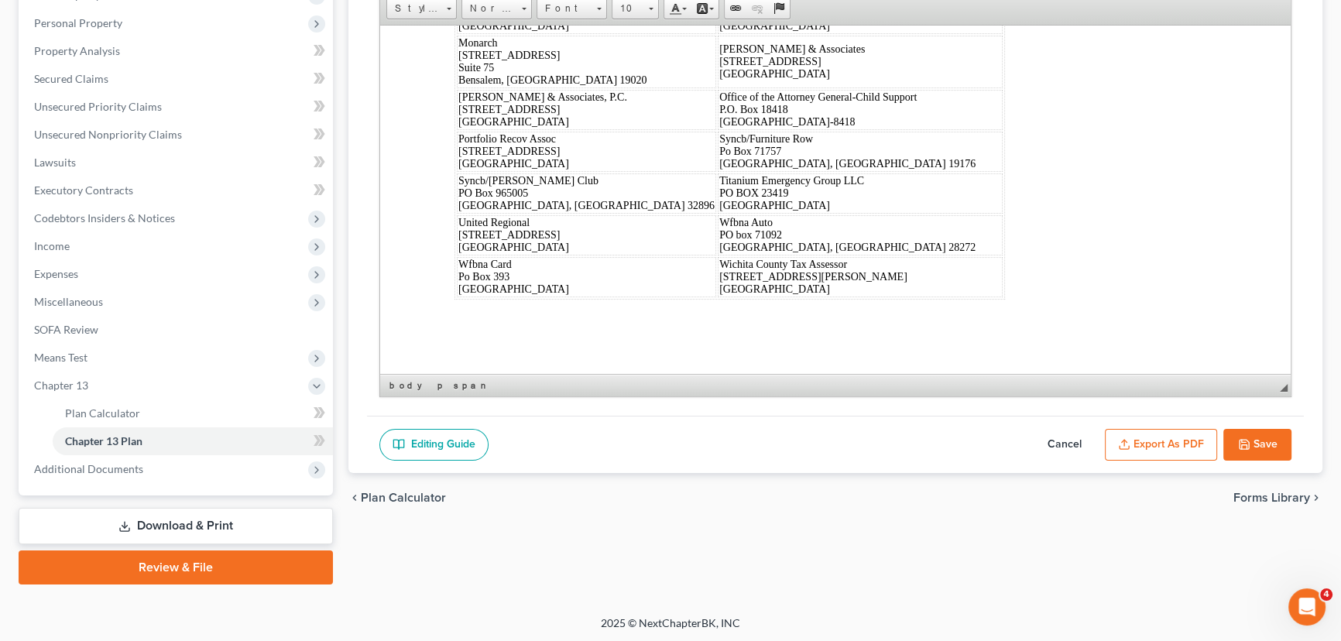
drag, startPoint x: 457, startPoint y: 79, endPoint x: 1421, endPoint y: 631, distance: 1110.7
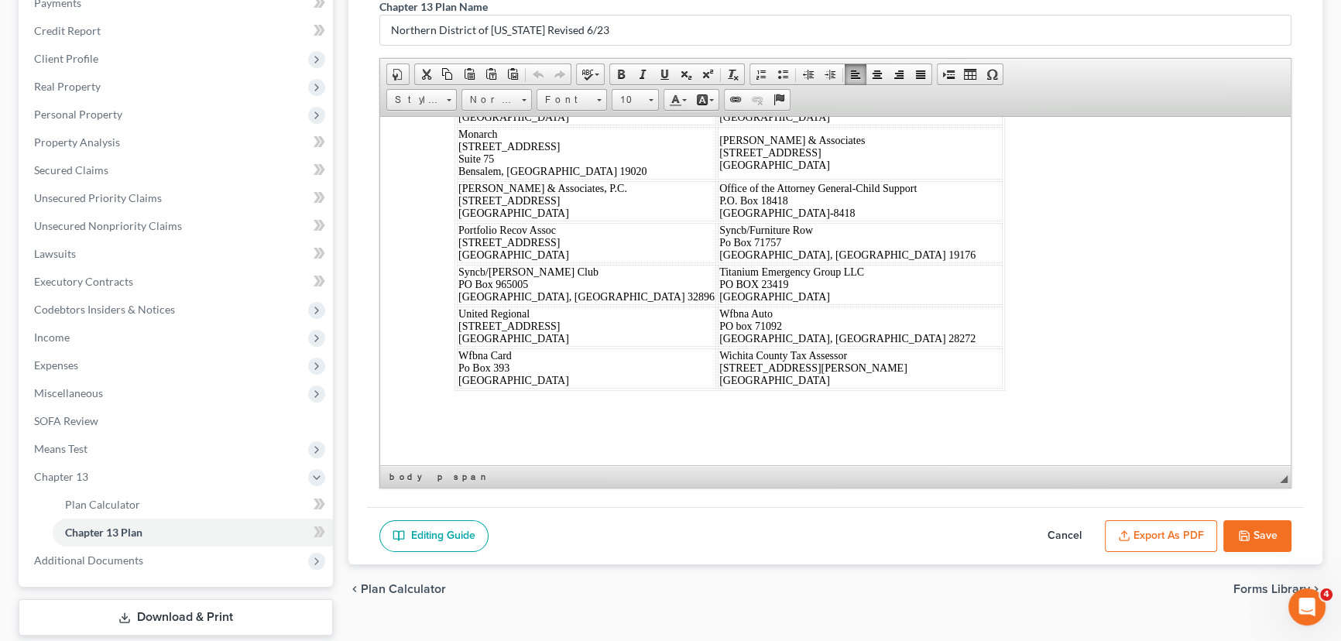
scroll to position [80, 0]
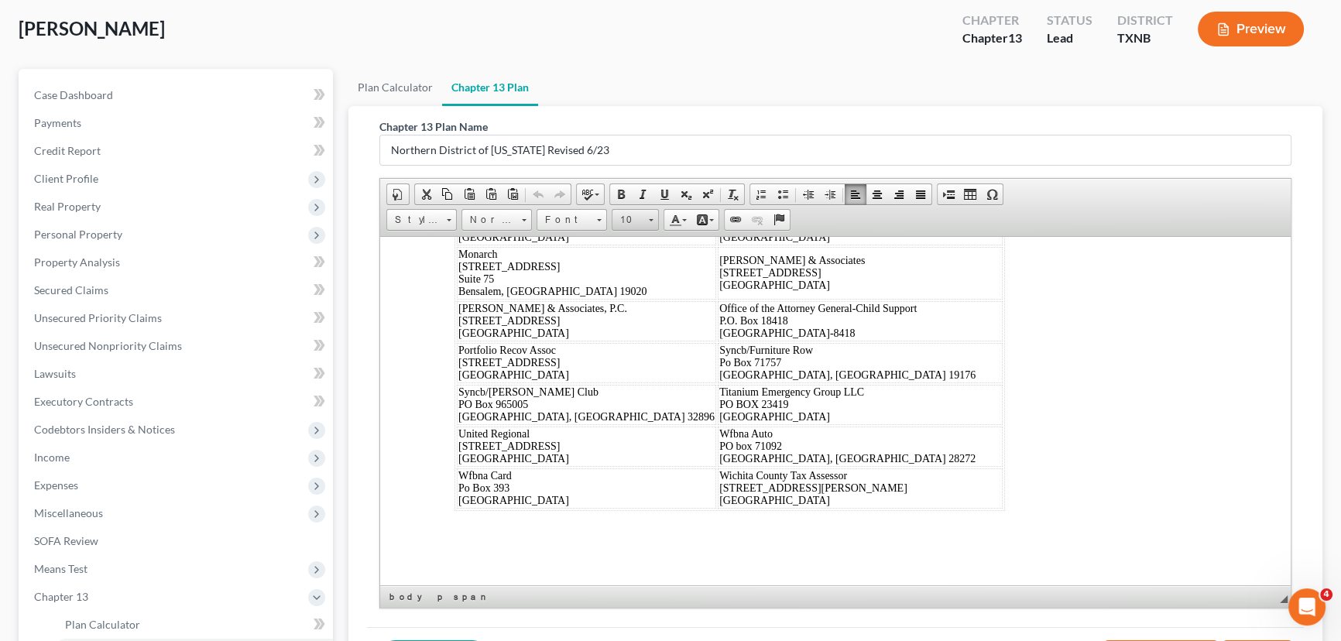
click at [634, 225] on span "10" at bounding box center [627, 220] width 31 height 20
click at [641, 258] on link "18" at bounding box center [658, 264] width 88 height 22
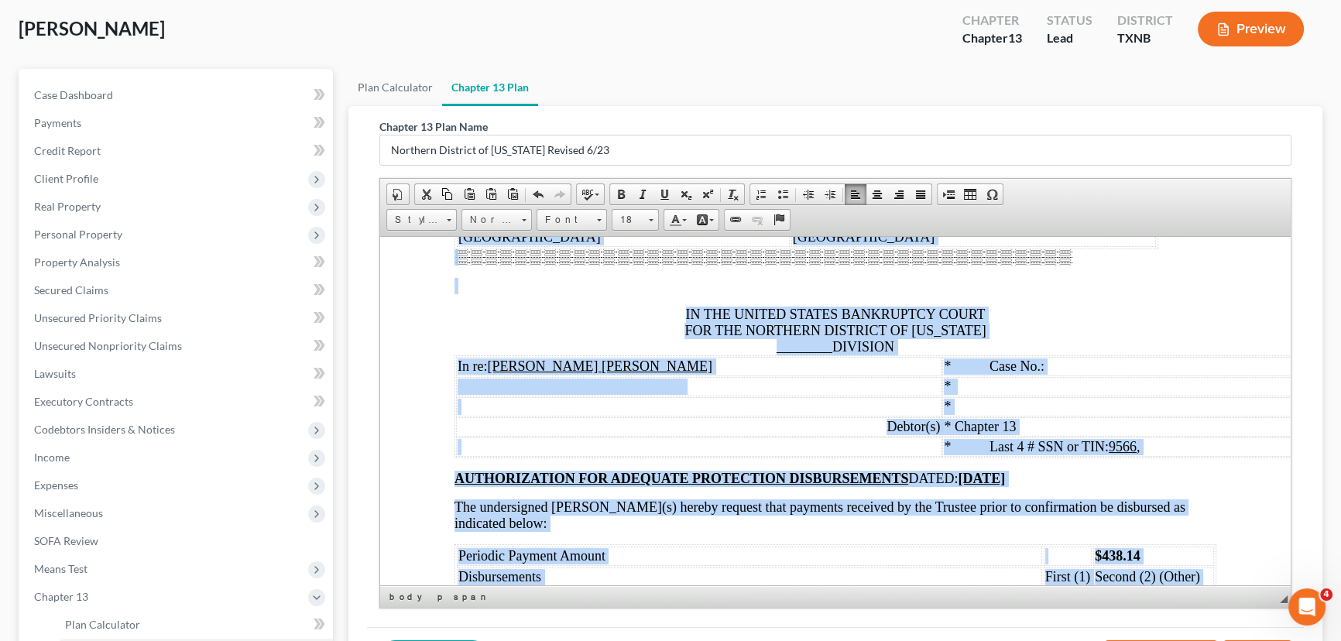
scroll to position [12144, 0]
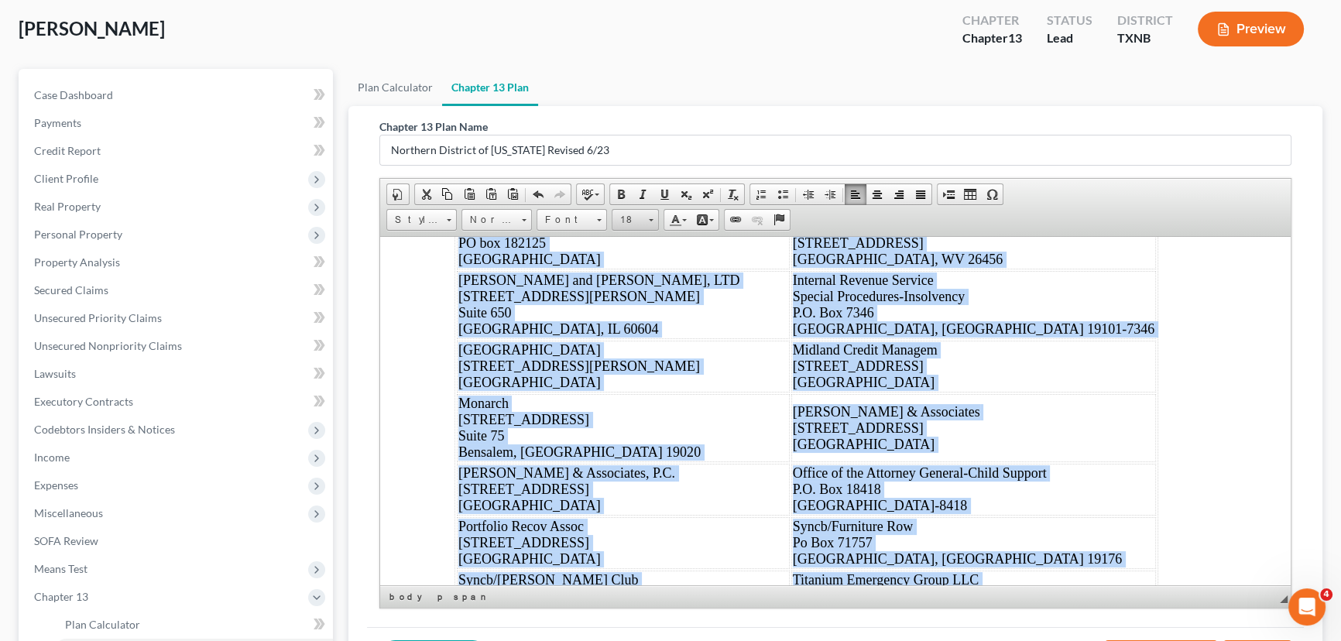
click at [649, 225] on link "18" at bounding box center [635, 220] width 47 height 22
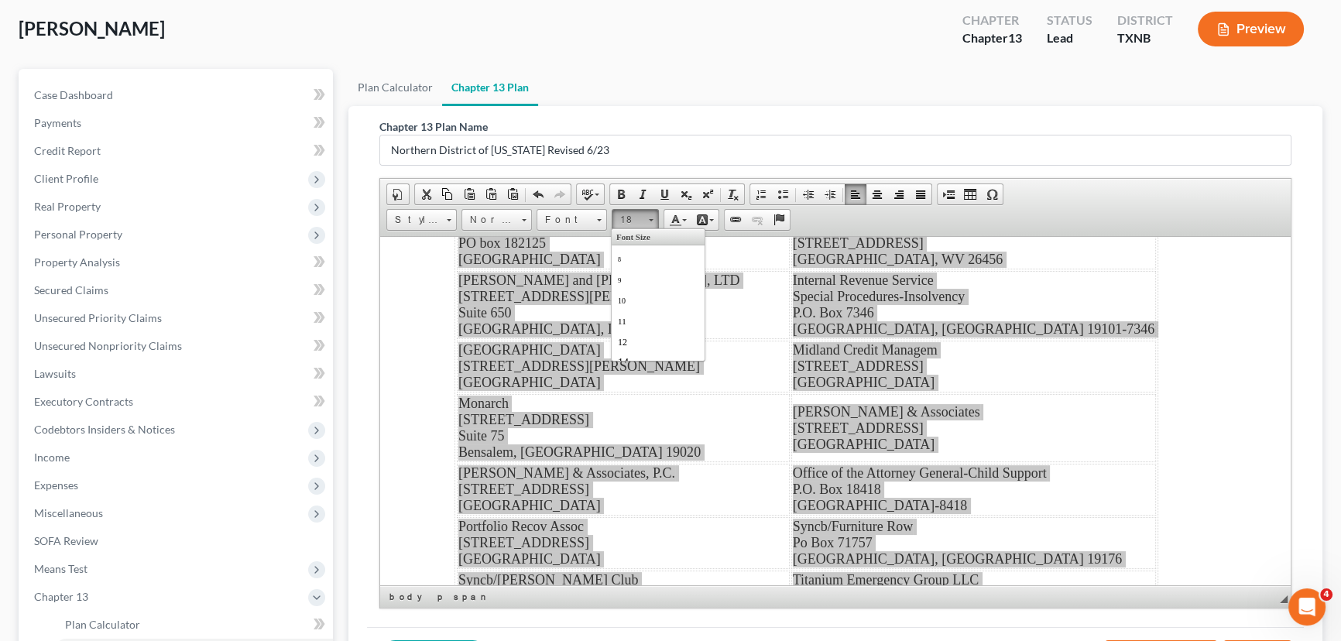
scroll to position [116, 0]
click at [655, 276] on link "16" at bounding box center [658, 266] width 88 height 20
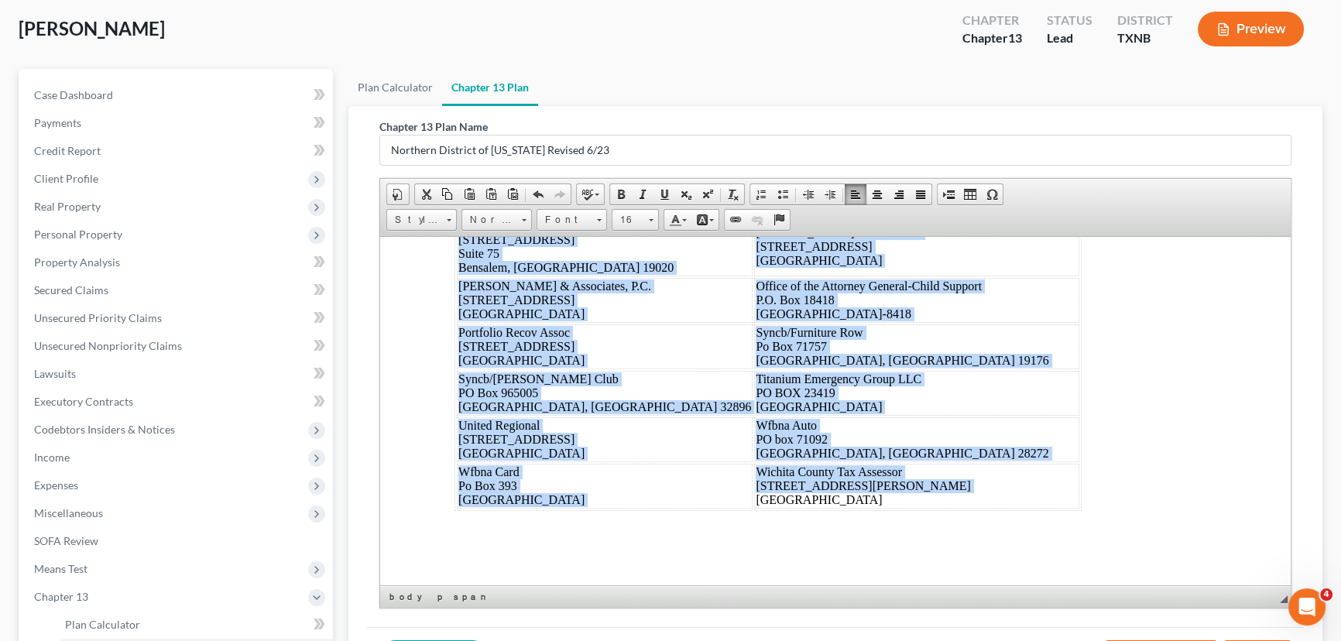
scroll to position [0, 0]
click at [1096, 342] on div "Dated: 10/10/2025 /s/ Monte White Debtor's(s') Counsel Canvas Cu 9990 Park Mead…" at bounding box center [835, 202] width 762 height 616
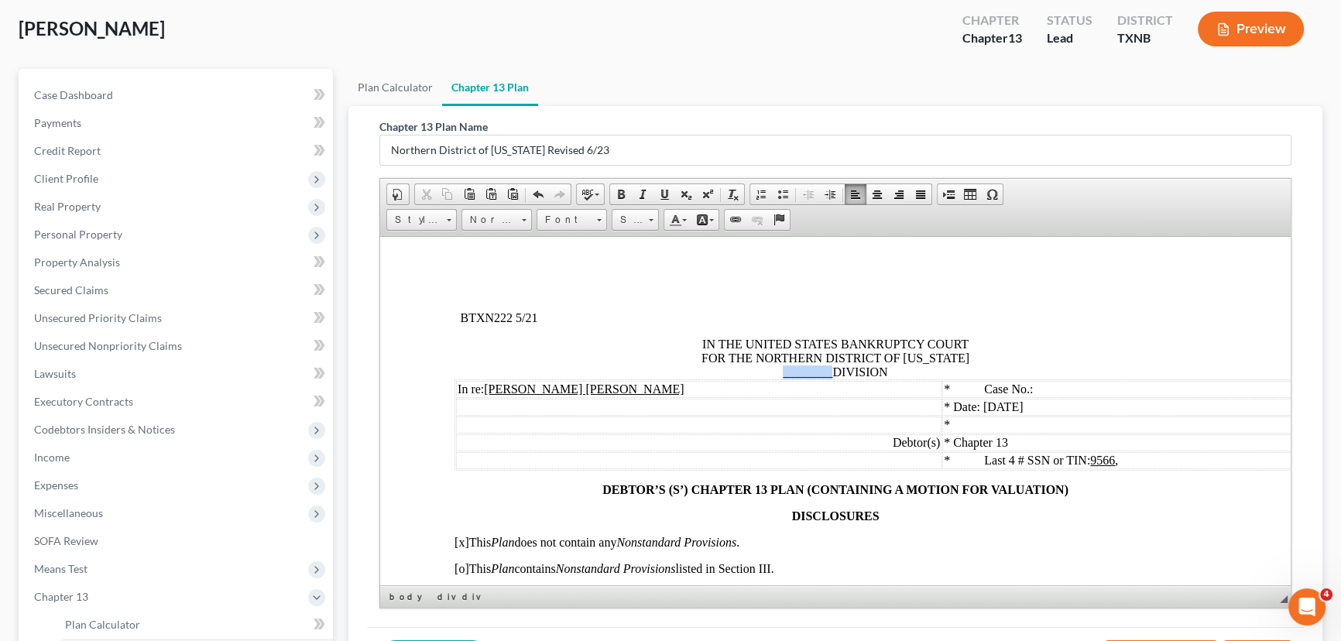
drag, startPoint x: 826, startPoint y: 372, endPoint x: 776, endPoint y: 374, distance: 49.6
click at [776, 374] on span "IN THE UNITED STATES BANKRUPTCY COURT FOR THE NORTHERN DISTRICT OF TEXAS ______…" at bounding box center [835, 357] width 268 height 41
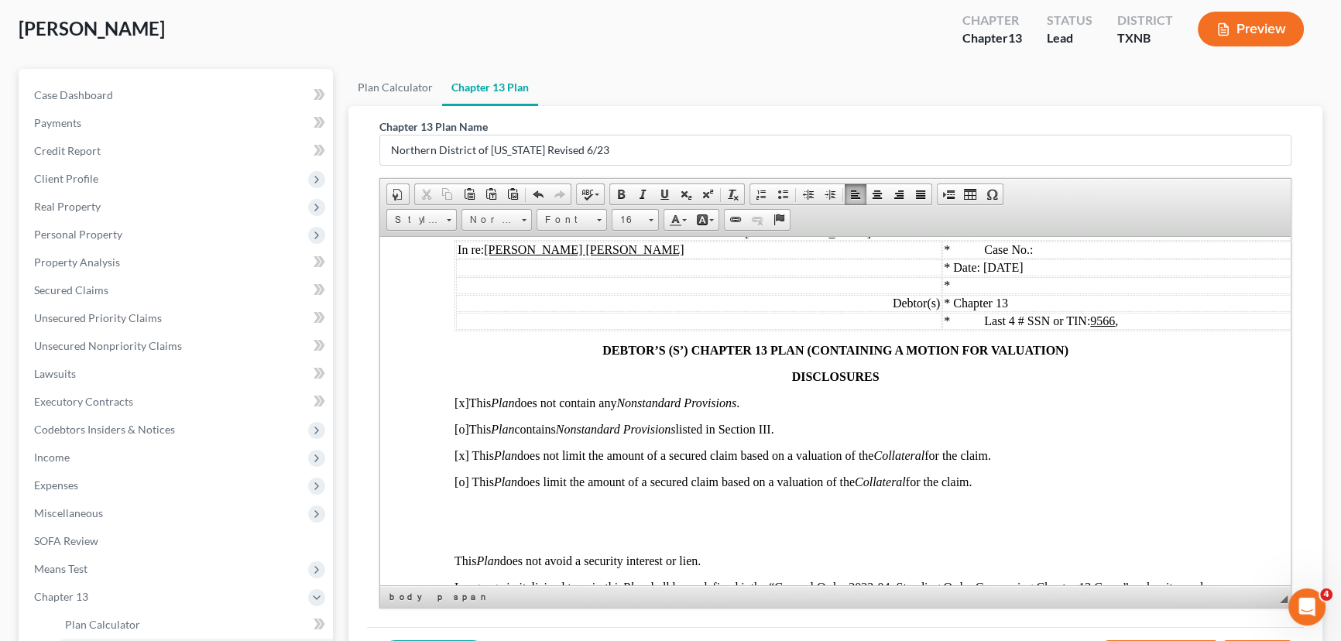
scroll to position [140, 0]
click at [463, 487] on span "[o] This Plan does limit the amount of a secured claim based on a valuation of …" at bounding box center [712, 480] width 517 height 13
click at [464, 461] on span "[x] This Plan does not limit the amount of a secured claim based on a valuation…" at bounding box center [722, 453] width 536 height 13
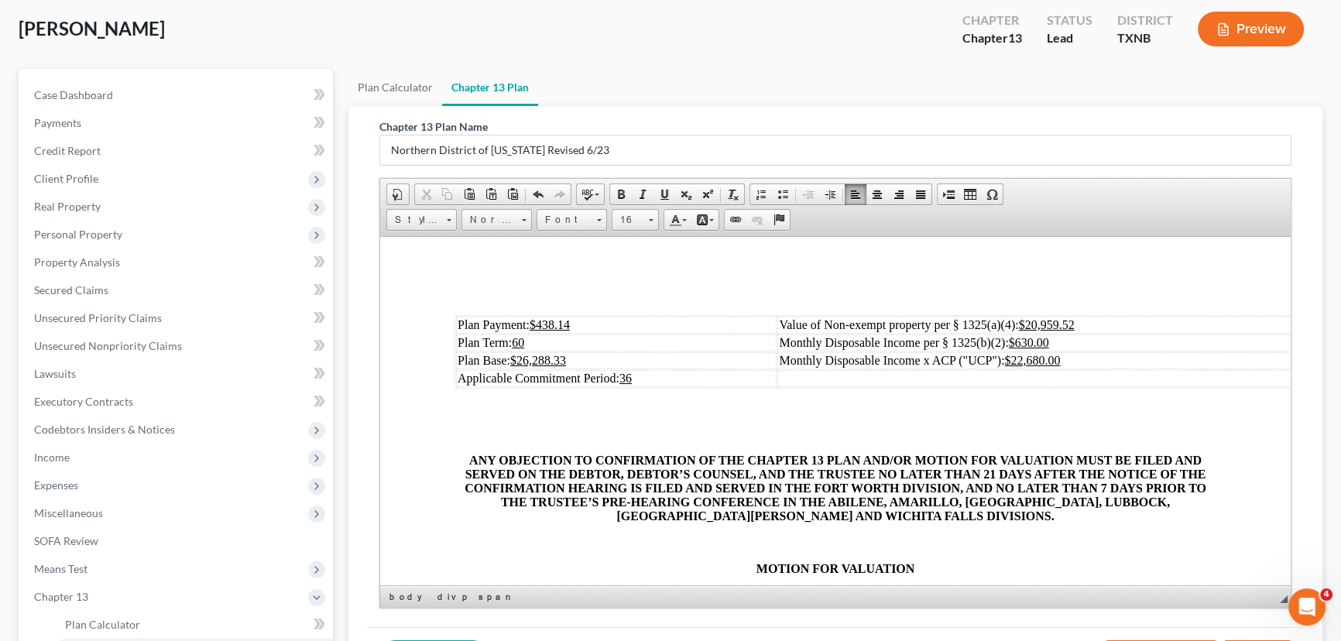
scroll to position [563, 0]
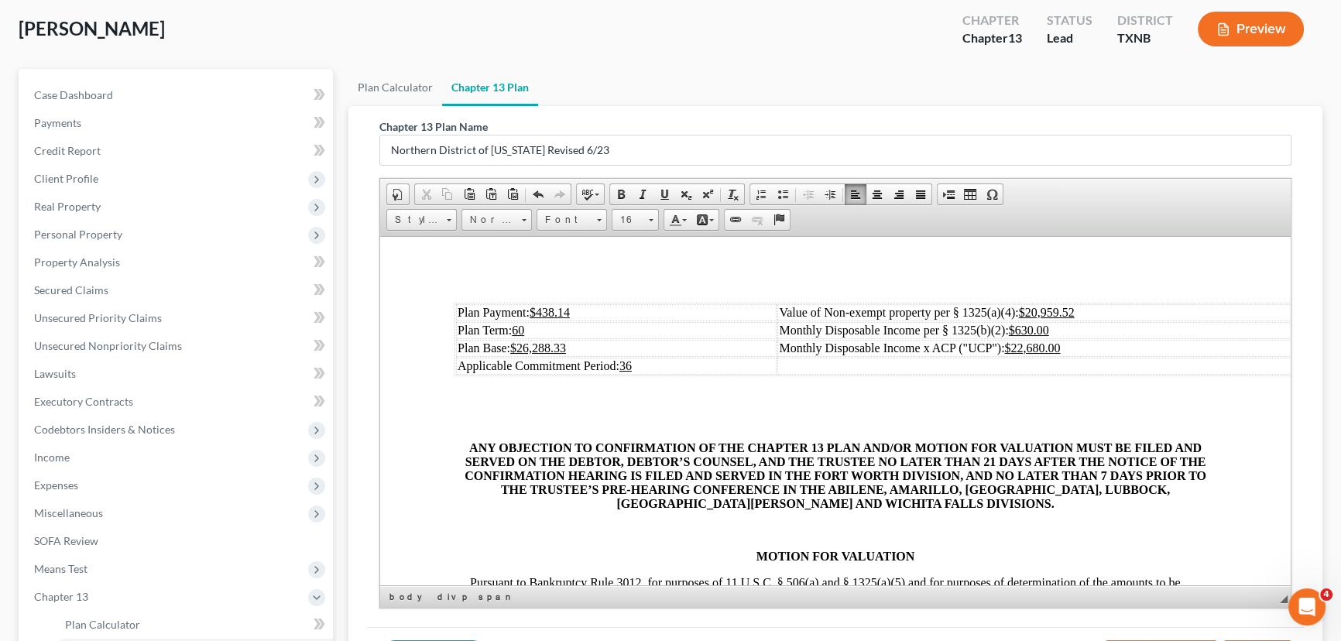
click at [620, 321] on td "Plan Payment: $438.14" at bounding box center [616, 311] width 321 height 17
drag, startPoint x: 594, startPoint y: 367, endPoint x: 519, endPoint y: 369, distance: 74.4
click at [519, 356] on td "Plan Base: $26,288.33" at bounding box center [616, 347] width 321 height 17
drag, startPoint x: 1078, startPoint y: 354, endPoint x: 1020, endPoint y: 354, distance: 58.1
click at [1020, 338] on td "Monthly Disposable Income per § 1325(b)(2): $630.00" at bounding box center [1047, 329] width 540 height 17
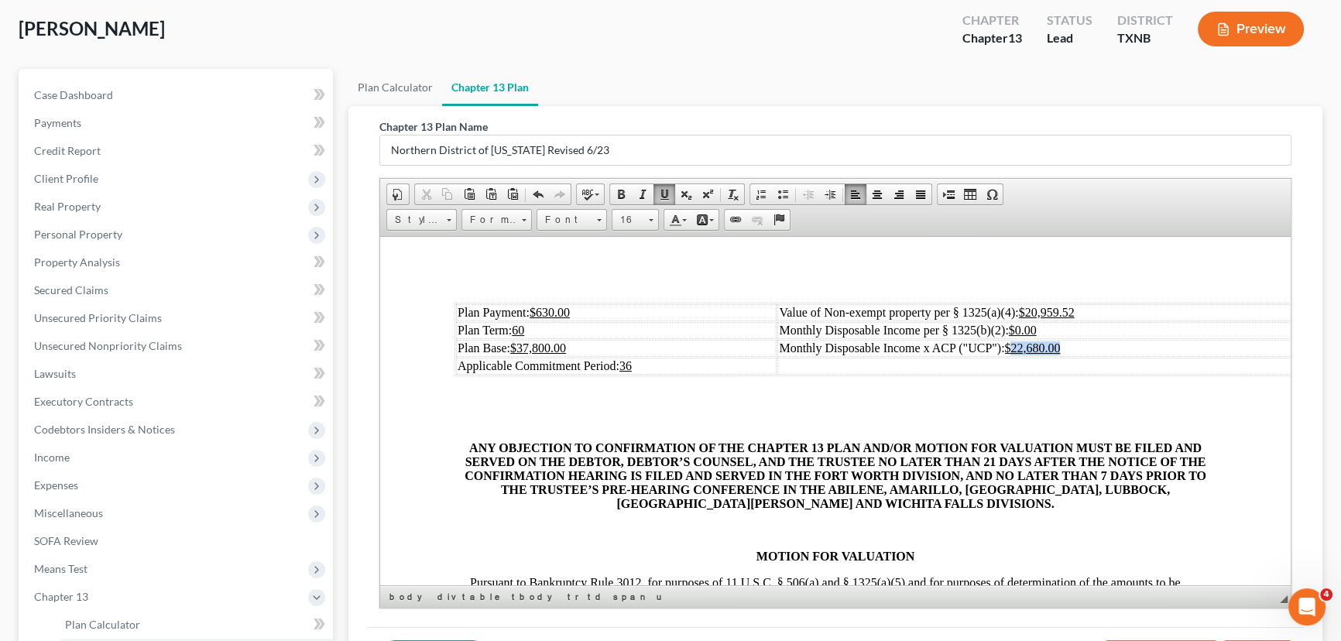
drag, startPoint x: 1072, startPoint y: 369, endPoint x: 1016, endPoint y: 375, distance: 56.1
click at [1016, 356] on td "Monthly Disposable Income x ACP ("UCP"): $22,680.00" at bounding box center [1047, 347] width 540 height 17
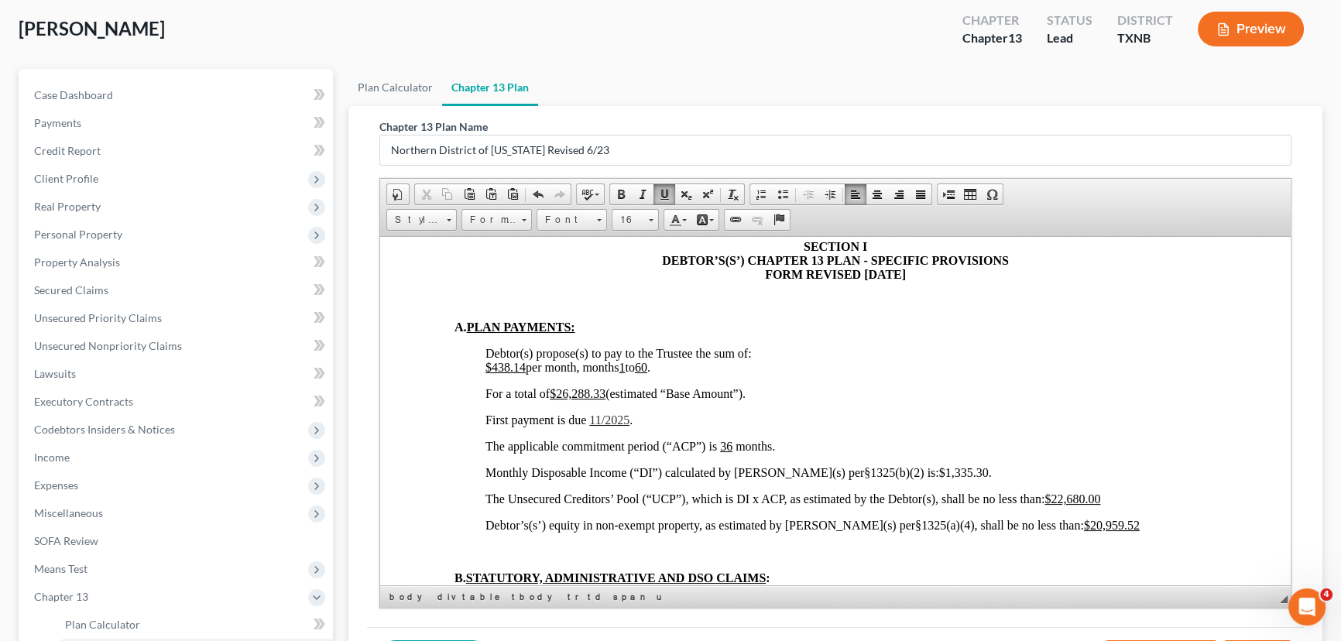
scroll to position [985, 0]
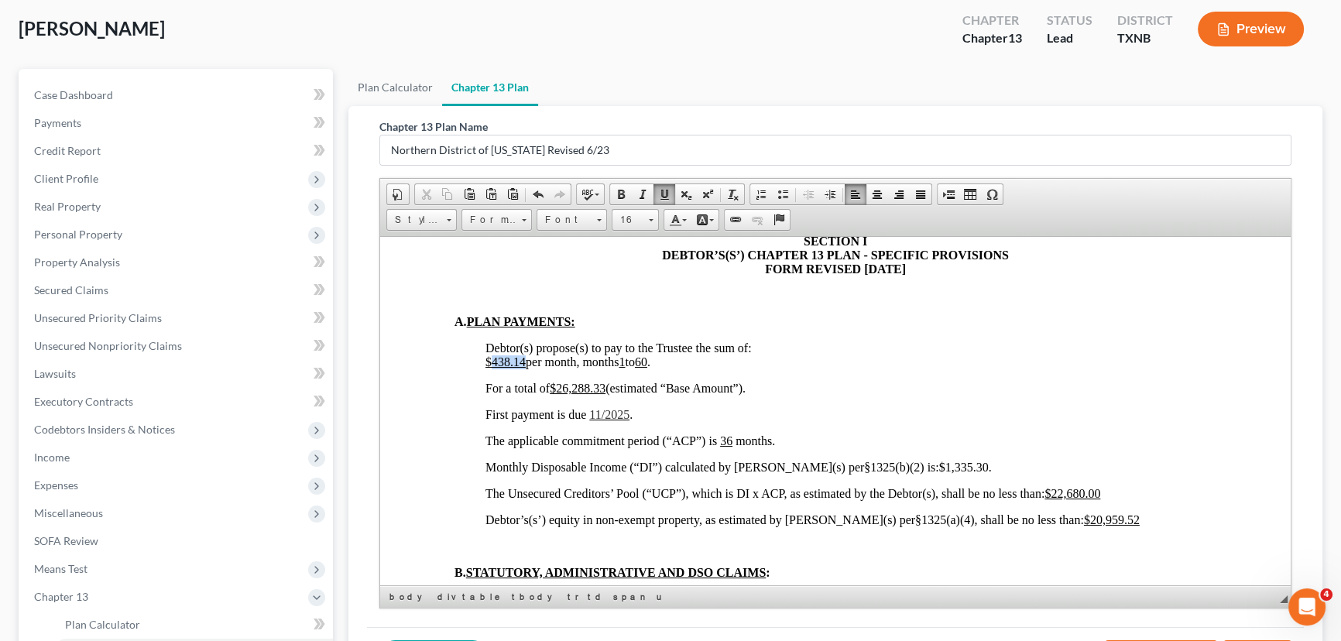
drag, startPoint x: 525, startPoint y: 397, endPoint x: 492, endPoint y: 402, distance: 33.6
click at [492, 368] on span "$438.14 per month, months 1 to 60 ." at bounding box center [567, 361] width 165 height 13
drag, startPoint x: 607, startPoint y: 424, endPoint x: 558, endPoint y: 427, distance: 48.9
click at [558, 394] on u "$26,288.33" at bounding box center [578, 387] width 56 height 13
click at [604, 420] on span "11/2025" at bounding box center [609, 413] width 40 height 13
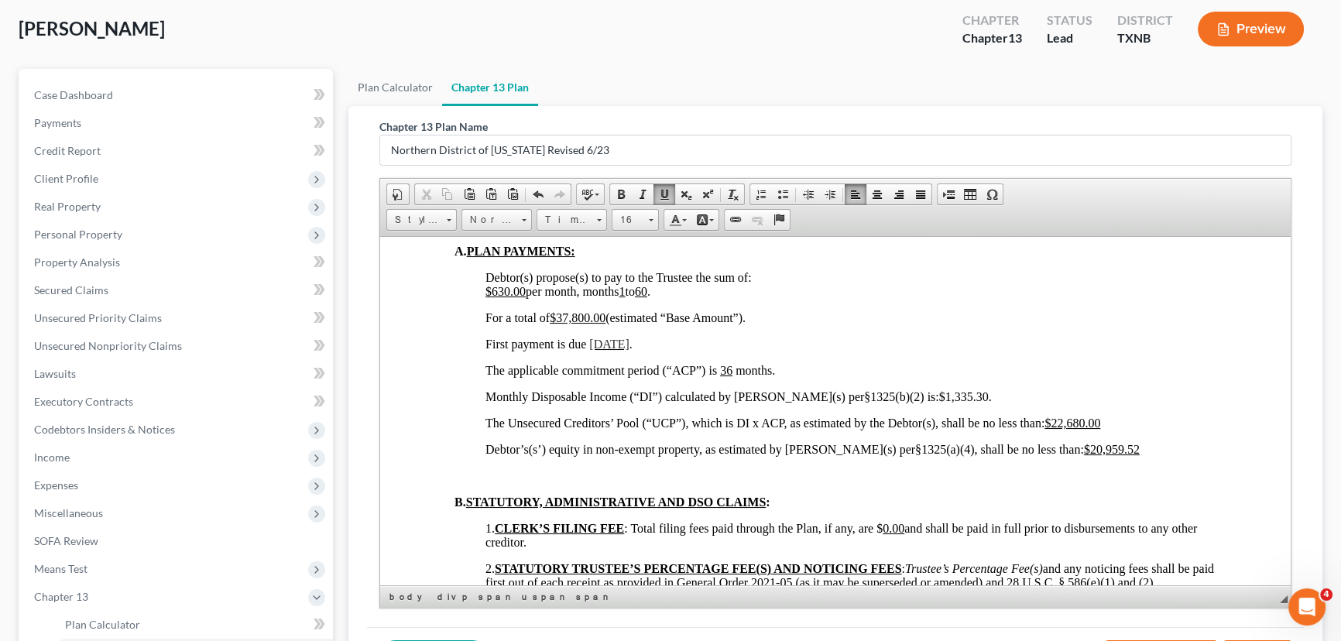
scroll to position [1126, 0]
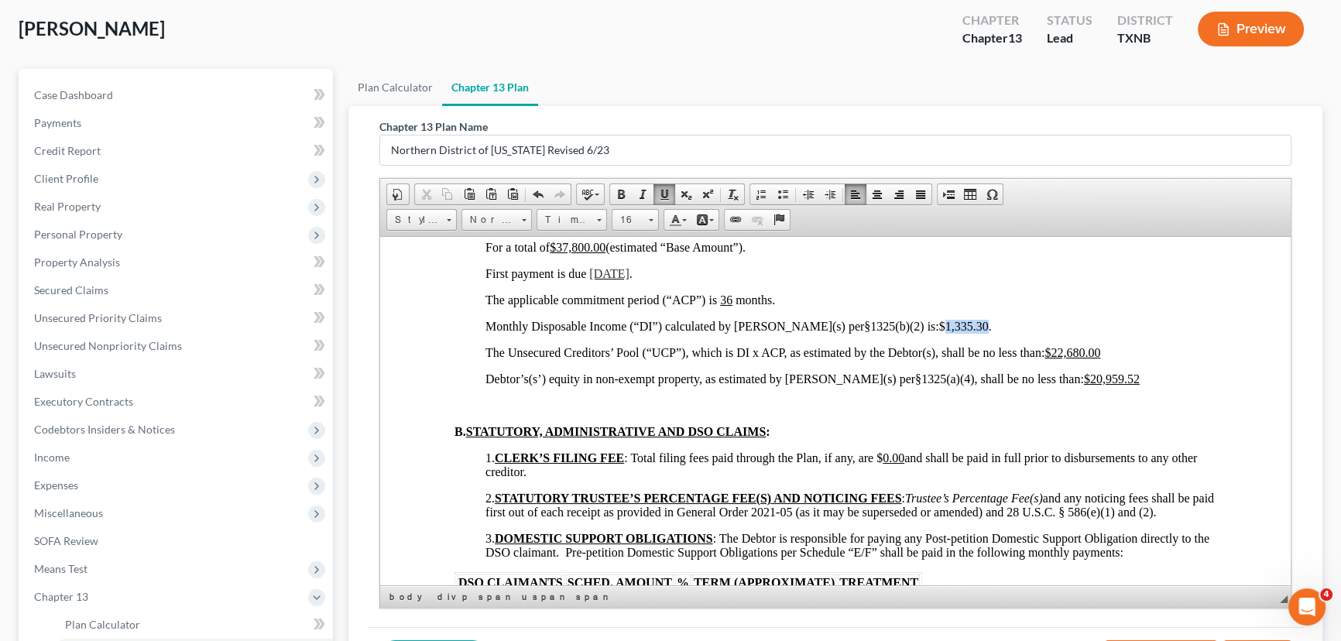
drag, startPoint x: 925, startPoint y: 367, endPoint x: 886, endPoint y: 364, distance: 38.8
click at [939, 332] on span "$1,335.30" at bounding box center [964, 325] width 50 height 13
drag, startPoint x: 1108, startPoint y: 392, endPoint x: 1053, endPoint y: 390, distance: 55.0
click at [1053, 359] on p "The Unsecured Creditors’ Pool (“UCP”), which is DI x ACP, as estimated by the D…" at bounding box center [850, 352] width 731 height 14
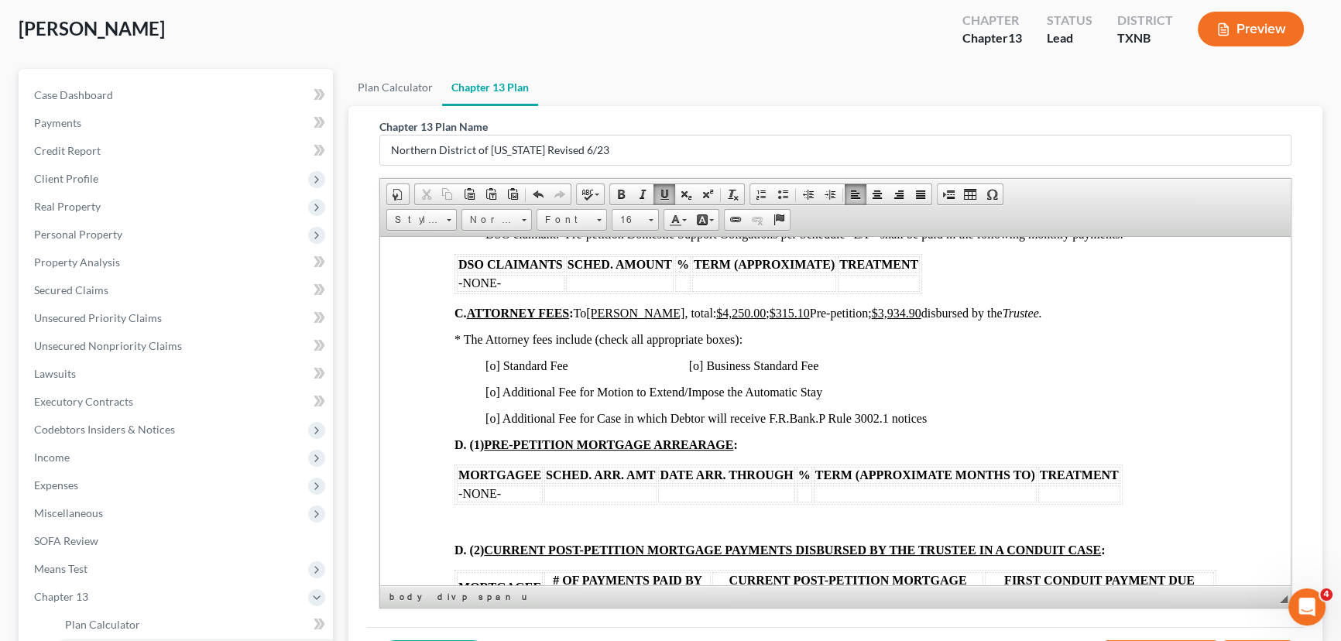
scroll to position [1478, 0]
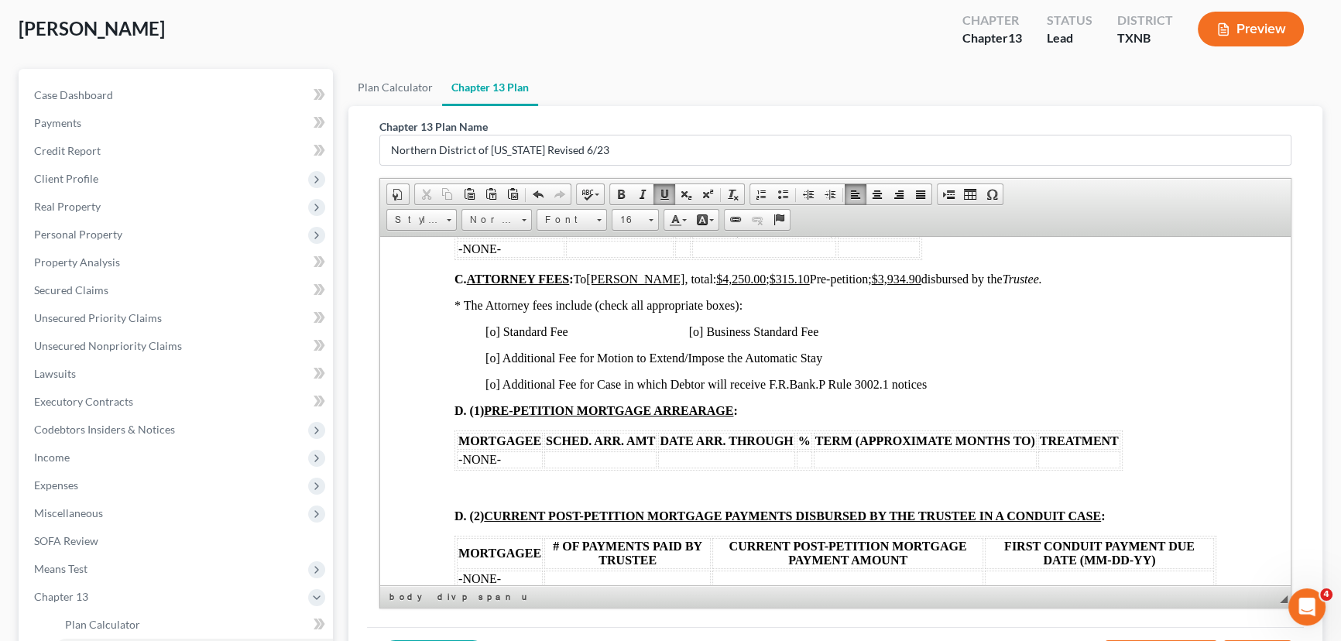
click at [494, 338] on span "[o] Standard Fee [o] Business Standard Fee" at bounding box center [651, 330] width 333 height 13
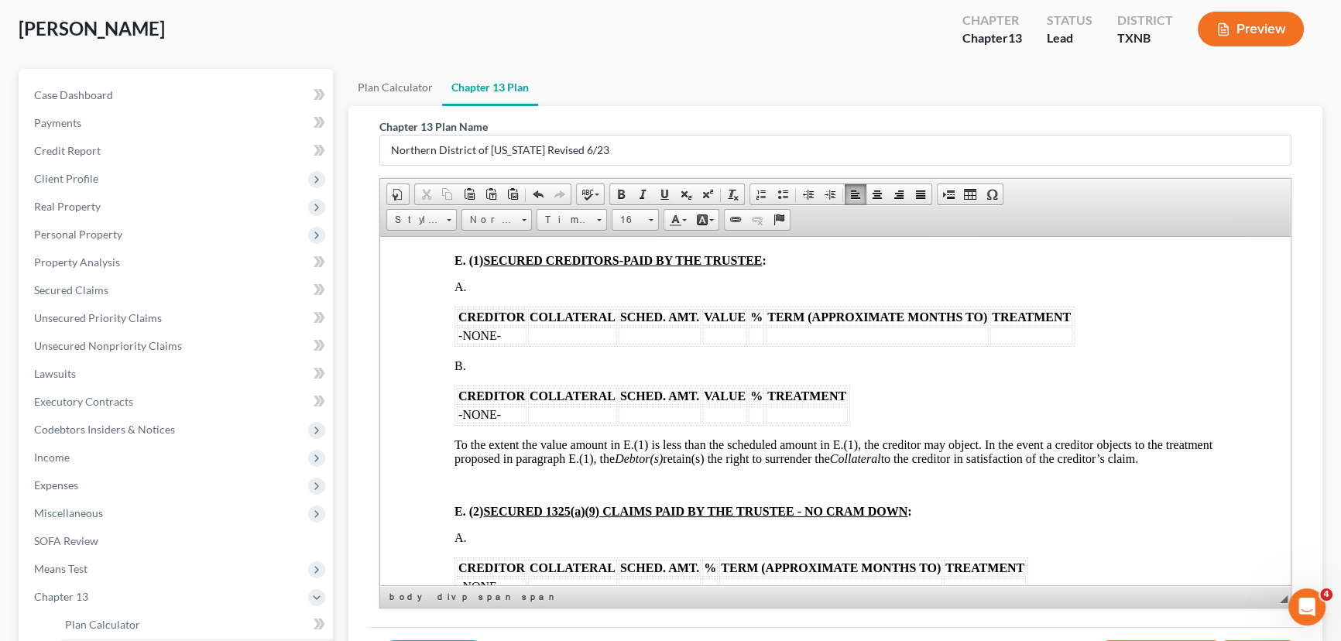
scroll to position [1970, 0]
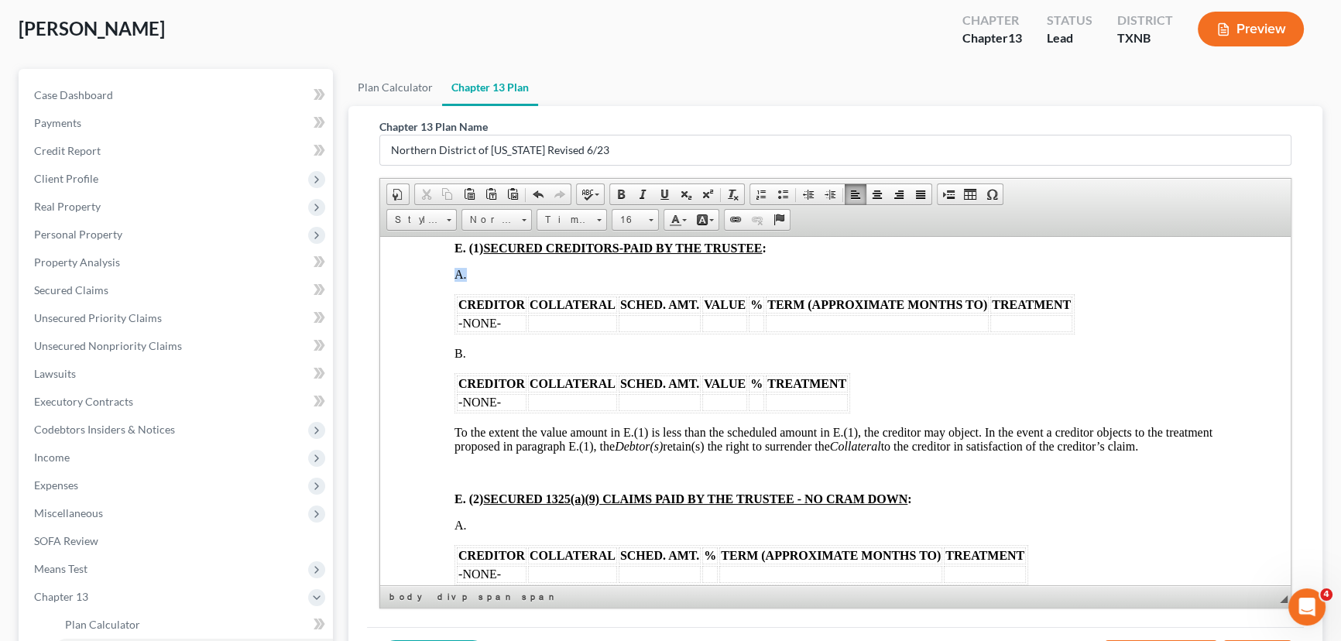
drag, startPoint x: 1082, startPoint y: 379, endPoint x: 450, endPoint y: 337, distance: 633.9
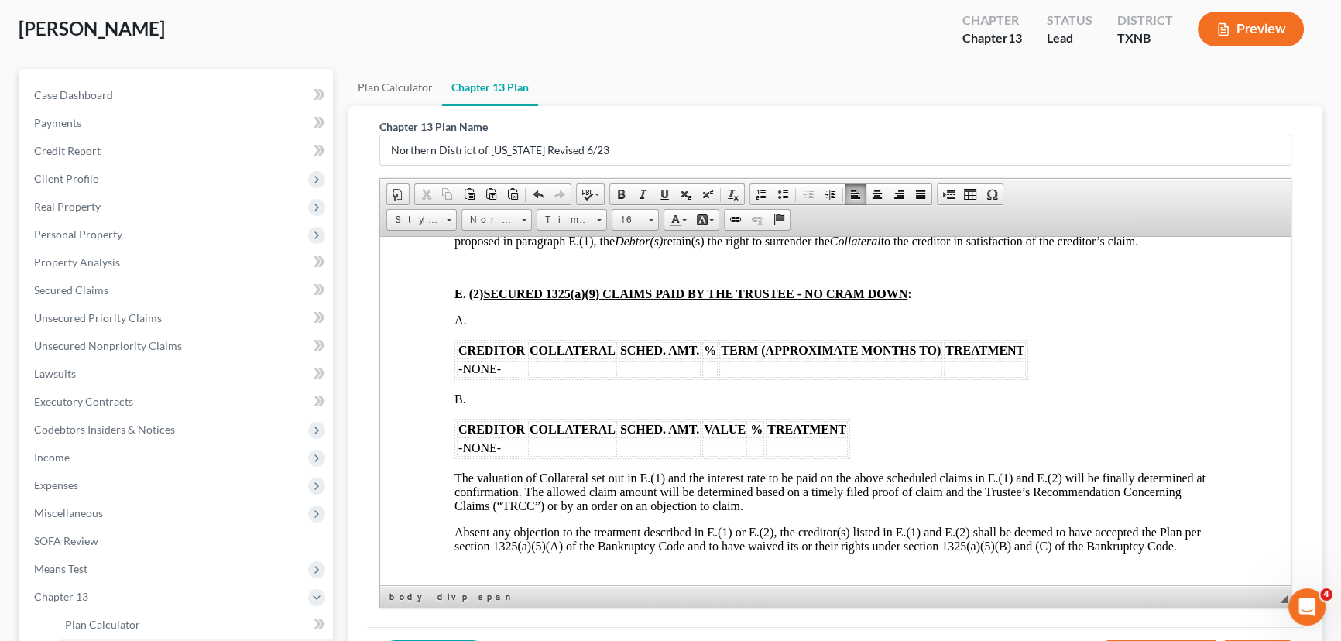
scroll to position [2182, 0]
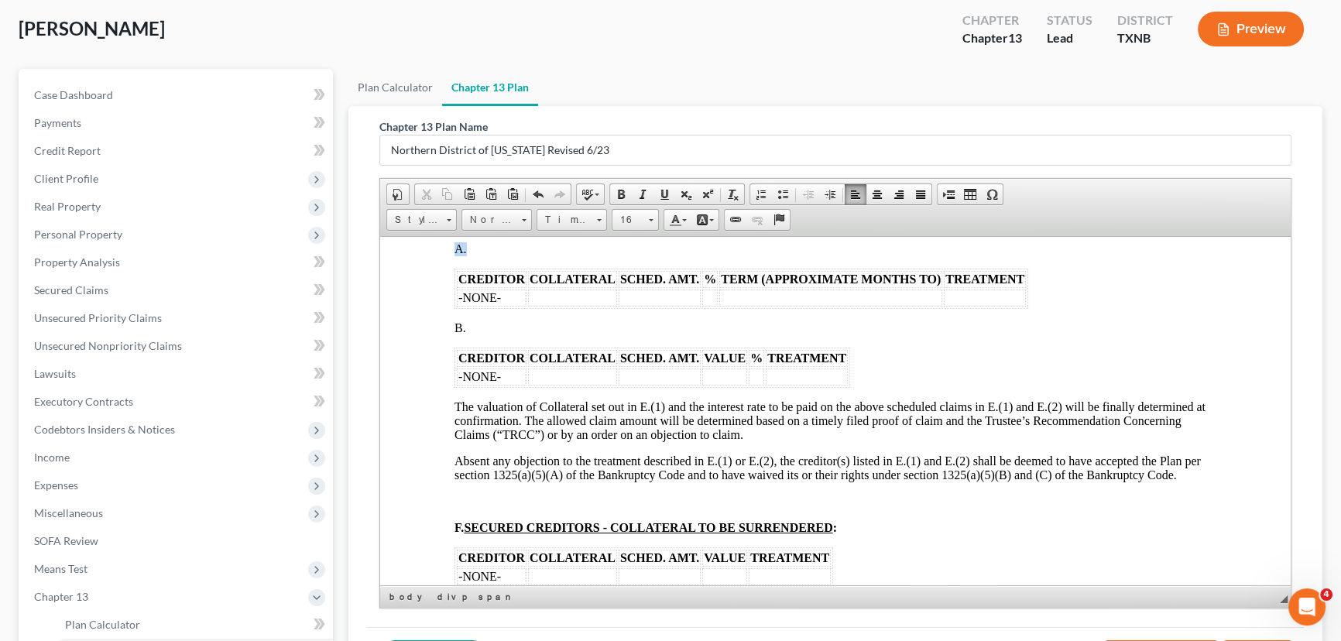
drag, startPoint x: 1032, startPoint y: 351, endPoint x: 454, endPoint y: 317, distance: 578.5
click at [454, 317] on div "CREDITOR COLLATERAL SCHED. AMT. VALUE % TREATMENT -NONE- To the extent the valu…" at bounding box center [835, 511] width 762 height 830
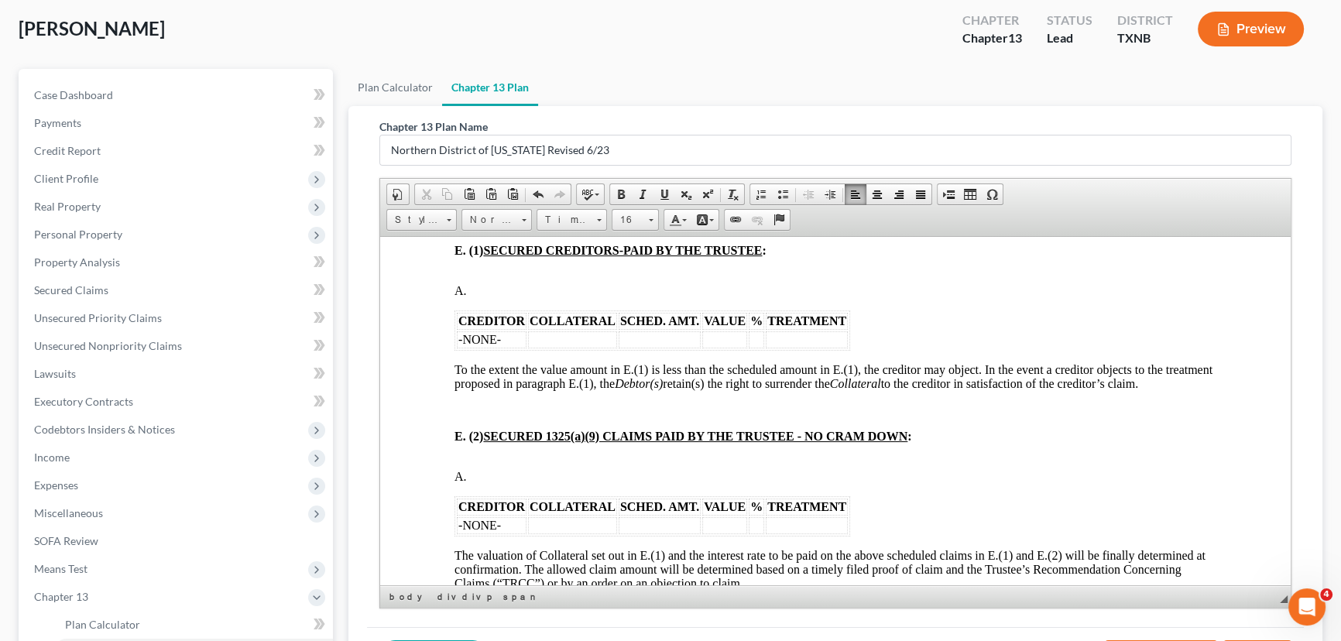
scroll to position [1970, 0]
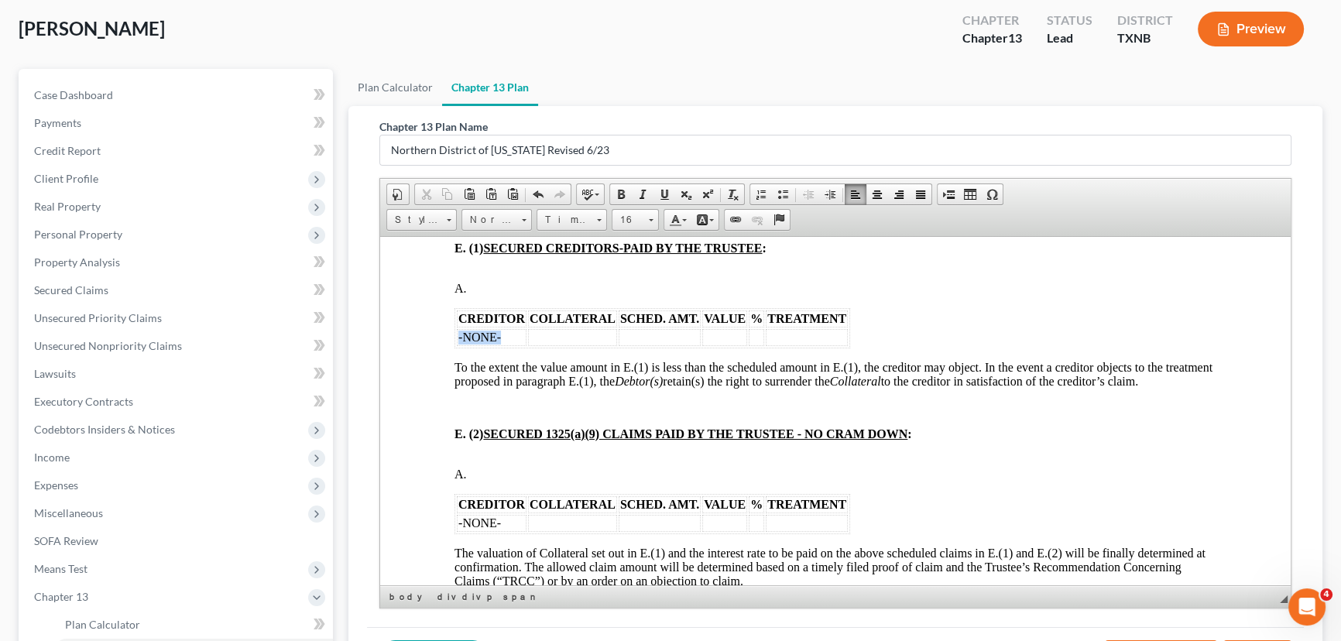
drag, startPoint x: 515, startPoint y: 399, endPoint x: 458, endPoint y: 404, distance: 57.5
click at [458, 345] on td "-NONE-" at bounding box center [492, 336] width 70 height 17
click at [488, 345] on td "W" at bounding box center [492, 336] width 70 height 17
click at [739, 345] on td at bounding box center [737, 336] width 45 height 17
drag, startPoint x: 687, startPoint y: 404, endPoint x: 639, endPoint y: 399, distance: 48.3
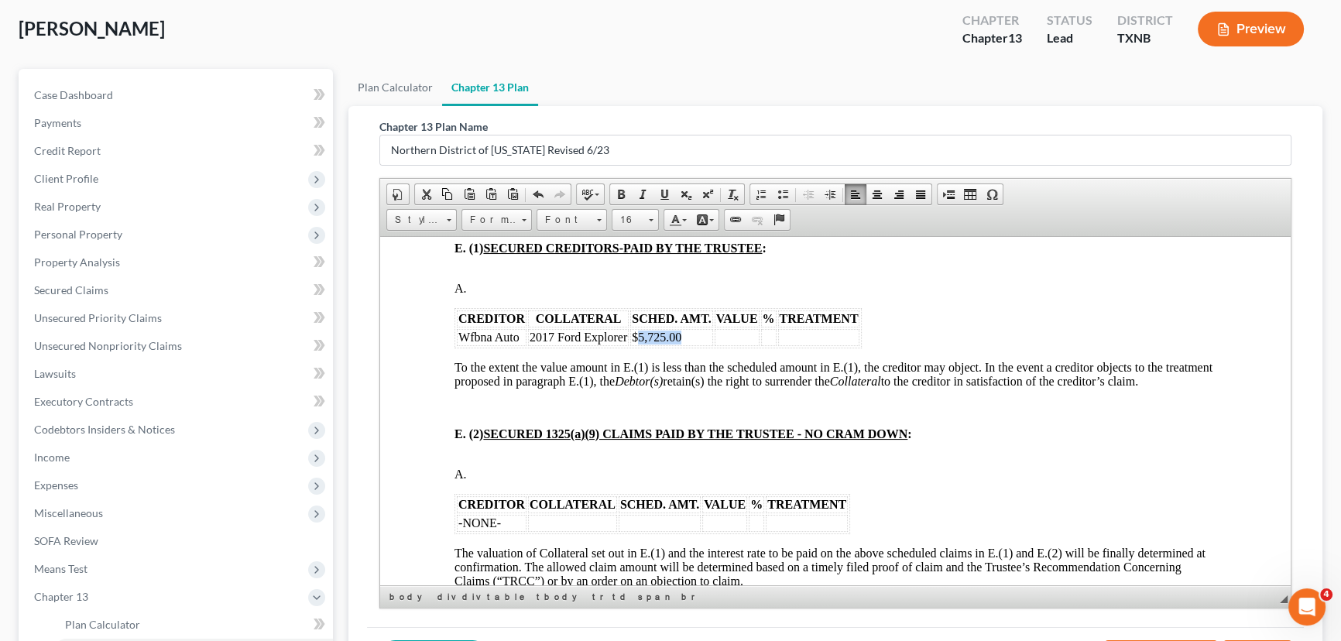
click at [638, 345] on td "$5,725.00" at bounding box center [671, 336] width 82 height 17
click at [735, 345] on td at bounding box center [737, 336] width 45 height 17
click at [774, 345] on td at bounding box center [776, 336] width 15 height 17
click at [820, 345] on td at bounding box center [837, 336] width 82 height 17
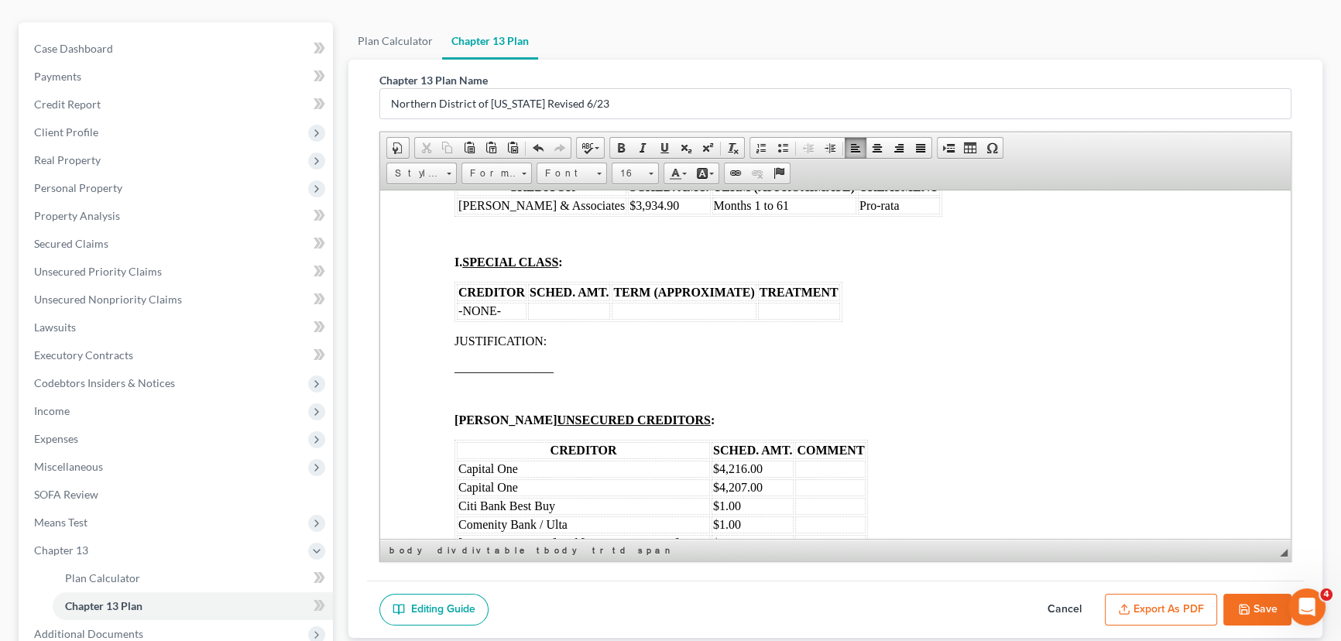
scroll to position [150, 0]
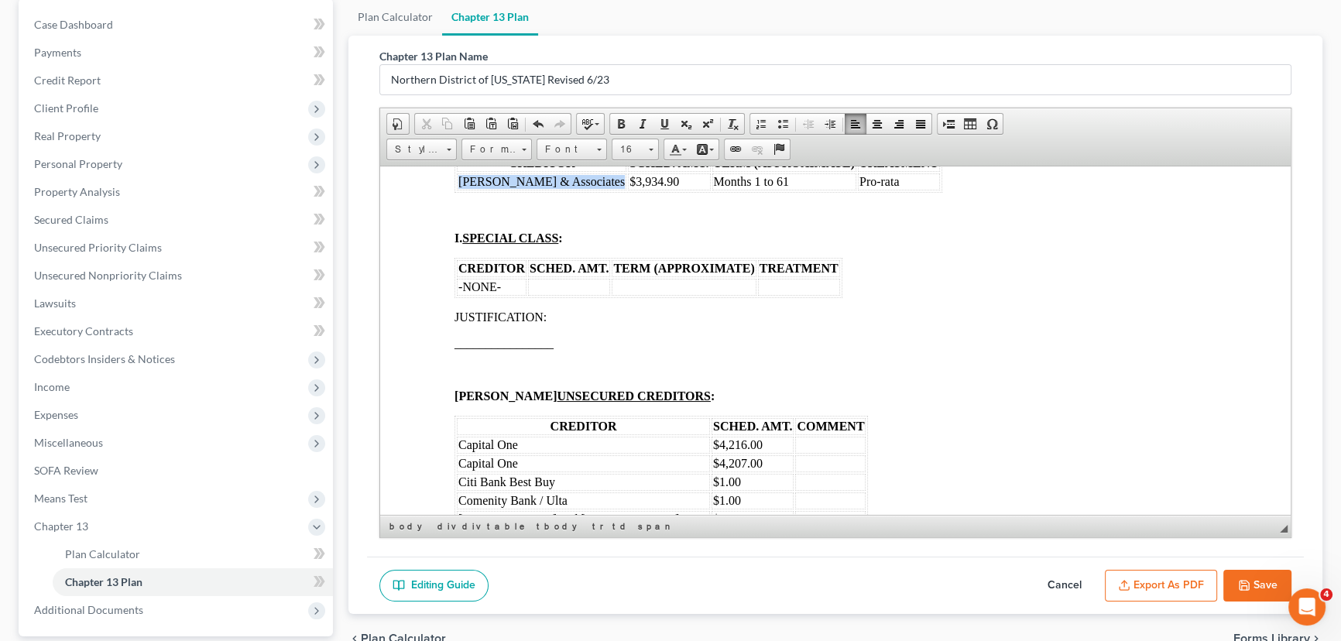
drag, startPoint x: 598, startPoint y: 276, endPoint x: 458, endPoint y: 275, distance: 140.1
click at [458, 187] on span "Monte J White & Associates" at bounding box center [541, 180] width 166 height 13
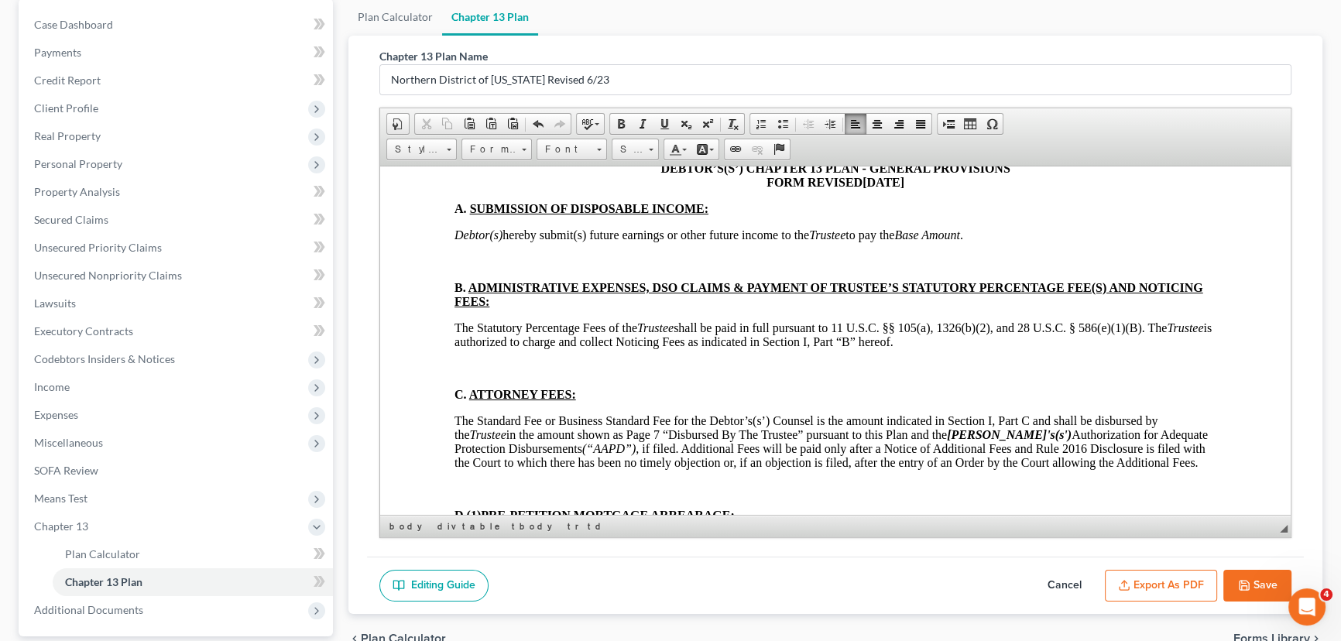
scroll to position [3730, 0]
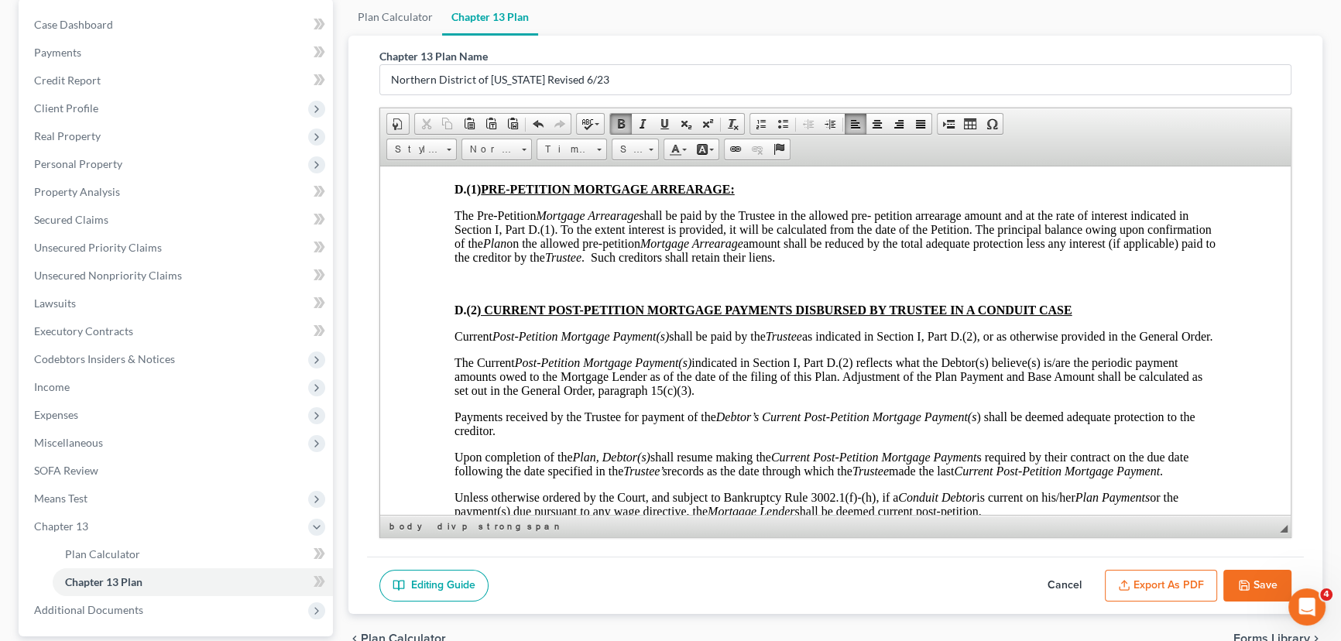
scroll to position [3940, 0]
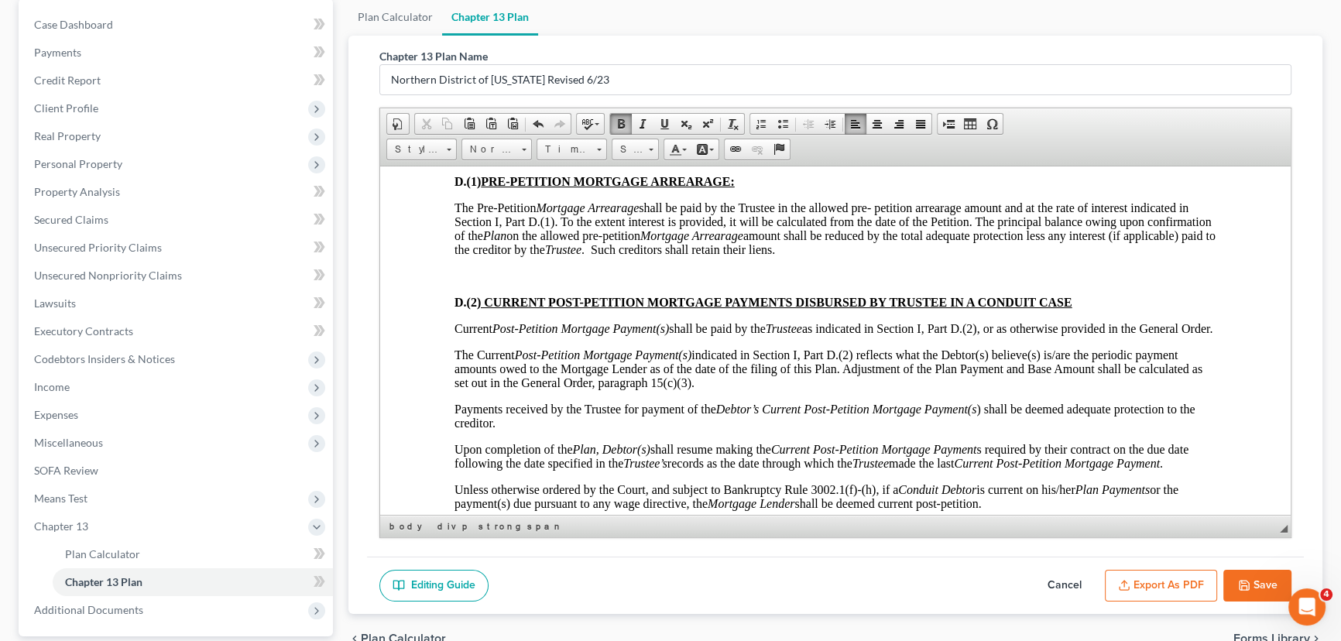
click at [460, 162] on p at bounding box center [835, 155] width 762 height 14
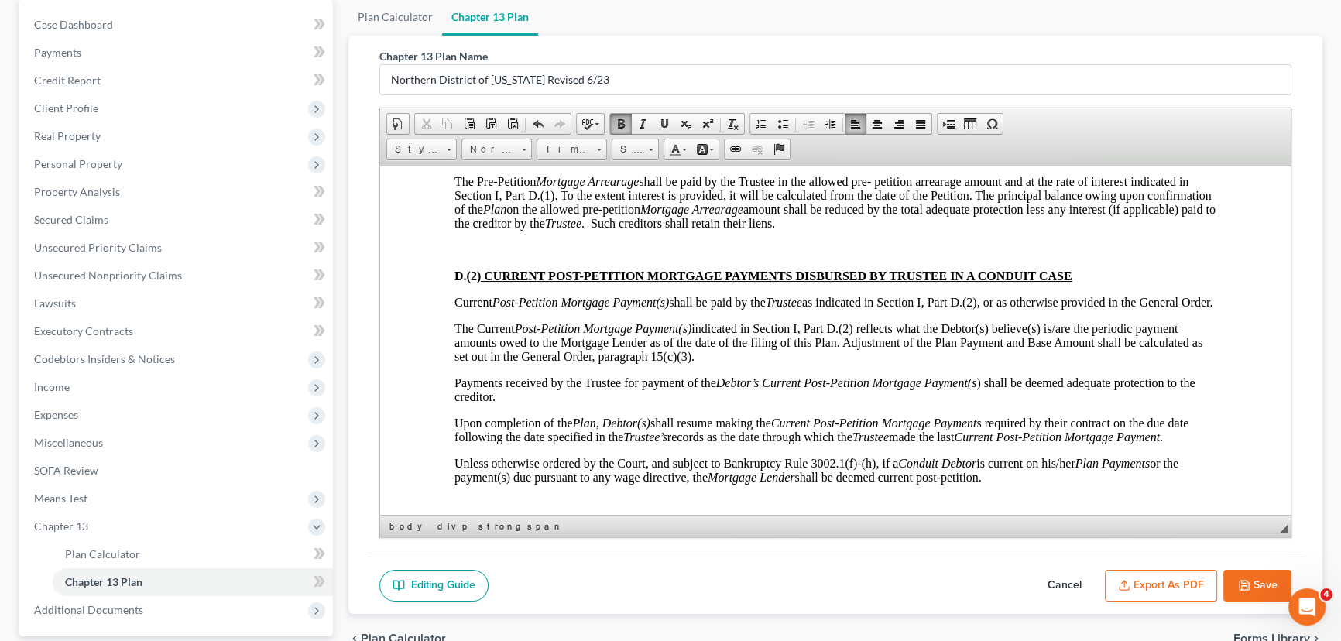
click at [461, 256] on p at bounding box center [835, 249] width 762 height 14
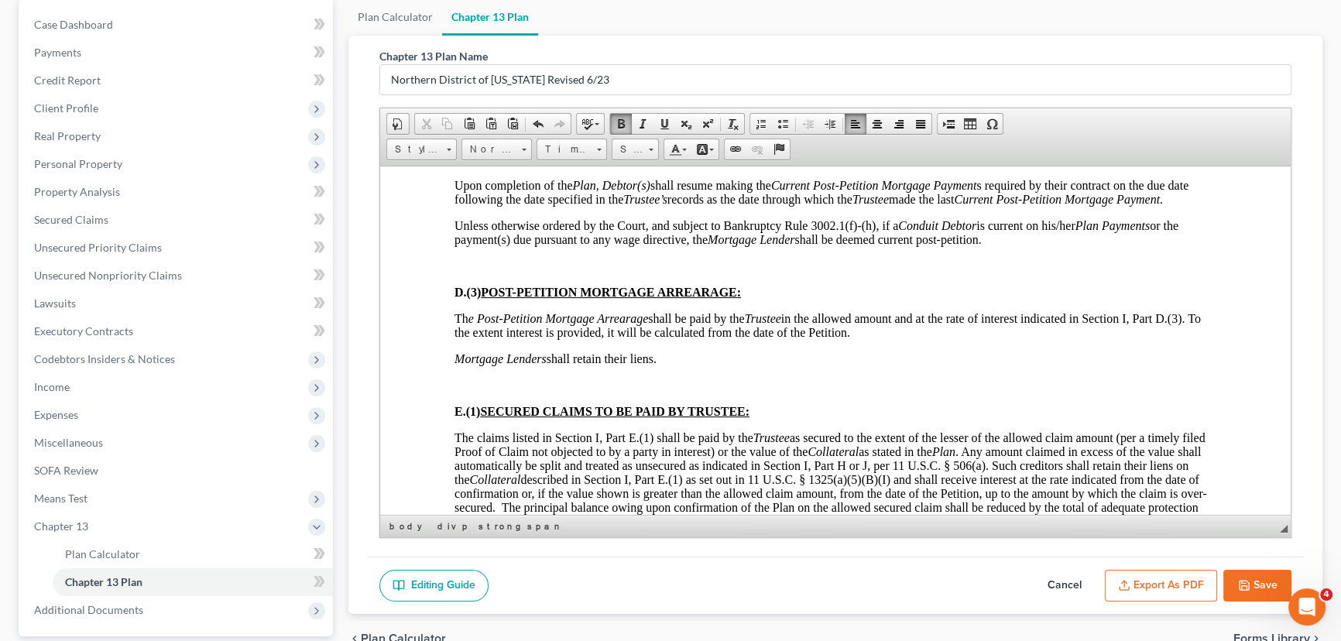
scroll to position [4222, 0]
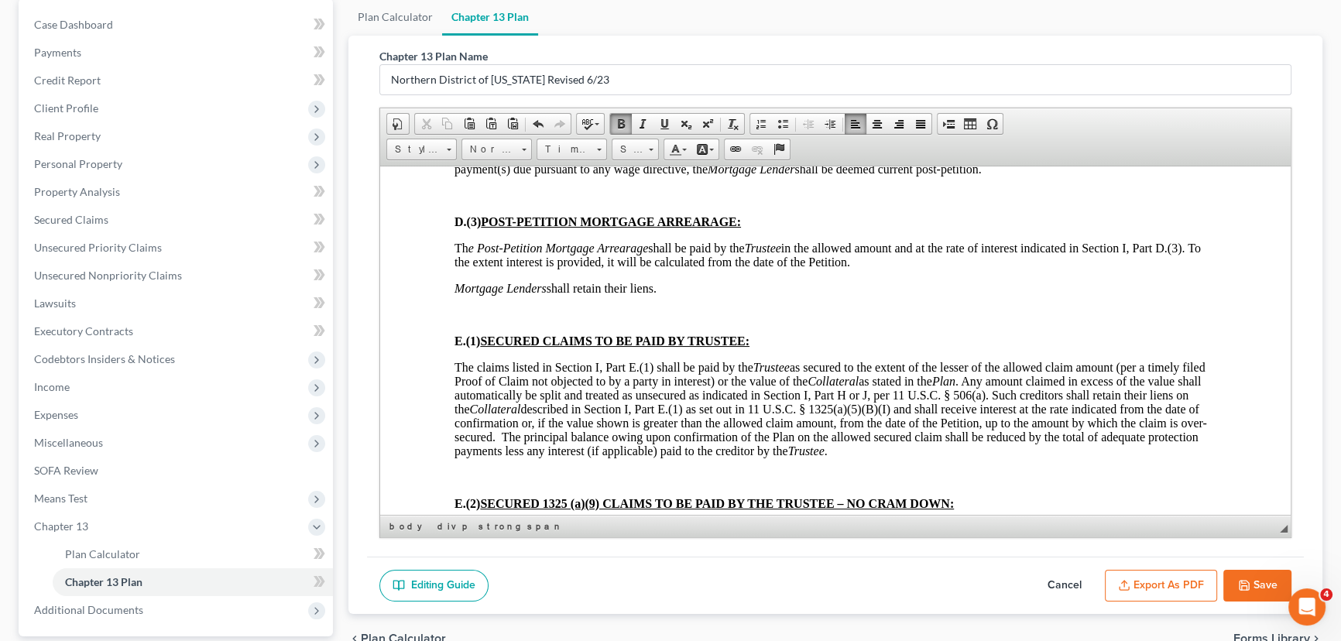
click at [457, 202] on p at bounding box center [835, 195] width 762 height 14
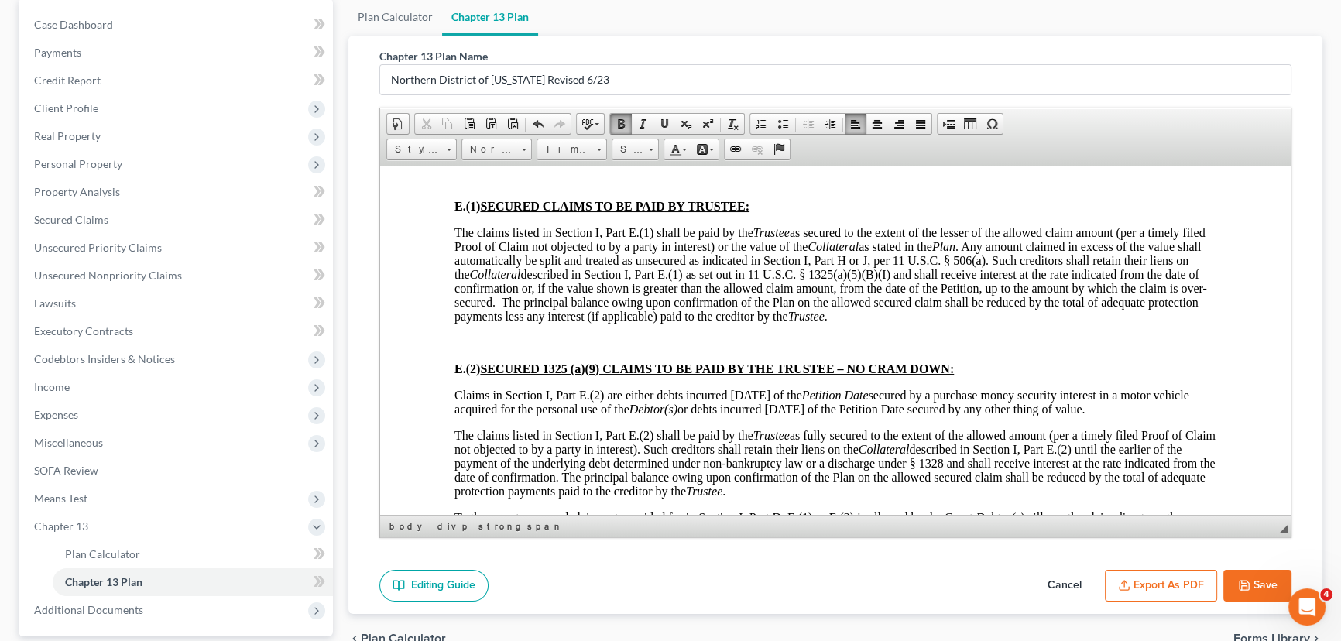
scroll to position [4363, 0]
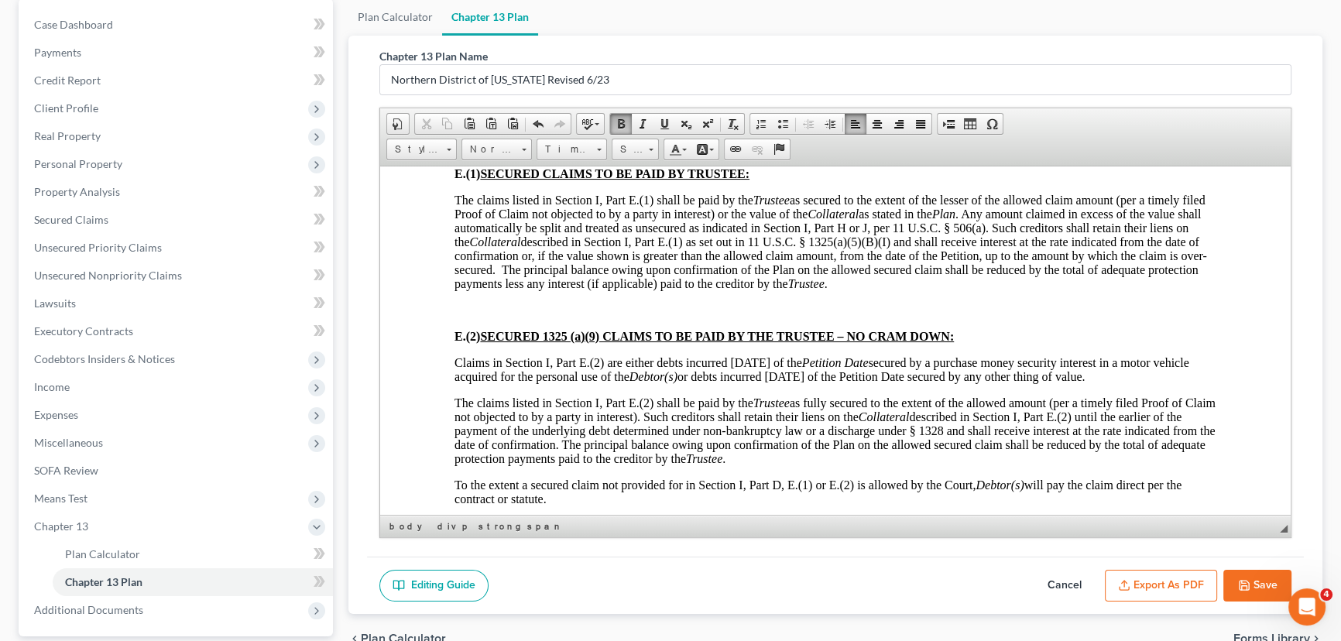
click at [463, 154] on p at bounding box center [835, 147] width 762 height 14
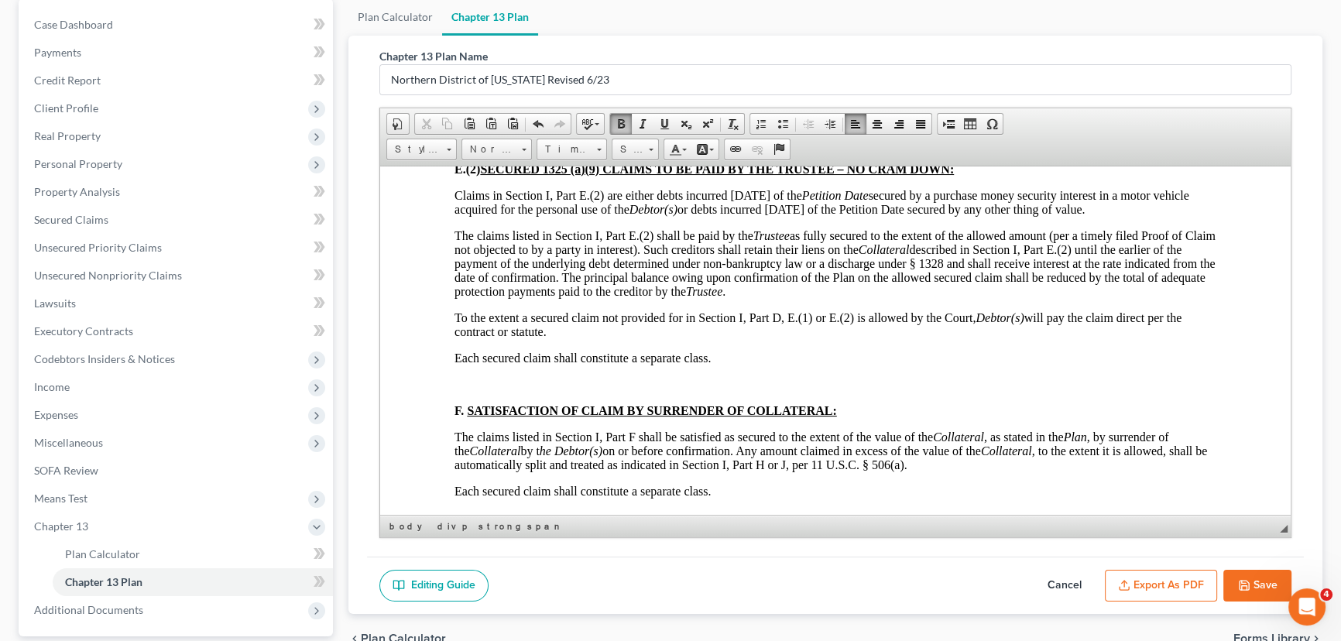
click at [473, 149] on p at bounding box center [835, 142] width 762 height 14
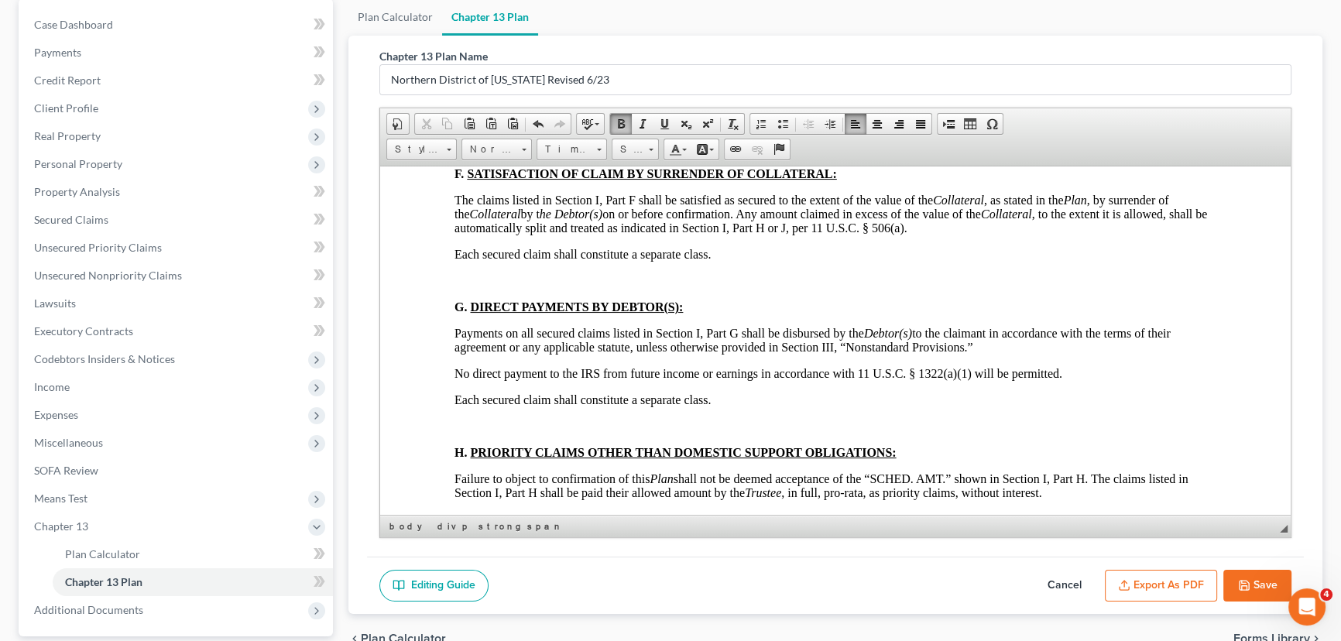
click at [474, 154] on p at bounding box center [835, 147] width 762 height 14
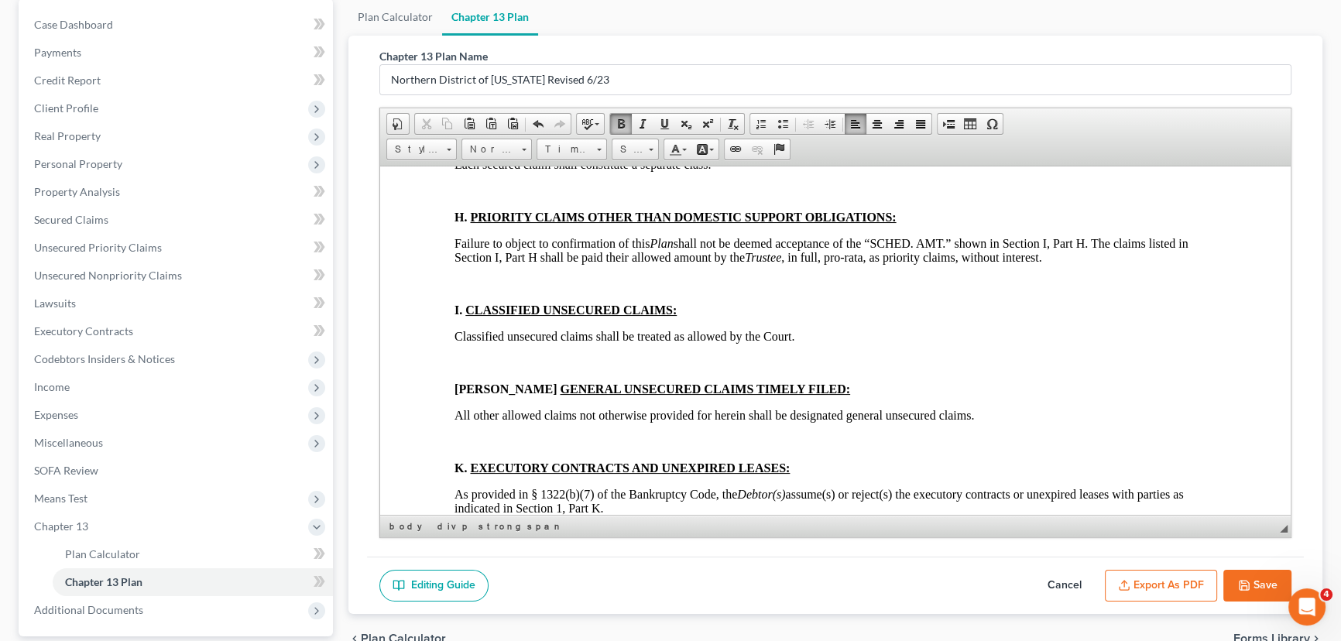
scroll to position [4926, 0]
click at [475, 50] on p at bounding box center [835, 43] width 762 height 14
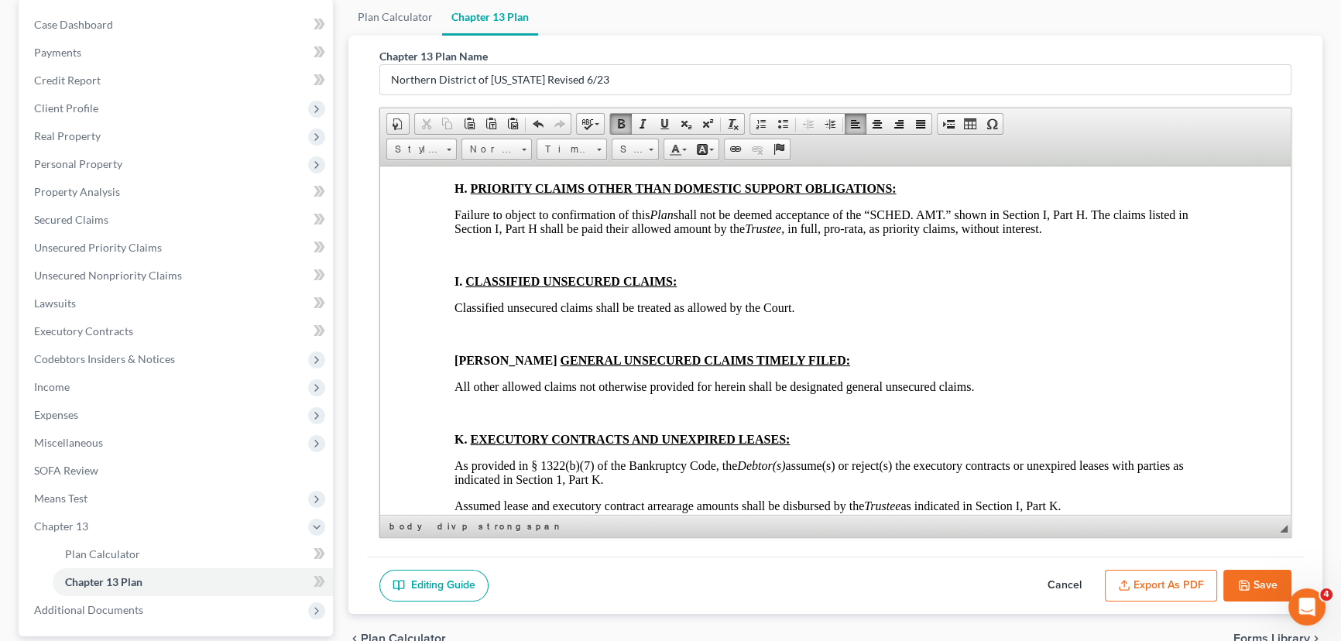
click at [465, 169] on p at bounding box center [835, 162] width 762 height 14
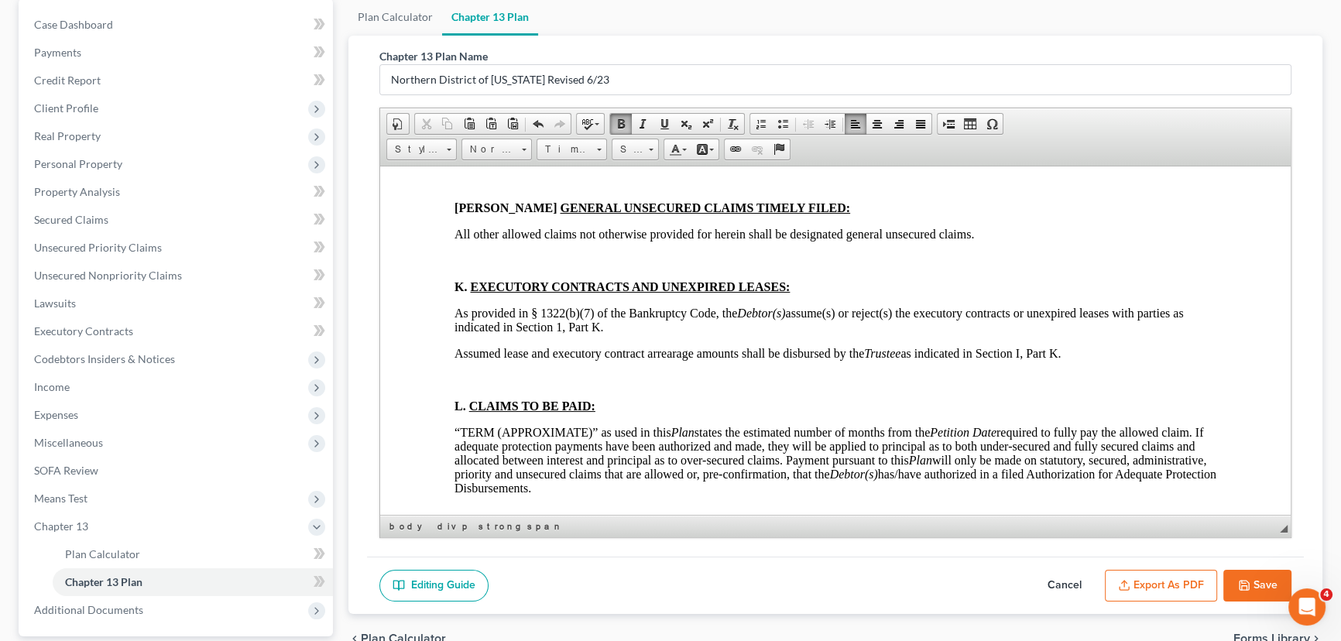
scroll to position [5067, 0]
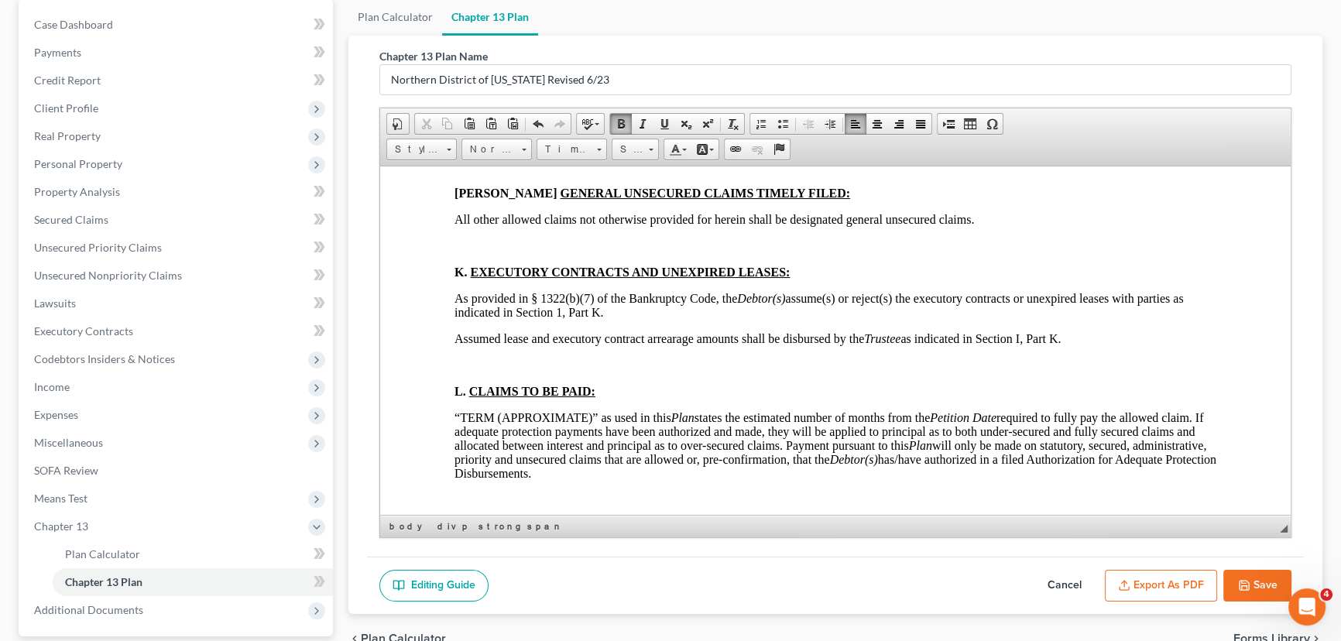
click at [470, 94] on p at bounding box center [835, 88] width 762 height 14
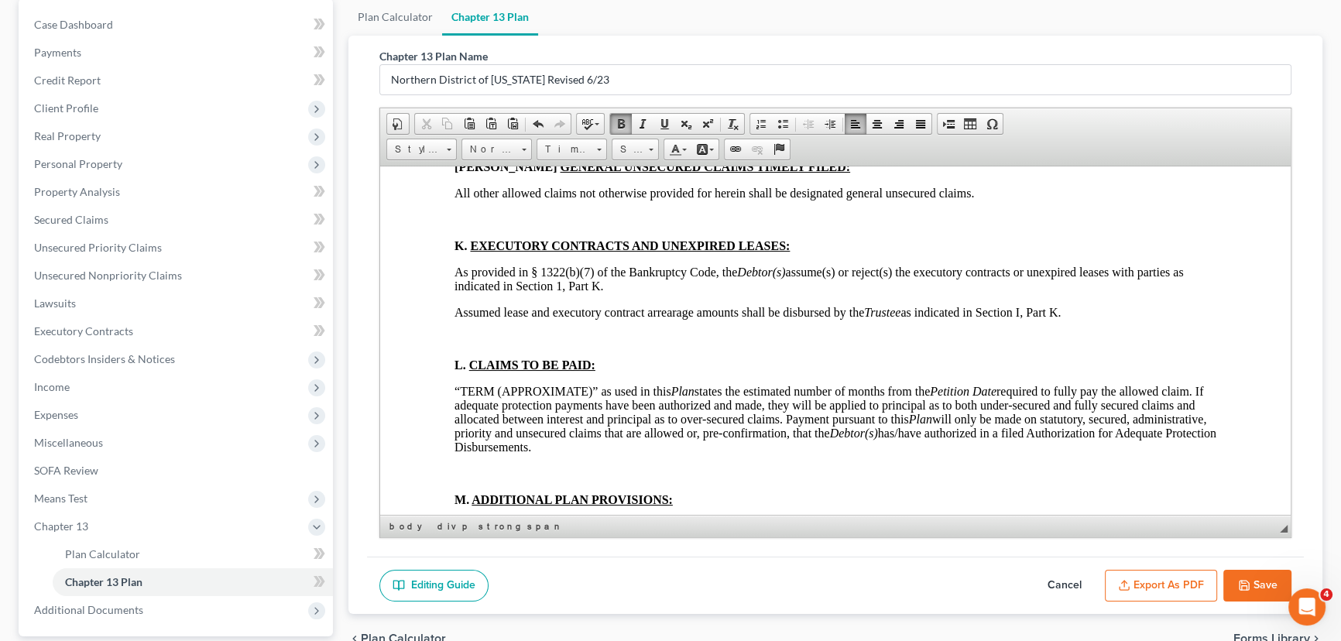
click at [467, 147] on p at bounding box center [835, 140] width 762 height 14
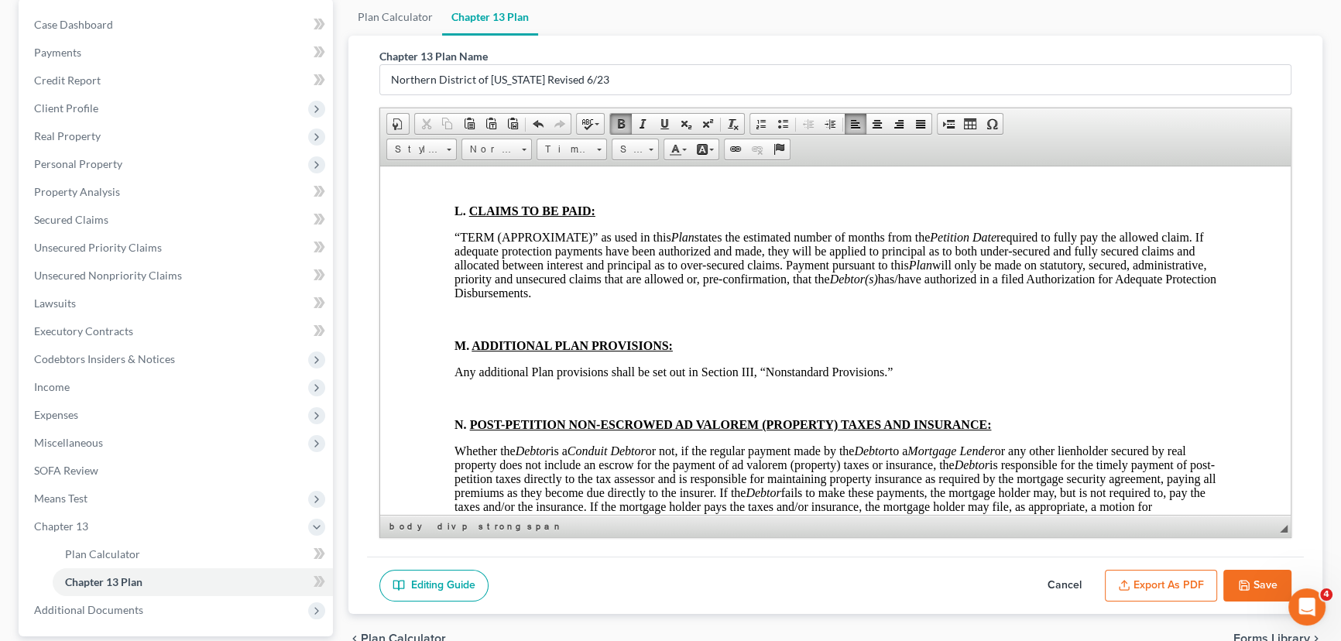
scroll to position [5208, 0]
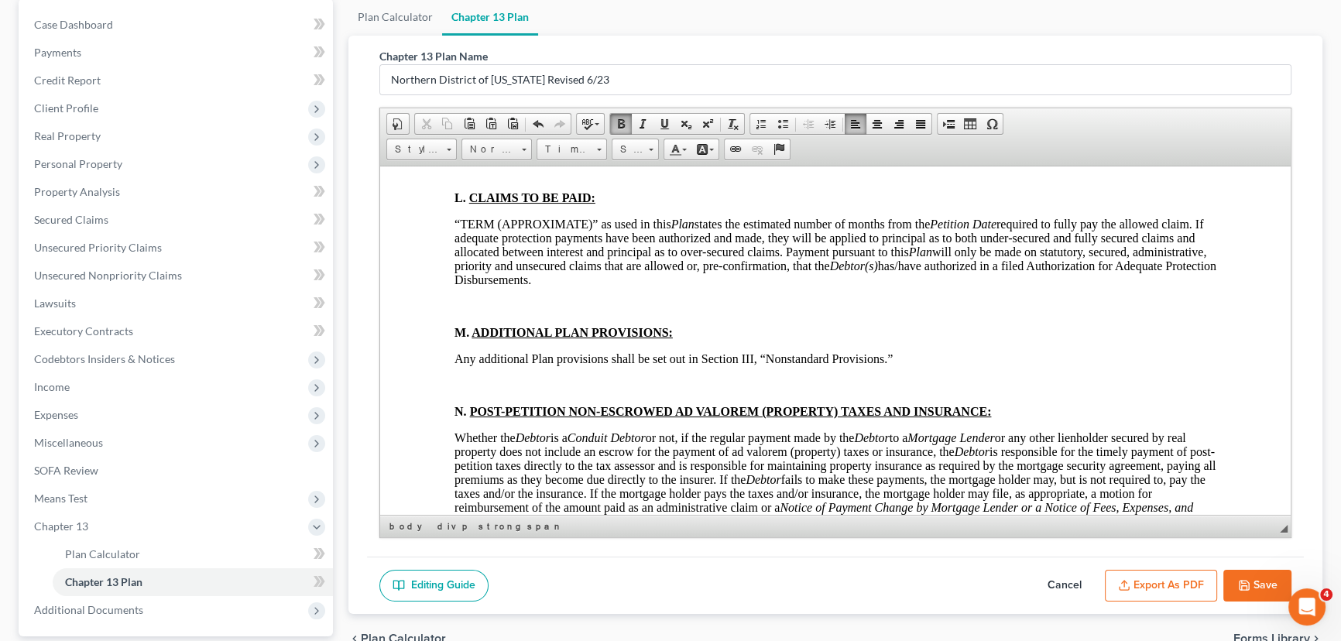
click at [473, 59] on p at bounding box center [835, 52] width 762 height 14
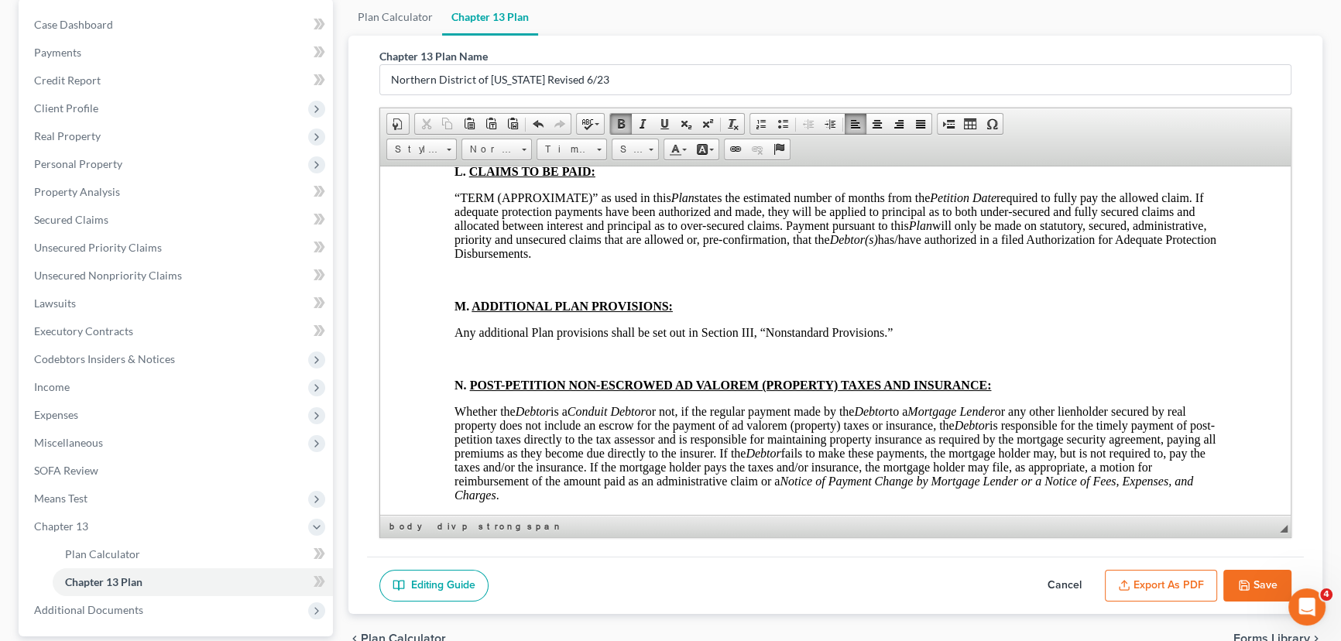
click at [463, 152] on p at bounding box center [835, 145] width 762 height 14
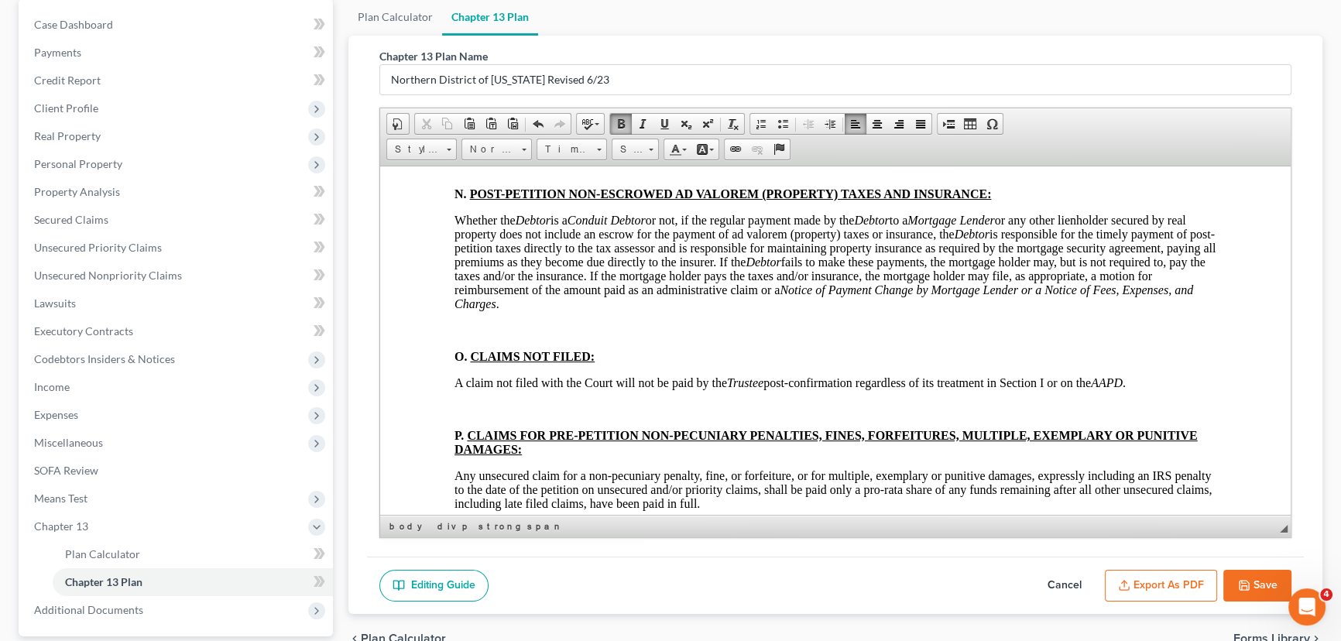
scroll to position [5419, 0]
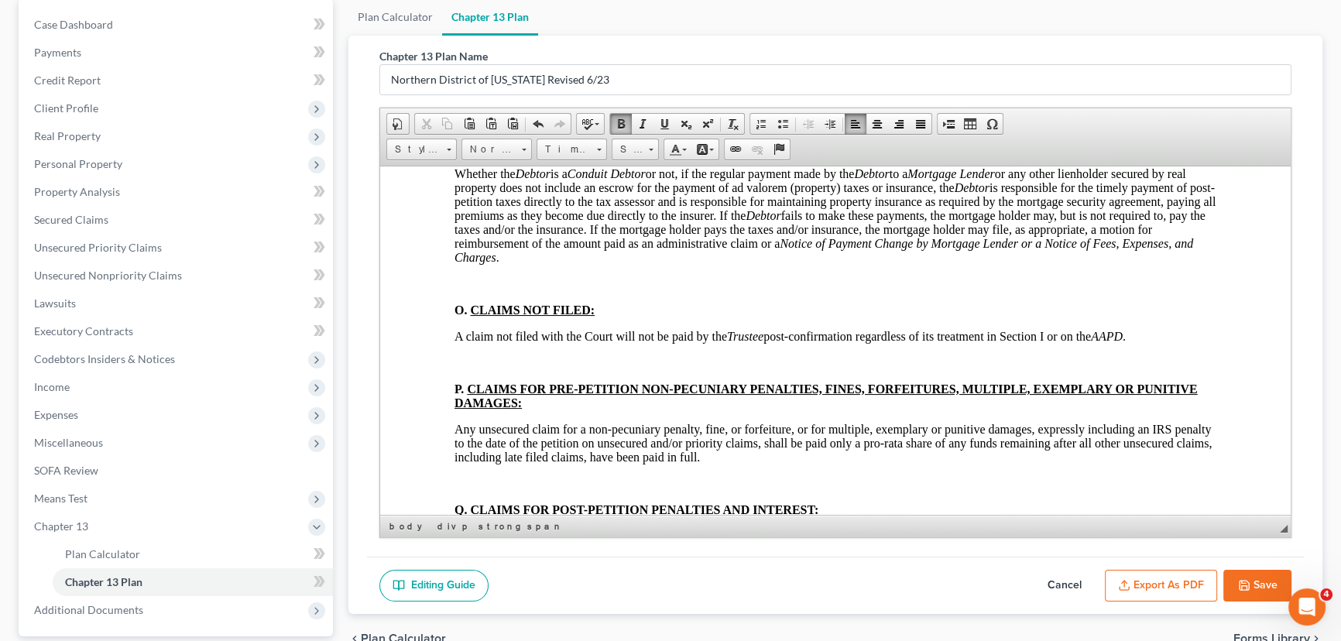
click at [458, 49] on p at bounding box center [835, 42] width 762 height 14
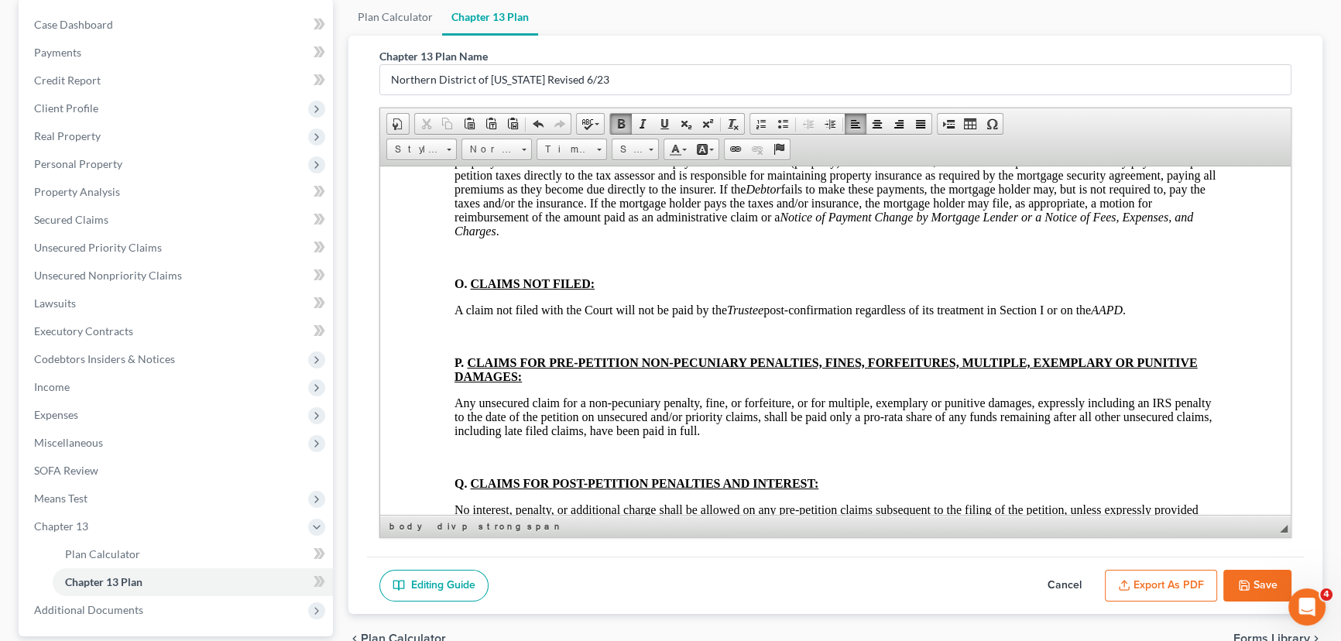
click at [461, 101] on p at bounding box center [835, 94] width 762 height 14
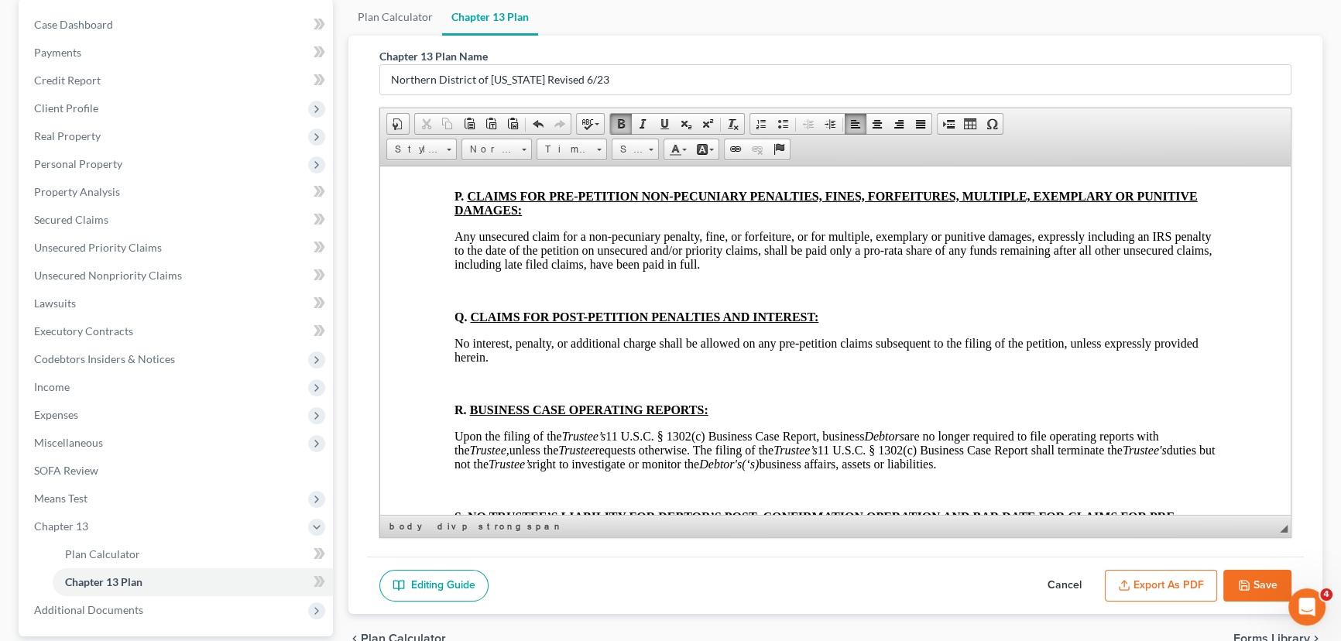
click at [468, 98] on p at bounding box center [835, 91] width 762 height 14
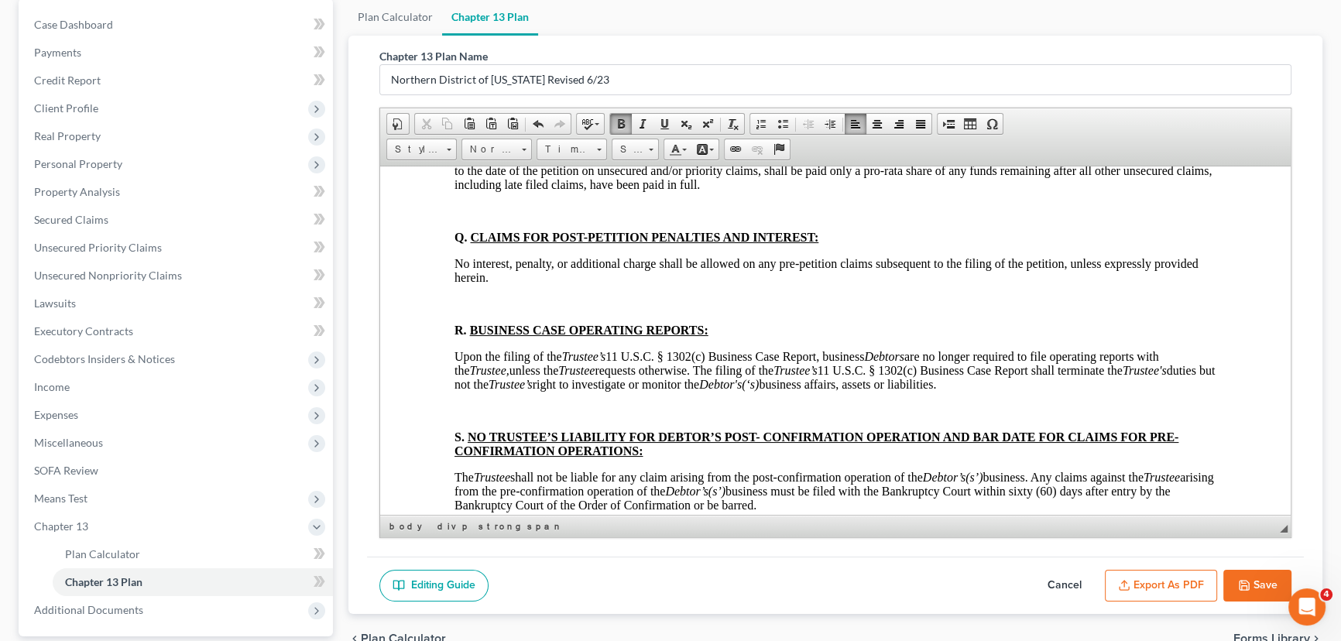
scroll to position [5700, 0]
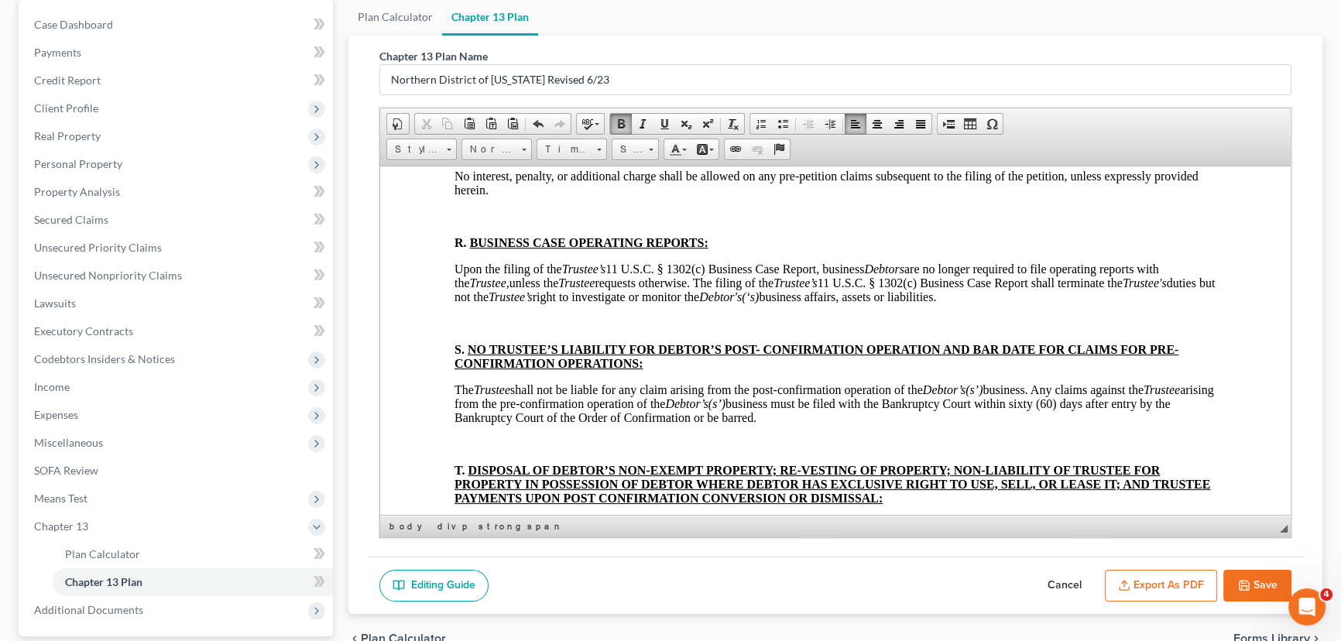
click at [468, 9] on p at bounding box center [835, 2] width 762 height 14
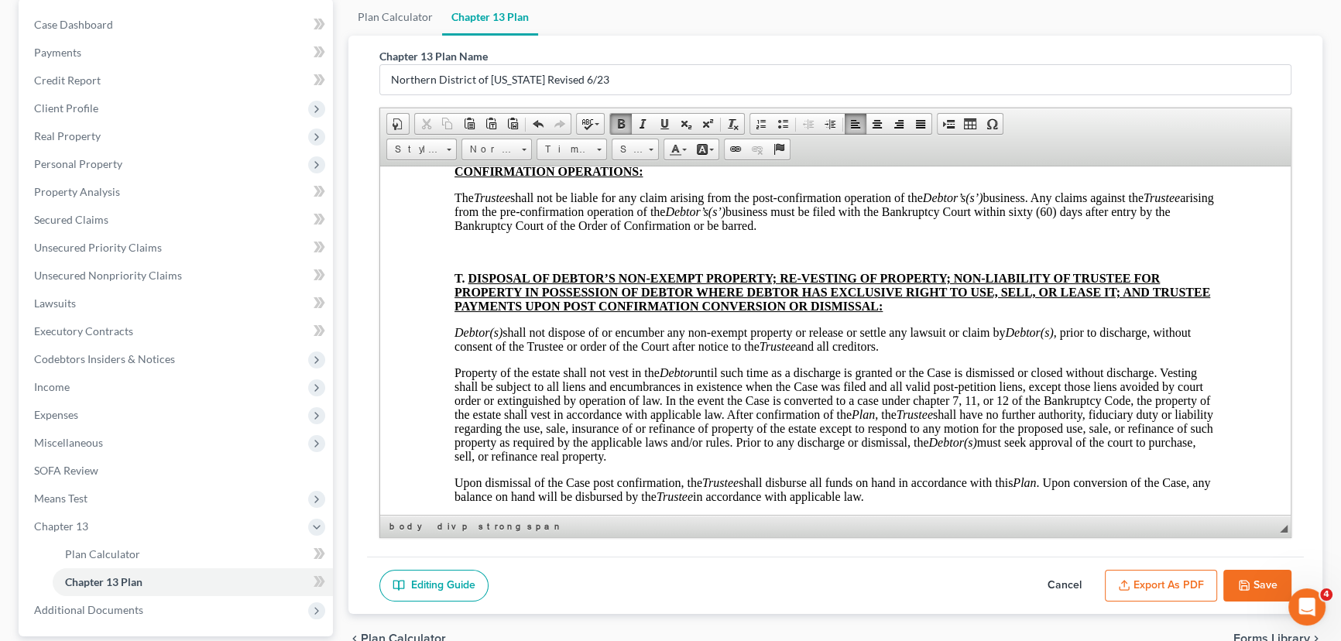
scroll to position [5841, 0]
click at [468, 29] on p at bounding box center [835, 22] width 762 height 14
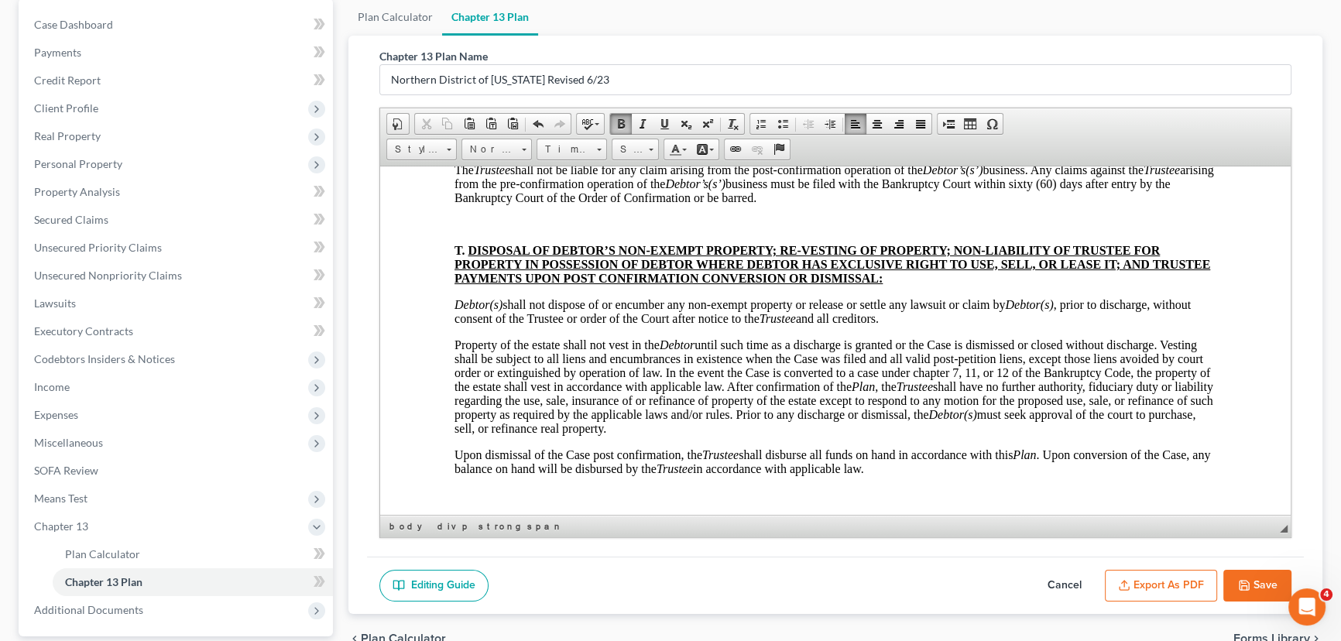
click at [456, 110] on p at bounding box center [835, 103] width 762 height 14
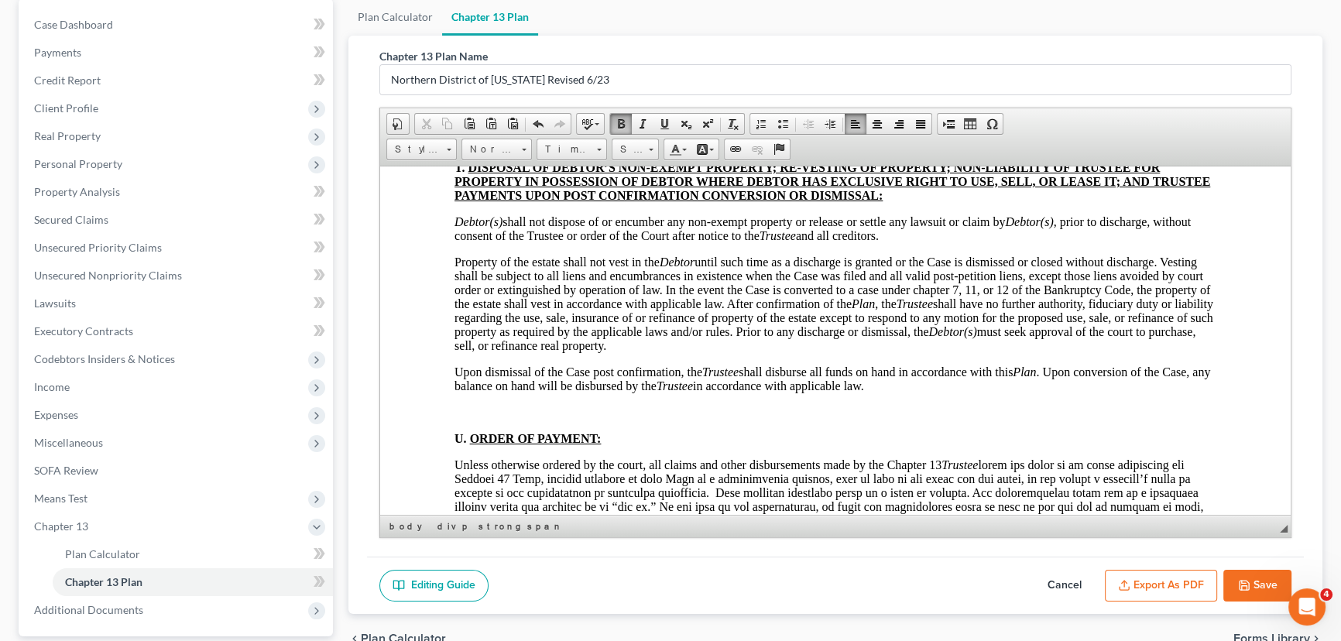
scroll to position [5982, 0]
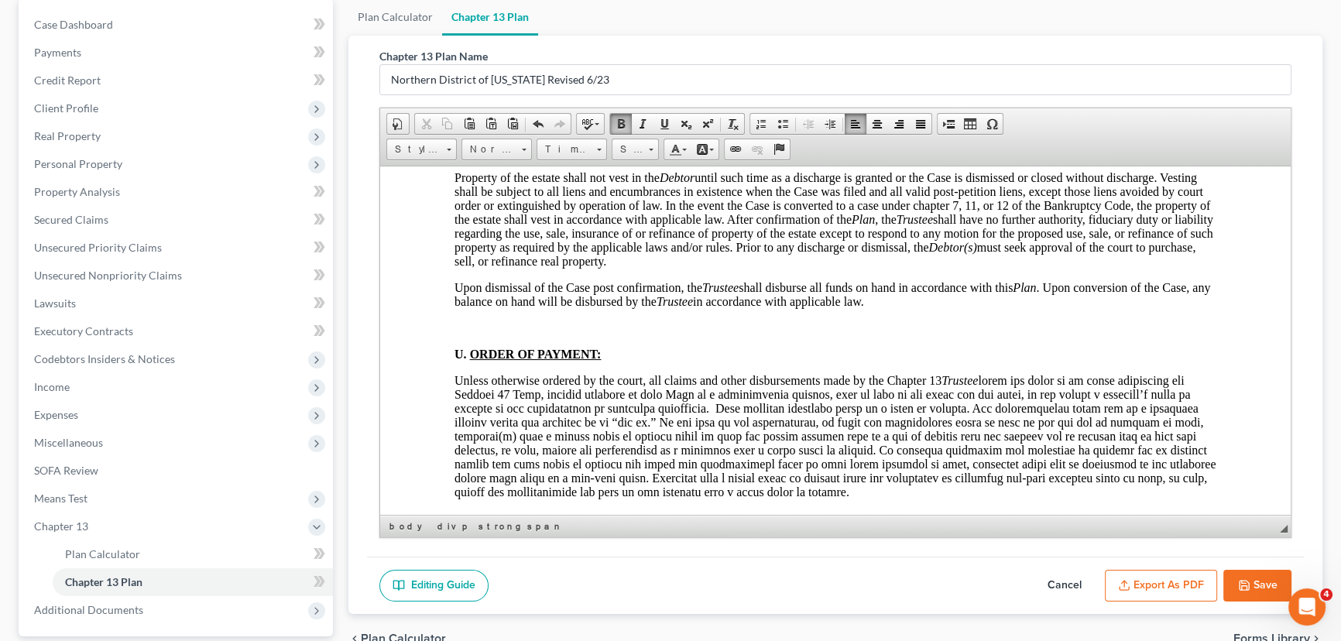
click at [462, 63] on p at bounding box center [835, 57] width 762 height 14
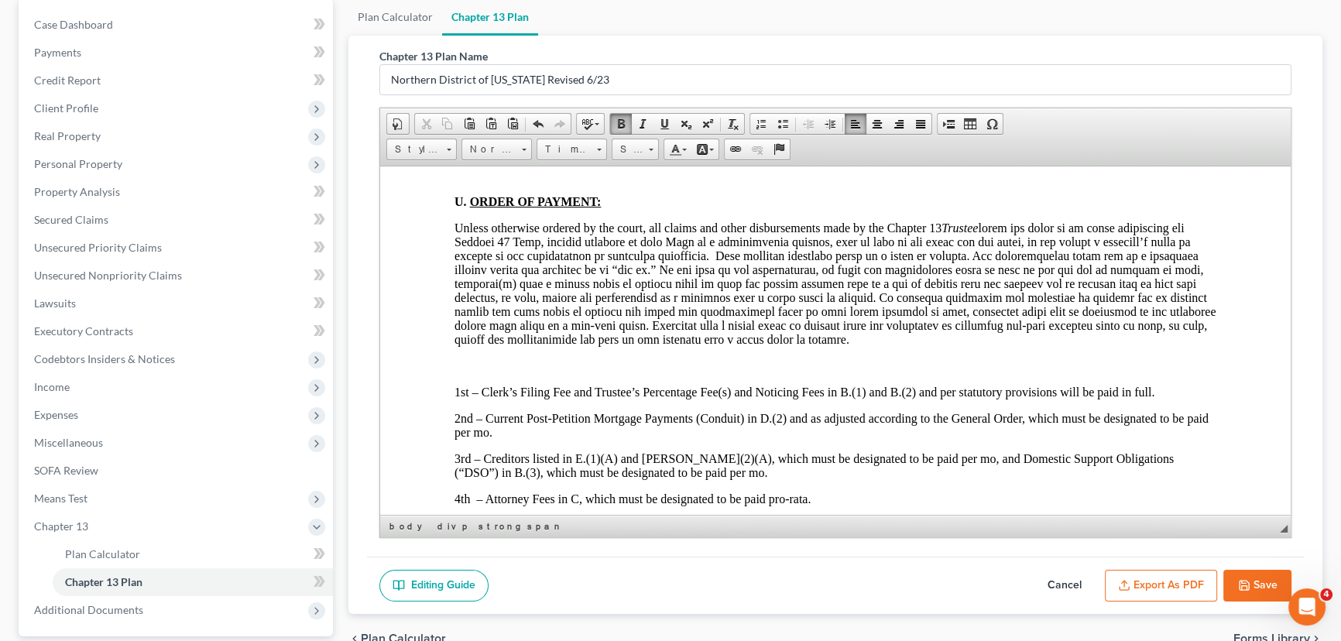
scroll to position [6193, 0]
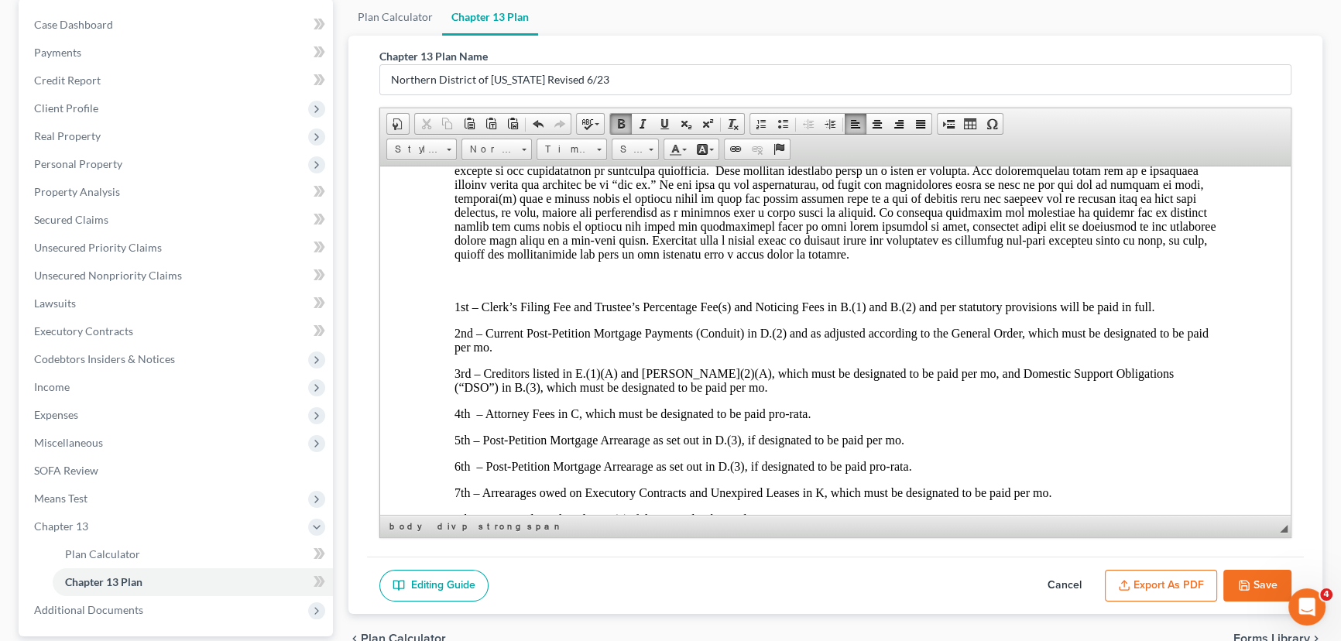
click at [478, 97] on p at bounding box center [835, 90] width 762 height 14
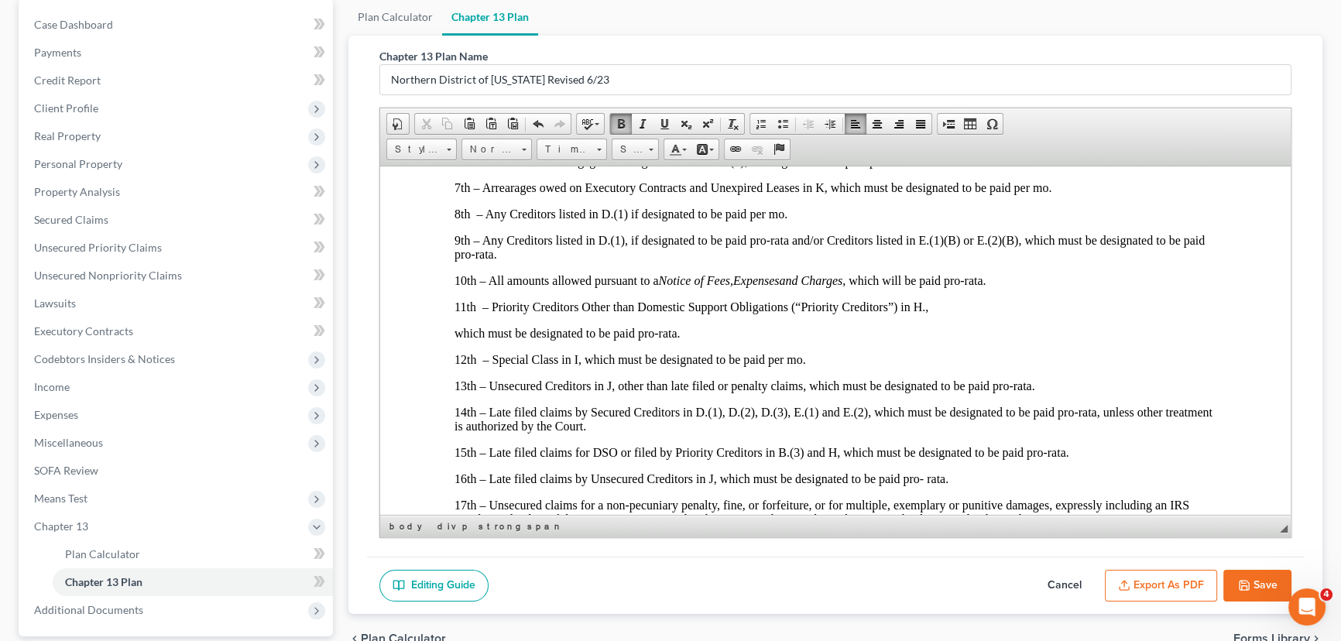
scroll to position [6474, 0]
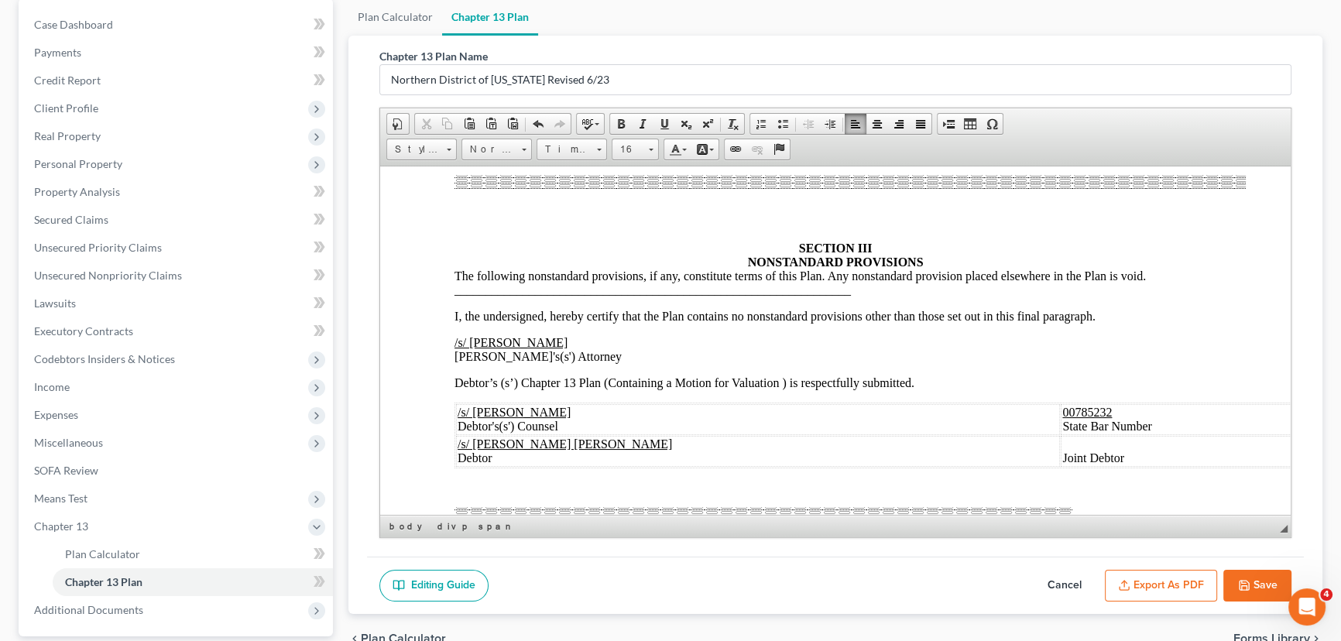
scroll to position [7037, 0]
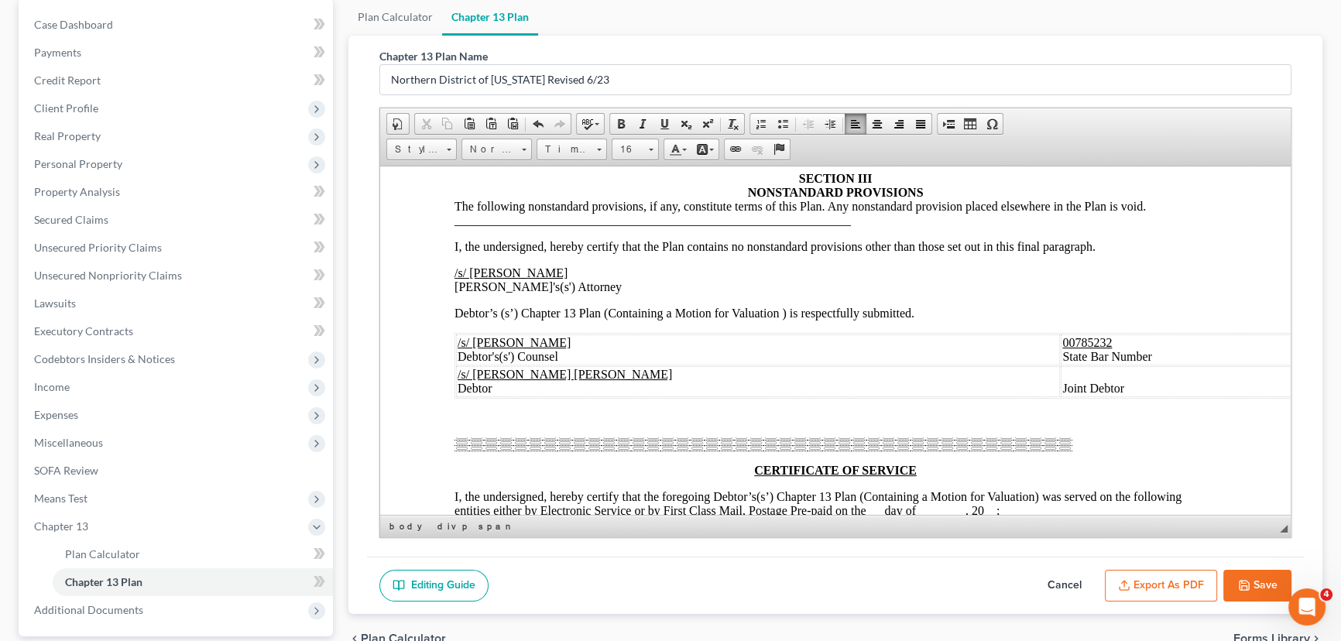
click at [470, 39] on p at bounding box center [835, 33] width 762 height 14
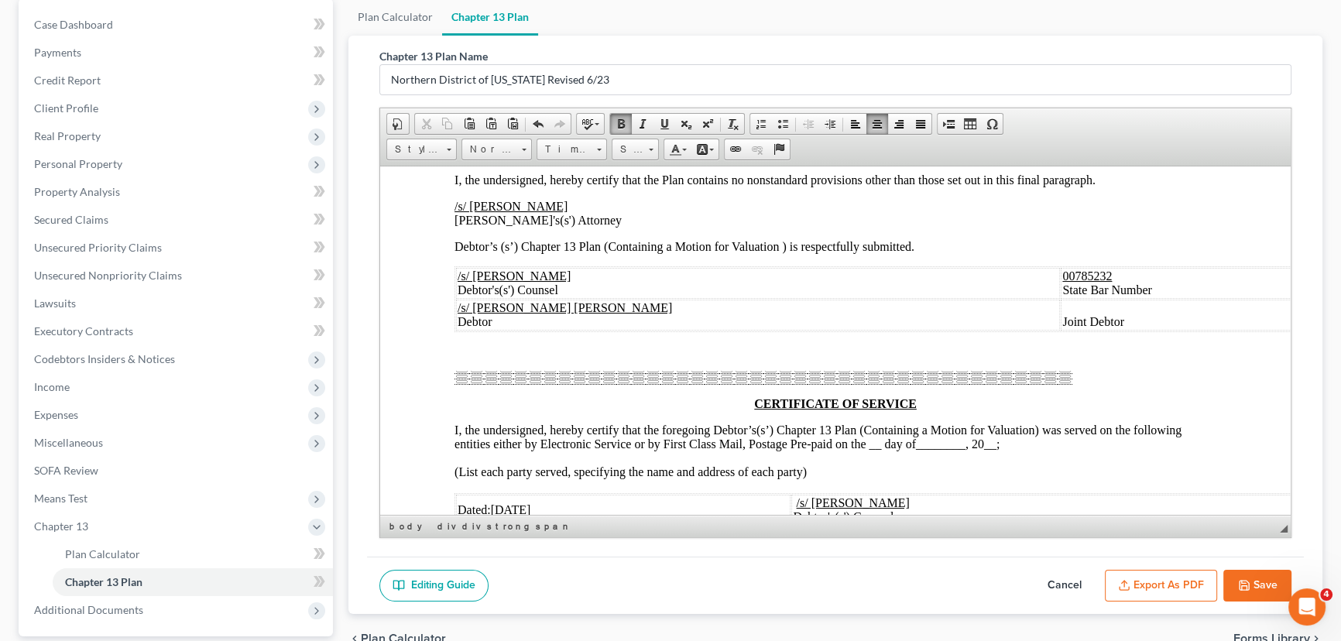
click at [828, 92] on div at bounding box center [835, 72] width 762 height 40
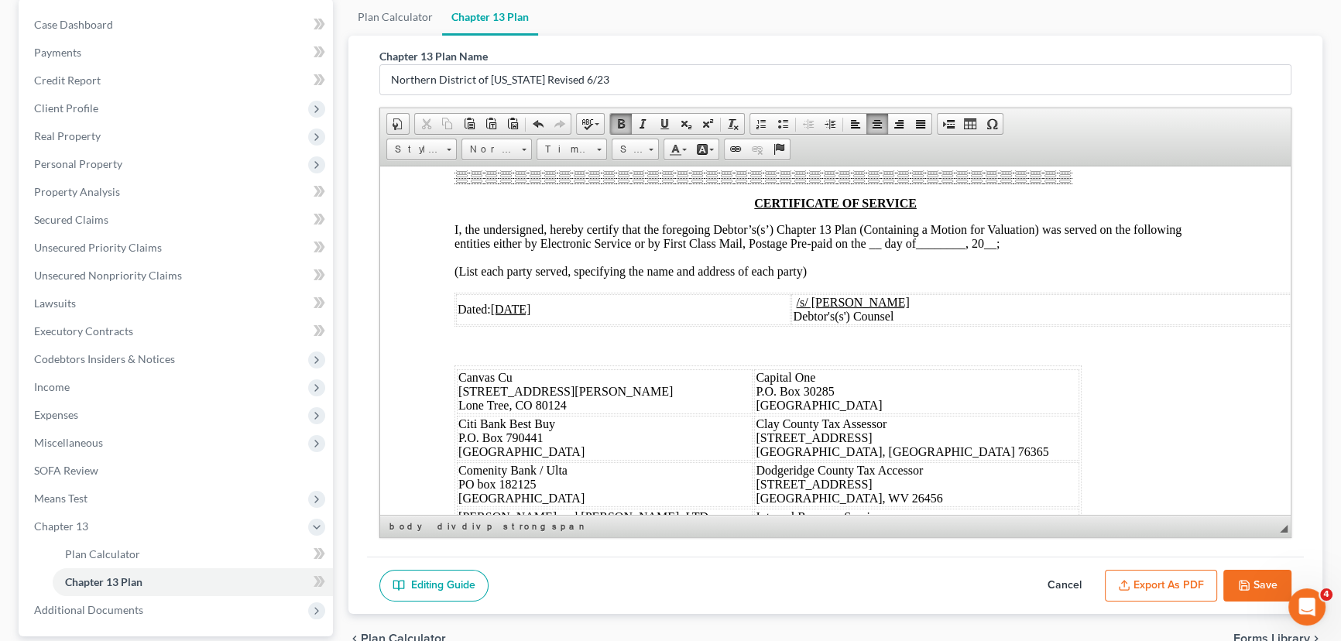
scroll to position [7248, 0]
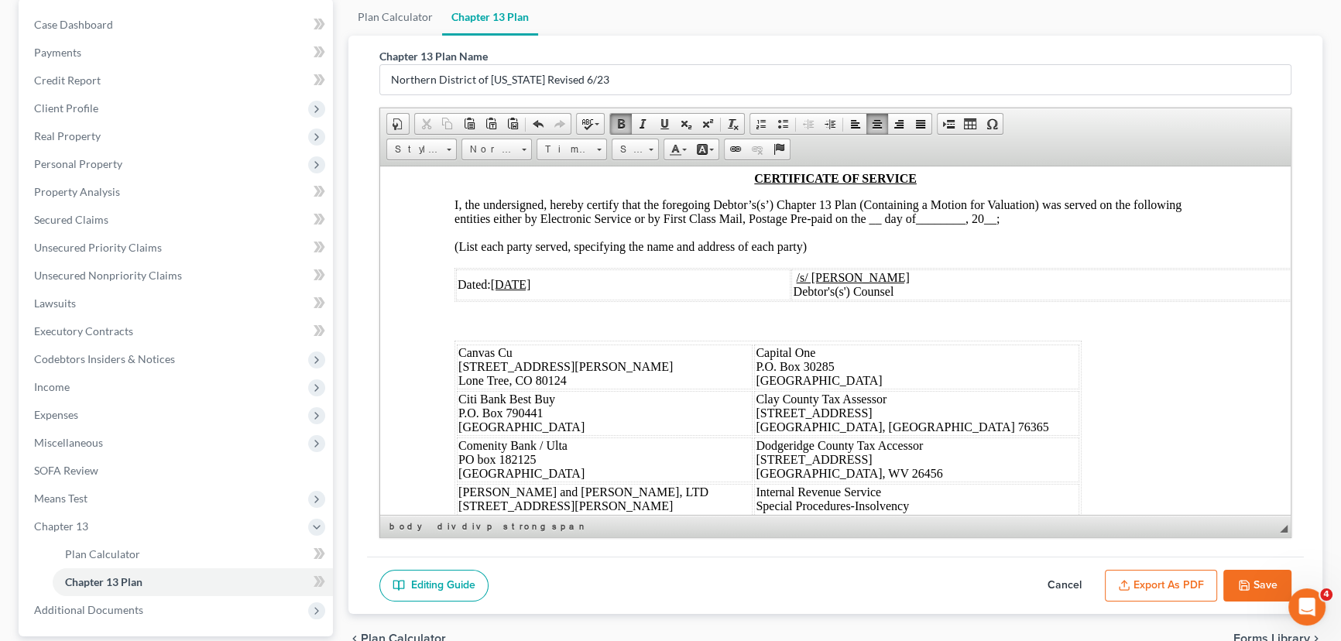
drag, startPoint x: 1024, startPoint y: 390, endPoint x: 951, endPoint y: 389, distance: 72.8
click at [1061, 105] on td "Joint Debtor" at bounding box center [1189, 89] width 256 height 31
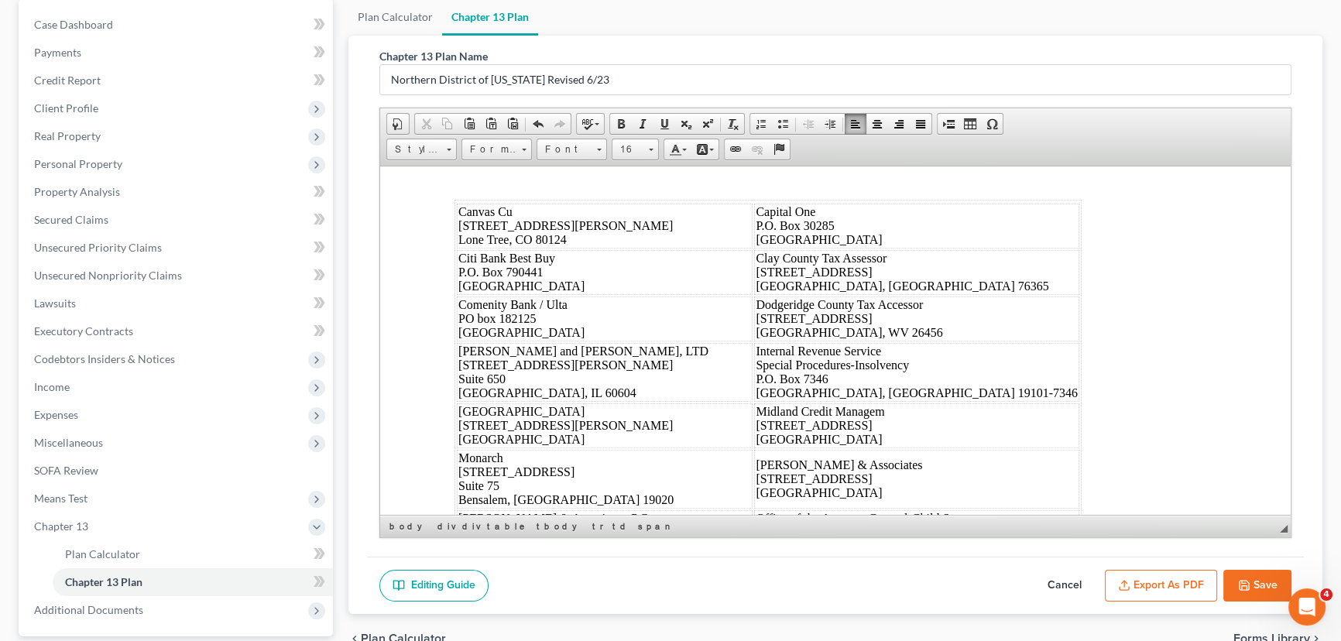
scroll to position [7460, 0]
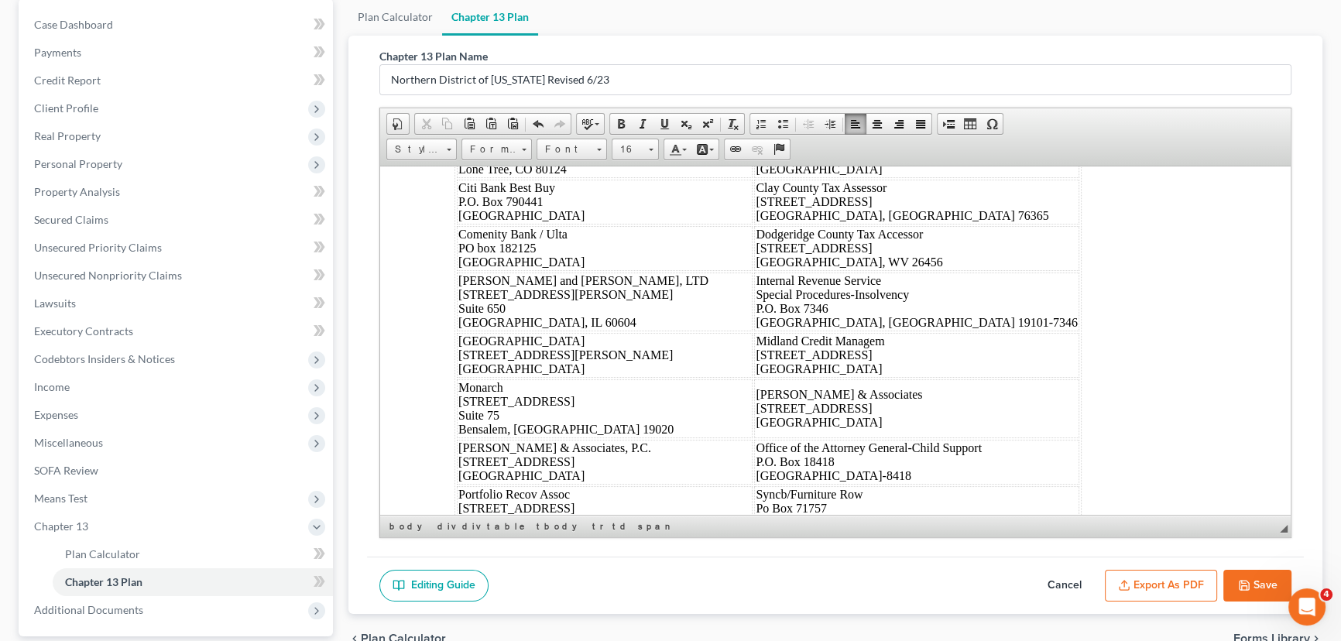
drag, startPoint x: 882, startPoint y: 303, endPoint x: 869, endPoint y: 305, distance: 13.3
click at [869, 13] on span "__" at bounding box center [875, 6] width 19 height 13
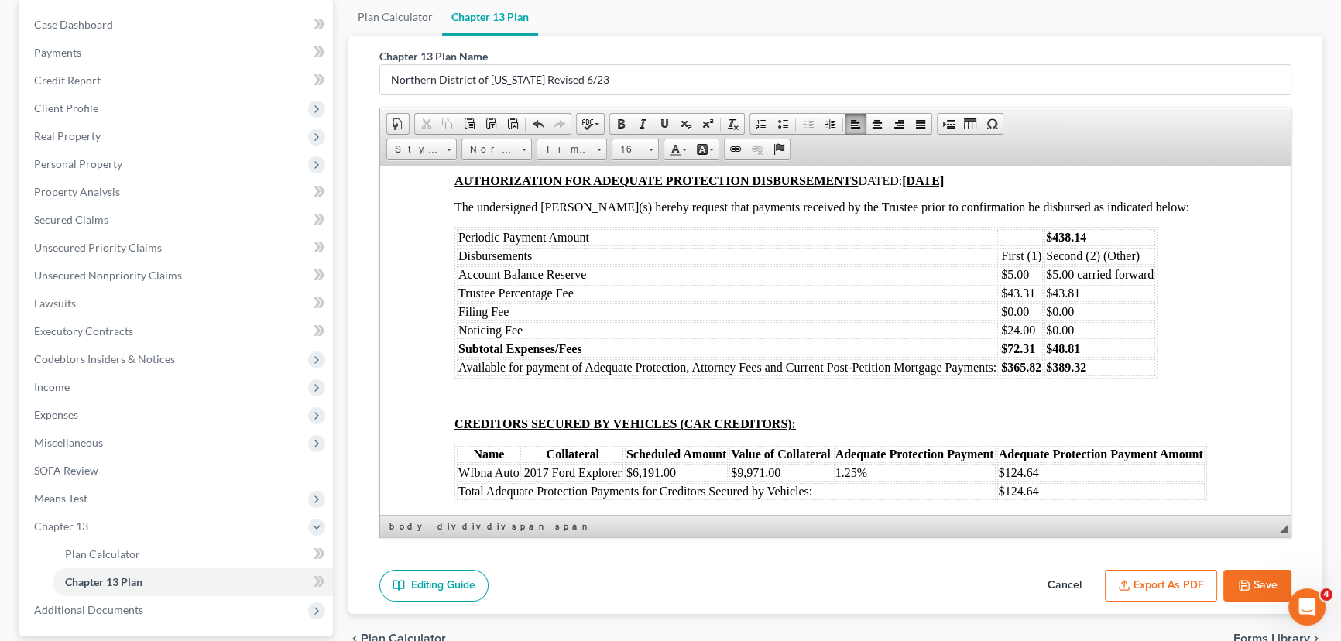
scroll to position [8164, 0]
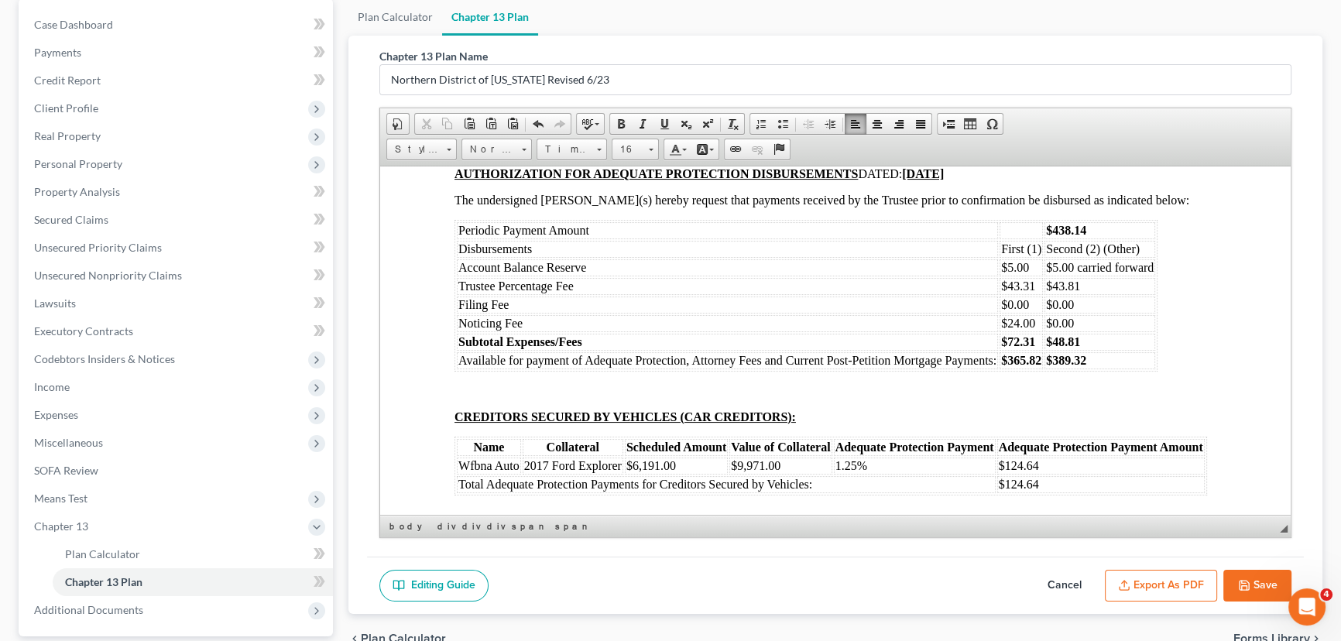
drag, startPoint x: 825, startPoint y: 382, endPoint x: 775, endPoint y: 386, distance: 50.5
click at [775, 63] on div "IN THE UNITED STATES BANKRUPTCY COURT FOR THE NORTHERN DISTRICT OF TEXAS ______…" at bounding box center [835, 42] width 762 height 42
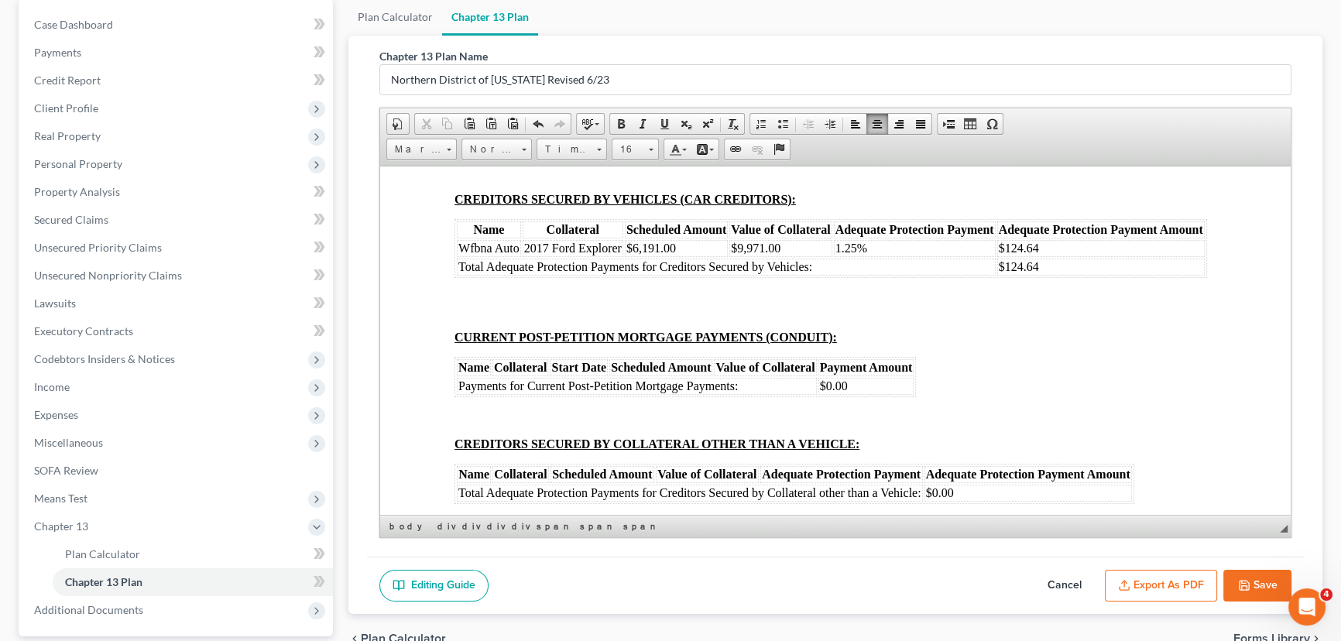
scroll to position [8445, 0]
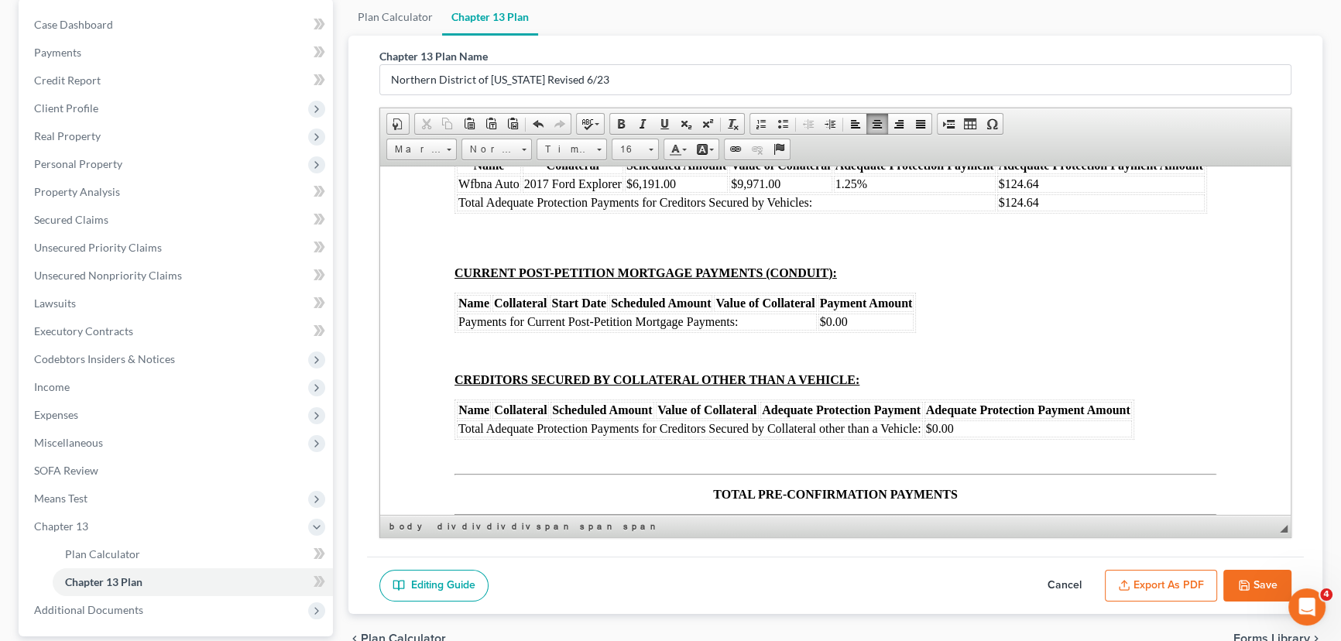
drag, startPoint x: 1096, startPoint y: 282, endPoint x: 1052, endPoint y: 283, distance: 44.2
drag, startPoint x: 1036, startPoint y: 336, endPoint x: 1007, endPoint y: 340, distance: 28.9
click at [1007, 12] on td "$43.31" at bounding box center [1020, 3] width 43 height 17
drag, startPoint x: 1090, startPoint y: 340, endPoint x: 1054, endPoint y: 344, distance: 36.6
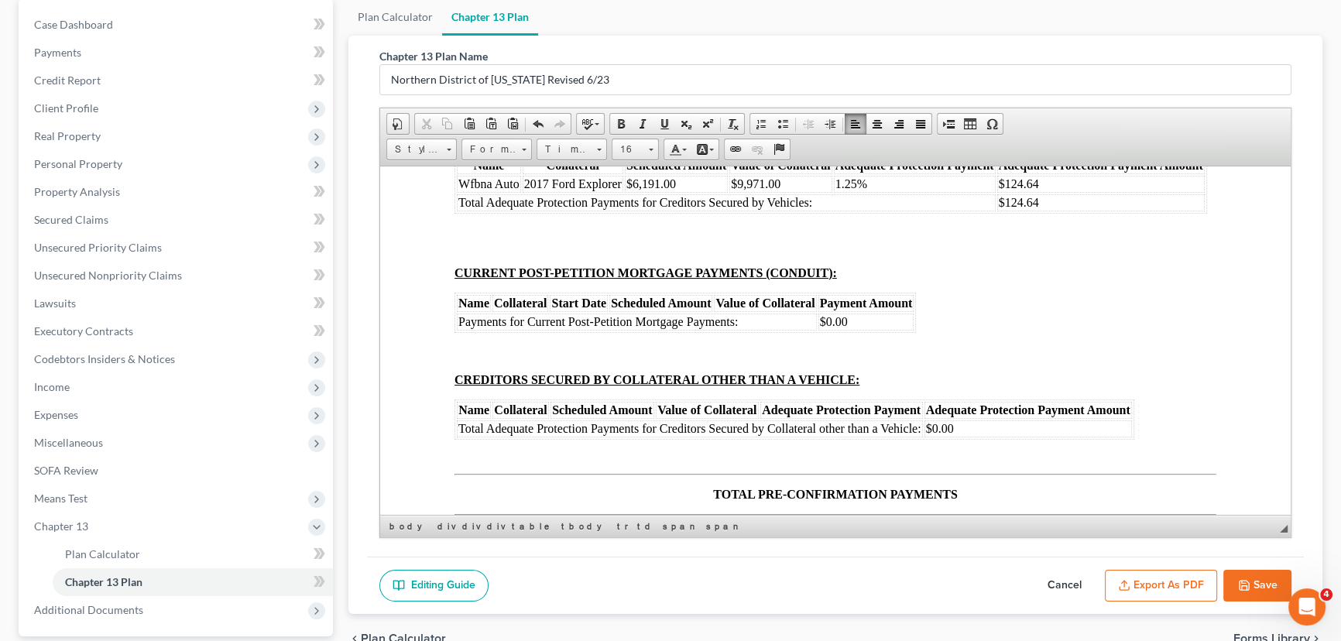
click at [1054, 12] on td "$43.81" at bounding box center [1099, 3] width 111 height 17
drag, startPoint x: 1034, startPoint y: 398, endPoint x: 1006, endPoint y: 392, distance: 29.3
click at [1006, 68] on td "$72.31" at bounding box center [1020, 59] width 43 height 17
click at [1084, 68] on td "$48.81" at bounding box center [1099, 59] width 111 height 17
drag, startPoint x: 1093, startPoint y: 396, endPoint x: 1054, endPoint y: 396, distance: 39.5
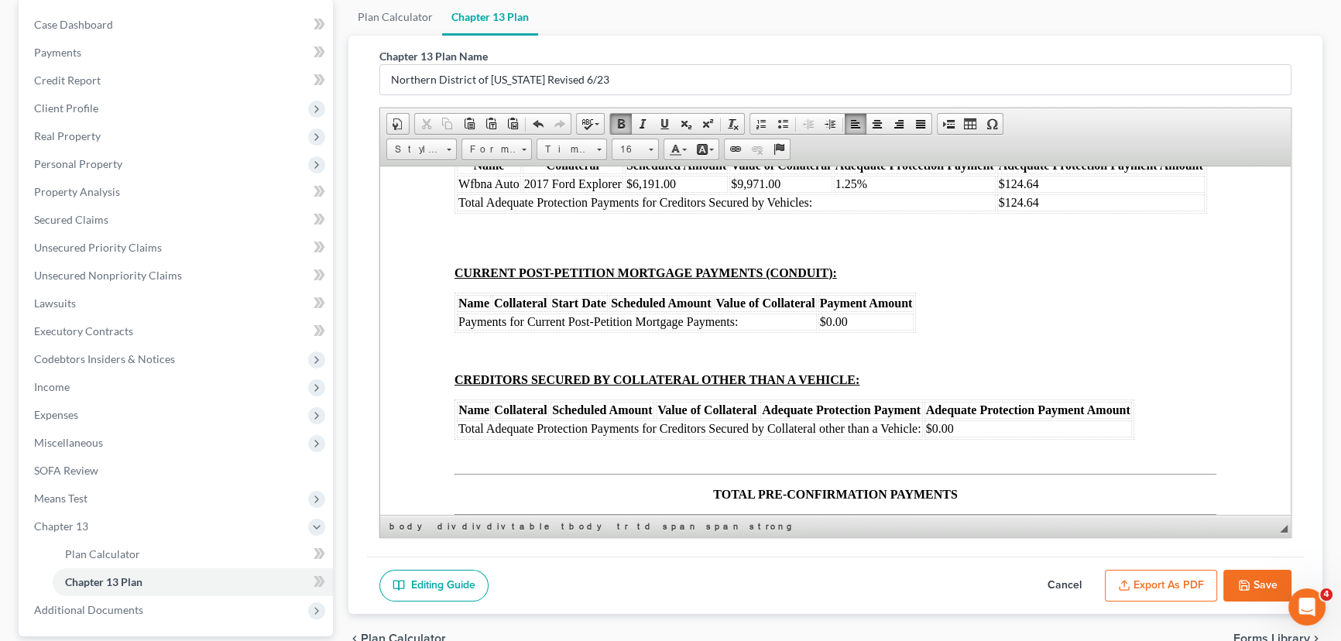
click at [1054, 68] on td "$48.81" at bounding box center [1099, 59] width 111 height 17
drag, startPoint x: 1039, startPoint y: 409, endPoint x: 1004, endPoint y: 413, distance: 35.1
click at [1004, 84] on strong "$365.82" at bounding box center [1021, 77] width 40 height 13
drag, startPoint x: 1109, startPoint y: 413, endPoint x: 1050, endPoint y: 414, distance: 58.9
click at [1050, 87] on td "$389.32" at bounding box center [1099, 78] width 111 height 17
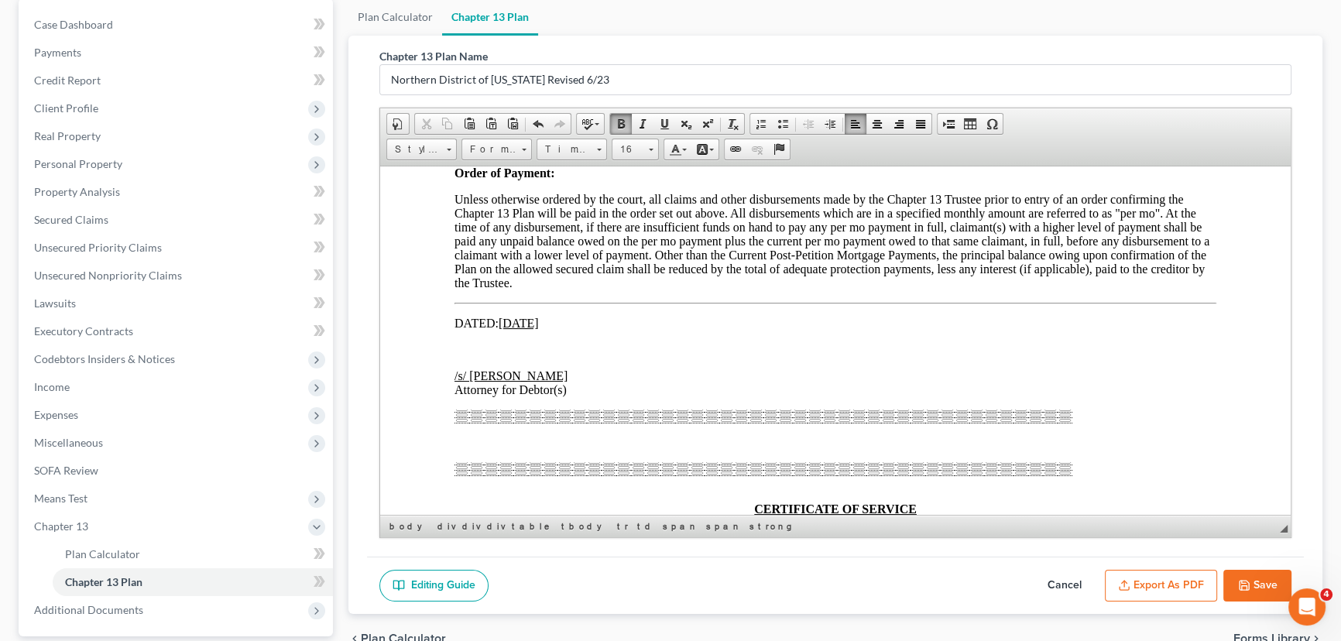
scroll to position [9149, 0]
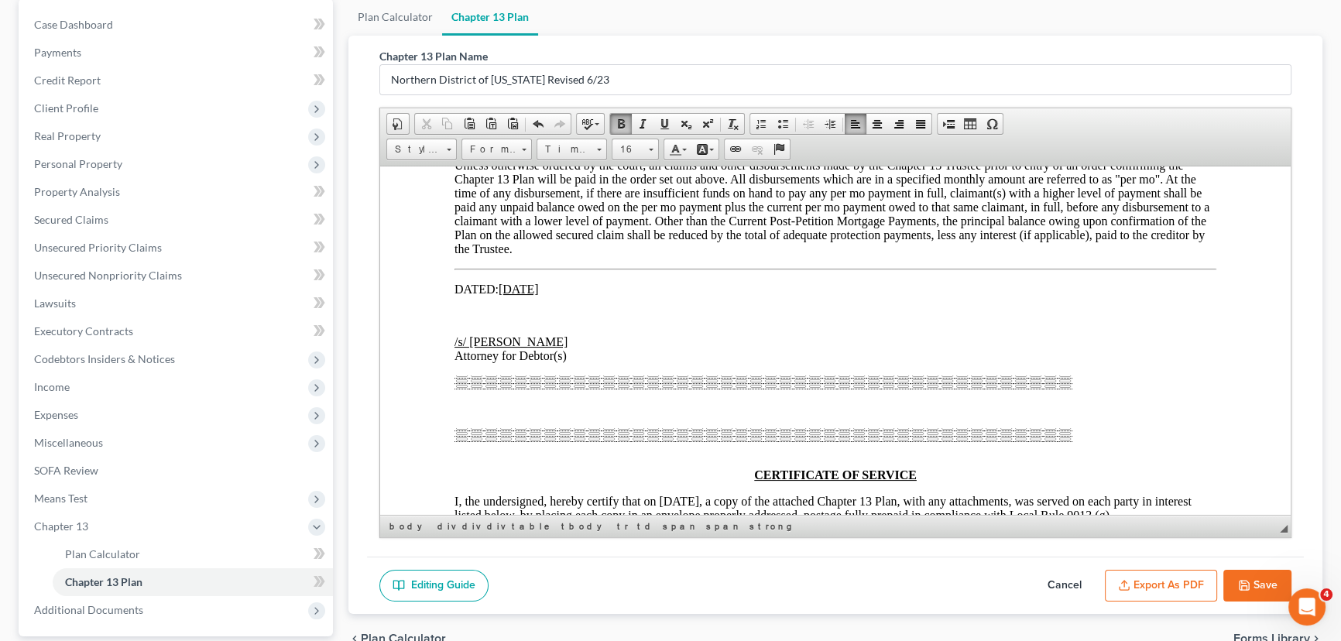
drag, startPoint x: 898, startPoint y: 423, endPoint x: 865, endPoint y: 424, distance: 33.3
click at [865, 74] on span "$264.69" at bounding box center [879, 67] width 40 height 13
drag, startPoint x: 897, startPoint y: 270, endPoint x: 863, endPoint y: 269, distance: 34.1
drag, startPoint x: 896, startPoint y: 408, endPoint x: 865, endPoint y: 403, distance: 31.4
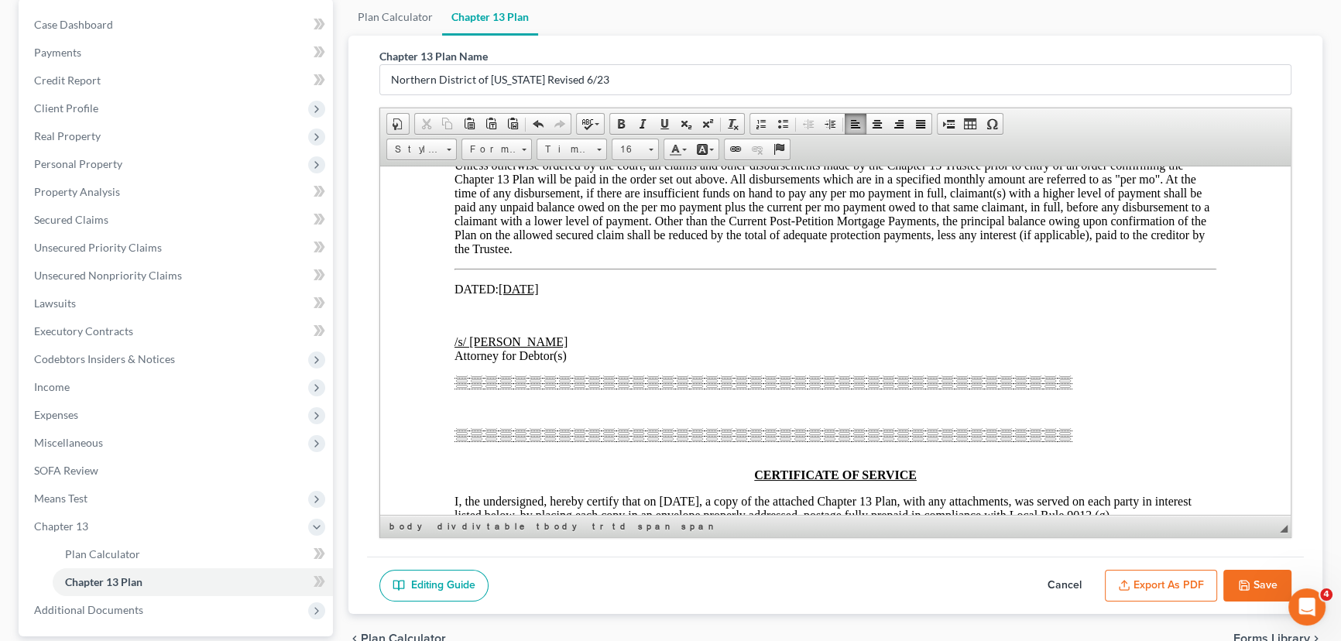
click at [865, 56] on span "$124.64" at bounding box center [879, 49] width 40 height 13
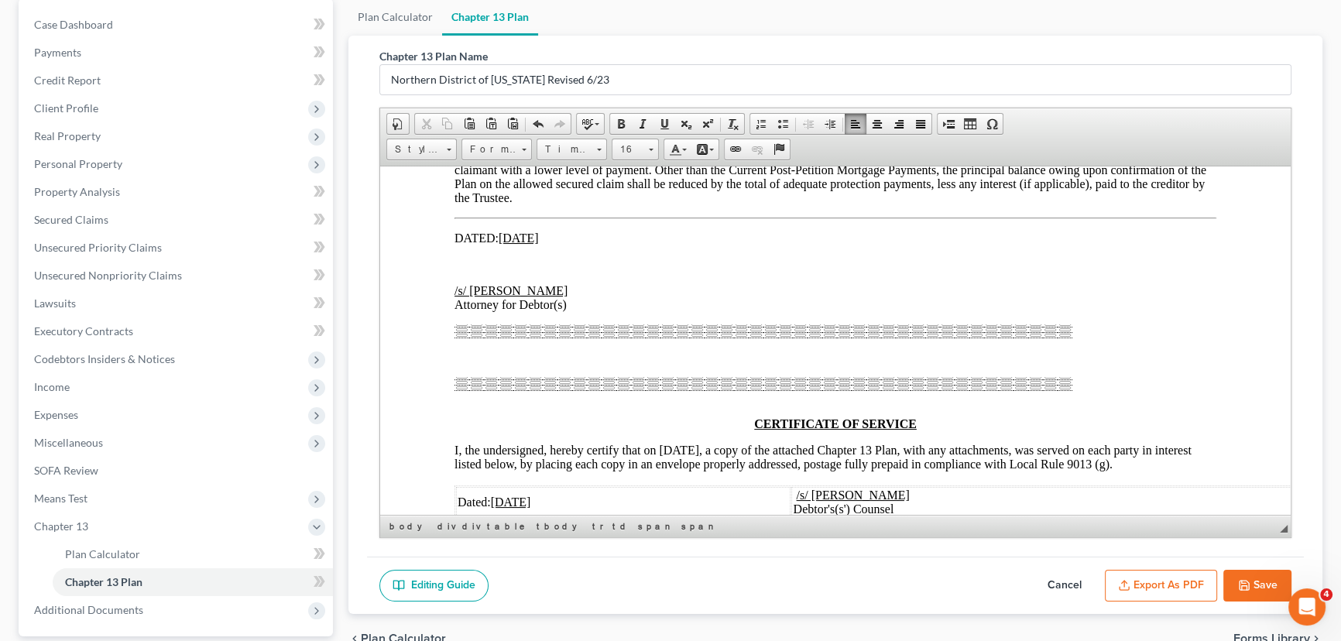
scroll to position [9219, 0]
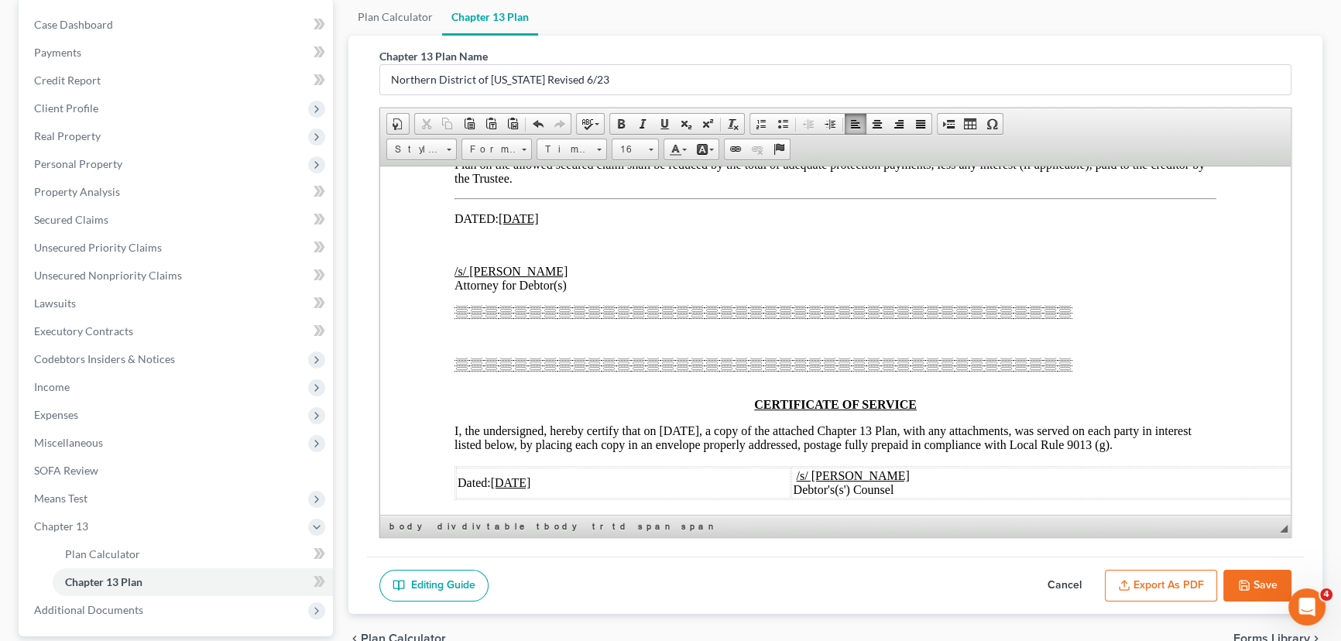
drag, startPoint x: 896, startPoint y: 220, endPoint x: 865, endPoint y: 219, distance: 31.0
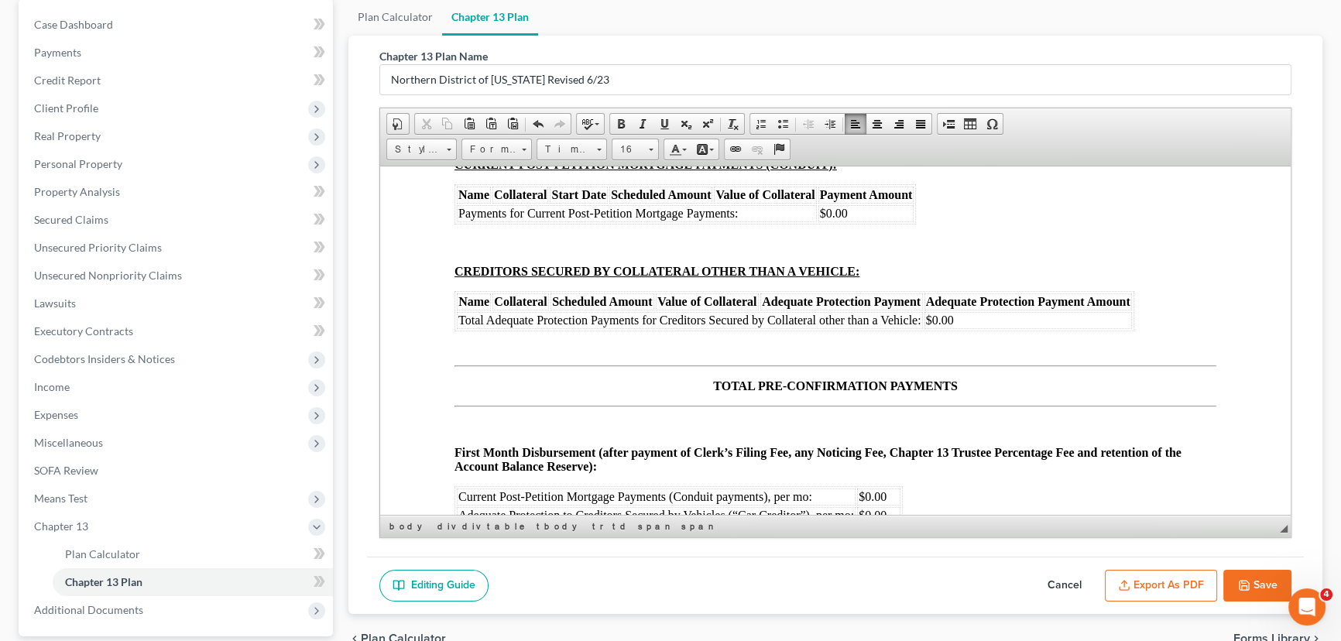
scroll to position [8585, 0]
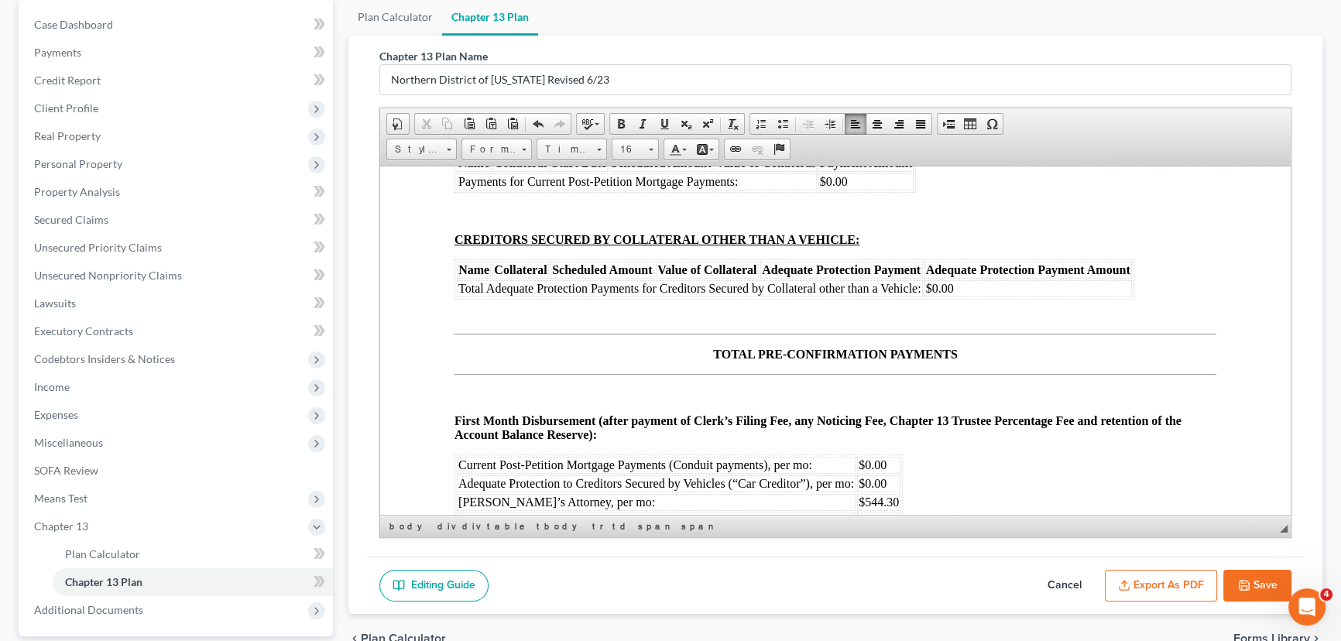
drag, startPoint x: 510, startPoint y: 380, endPoint x: 461, endPoint y: 382, distance: 49.6
click at [461, 50] on span "Wfbna Auto" at bounding box center [488, 42] width 61 height 13
click at [468, 52] on td "t" at bounding box center [474, 43] width 34 height 17
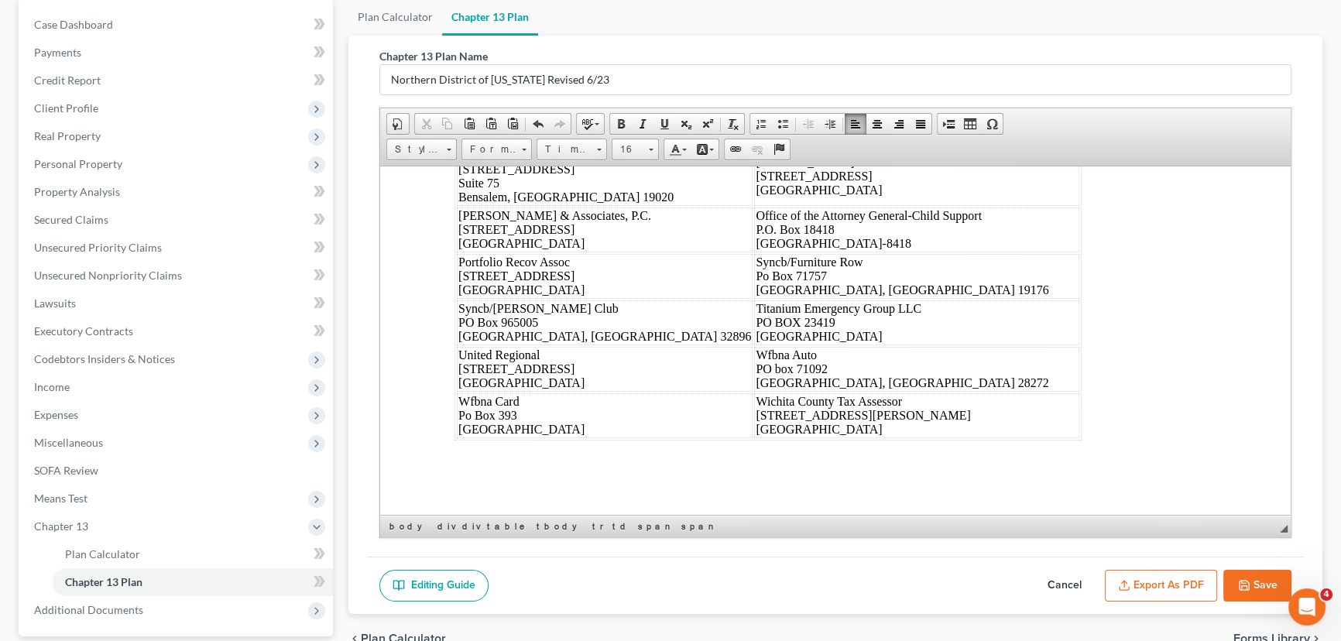
scroll to position [10275, 0]
click at [1244, 586] on polyline "button" at bounding box center [1243, 588] width 5 height 4
select select "5"
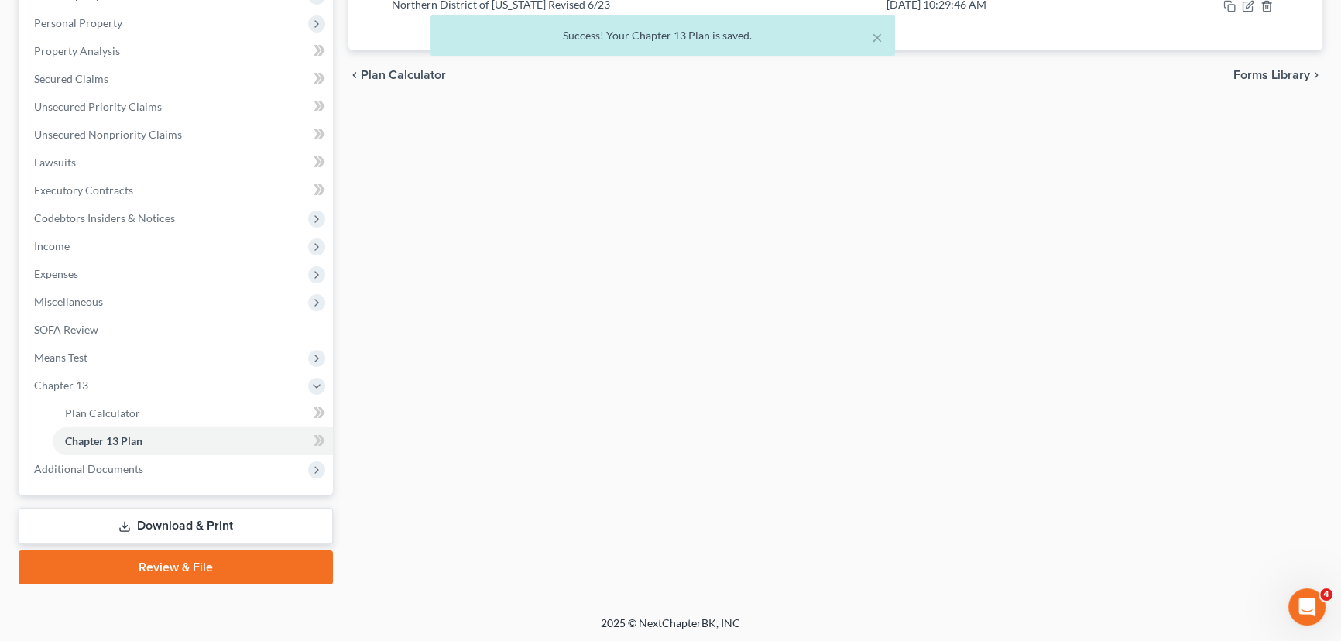
scroll to position [0, 0]
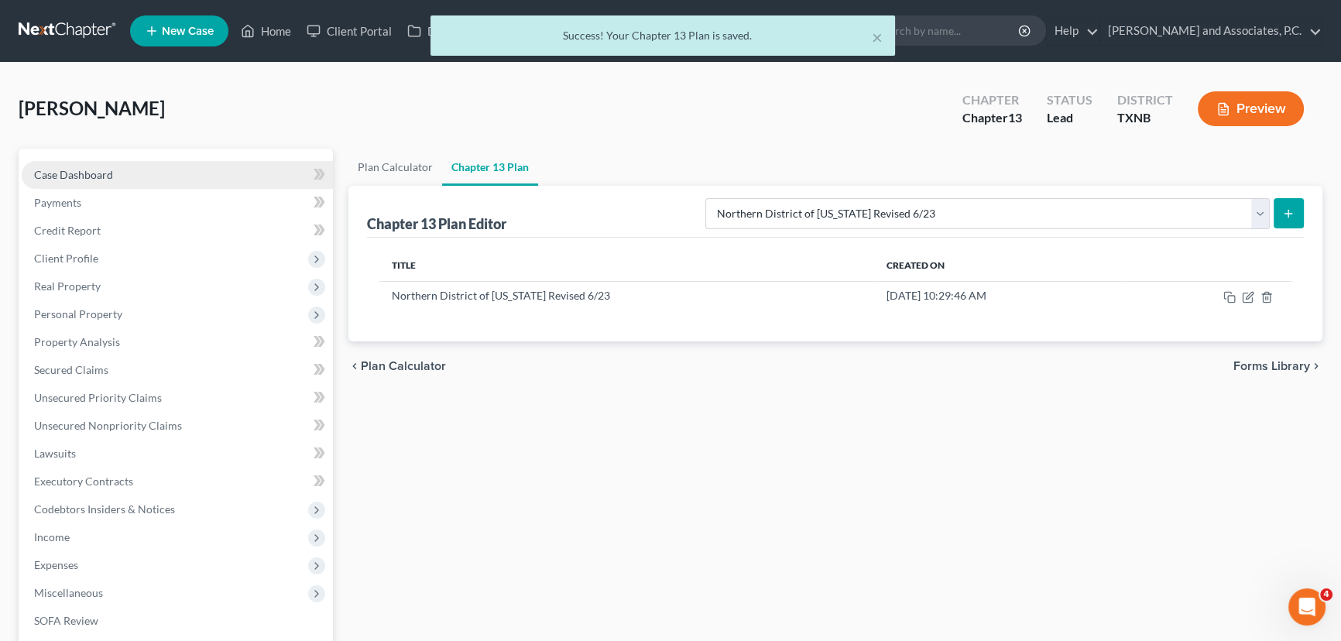
click at [132, 178] on link "Case Dashboard" at bounding box center [177, 175] width 311 height 28
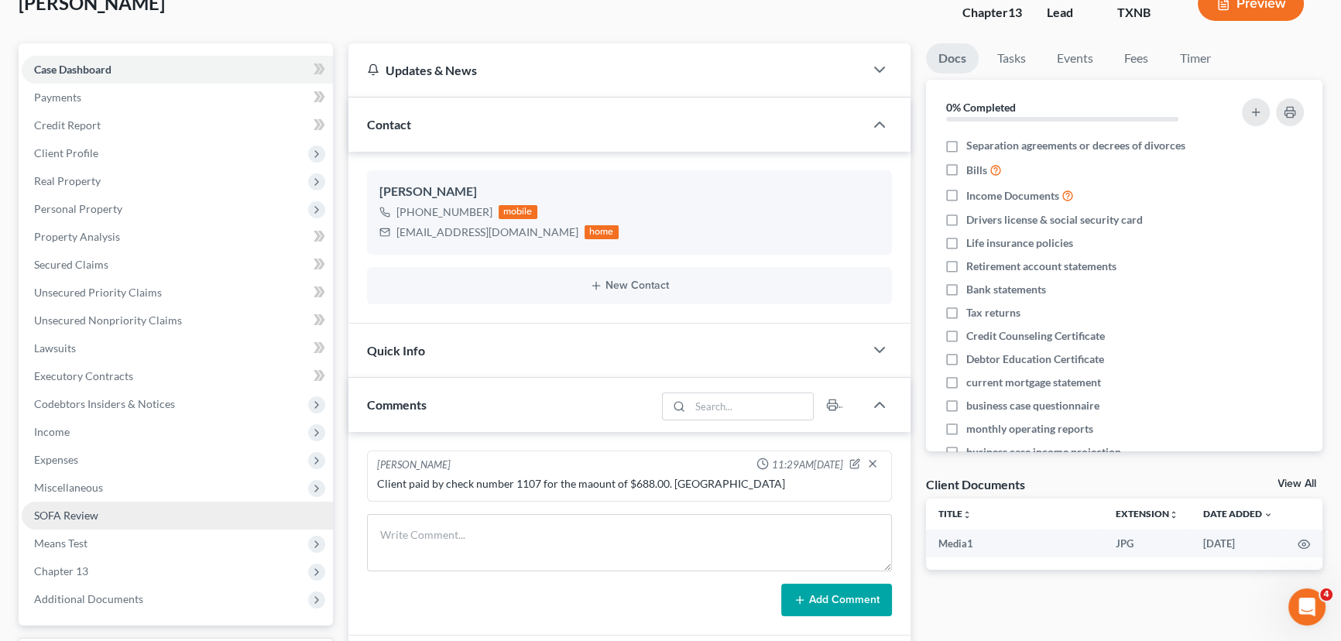
scroll to position [211, 0]
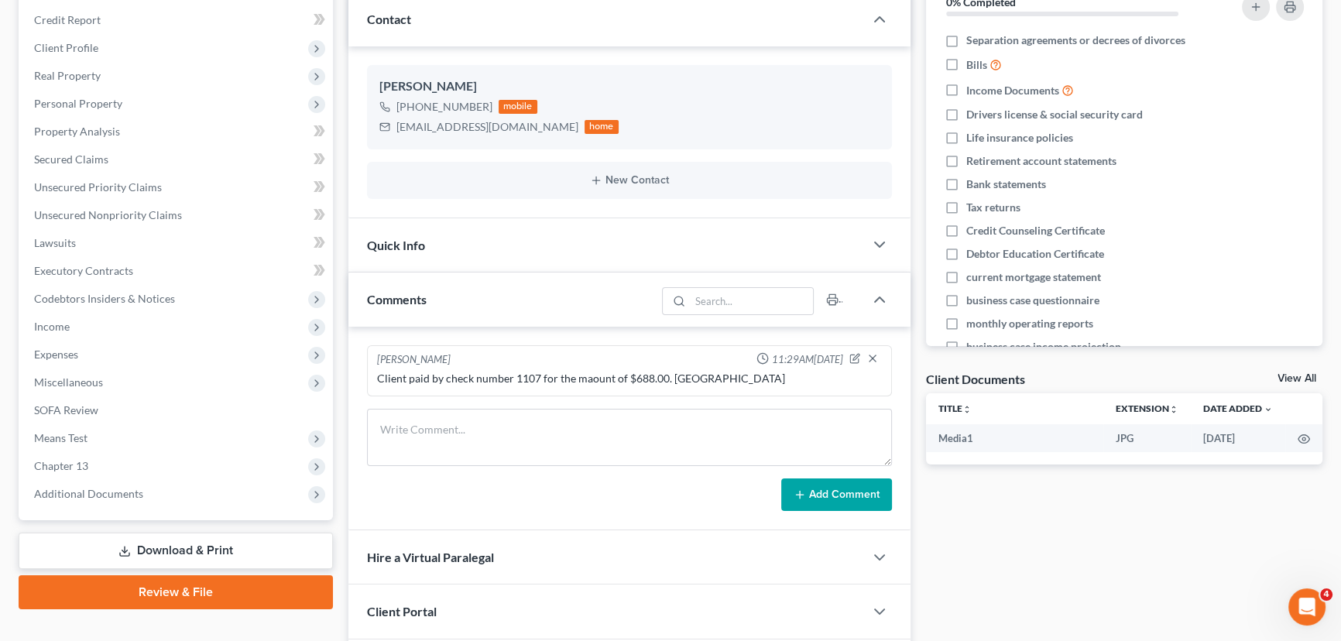
drag, startPoint x: 55, startPoint y: 498, endPoint x: 238, endPoint y: 562, distance: 193.7
click at [55, 498] on span "Additional Documents" at bounding box center [177, 494] width 311 height 28
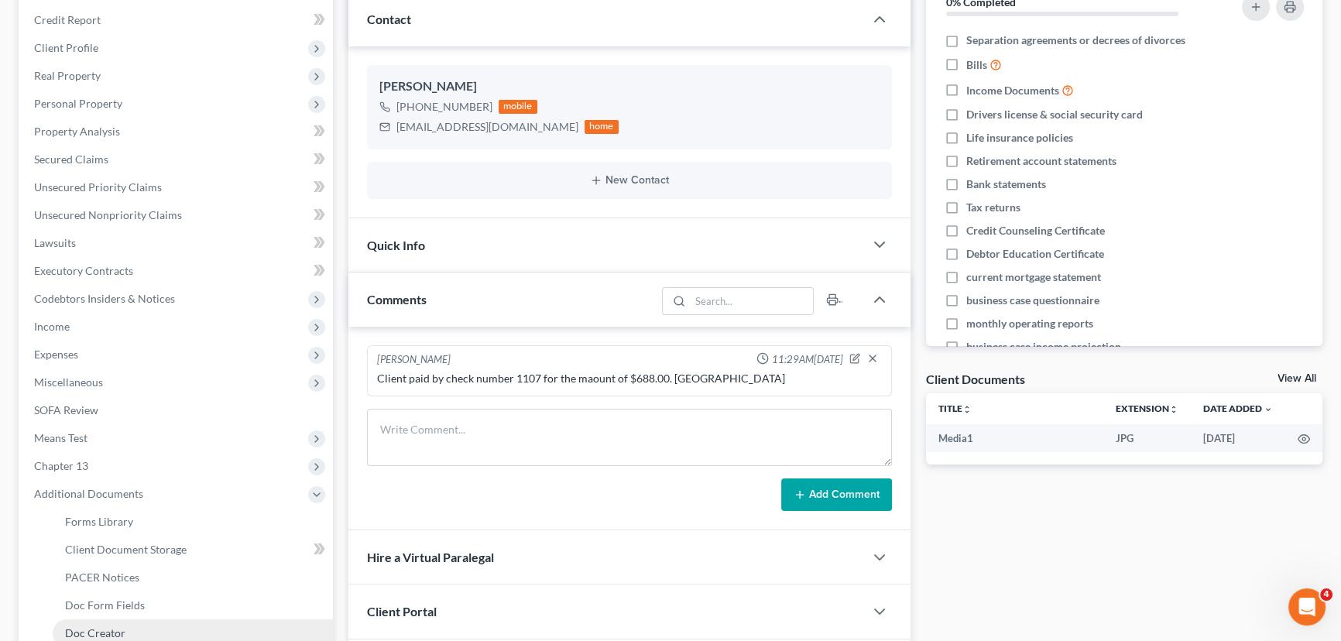
click at [98, 626] on span "Doc Creator" at bounding box center [95, 632] width 60 height 13
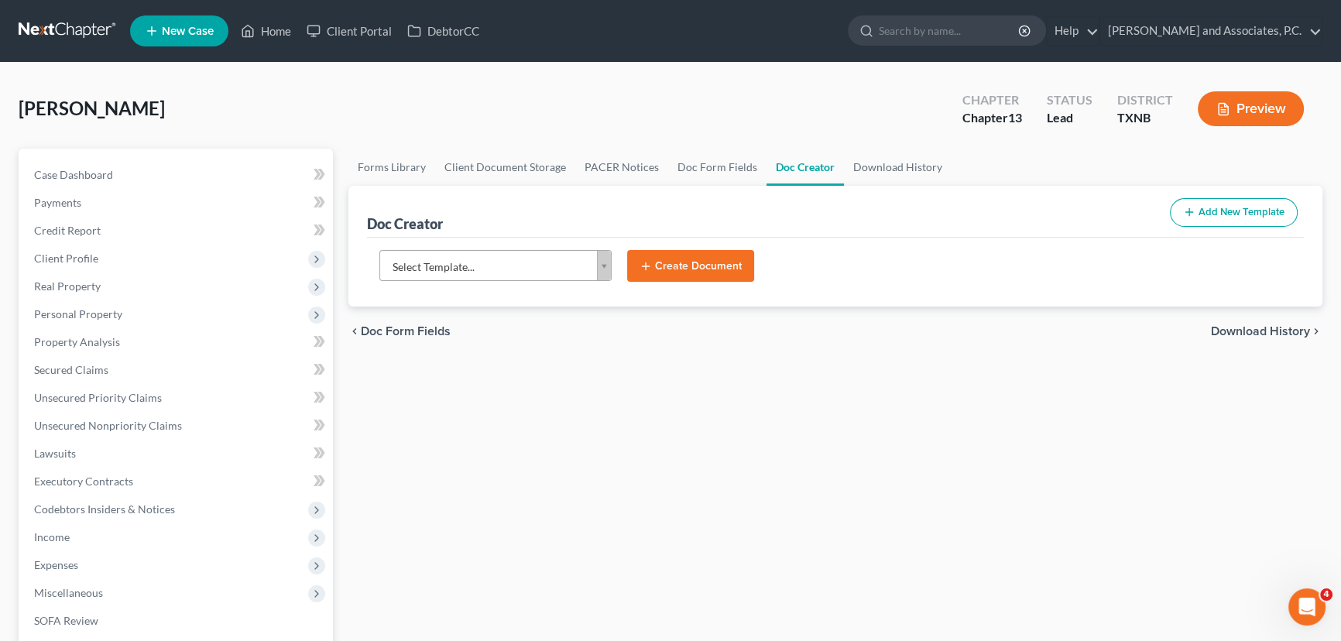
click at [530, 271] on body "Home New Case Client Portal DebtorCC Monte J. White and Associates, P.C. hayley…" at bounding box center [670, 523] width 1341 height 1046
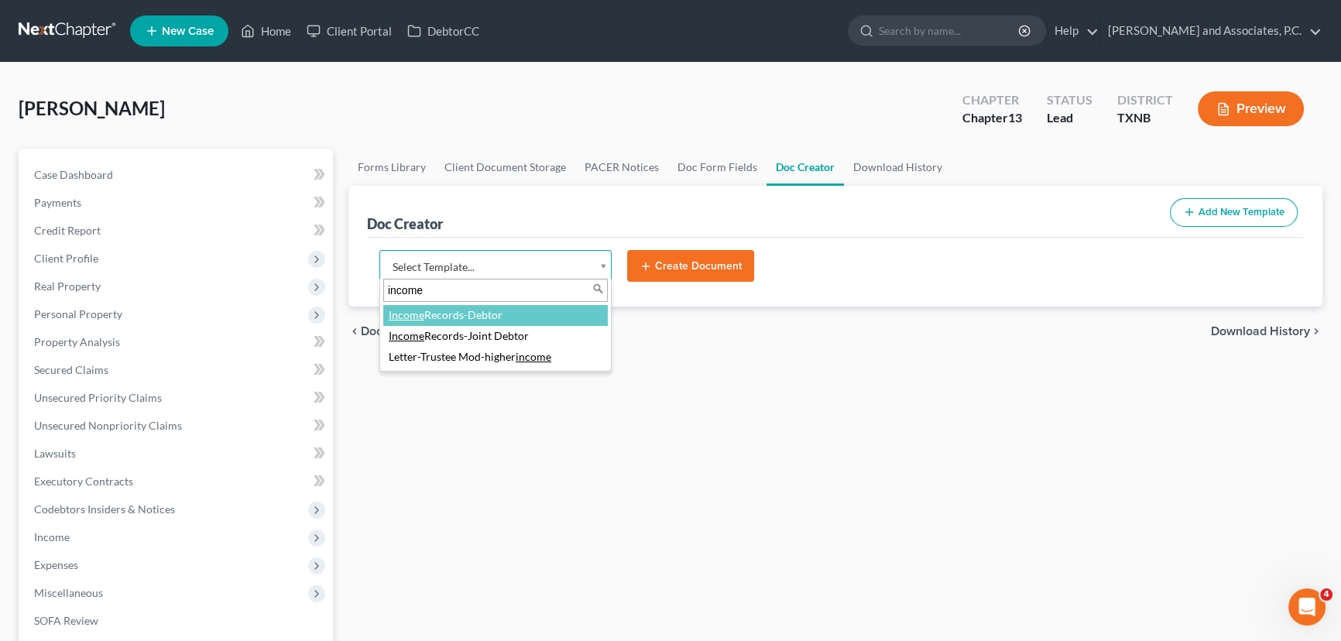
type input "income"
select select "77082"
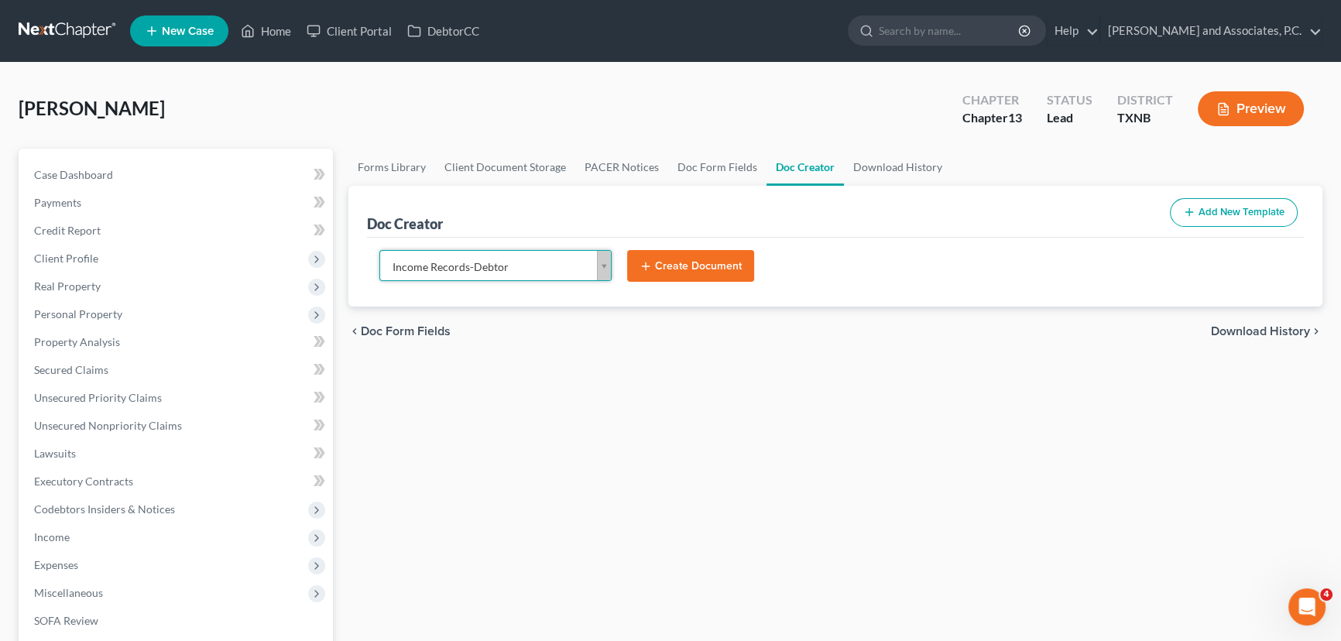
click at [708, 269] on button "Create Document" at bounding box center [690, 266] width 127 height 33
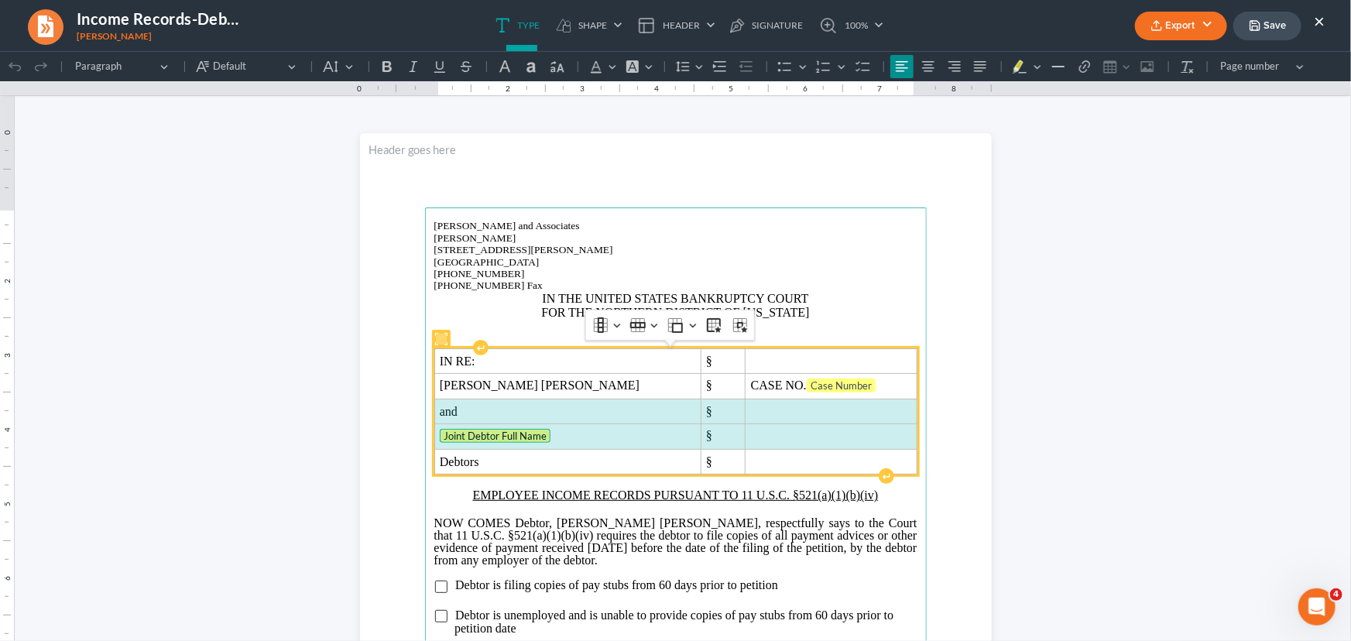
drag, startPoint x: 557, startPoint y: 402, endPoint x: 692, endPoint y: 406, distance: 134.8
click at [787, 437] on tbody "IN RE: § Cayce Denise Becker § CASE NO. Case Number and § Joint Debtor Full Nam…" at bounding box center [675, 410] width 482 height 125
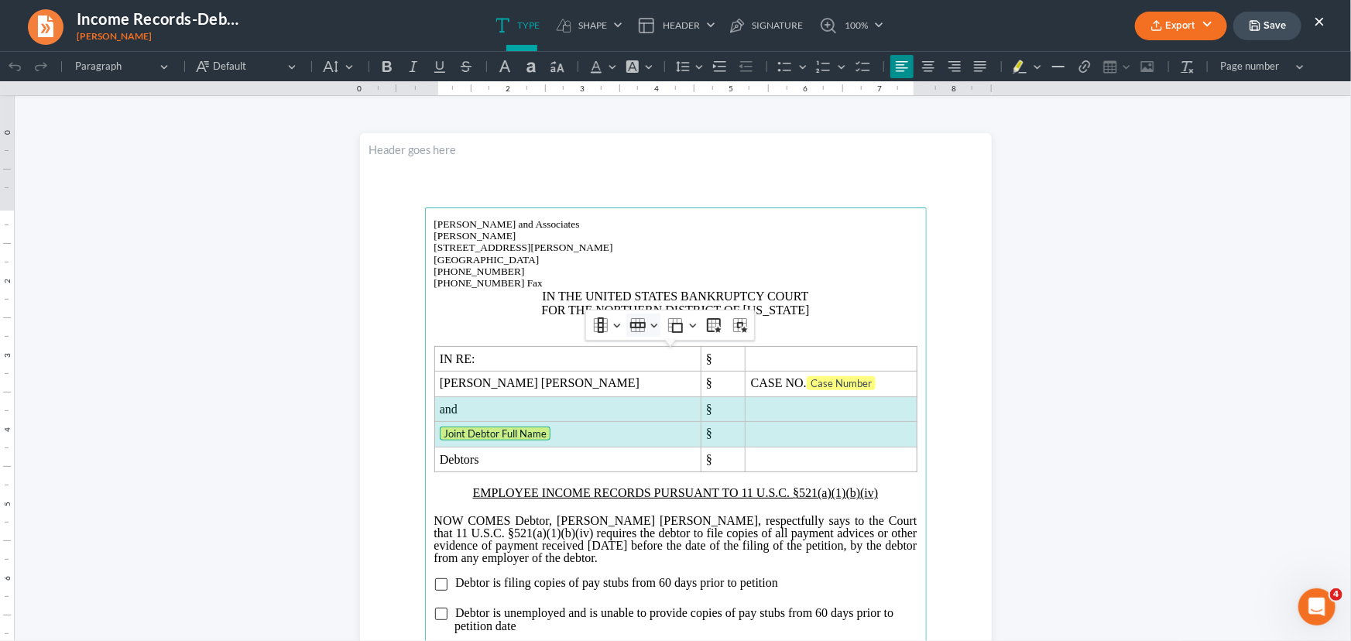
click at [652, 334] on button "Row Row" at bounding box center [643, 324] width 34 height 23
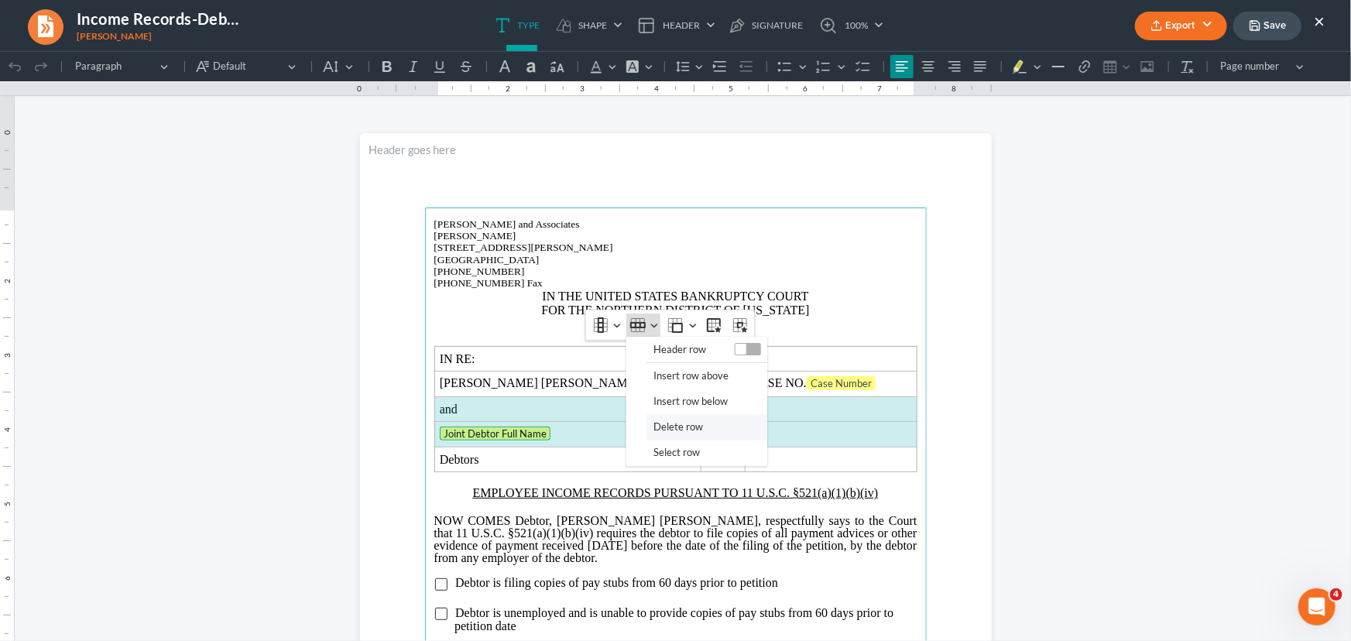
click at [670, 425] on span "Delete row" at bounding box center [678, 426] width 50 height 18
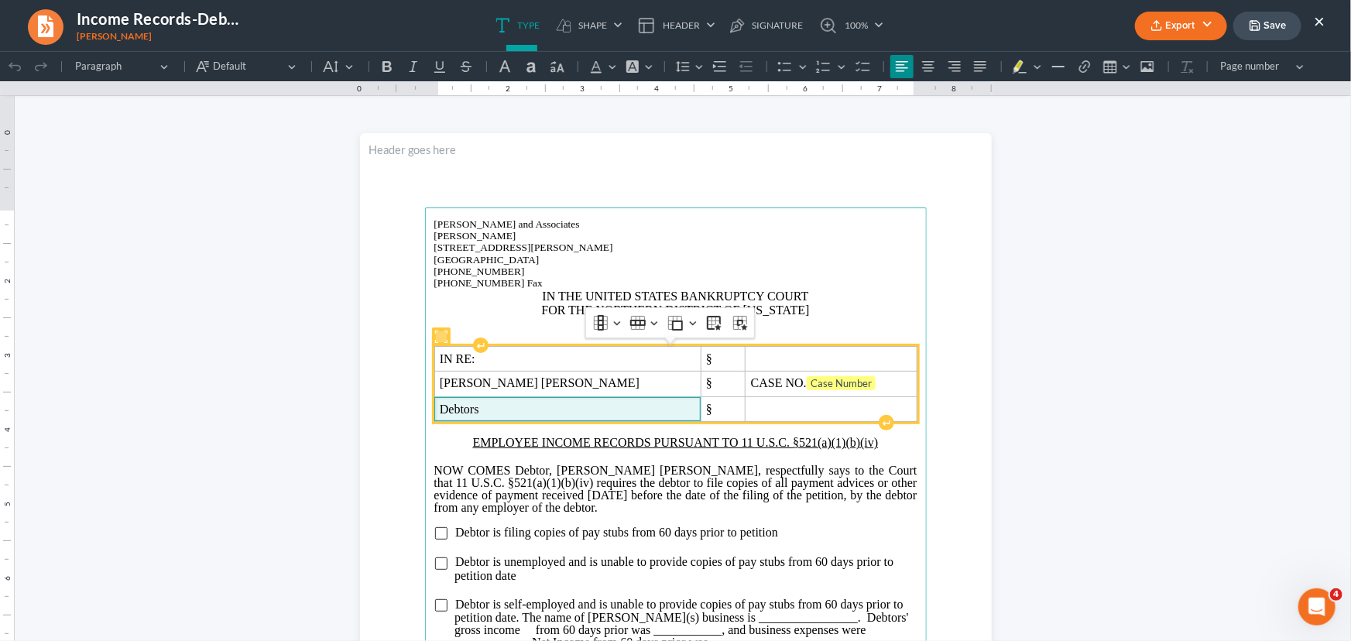
click at [485, 407] on span "Debtors" at bounding box center [567, 409] width 255 height 14
click at [823, 379] on span "CASE NO. Case Number" at bounding box center [831, 382] width 160 height 15
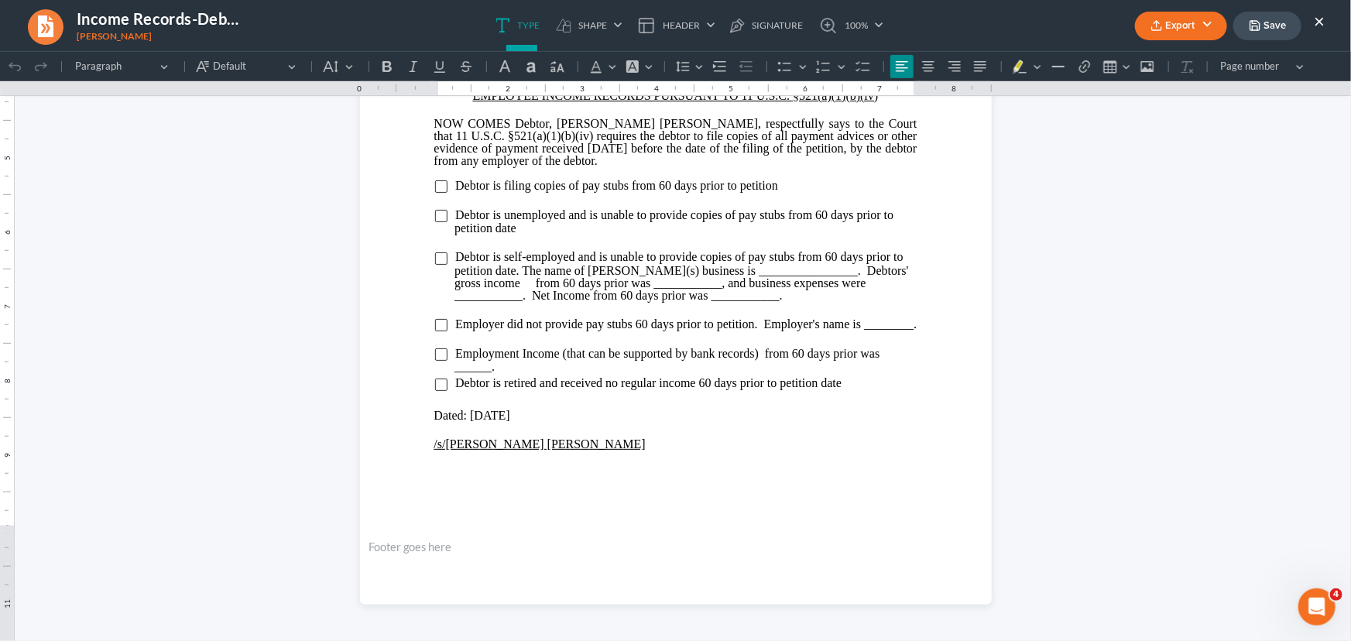
scroll to position [276, 0]
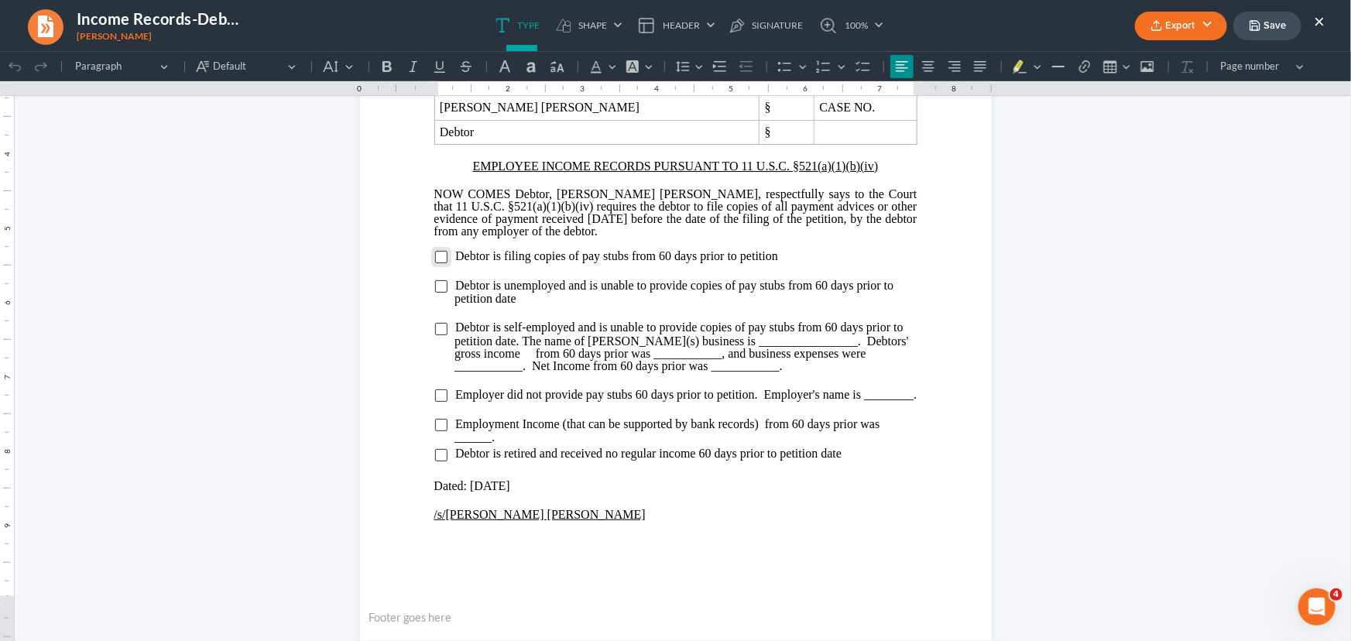
click at [440, 257] on input "Rich Text Editor, page-0-main" at bounding box center [441, 256] width 12 height 12
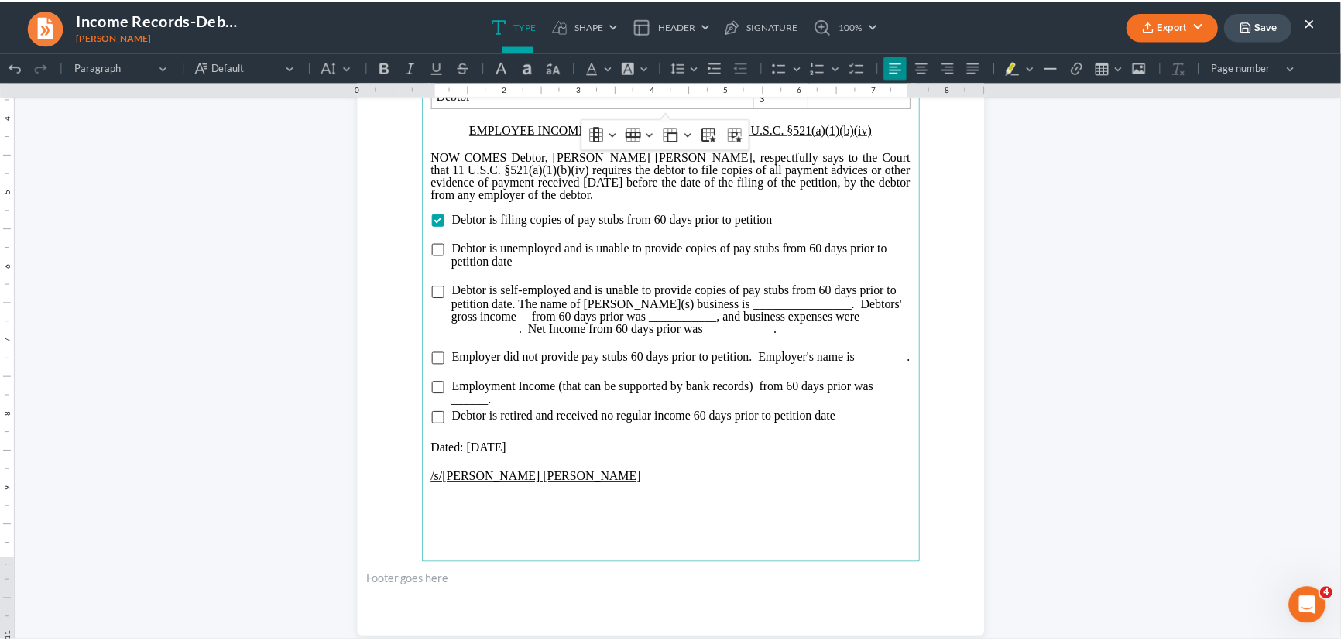
scroll to position [346, 0]
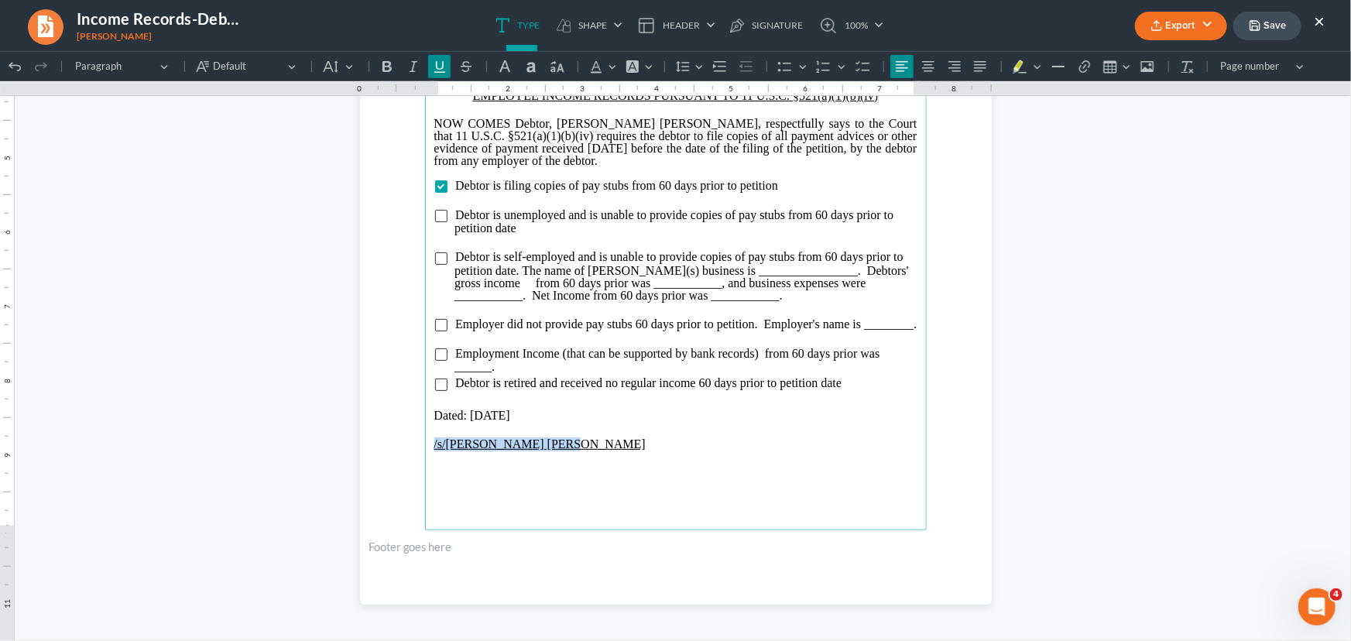
drag, startPoint x: 561, startPoint y: 456, endPoint x: 427, endPoint y: 457, distance: 134.7
click at [427, 457] on main "Monte J. White and Associates Monte J. White 1106 Brook Ave, Hamilton Place Wic…" at bounding box center [676, 195] width 502 height 669
click at [1157, 30] on icon "button" at bounding box center [1156, 28] width 9 height 3
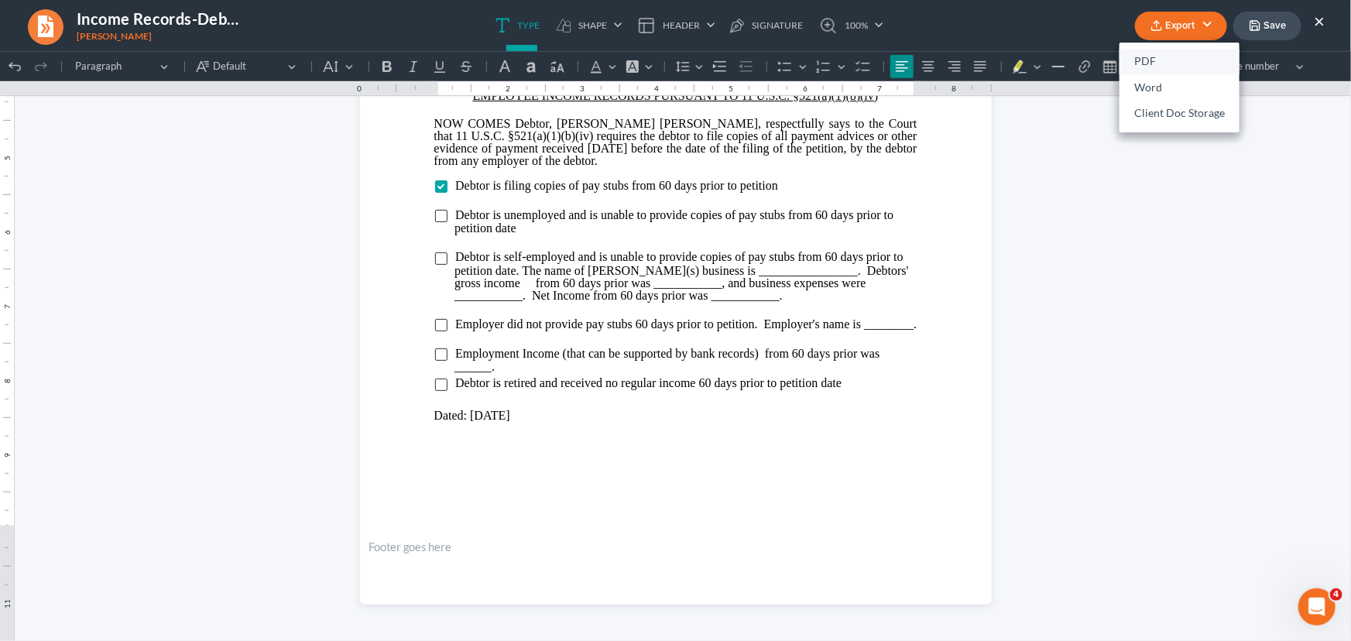
click at [1150, 53] on link "PDF" at bounding box center [1179, 62] width 120 height 26
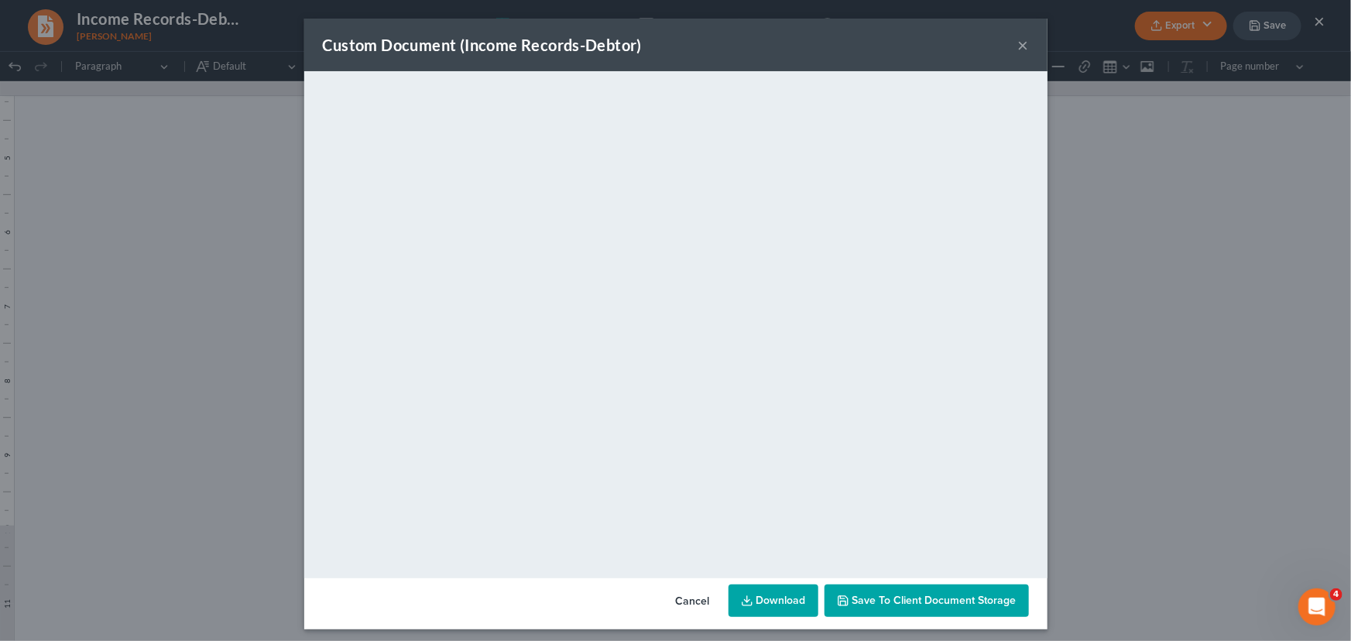
click at [1018, 42] on button "×" at bounding box center [1023, 45] width 11 height 19
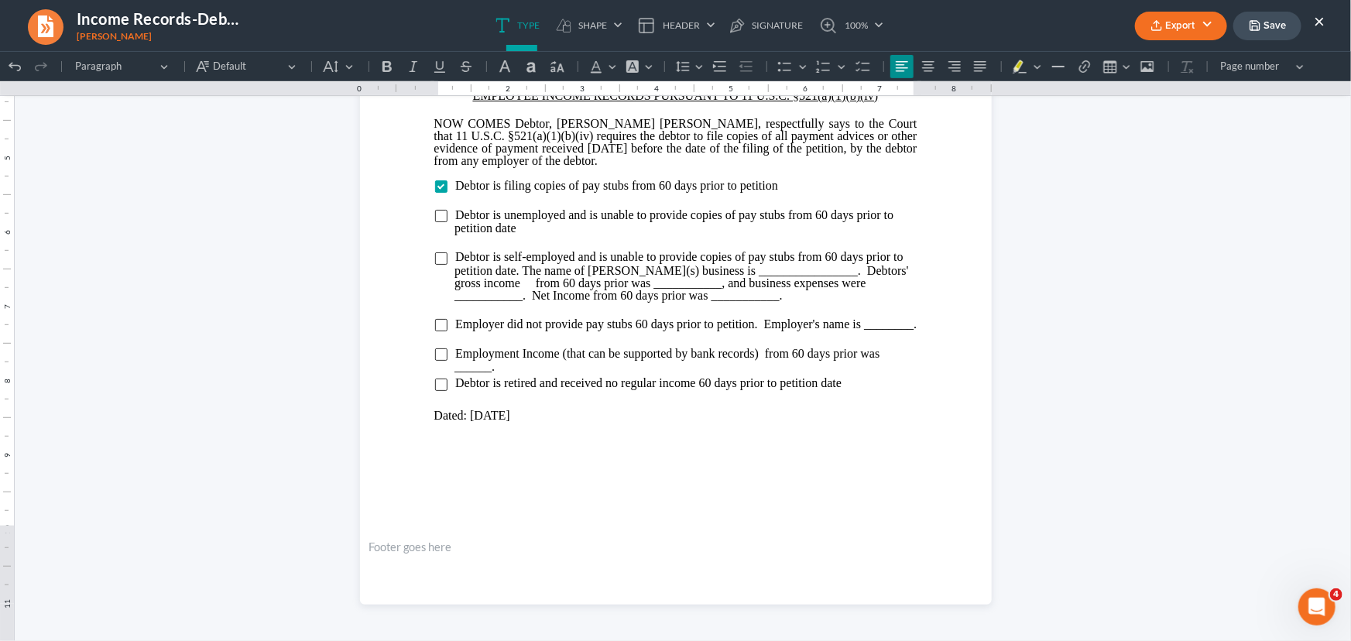
click at [1261, 25] on icon "button" at bounding box center [1255, 25] width 12 height 12
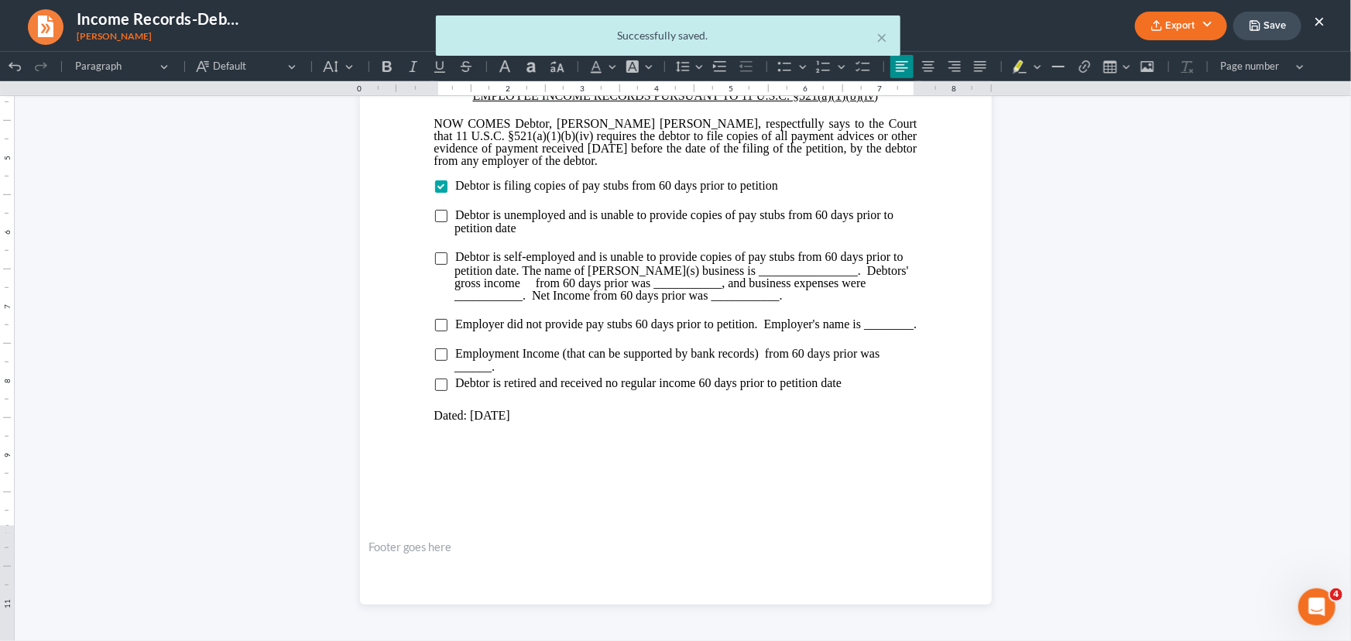
click at [1317, 19] on div "× Successfully saved." at bounding box center [667, 39] width 1351 height 48
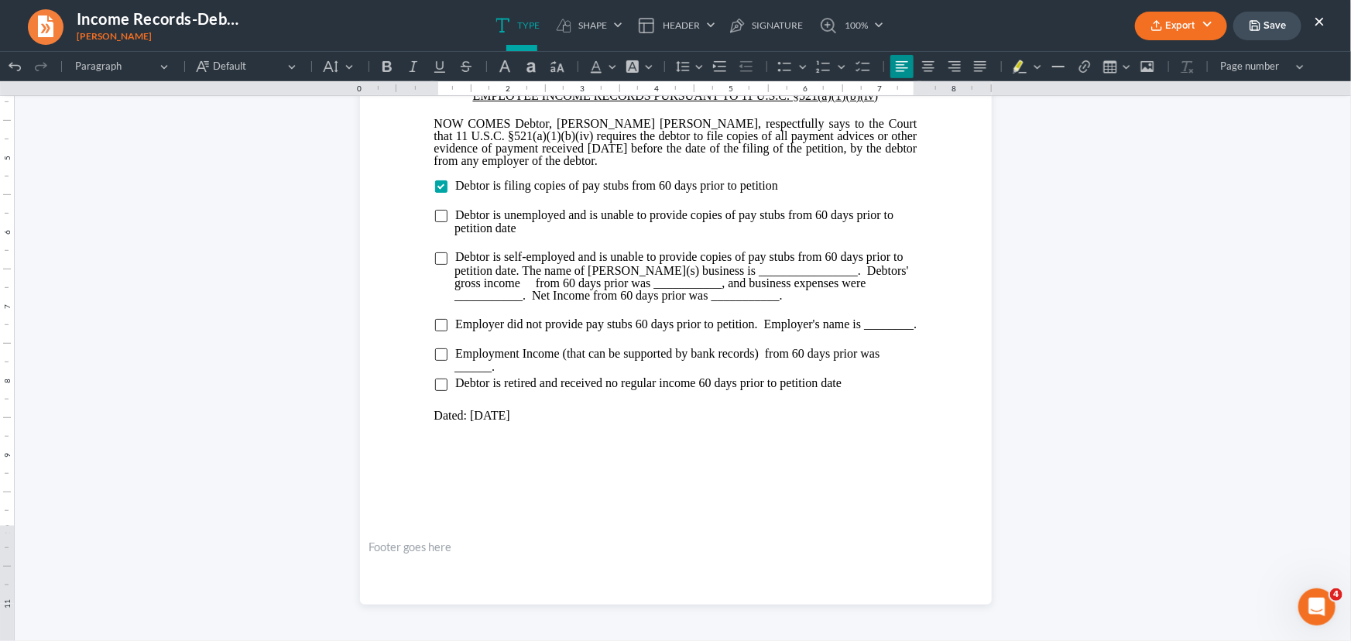
click at [1319, 24] on button "×" at bounding box center [1319, 21] width 11 height 19
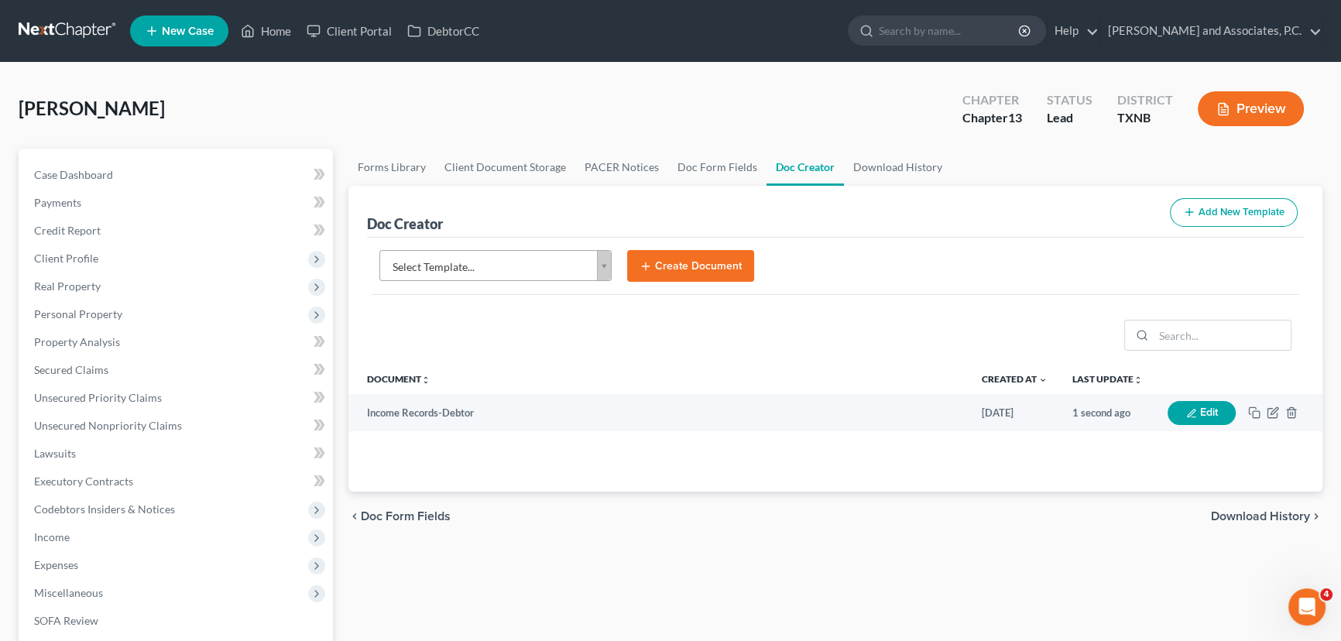
click at [604, 541] on div "Forms Library Client Document Storage PACER Notices Doc Form Fields Doc Creator…" at bounding box center [835, 568] width 989 height 838
click at [499, 533] on div "chevron_left Doc Form Fields Download History chevron_right" at bounding box center [835, 517] width 974 height 50
click at [805, 594] on div "Forms Library Client Document Storage PACER Notices Doc Form Fields Doc Creator…" at bounding box center [835, 568] width 989 height 838
click at [132, 180] on link "Case Dashboard" at bounding box center [177, 175] width 311 height 28
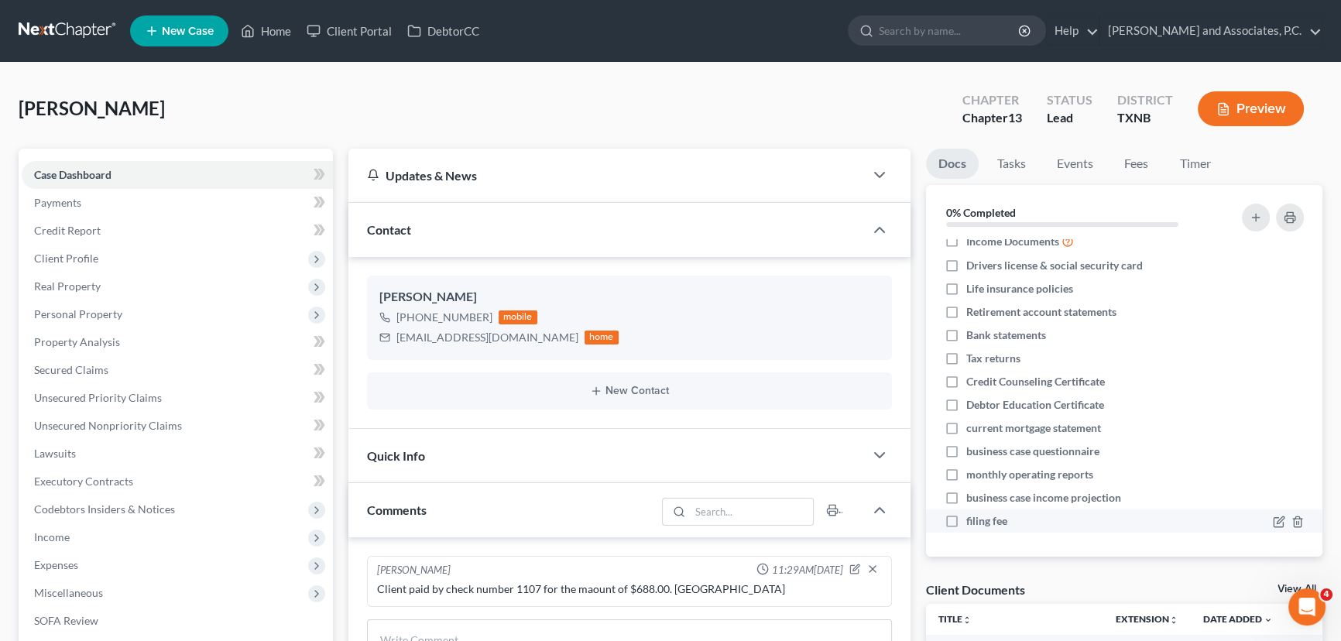
scroll to position [3731, 0]
click at [1281, 584] on link "View All" at bounding box center [1296, 589] width 39 height 11
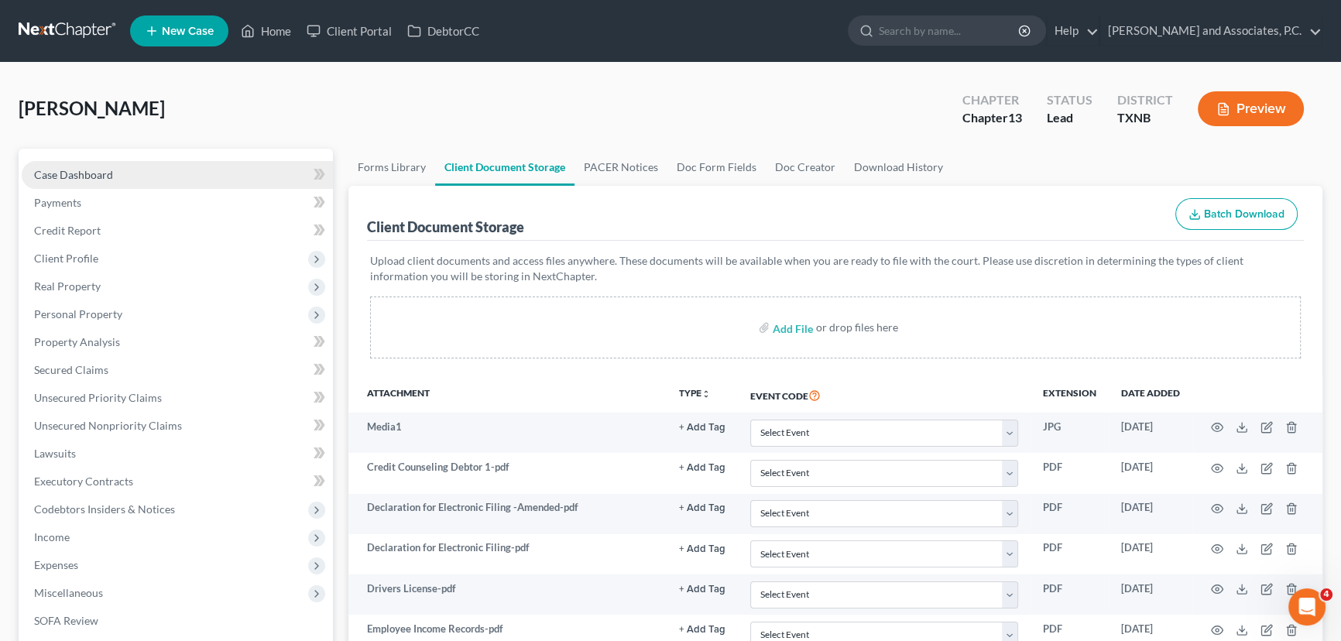
click at [116, 180] on link "Case Dashboard" at bounding box center [177, 175] width 311 height 28
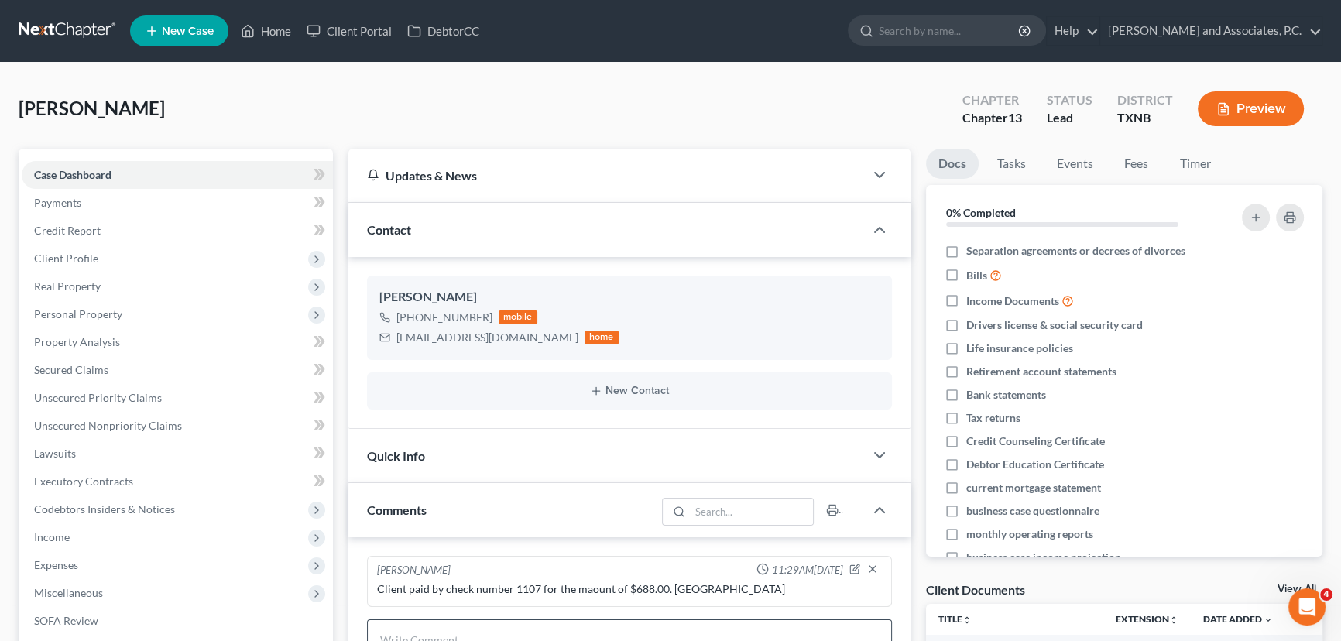
scroll to position [3731, 0]
drag, startPoint x: 261, startPoint y: 39, endPoint x: 296, endPoint y: 6, distance: 47.7
click at [261, 39] on link "Home" at bounding box center [266, 31] width 66 height 28
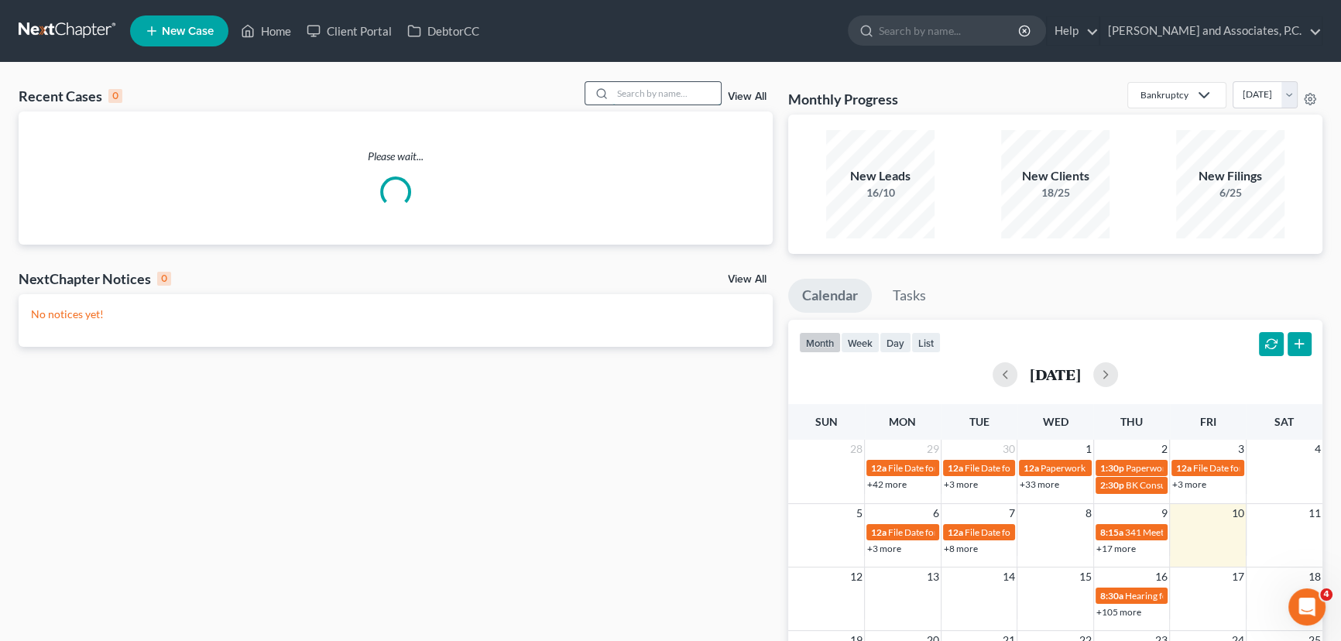
click at [650, 96] on input "search" at bounding box center [666, 93] width 108 height 22
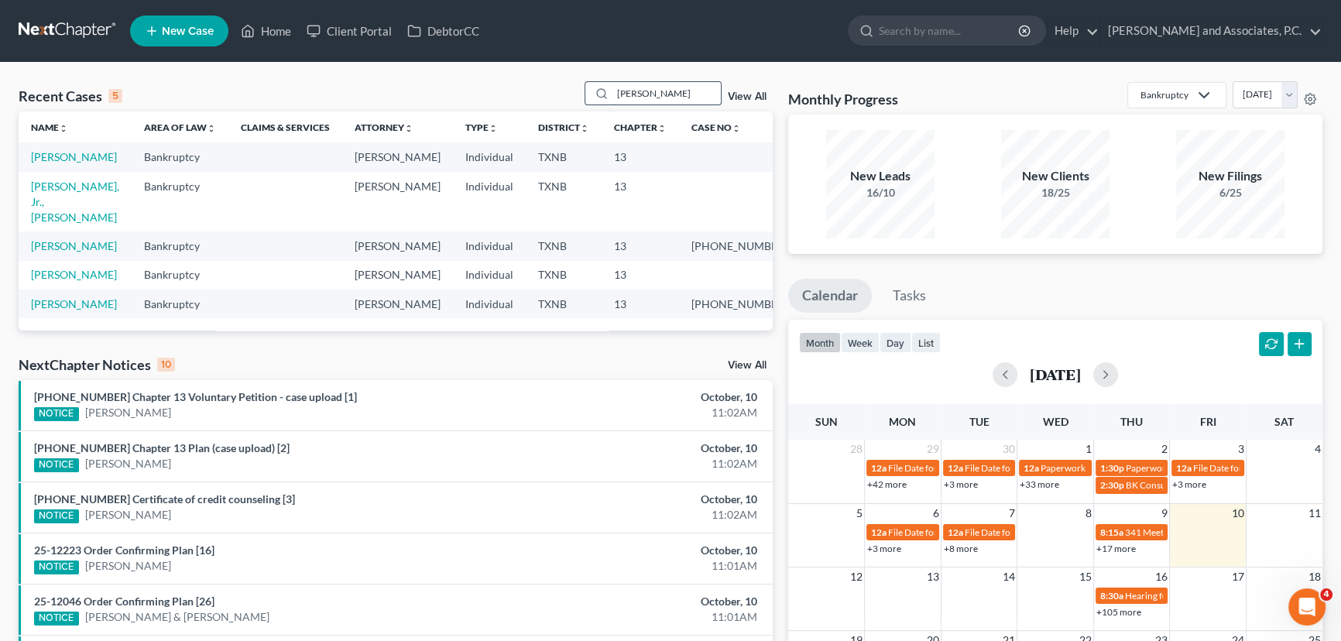
drag, startPoint x: 455, startPoint y: 294, endPoint x: 674, endPoint y: 98, distance: 294.4
click at [659, 94] on input "becker" at bounding box center [666, 93] width 108 height 22
drag, startPoint x: 676, startPoint y: 98, endPoint x: 521, endPoint y: 106, distance: 155.1
click at [521, 106] on div "Recent Cases 5 becker View All" at bounding box center [396, 96] width 754 height 30
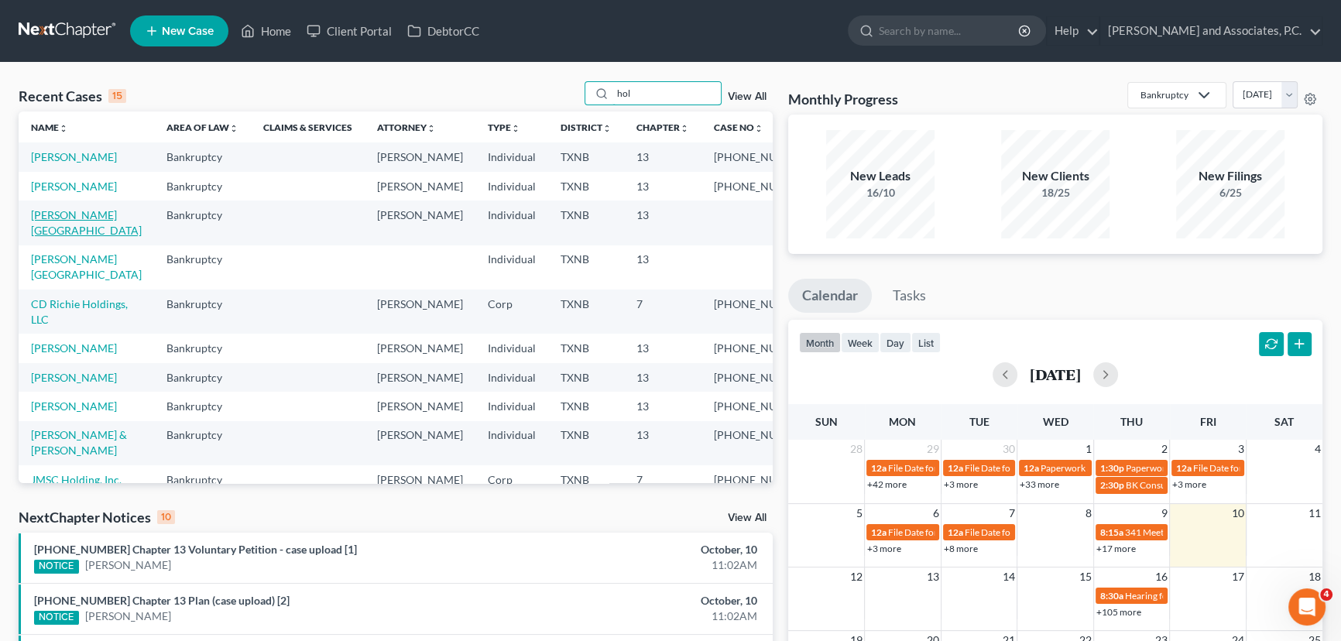
type input "hol"
click at [84, 237] on link "[PERSON_NAME][GEOGRAPHIC_DATA]" at bounding box center [86, 222] width 111 height 29
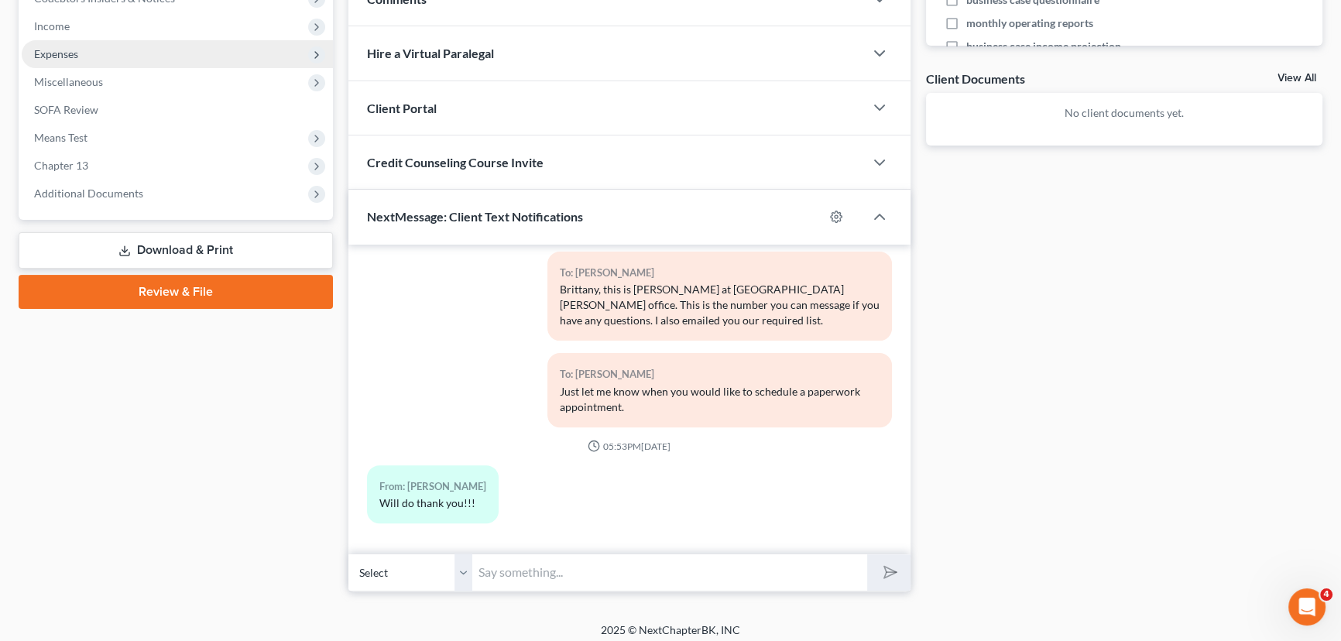
scroll to position [518, 0]
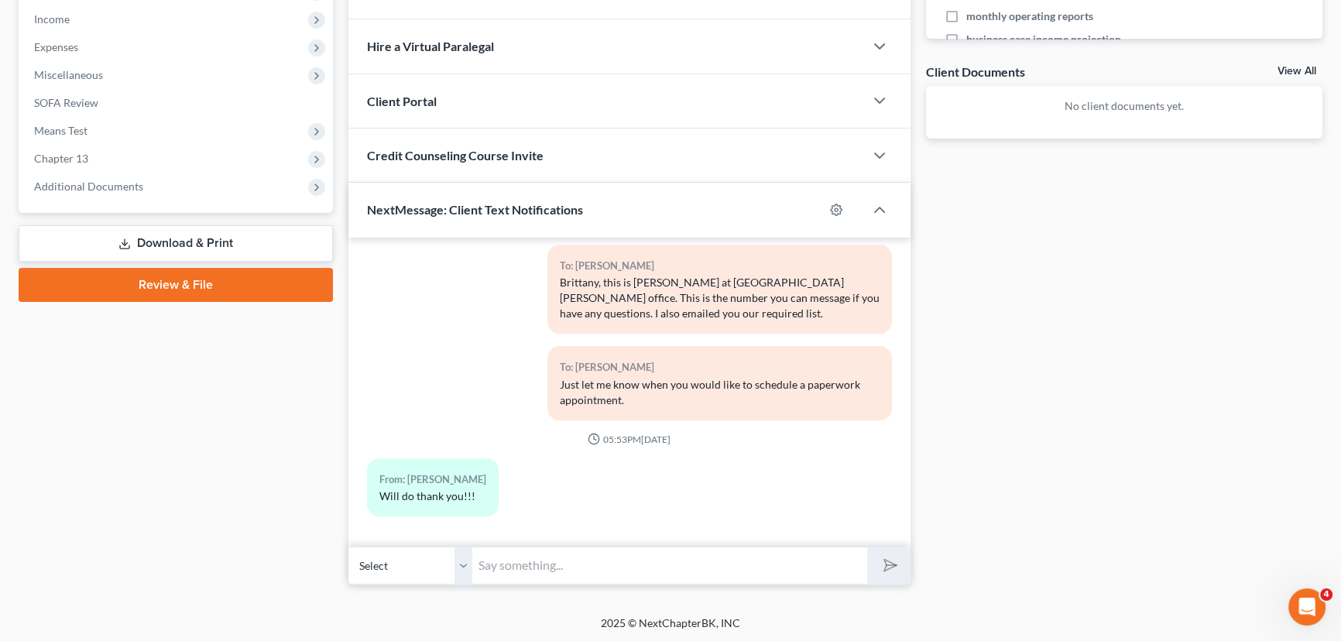
click at [562, 555] on input "text" at bounding box center [669, 566] width 395 height 38
type input "Hey Brittany, just checking in to see when you wanted to do paperwork."
click at [867, 547] on button "submit" at bounding box center [888, 565] width 43 height 36
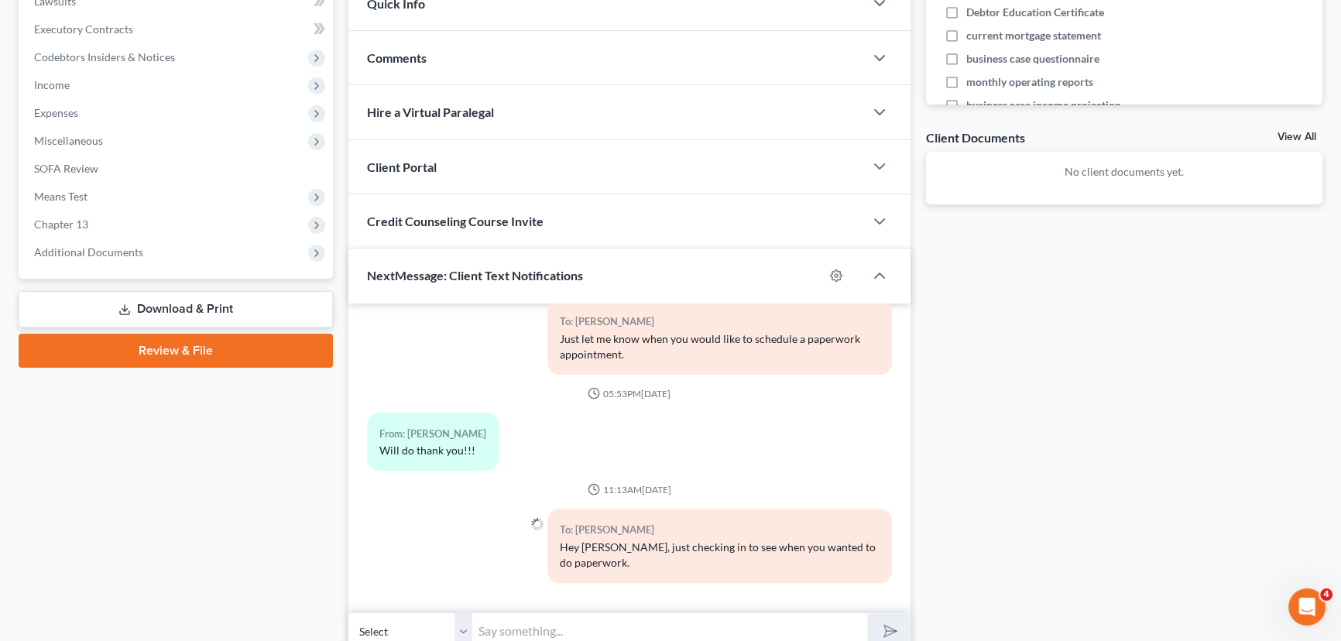
scroll to position [236, 0]
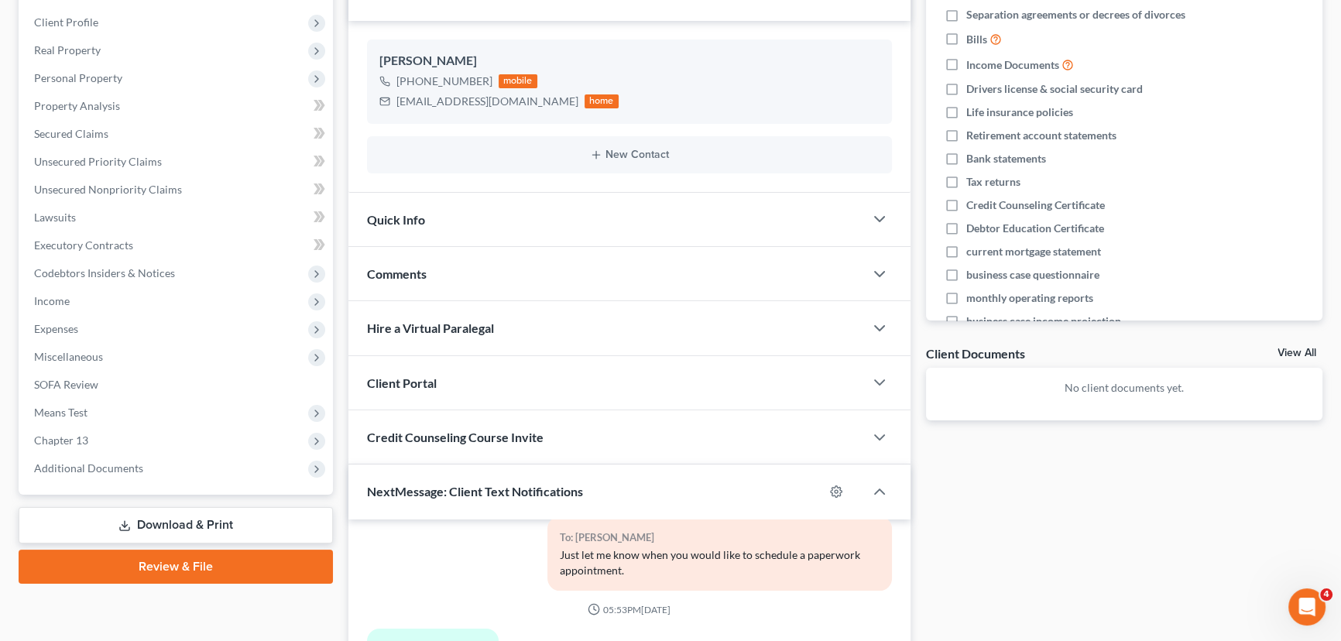
click at [446, 422] on div "Credit Counseling Course Invite" at bounding box center [606, 436] width 516 height 53
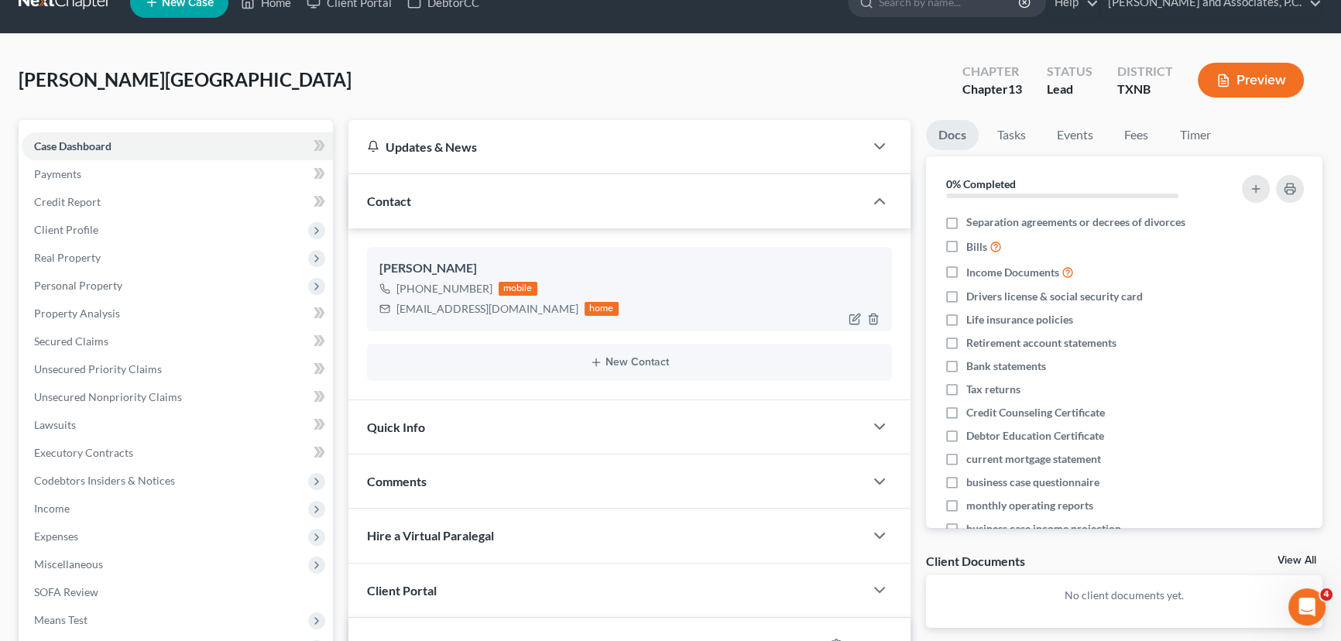
scroll to position [25, 0]
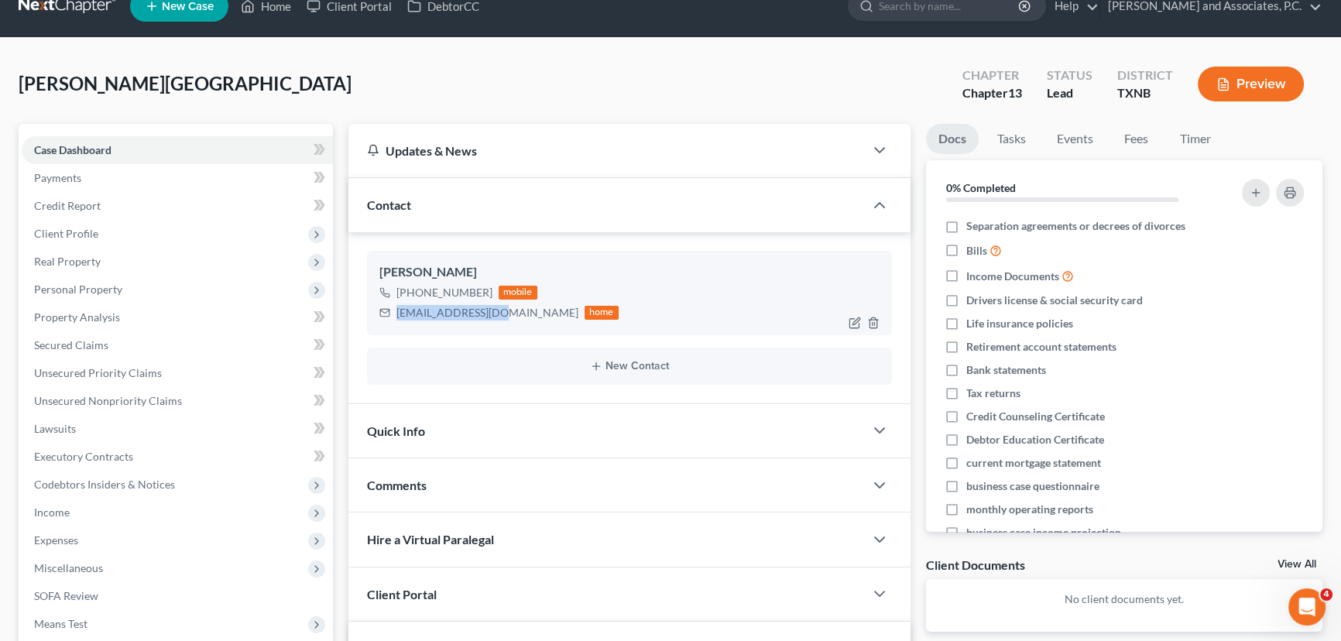
drag, startPoint x: 496, startPoint y: 310, endPoint x: 399, endPoint y: 311, distance: 97.5
click at [399, 311] on div "bholub13@gmail.com" at bounding box center [487, 312] width 182 height 15
copy div "bholub13@gmail.com"
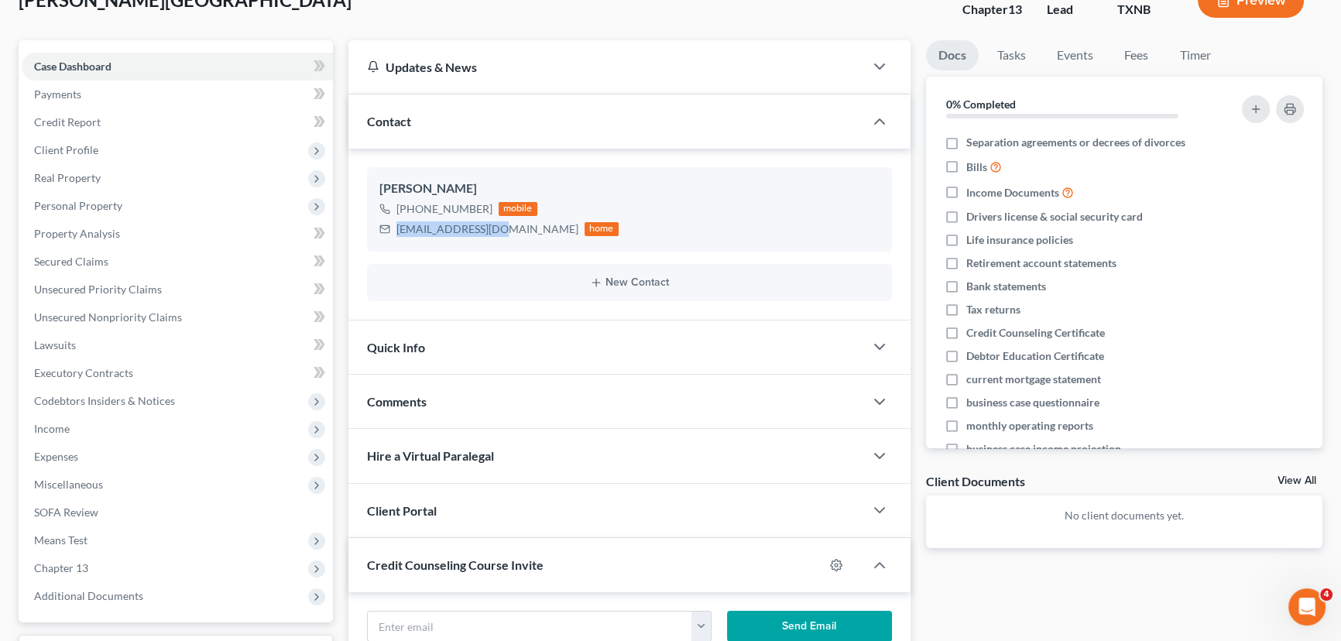
scroll to position [447, 0]
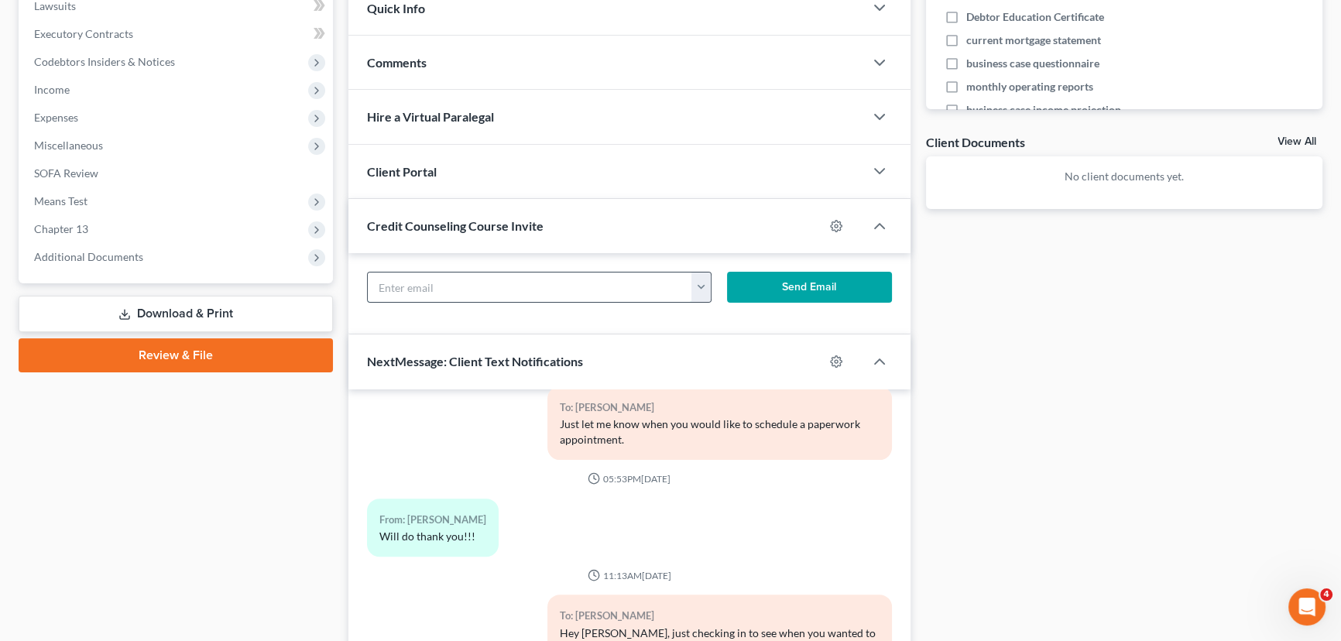
click at [440, 288] on input "text" at bounding box center [530, 287] width 324 height 29
paste input "bholub13@gmail.com"
type input "bholub13@gmail.com"
click at [755, 284] on button "Send Email" at bounding box center [809, 287] width 165 height 31
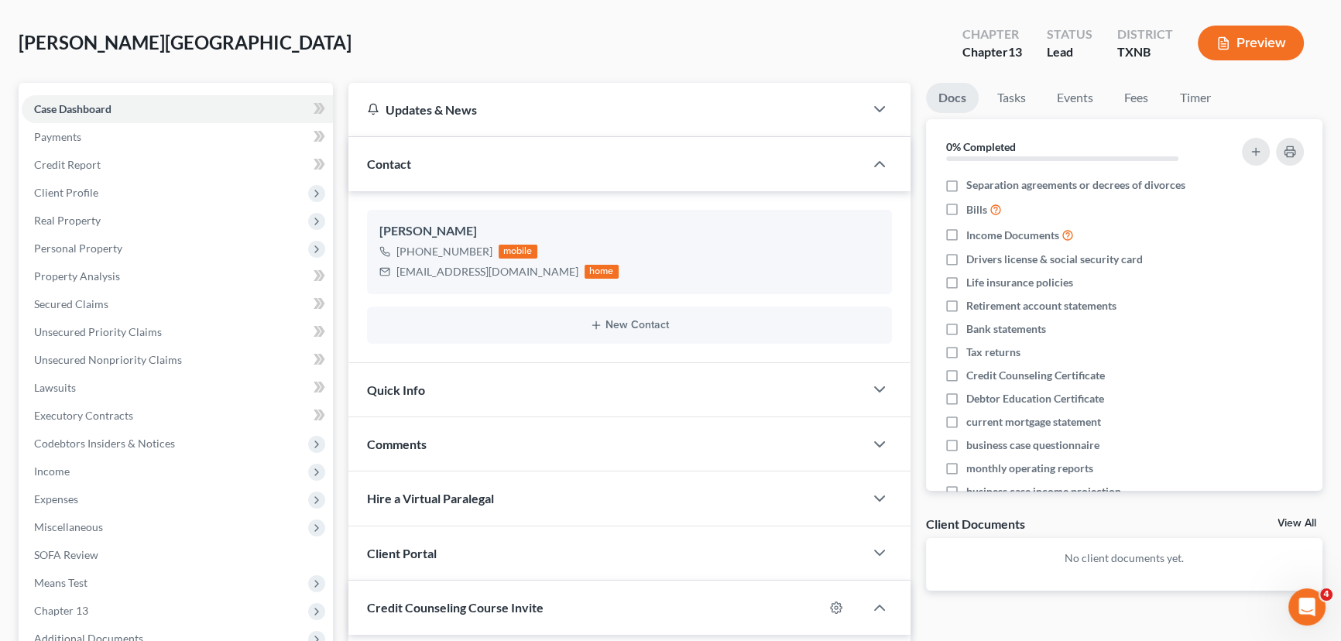
scroll to position [0, 0]
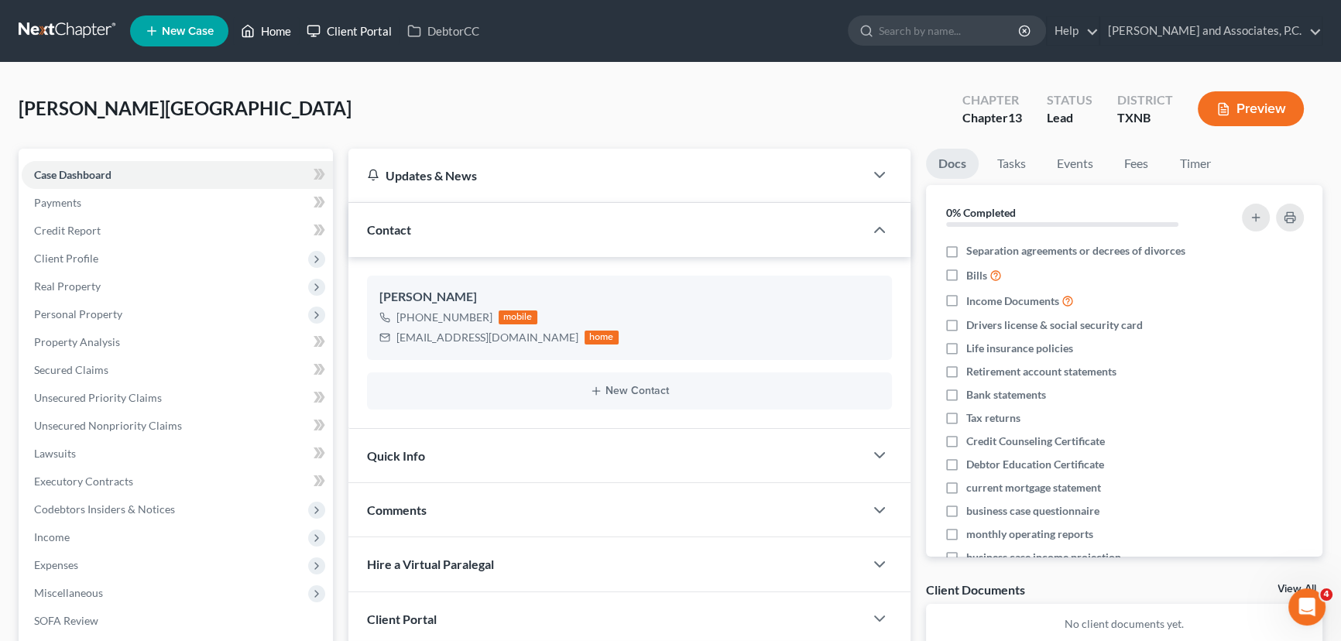
drag, startPoint x: 278, startPoint y: 27, endPoint x: 344, endPoint y: 37, distance: 66.6
click at [278, 27] on link "Home" at bounding box center [266, 31] width 66 height 28
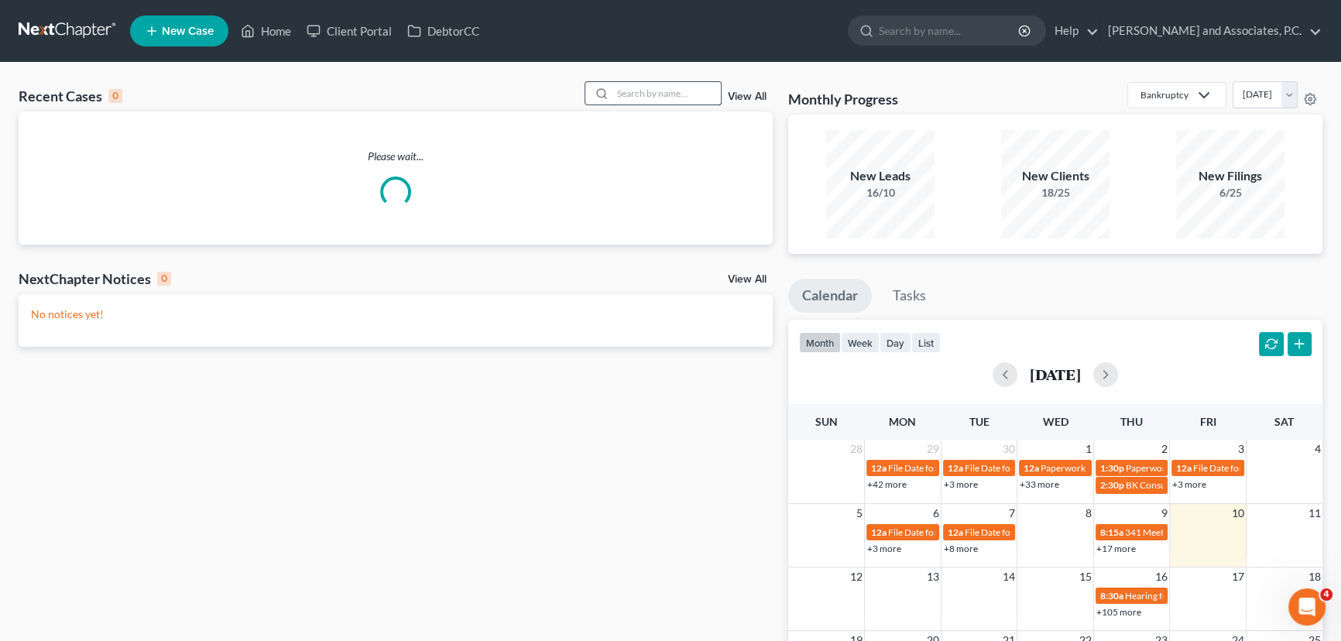
click at [650, 93] on input "search" at bounding box center [666, 93] width 108 height 22
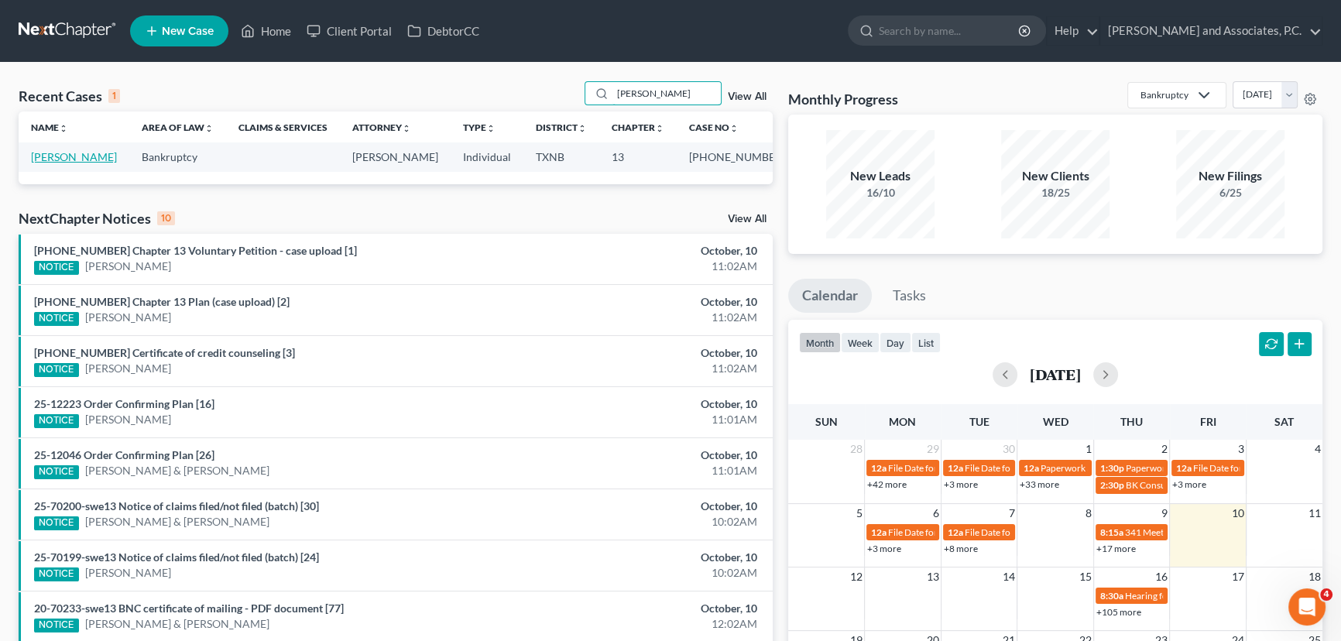
type input "[PERSON_NAME]"
click at [63, 153] on link "[PERSON_NAME]" at bounding box center [74, 156] width 86 height 13
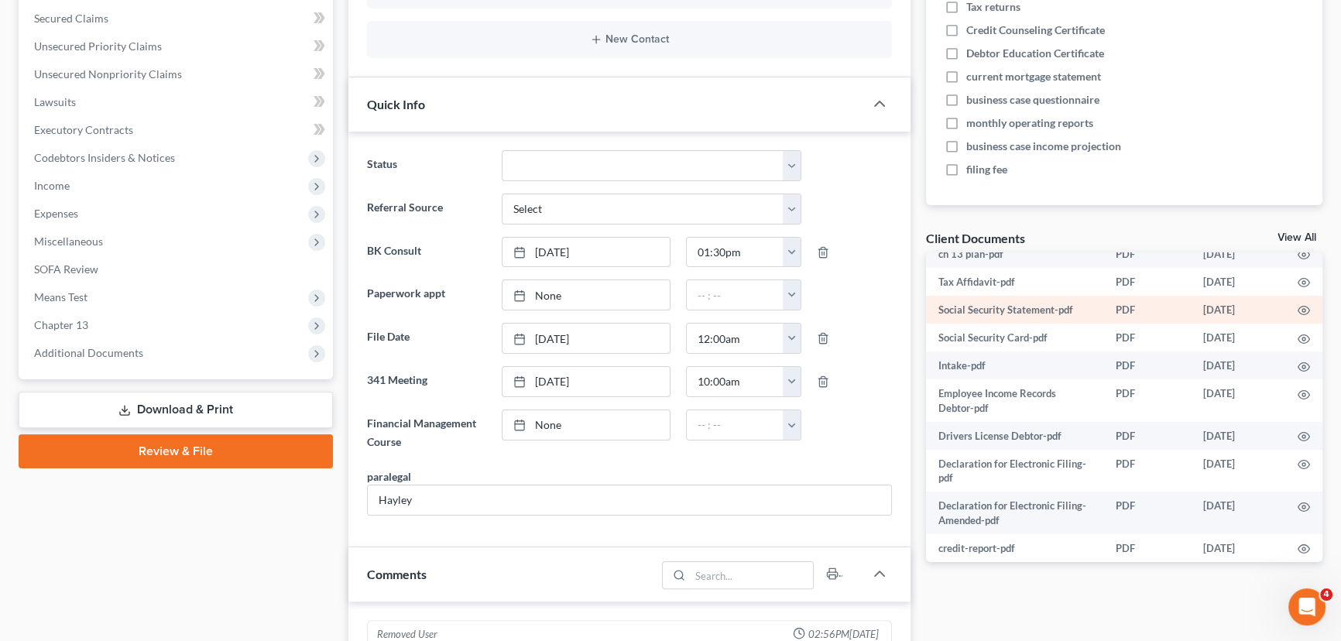
scroll to position [83, 0]
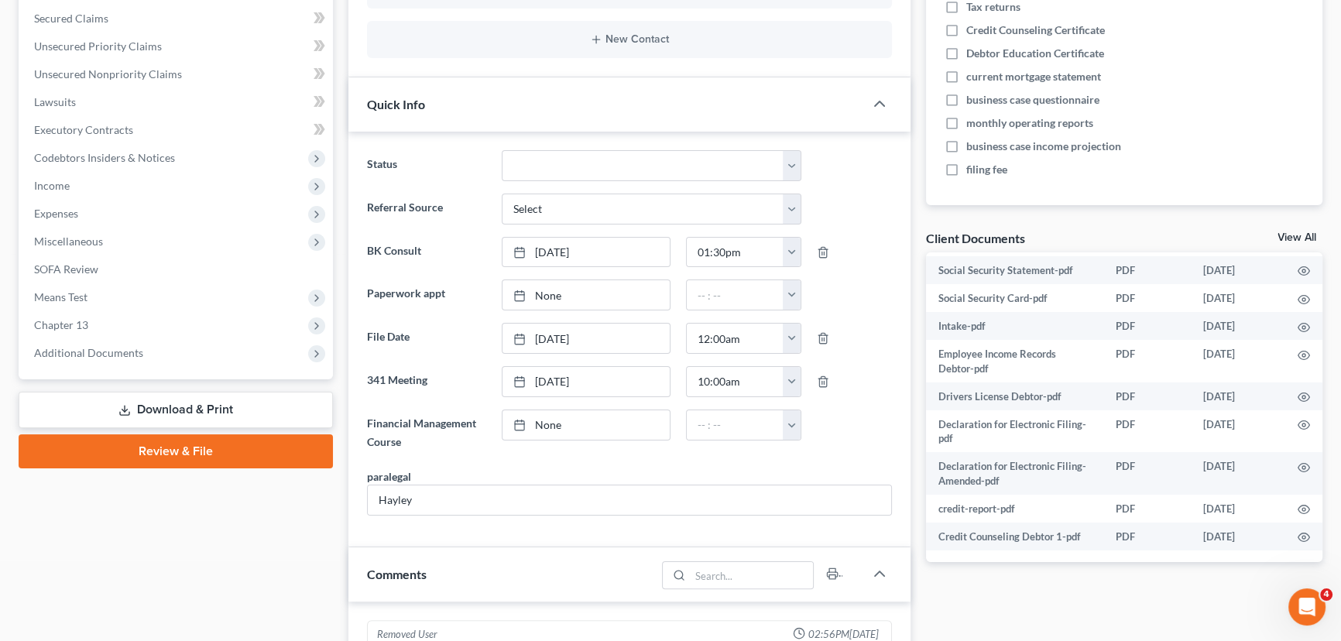
click at [1034, 585] on div "Docs Tasks Events Fees Timer 0% Completed Nothing here yet! Separation agreemen…" at bounding box center [1124, 623] width 413 height 1652
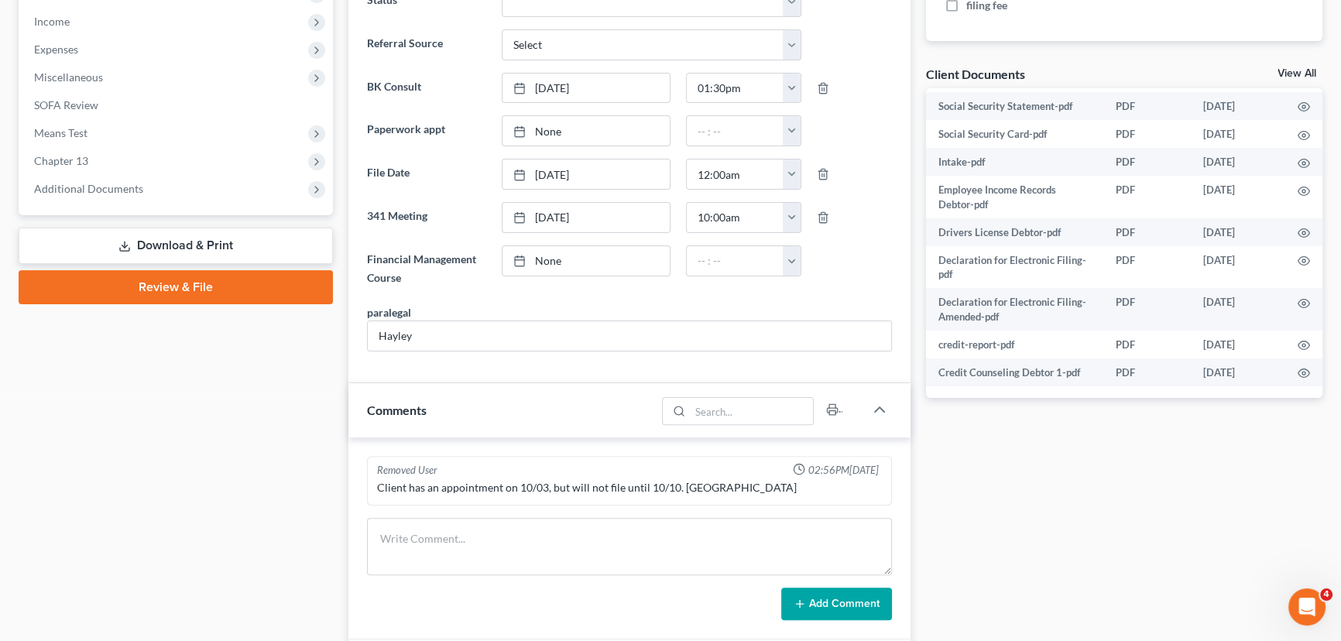
scroll to position [492, 0]
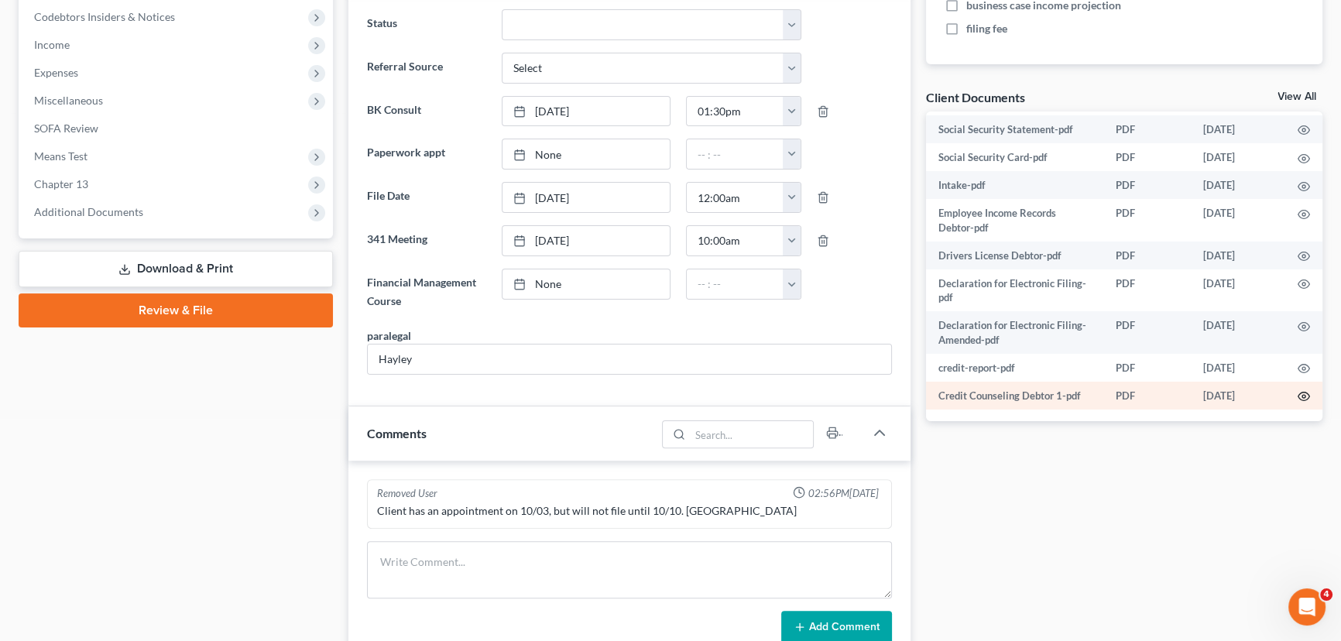
click at [1297, 391] on icon "button" at bounding box center [1303, 396] width 12 height 12
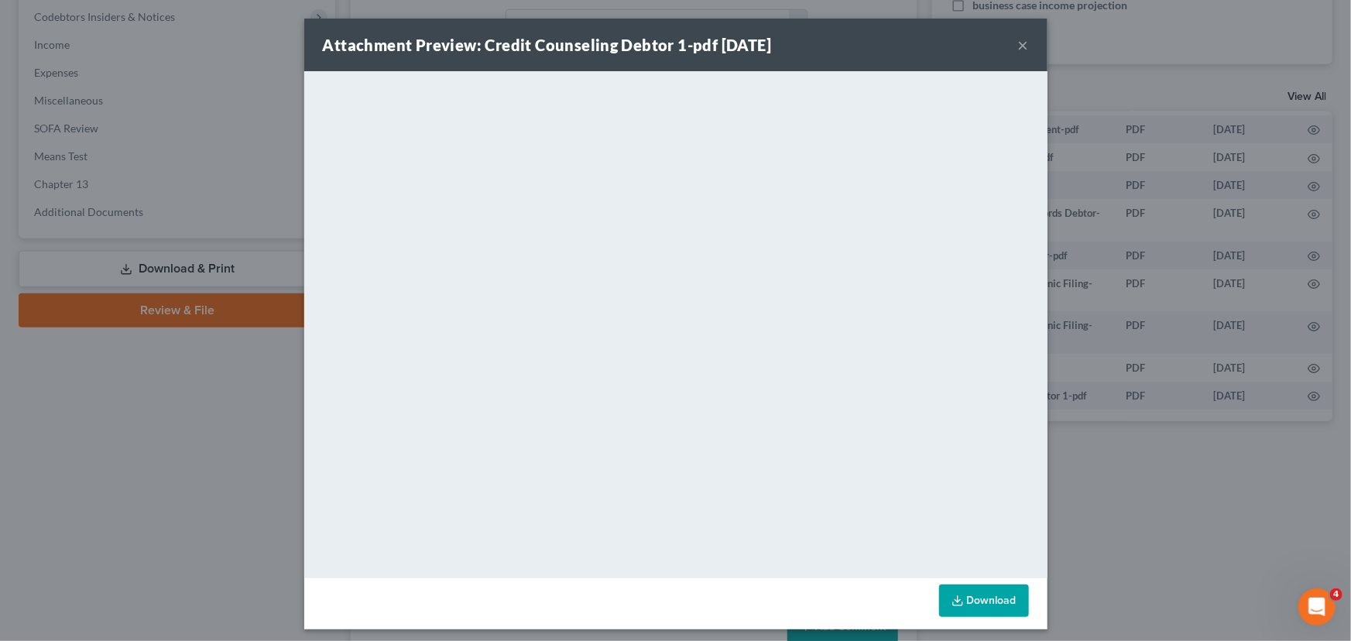
click at [1018, 43] on button "×" at bounding box center [1023, 45] width 11 height 19
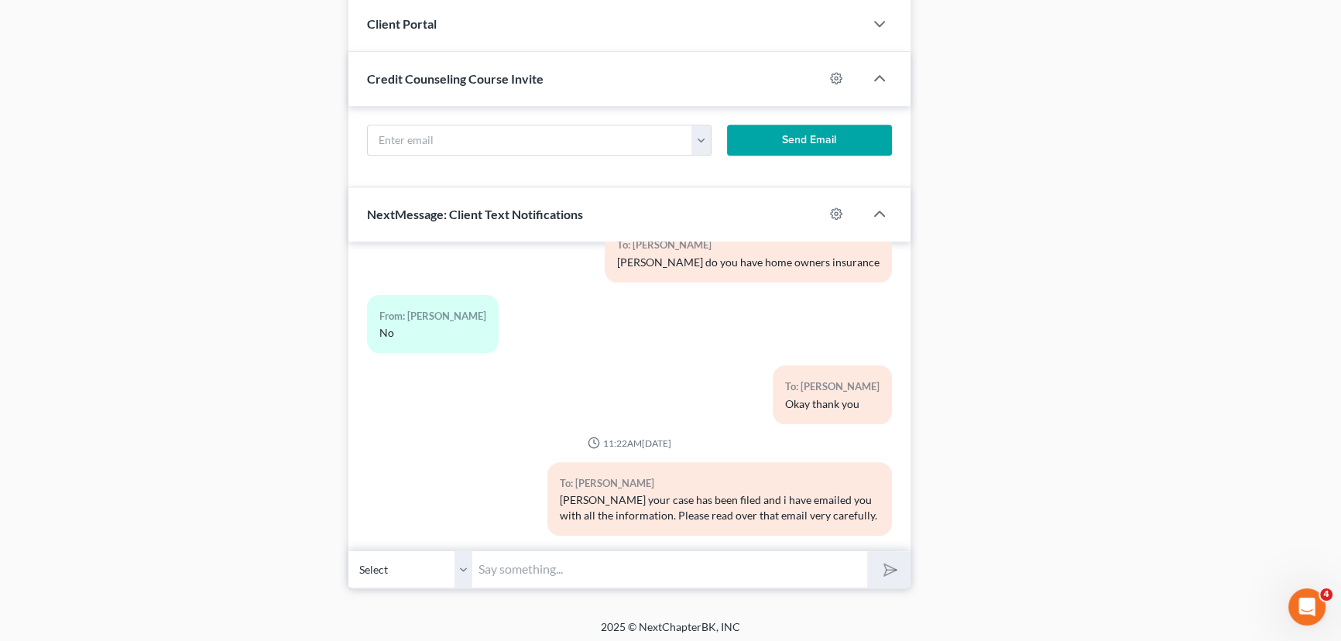
scroll to position [1215, 0]
click at [513, 561] on input "text" at bounding box center [669, 567] width 395 height 38
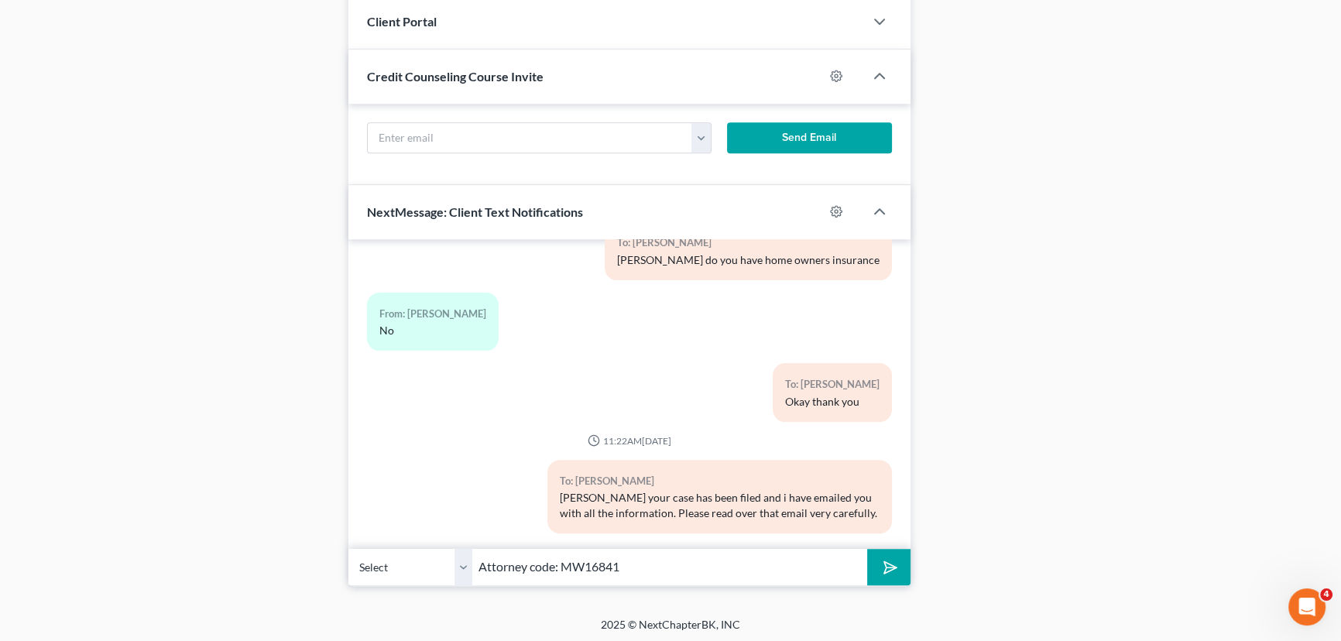
type input "Attorney code: MW16841"
click at [867, 549] on button "submit" at bounding box center [888, 567] width 43 height 36
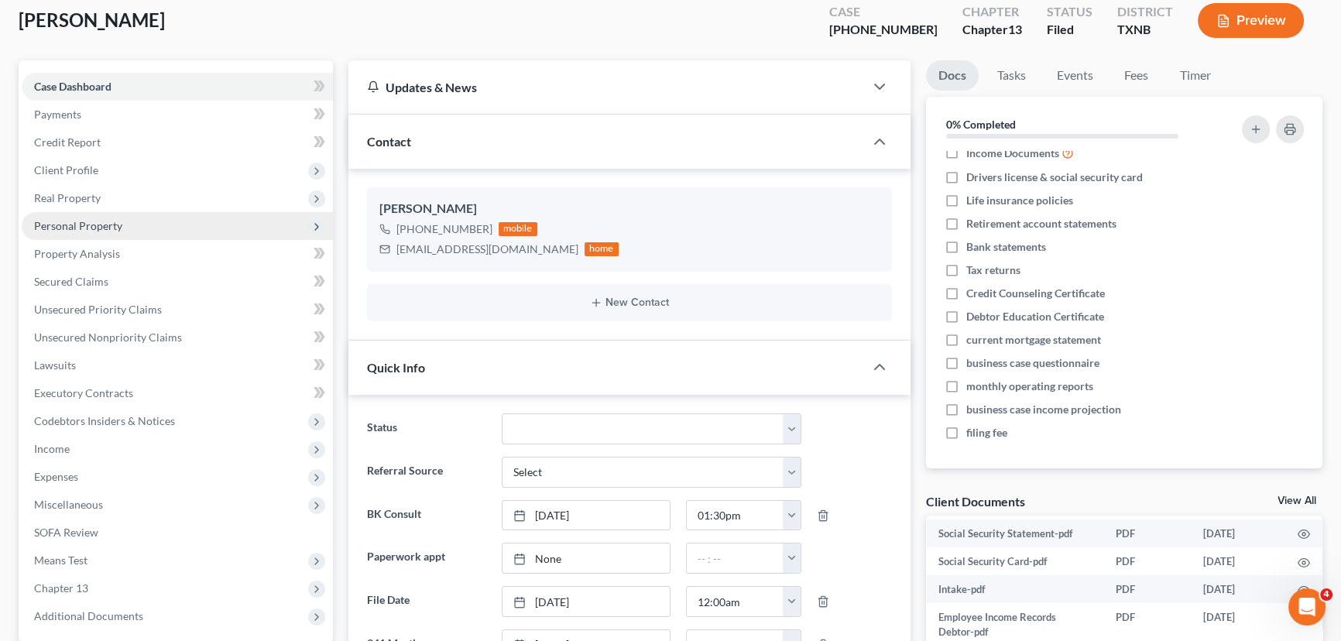
scroll to position [0, 0]
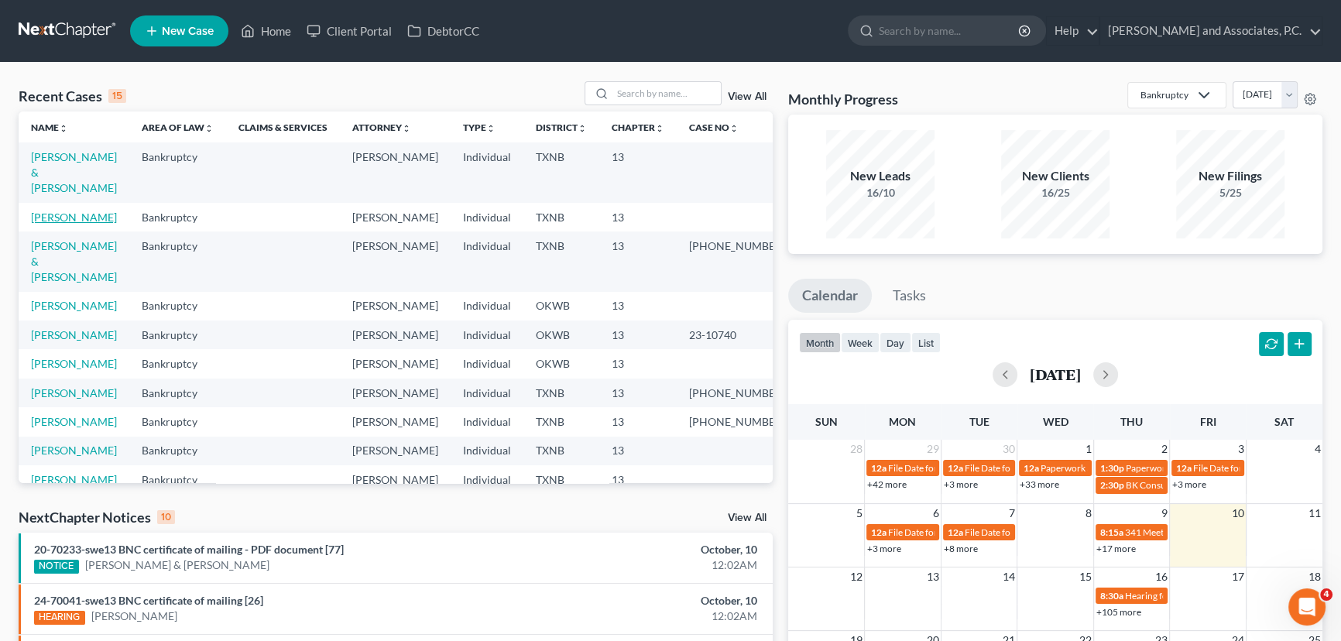
click at [54, 211] on link "[PERSON_NAME]" at bounding box center [74, 217] width 86 height 13
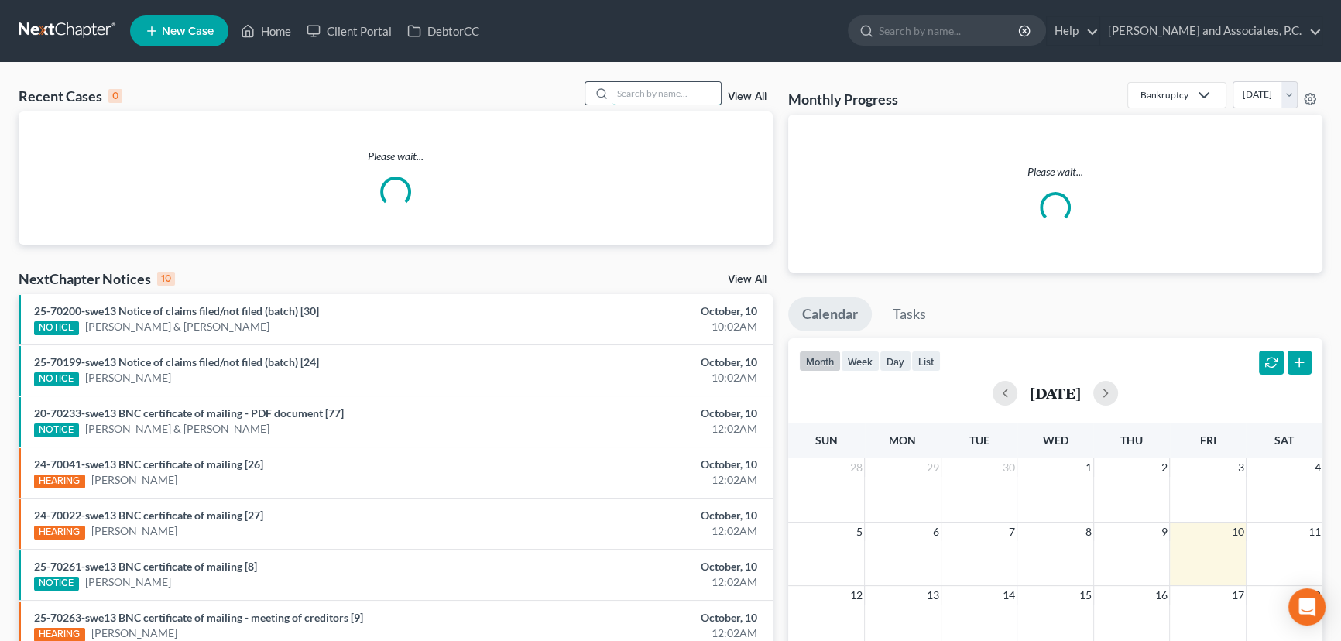
click at [670, 96] on input "search" at bounding box center [666, 93] width 108 height 22
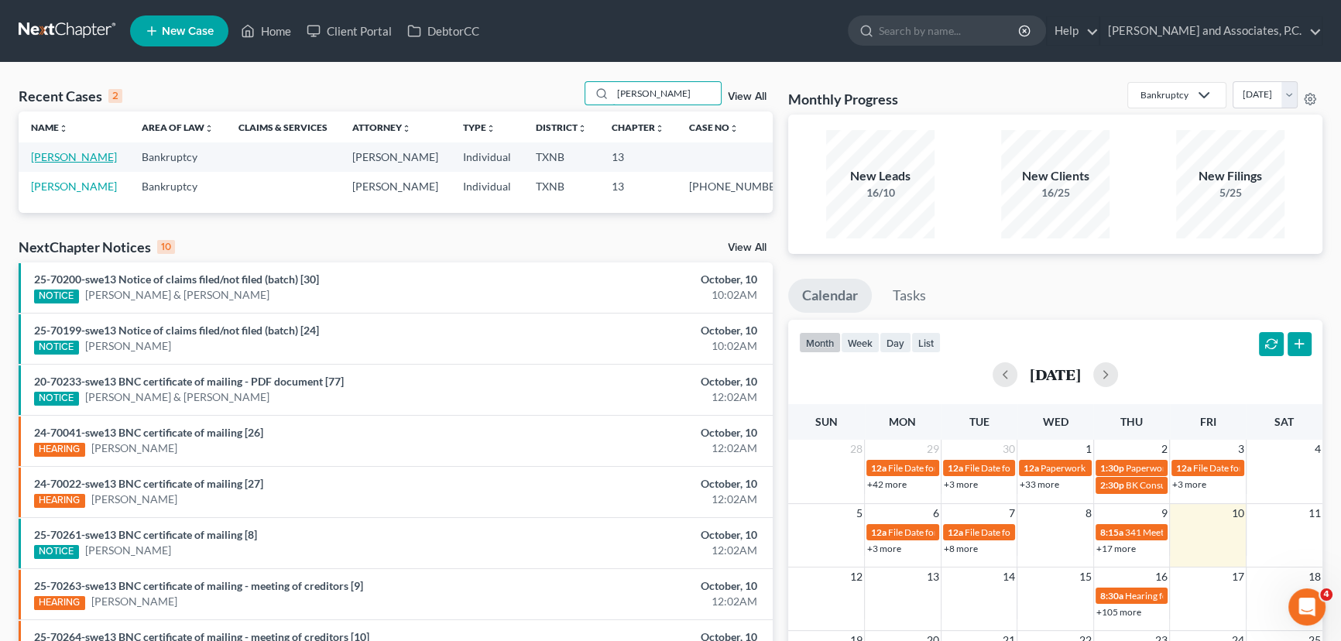
type input "[PERSON_NAME]"
click at [75, 154] on link "[PERSON_NAME]" at bounding box center [74, 156] width 86 height 13
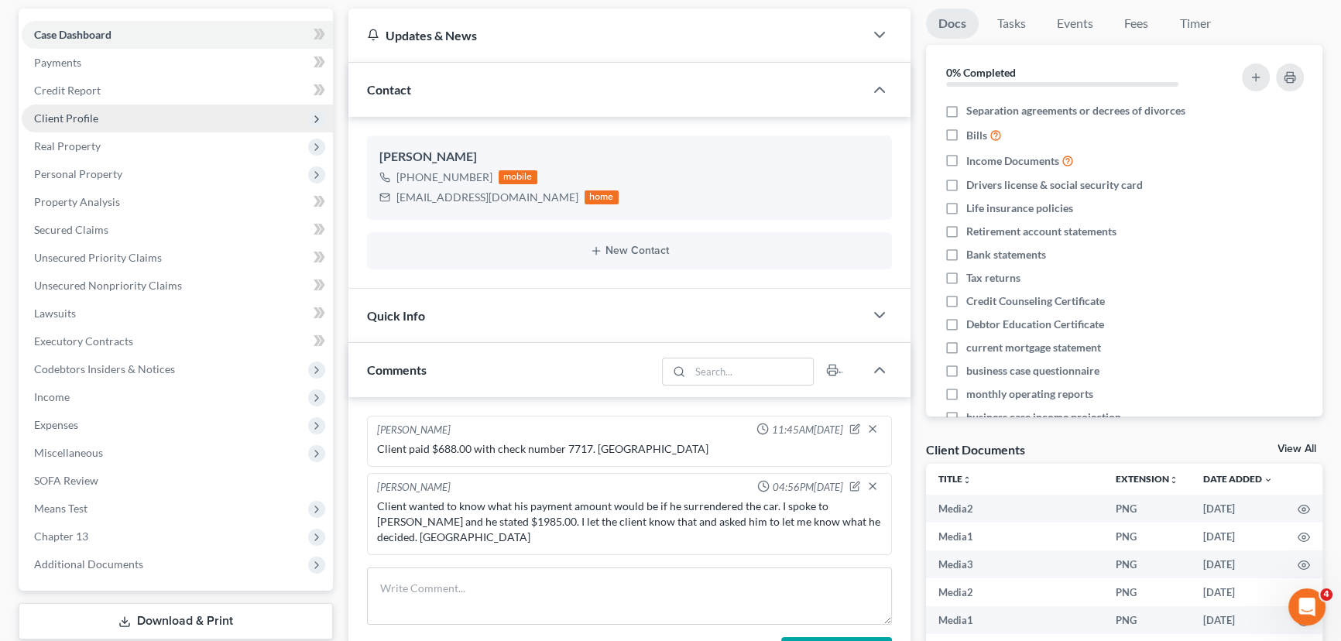
scroll to position [3794, 0]
click at [110, 153] on span "Real Property" at bounding box center [177, 146] width 311 height 28
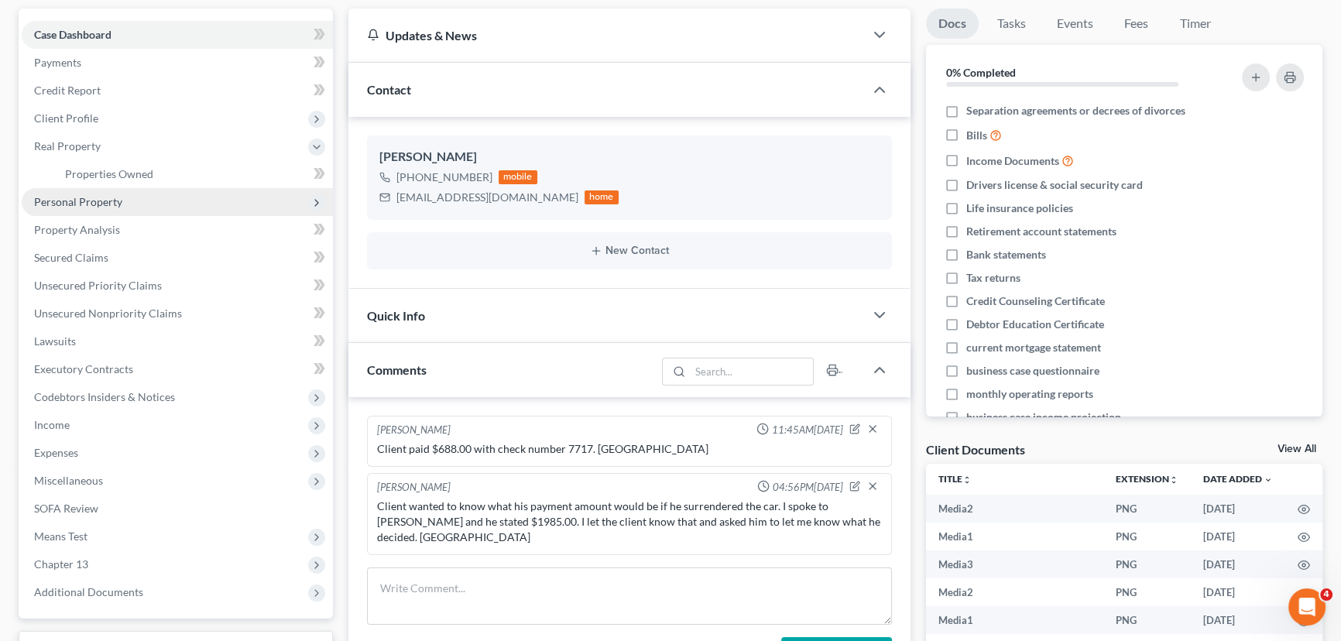
click at [98, 192] on span "Personal Property" at bounding box center [177, 202] width 311 height 28
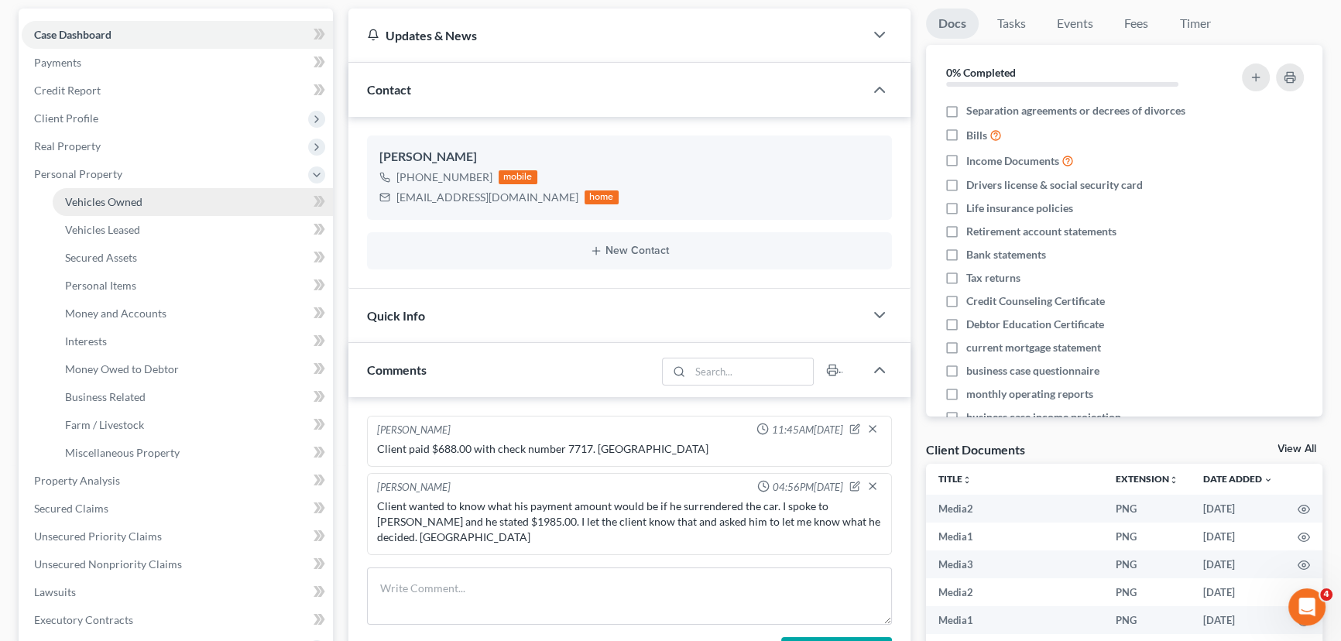
click at [97, 206] on span "Vehicles Owned" at bounding box center [103, 201] width 77 height 13
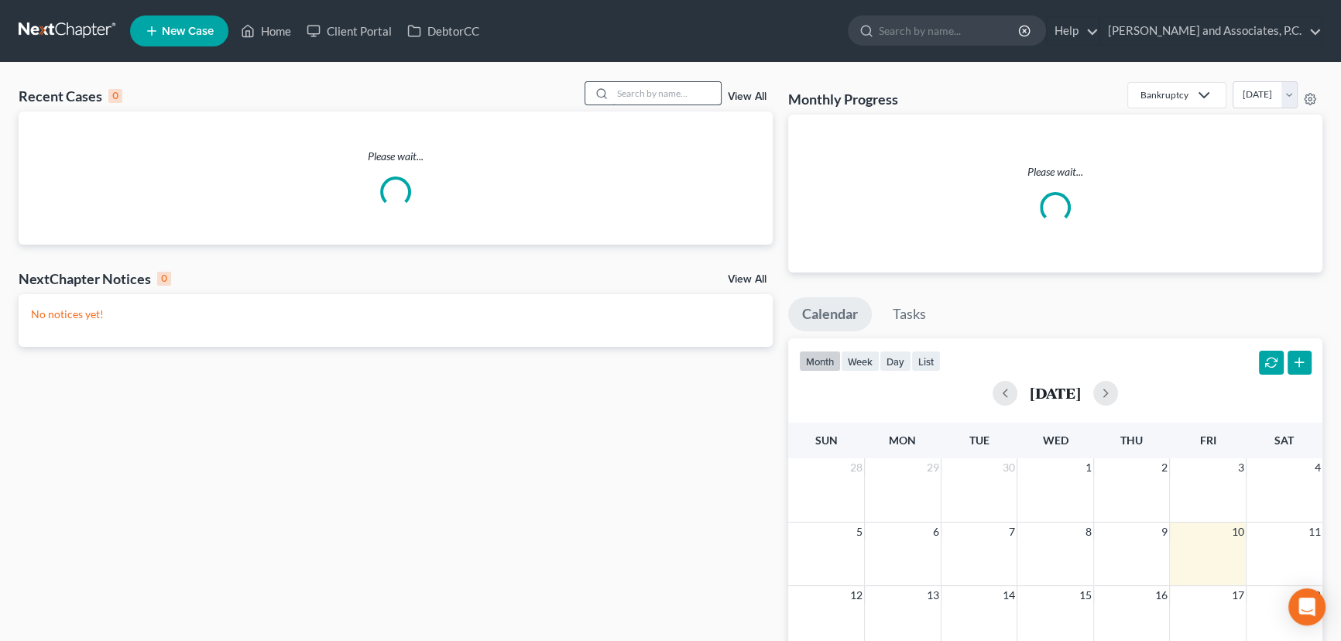
click at [627, 94] on input "search" at bounding box center [666, 93] width 108 height 22
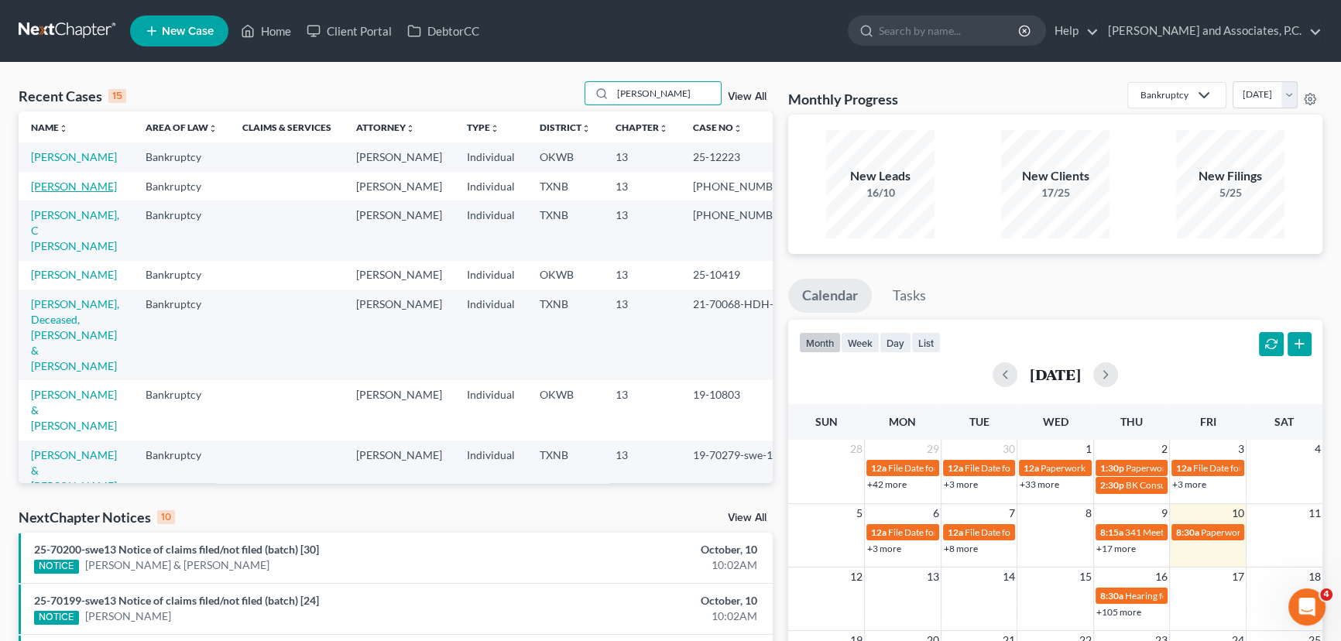
type input "[PERSON_NAME]"
click at [57, 193] on link "[PERSON_NAME]" at bounding box center [74, 186] width 86 height 13
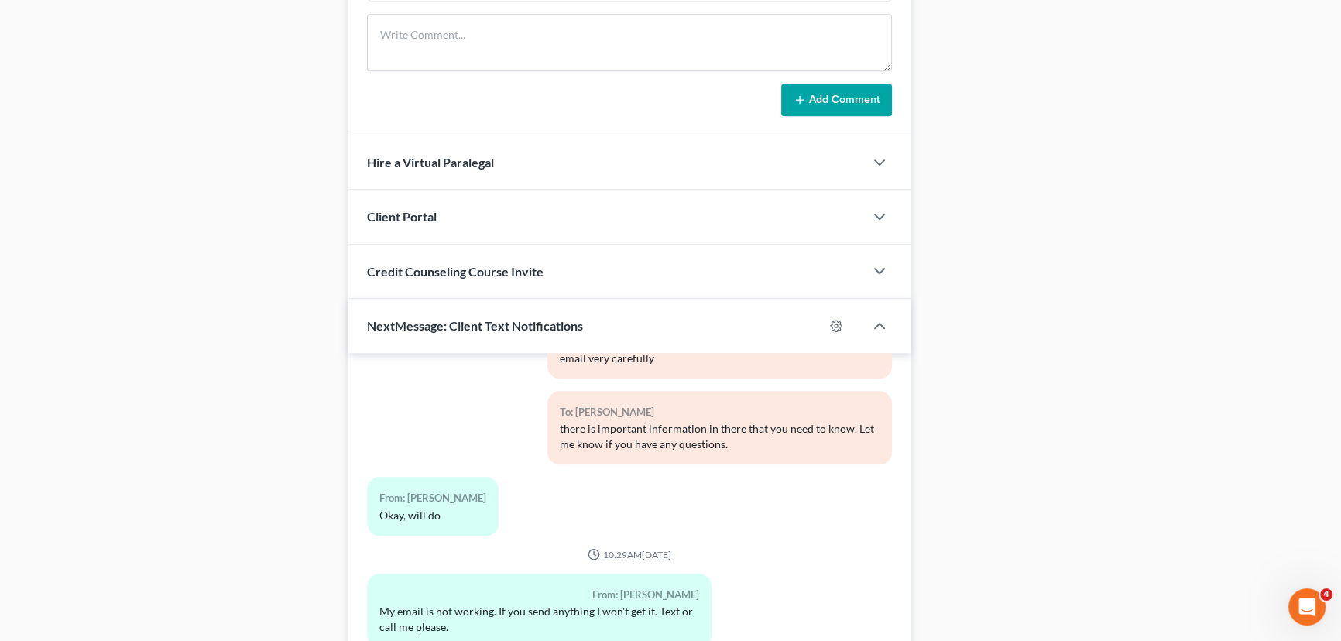
scroll to position [1133, 0]
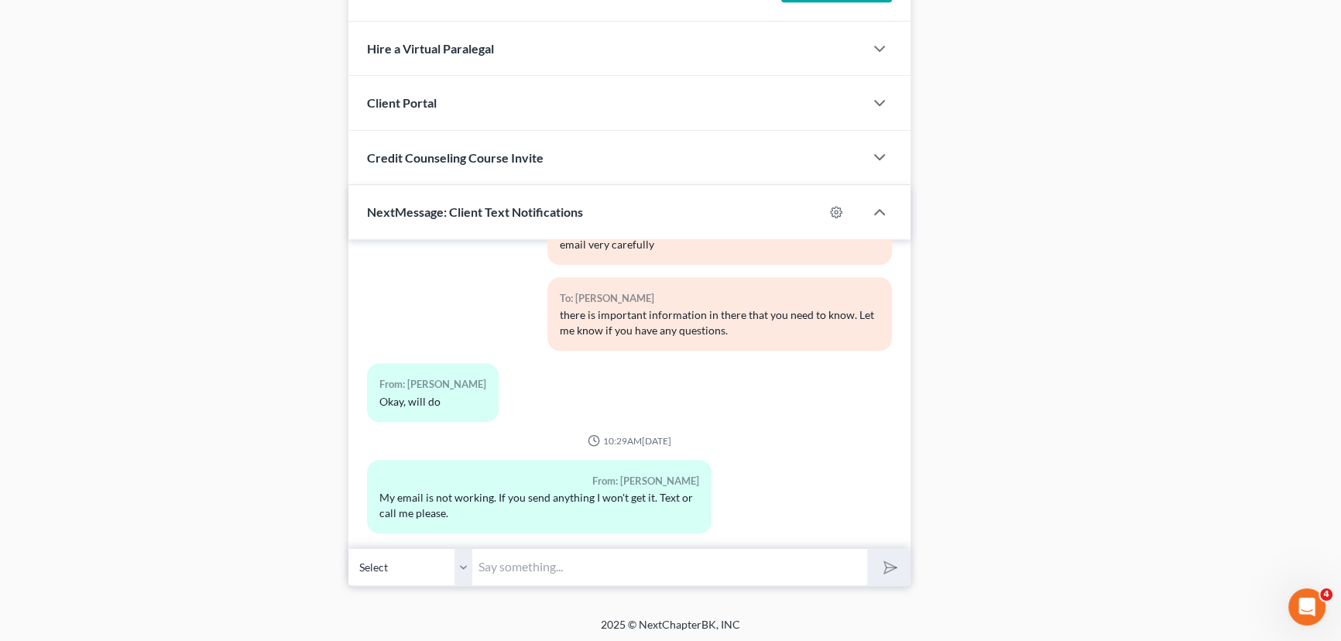
click at [513, 558] on input "text" at bounding box center [669, 567] width 395 height 38
type input "Sure will."
click at [867, 549] on button "submit" at bounding box center [888, 567] width 43 height 36
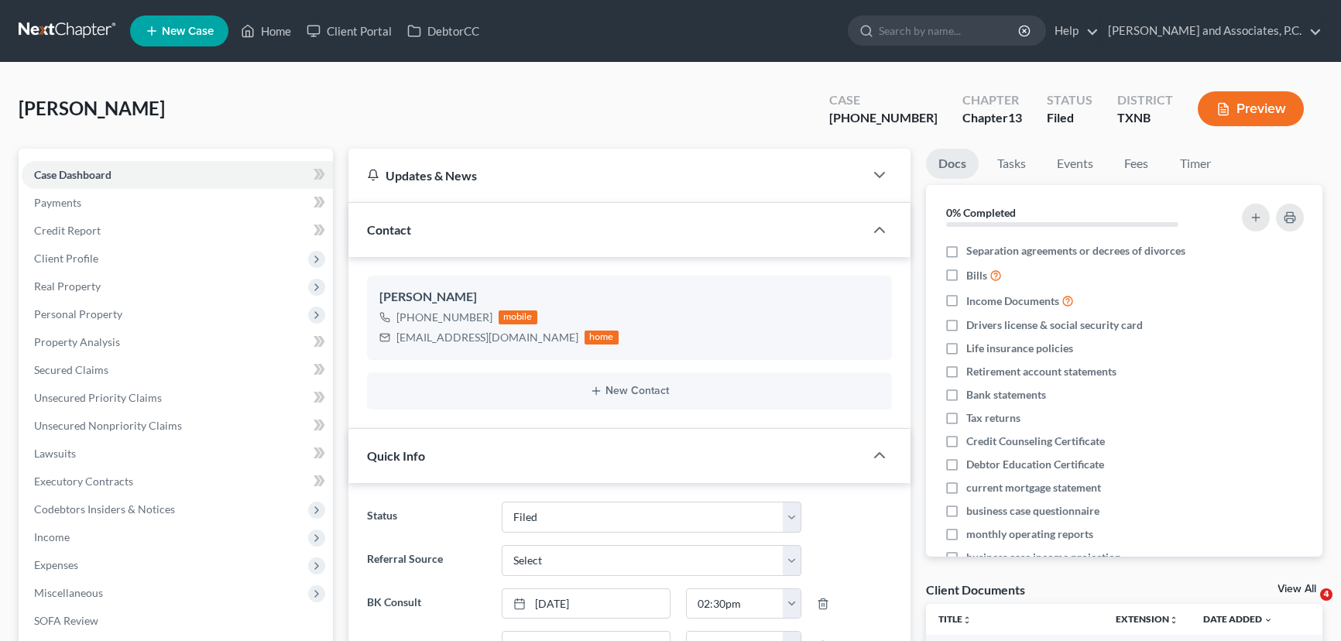
select select "5"
select select "0"
drag, startPoint x: 269, startPoint y: 33, endPoint x: 278, endPoint y: 34, distance: 9.4
click at [269, 33] on link "Home" at bounding box center [266, 31] width 66 height 28
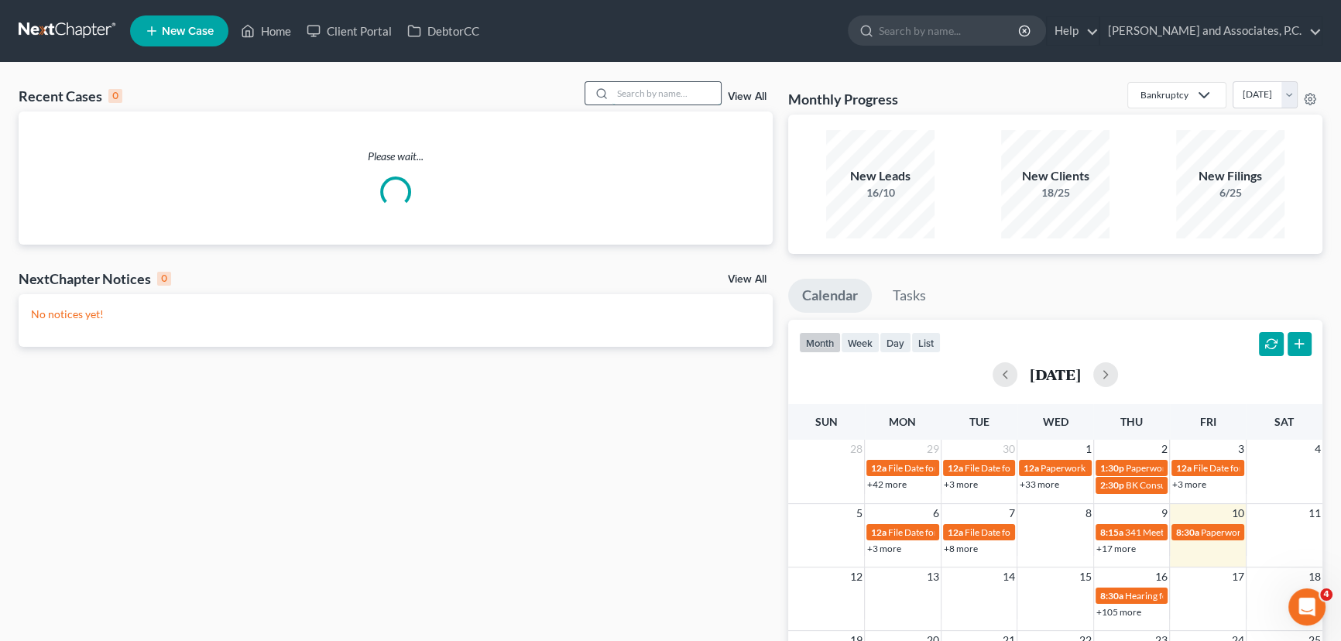
click at [649, 93] on input "search" at bounding box center [666, 93] width 108 height 22
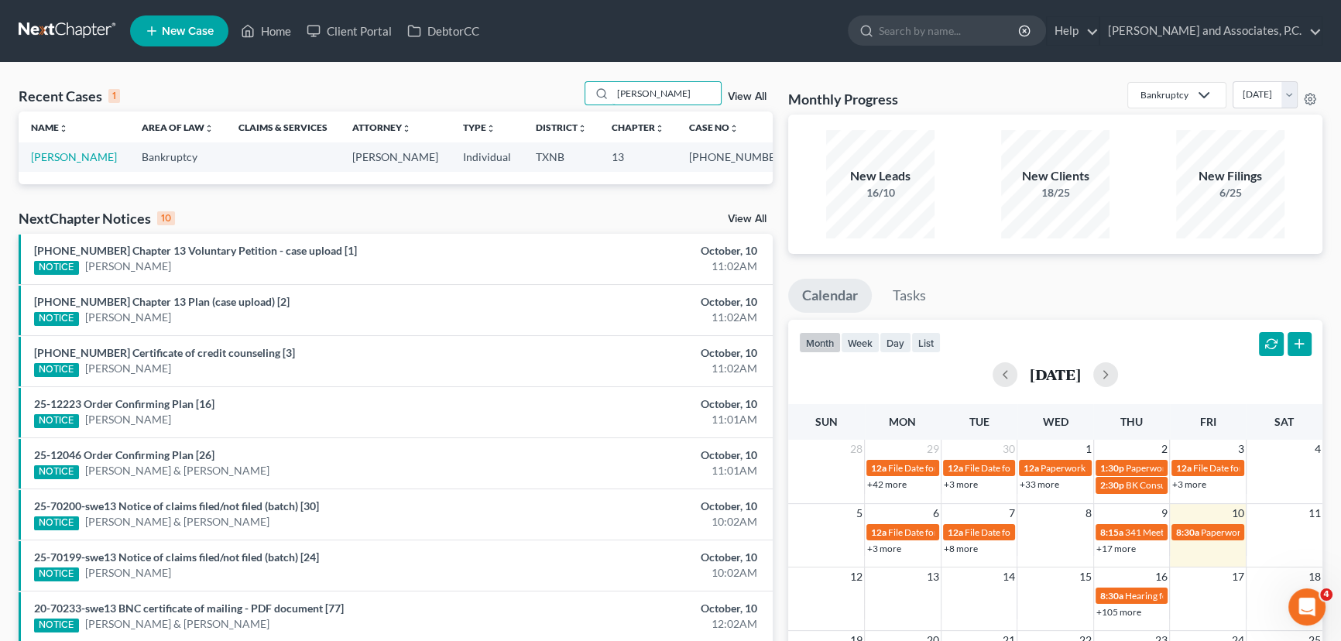
type input "[PERSON_NAME]"
click at [59, 156] on link "[PERSON_NAME]" at bounding box center [74, 156] width 86 height 13
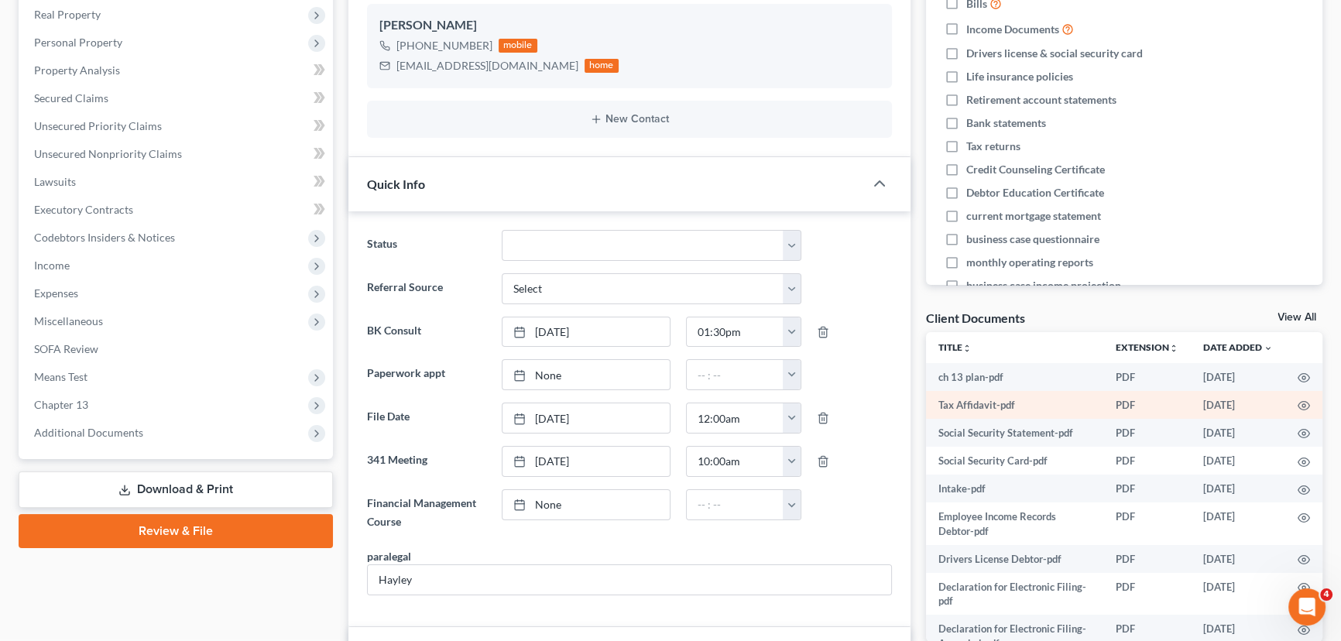
scroll to position [281, 0]
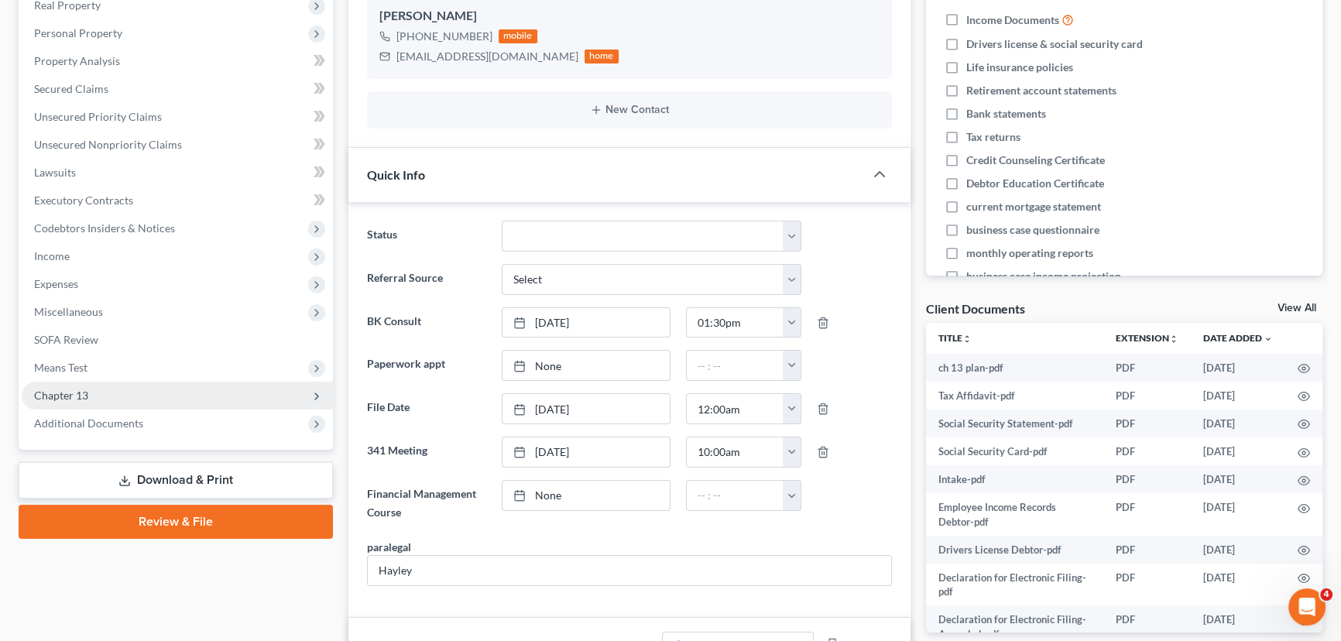
click at [162, 401] on span "Chapter 13" at bounding box center [177, 396] width 311 height 28
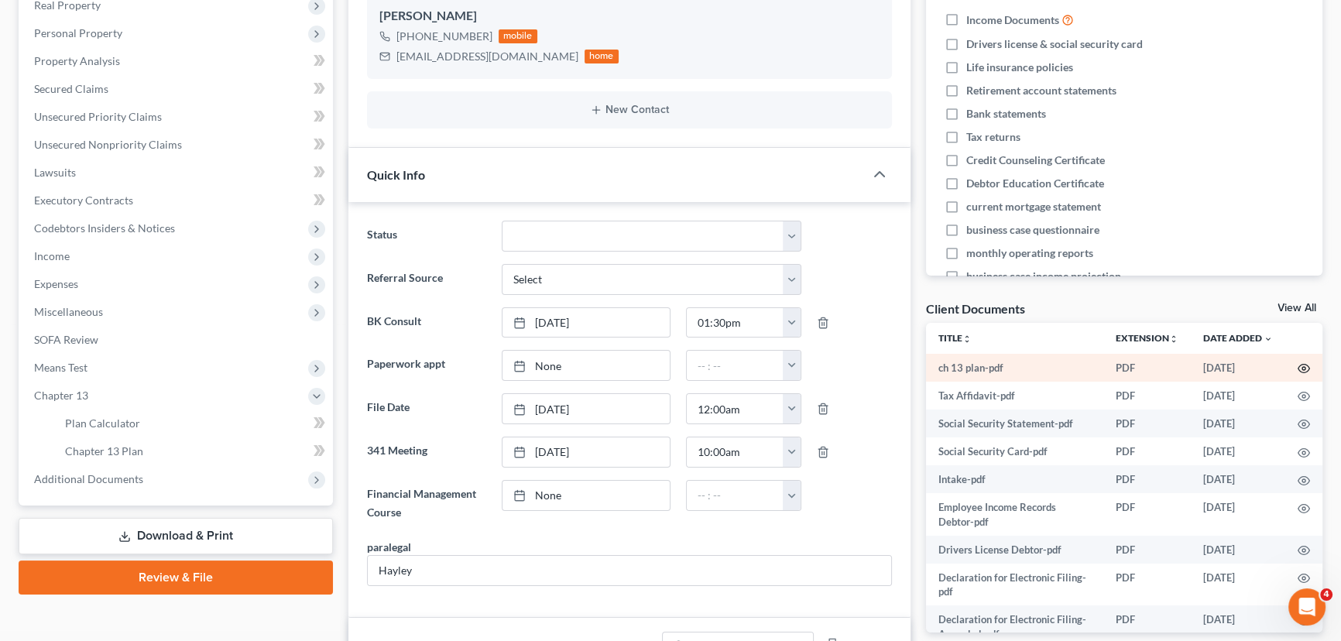
click at [1302, 367] on circle "button" at bounding box center [1303, 368] width 3 height 3
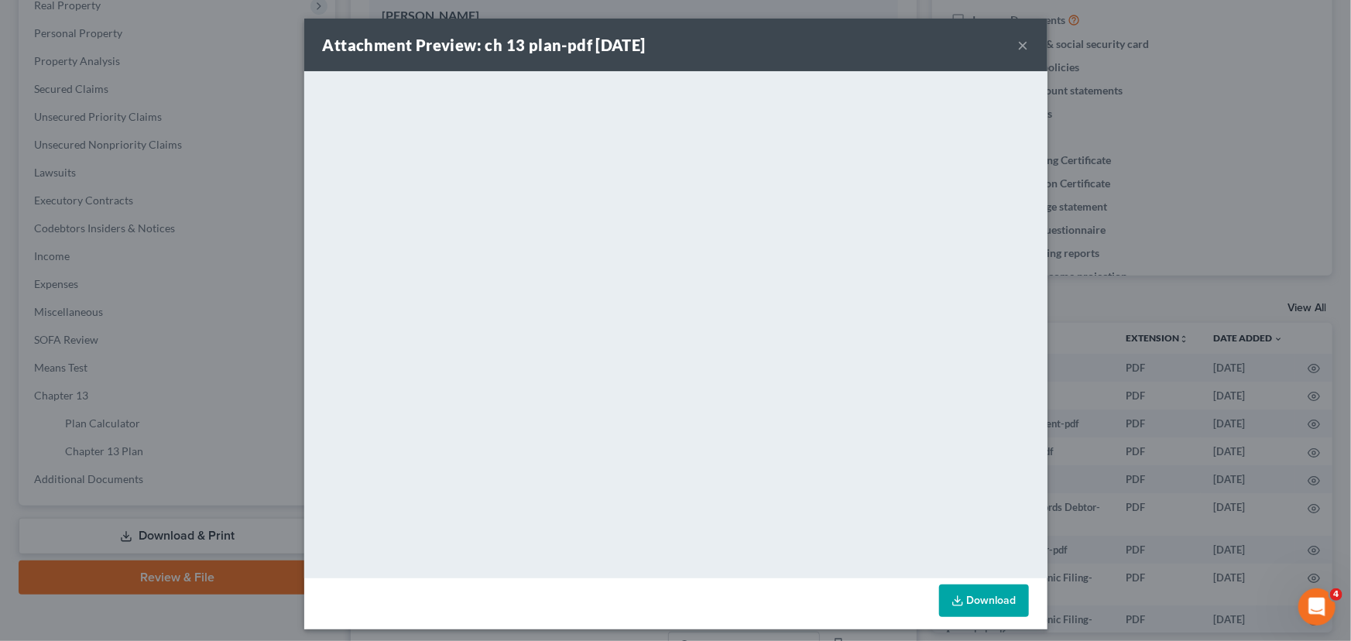
click at [1020, 45] on button "×" at bounding box center [1023, 45] width 11 height 19
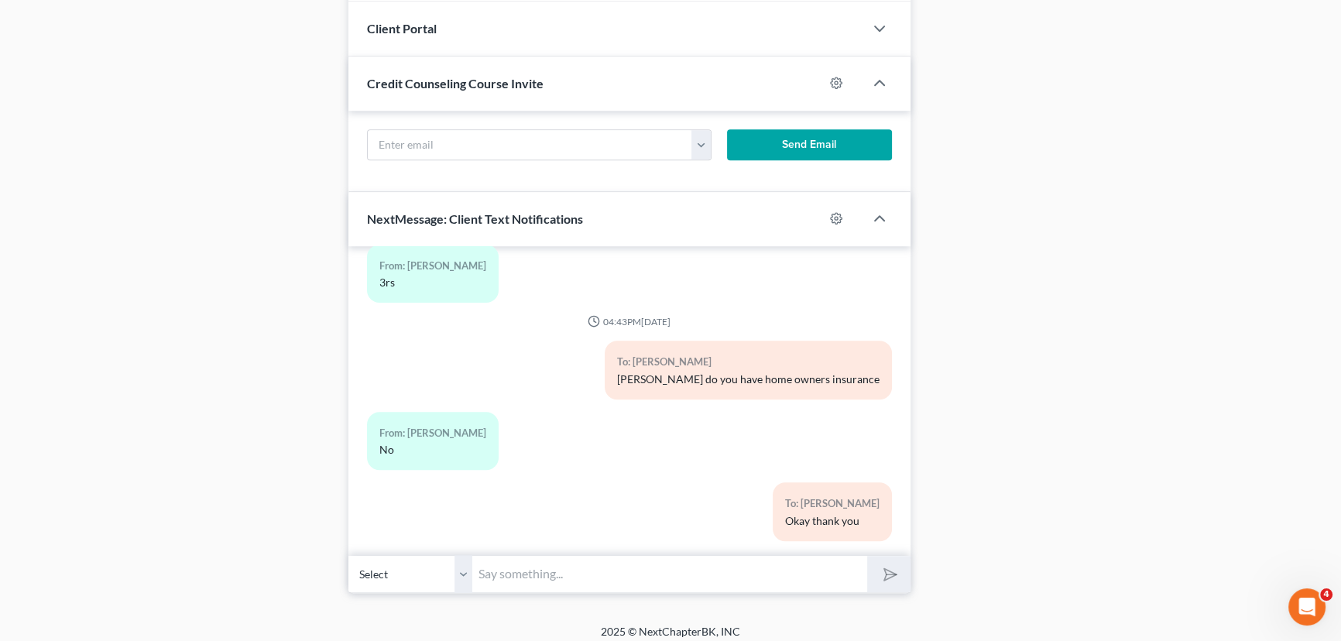
scroll to position [1215, 0]
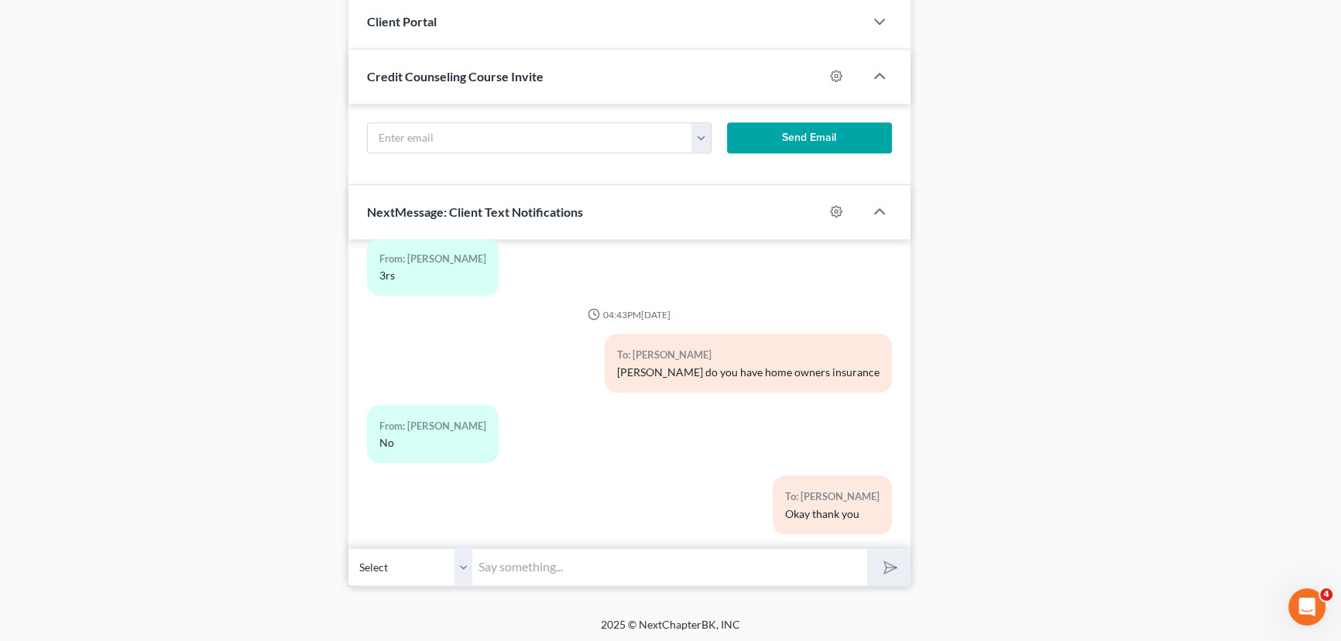
click at [480, 556] on input "text" at bounding box center [669, 567] width 395 height 38
click at [718, 562] on input "[PERSON_NAME] your case has been filed and i" at bounding box center [669, 567] width 395 height 38
type input "[PERSON_NAME] your case has been filed and i have emailed you with all the info…"
click at [867, 549] on button "submit" at bounding box center [888, 567] width 43 height 36
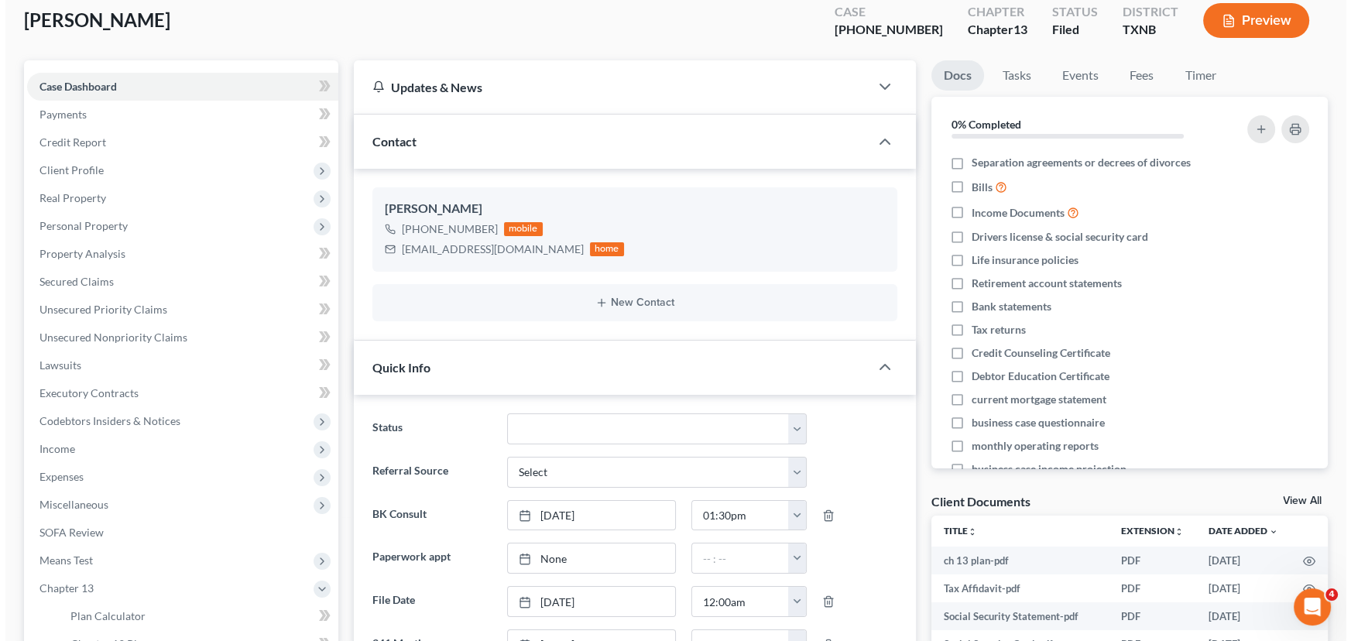
scroll to position [0, 0]
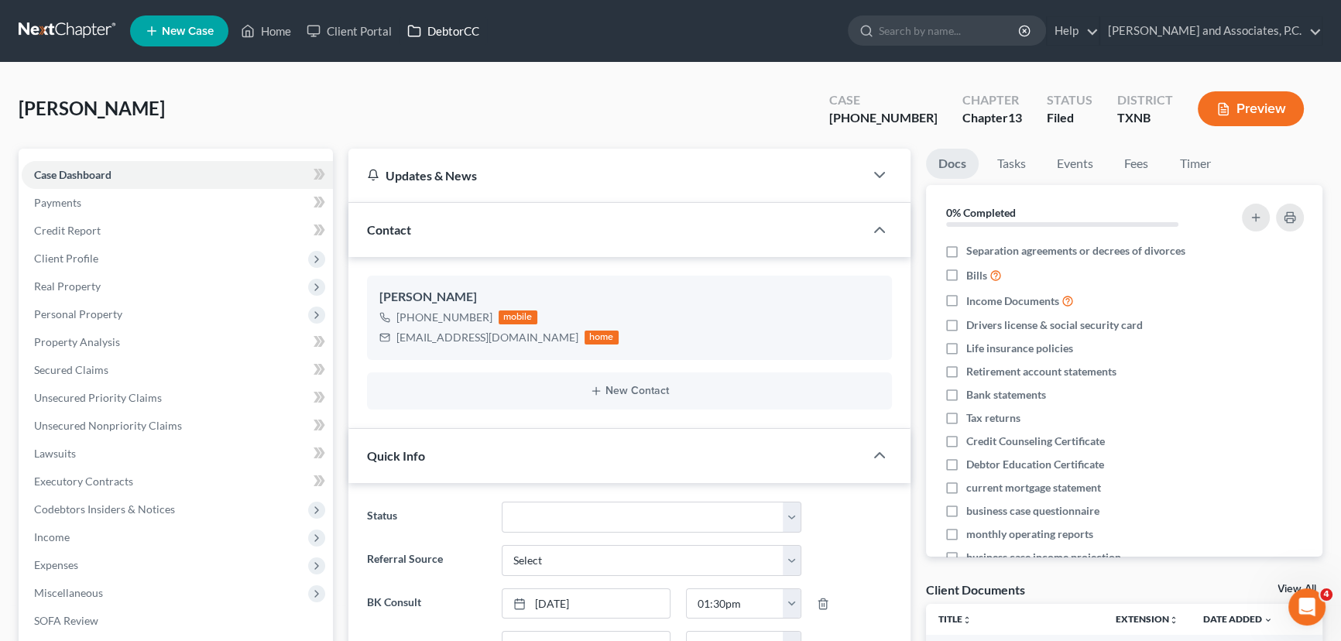
click at [436, 33] on link "DebtorCC" at bounding box center [442, 31] width 87 height 28
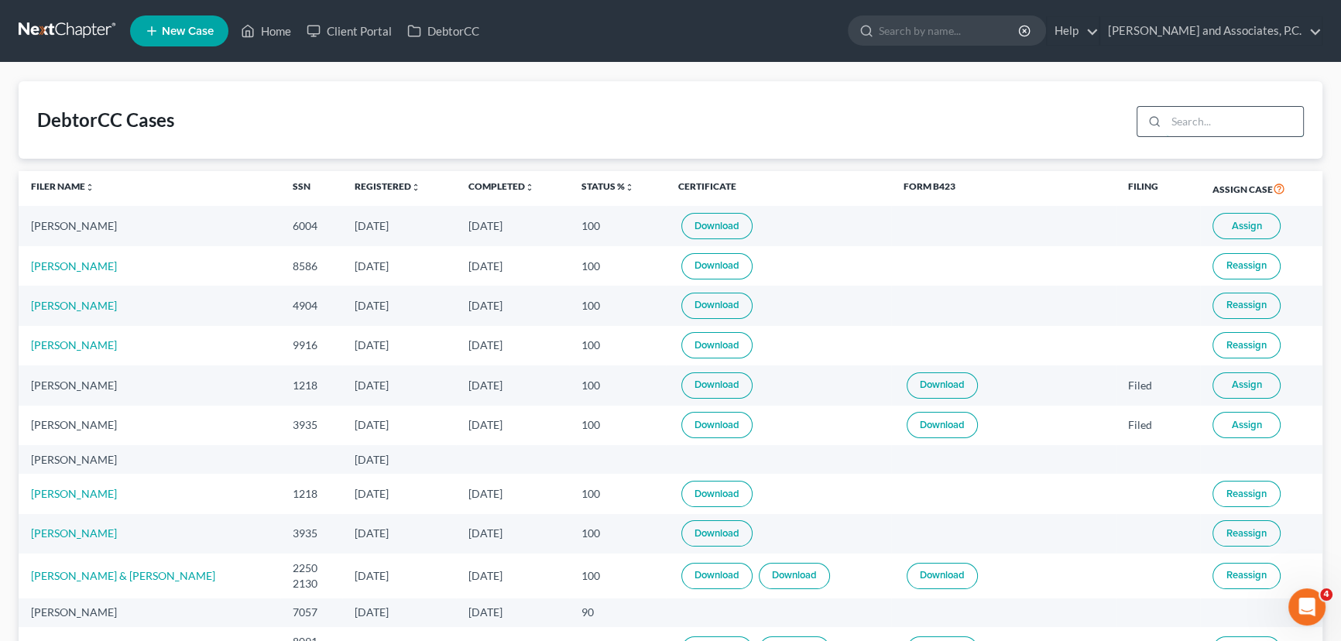
click at [1205, 118] on input "search" at bounding box center [1234, 121] width 137 height 29
type input "[PERSON_NAME]"
